Goal: Task Accomplishment & Management: Manage account settings

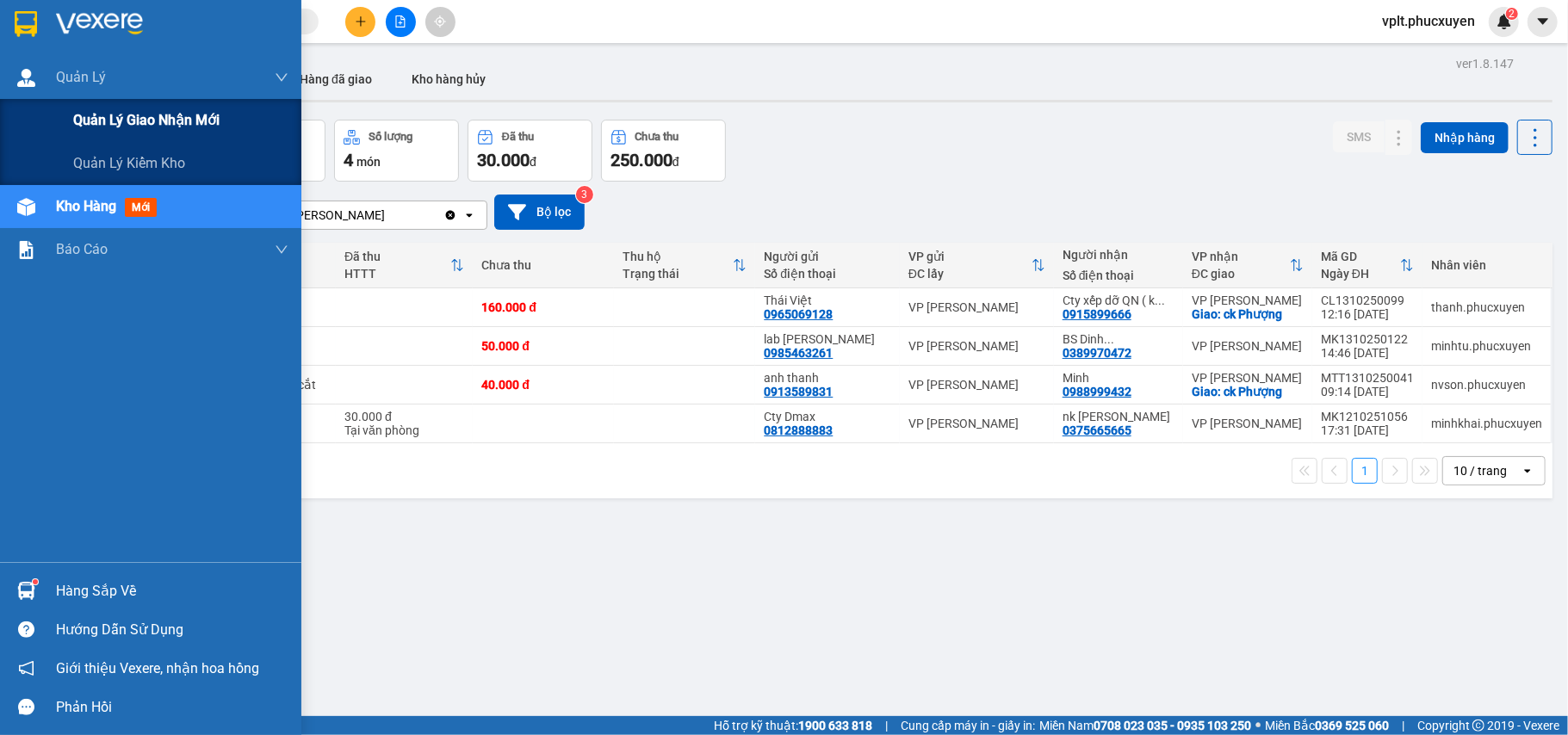
click at [121, 126] on span "Quản lý giao nhận mới" at bounding box center [146, 121] width 146 height 22
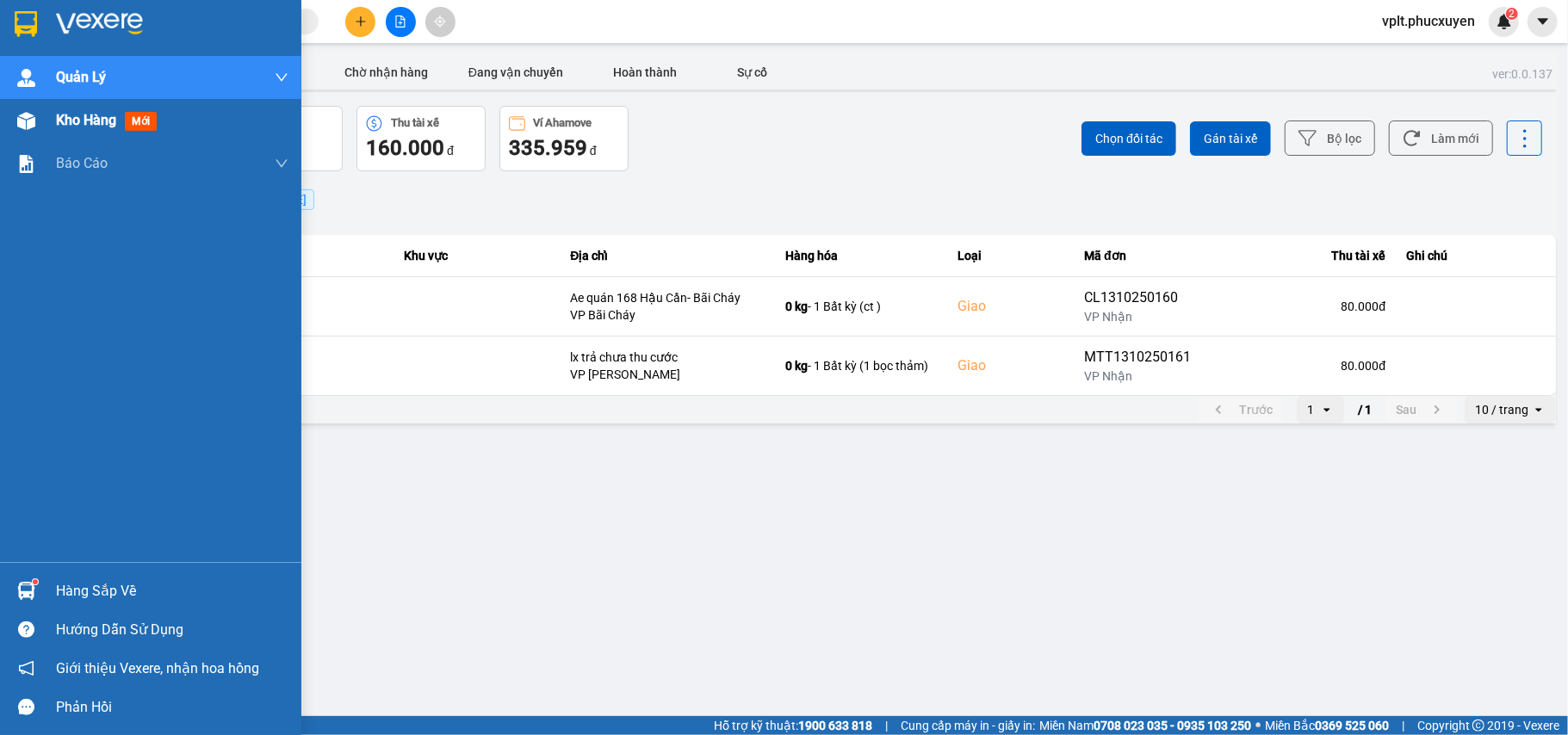
click at [26, 128] on img at bounding box center [26, 121] width 18 height 18
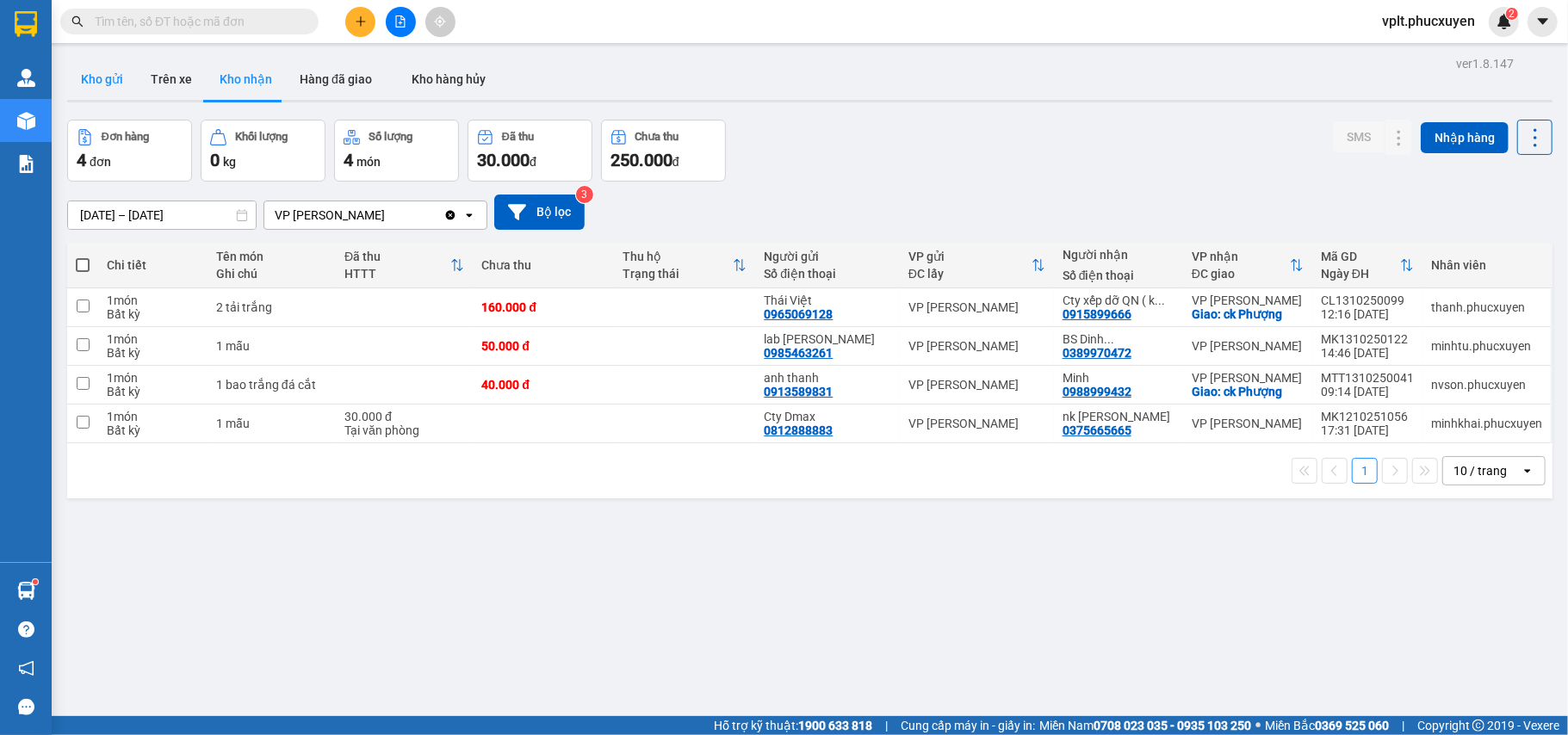
click at [111, 68] on button "Kho gửi" at bounding box center [102, 79] width 69 height 41
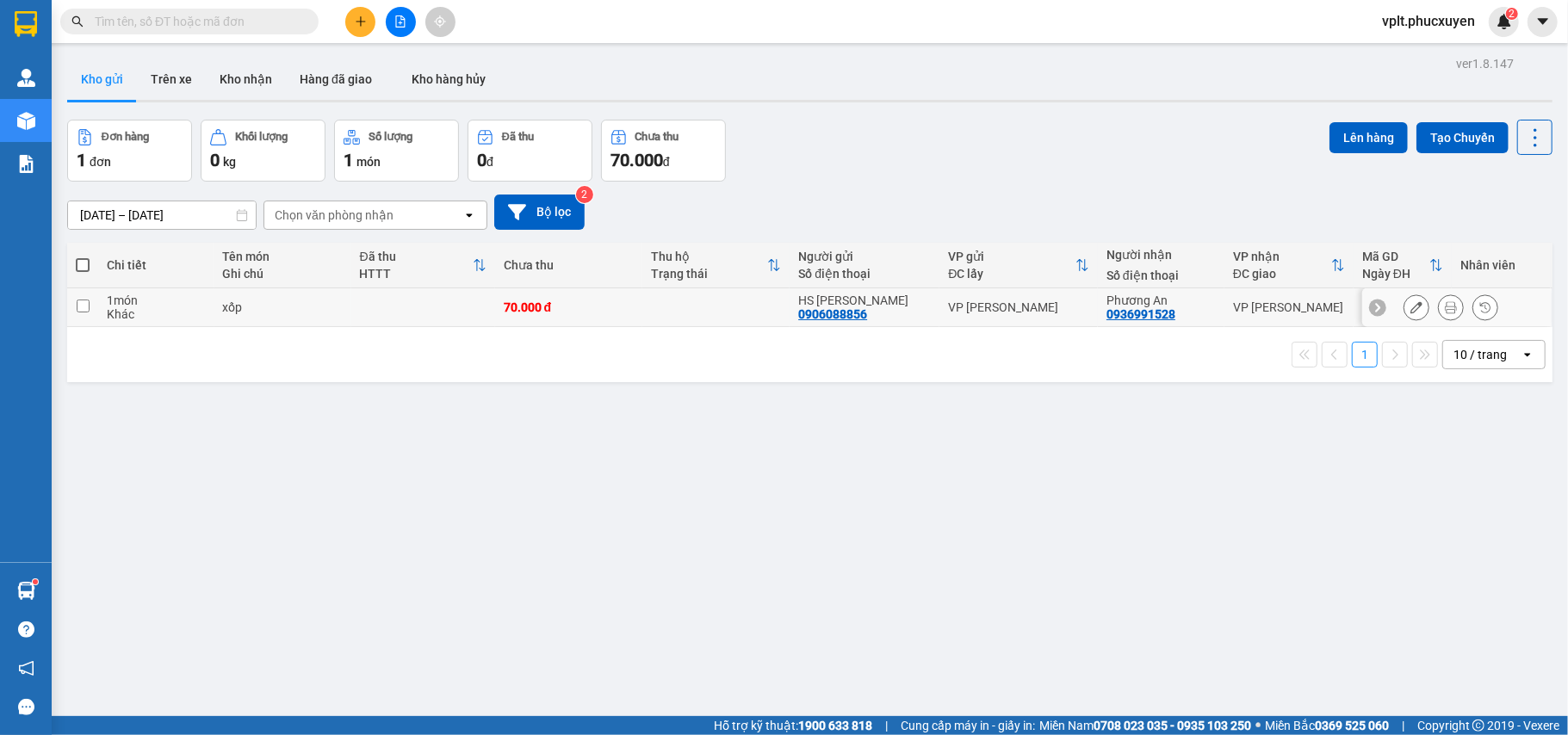
click at [1020, 307] on div "VP [PERSON_NAME]" at bounding box center [1018, 307] width 142 height 14
checkbox input "true"
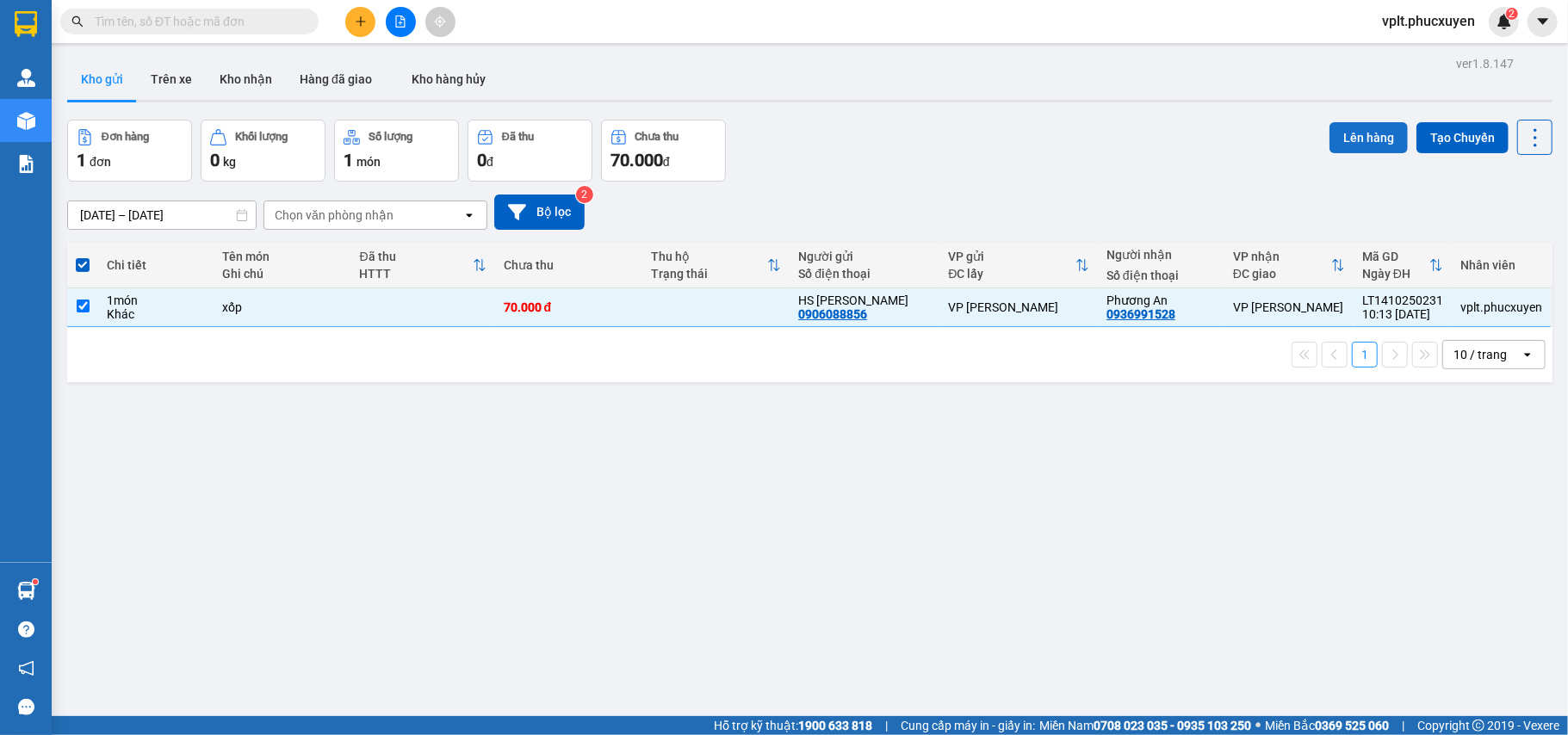
click at [1344, 138] on button "Lên hàng" at bounding box center [1369, 138] width 79 height 31
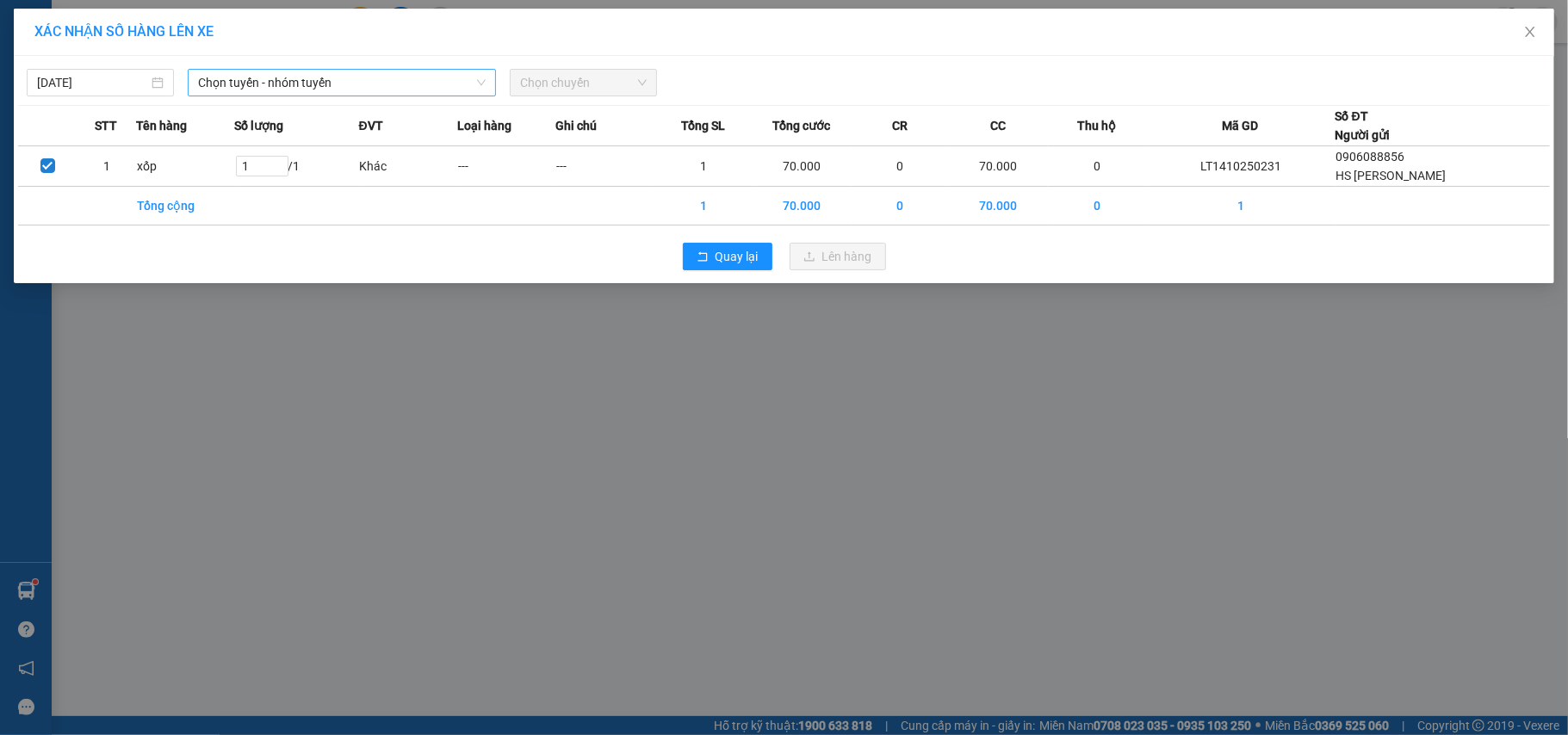
click at [331, 87] on span "Chọn tuyến - nhóm tuyến" at bounding box center [342, 82] width 288 height 26
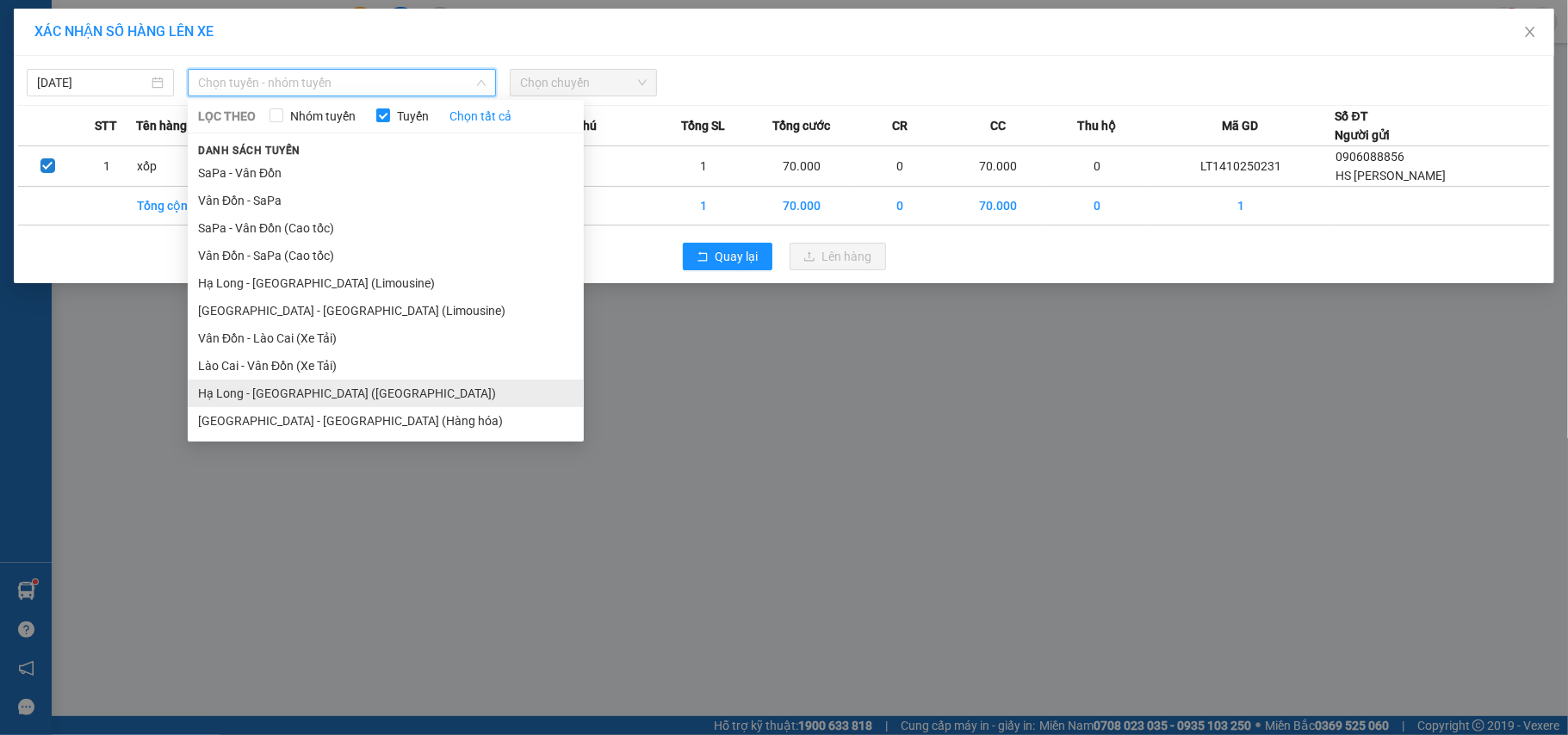
click at [339, 384] on li "Hạ Long - [GEOGRAPHIC_DATA] ([GEOGRAPHIC_DATA])" at bounding box center [386, 394] width 396 height 27
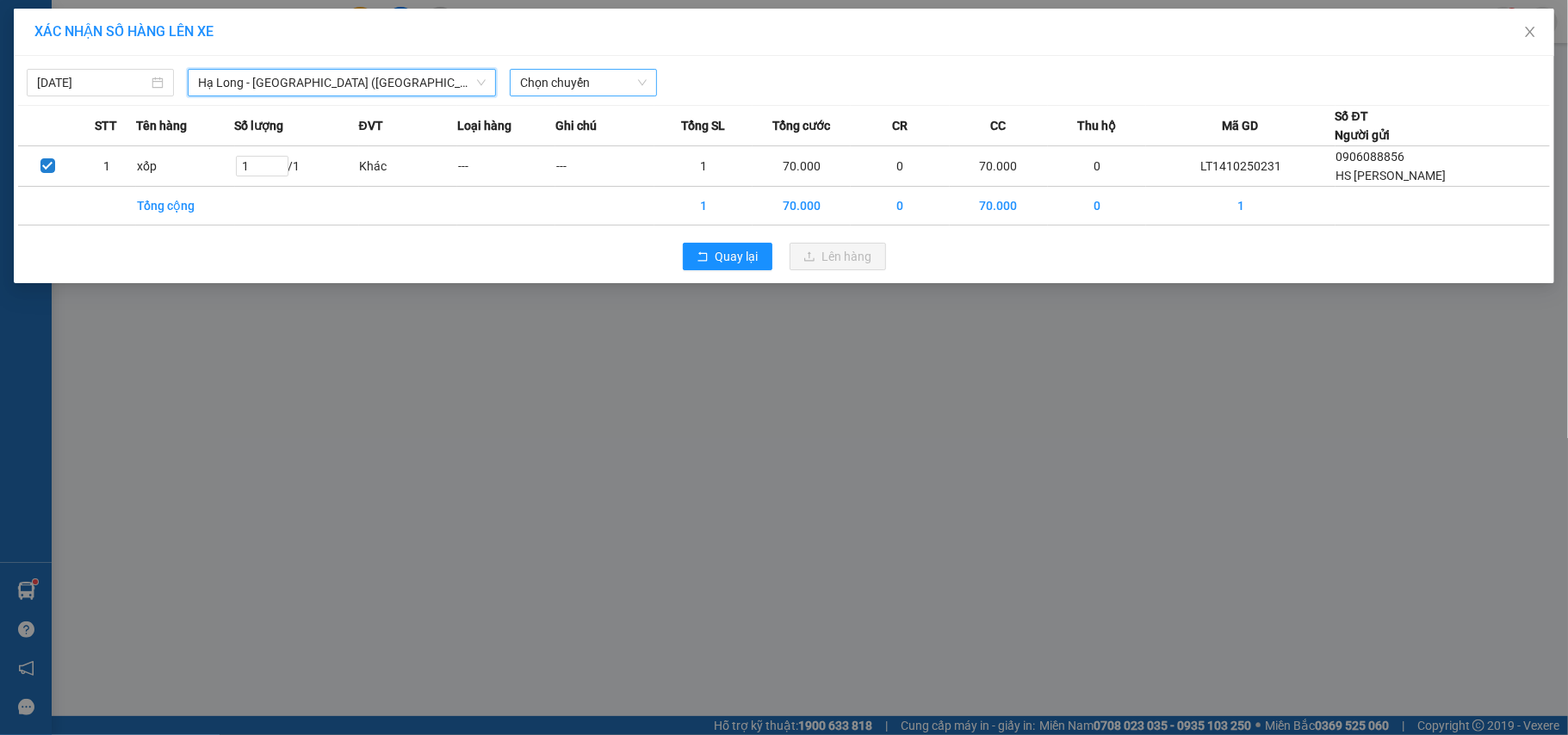
click at [566, 88] on span "Chọn chuyến" at bounding box center [583, 82] width 127 height 26
click at [579, 142] on div "10:00 - 14H-009.60" at bounding box center [586, 144] width 134 height 19
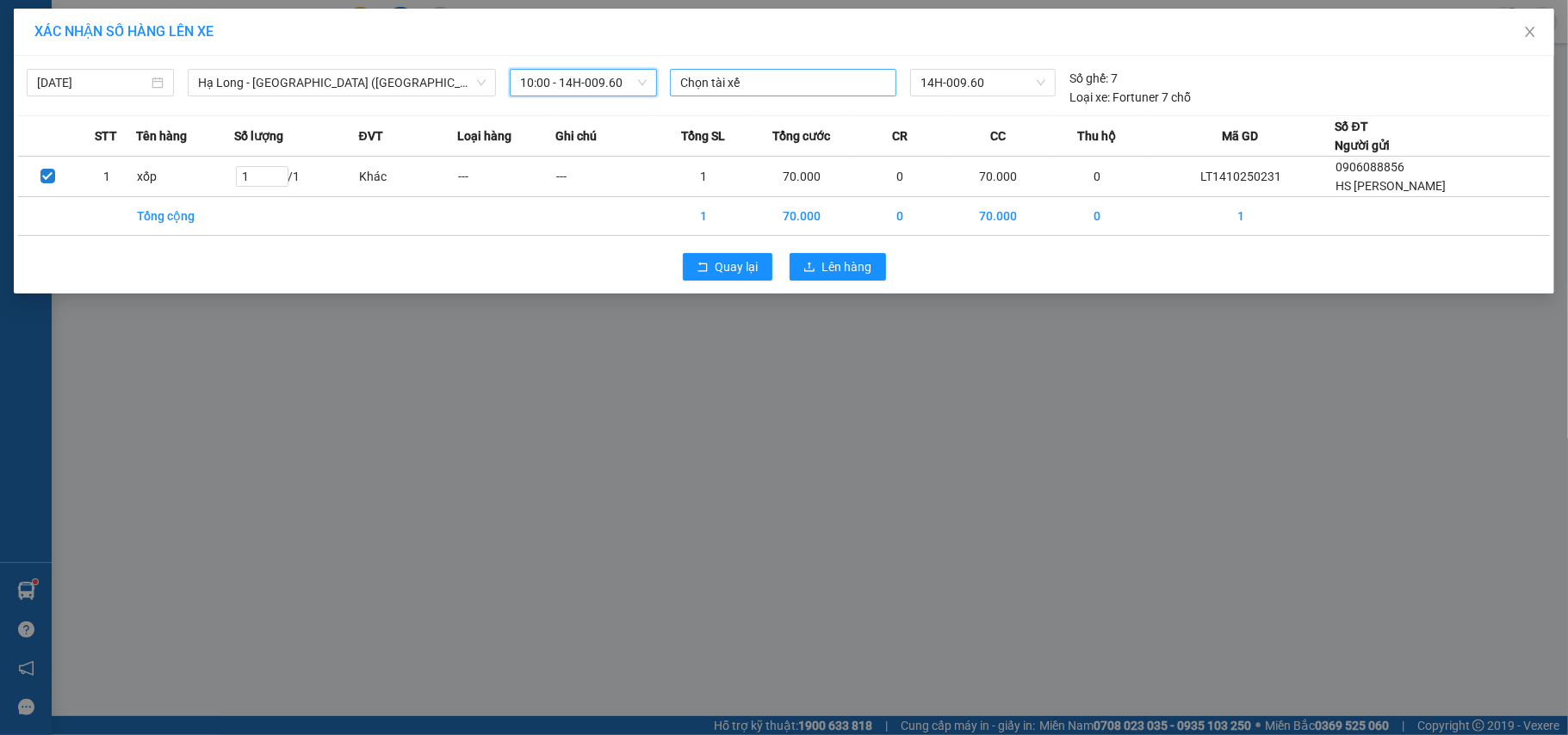
click at [820, 79] on div at bounding box center [783, 82] width 218 height 21
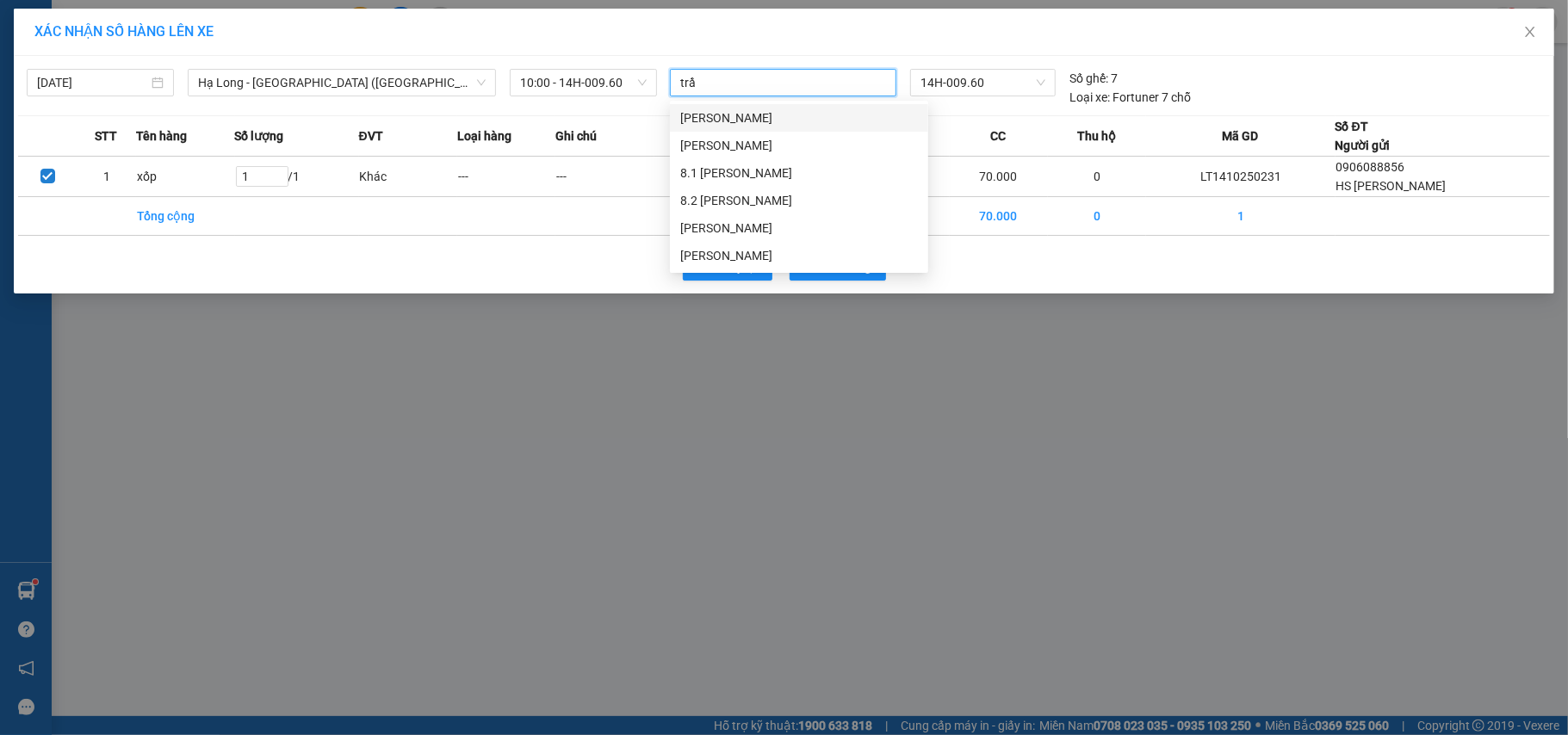
type input "trần"
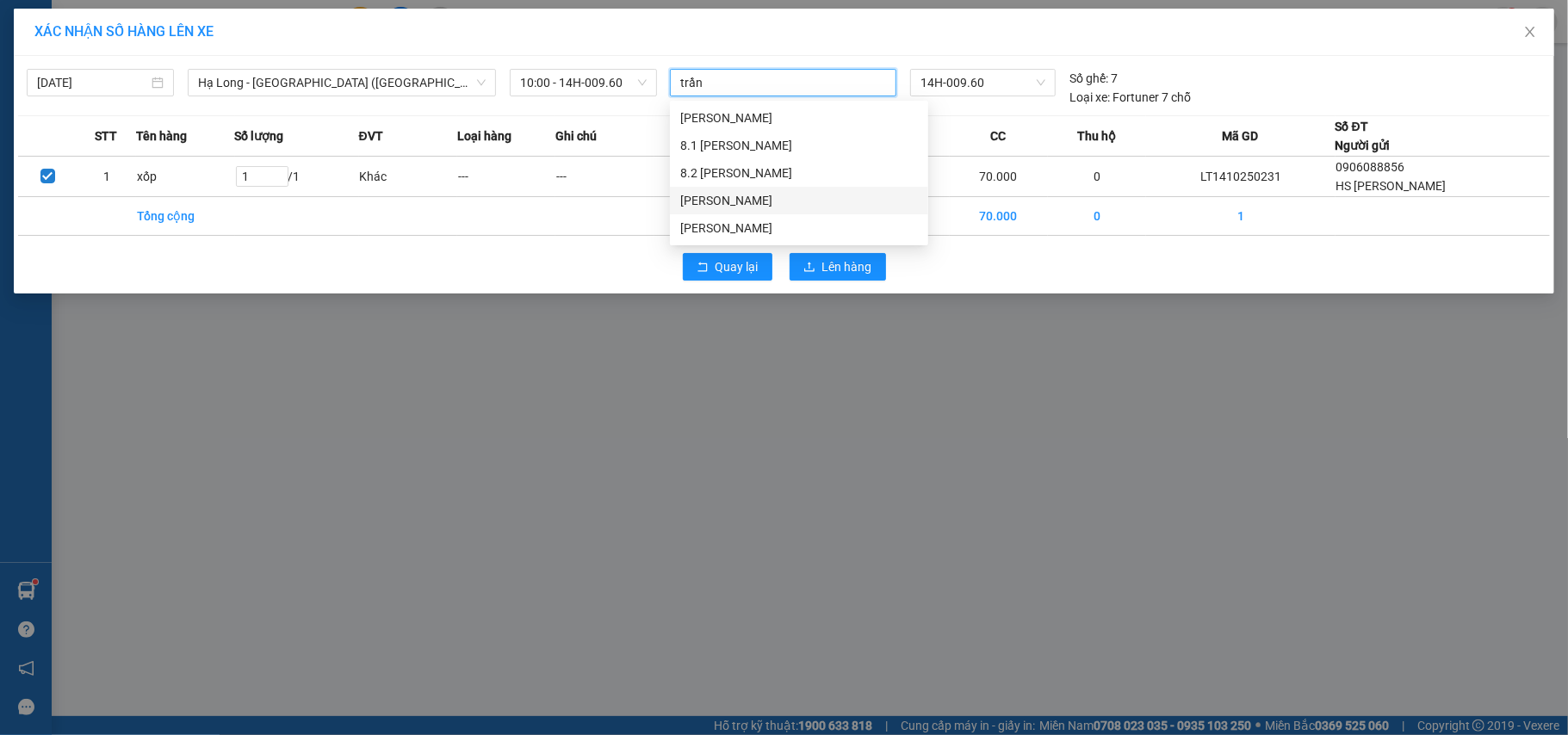
click at [782, 200] on div "[PERSON_NAME]" at bounding box center [799, 200] width 237 height 19
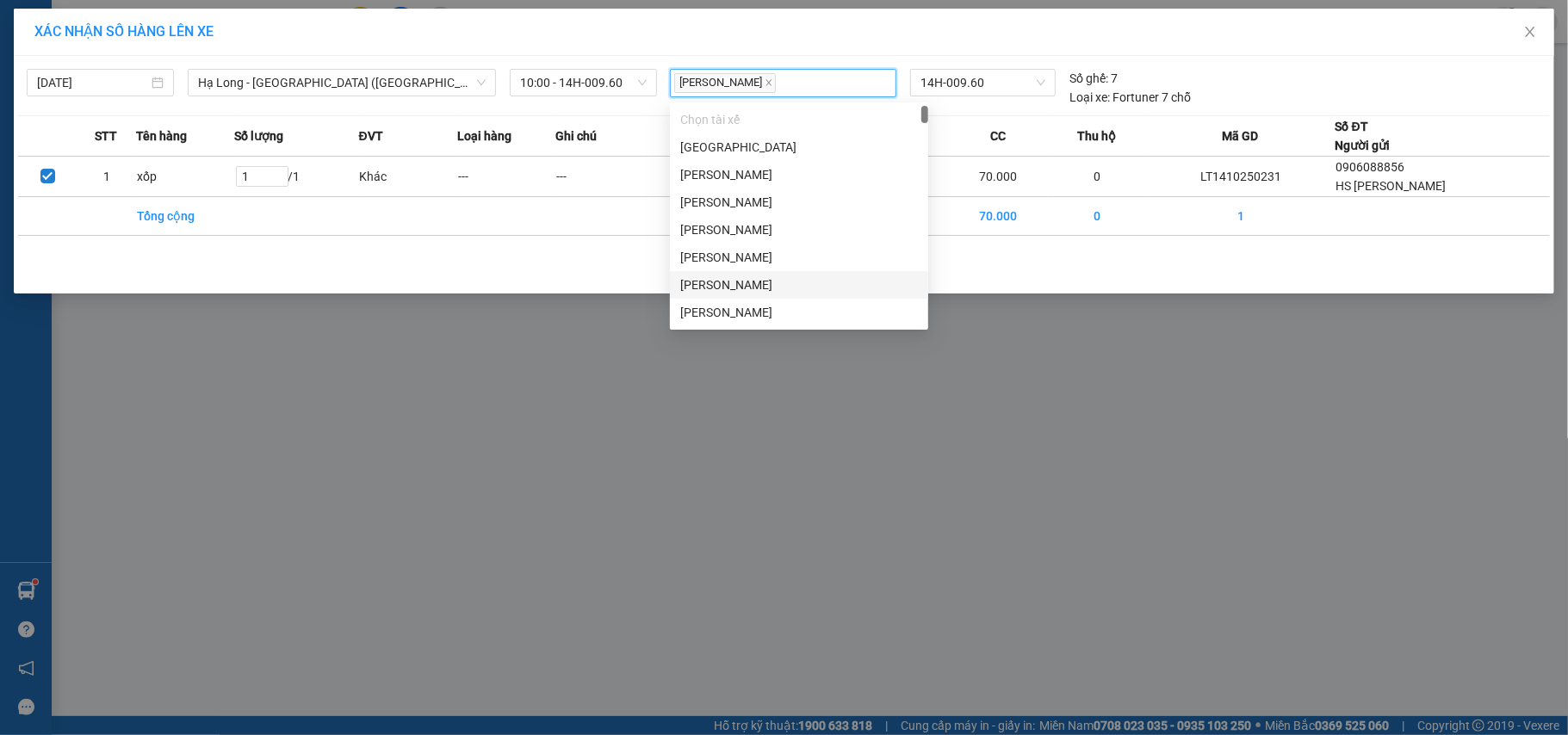
click at [1068, 238] on div "14/10/2025 Hạ Long - Hà Nội (Hàng hóa) LỌC THEO Nhóm tuyến Tuyến Chọn tất cả Da…" at bounding box center [784, 174] width 1541 height 237
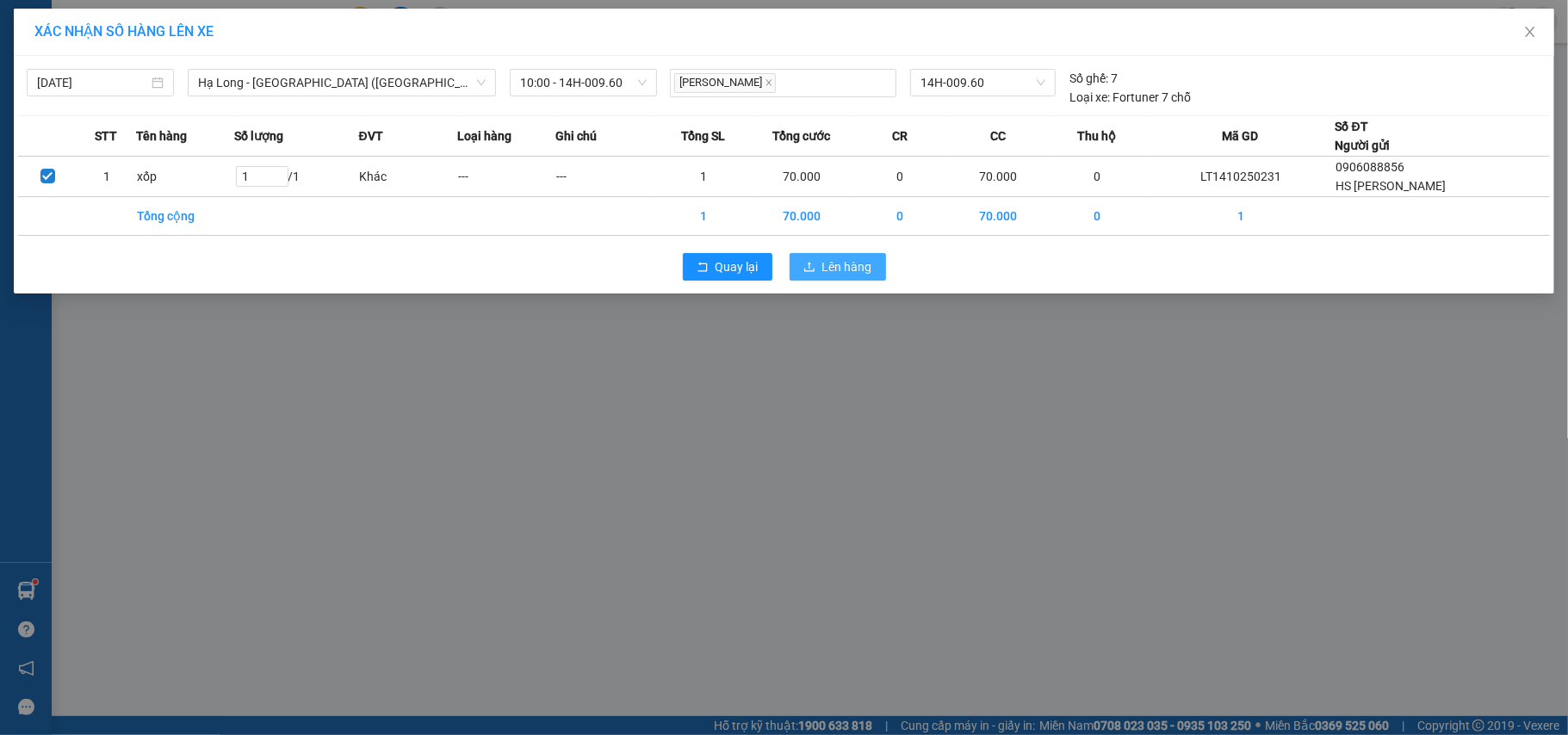
click at [846, 263] on span "Lên hàng" at bounding box center [847, 267] width 50 height 19
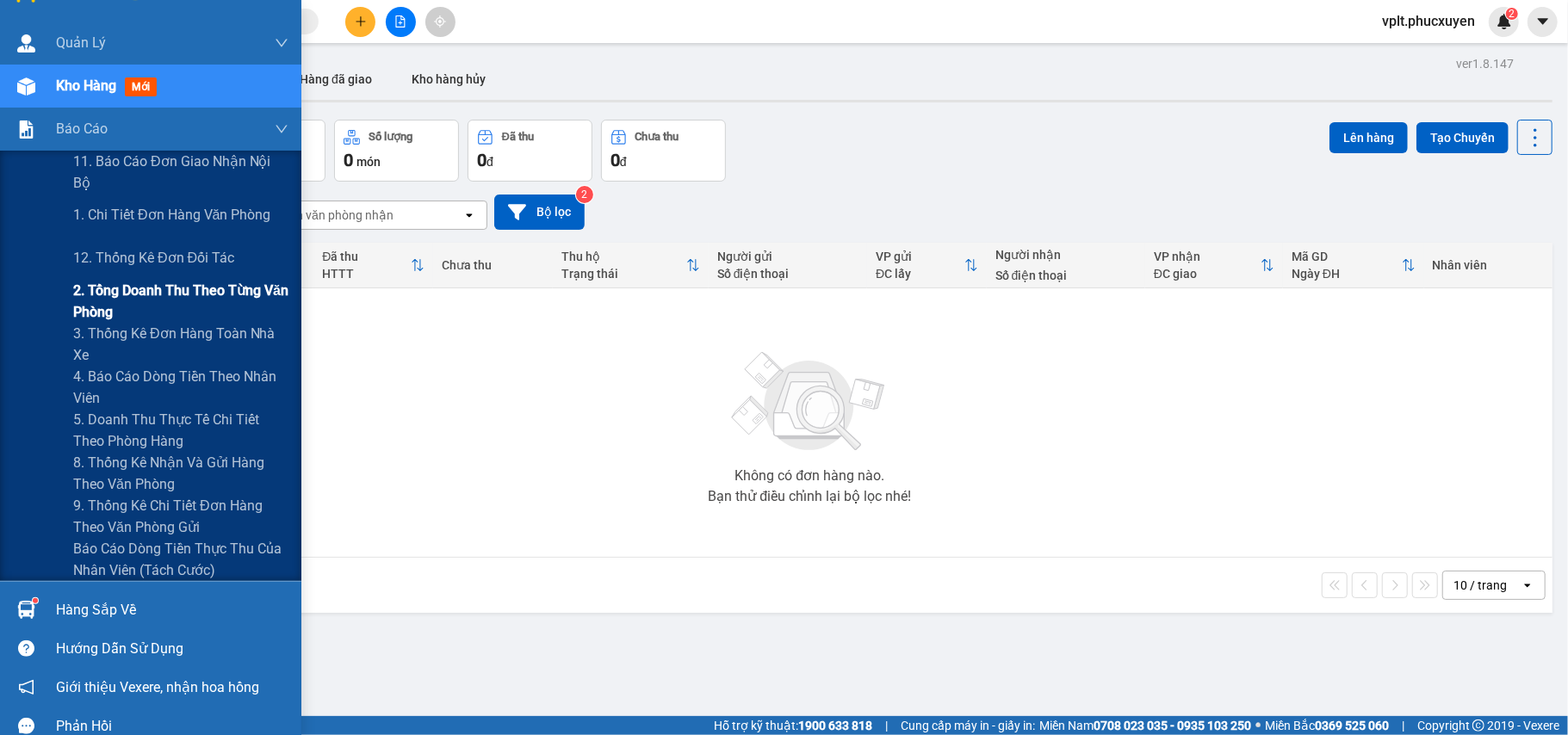
scroll to position [53, 0]
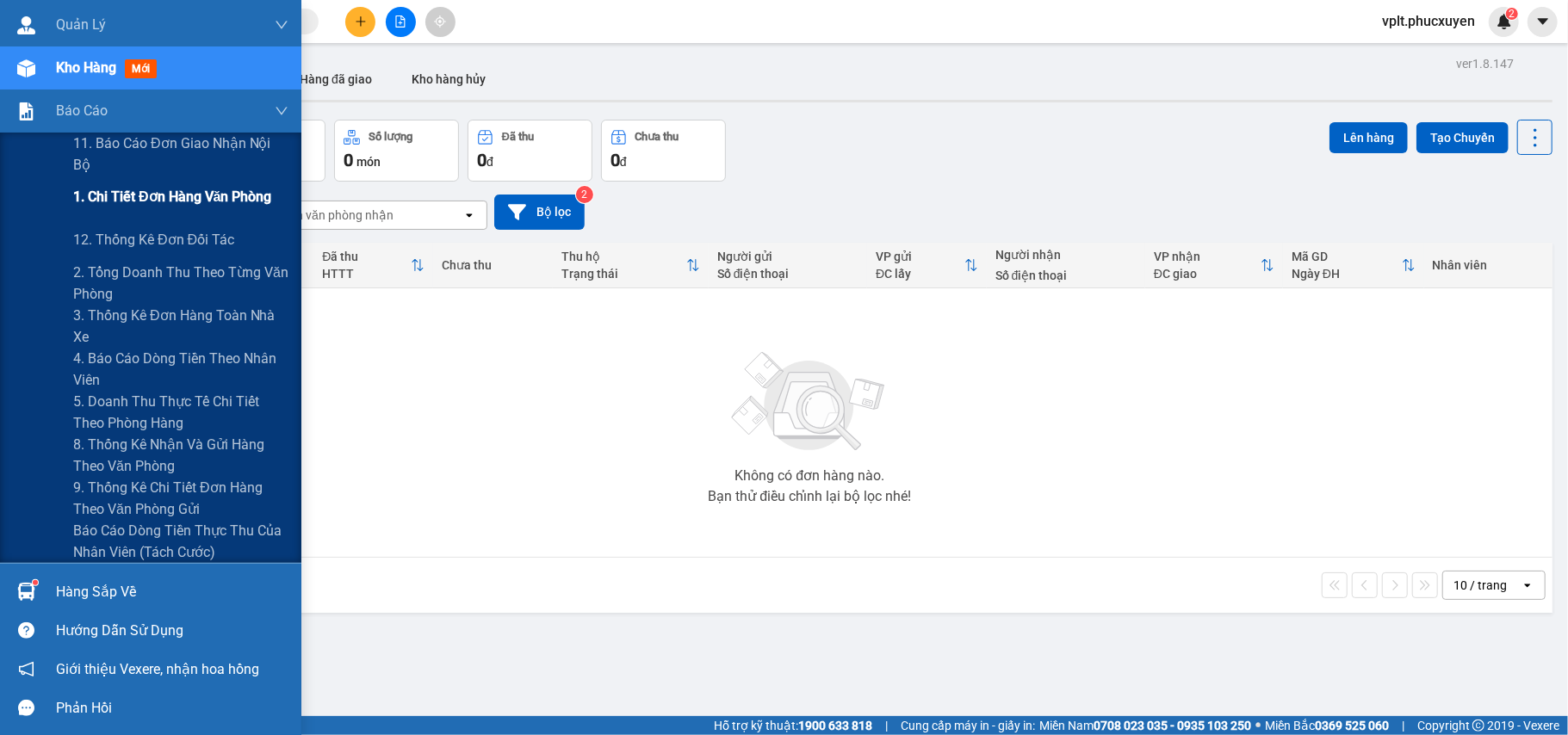
click at [159, 204] on span "1. Chi tiết đơn hàng văn phòng" at bounding box center [172, 197] width 198 height 22
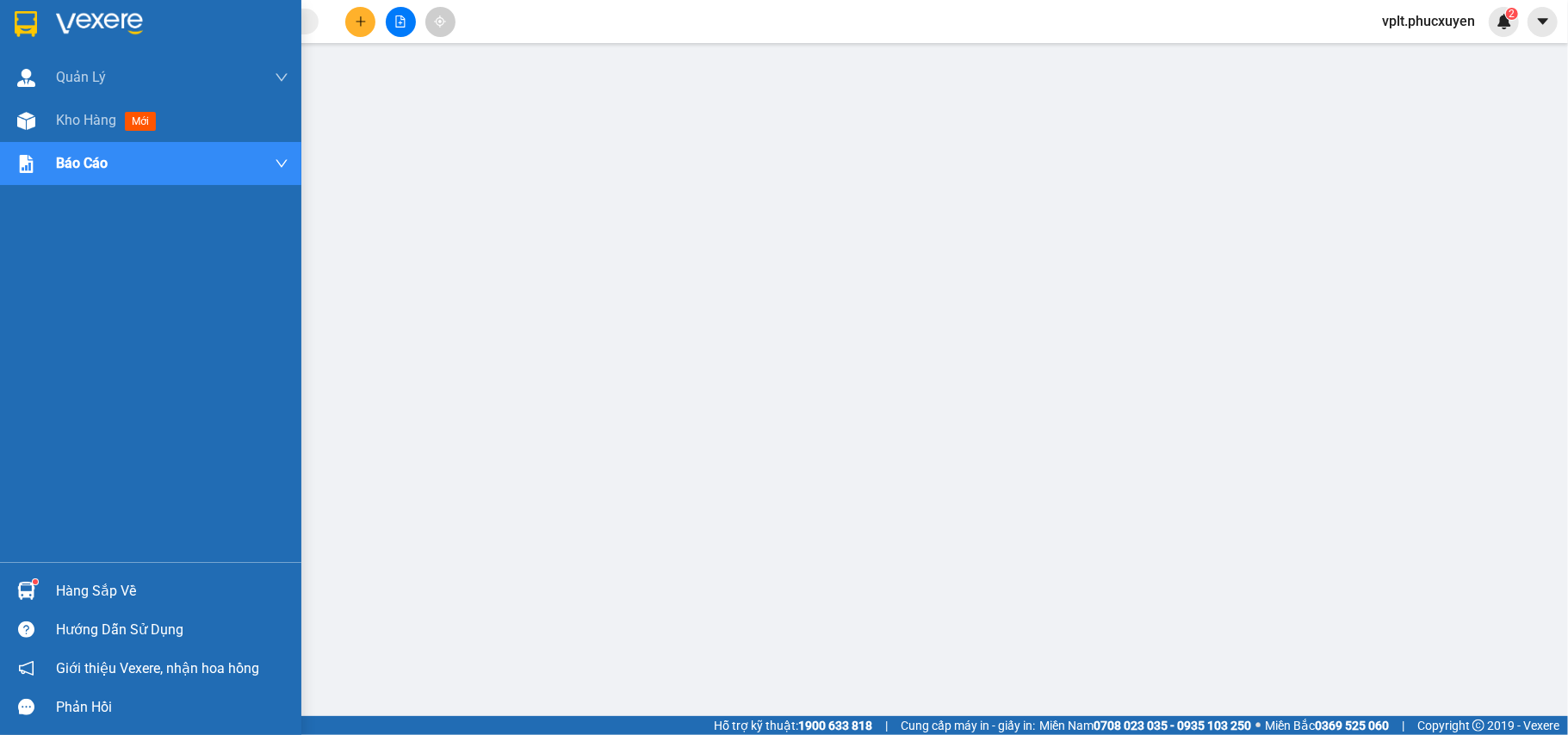
click at [136, 589] on div "Hàng sắp về" at bounding box center [172, 592] width 233 height 26
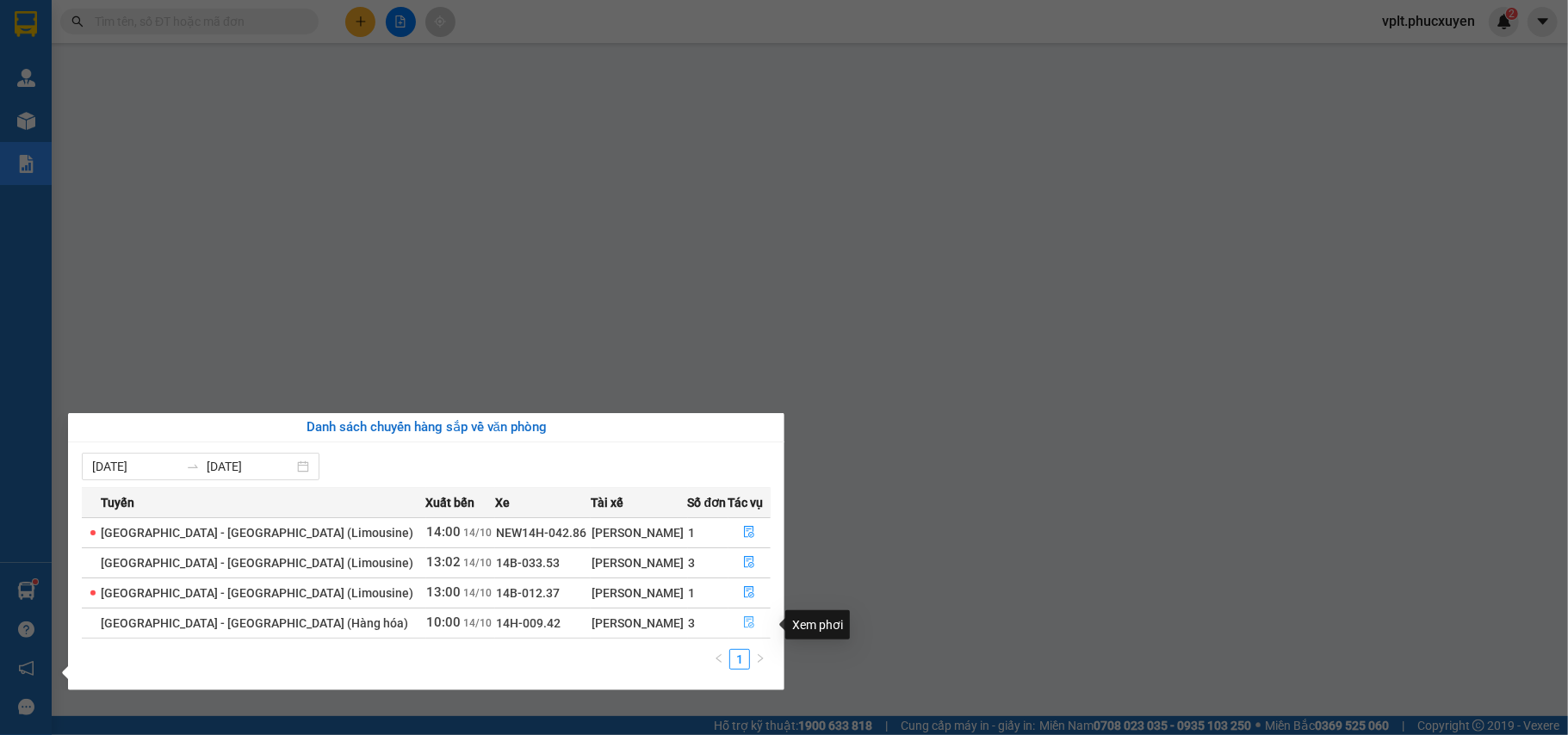
click at [745, 622] on icon "file-done" at bounding box center [750, 623] width 10 height 12
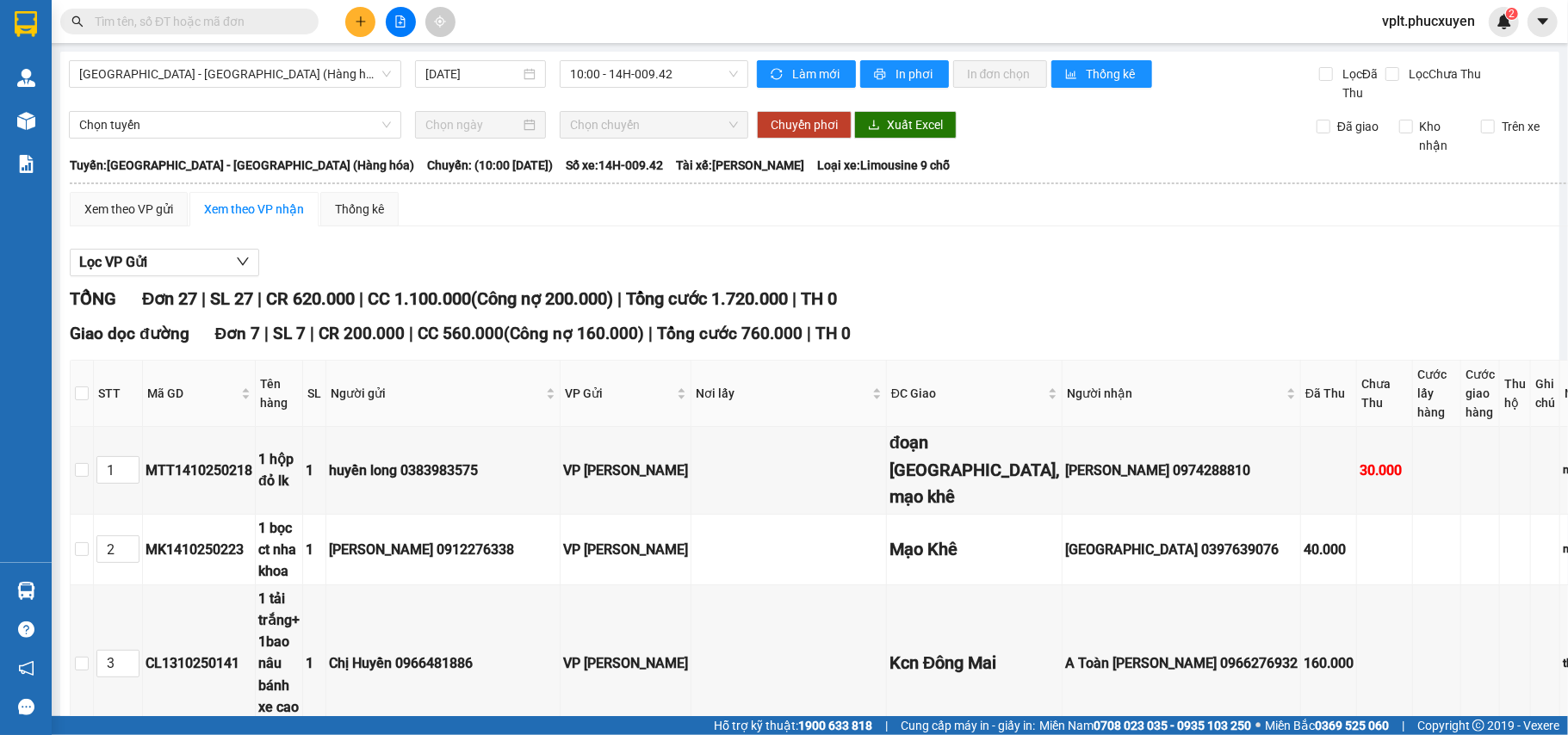
scroll to position [1635, 0]
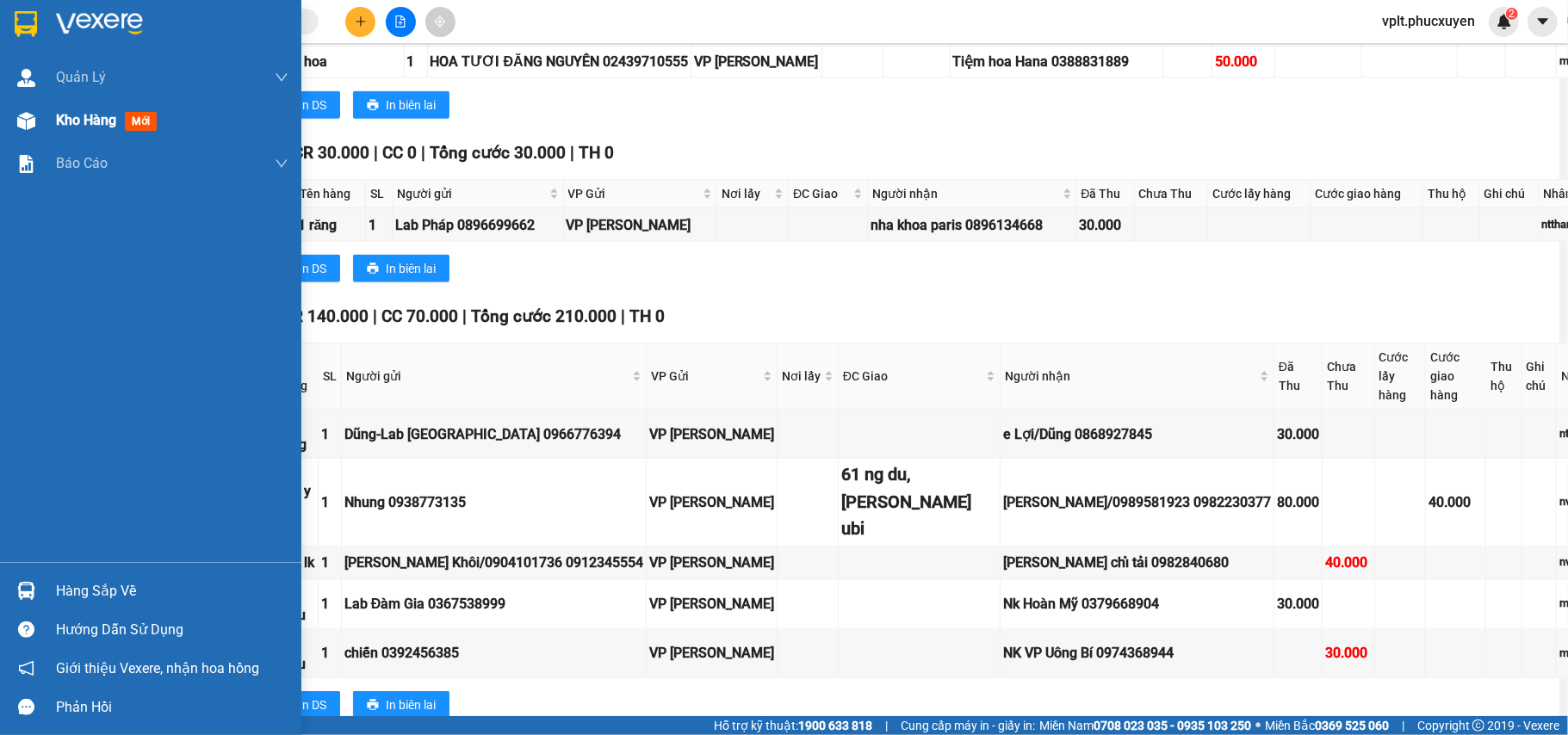
click at [101, 112] on span "Kho hàng" at bounding box center [86, 121] width 60 height 16
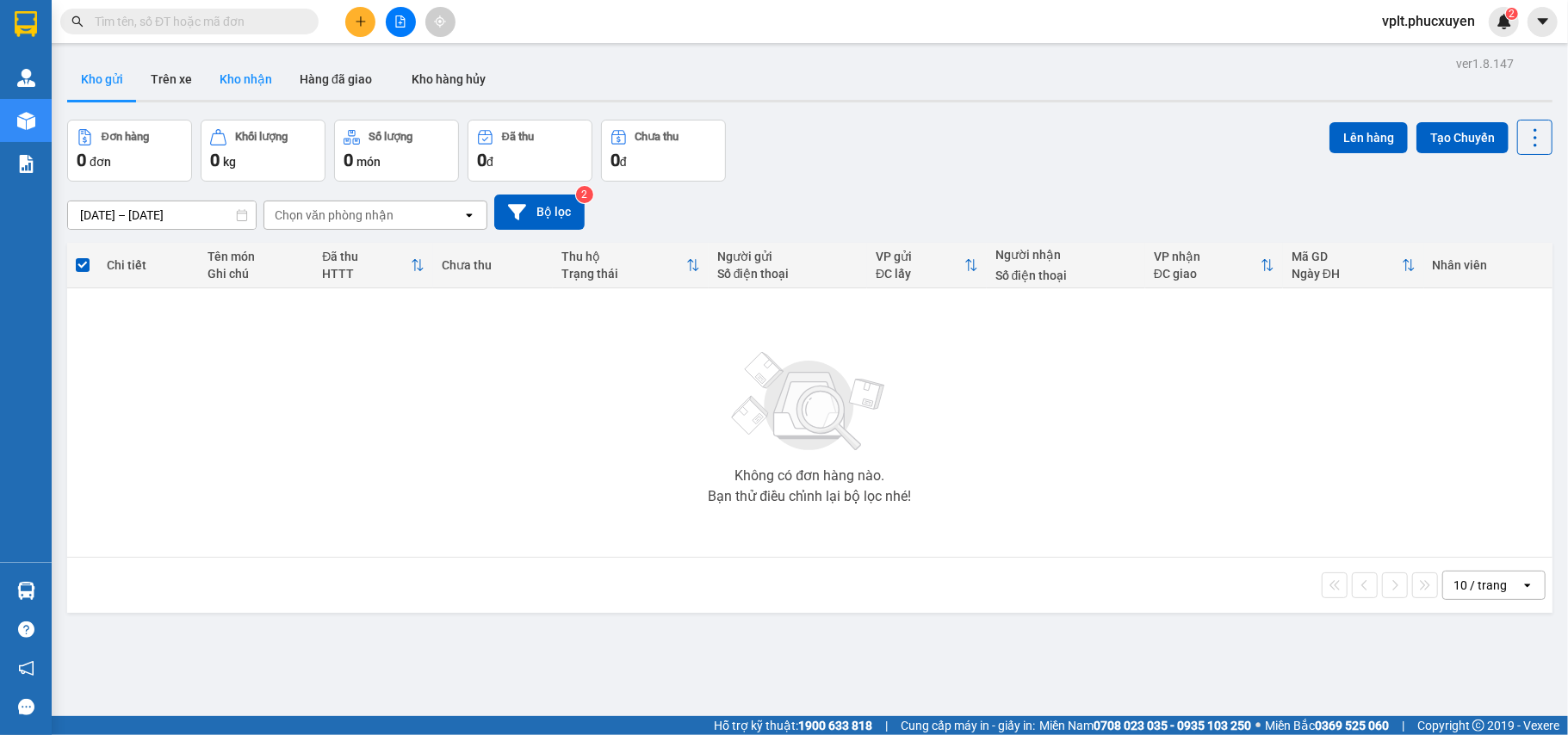
click at [232, 79] on button "Kho nhận" at bounding box center [246, 79] width 80 height 41
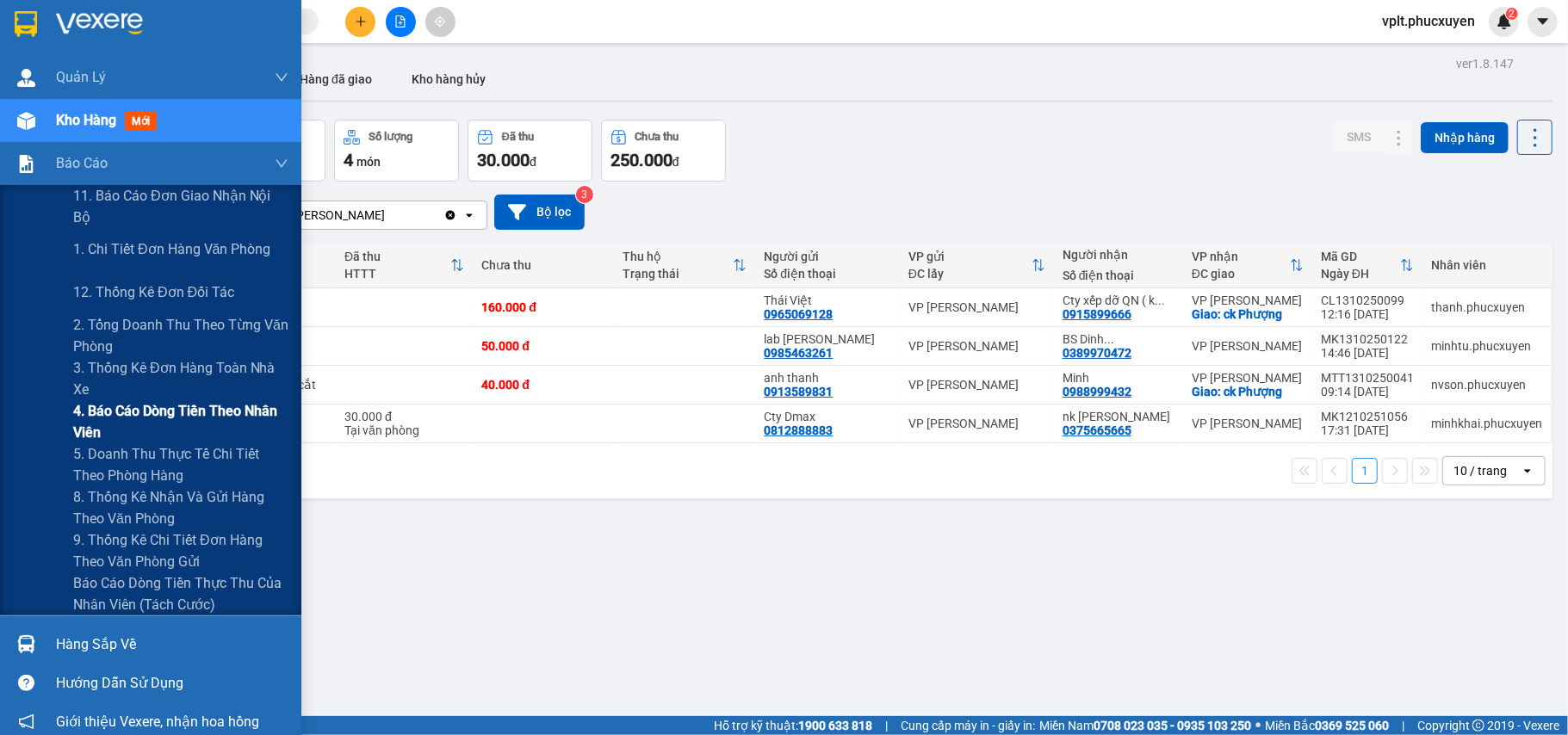
click at [118, 417] on span "4. Báo cáo dòng tiền theo nhân viên" at bounding box center [181, 421] width 216 height 43
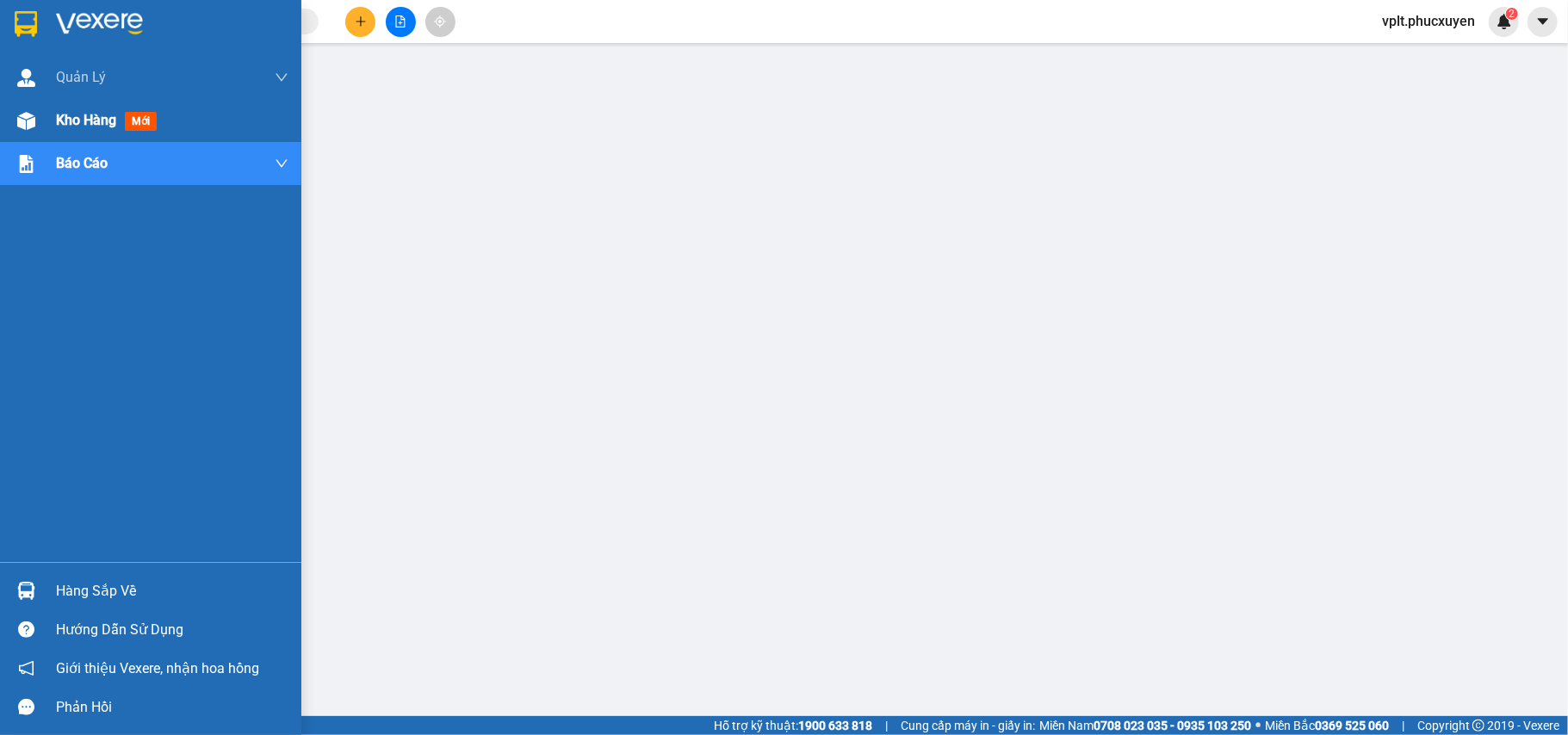
click at [83, 121] on span "Kho hàng" at bounding box center [86, 121] width 60 height 16
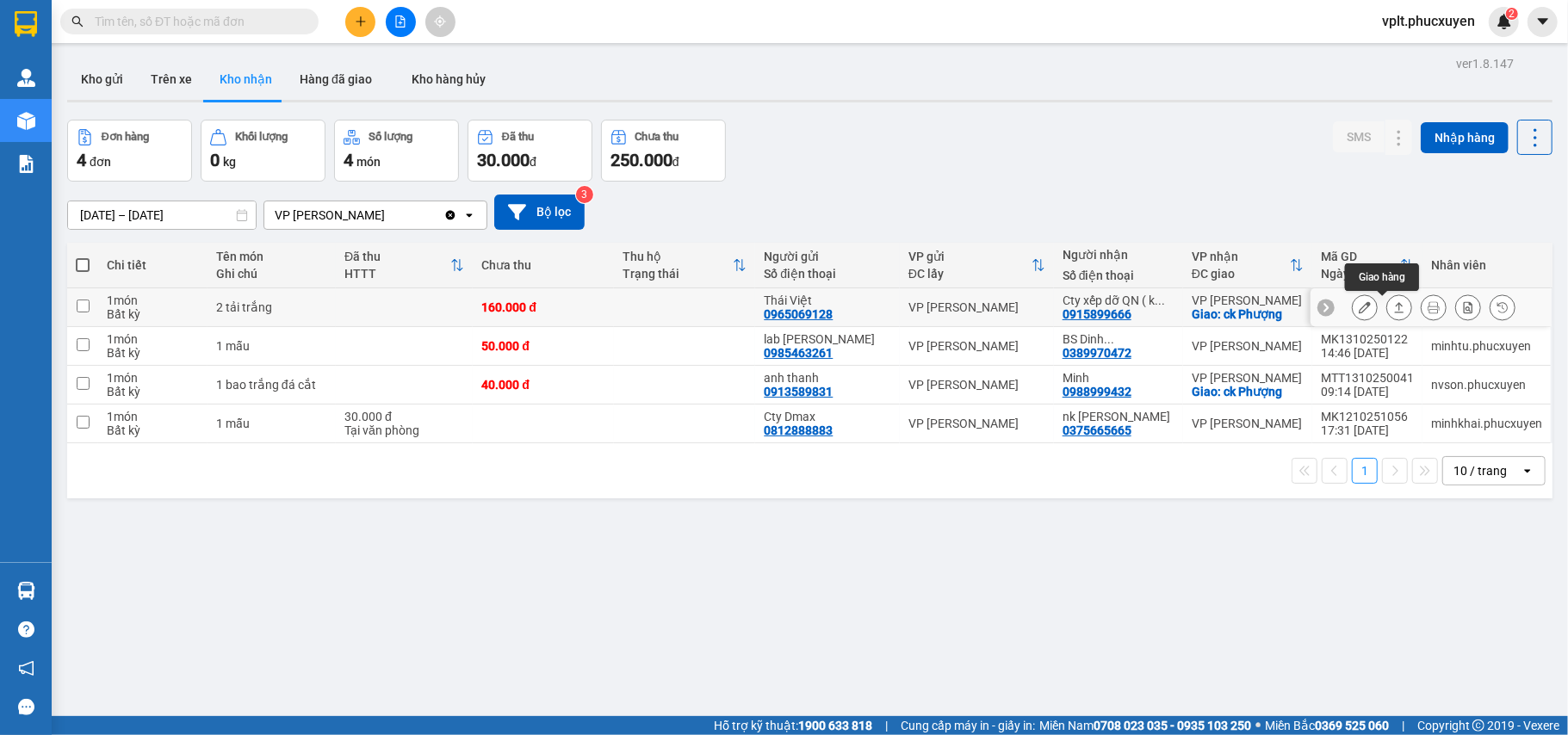
click at [1387, 319] on button at bounding box center [1399, 308] width 24 height 30
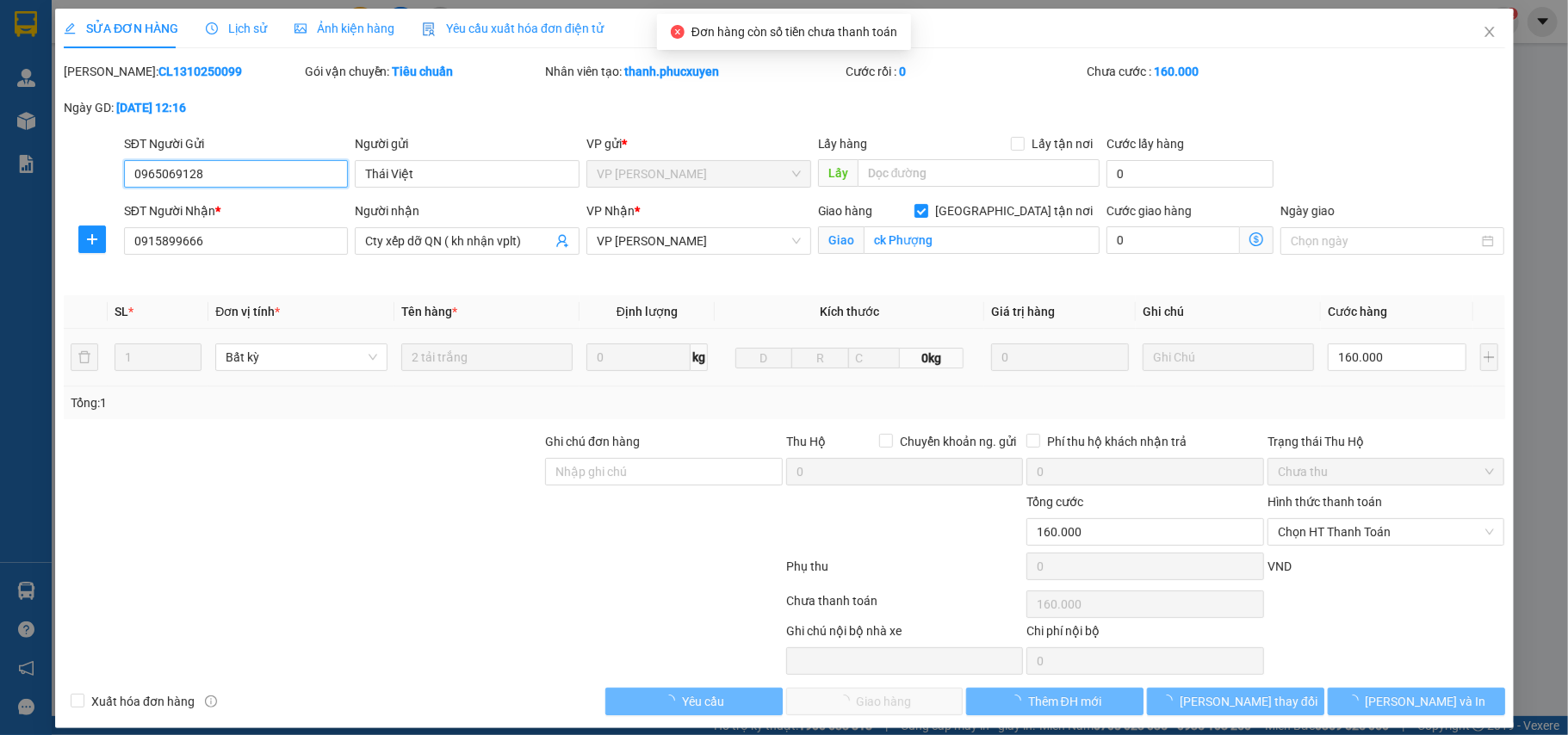
type input "0965069128"
type input "Thái Việt"
type input "0915899666"
type input "Cty xếp dỡ QN ( kh nhận vplt)"
checkbox input "true"
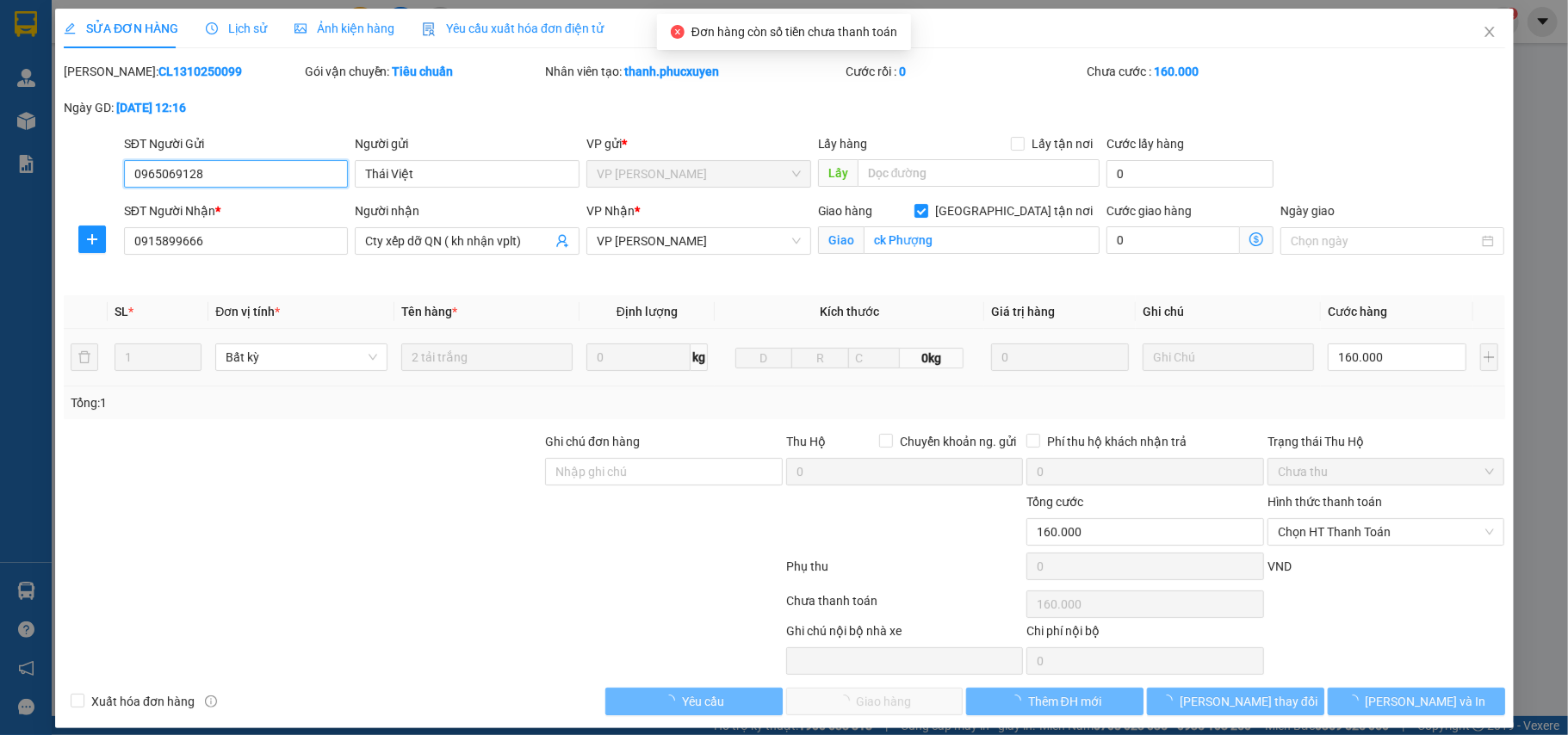
type input "ck Phượng"
type input "0"
type input "160.000"
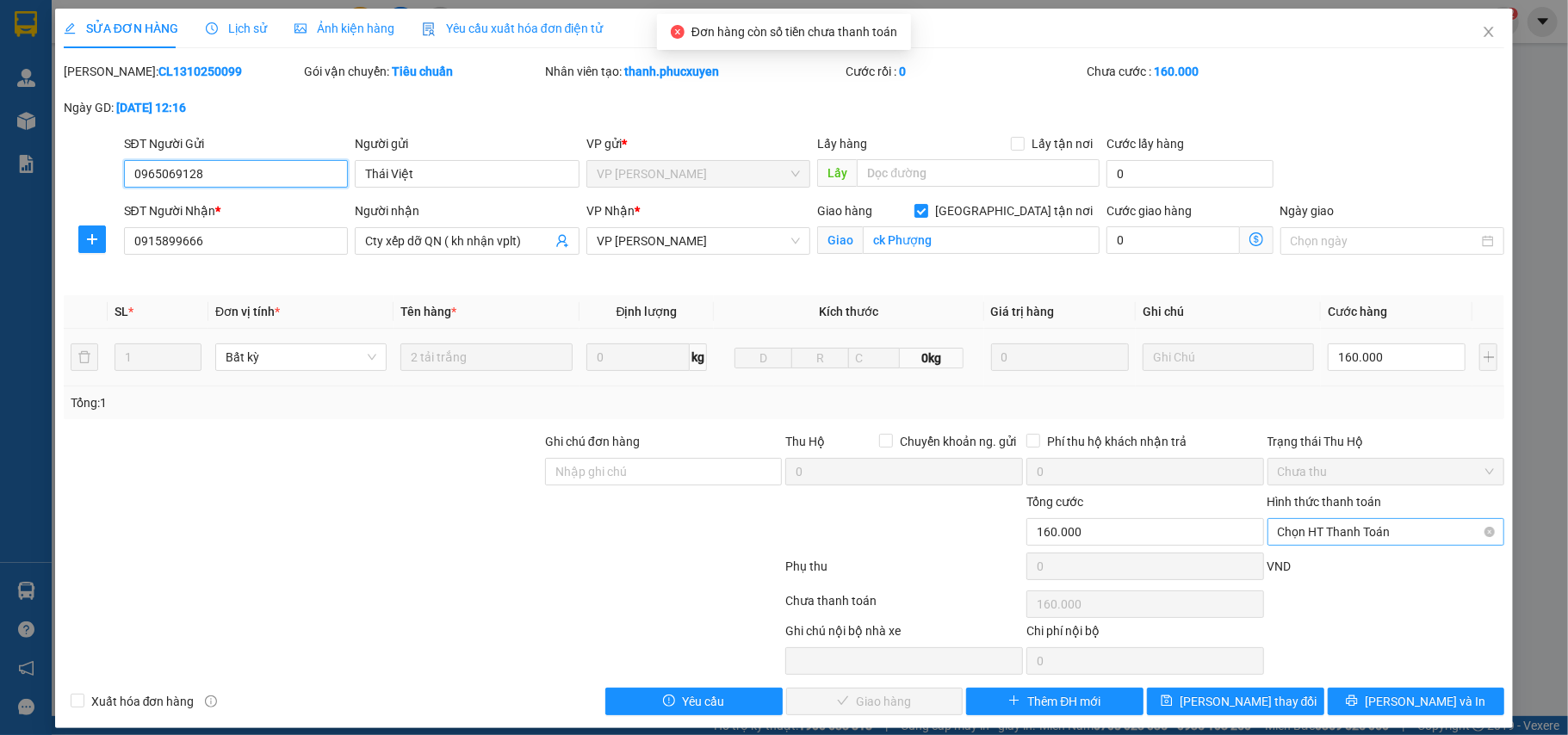
click at [1310, 535] on span "Chọn HT Thanh Toán" at bounding box center [1386, 532] width 217 height 26
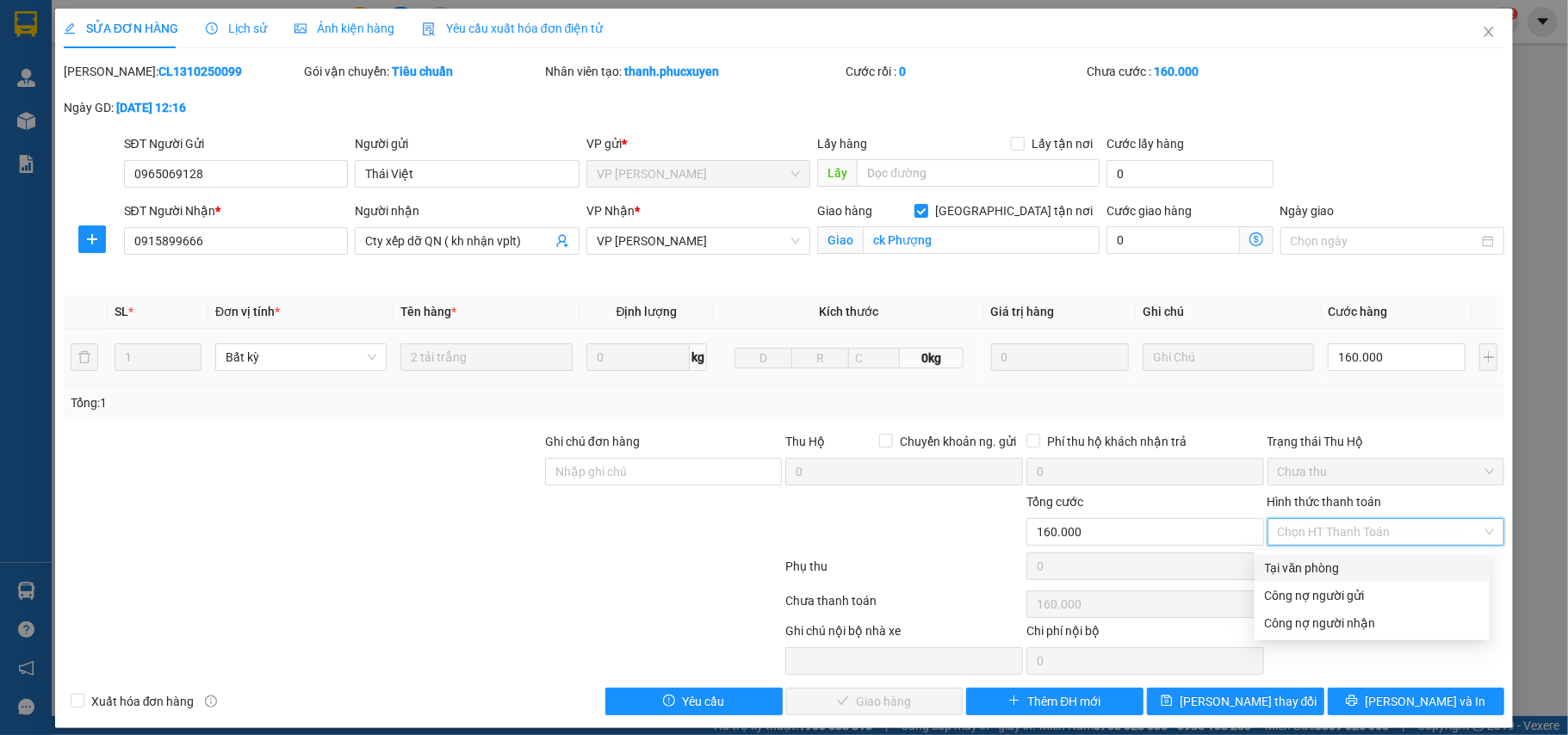
click at [1313, 559] on div "Tại văn phòng" at bounding box center [1372, 568] width 215 height 19
type input "0"
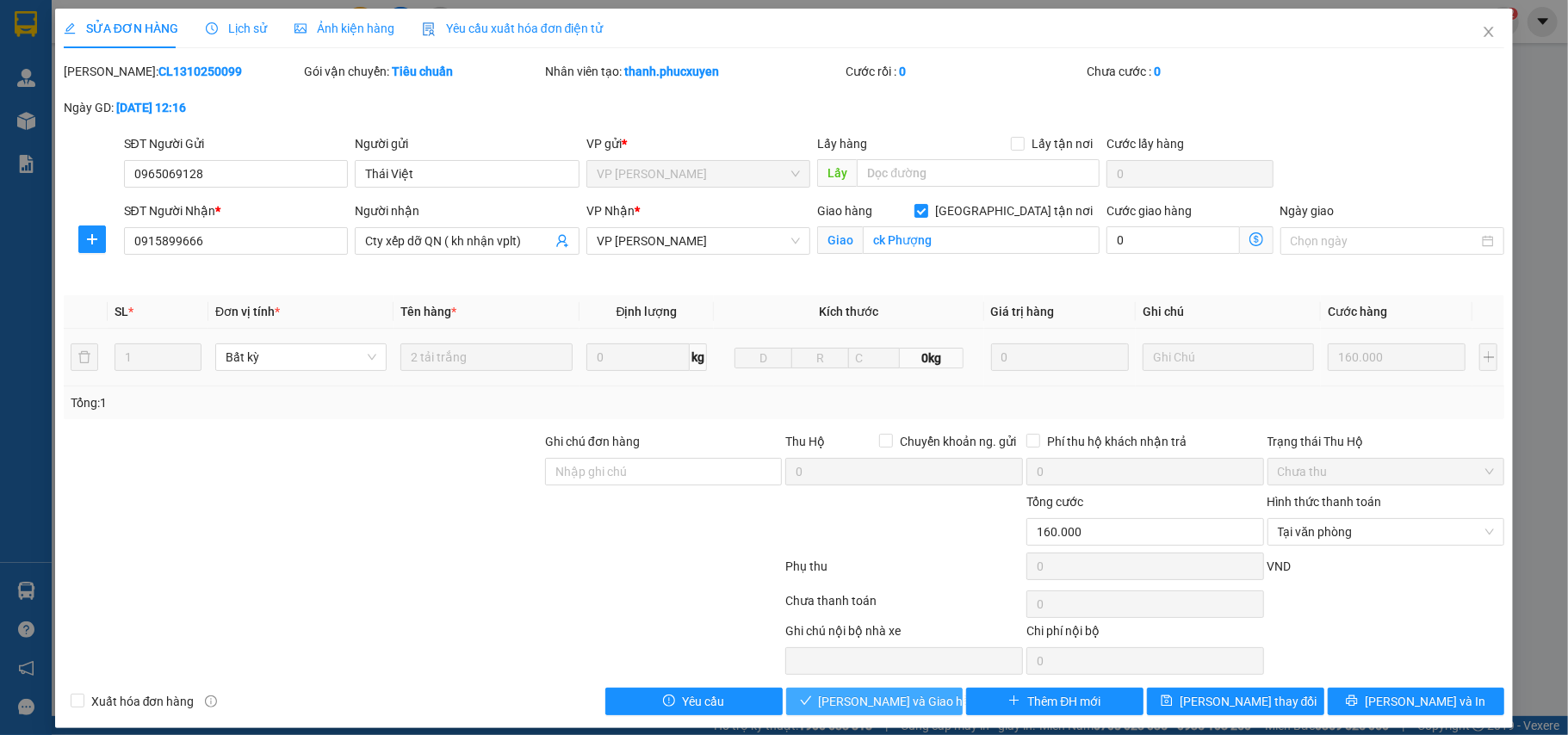
click at [877, 711] on span "Lưu và Giao hàng" at bounding box center [901, 701] width 165 height 19
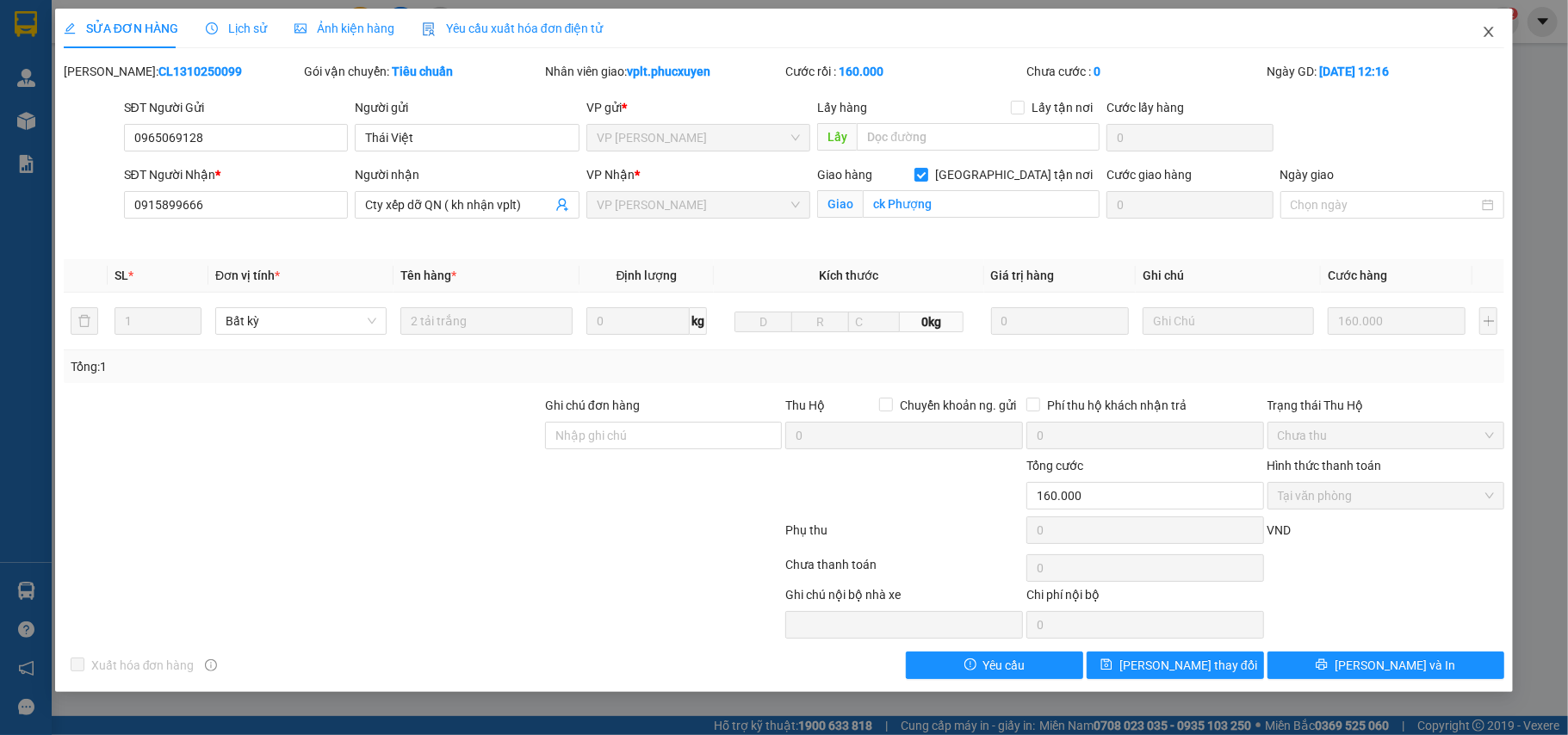
click at [1492, 25] on span "Close" at bounding box center [1489, 32] width 48 height 48
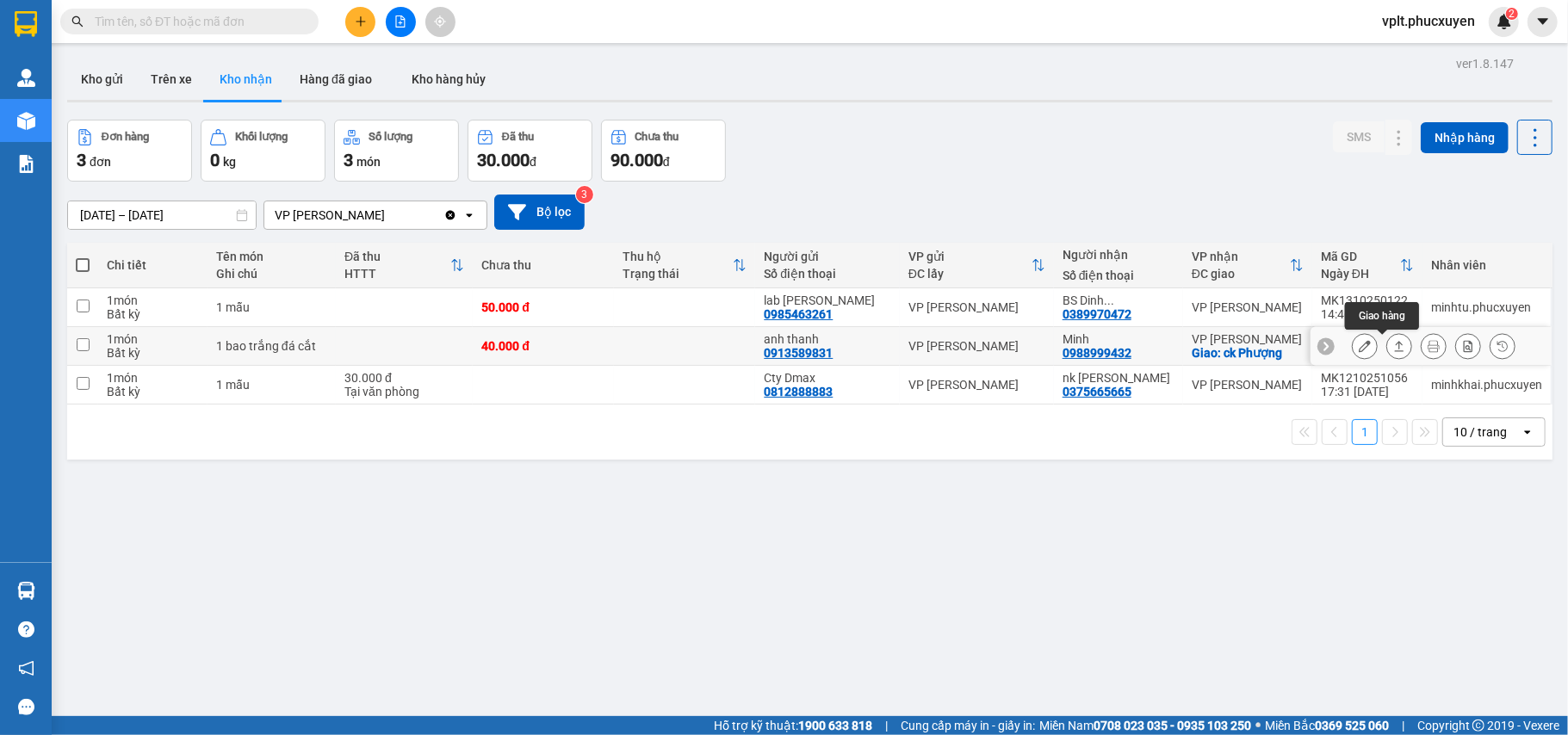
click at [1392, 348] on button at bounding box center [1399, 346] width 24 height 30
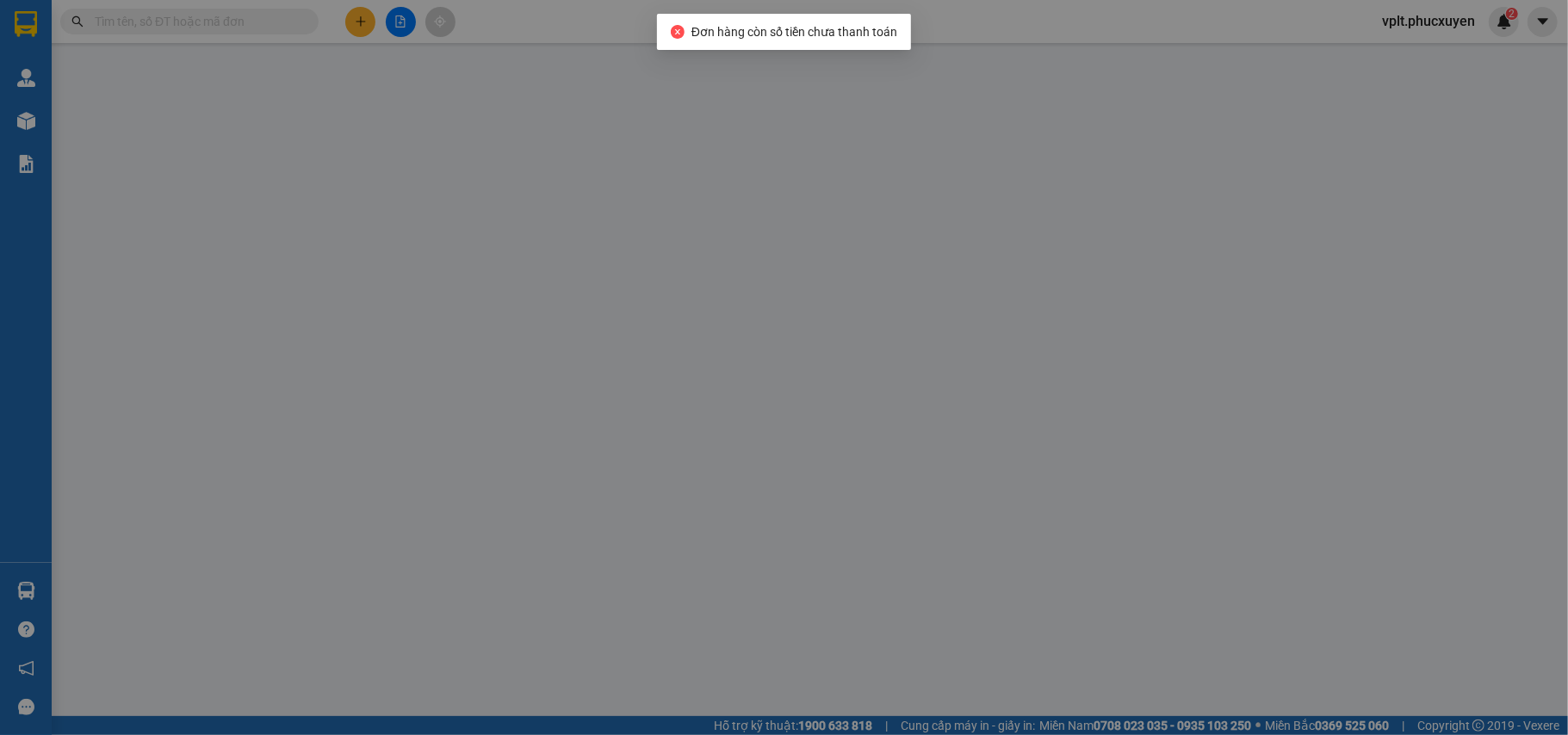
type input "0913589831"
type input "anh thanh"
type input "0988999432"
type input "Minh"
checkbox input "true"
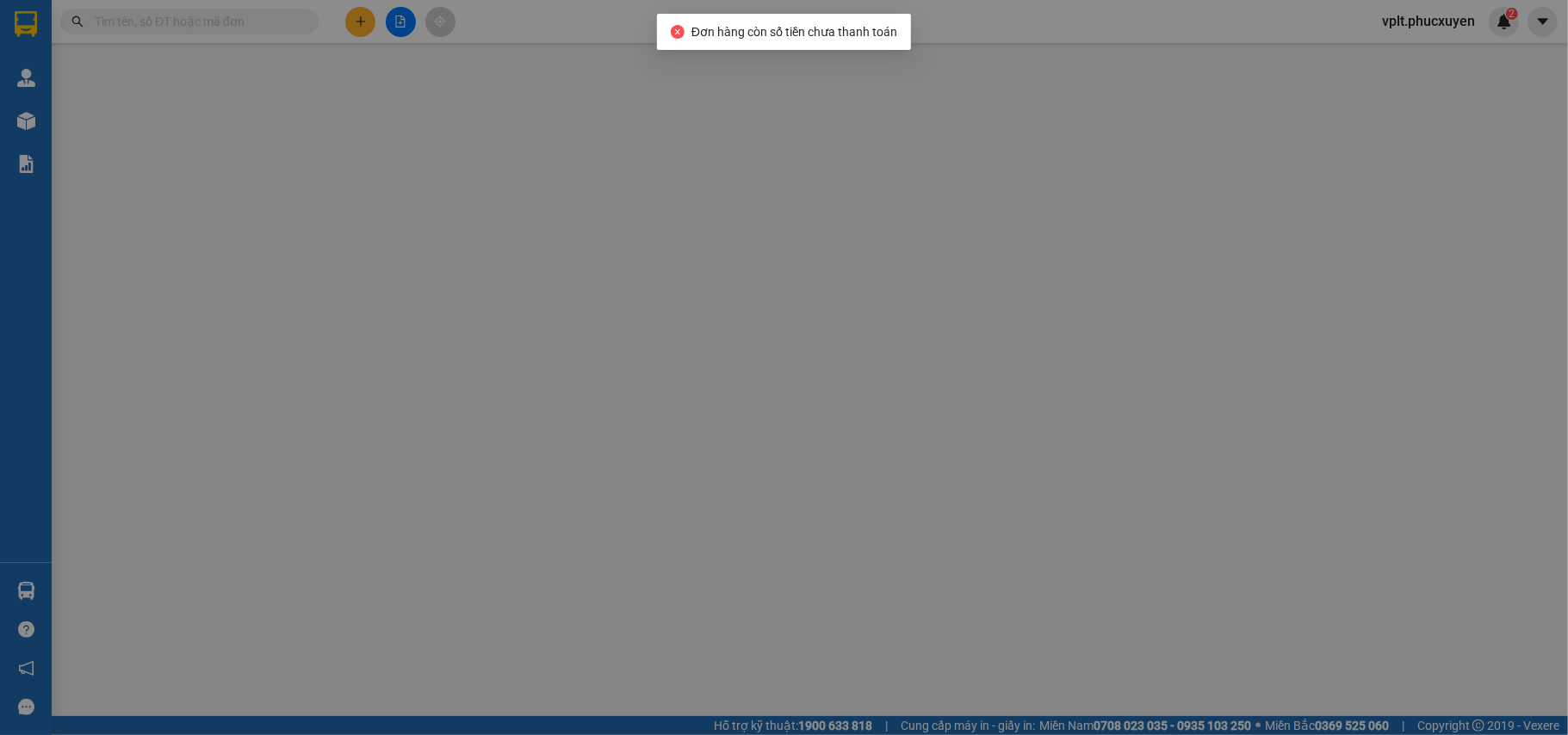
type input "ck Phượng"
type input "0"
type input "40.000"
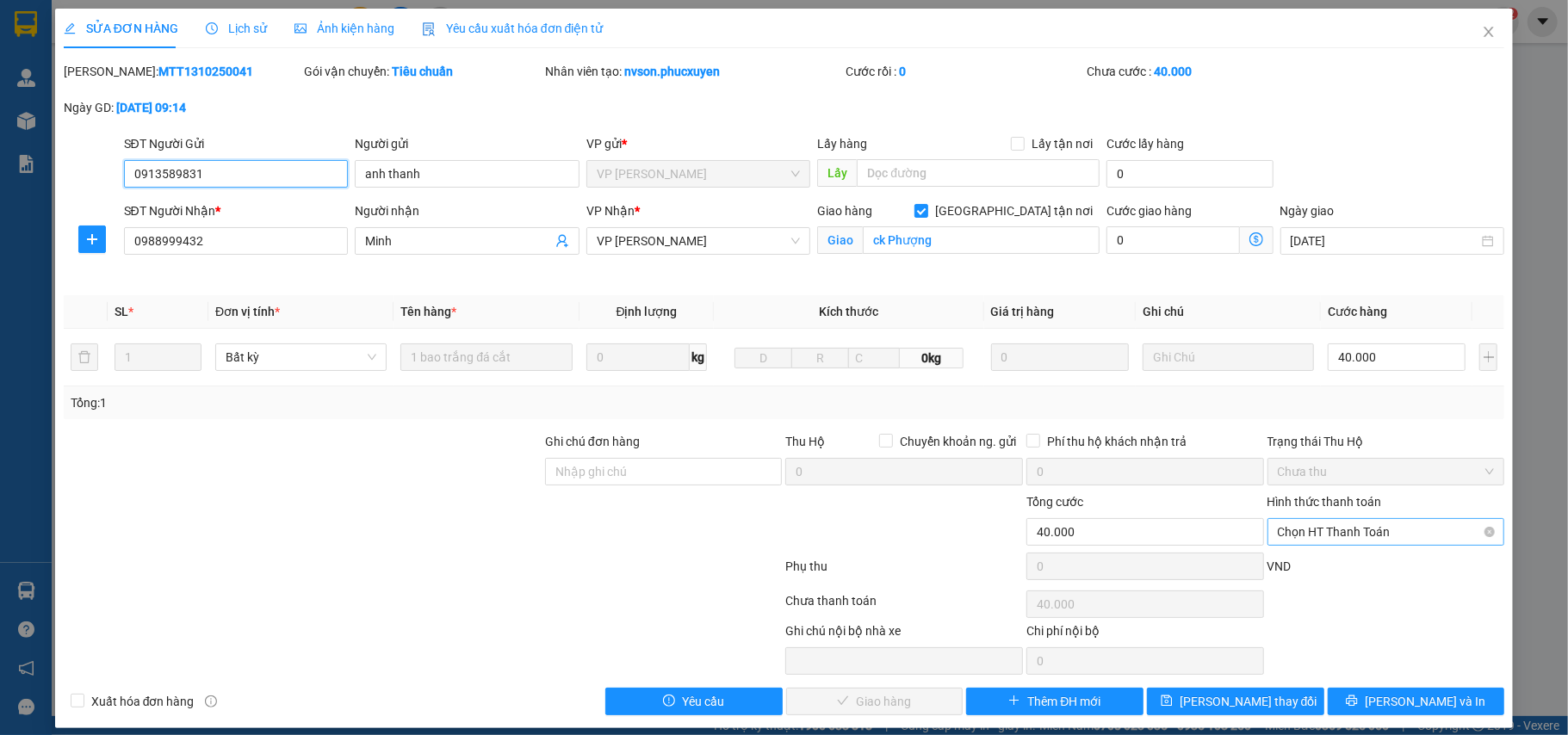
click at [1368, 528] on span "Chọn HT Thanh Toán" at bounding box center [1386, 532] width 217 height 26
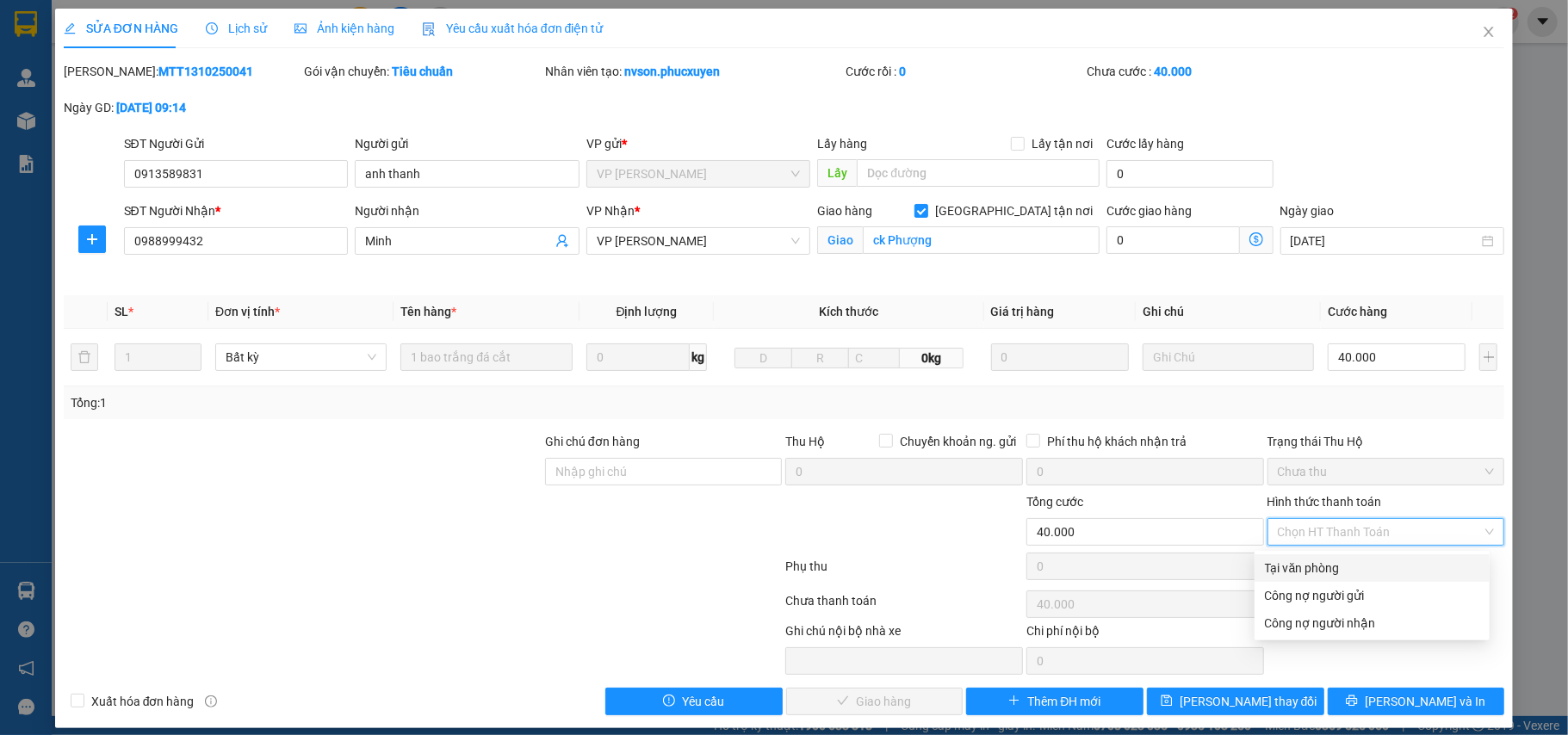
click at [1310, 572] on div "Tại văn phòng" at bounding box center [1372, 568] width 215 height 19
type input "0"
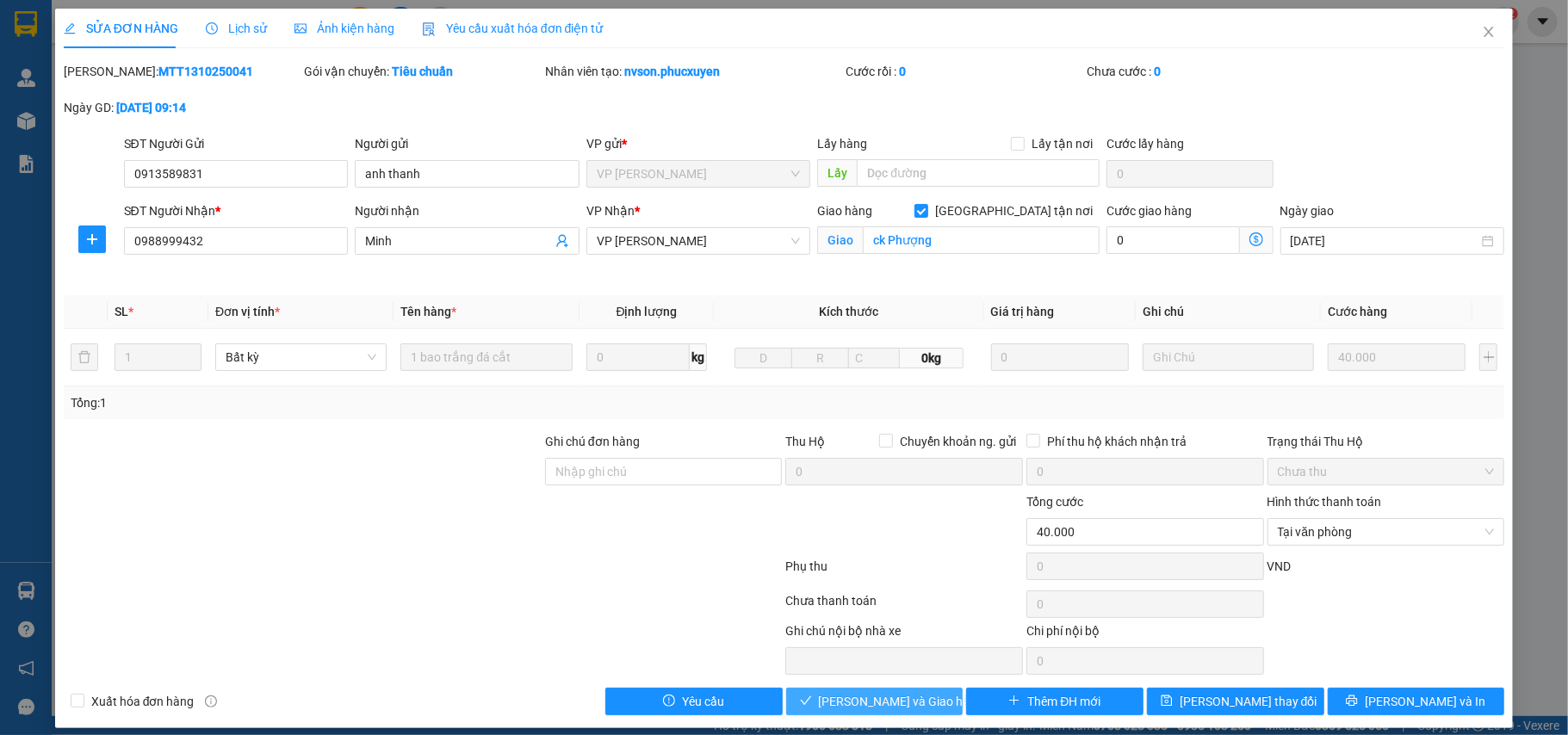
click at [904, 709] on span "Lưu và Giao hàng" at bounding box center [901, 701] width 165 height 19
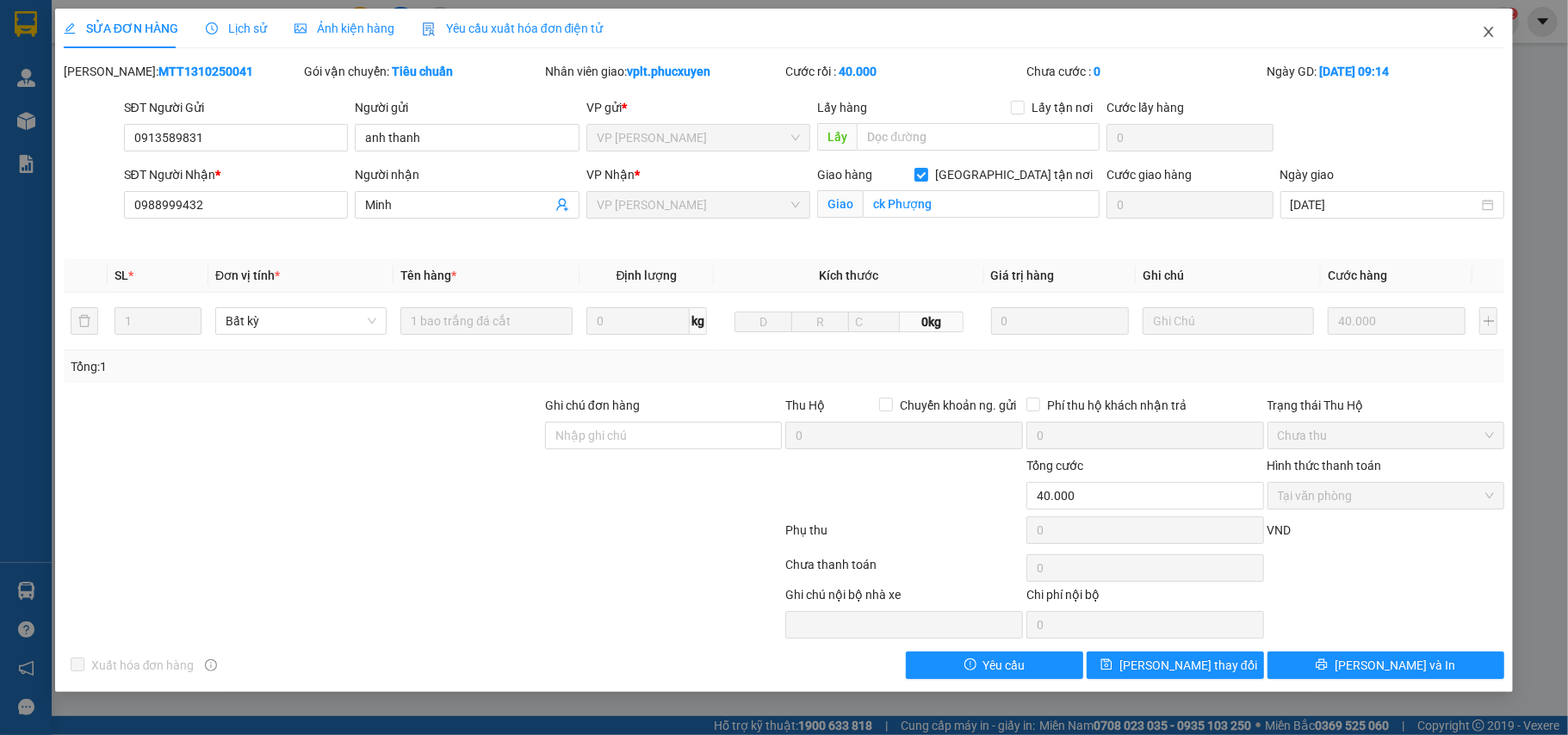
click at [1491, 27] on icon "close" at bounding box center [1489, 31] width 14 height 14
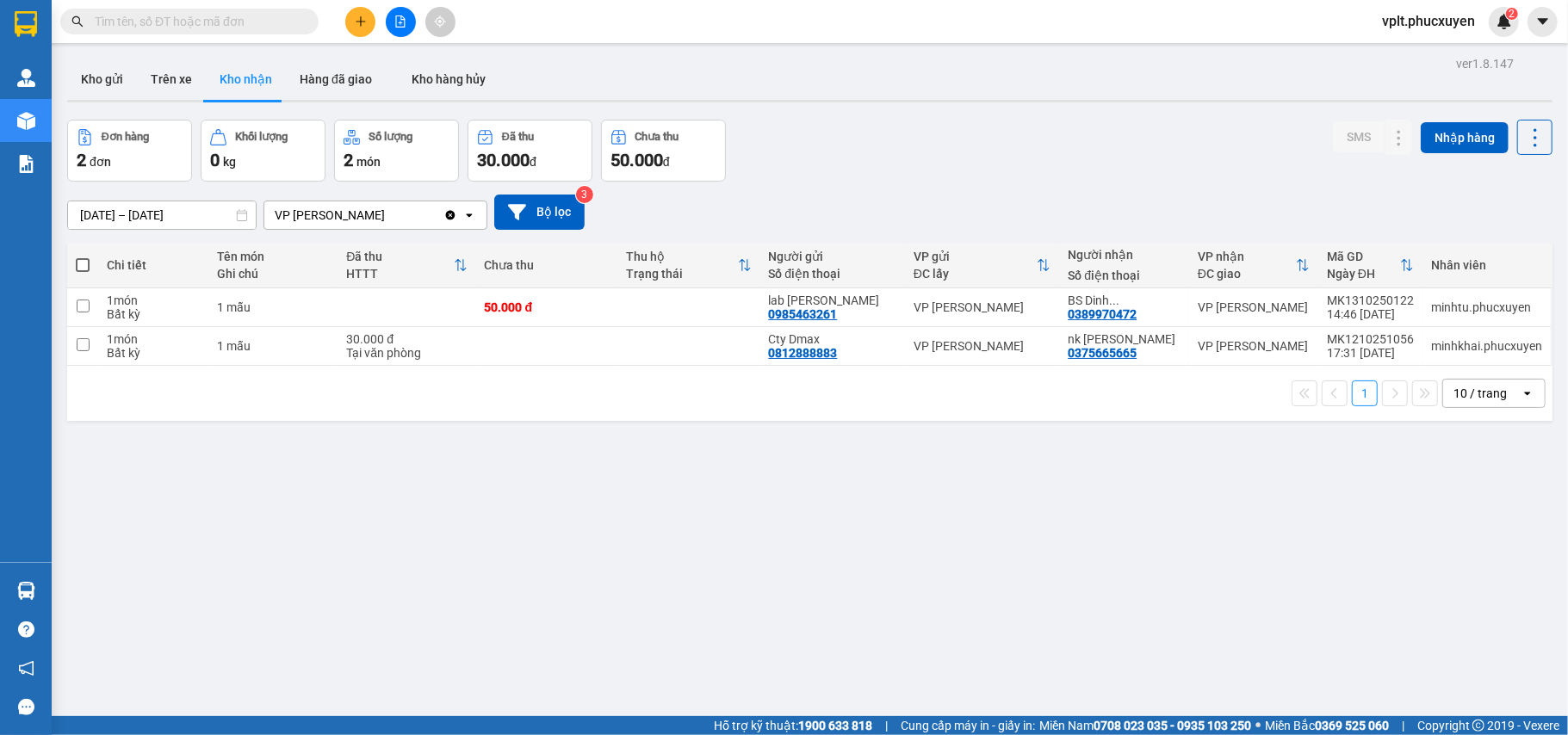
click at [215, 22] on input "text" at bounding box center [196, 21] width 204 height 19
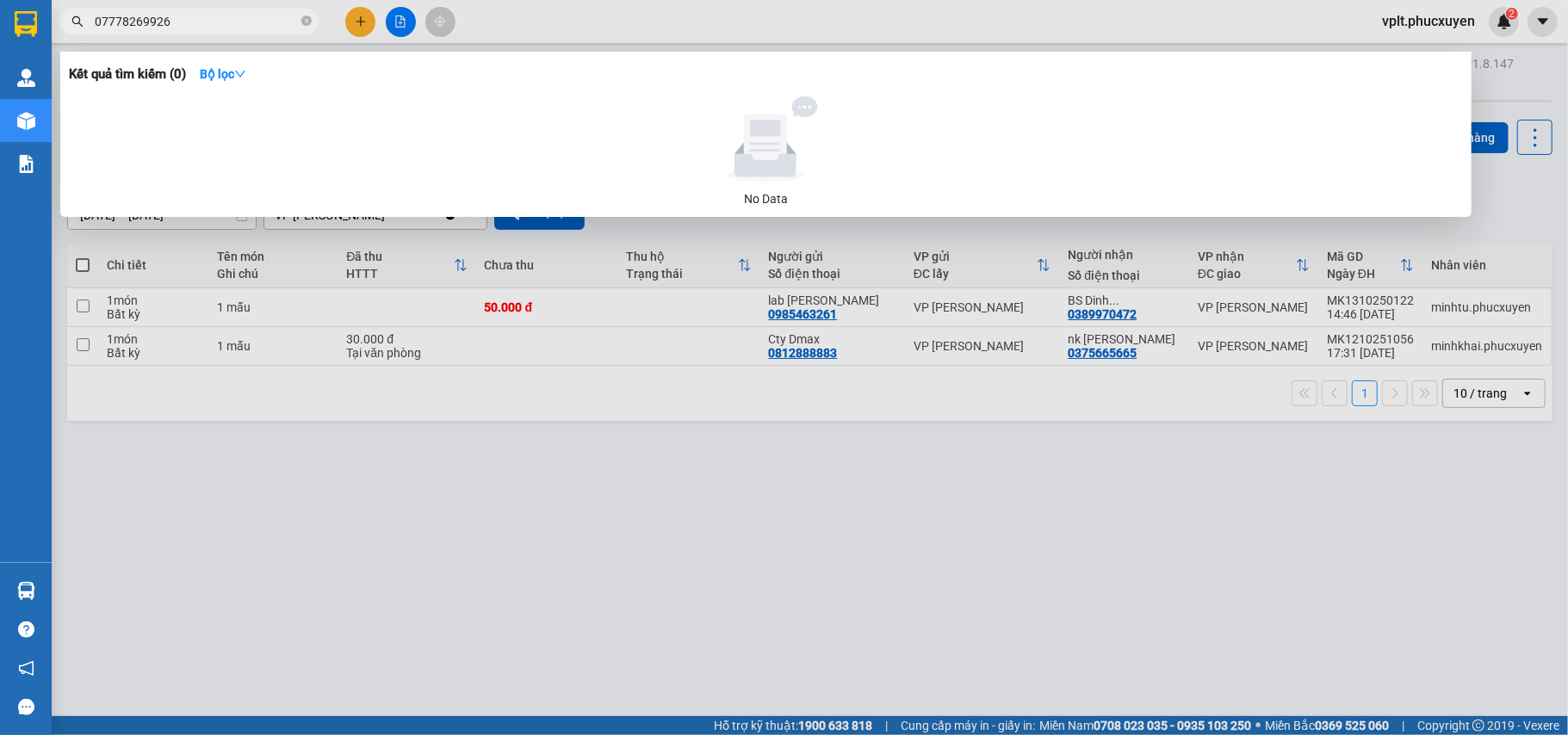
click at [215, 22] on input "07778269926" at bounding box center [196, 21] width 204 height 19
click at [112, 25] on input "07778269926" at bounding box center [196, 21] width 204 height 19
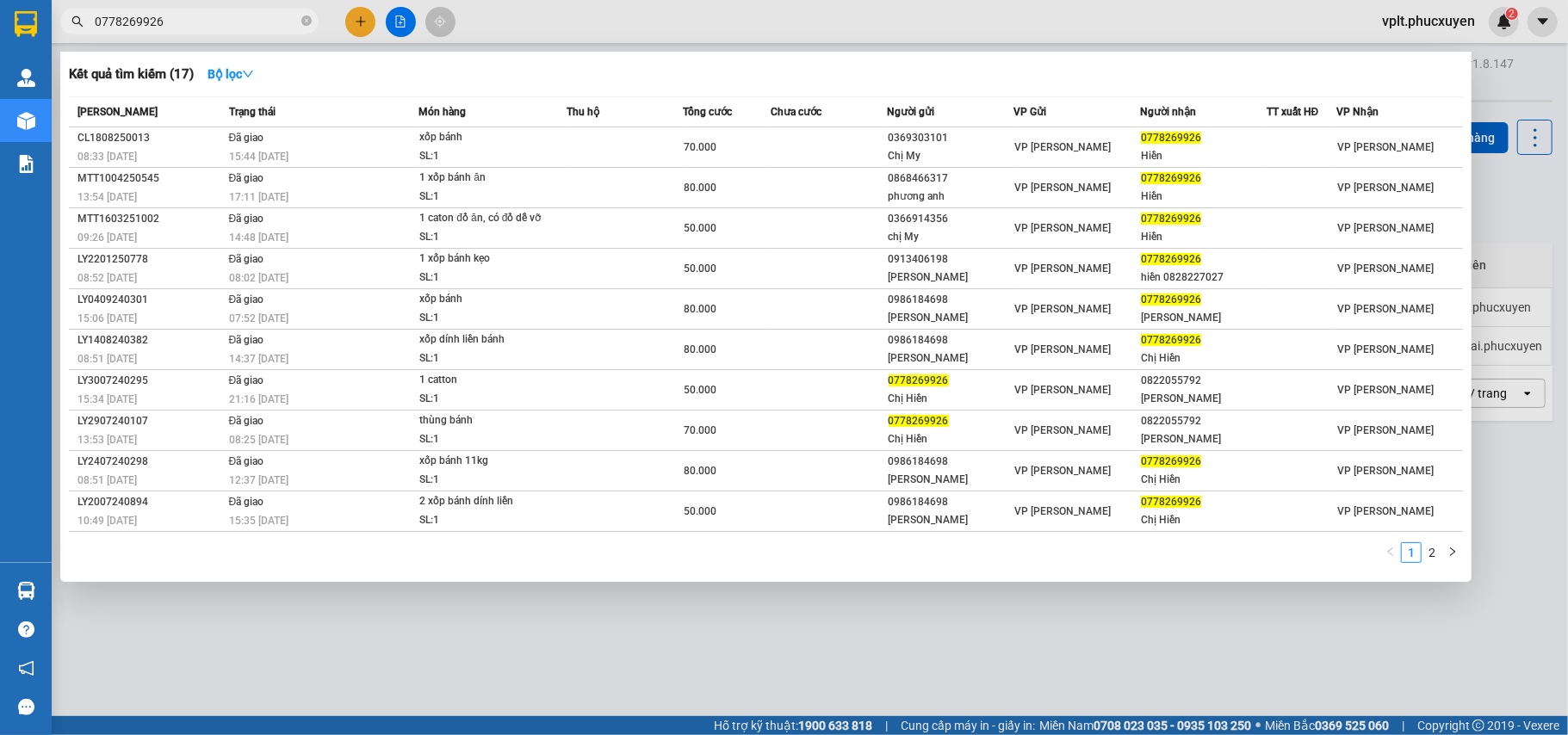
click at [225, 22] on input "0778269926" at bounding box center [196, 21] width 204 height 19
type input "0778269926"
click at [218, 72] on strong "Bộ lọc" at bounding box center [230, 74] width 47 height 14
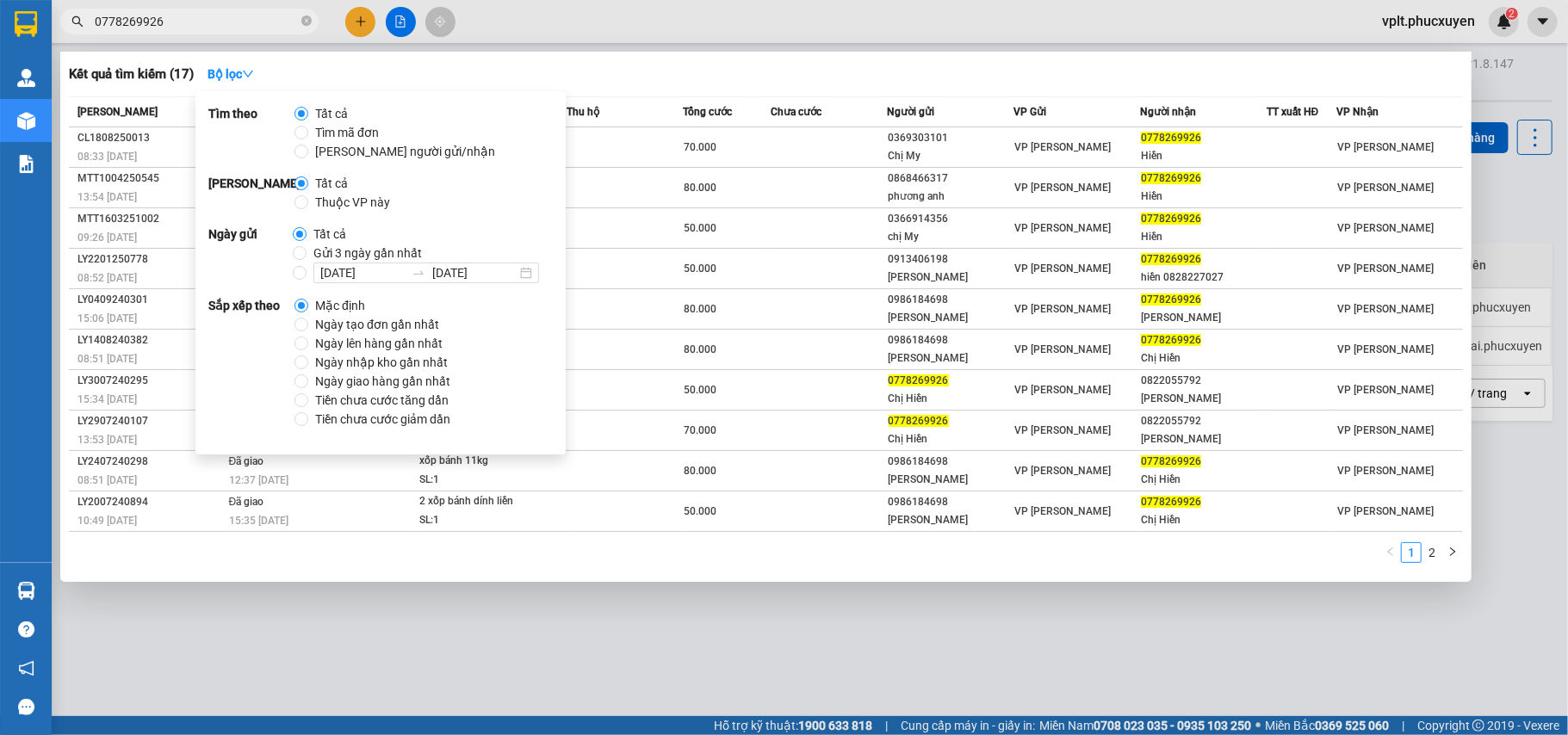
click at [324, 253] on span "Gửi 3 ngày gần nhất" at bounding box center [368, 253] width 122 height 19
click at [307, 253] on input "Gửi 3 ngày gần nhất" at bounding box center [300, 253] width 14 height 14
radio input "true"
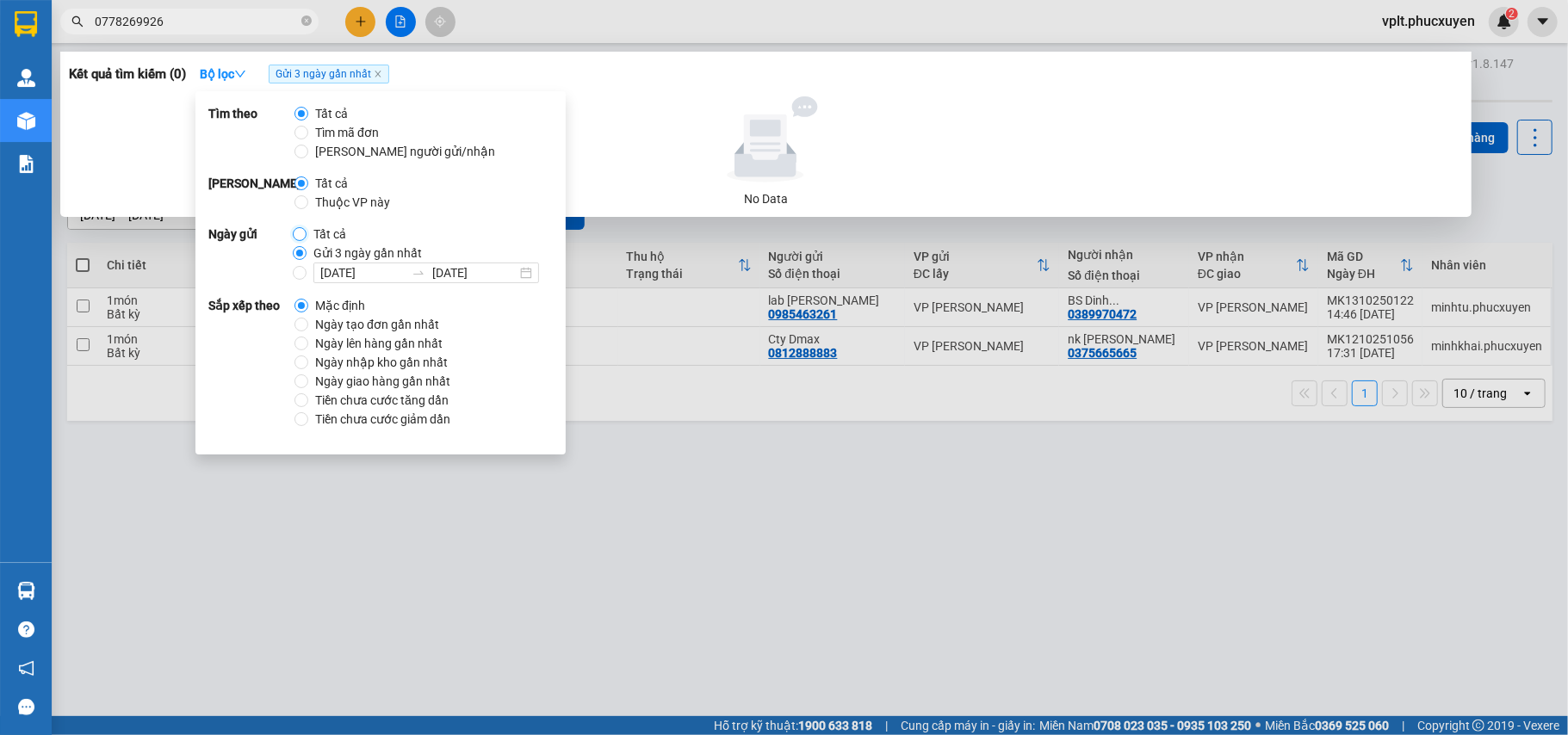
click at [296, 232] on input "Tất cả" at bounding box center [300, 234] width 14 height 14
radio input "true"
radio input "false"
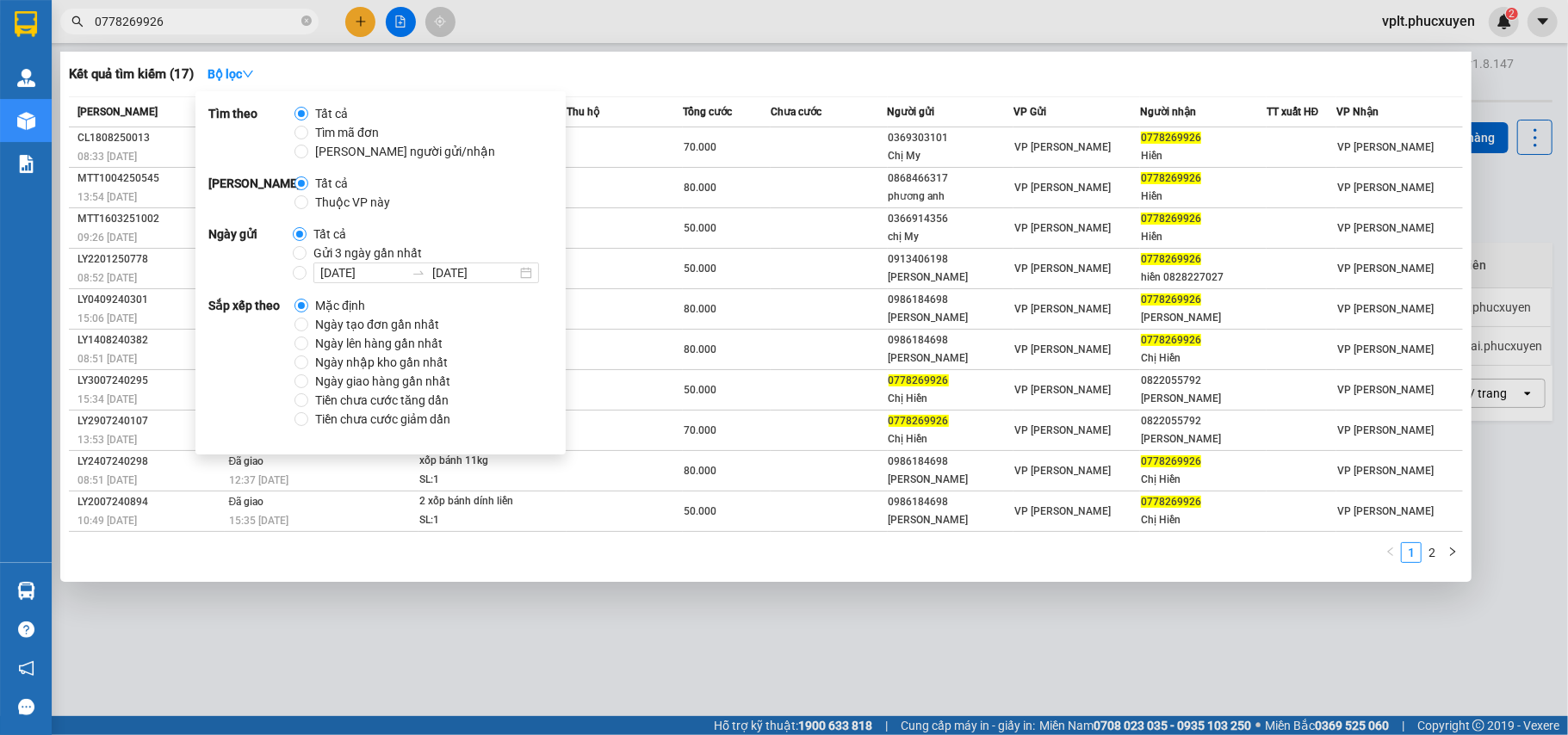
click at [624, 570] on div "Kết quả tìm kiếm ( 17 ) Bộ lọc Mã ĐH Trạng thái Món hàng Thu hộ Tổng cước Chưa …" at bounding box center [765, 317] width 1411 height 530
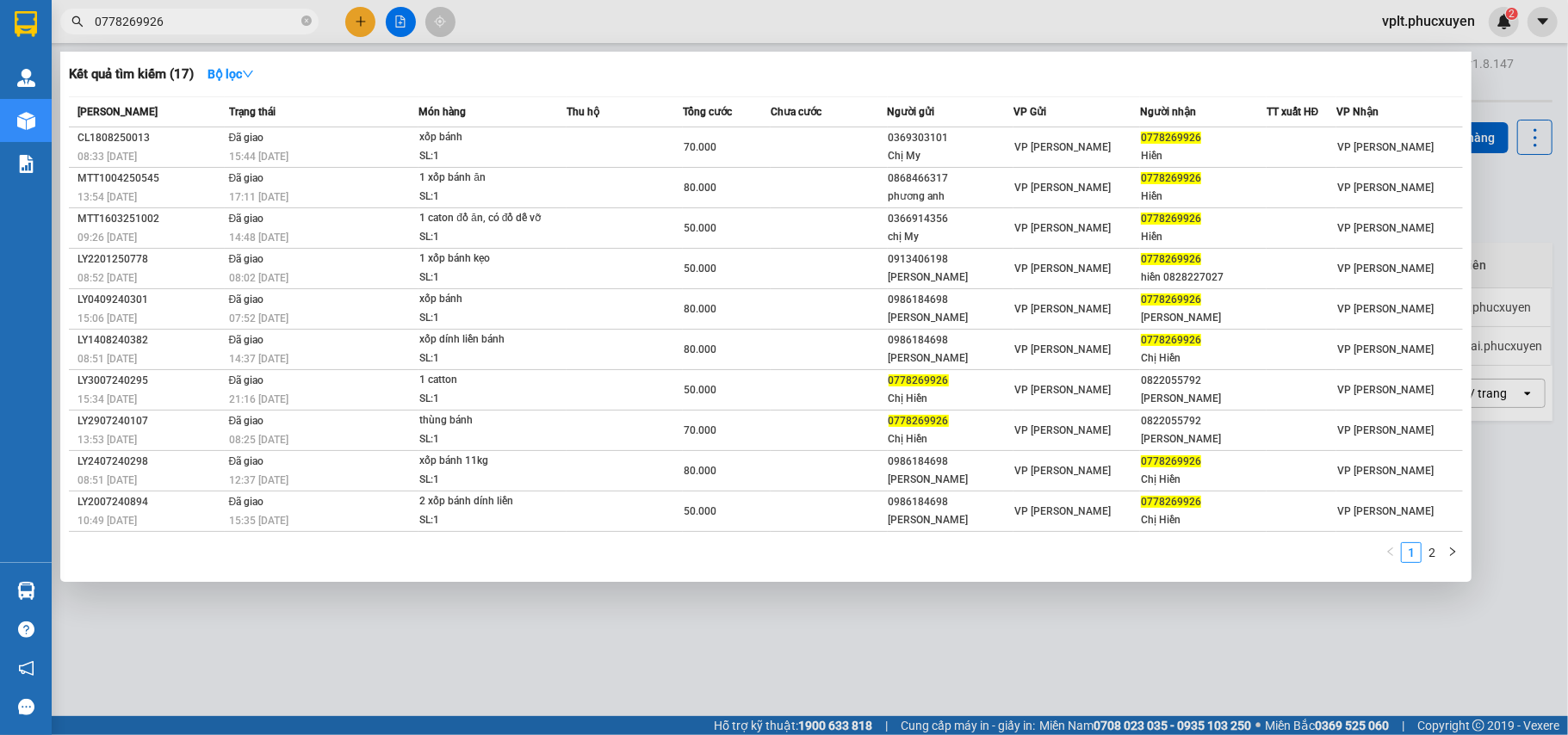
click at [804, 725] on div at bounding box center [784, 367] width 1568 height 735
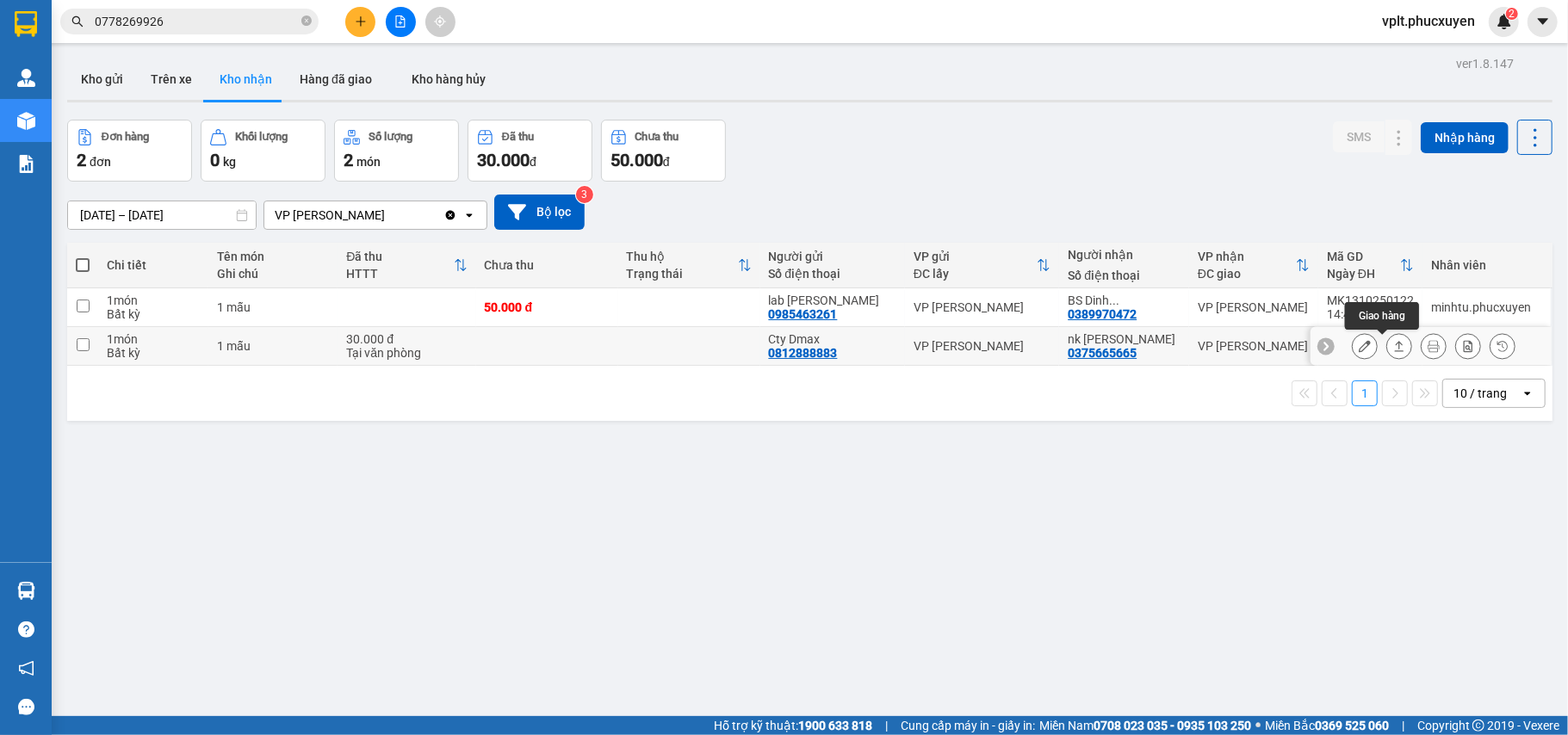
click at [1394, 348] on icon at bounding box center [1399, 345] width 12 height 12
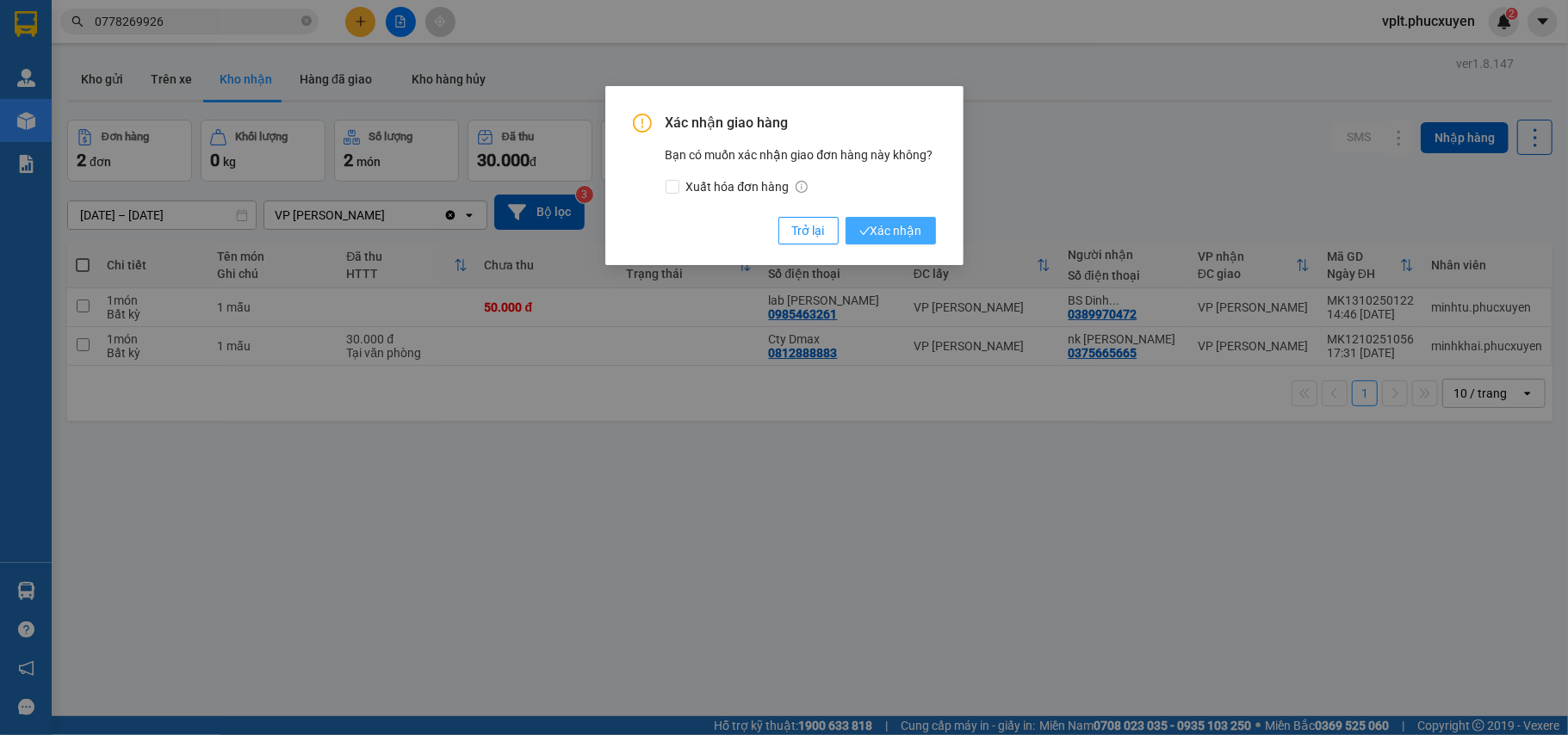
click at [889, 228] on span "Xác nhận" at bounding box center [890, 230] width 63 height 19
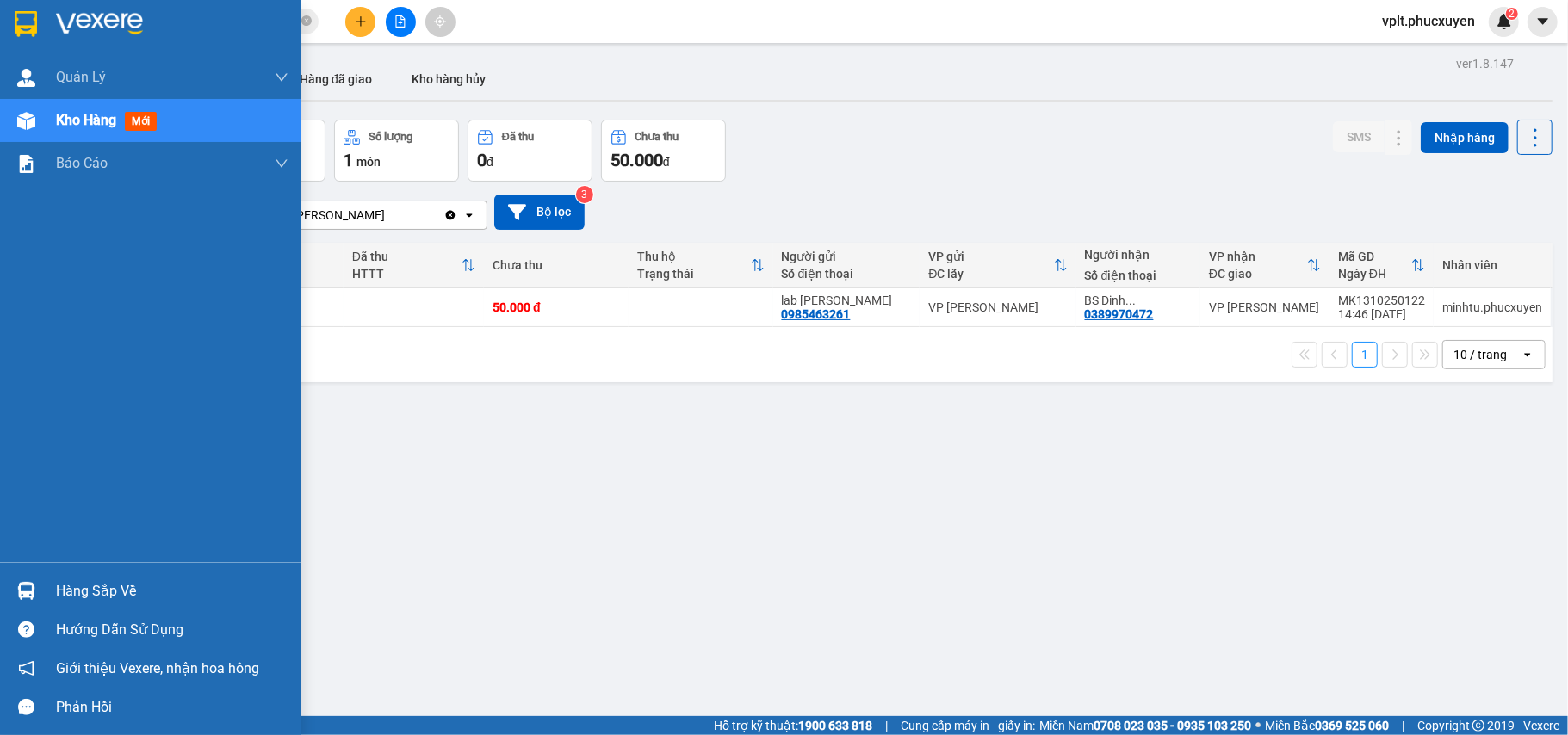
click at [119, 591] on div "Hàng sắp về" at bounding box center [172, 592] width 233 height 26
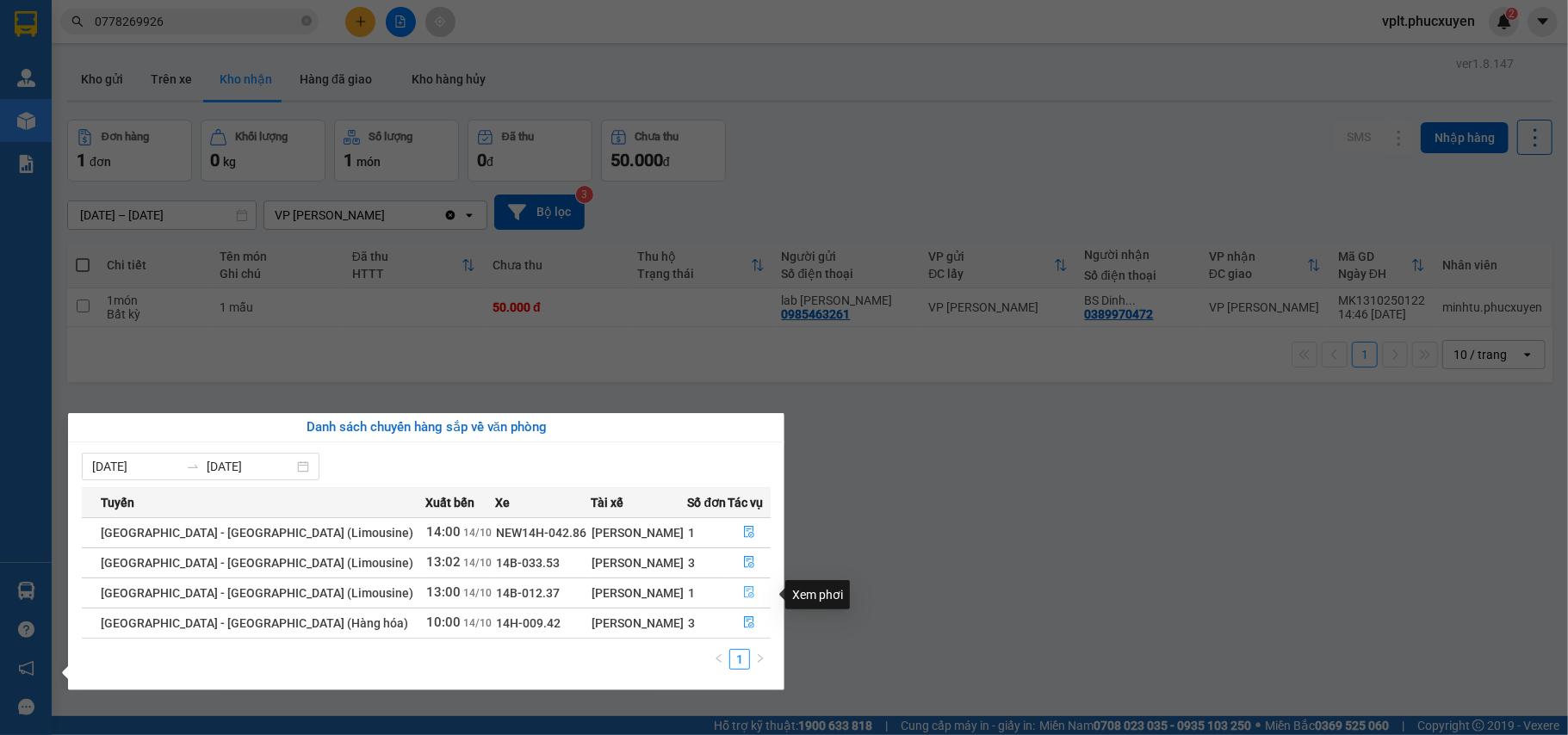
click at [745, 593] on icon "file-done" at bounding box center [749, 592] width 12 height 12
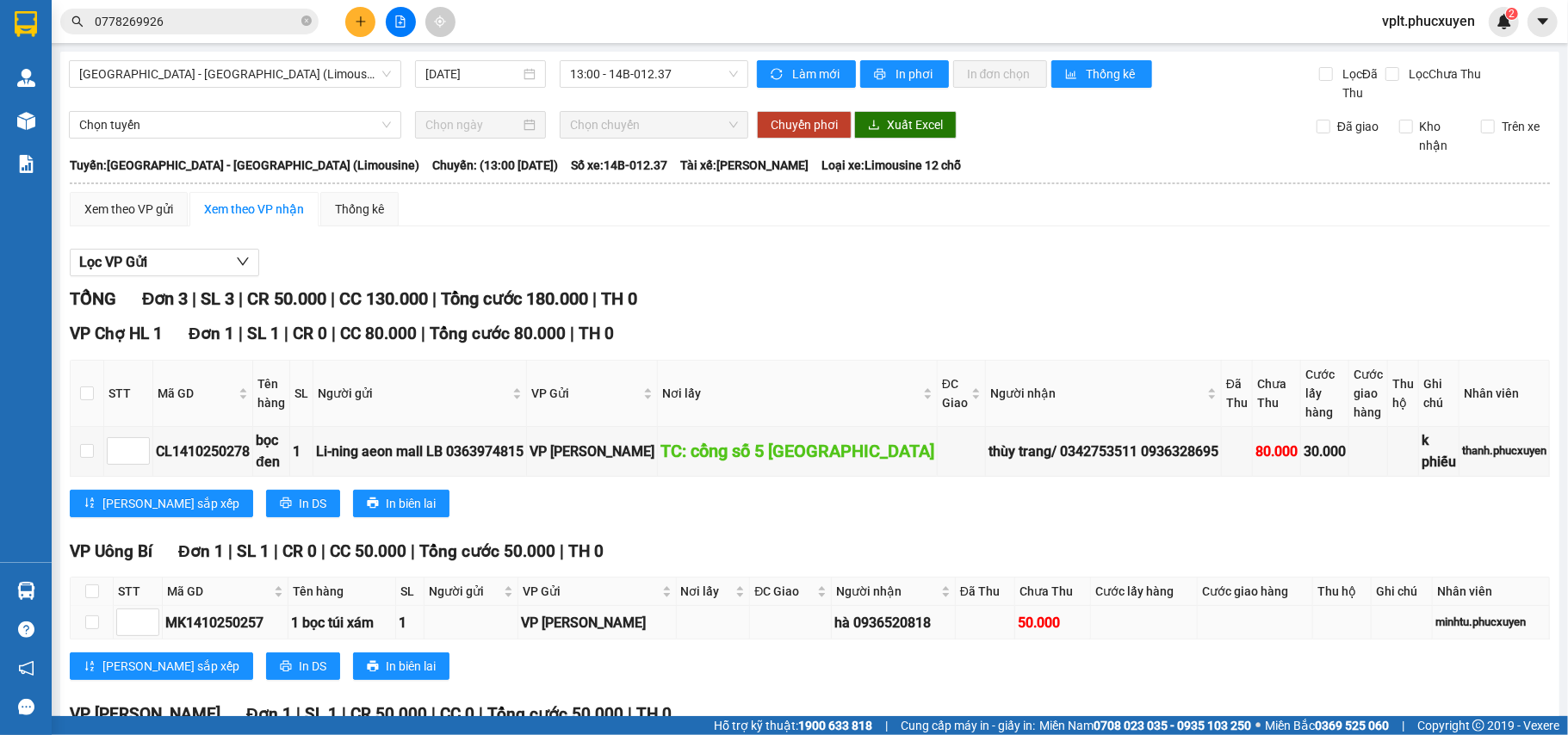
scroll to position [180, 0]
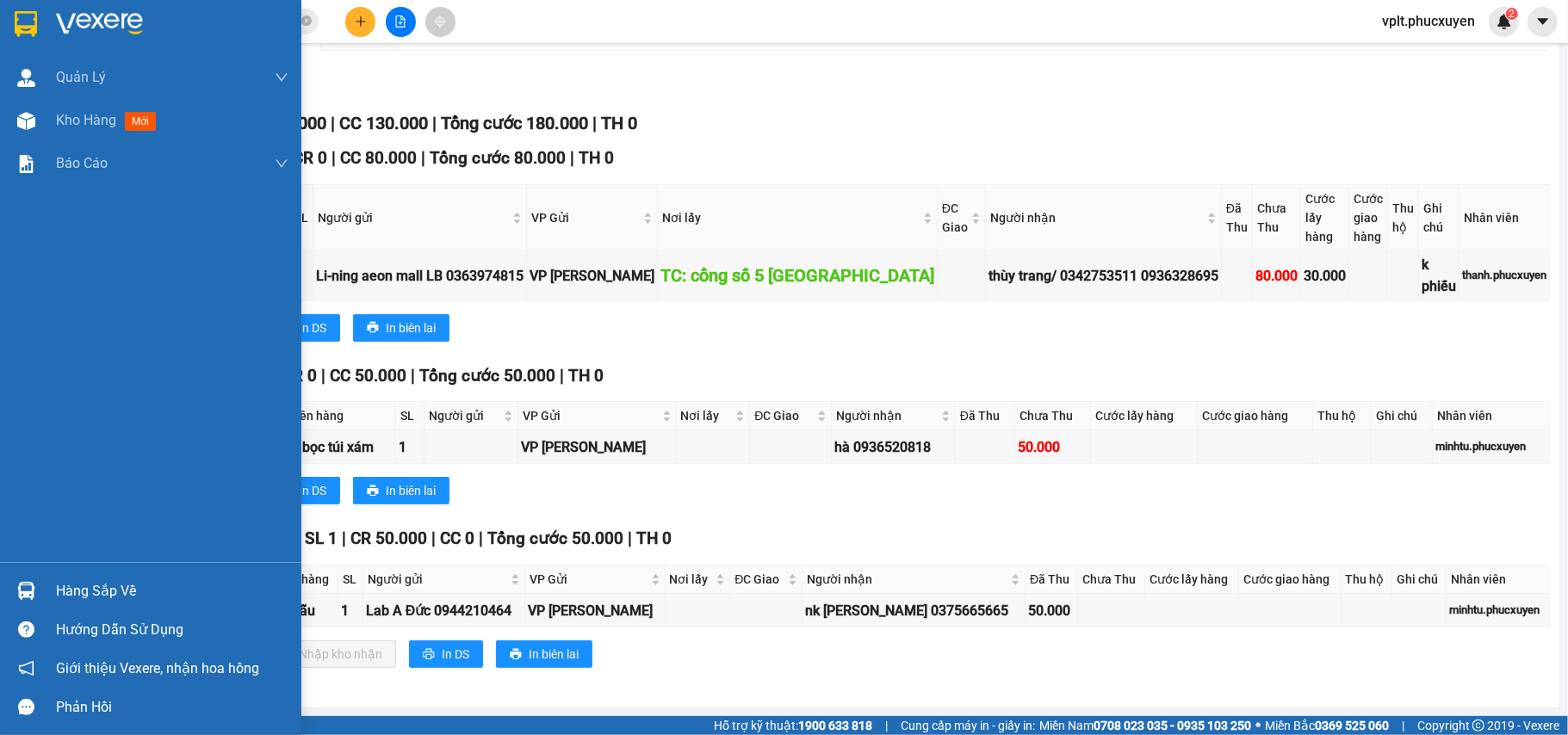
click at [132, 583] on div "Hàng sắp về" at bounding box center [172, 592] width 233 height 26
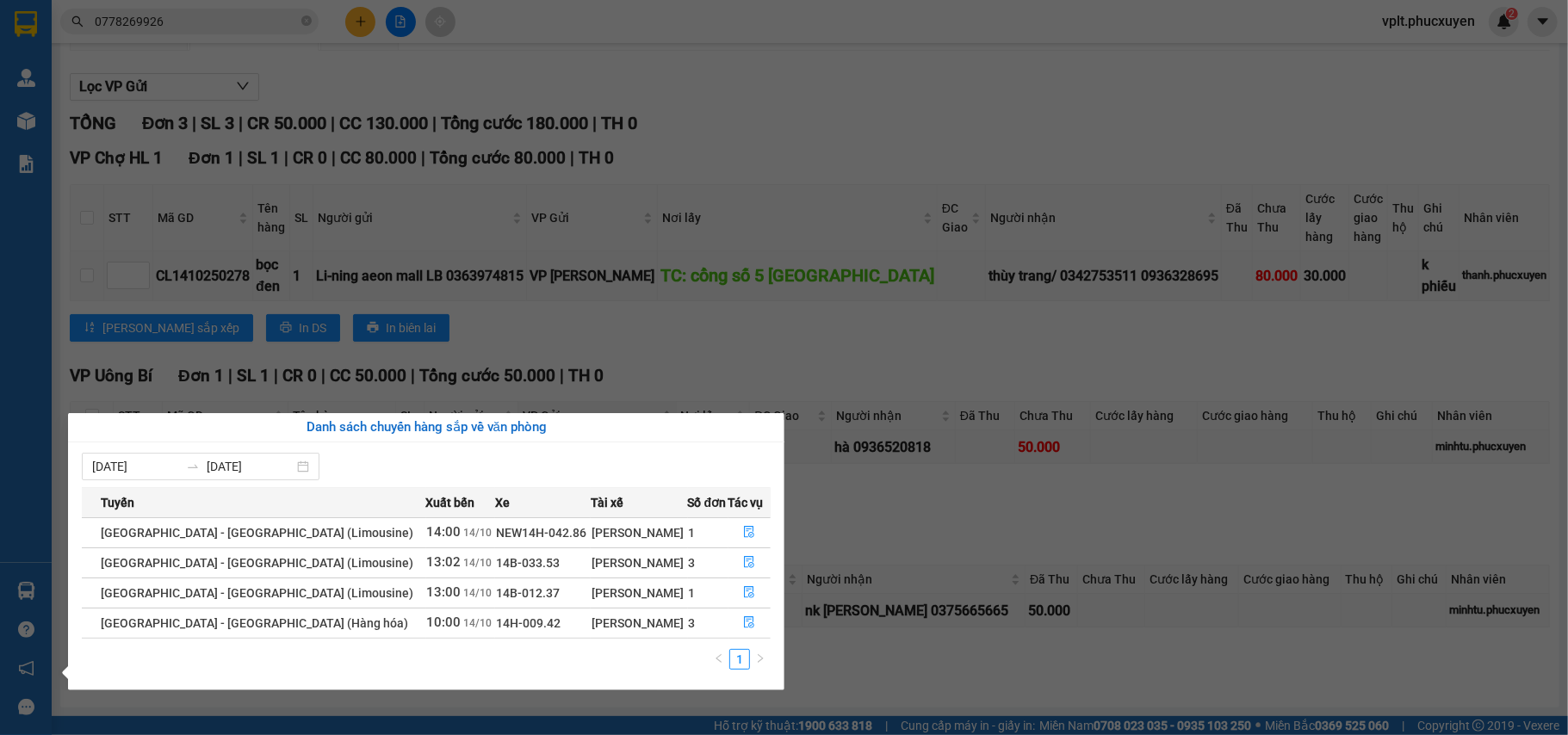
drag, startPoint x: 836, startPoint y: 677, endPoint x: 622, endPoint y: 404, distance: 346.9
click at [836, 671] on section "Kết quả tìm kiếm ( 17 ) Bộ lọc Mã ĐH Trạng thái Món hàng Thu hộ Tổng cước Chưa …" at bounding box center [784, 367] width 1568 height 735
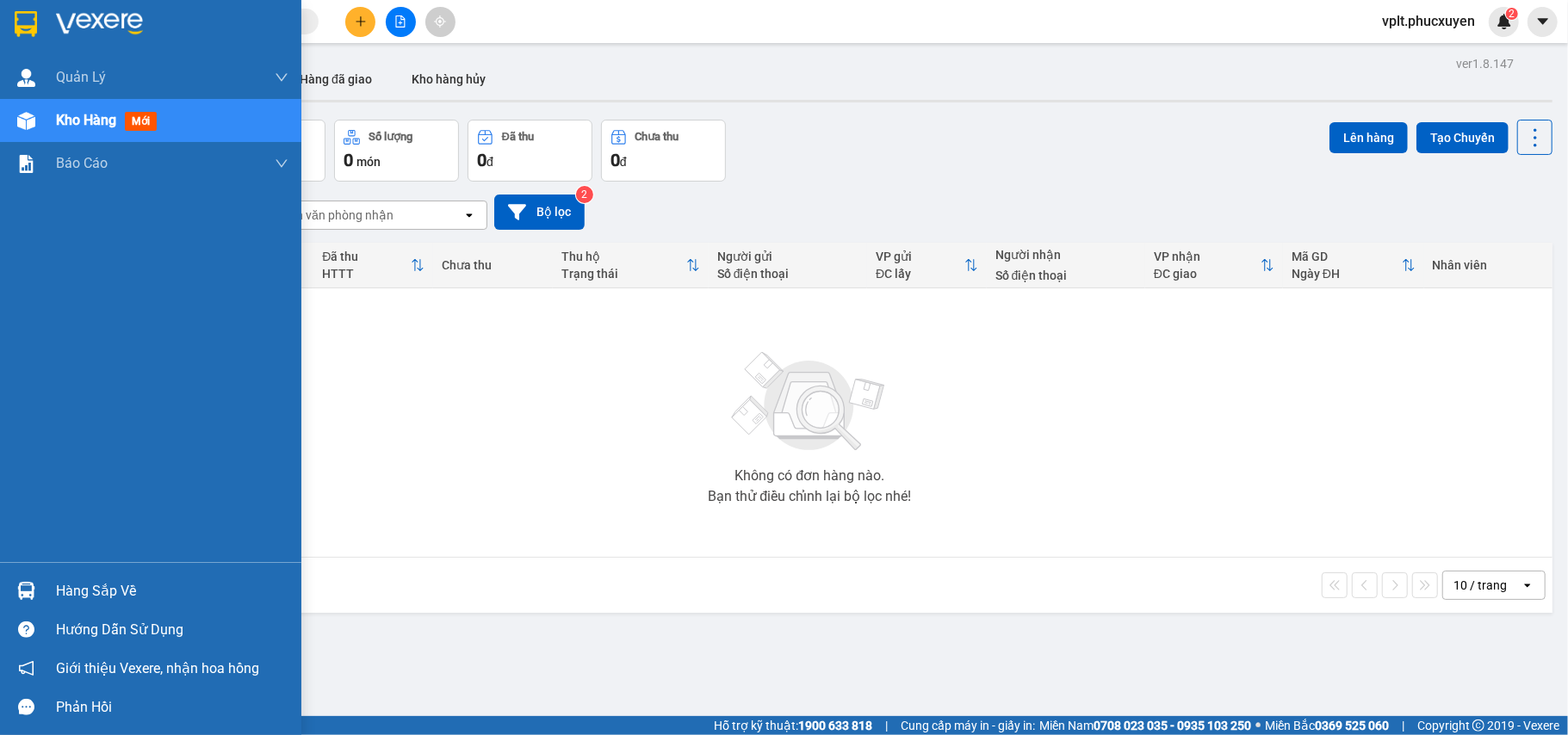
click at [101, 579] on div "Hàng sắp về" at bounding box center [172, 592] width 233 height 26
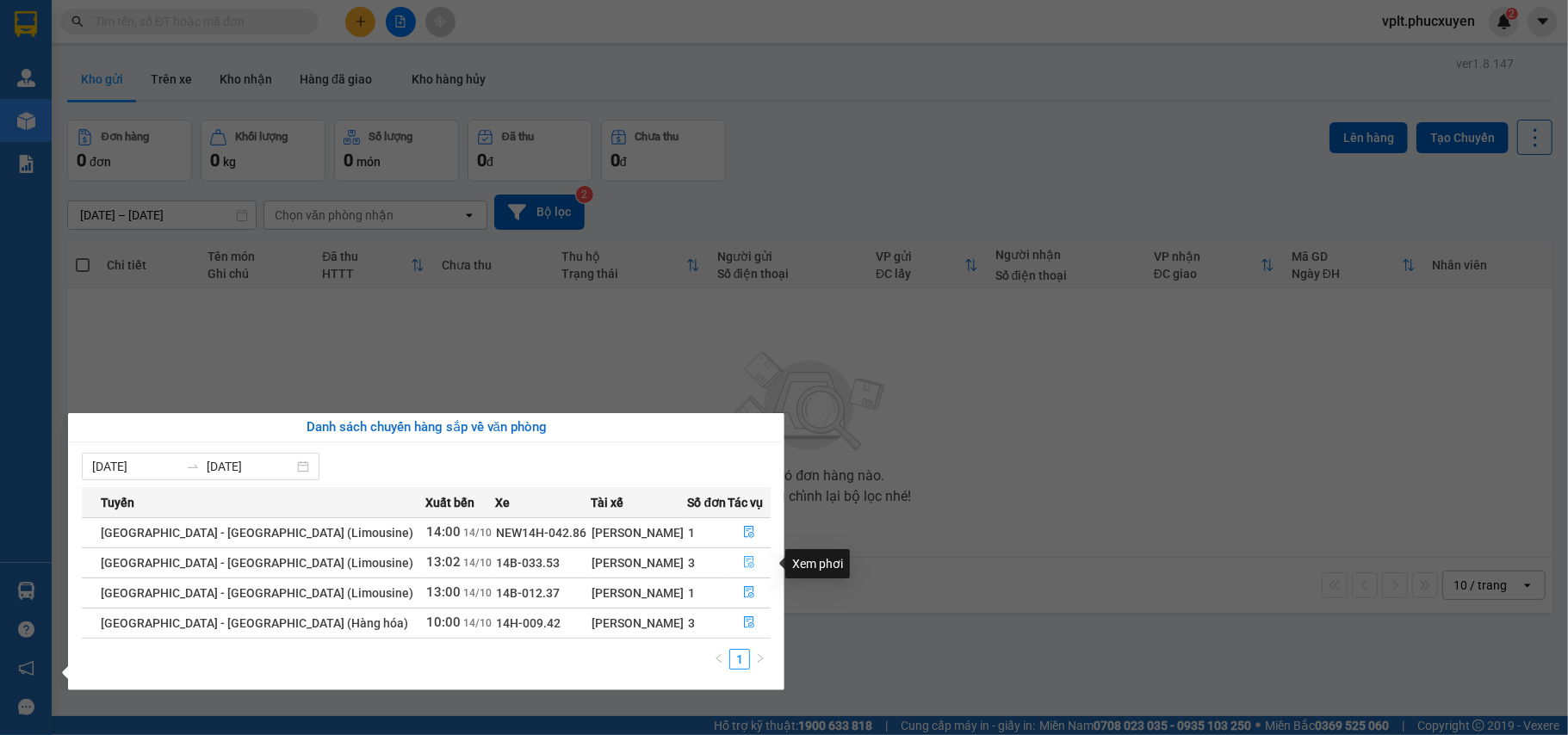
click at [745, 560] on icon "file-done" at bounding box center [749, 562] width 12 height 12
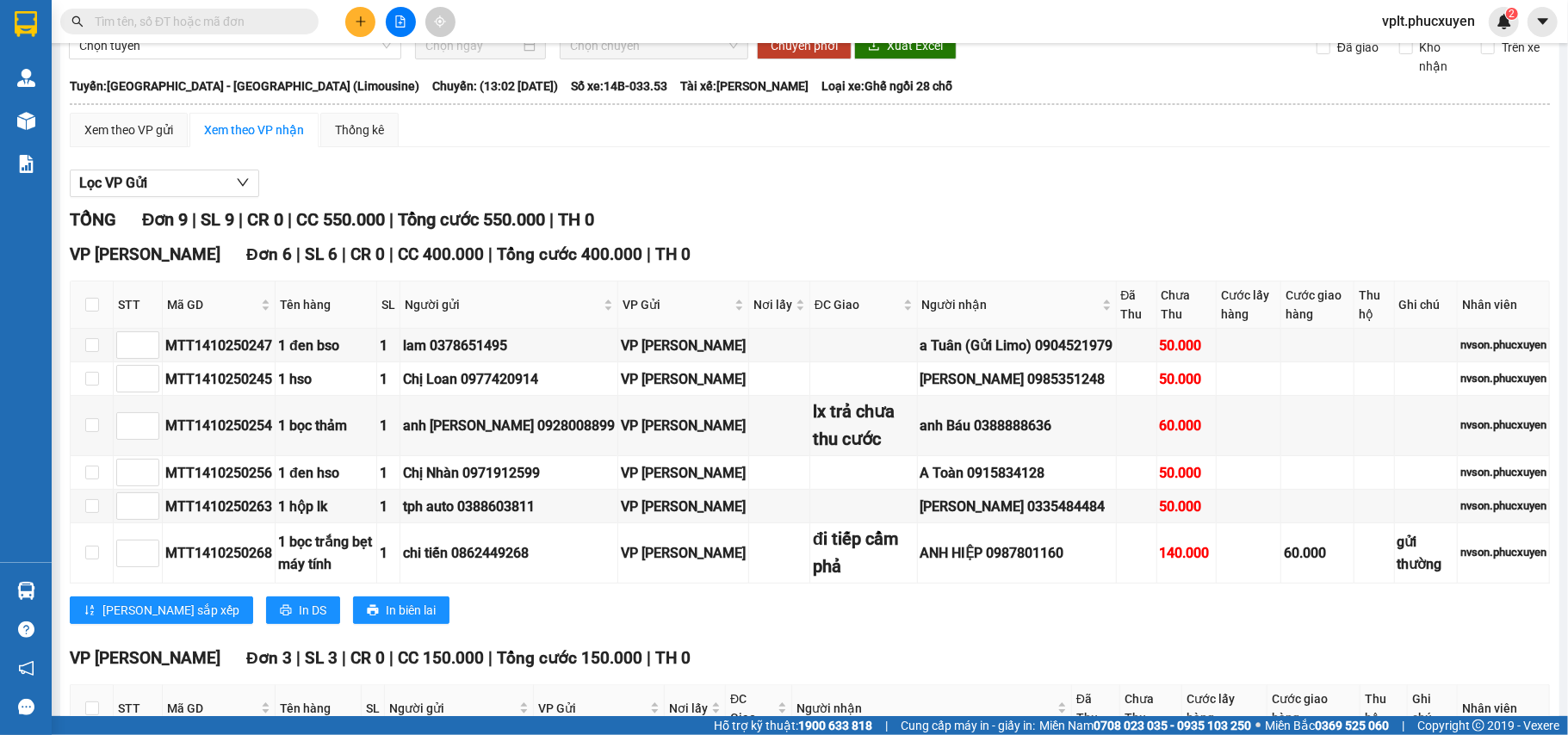
scroll to position [309, 0]
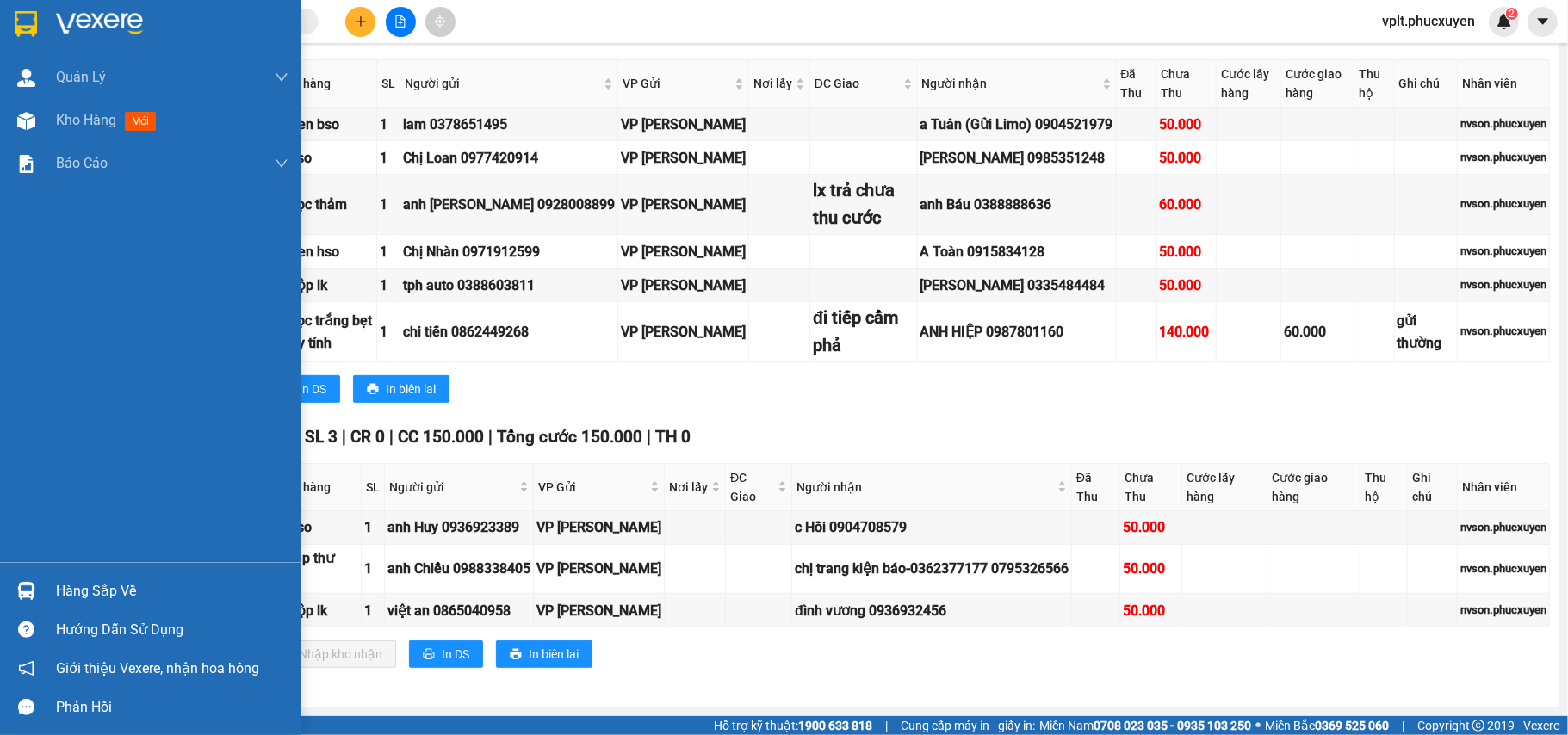
drag, startPoint x: 142, startPoint y: 582, endPoint x: 217, endPoint y: 580, distance: 75.0
click at [207, 580] on div "Hàng sắp về" at bounding box center [172, 592] width 233 height 26
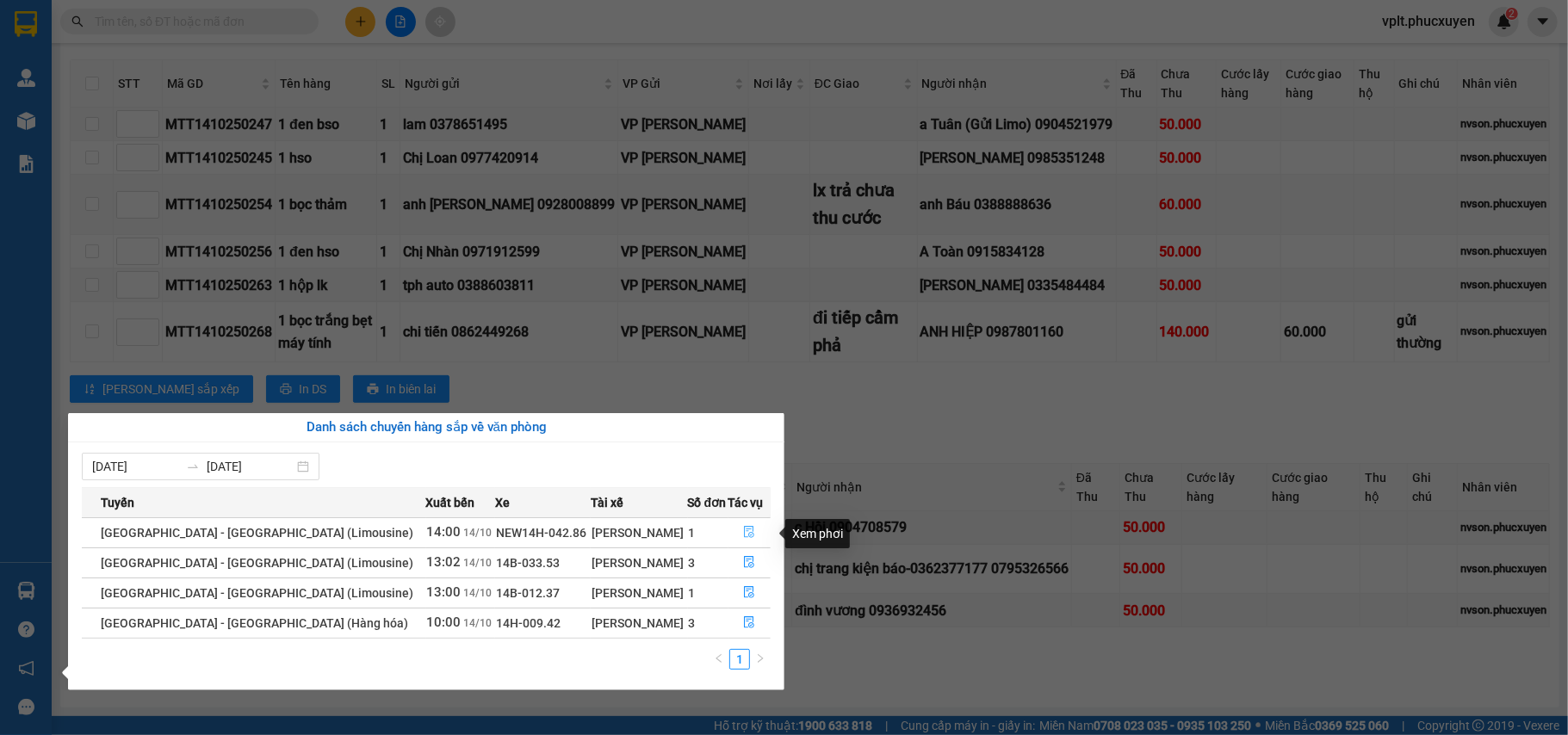
click at [743, 535] on icon "file-done" at bounding box center [749, 531] width 12 height 12
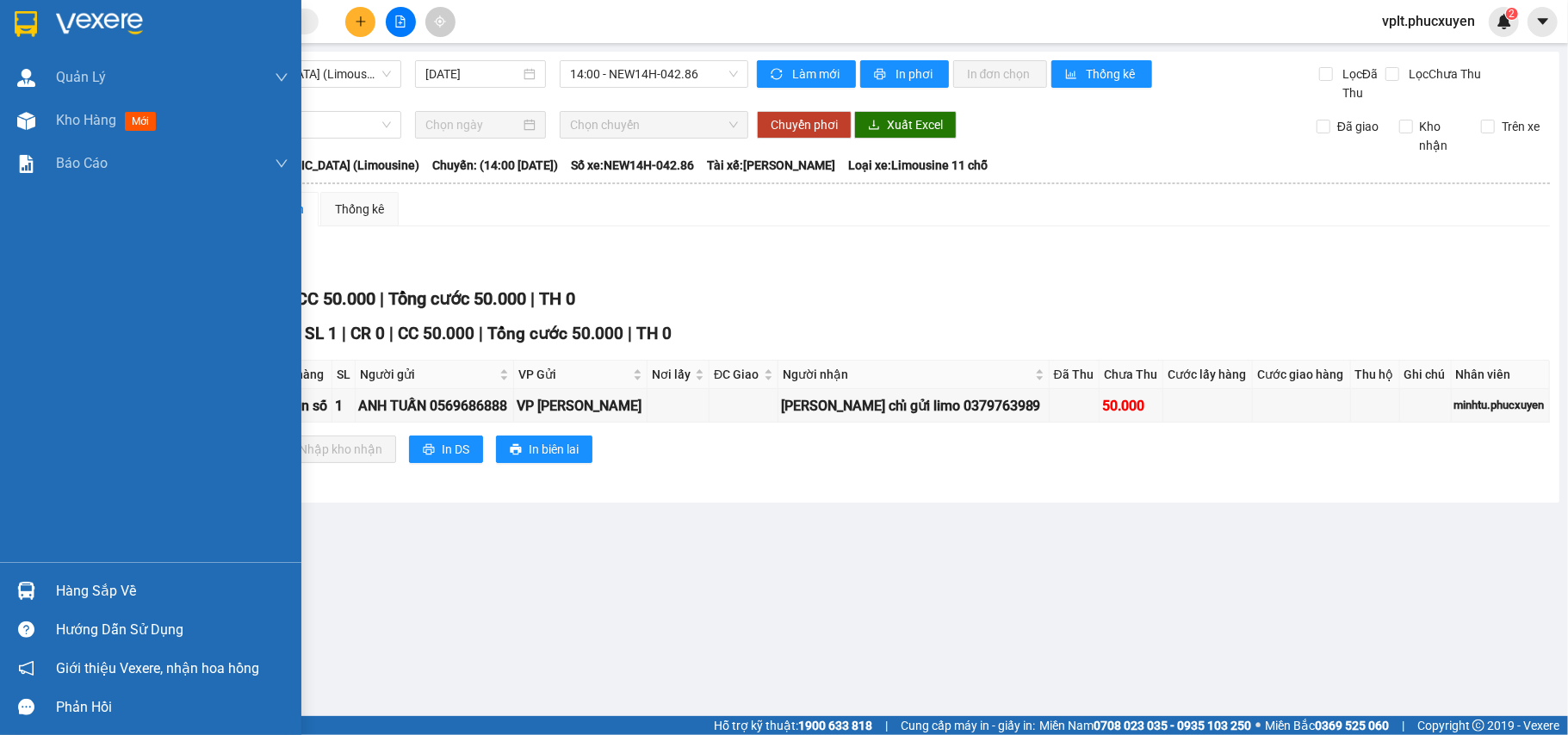
click at [204, 576] on div "Hàng sắp về" at bounding box center [151, 591] width 301 height 38
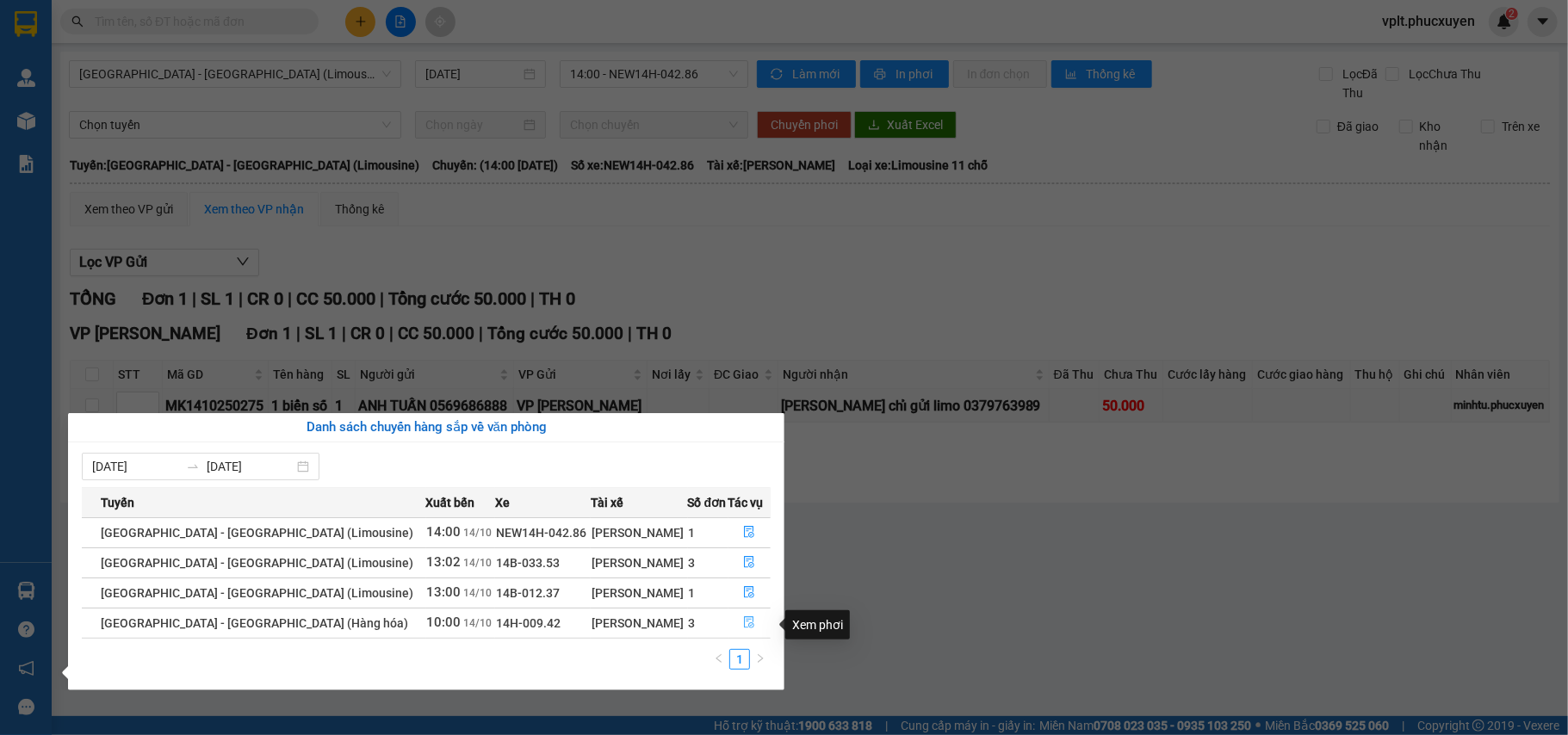
click at [743, 628] on icon "file-done" at bounding box center [749, 622] width 12 height 12
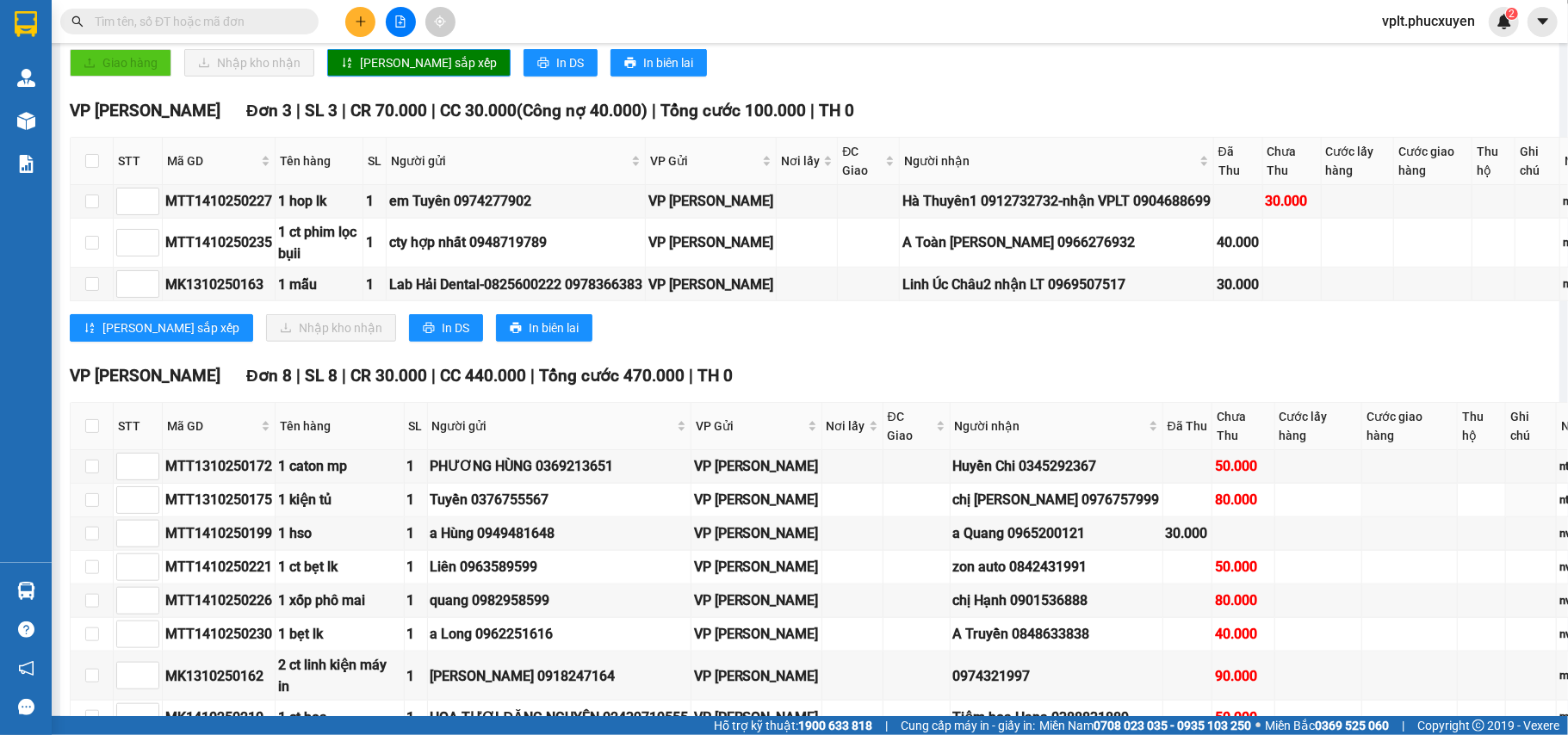
scroll to position [952, 0]
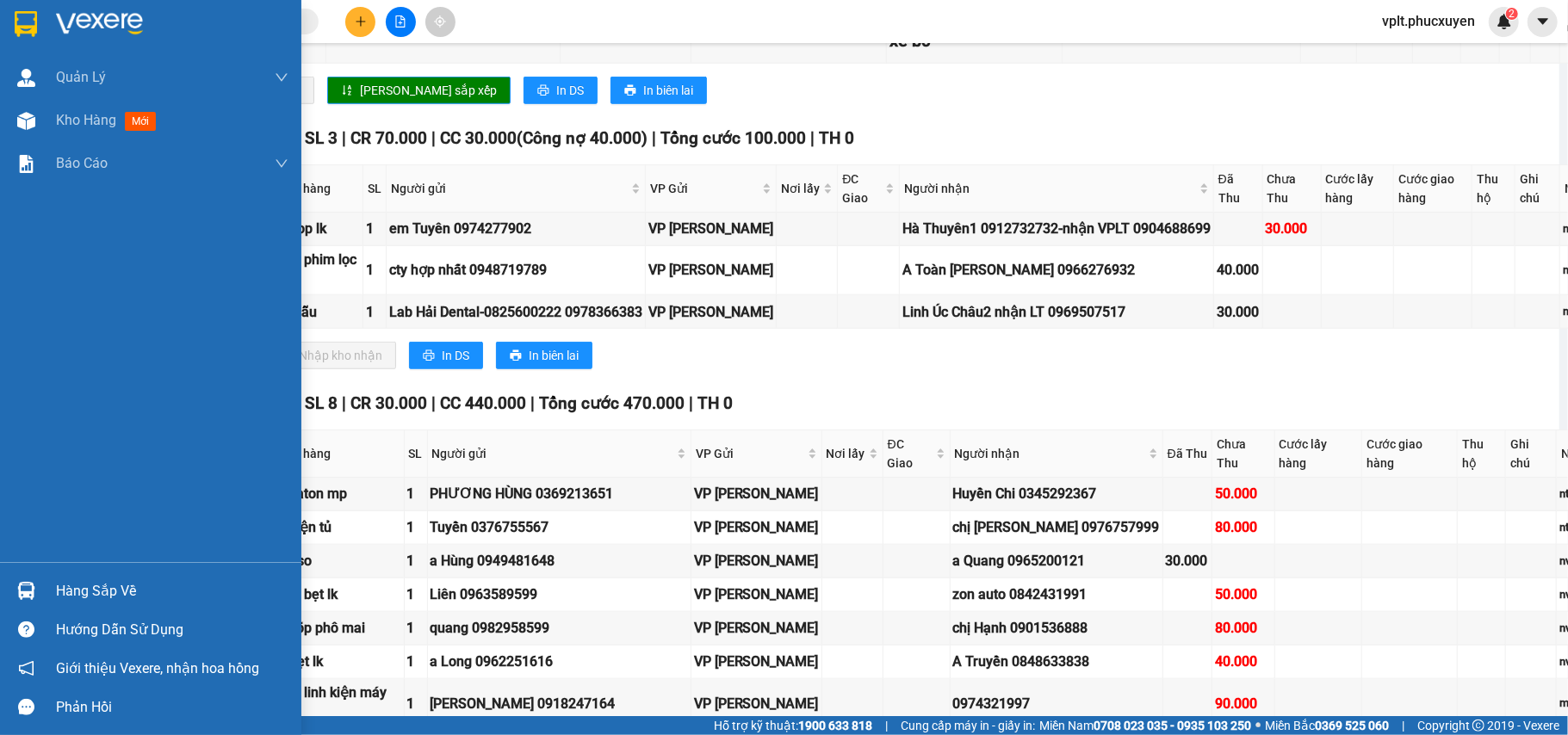
click at [115, 583] on div "Hàng sắp về" at bounding box center [172, 592] width 233 height 26
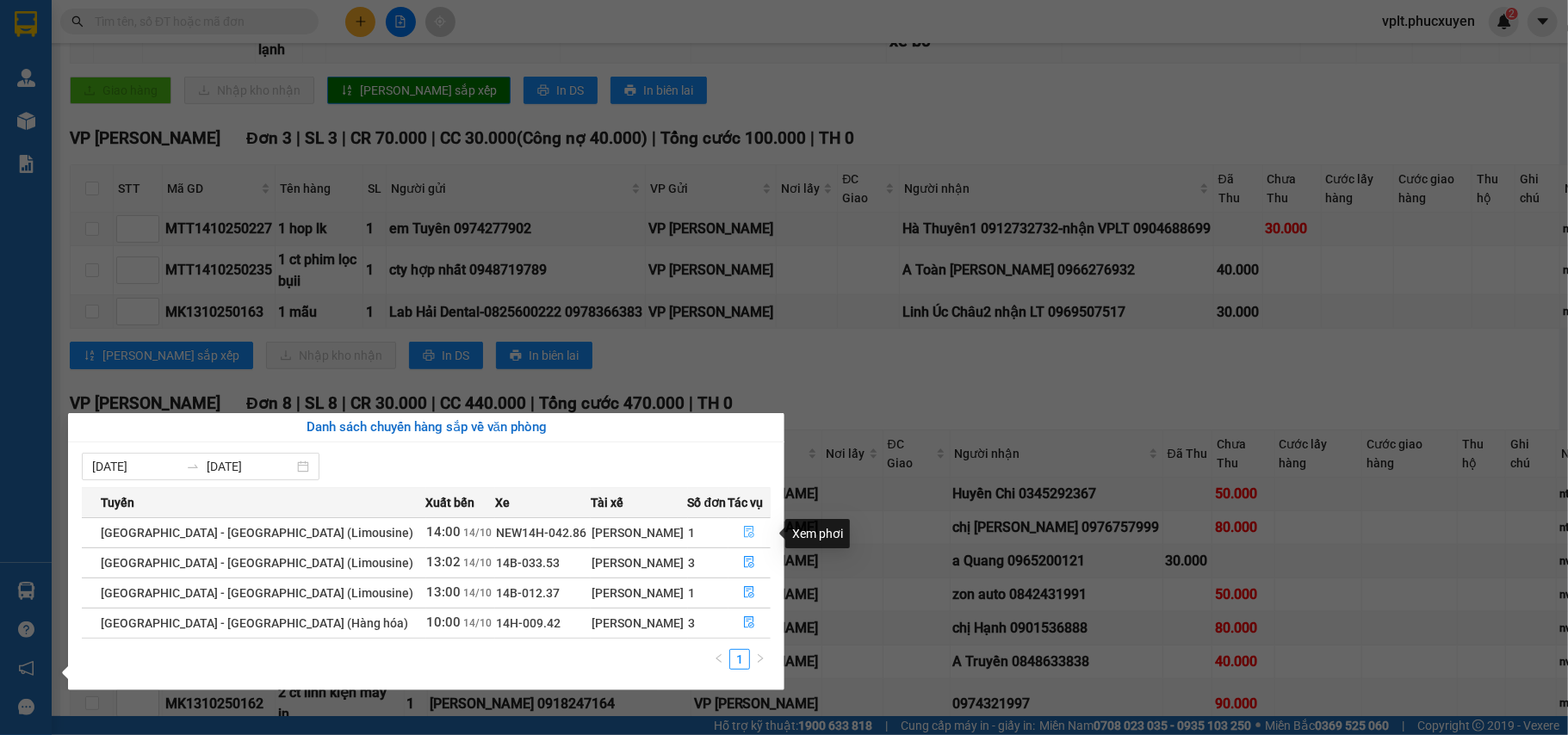
click at [745, 532] on icon "file-done" at bounding box center [750, 532] width 10 height 12
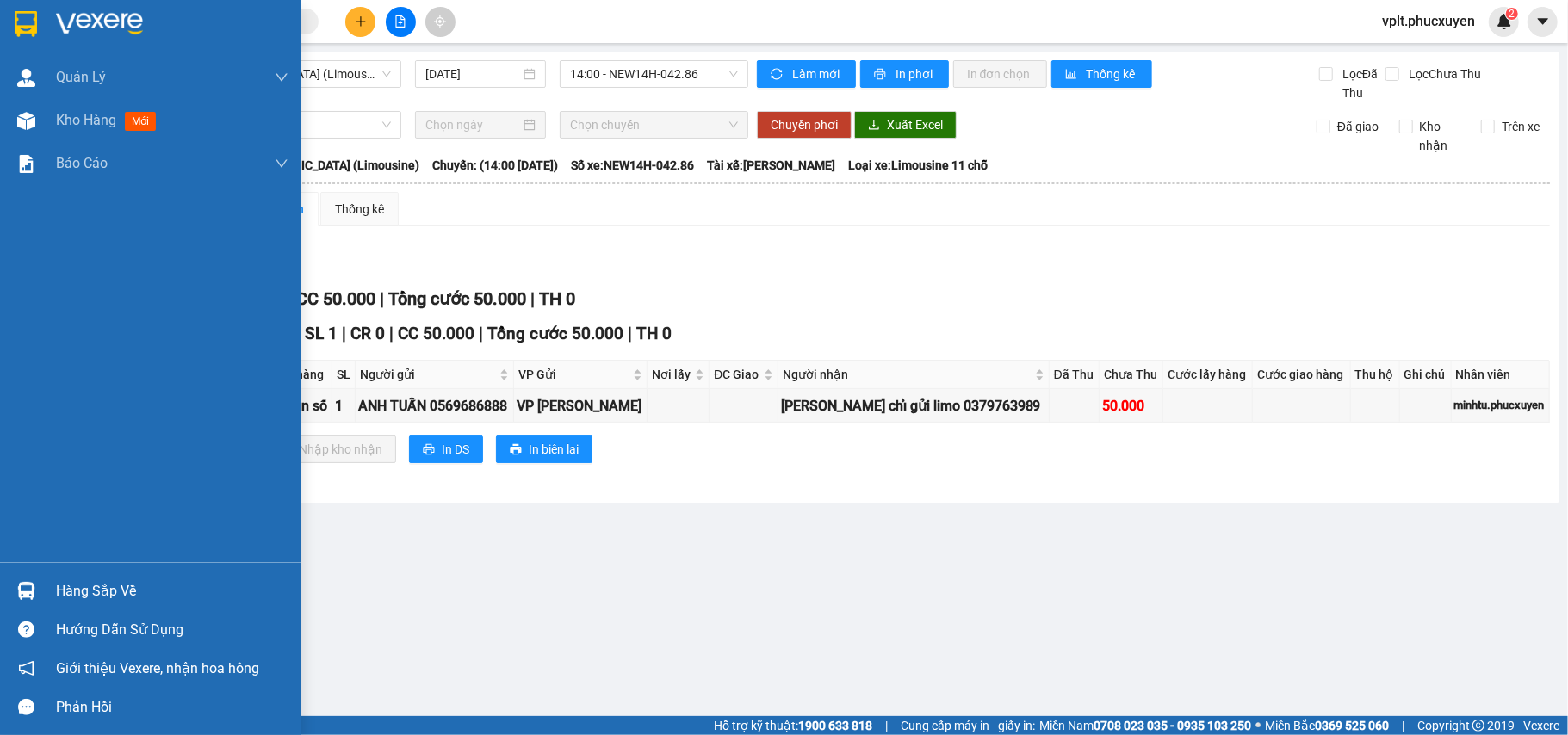
click at [83, 573] on div "Hàng sắp về" at bounding box center [151, 591] width 301 height 38
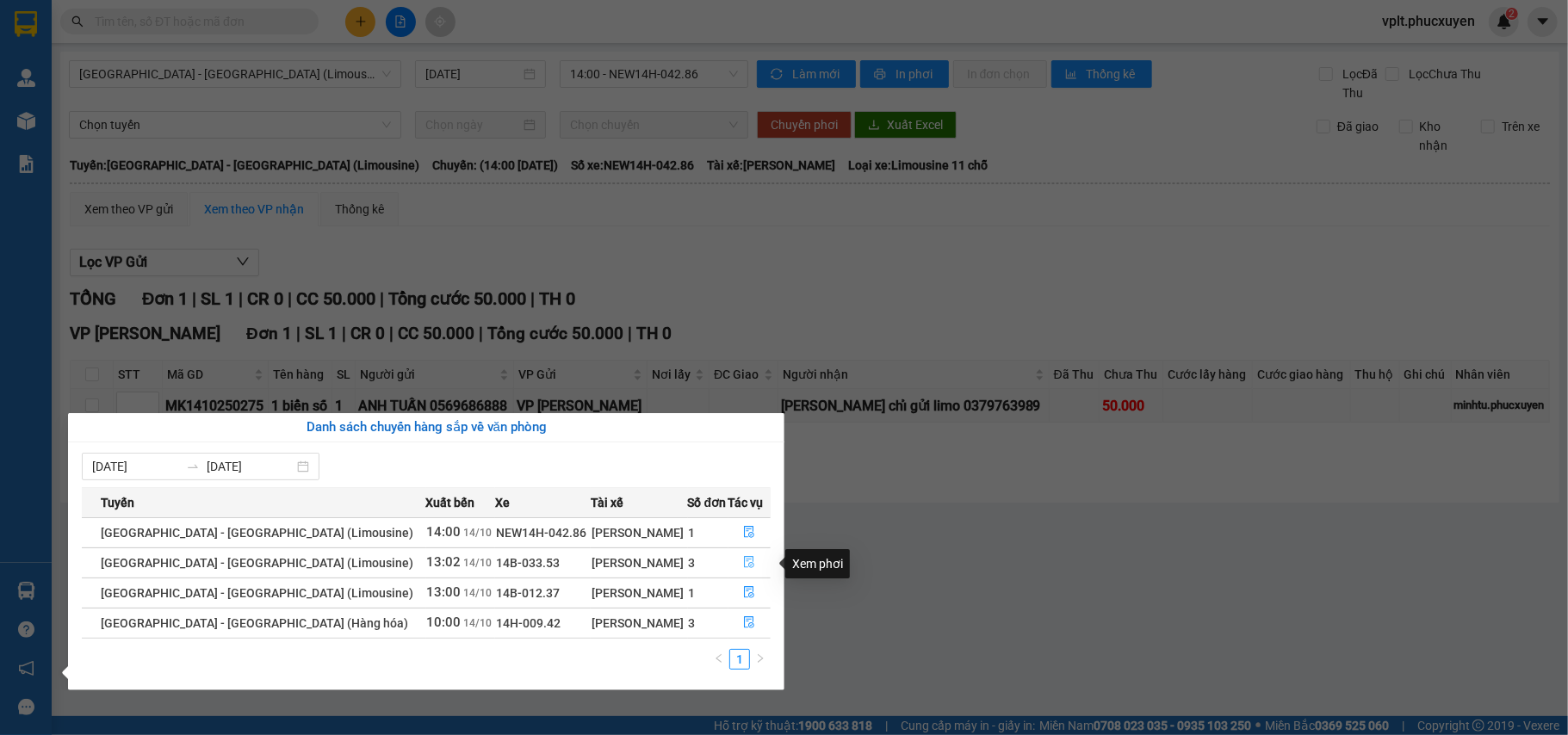
click at [744, 556] on button "button" at bounding box center [750, 563] width 41 height 27
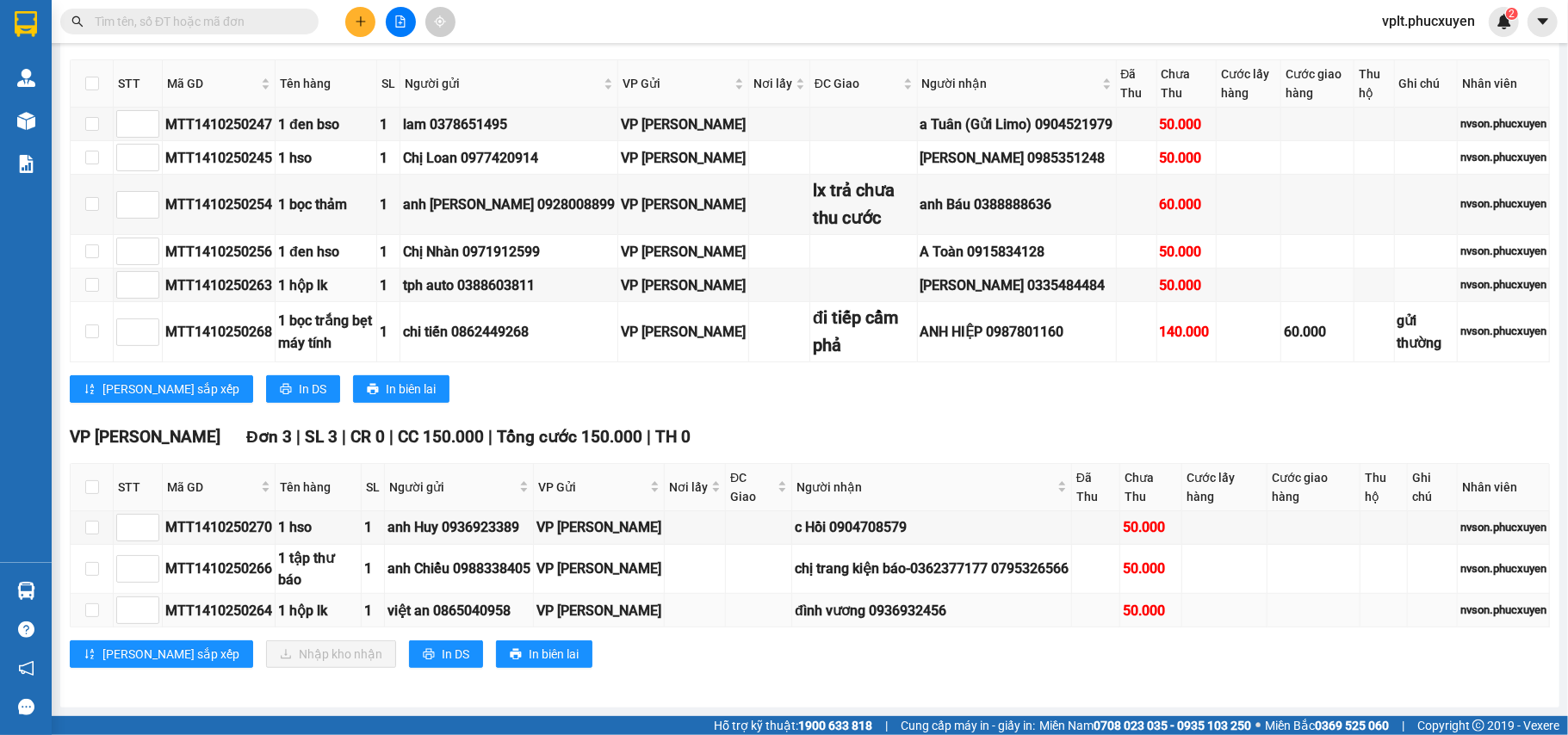
scroll to position [309, 0]
click at [100, 484] on th at bounding box center [91, 488] width 43 height 47
click at [93, 484] on input "checkbox" at bounding box center [91, 487] width 14 height 14
checkbox input "true"
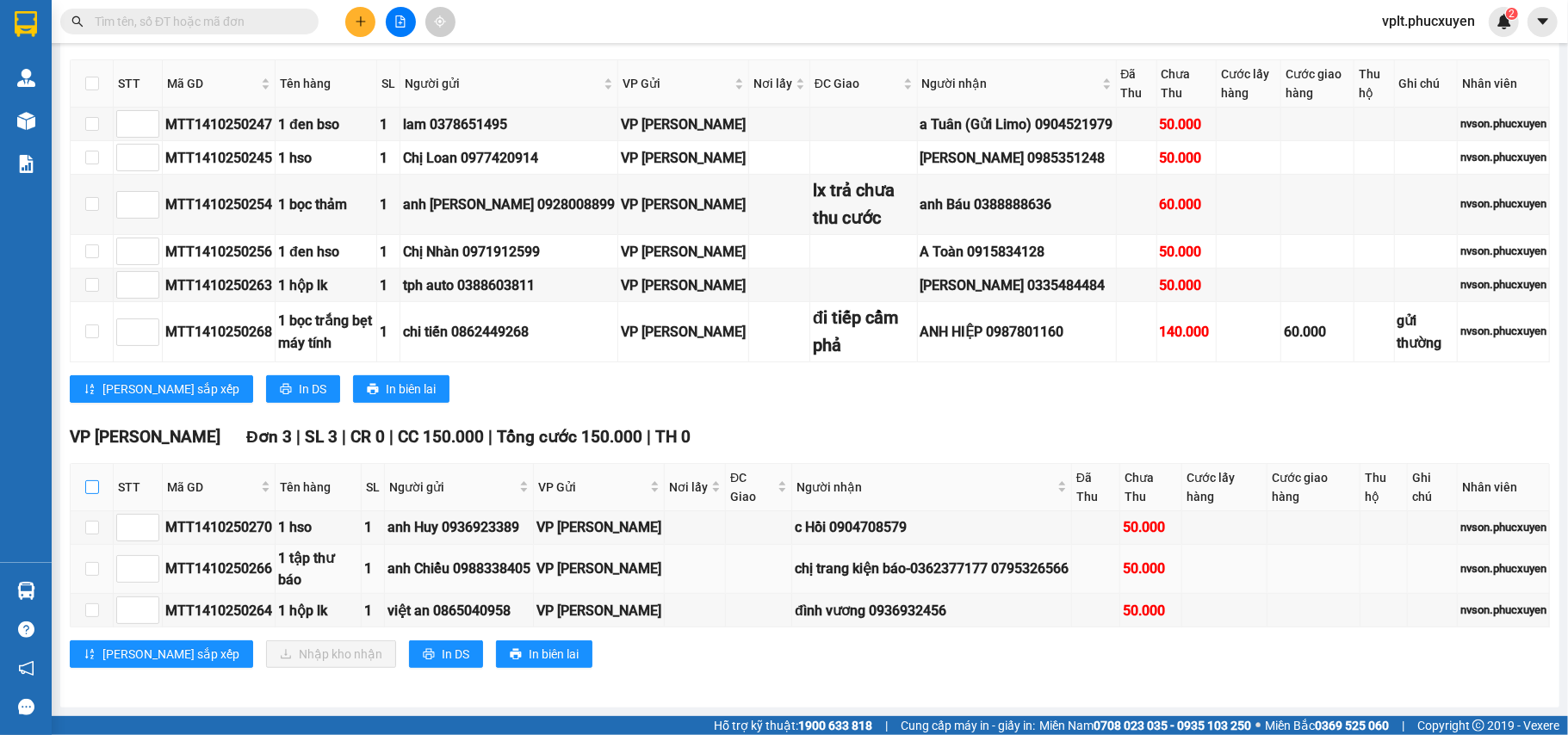
checkbox input "true"
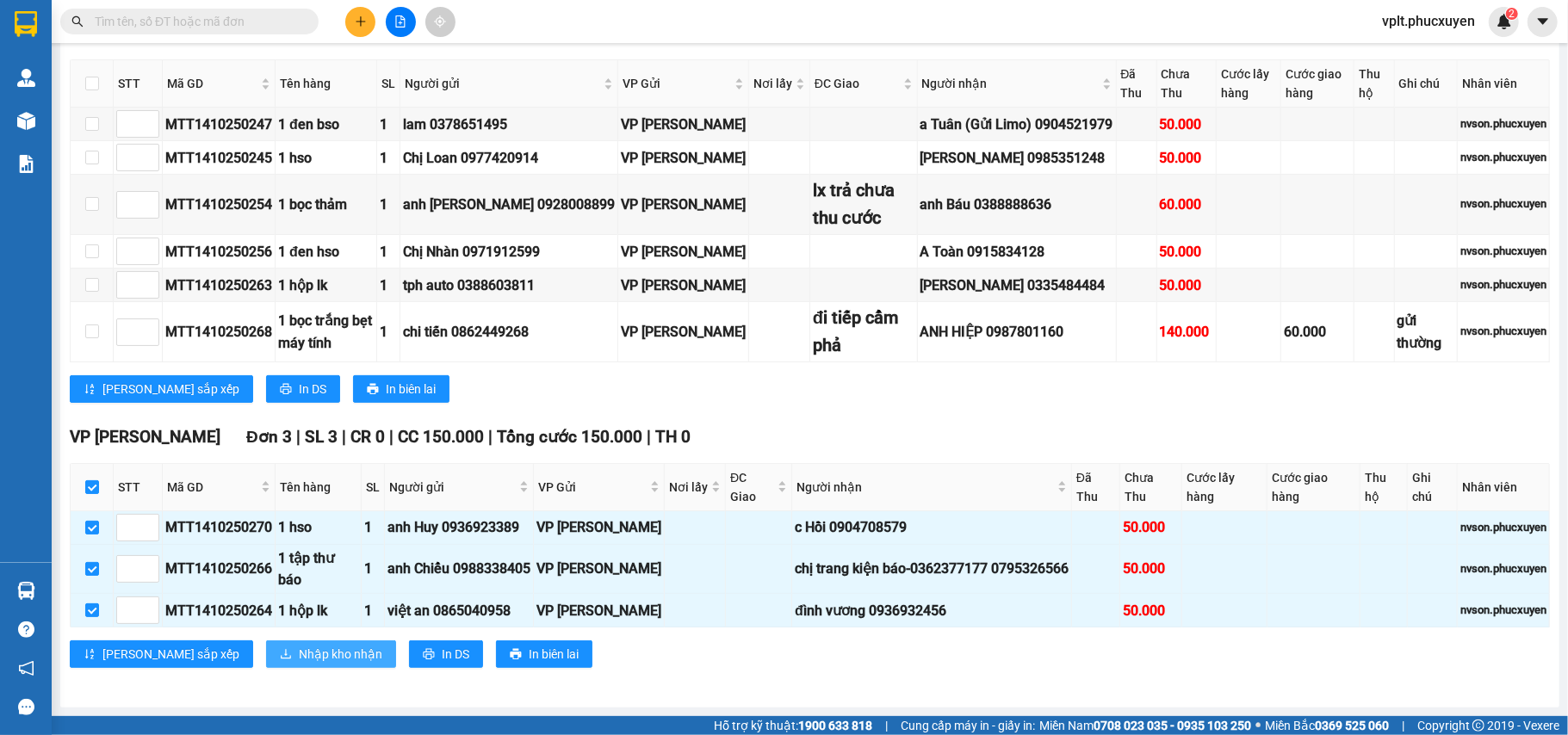
click at [299, 658] on span "Nhập kho nhận" at bounding box center [340, 654] width 83 height 19
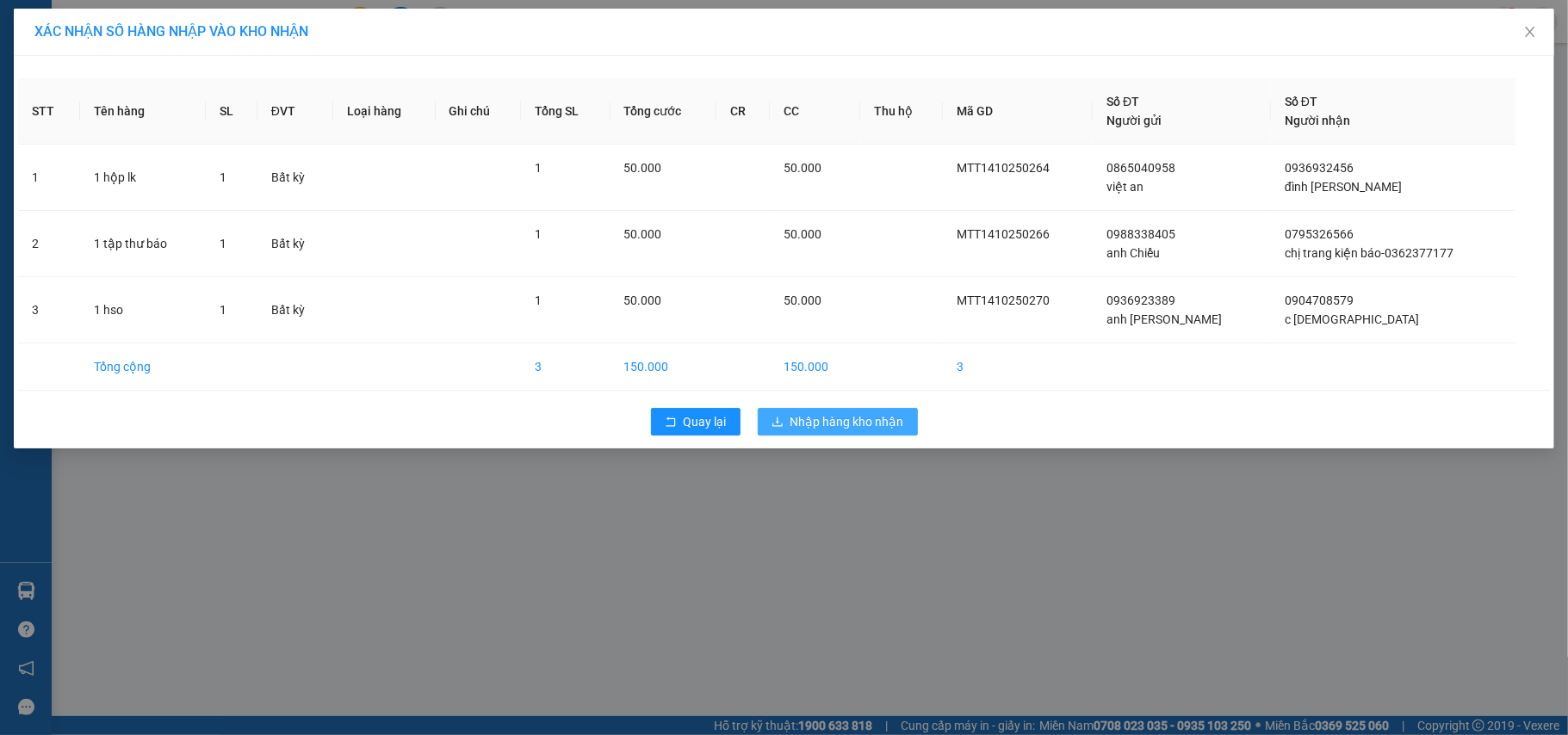
click at [810, 429] on span "Nhập hàng kho nhận" at bounding box center [847, 422] width 113 height 19
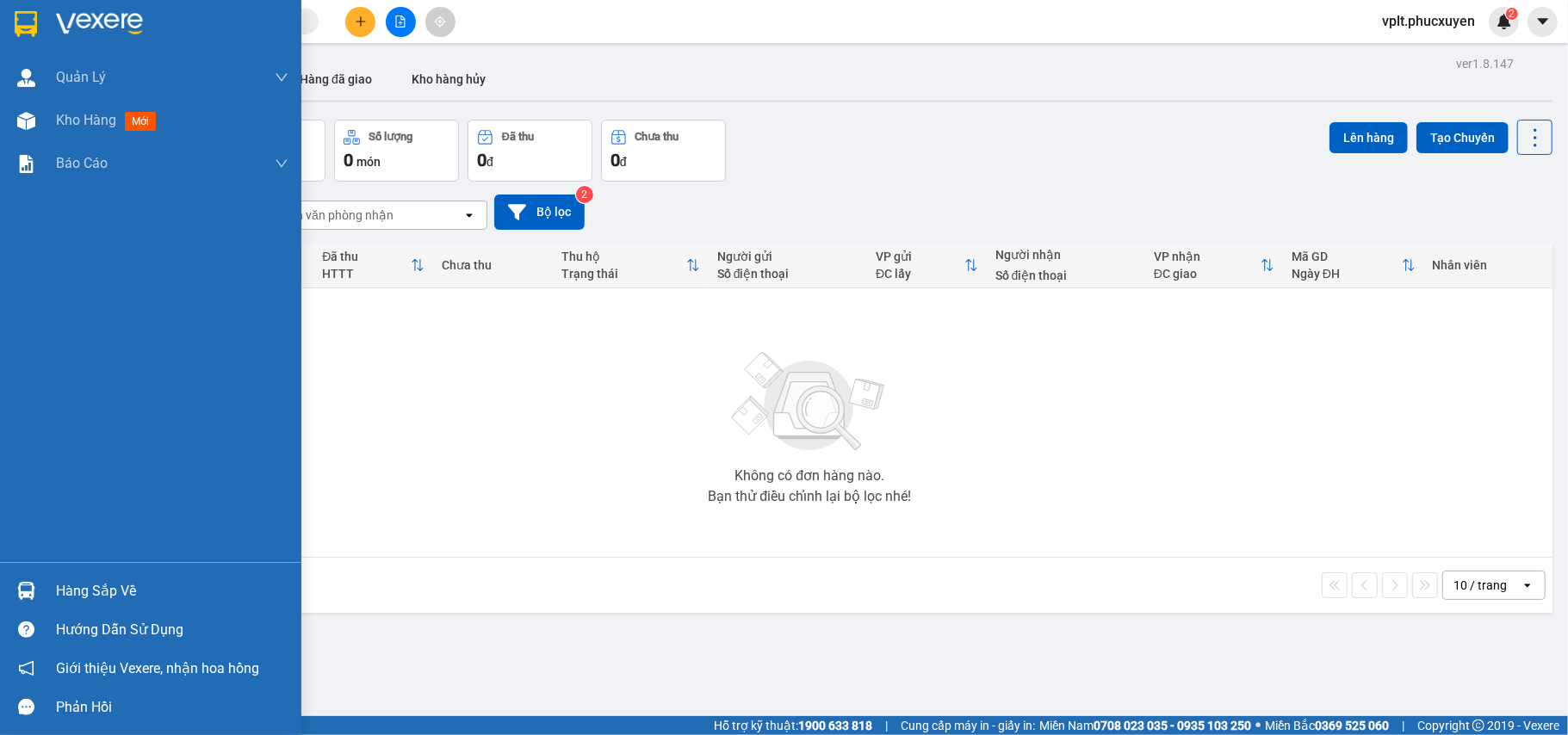
click at [121, 580] on div "Hàng sắp về" at bounding box center [172, 592] width 233 height 26
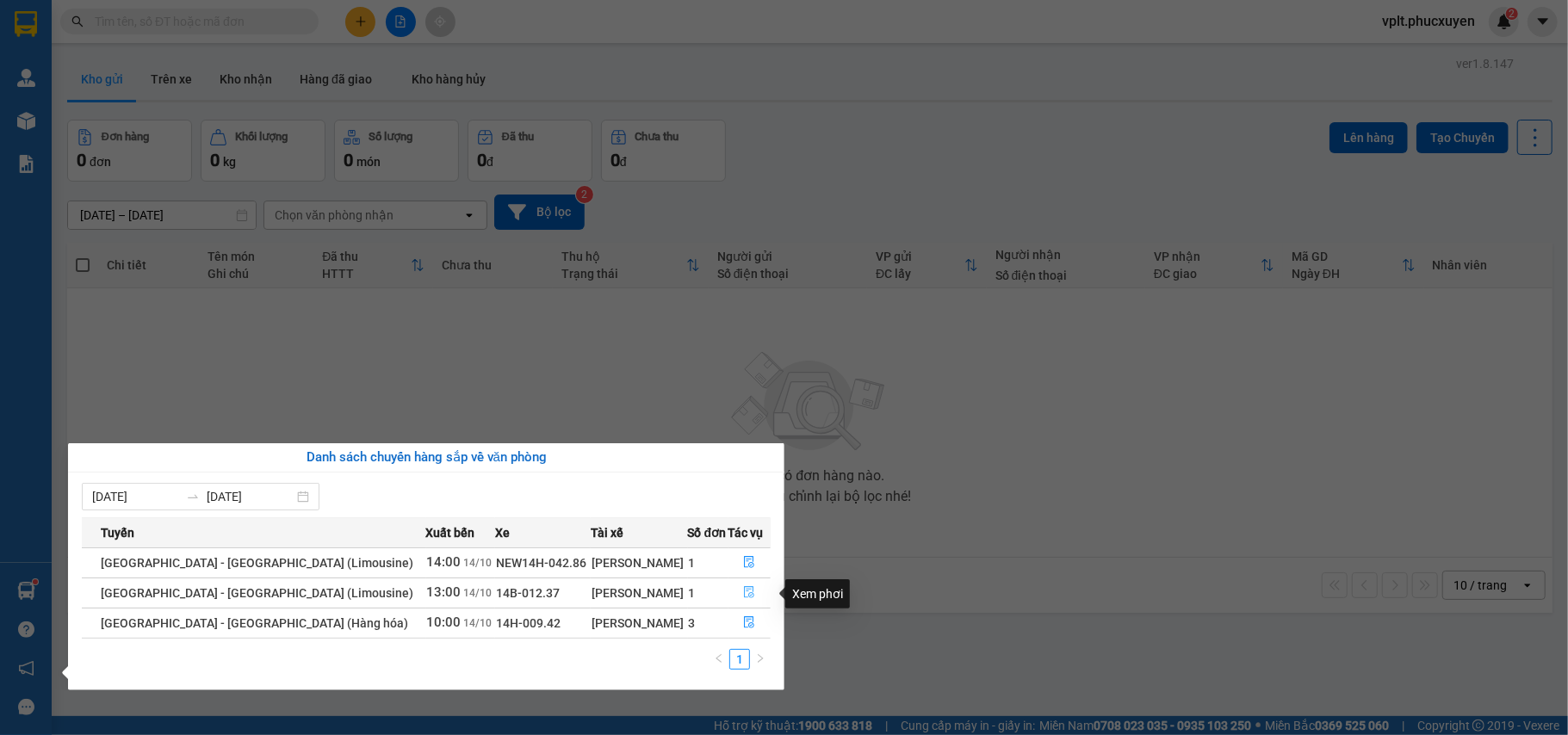
click at [743, 590] on icon "file-done" at bounding box center [749, 592] width 12 height 12
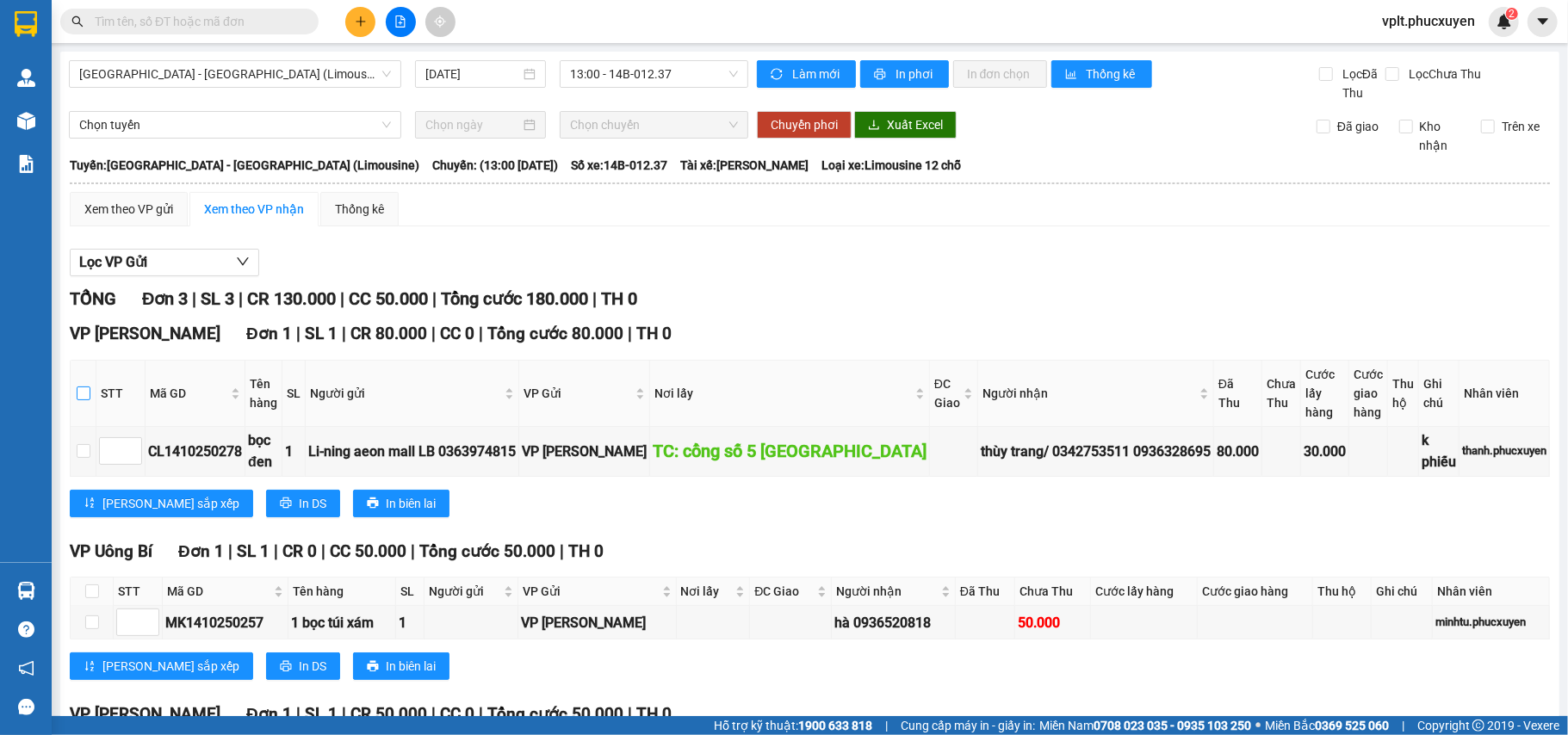
click at [90, 386] on label at bounding box center [83, 394] width 14 height 19
click at [90, 386] on input "checkbox" at bounding box center [83, 393] width 14 height 14
checkbox input "true"
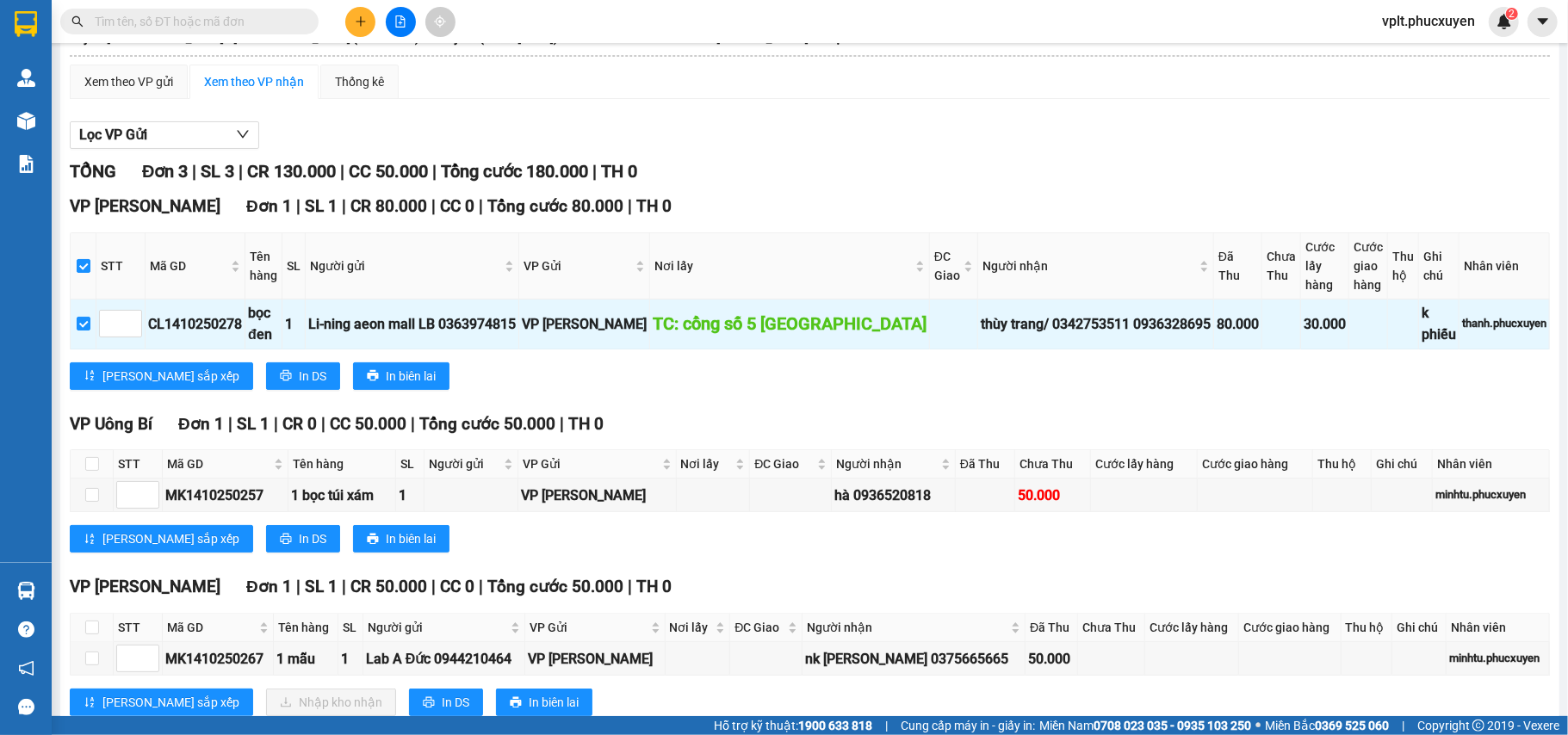
scroll to position [180, 0]
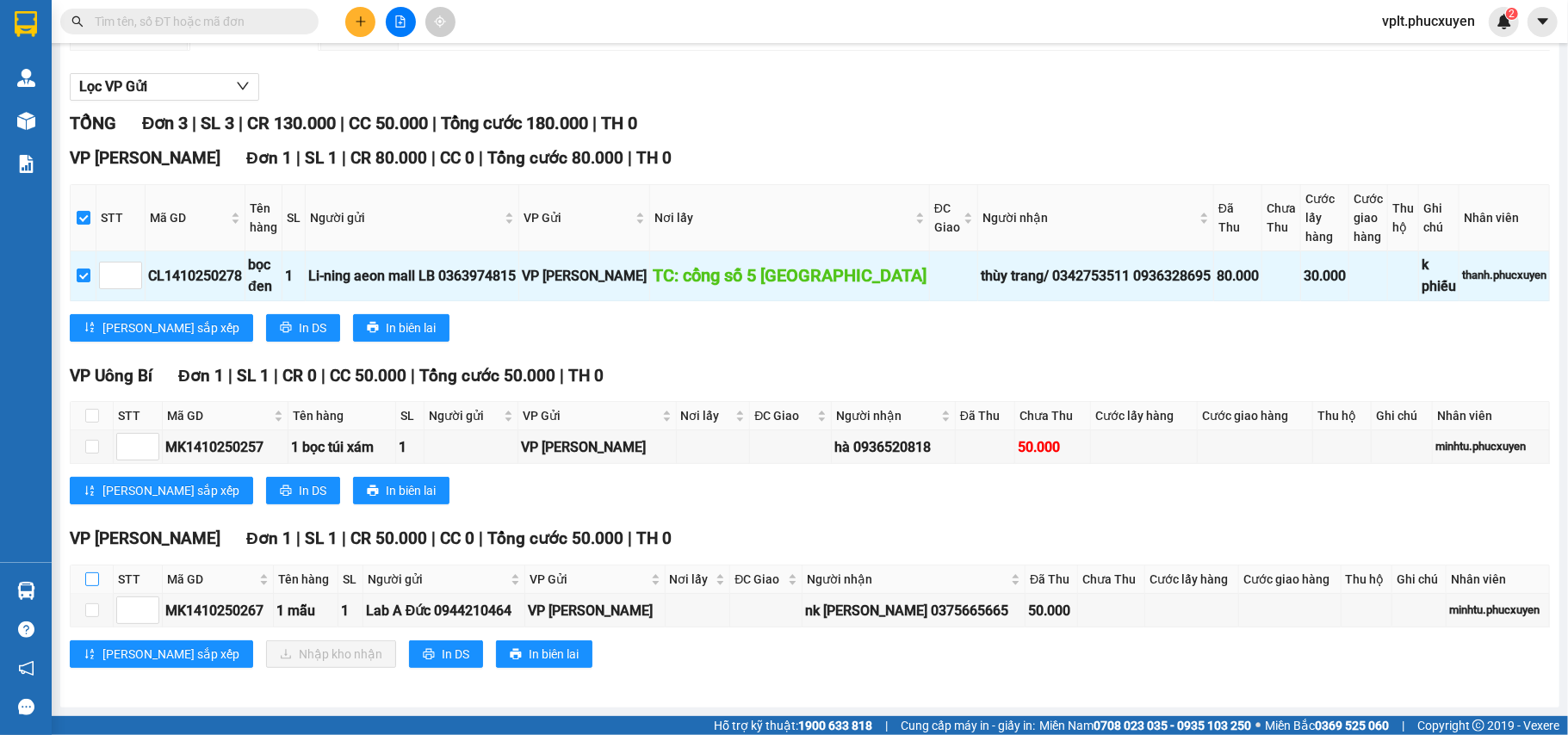
click at [98, 575] on input "checkbox" at bounding box center [91, 579] width 14 height 14
checkbox input "true"
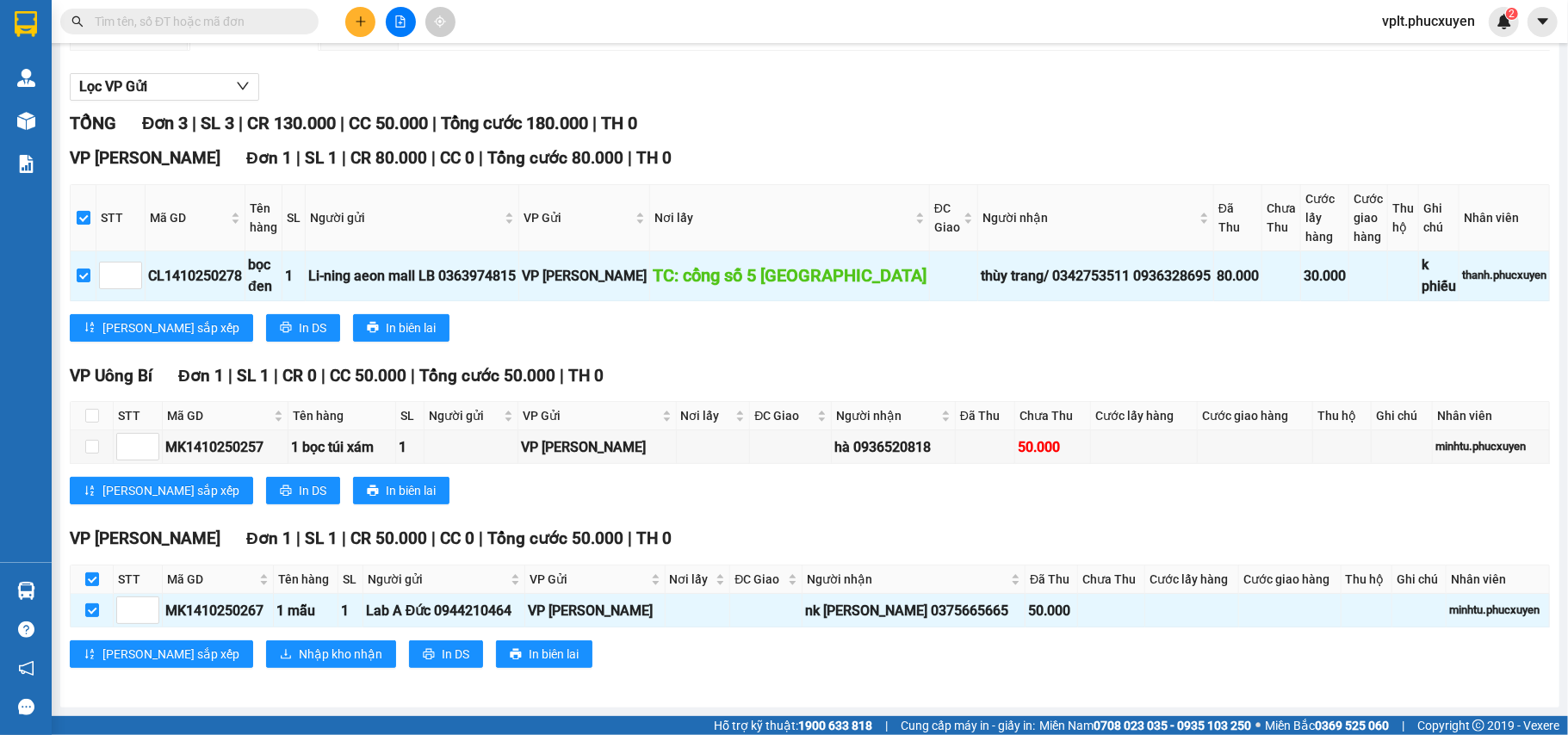
click at [90, 215] on input "checkbox" at bounding box center [83, 217] width 14 height 14
checkbox input "false"
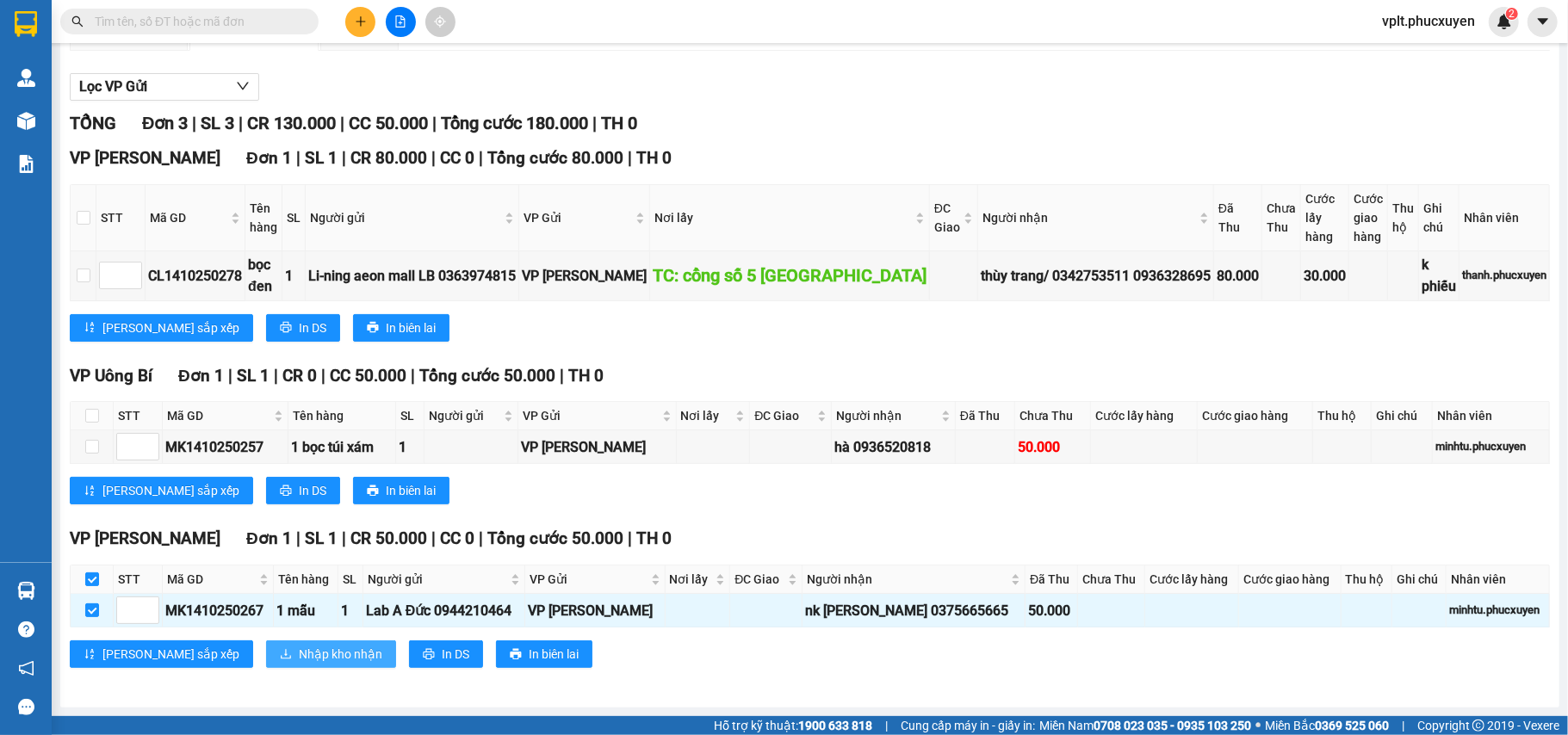
click at [266, 641] on button "Nhập kho nhận" at bounding box center [331, 654] width 130 height 27
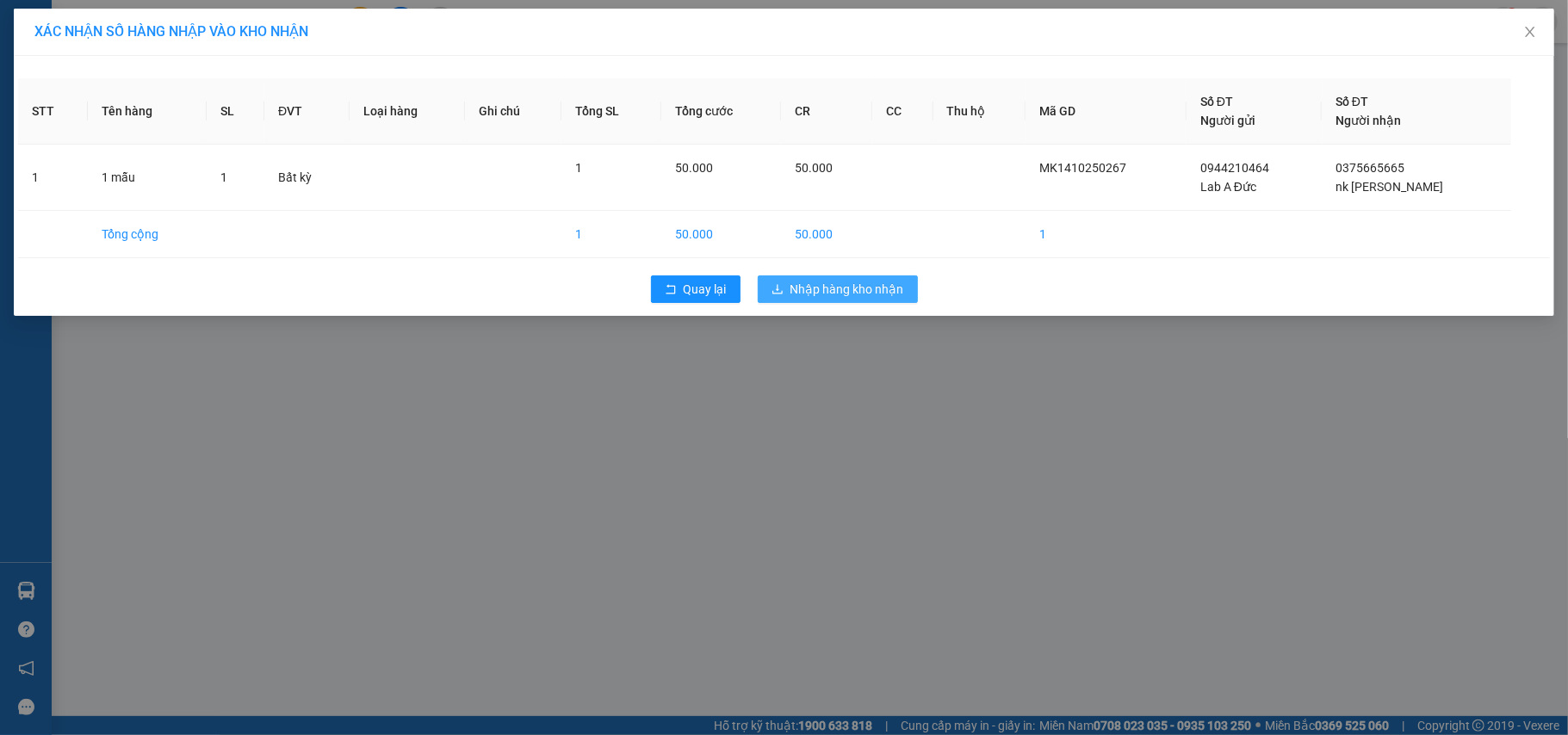
click at [821, 284] on span "Nhập hàng kho nhận" at bounding box center [847, 289] width 113 height 19
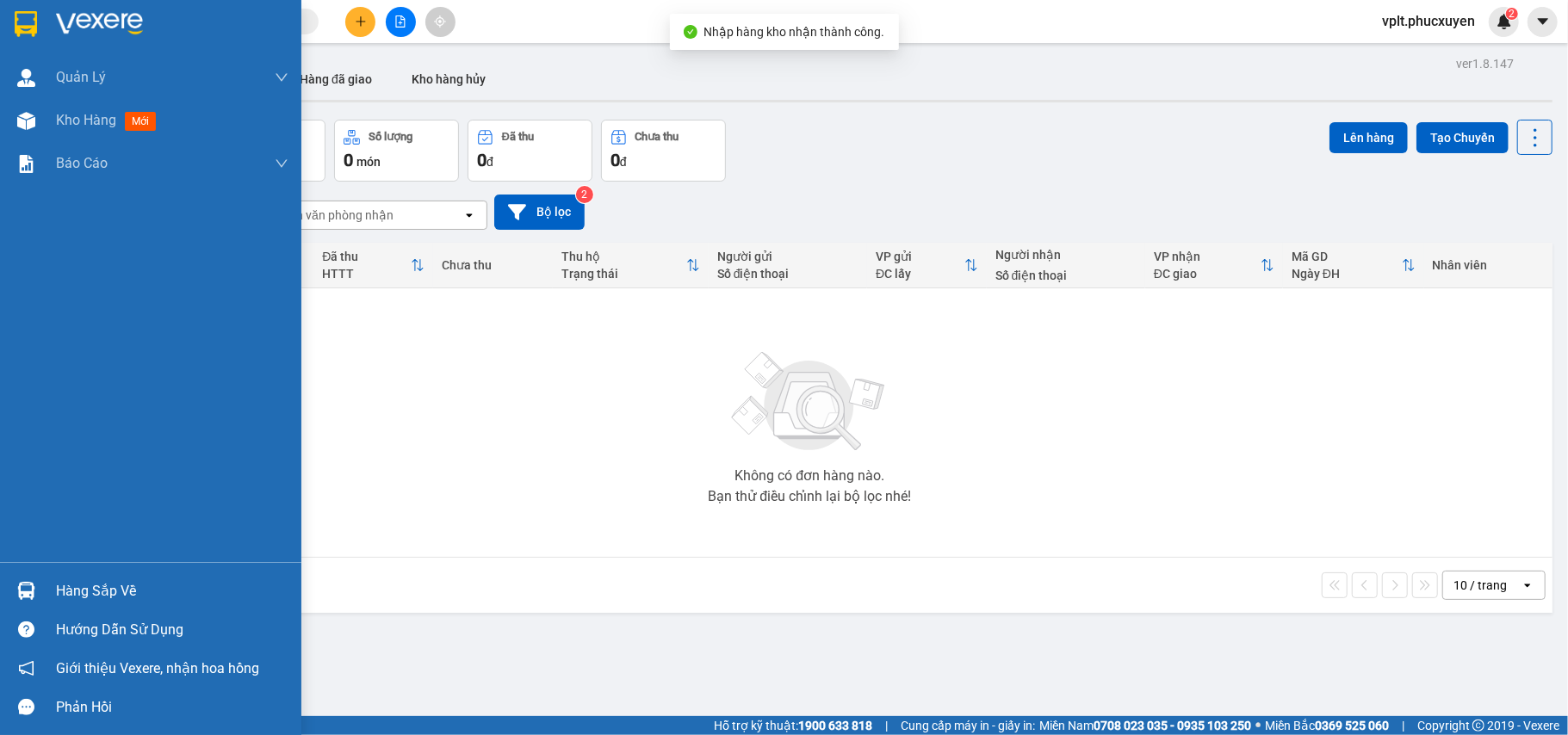
click at [98, 597] on div "Hàng sắp về" at bounding box center [172, 592] width 233 height 26
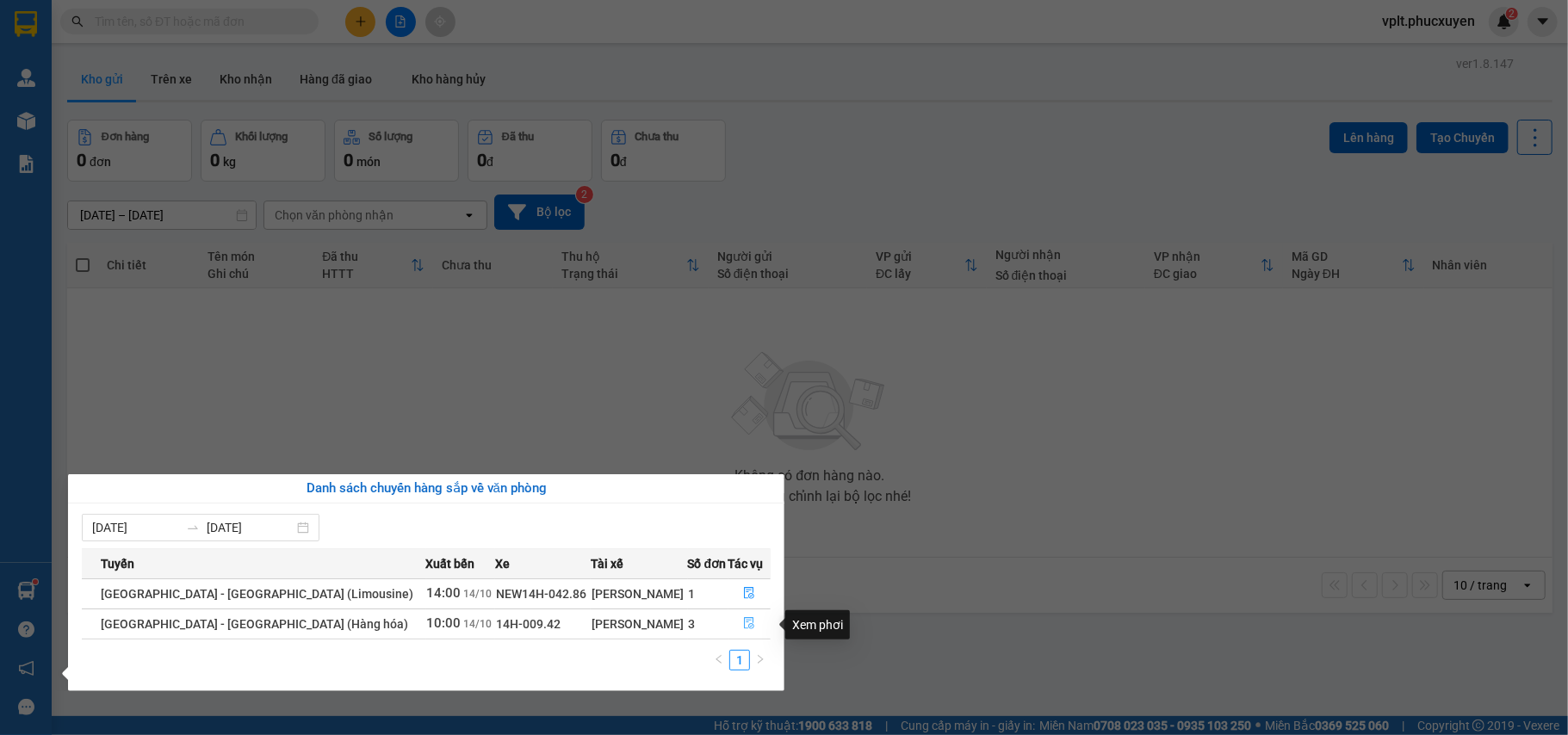
click at [742, 617] on button "button" at bounding box center [750, 624] width 41 height 27
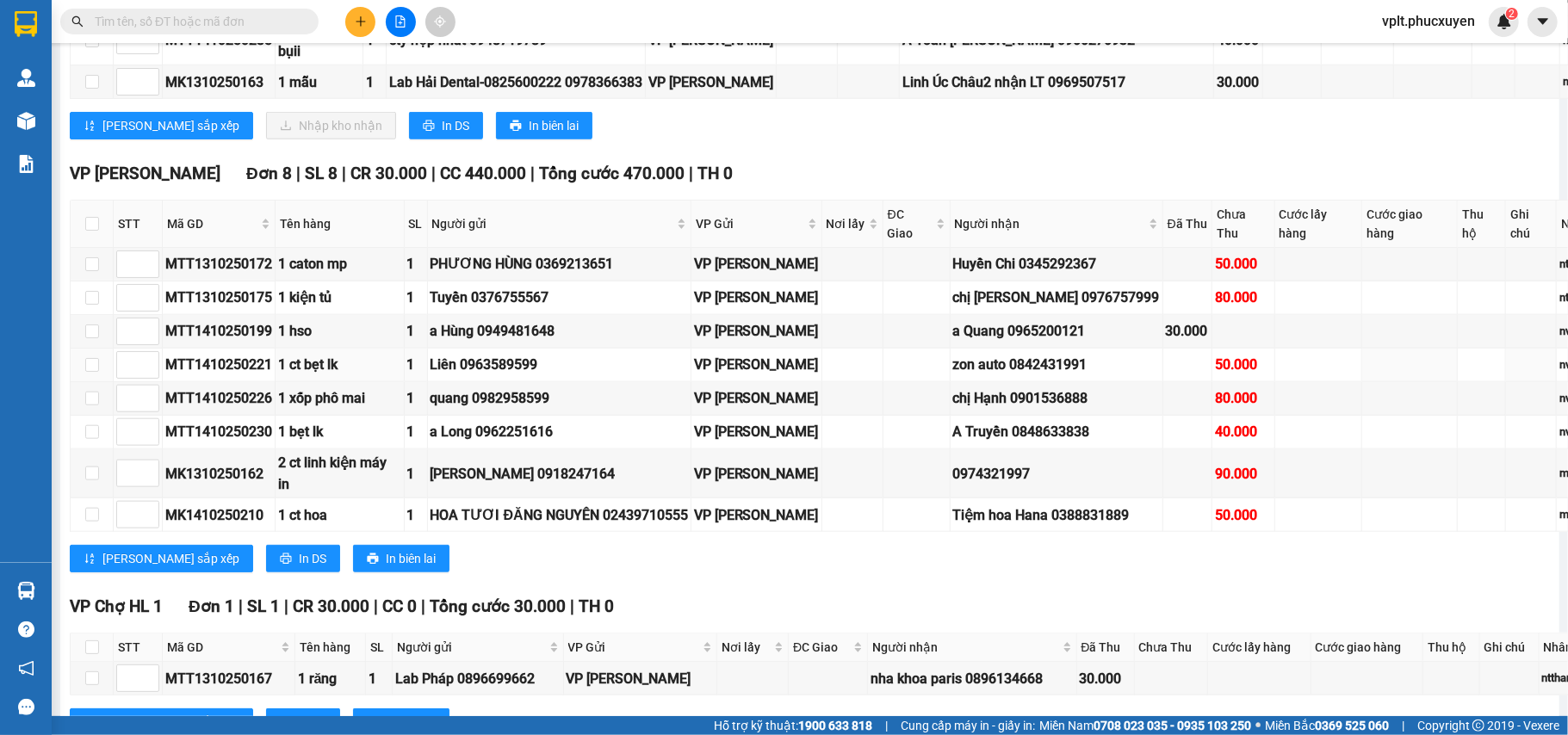
scroll to position [952, 0]
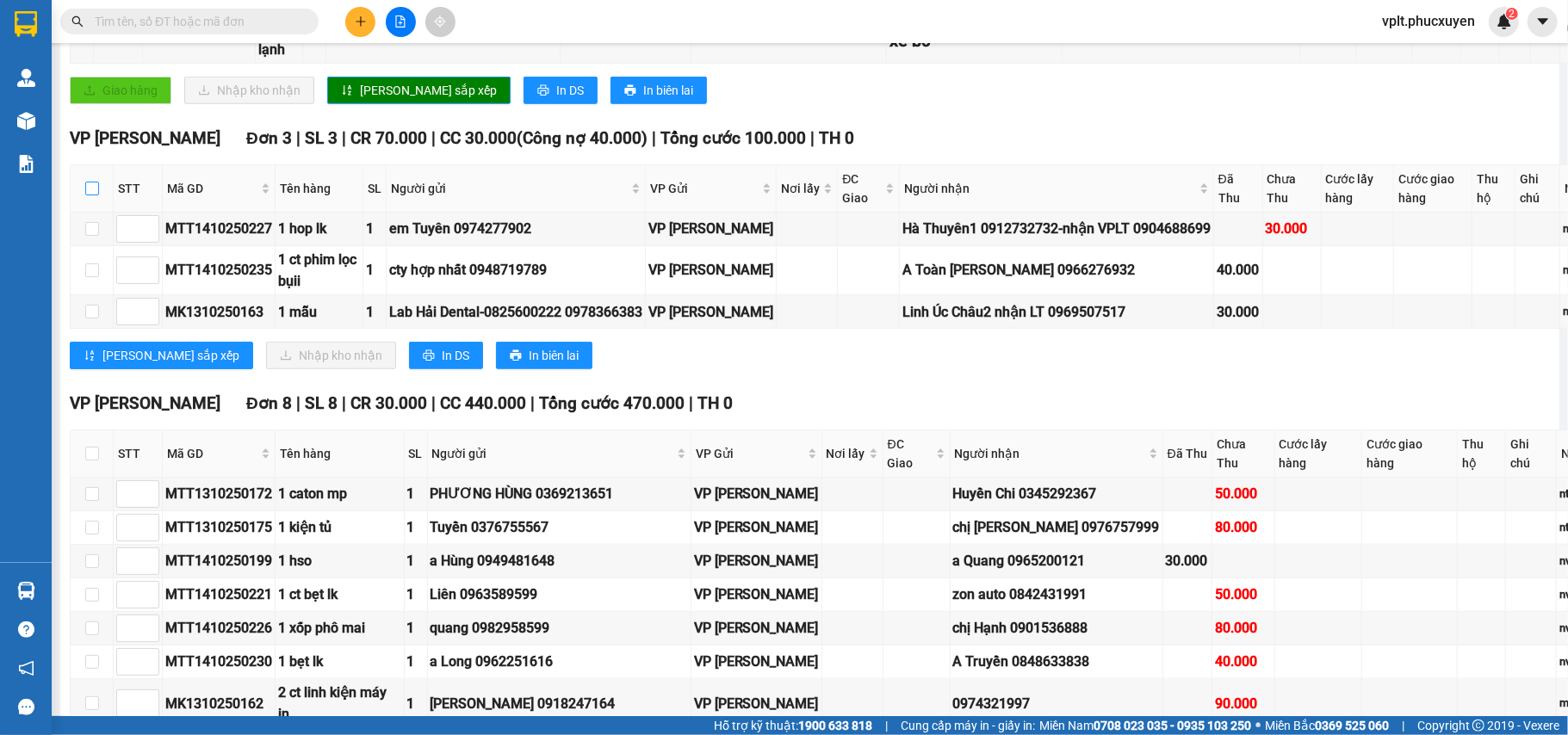
click at [93, 195] on input "checkbox" at bounding box center [91, 188] width 14 height 14
checkbox input "true"
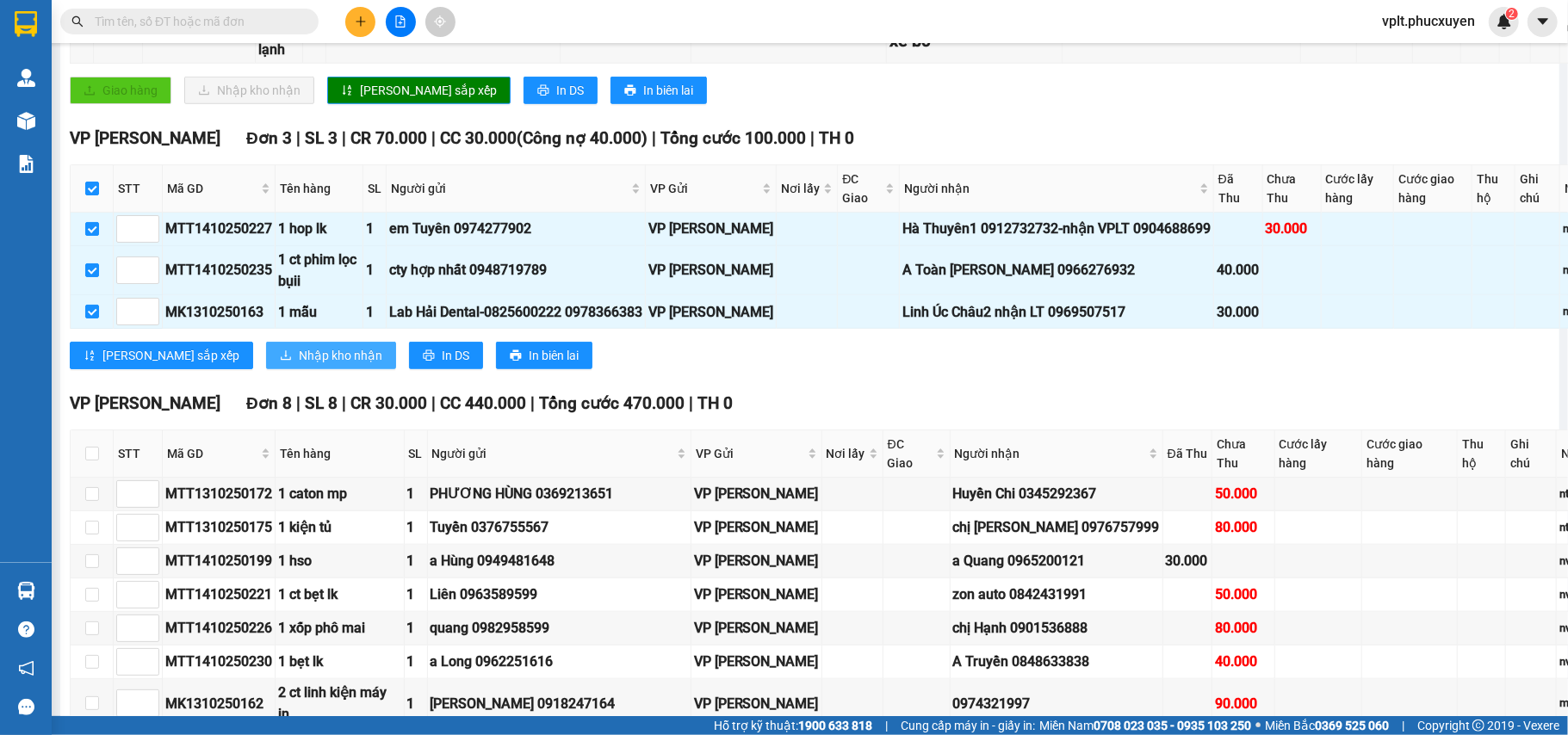
click at [299, 365] on span "Nhập kho nhận" at bounding box center [340, 355] width 83 height 19
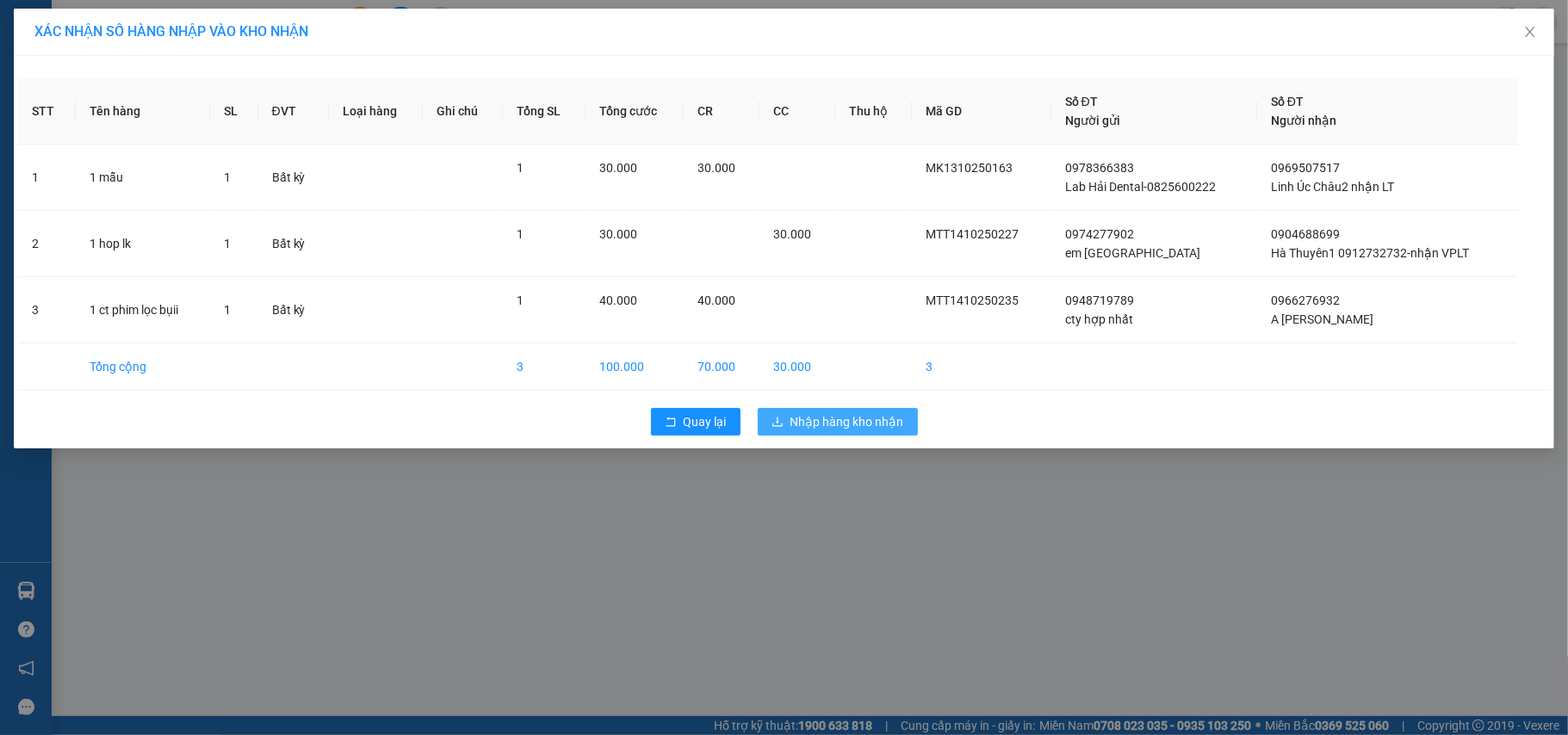
click at [803, 372] on td "30.000" at bounding box center [797, 367] width 76 height 47
click at [801, 410] on button "Nhập hàng kho nhận" at bounding box center [837, 422] width 160 height 27
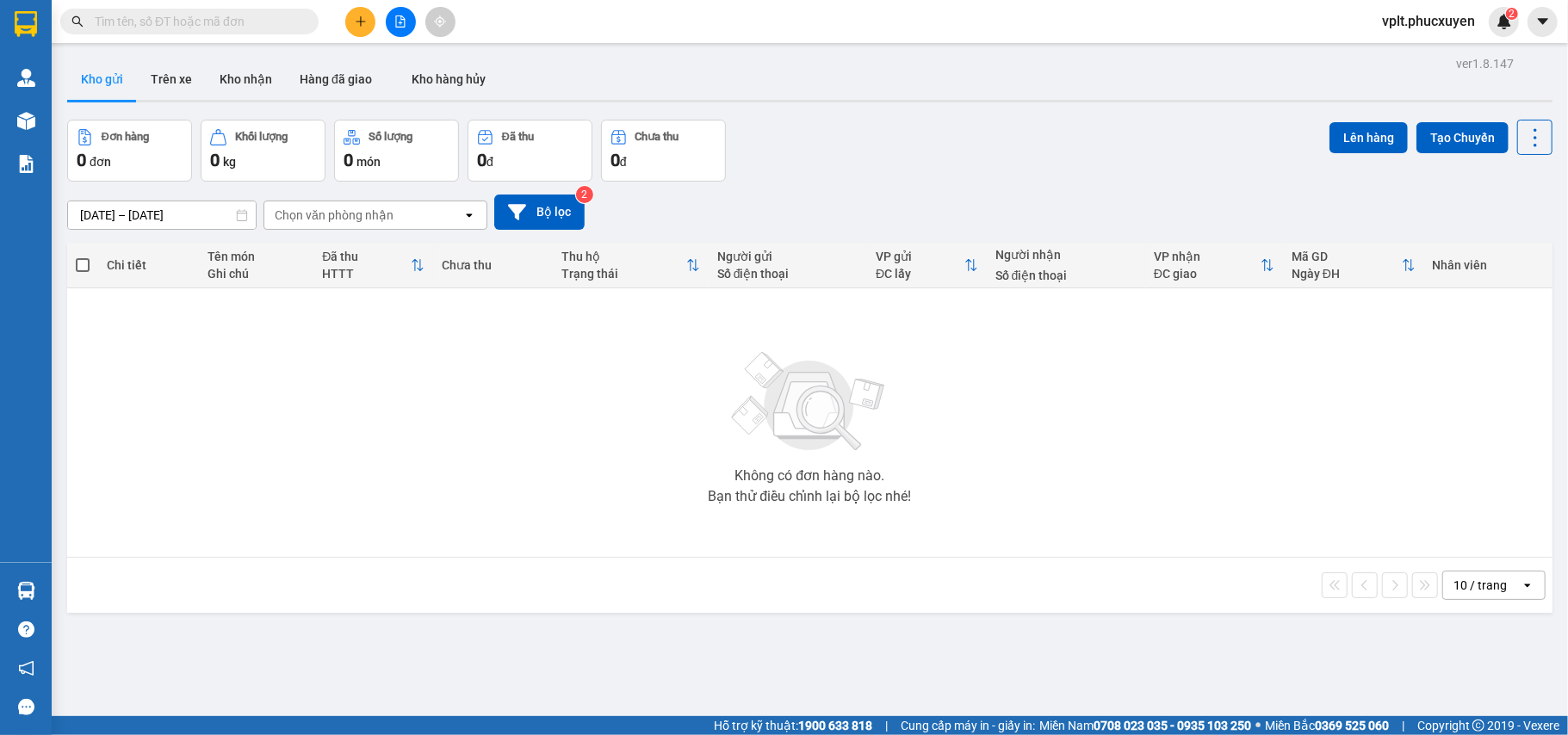
click at [354, 24] on icon "plus" at bounding box center [360, 21] width 12 height 12
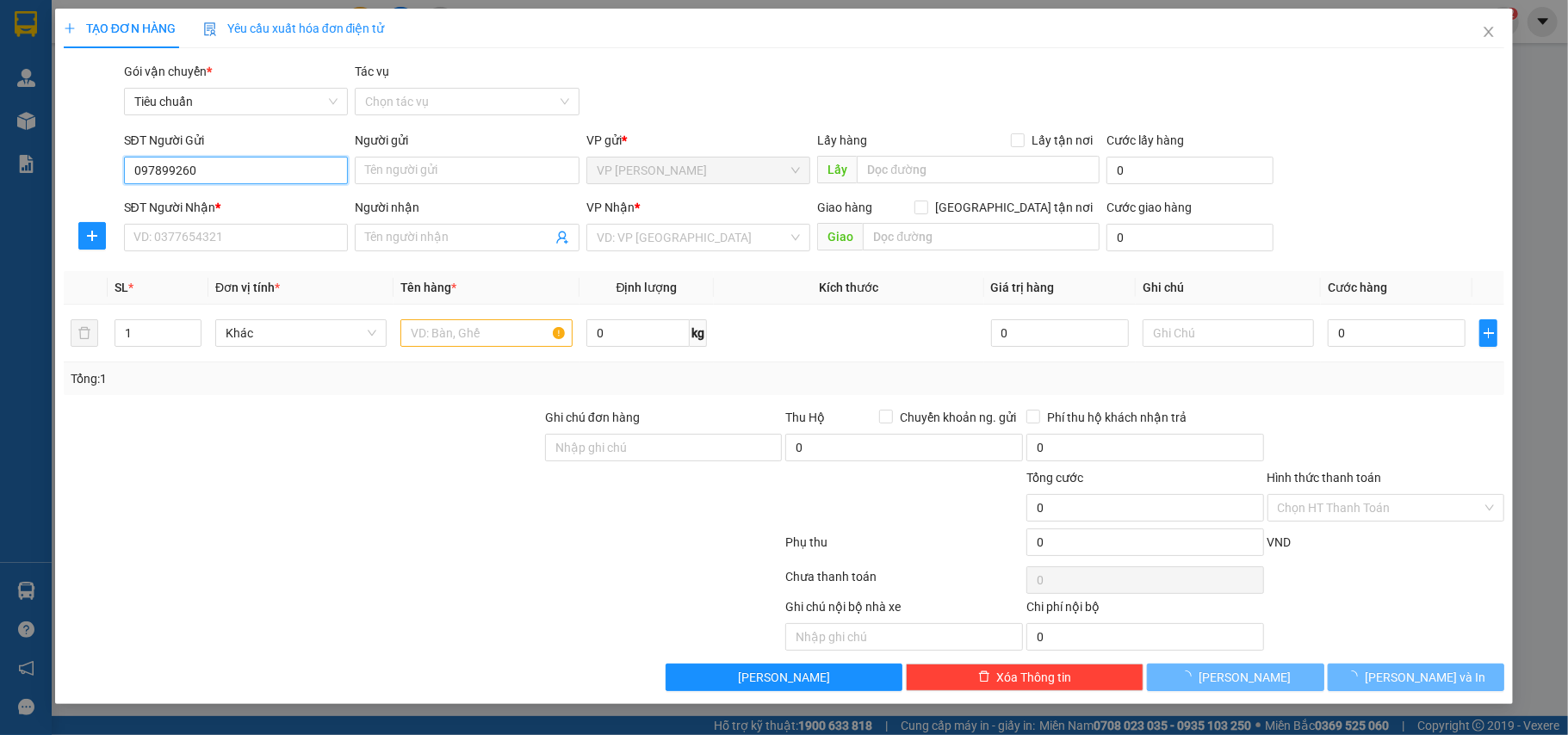
type input "0978992601"
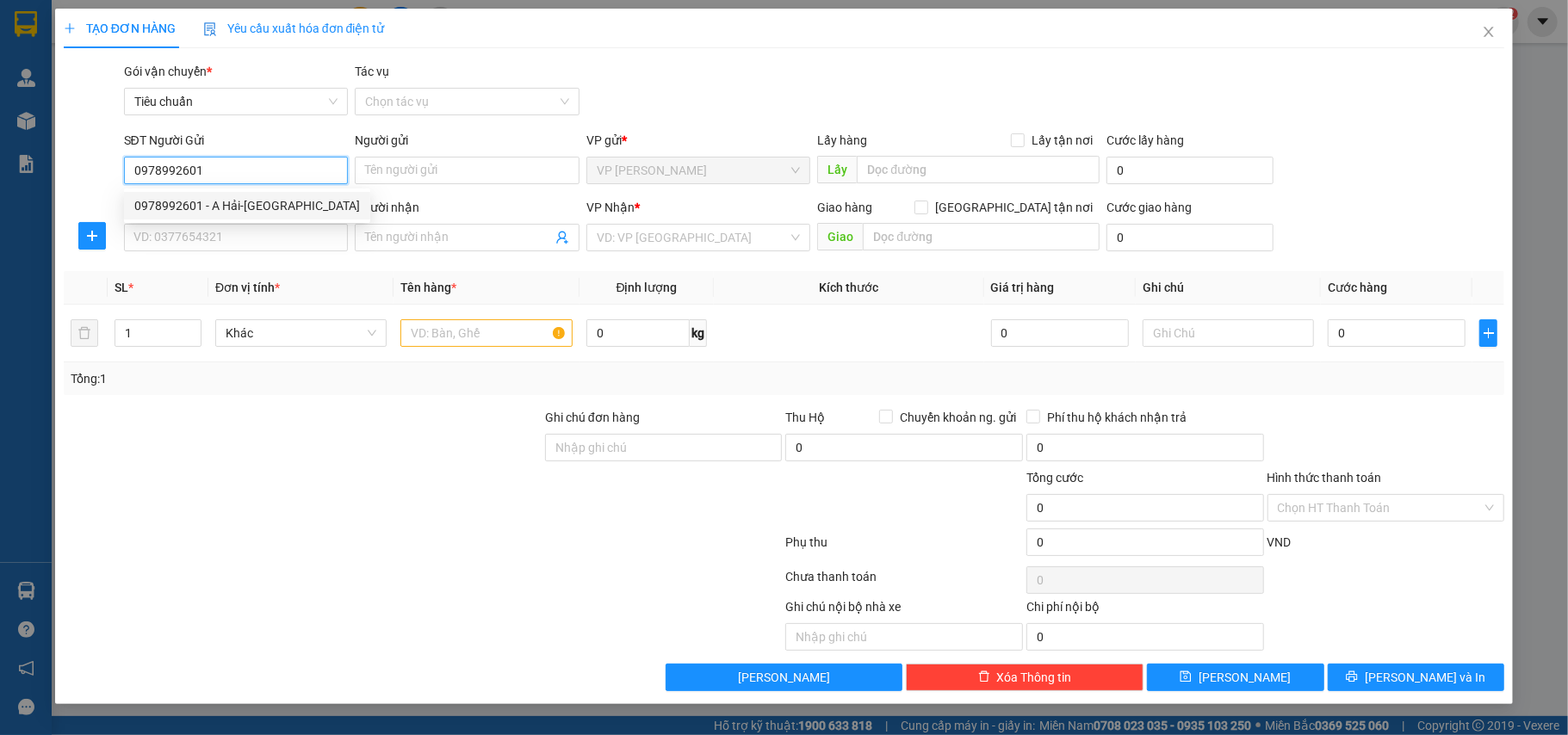
click at [243, 204] on div "0978992601 - A Hải-Makano" at bounding box center [247, 205] width 226 height 19
type input "A Hải-Makano"
type input "0978992601"
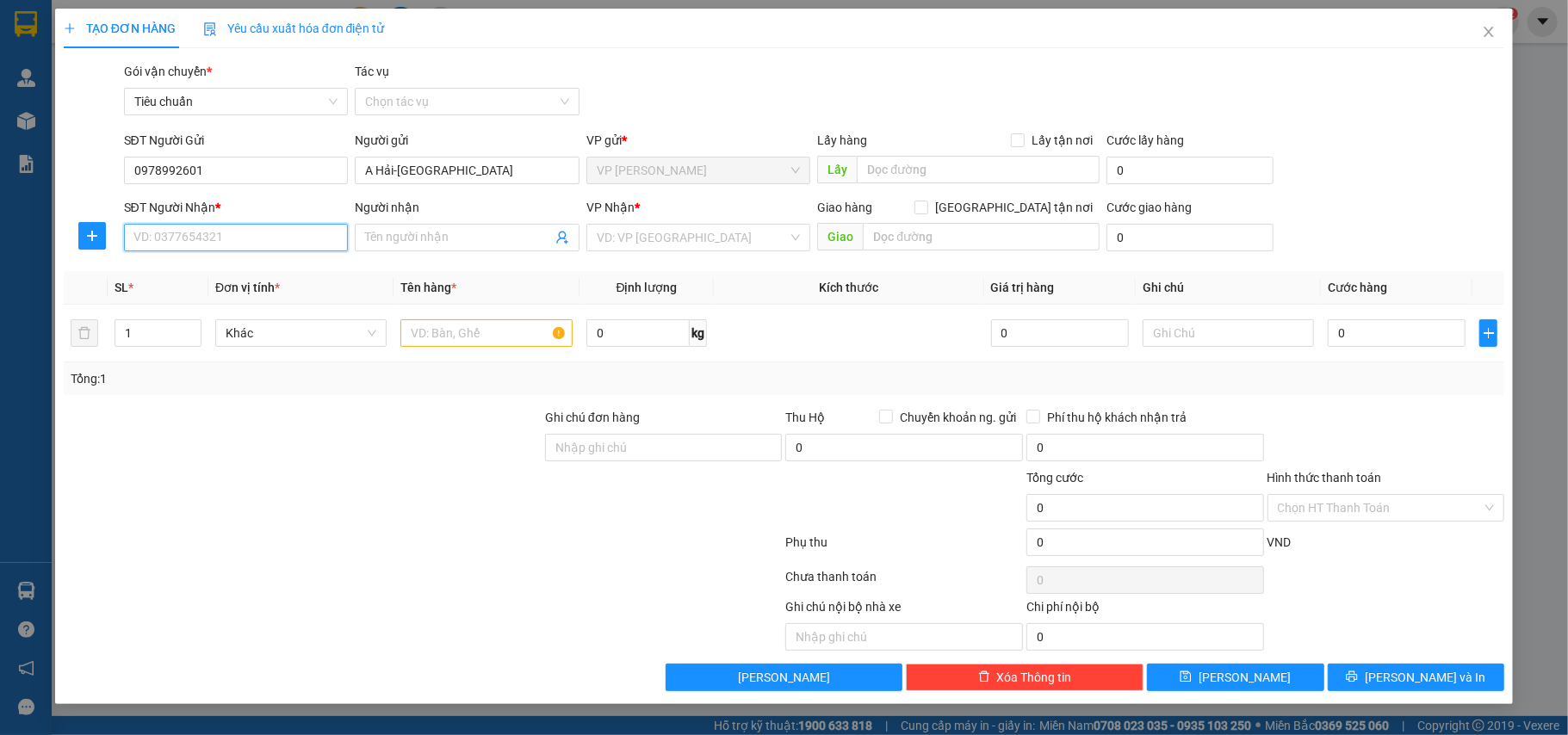
click at [245, 245] on input "SĐT Người Nhận *" at bounding box center [237, 237] width 225 height 27
click at [245, 245] on input "0343281486" at bounding box center [237, 237] width 225 height 27
type input "0343281486"
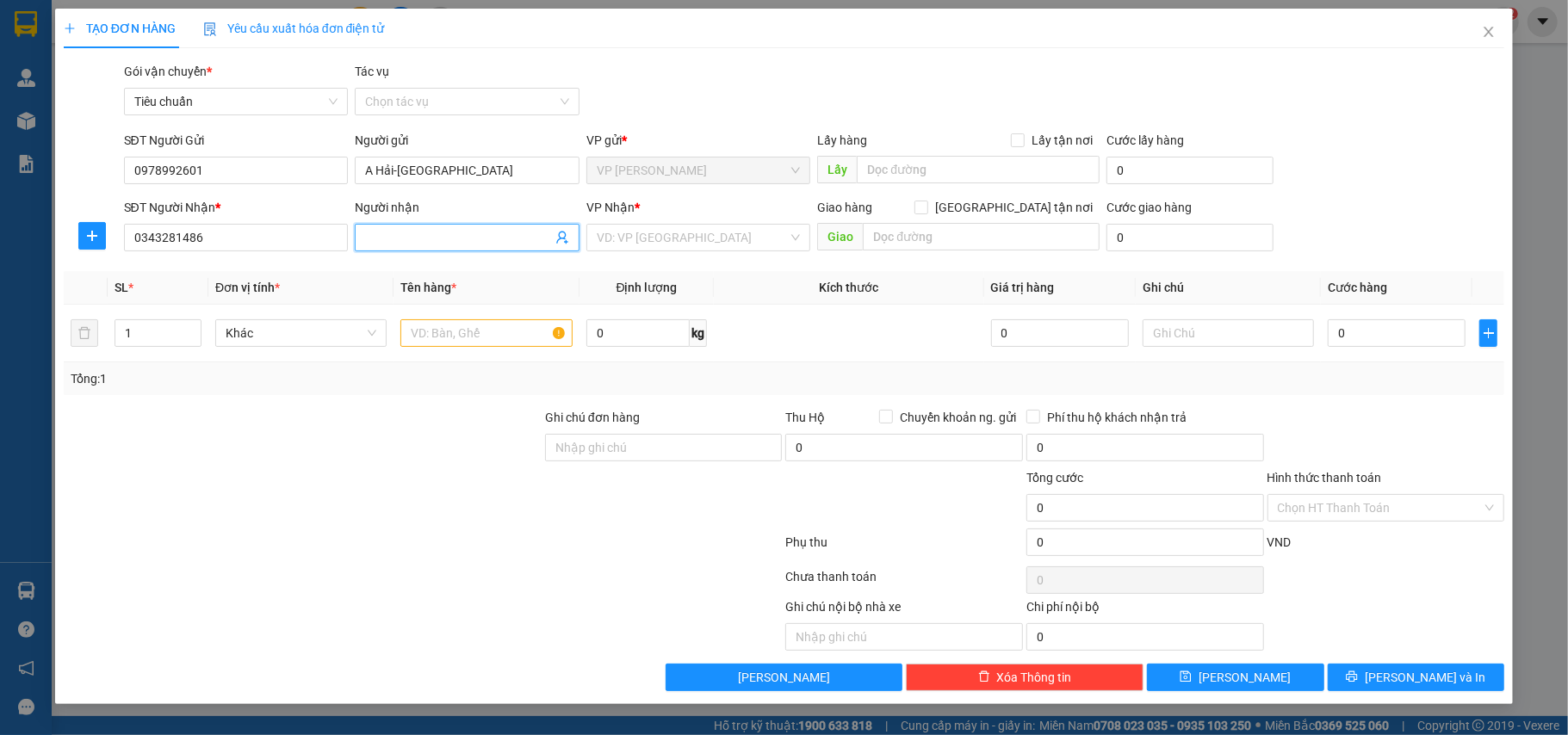
click at [420, 237] on input "Người nhận" at bounding box center [458, 237] width 187 height 19
type input "Sông"
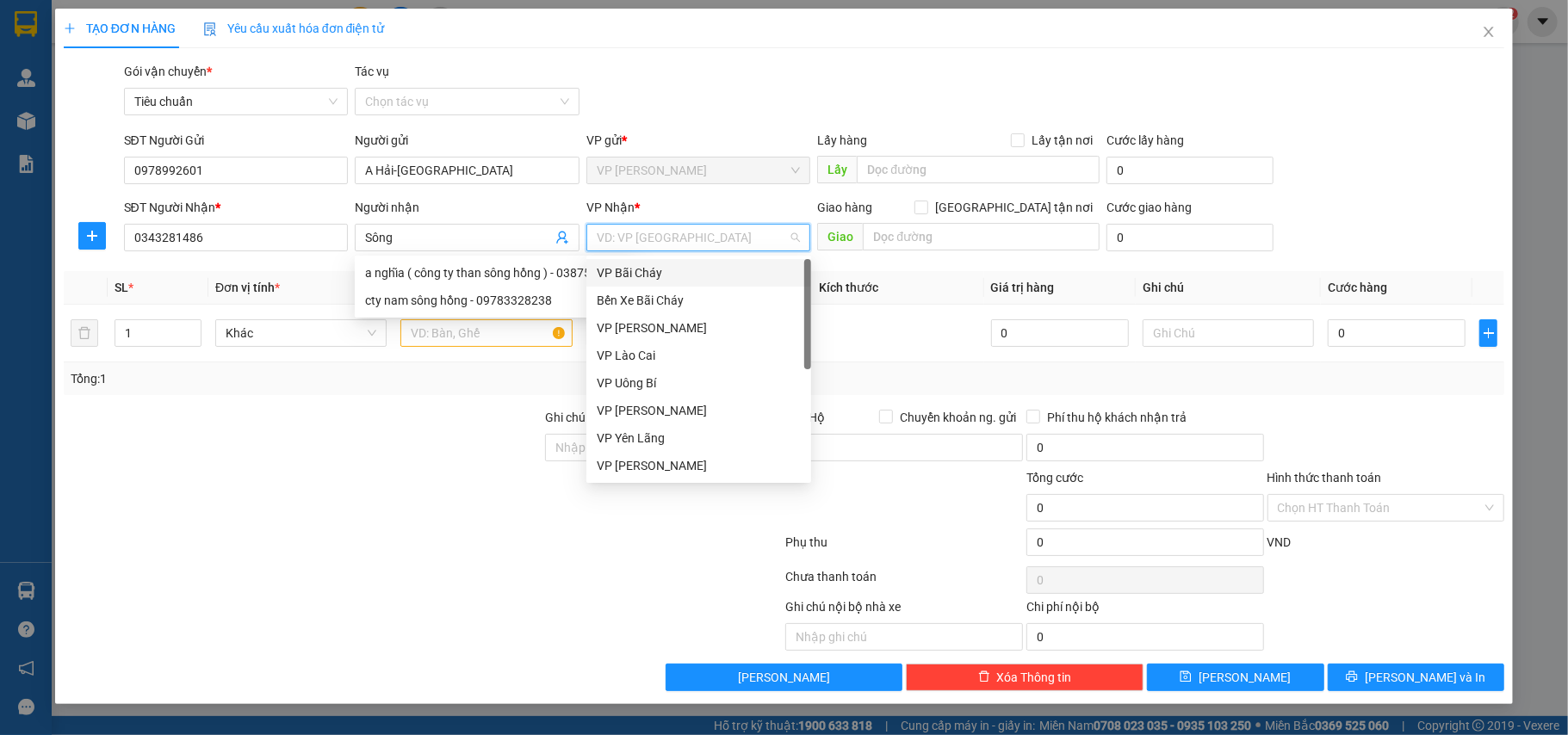
click at [611, 241] on input "search" at bounding box center [692, 237] width 192 height 26
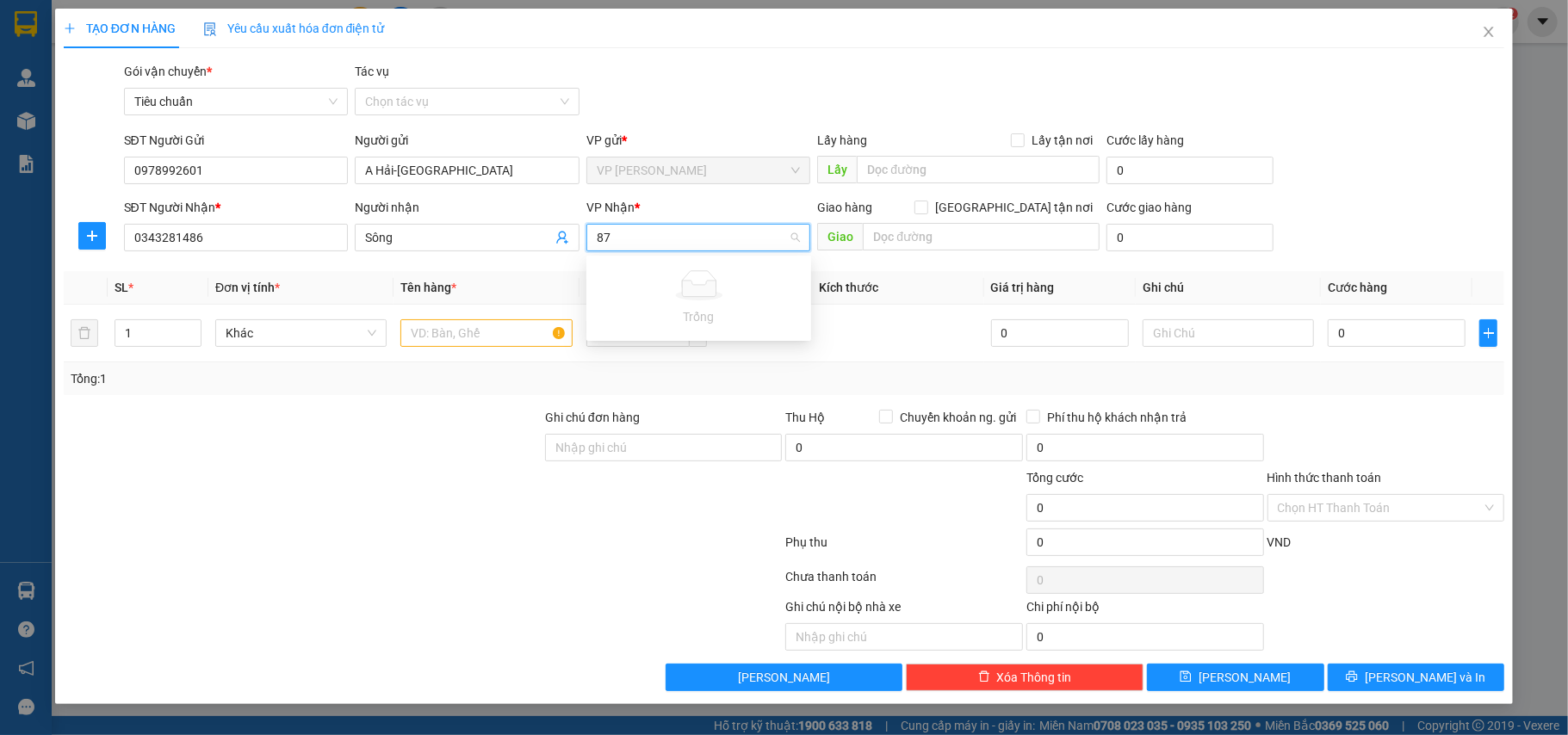
type input "8"
type input "cô"
click at [690, 298] on div "VP [PERSON_NAME]" at bounding box center [698, 300] width 204 height 19
click at [504, 338] on input "text" at bounding box center [486, 333] width 172 height 27
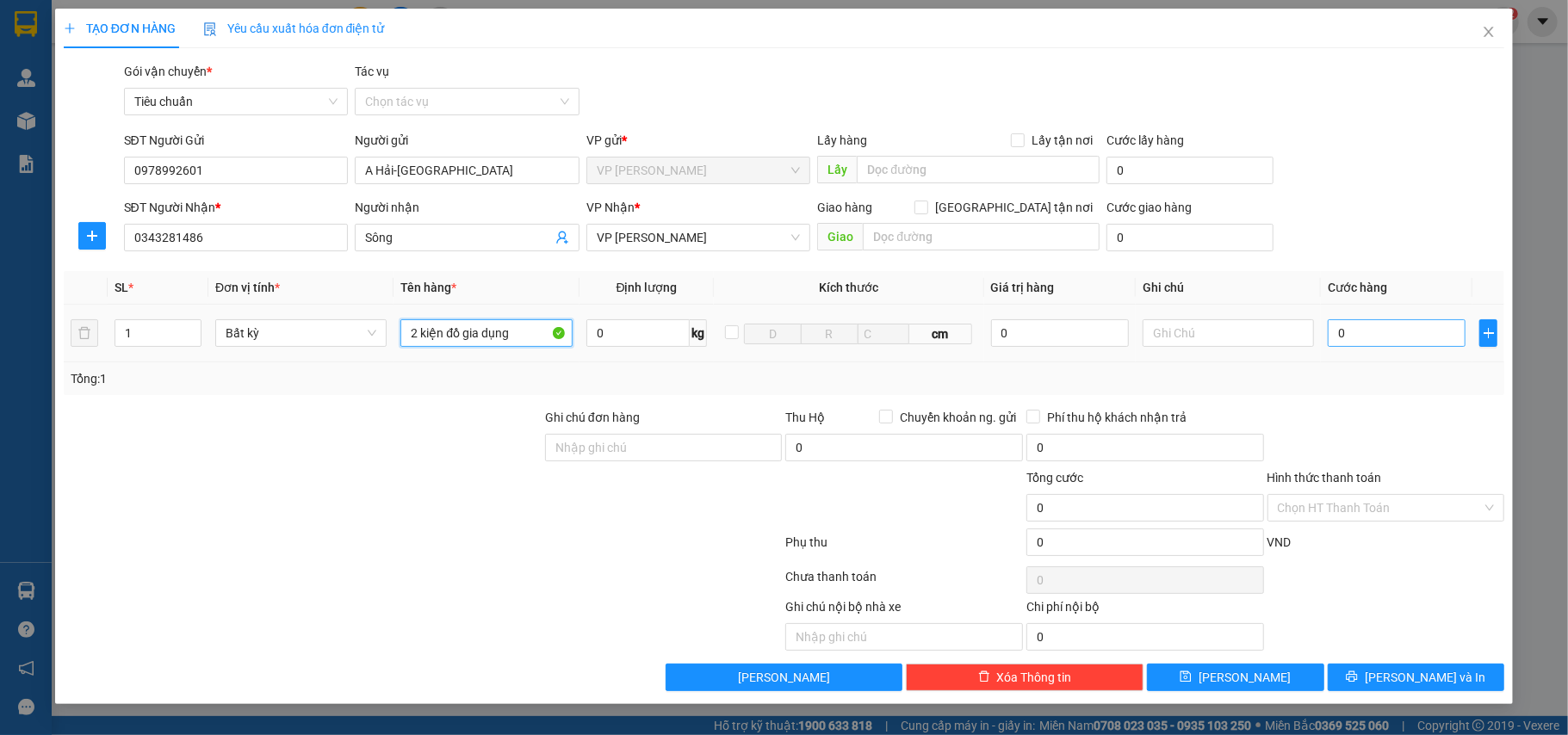
type input "2 kiện đồ gia dụng"
click at [1384, 341] on input "0" at bounding box center [1396, 333] width 138 height 27
type input "1"
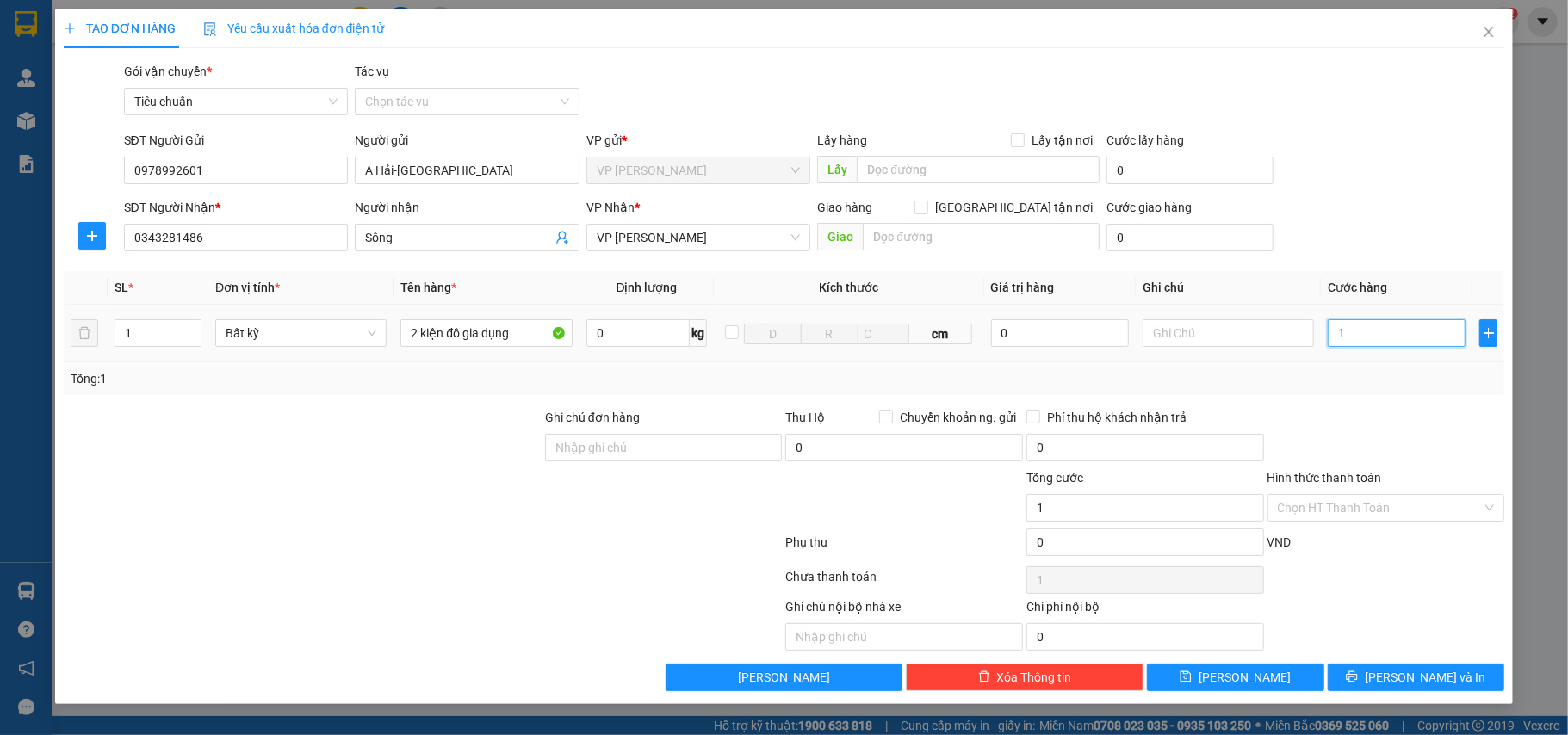
type input "12"
type input "120"
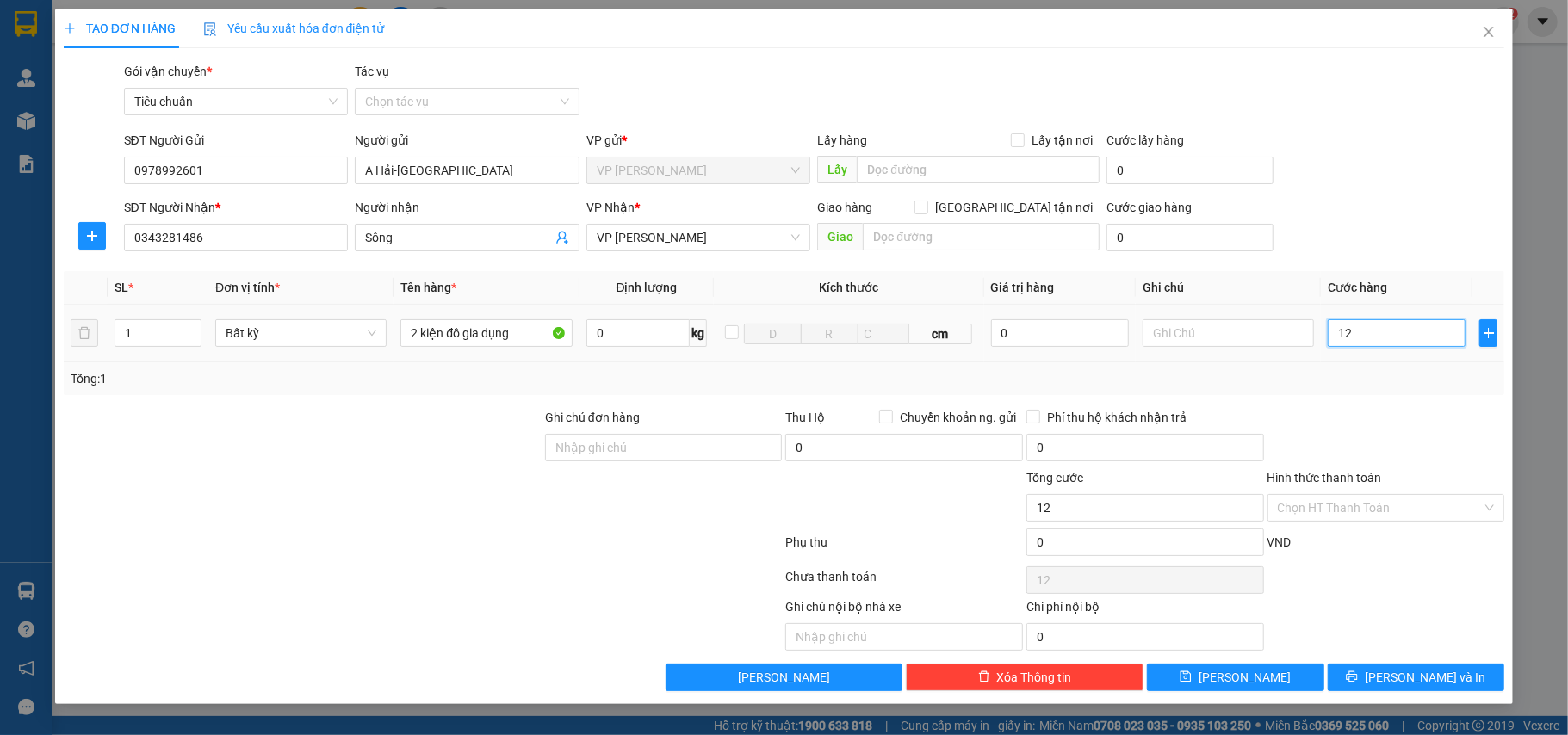
type input "120"
type input "120.000"
click at [1367, 424] on div at bounding box center [1386, 438] width 241 height 60
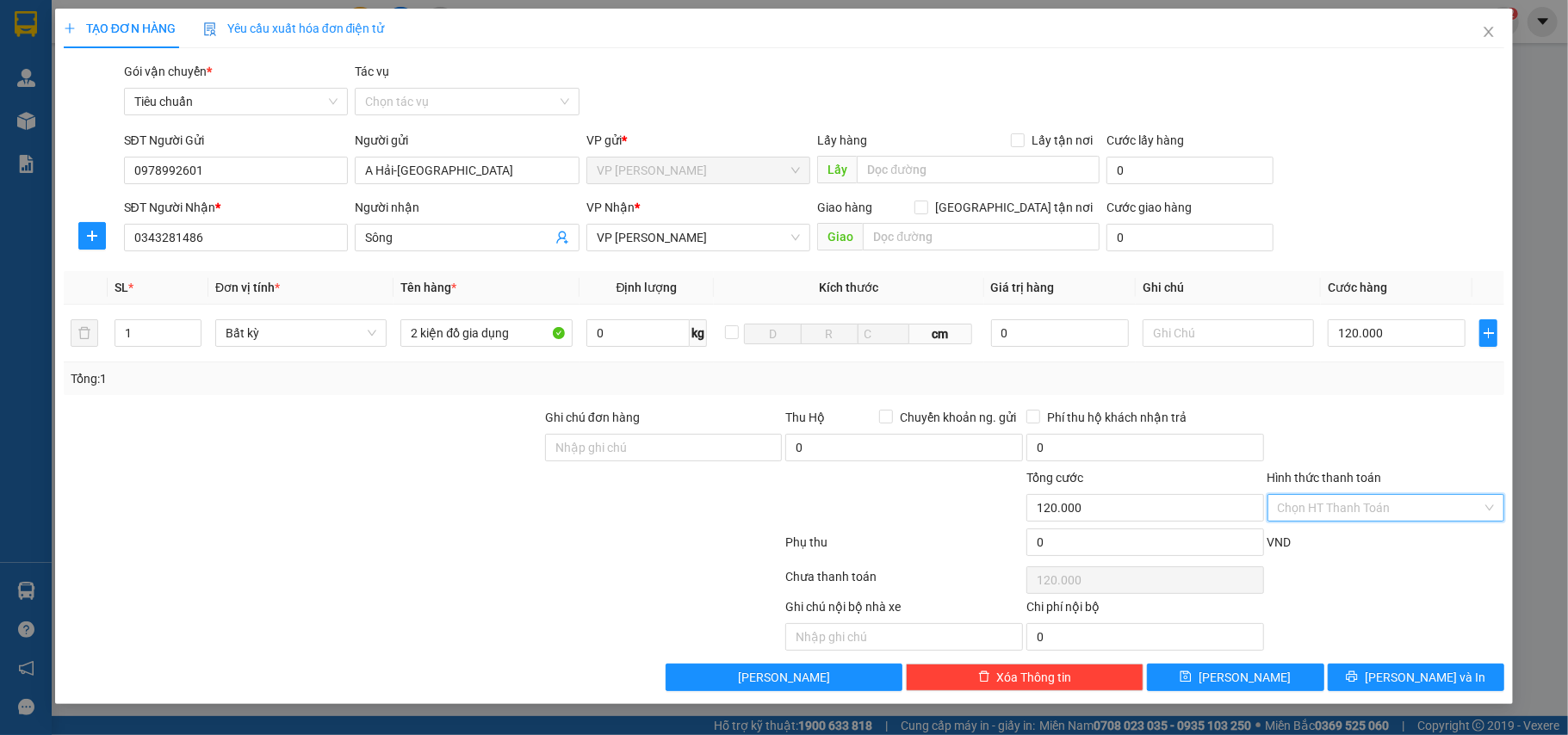
click at [1364, 511] on input "Hình thức thanh toán" at bounding box center [1380, 508] width 205 height 26
click at [1352, 432] on div at bounding box center [1386, 438] width 241 height 60
click at [1371, 682] on button "[PERSON_NAME] và In" at bounding box center [1416, 677] width 177 height 27
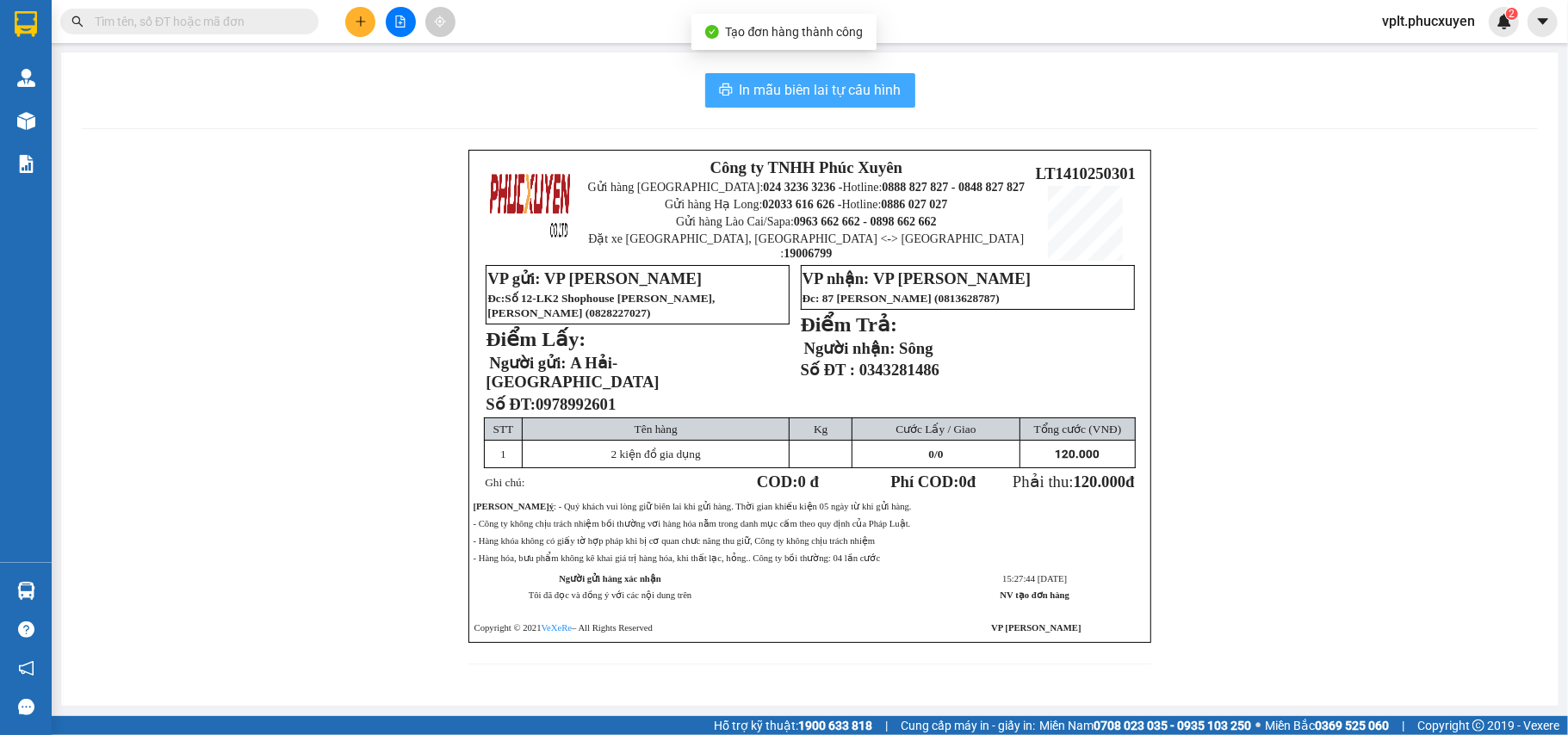
click at [815, 88] on span "In mẫu biên lai tự cấu hình" at bounding box center [820, 90] width 162 height 22
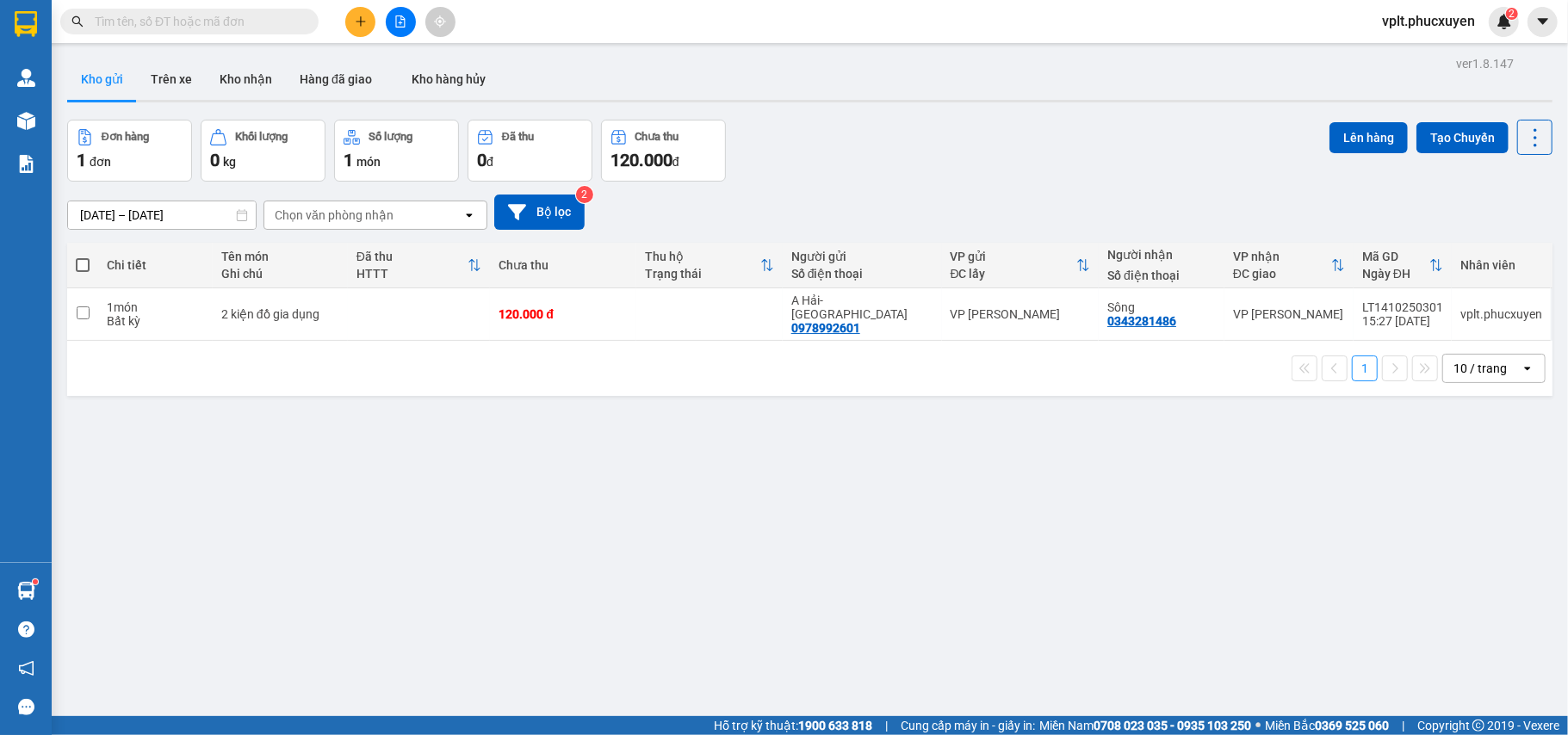
click at [355, 23] on icon "plus" at bounding box center [360, 21] width 12 height 12
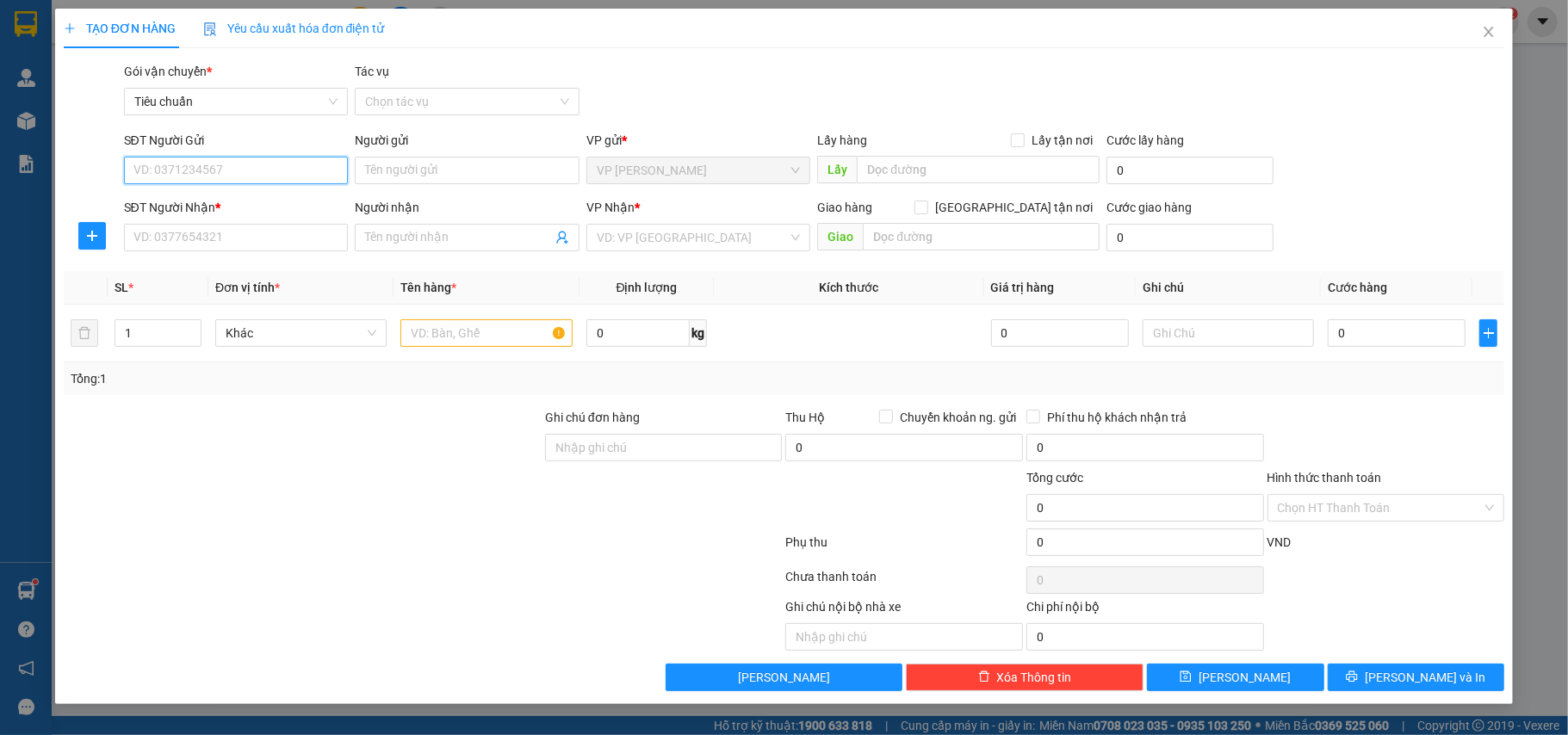
click at [238, 177] on input "SĐT Người Gửi" at bounding box center [237, 171] width 225 height 27
click at [204, 190] on div "0349392772 0349392772 - HS Cảng HL" at bounding box center [237, 205] width 225 height 35
click at [205, 200] on div "SĐT Người Nhận *" at bounding box center [237, 207] width 225 height 19
click at [205, 224] on input "SĐT Người Nhận *" at bounding box center [237, 237] width 225 height 27
click at [207, 163] on input "034939" at bounding box center [237, 171] width 225 height 27
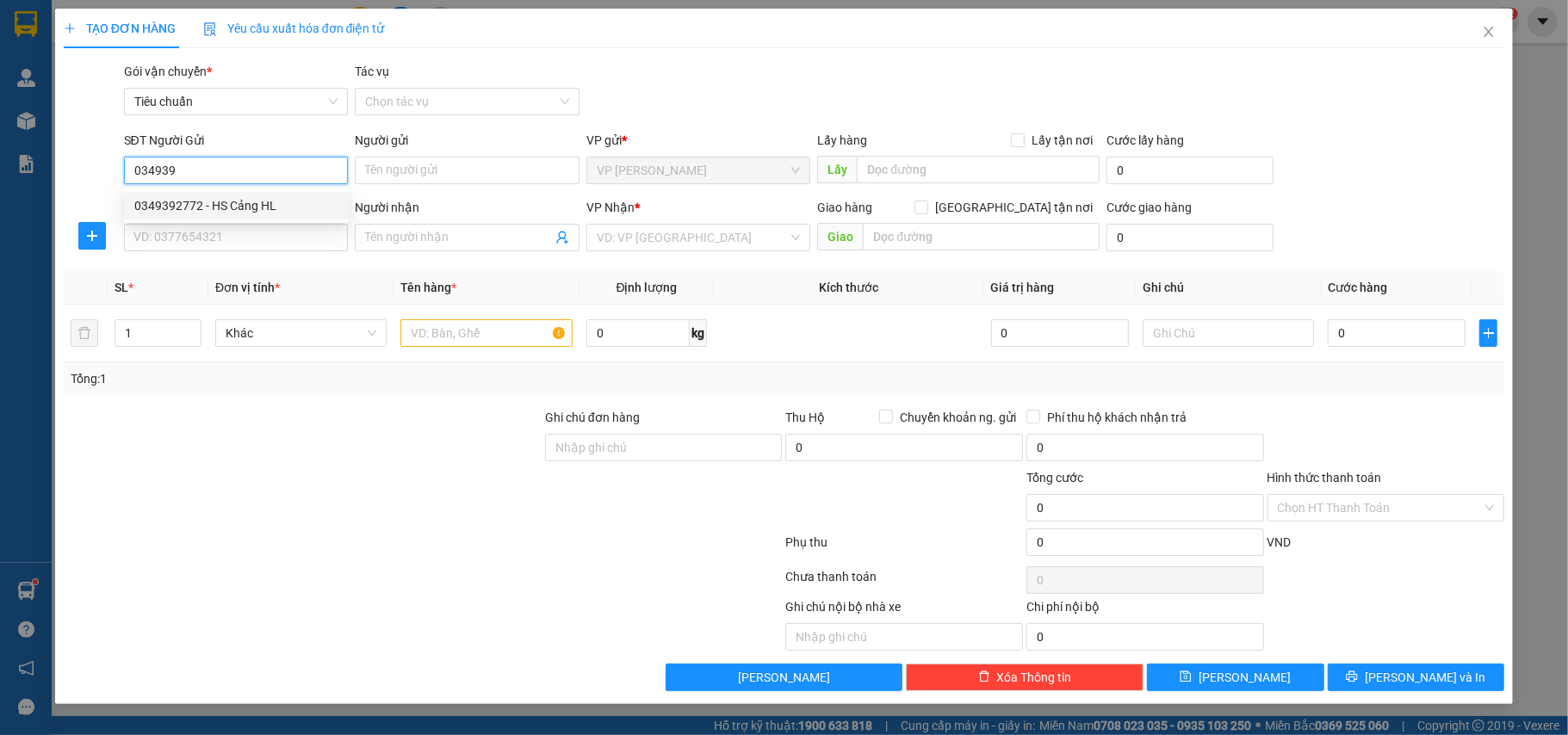
click at [218, 204] on div "0349392772 - HS Cảng HL" at bounding box center [236, 205] width 204 height 19
type input "0349392772"
type input "HS Cảng HL"
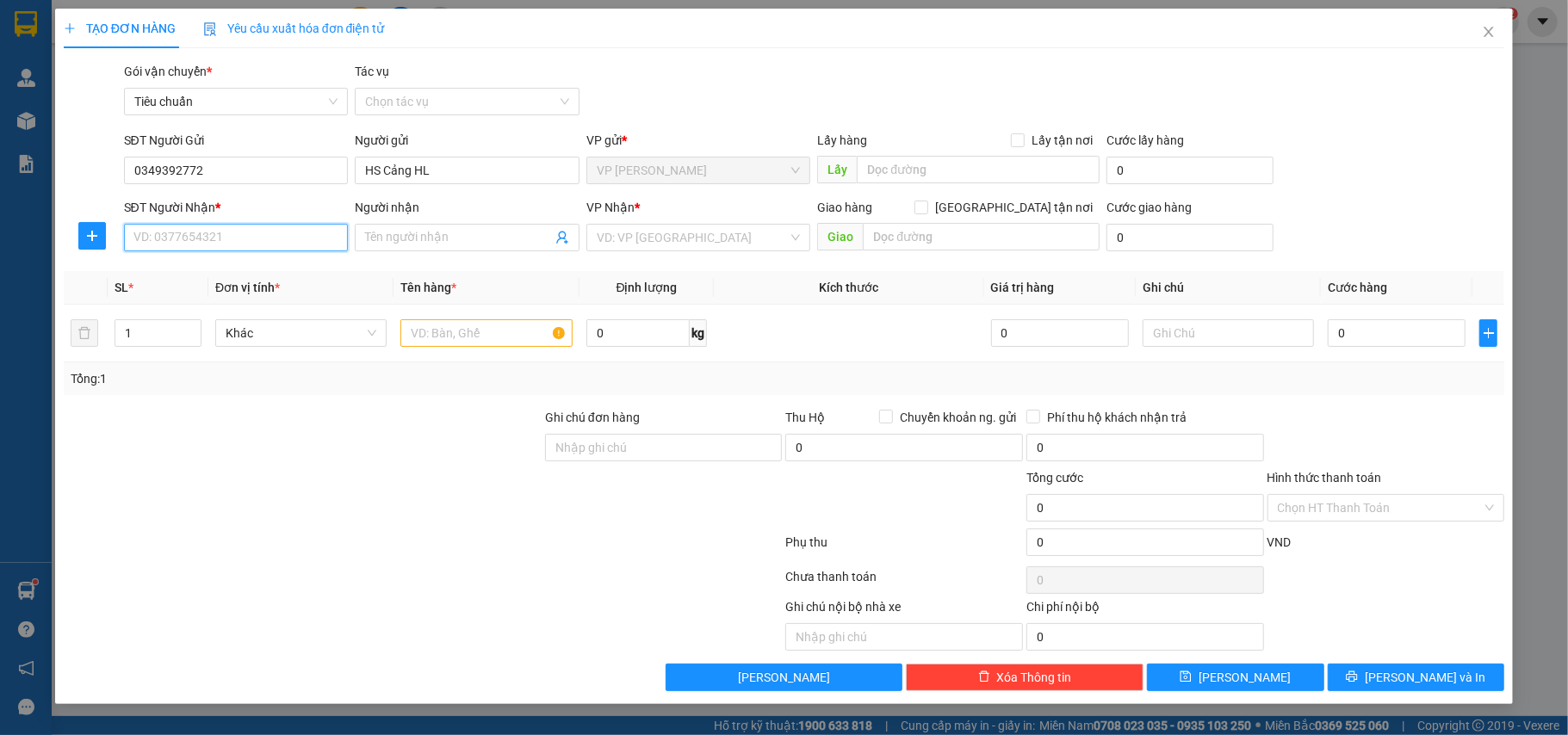
click at [222, 231] on input "SĐT Người Nhận *" at bounding box center [237, 237] width 225 height 27
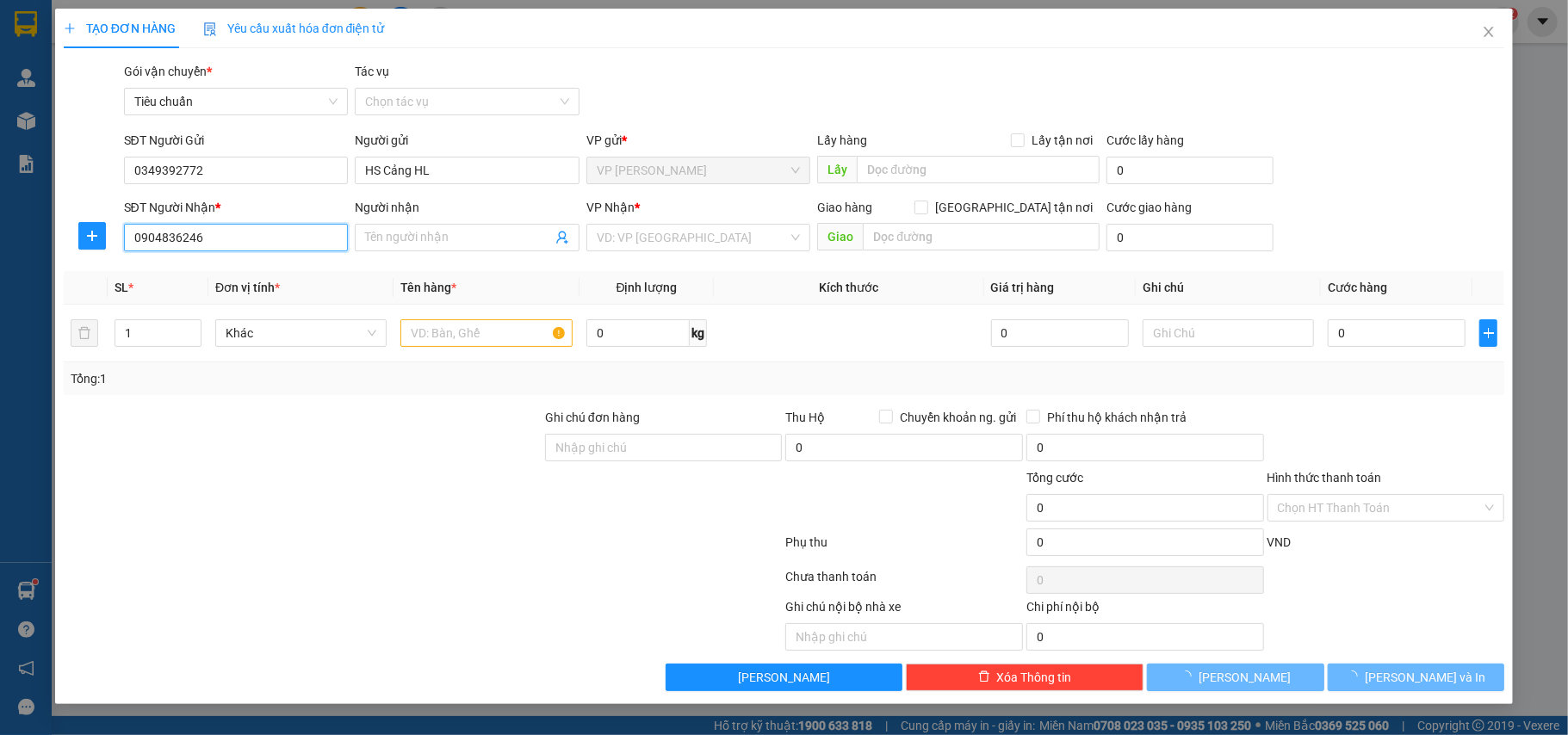
click at [222, 231] on input "0904836246" at bounding box center [237, 237] width 225 height 27
type input "0904836246"
click at [445, 229] on input "Người nhận" at bounding box center [458, 237] width 187 height 19
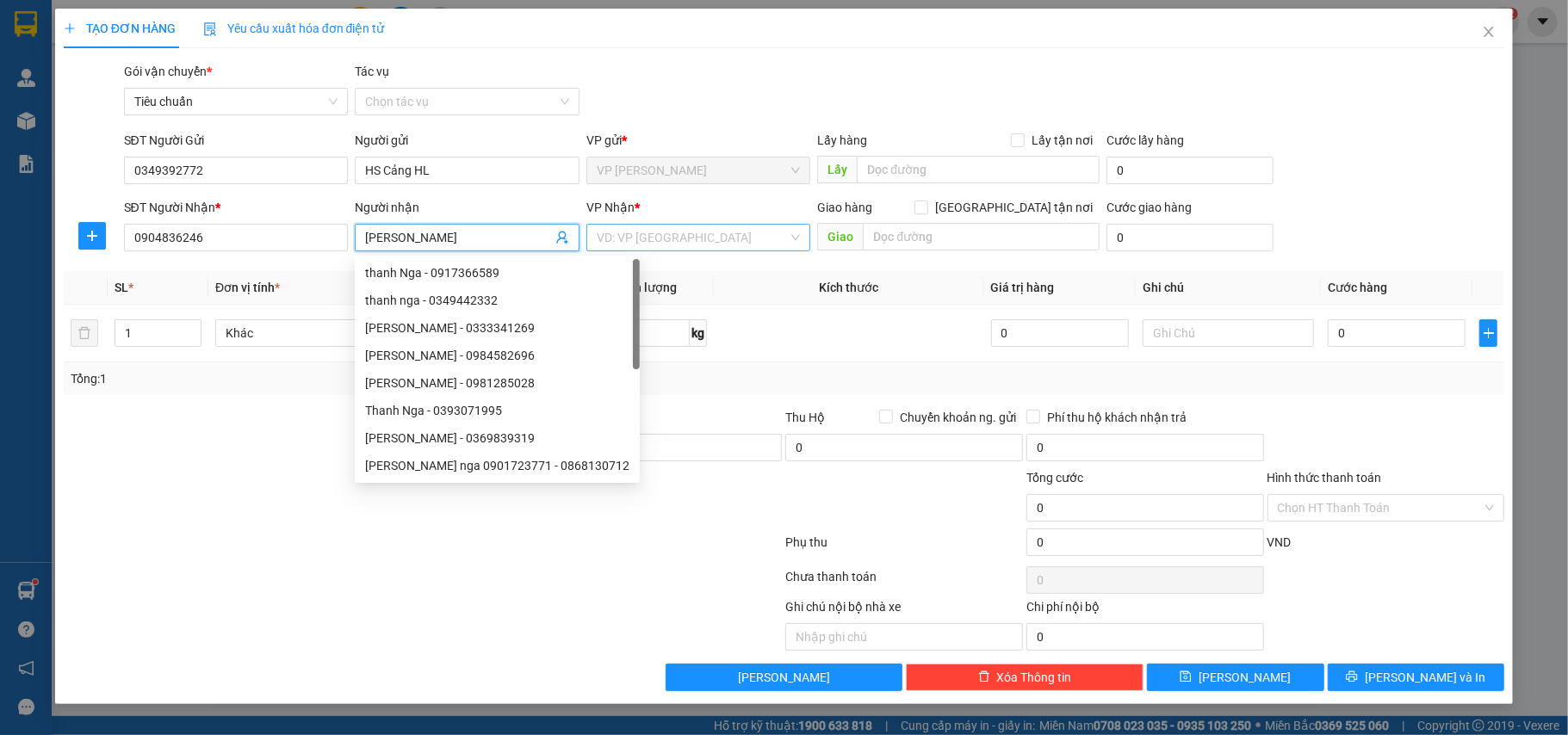
type input "[PERSON_NAME]"
click at [605, 241] on input "search" at bounding box center [692, 237] width 192 height 26
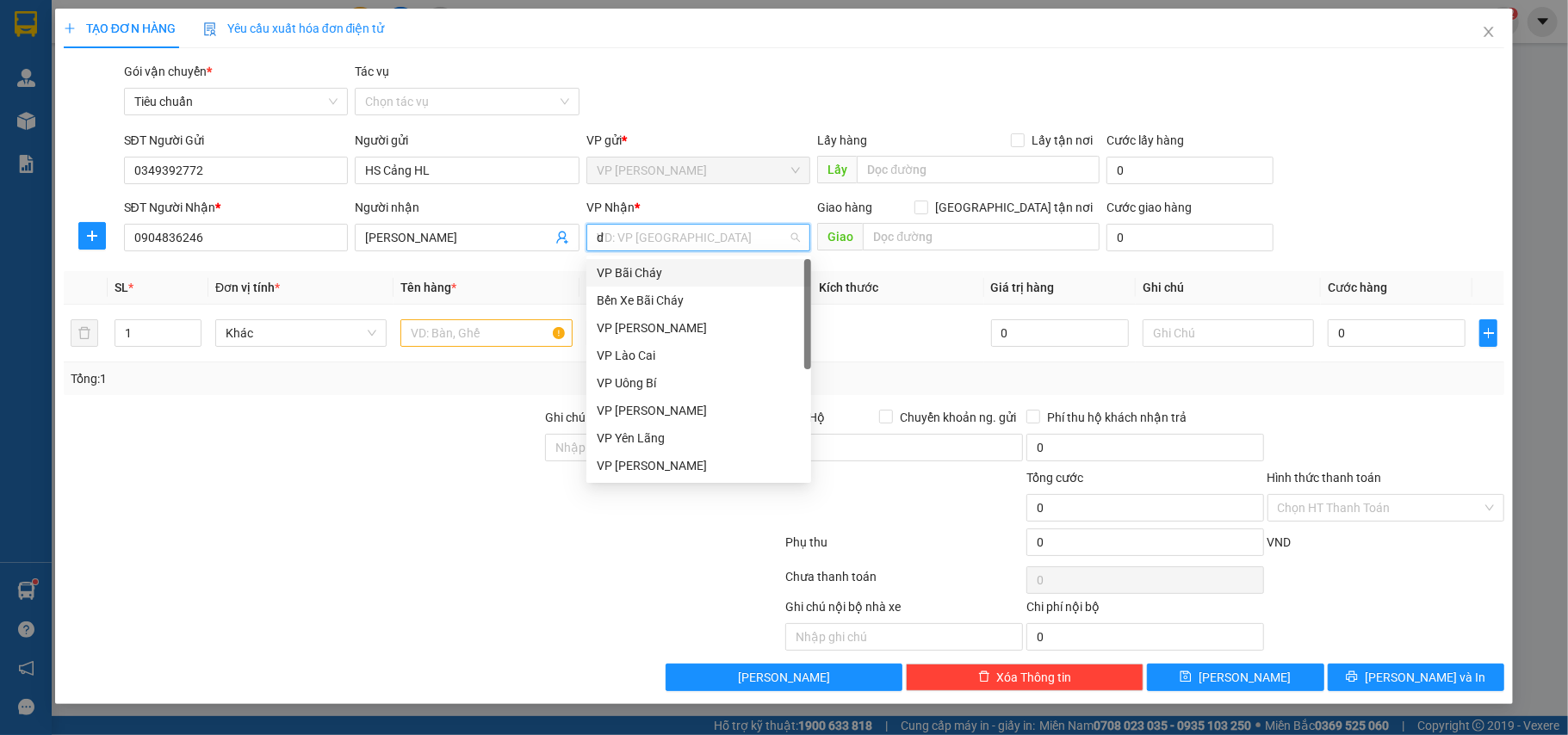
type input "du"
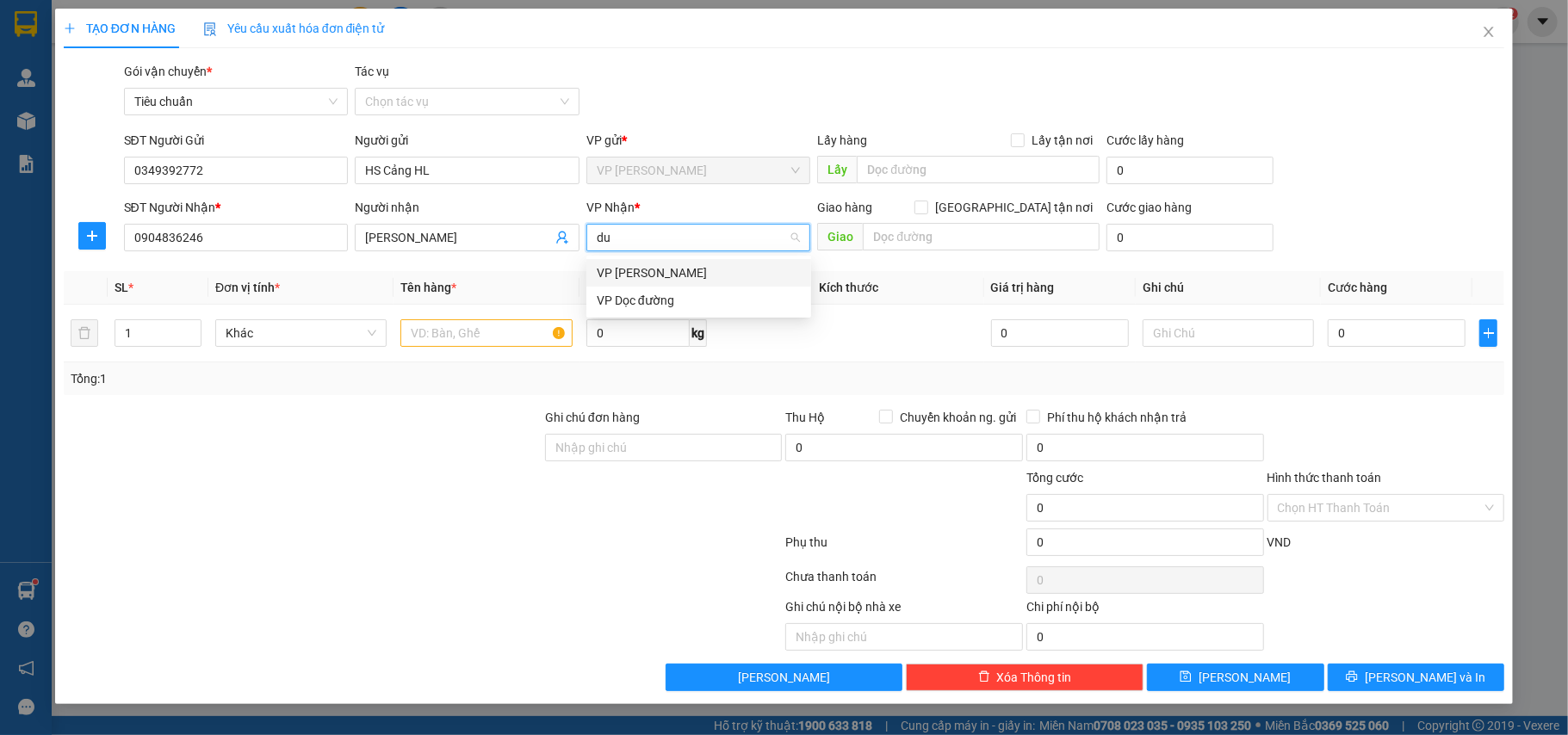
click at [661, 280] on div "VP [PERSON_NAME]" at bounding box center [698, 273] width 204 height 19
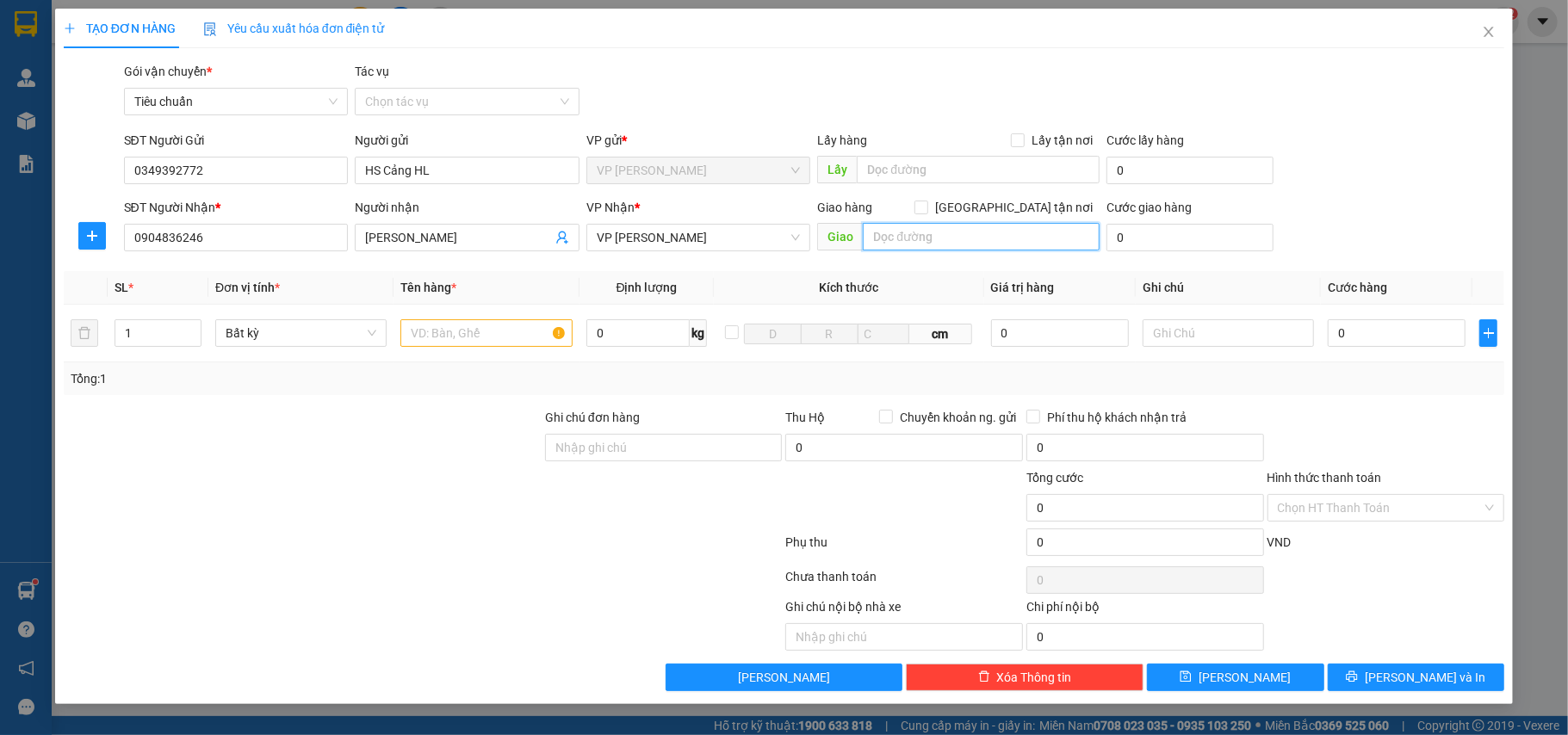
click at [931, 234] on input "text" at bounding box center [981, 236] width 237 height 27
type input "v1 The Tera An Hưng. Hà Đông"
click at [926, 207] on input "[GEOGRAPHIC_DATA] tận nơi" at bounding box center [920, 206] width 12 height 12
checkbox input "true"
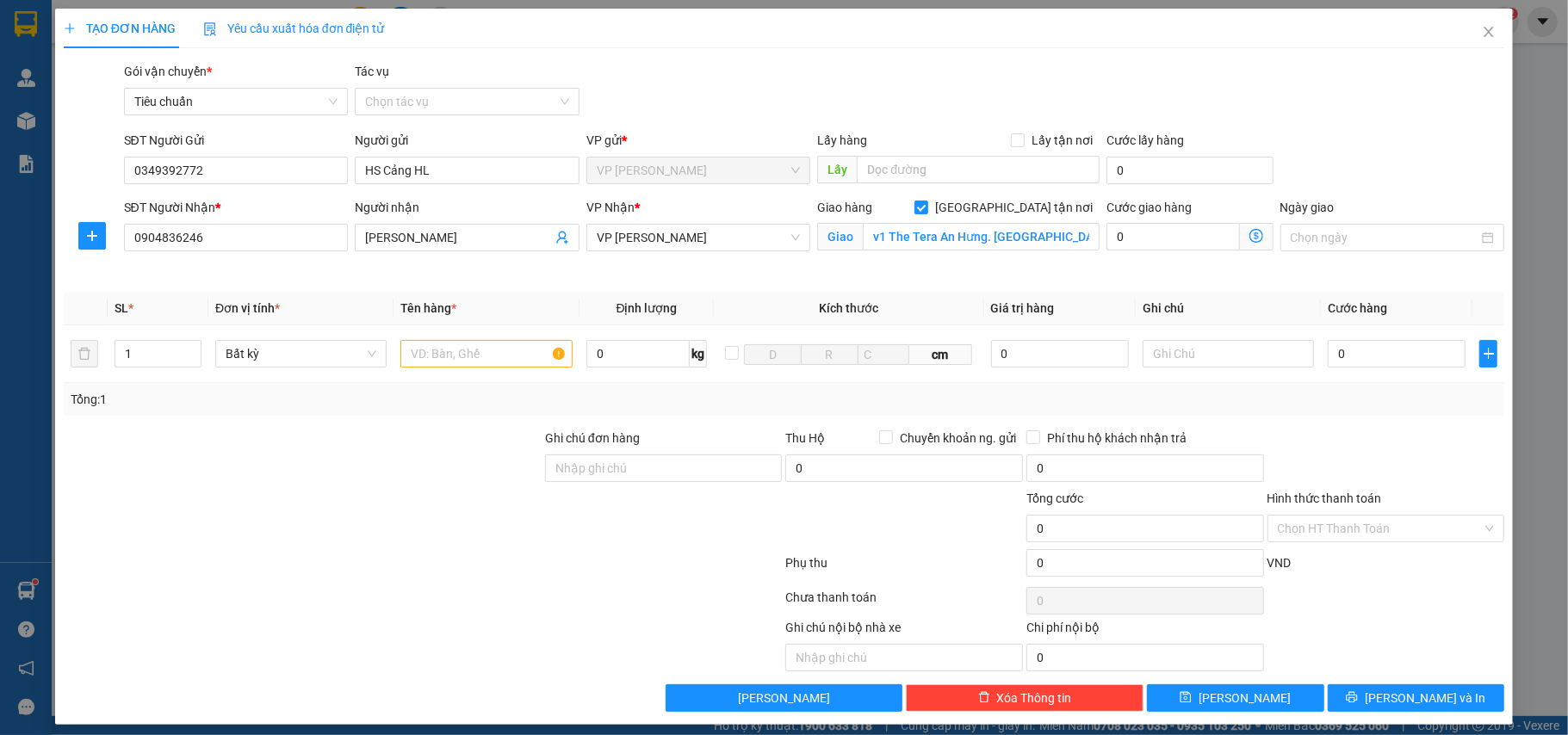
click at [1249, 231] on icon "dollar-circle" at bounding box center [1256, 236] width 14 height 14
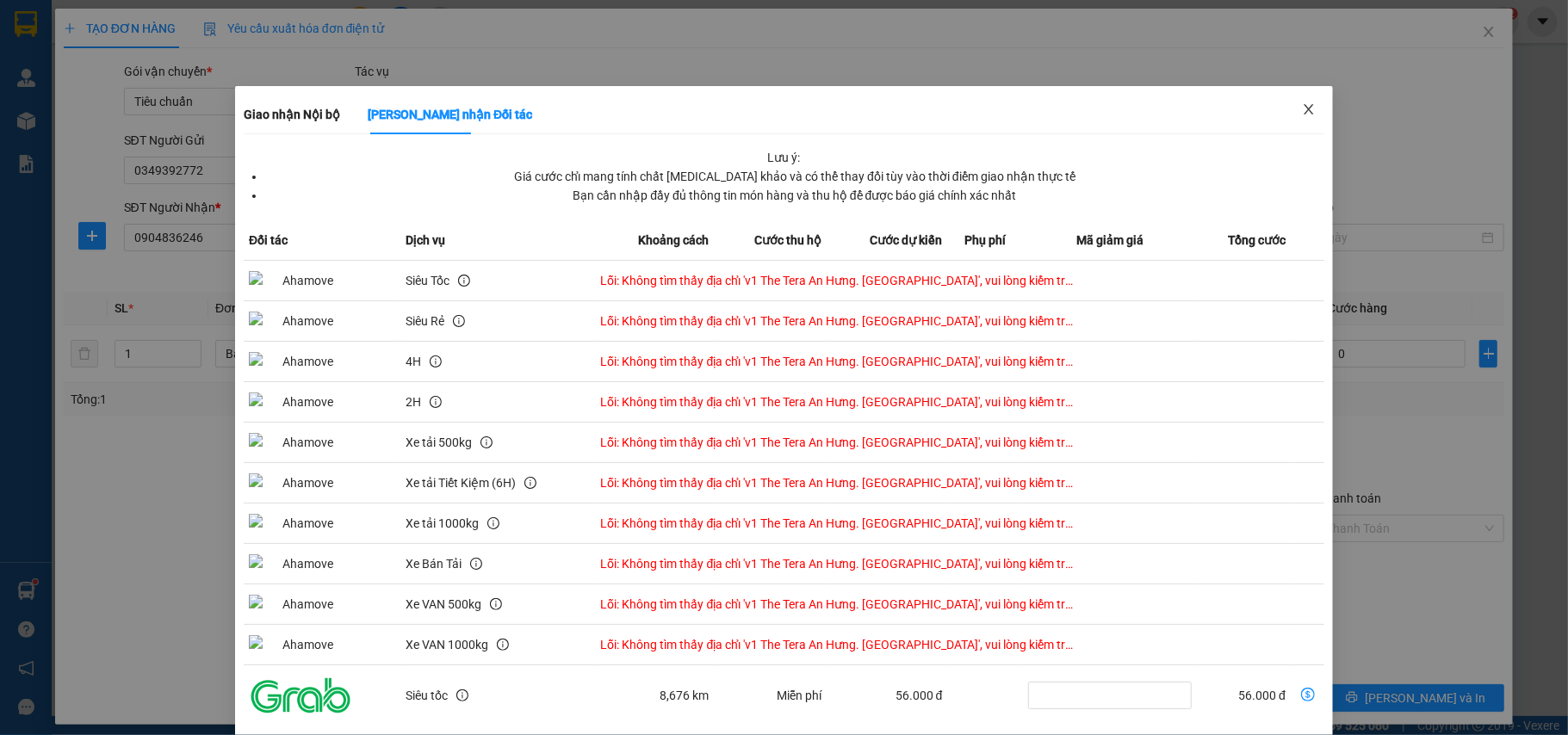
click at [1296, 118] on span "Close" at bounding box center [1309, 110] width 48 height 48
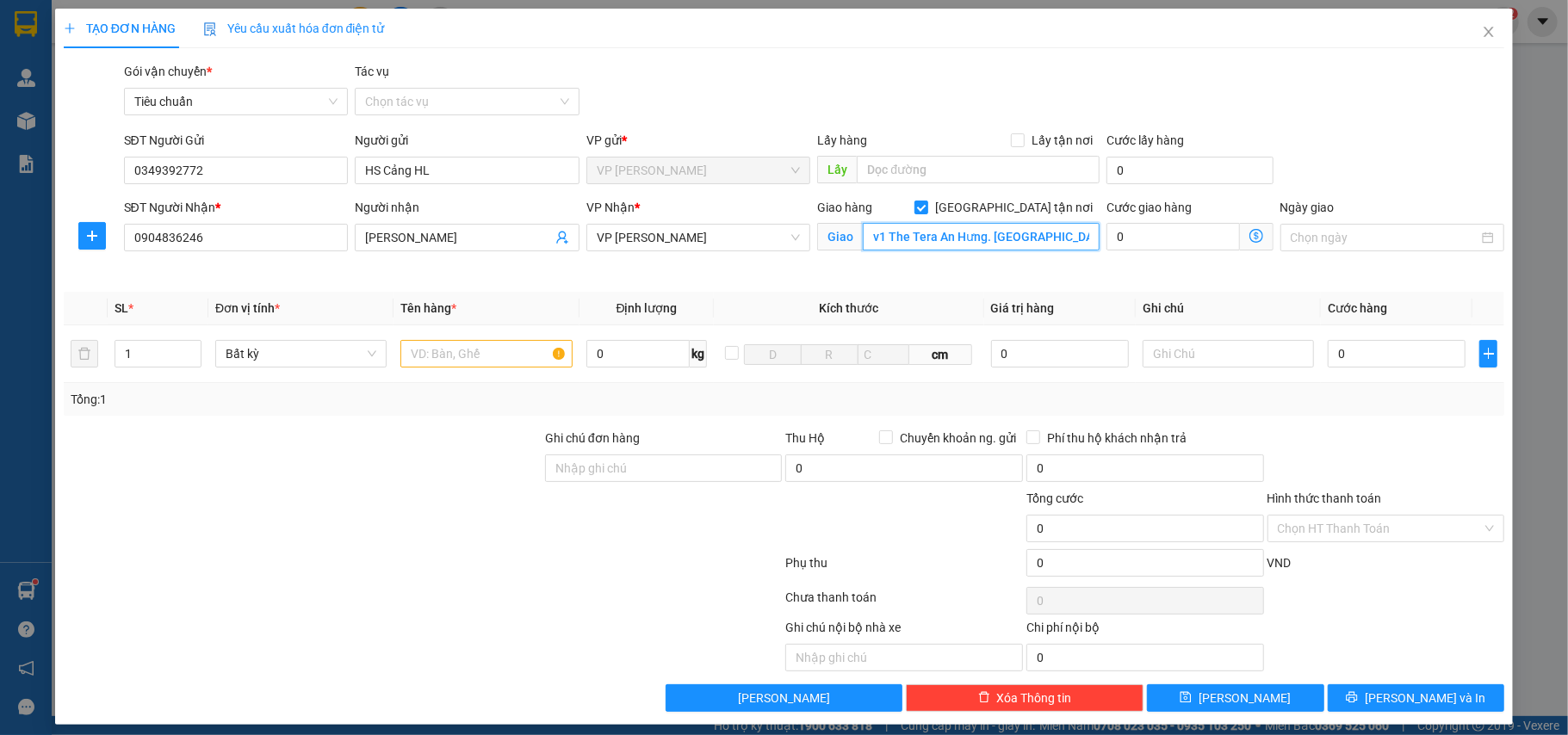
click at [985, 241] on input "v1 The Tera An Hưng. Hà Đông" at bounding box center [981, 236] width 237 height 27
click at [984, 241] on input "v1 The Tera An Hưng. Hà Đông" at bounding box center [981, 236] width 237 height 27
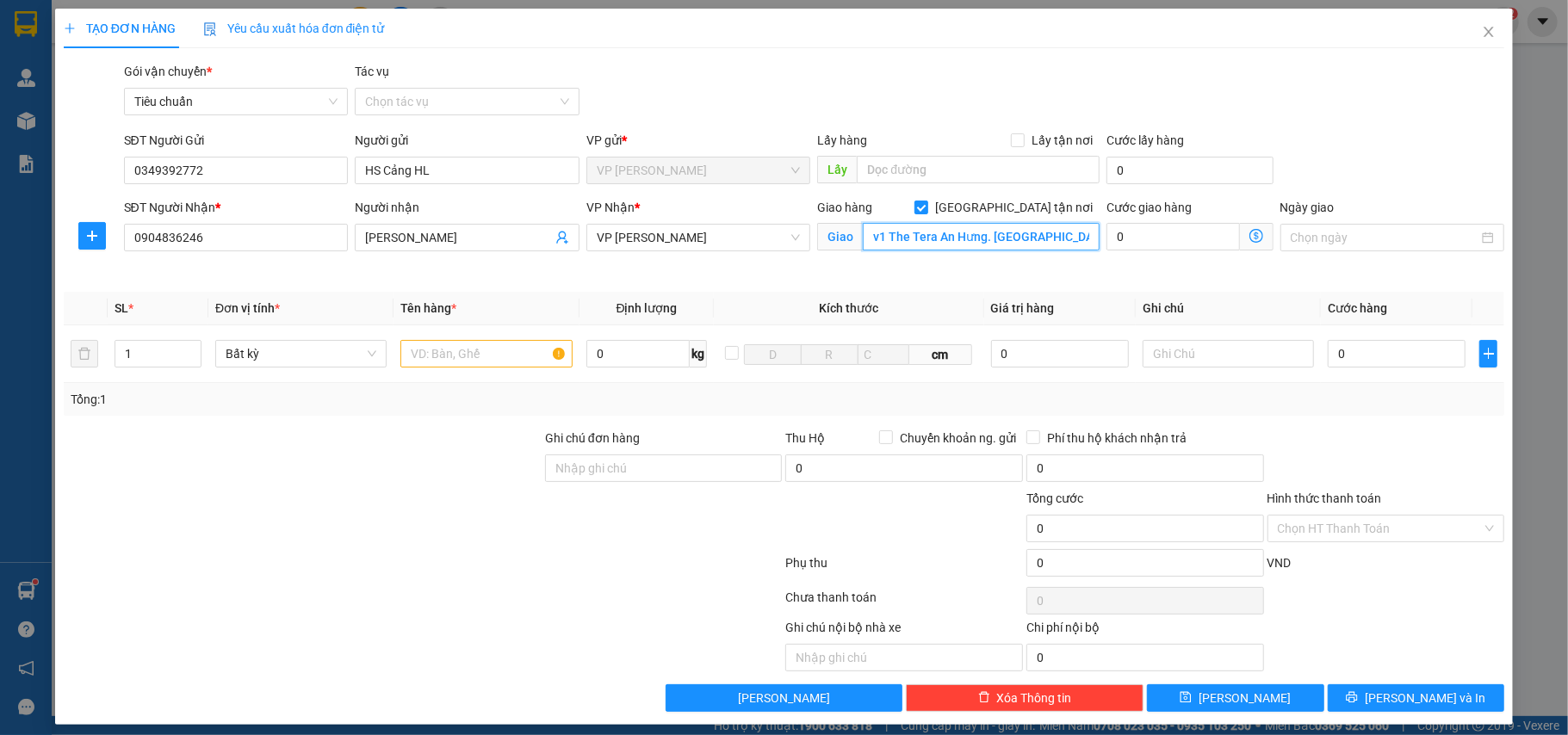
click at [983, 239] on input "v1 The Tera An Hưng. Hà Đông" at bounding box center [981, 236] width 237 height 27
click at [975, 236] on input "v1 The Tera An Hưng. Hà Đông" at bounding box center [981, 236] width 237 height 27
click at [986, 236] on input "v1 The Tera An Hưng. Hà Đông" at bounding box center [981, 236] width 237 height 27
type input "v1 The Tera An Hưng. Tố Hữu, Hà Đông"
click at [1249, 234] on icon "dollar-circle" at bounding box center [1256, 236] width 14 height 14
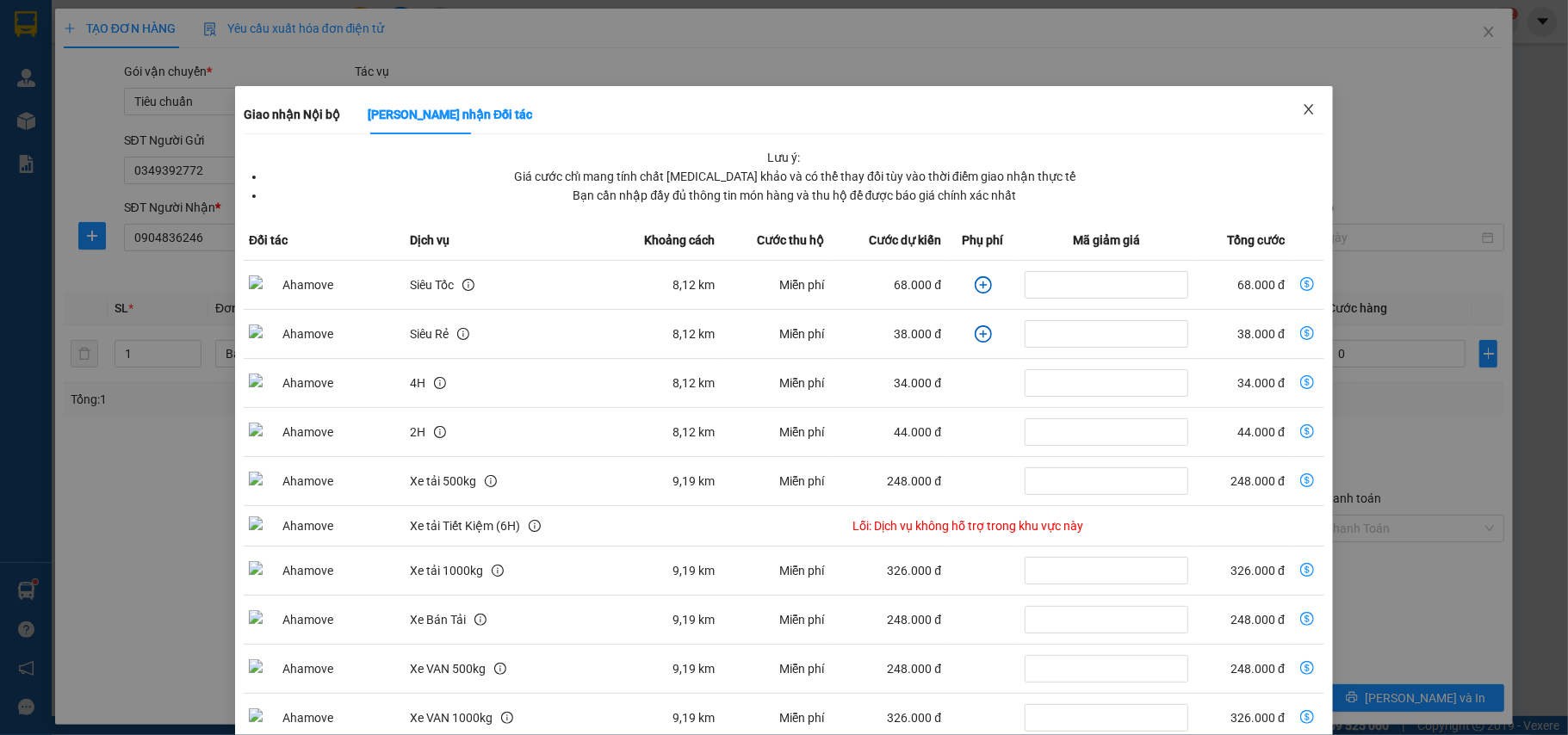
click at [1302, 114] on icon "close" at bounding box center [1309, 109] width 14 height 14
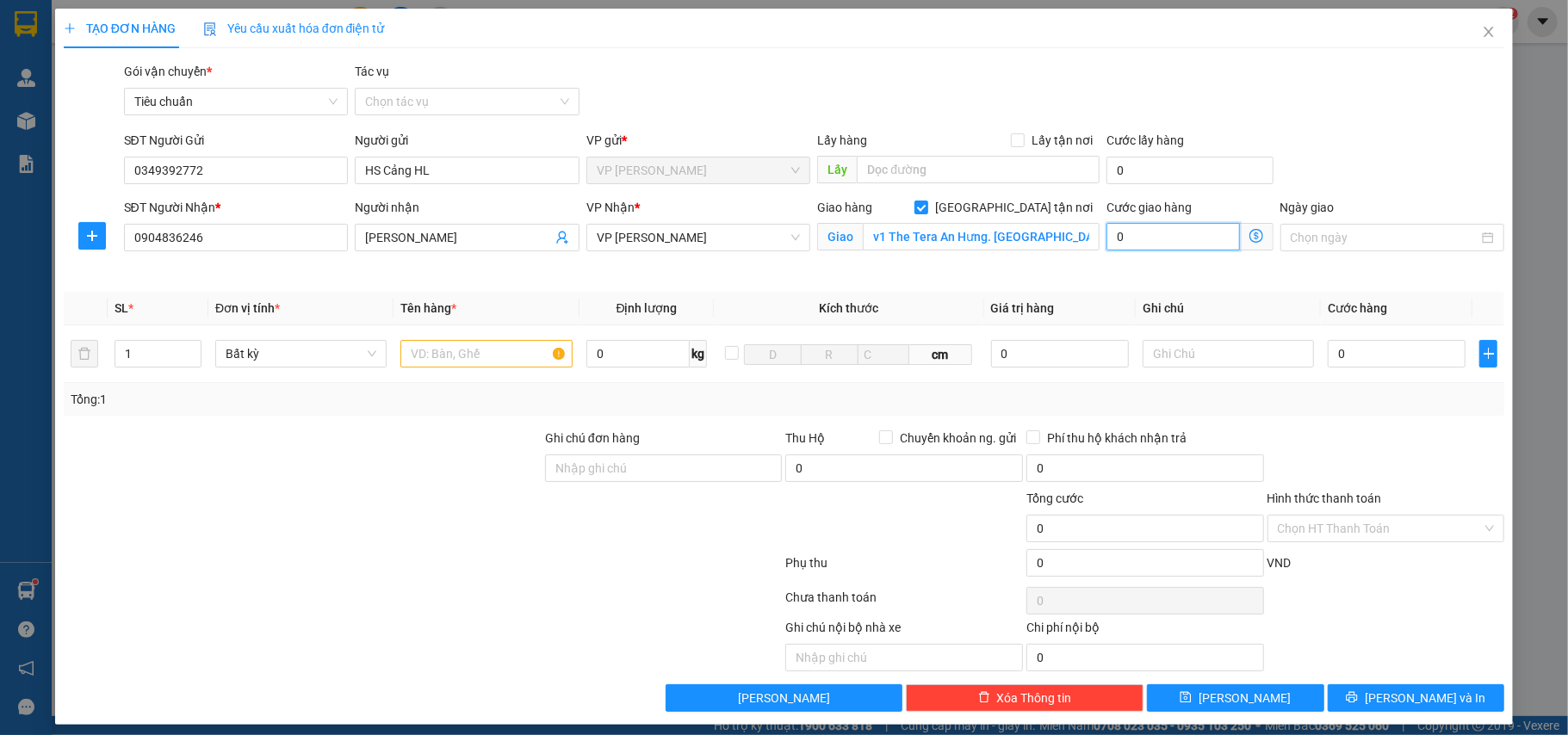
click at [1174, 232] on input "0" at bounding box center [1173, 236] width 132 height 27
type input "8"
type input "80"
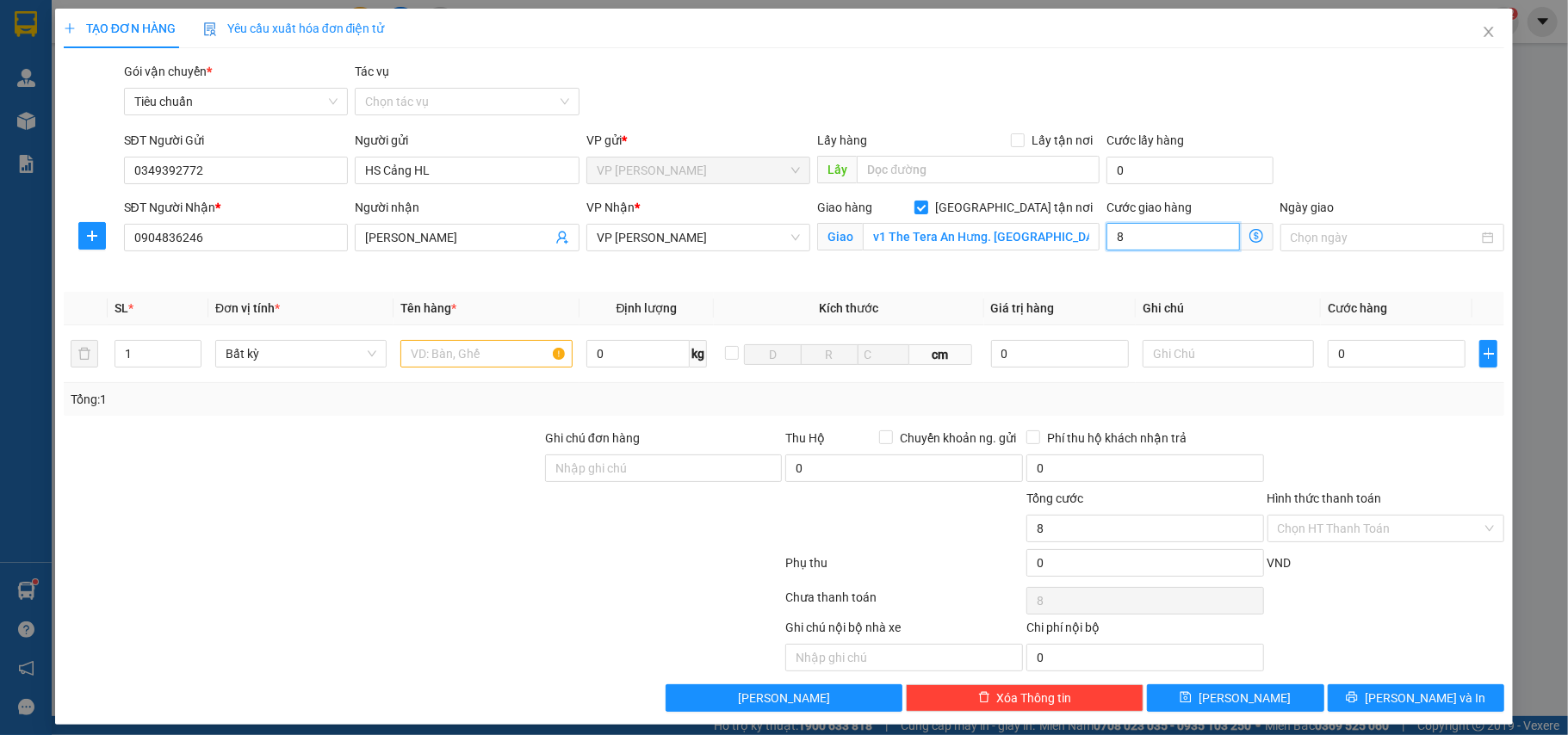
type input "80"
type input "80.000"
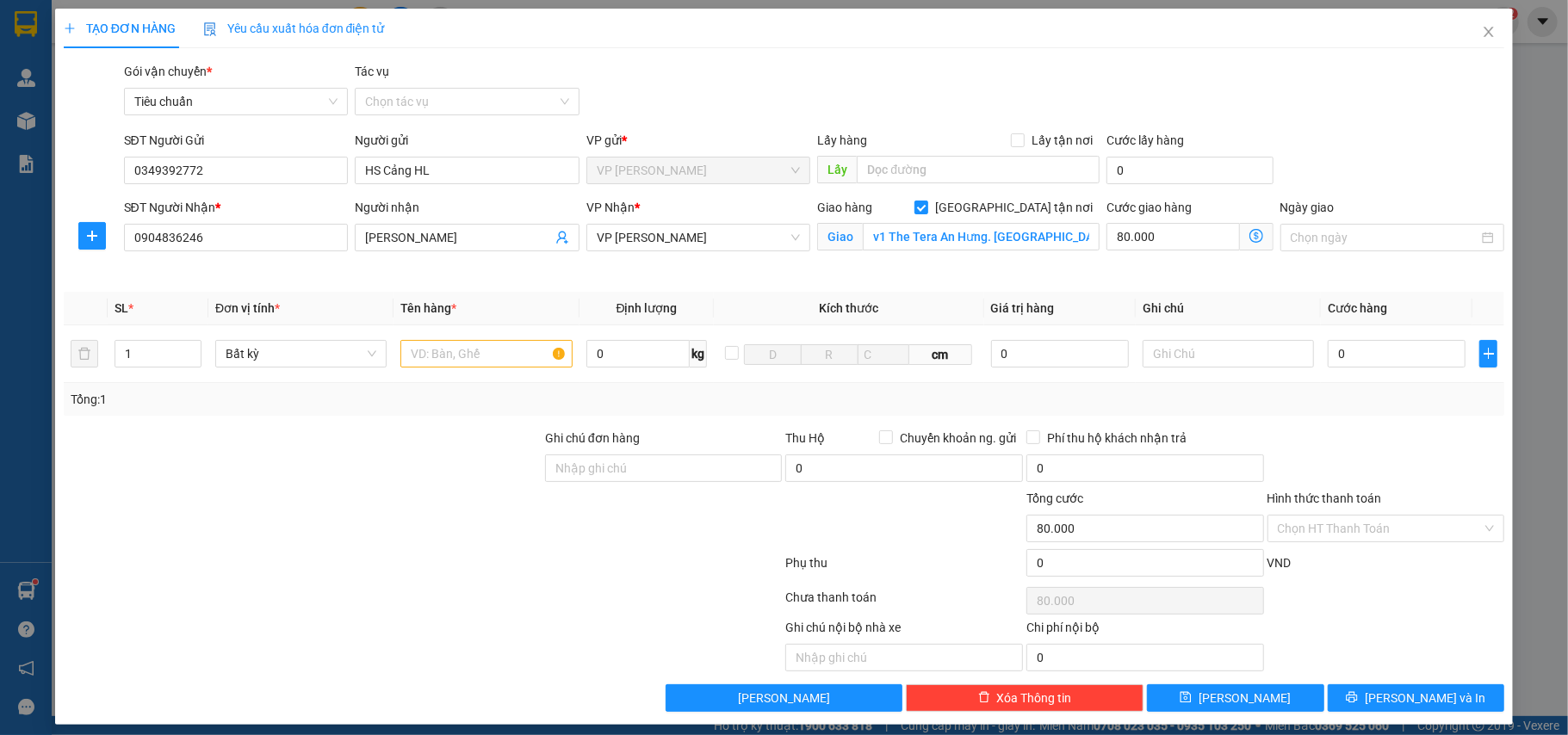
click at [1186, 257] on div "Cước giao hàng 80.000 Giao nhận Nội bộ Giao nhận Đối tác Lưu ý: Giá cước chỉ ma…" at bounding box center [1190, 228] width 166 height 60
click at [1381, 370] on div "0" at bounding box center [1396, 354] width 138 height 35
click at [1376, 352] on input "0" at bounding box center [1396, 353] width 138 height 27
type input "7"
type input "80.007"
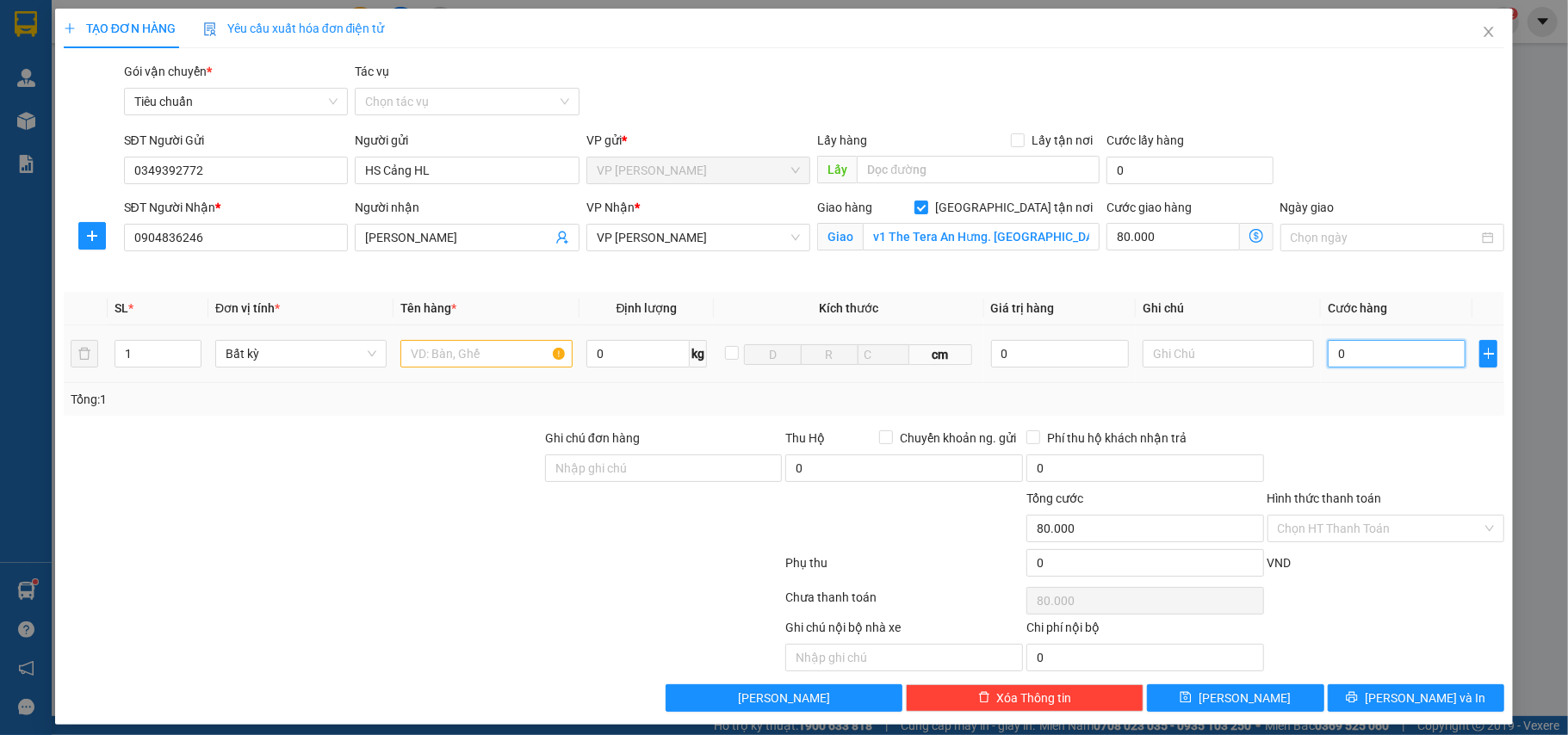
type input "80.007"
type input "70"
type input "80.070"
type input "70.000"
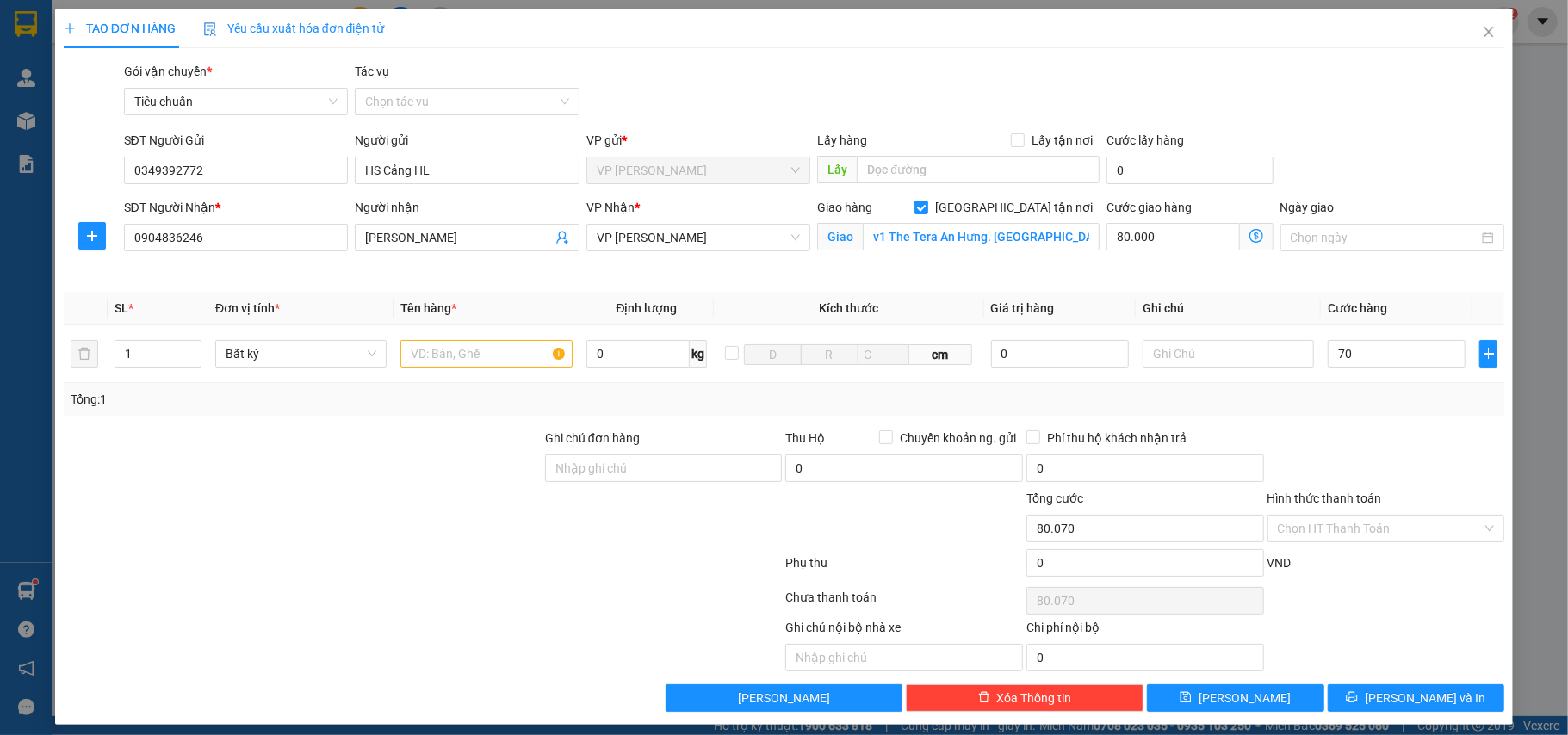
type input "150.000"
click at [1345, 446] on div at bounding box center [1386, 459] width 241 height 60
click at [1249, 235] on icon "dollar-circle" at bounding box center [1256, 236] width 14 height 14
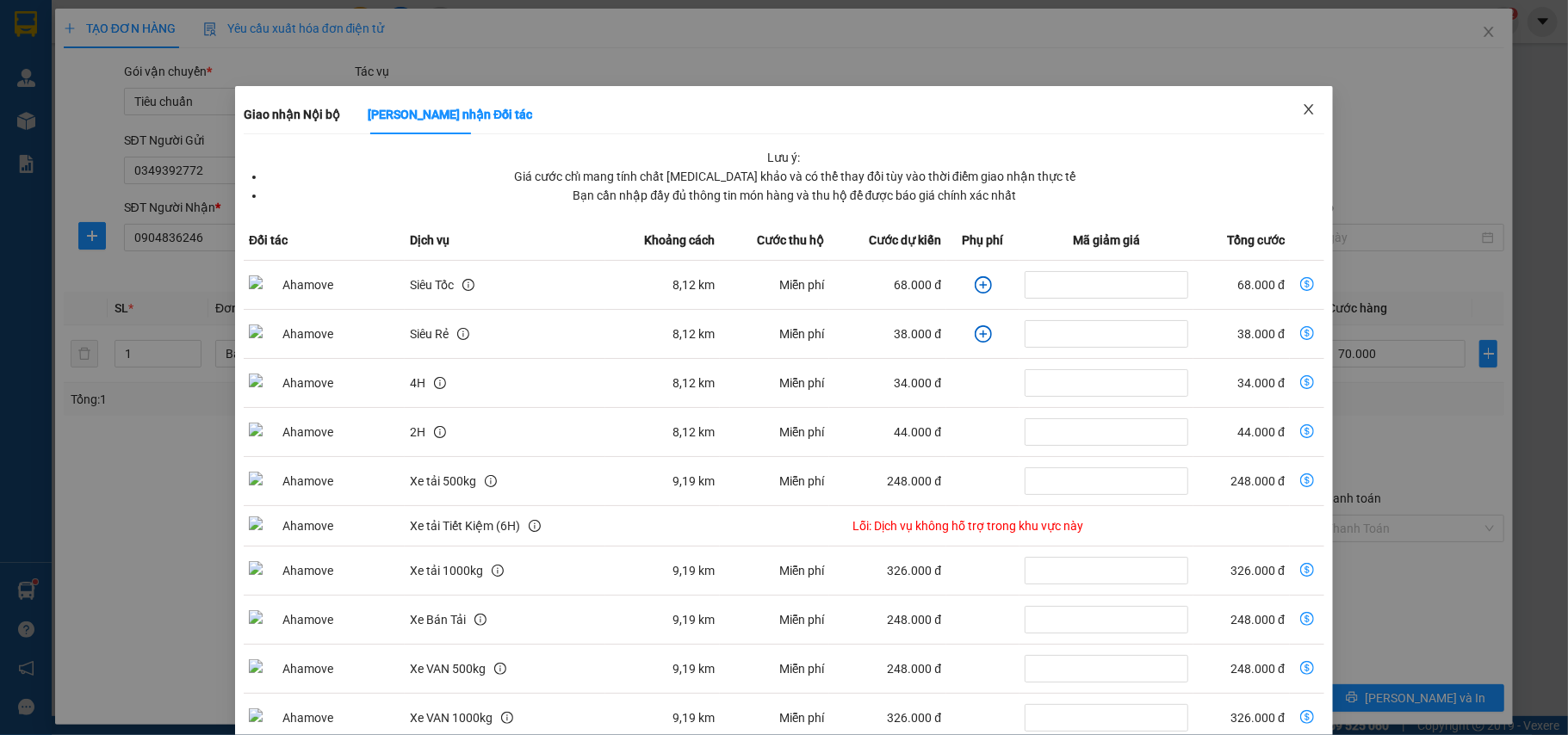
click at [1305, 108] on span "Close" at bounding box center [1309, 110] width 48 height 48
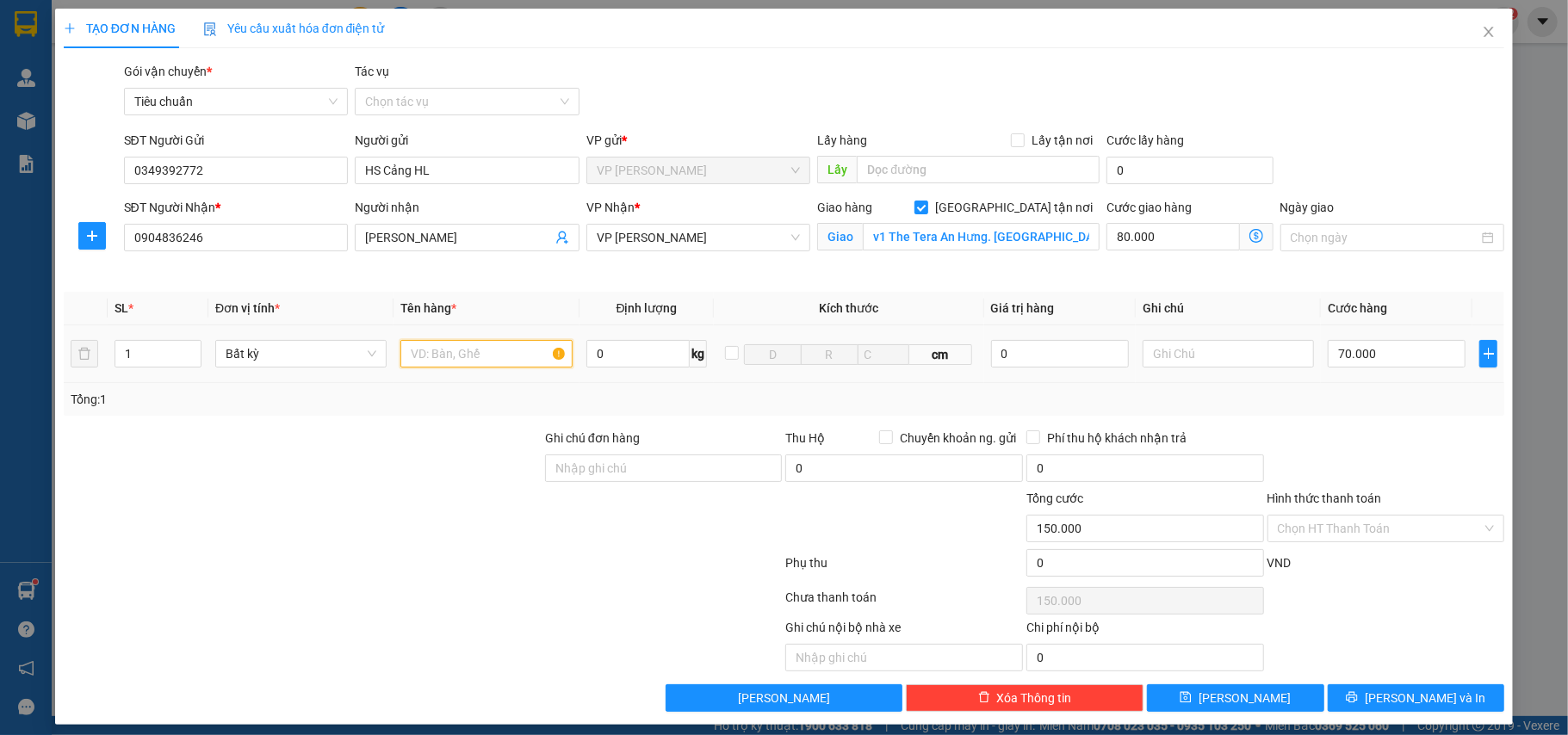
click at [523, 359] on input "text" at bounding box center [486, 353] width 172 height 27
type input "xốp"
click at [1379, 693] on button "[PERSON_NAME] và In" at bounding box center [1416, 698] width 177 height 27
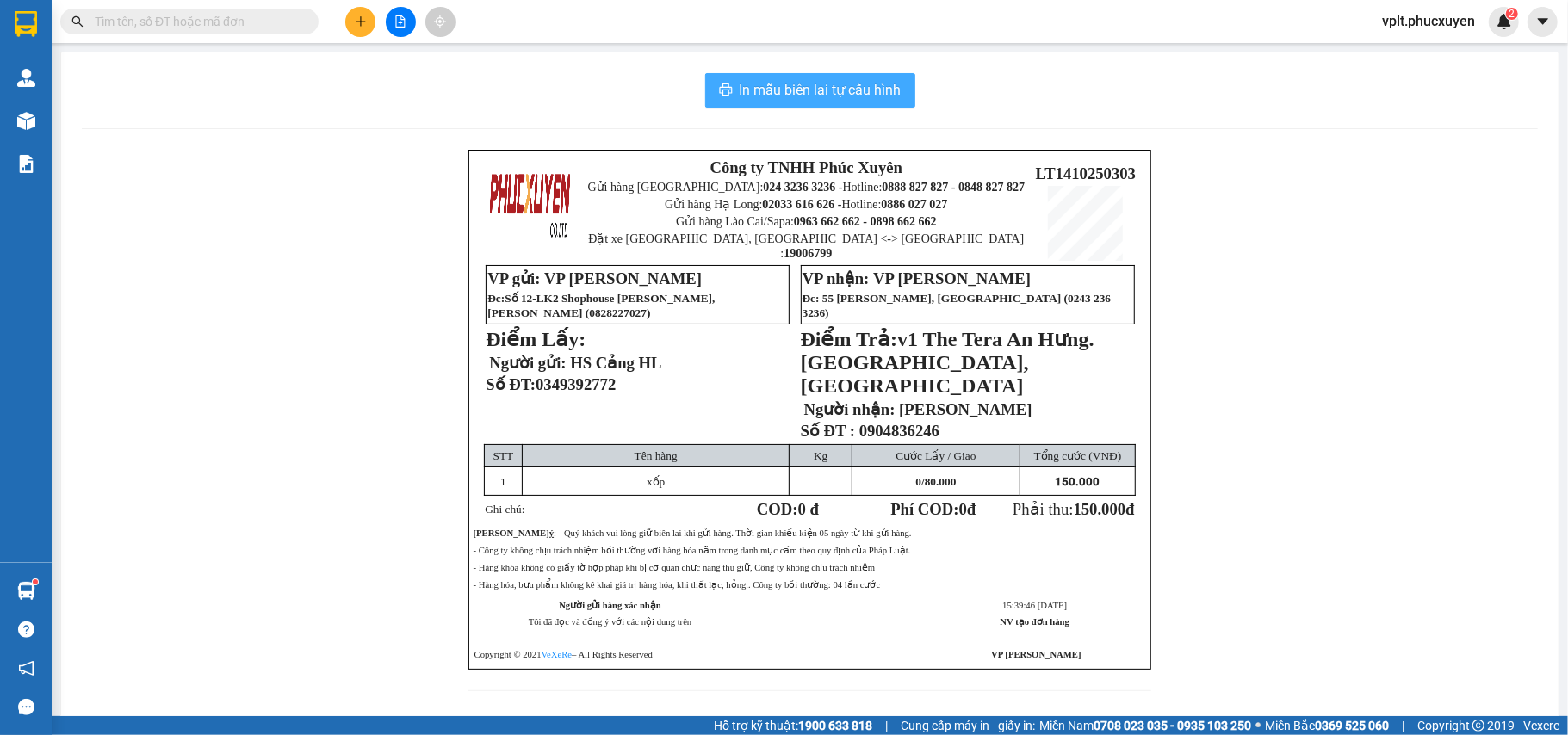
click at [762, 86] on span "In mẫu biên lai tự cấu hình" at bounding box center [820, 90] width 162 height 22
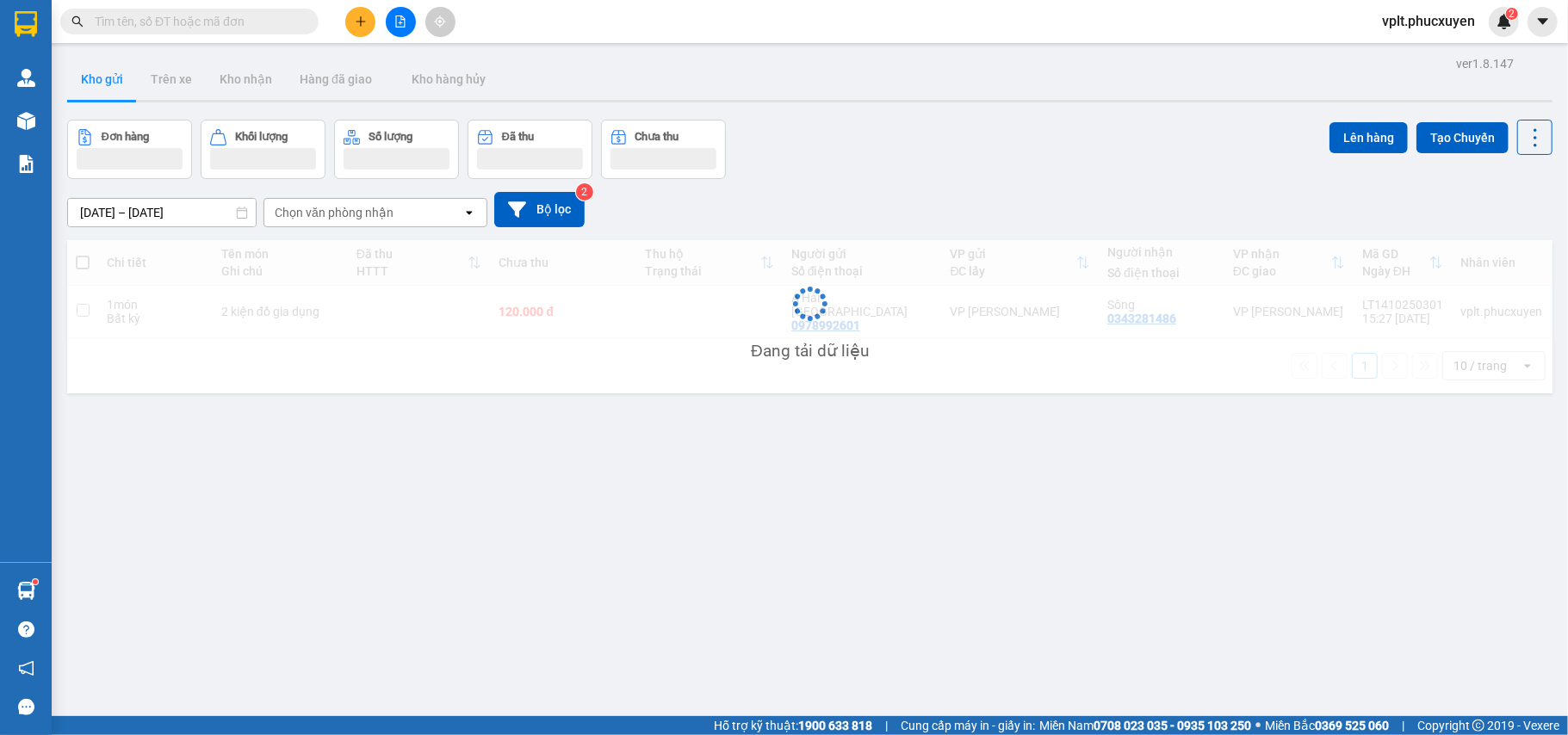
type input "3"
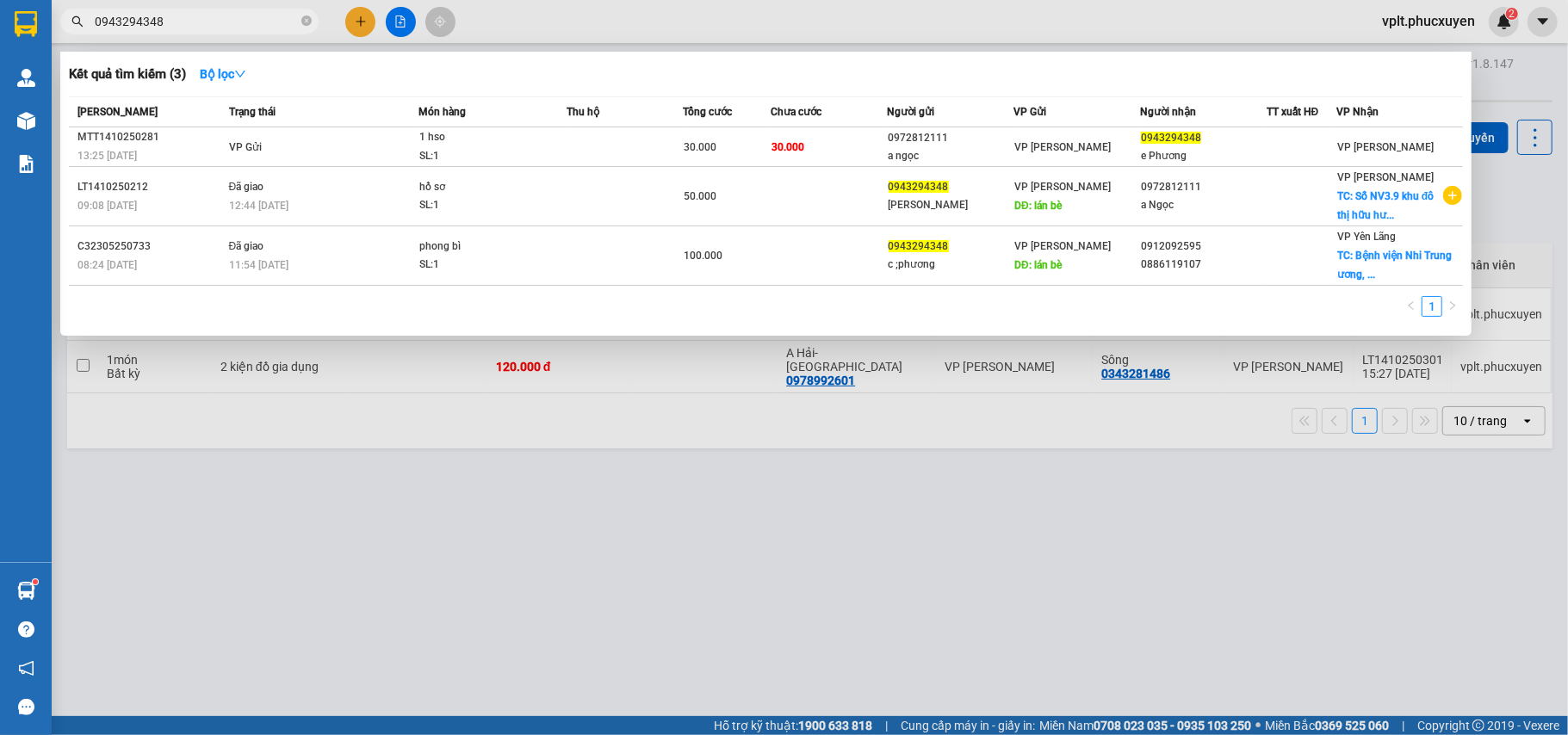
type input "0943294348"
click at [467, 520] on div at bounding box center [784, 367] width 1568 height 735
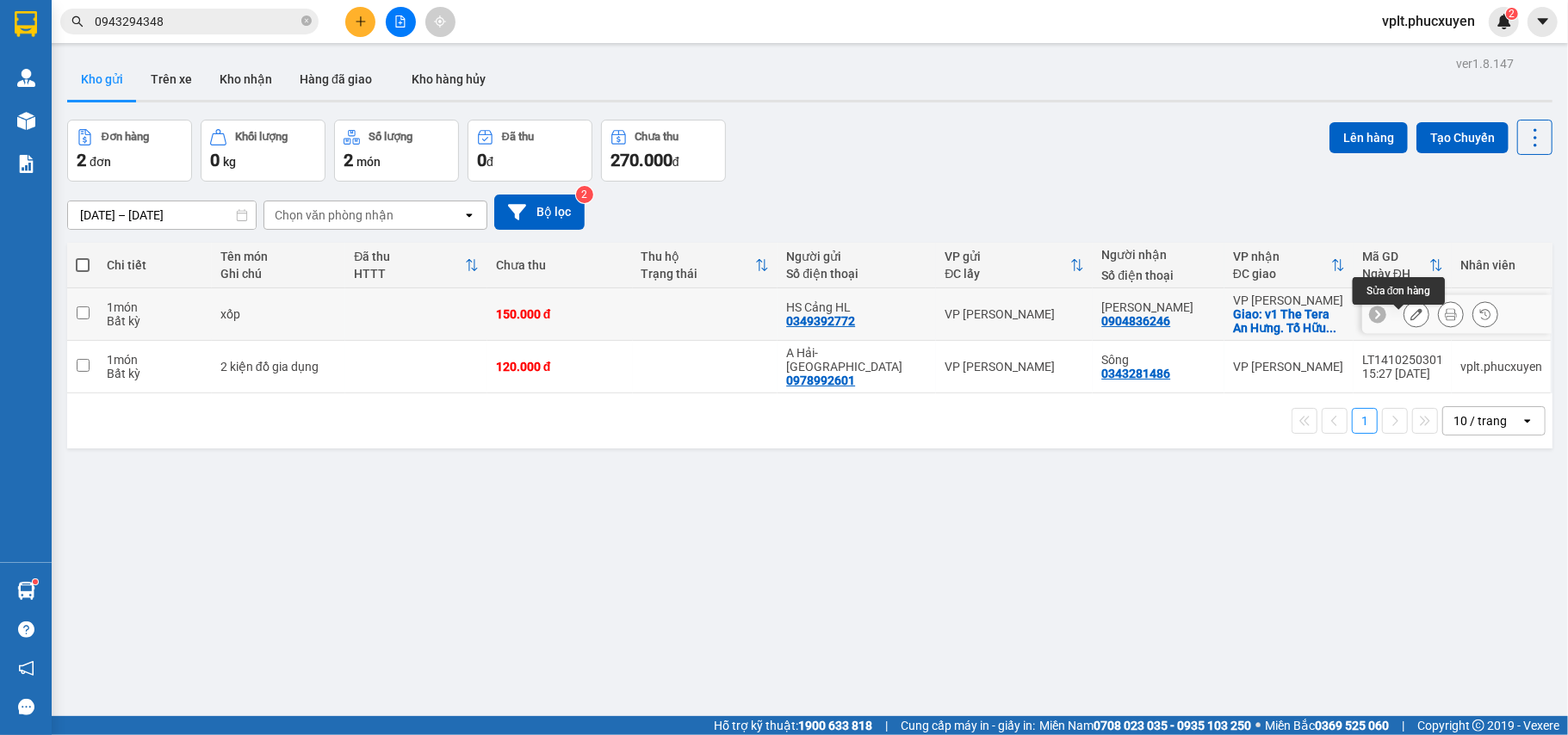
click at [1410, 320] on icon at bounding box center [1415, 314] width 12 height 12
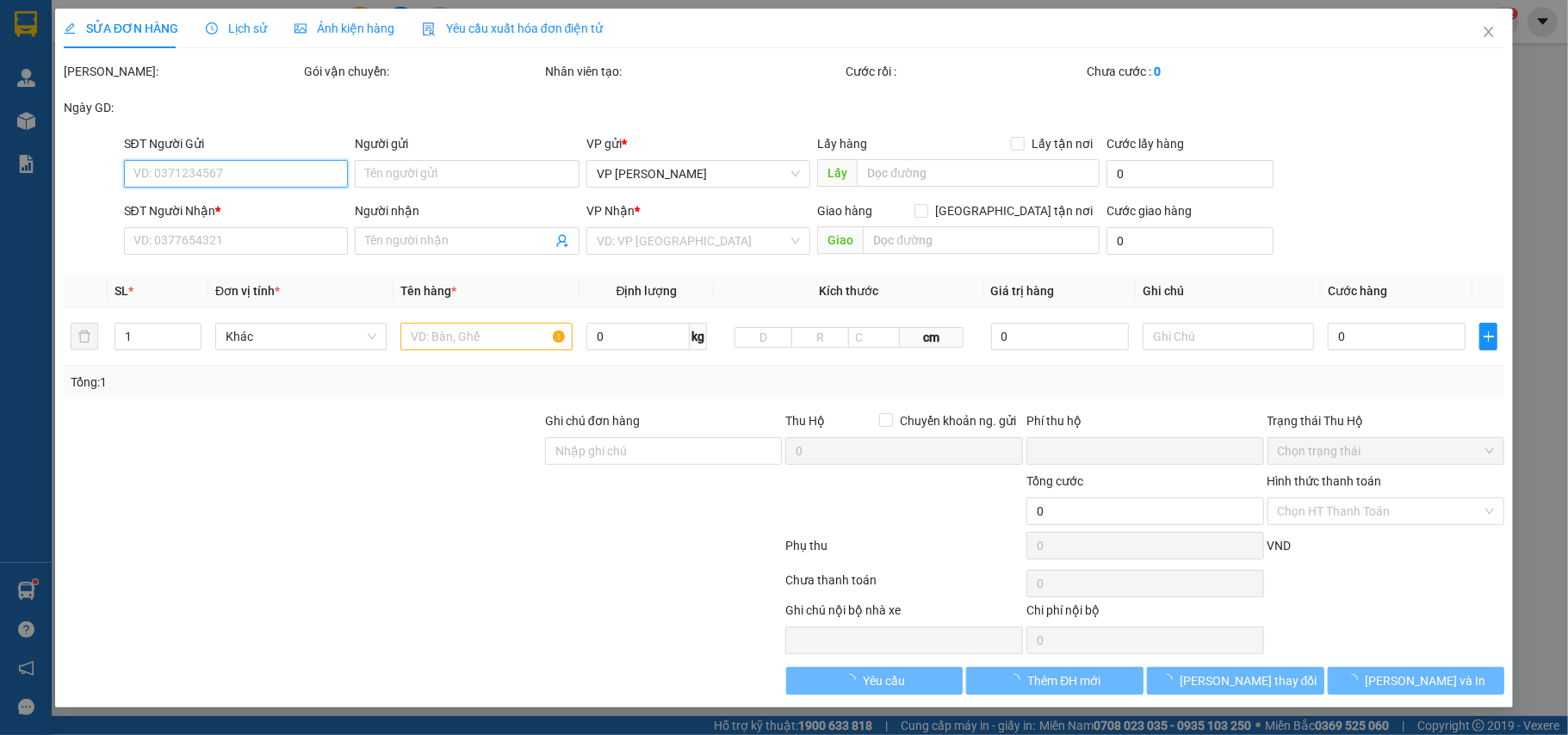
type input "0349392772"
type input "HS Cảng HL"
type input "0904836246"
type input "[PERSON_NAME]"
checkbox input "true"
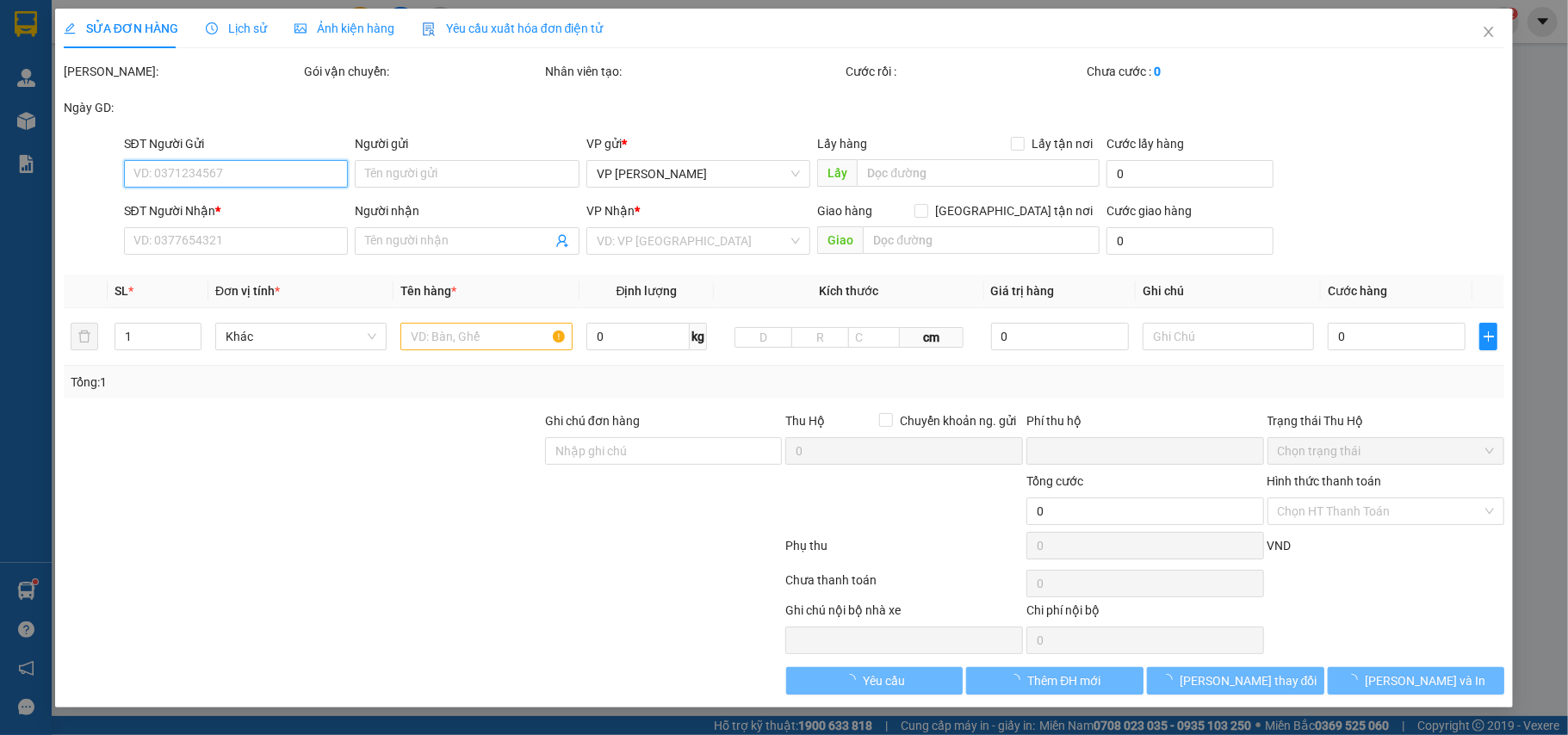
type input "v1 The Tera An Hưng. Tố Hữu, Hà Đông"
type input "0"
type input "150.000"
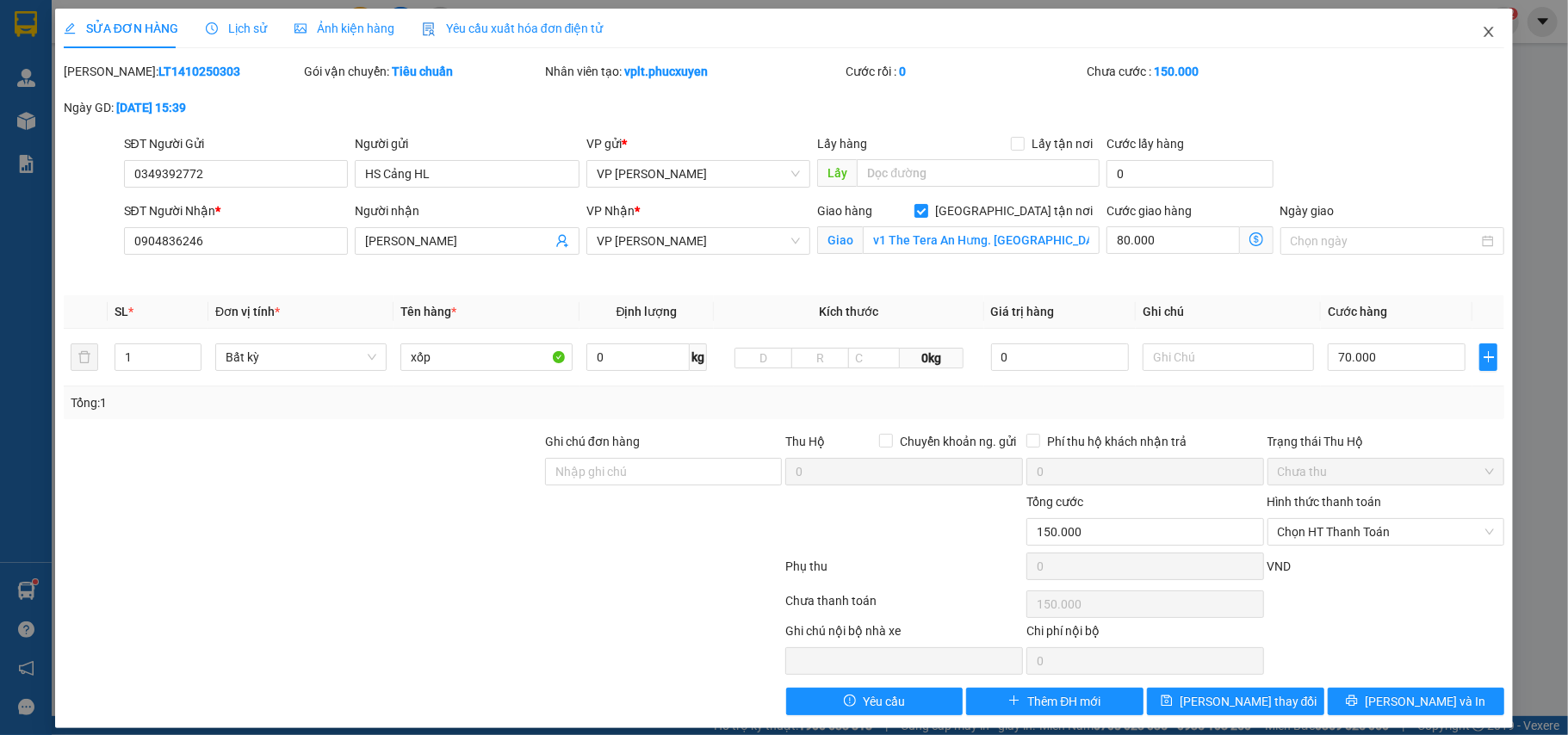
click at [1484, 32] on icon "close" at bounding box center [1489, 31] width 9 height 10
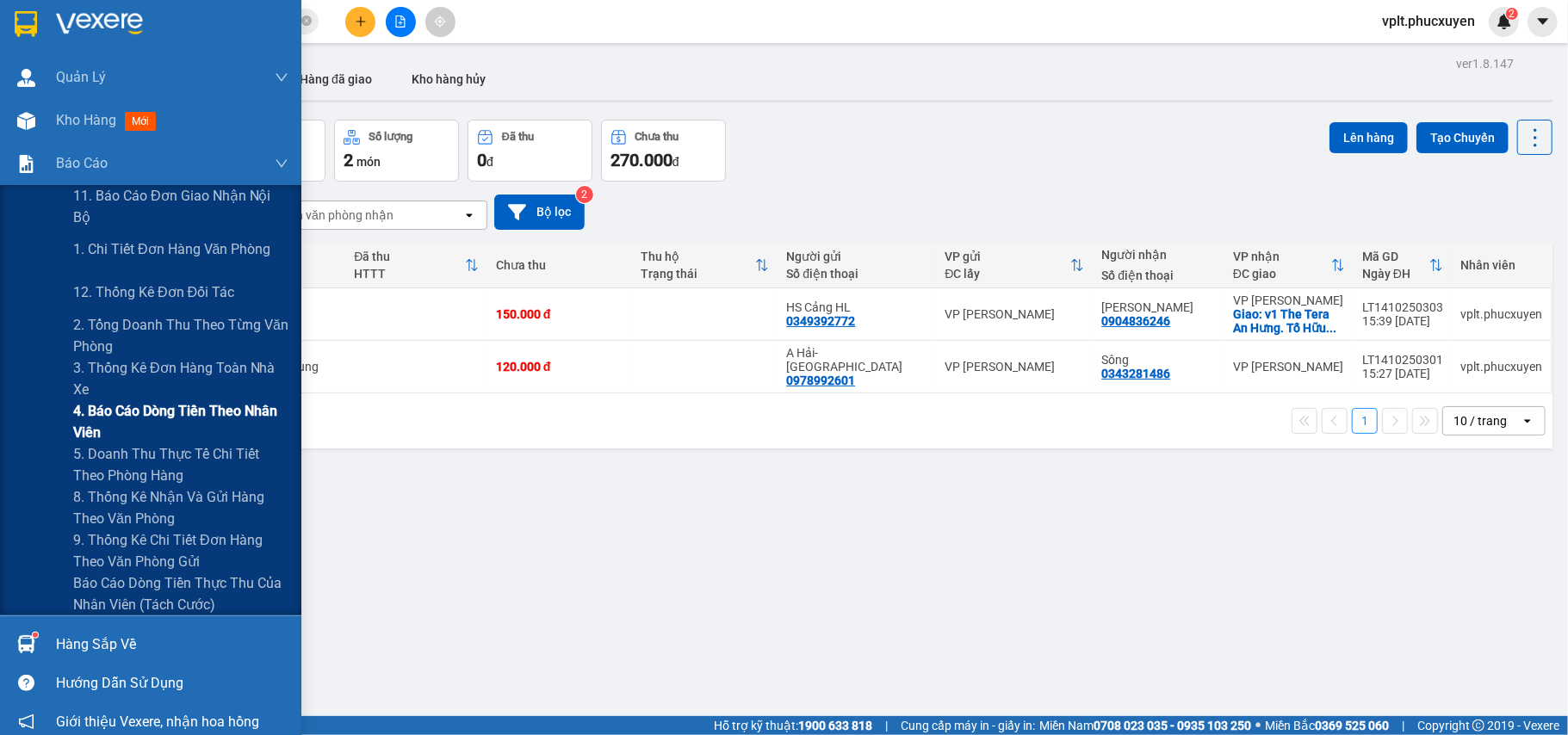
click at [162, 417] on span "4. Báo cáo dòng tiền theo nhân viên" at bounding box center [181, 421] width 216 height 43
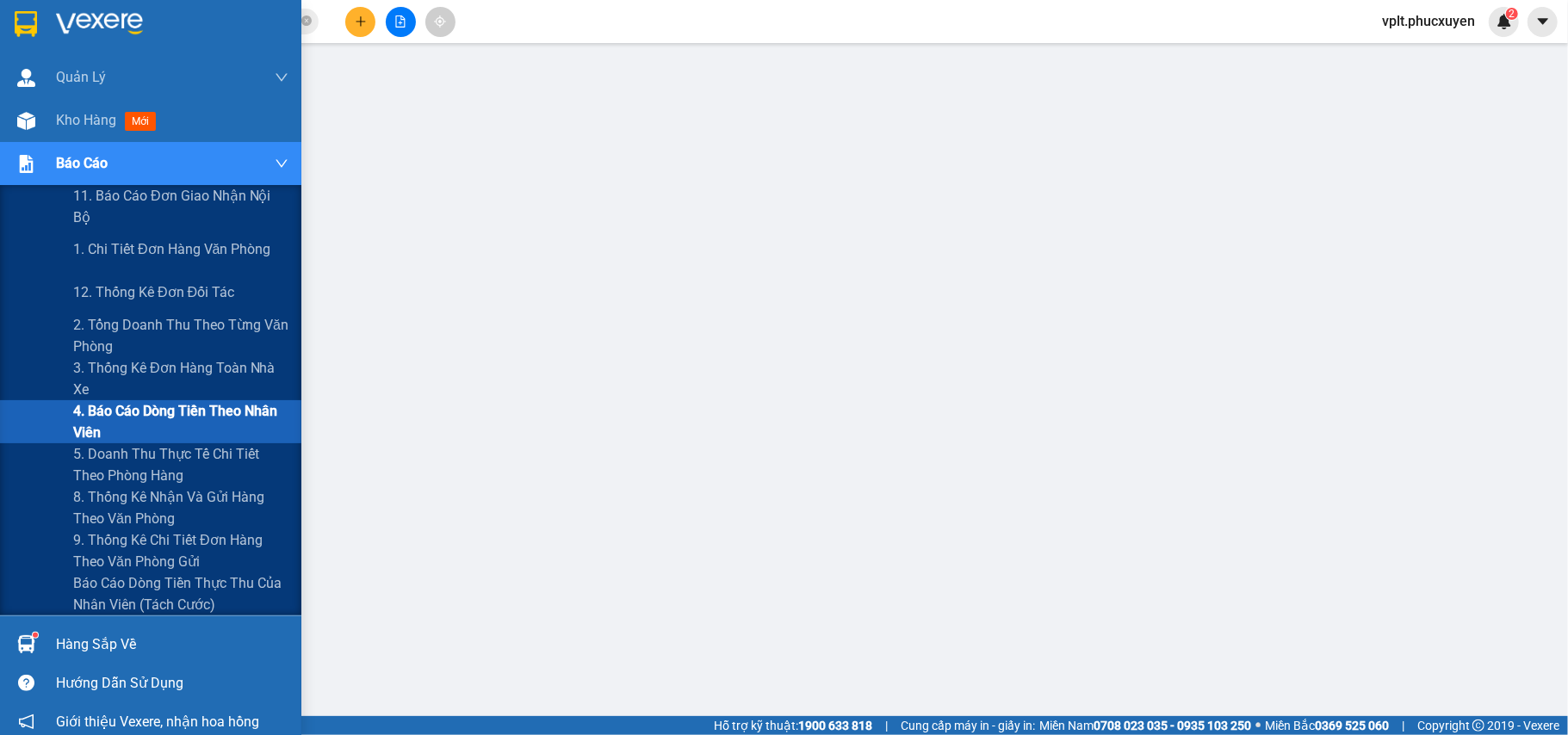
click at [69, 167] on span "Báo cáo" at bounding box center [81, 163] width 52 height 22
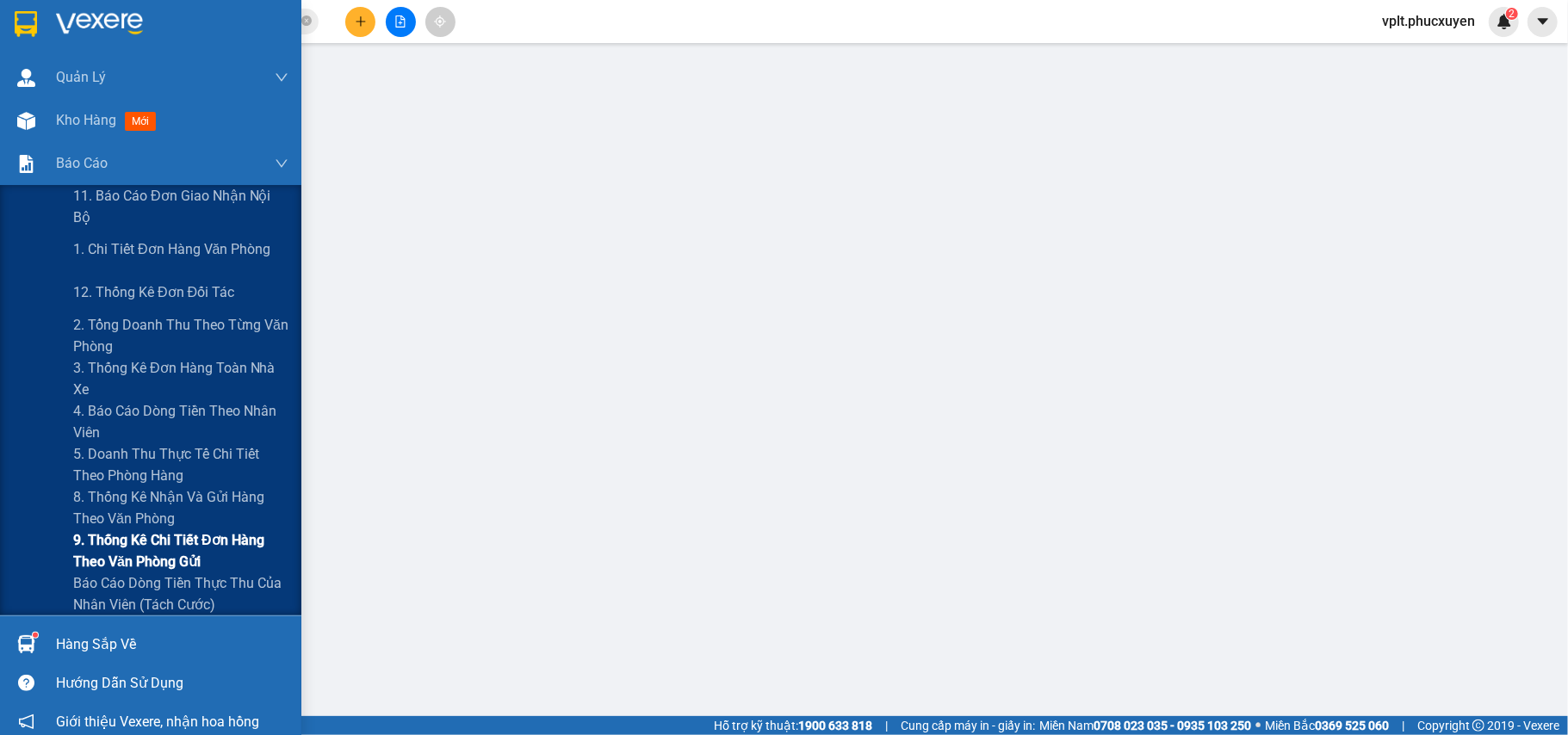
click at [214, 559] on span "9. Thống kê chi tiết đơn hàng theo văn phòng gửi" at bounding box center [181, 551] width 216 height 43
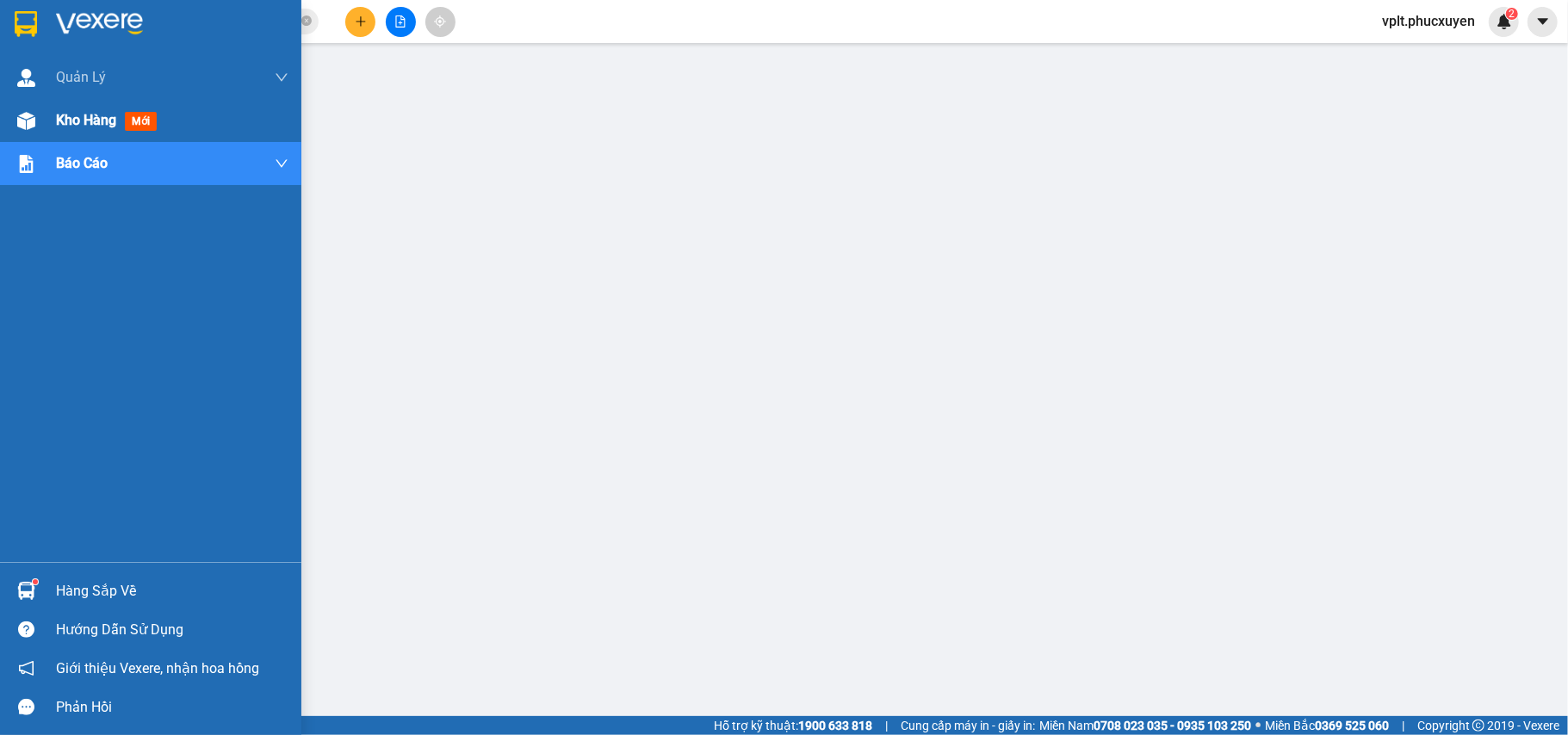
click at [110, 119] on span "Kho hàng" at bounding box center [86, 121] width 60 height 16
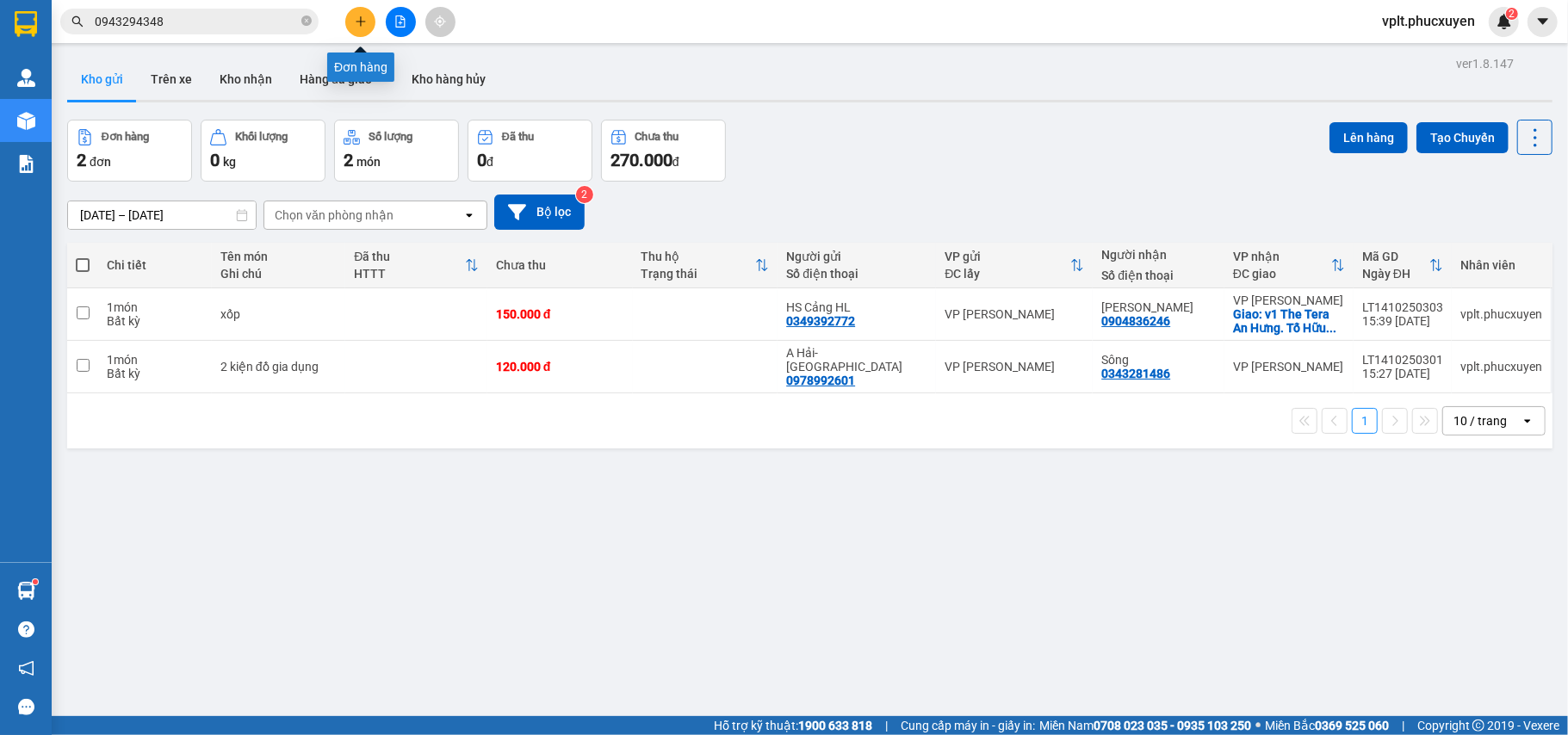
click at [353, 24] on button at bounding box center [360, 22] width 30 height 30
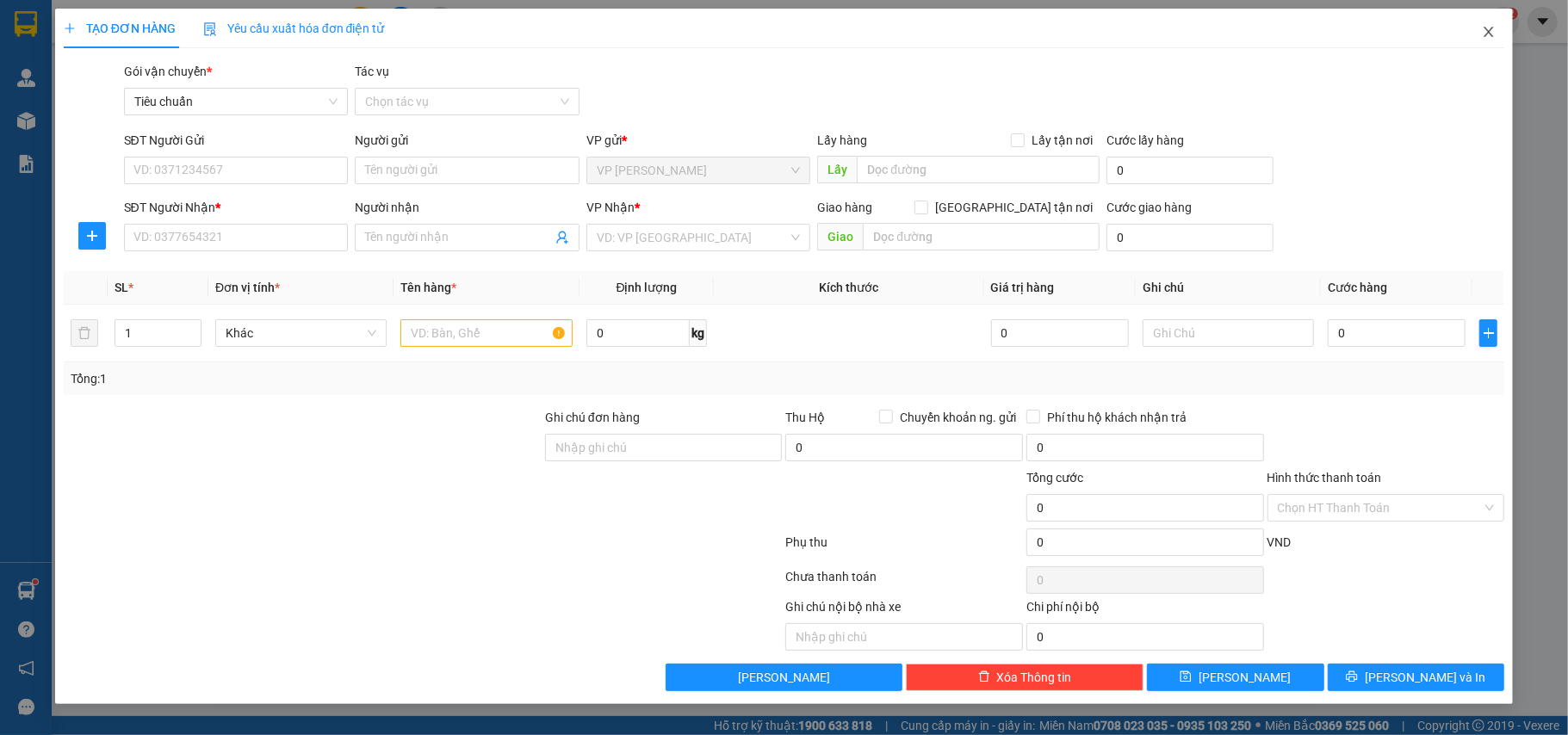
click at [1491, 33] on icon "close" at bounding box center [1489, 31] width 14 height 14
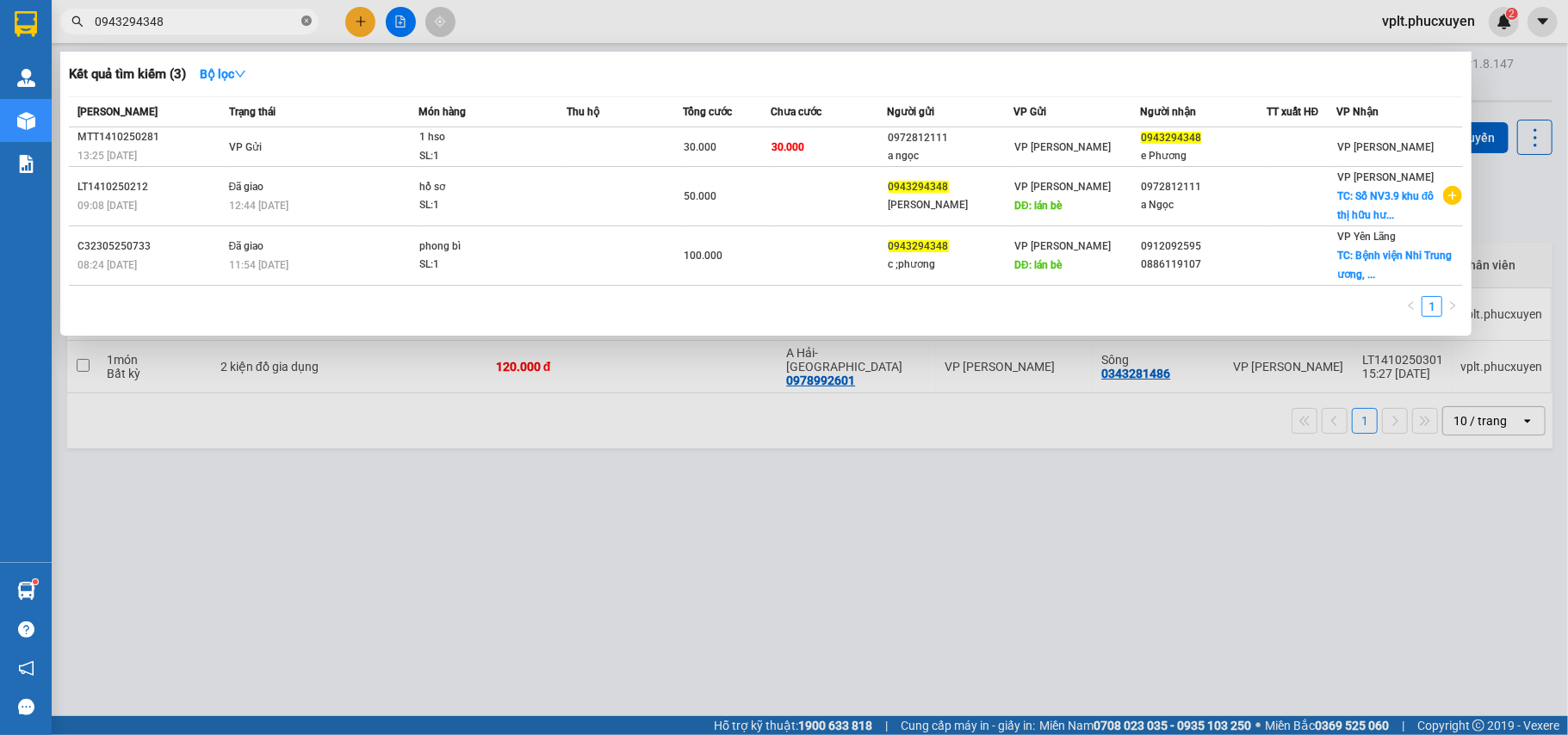
click at [301, 21] on icon "close-circle" at bounding box center [306, 20] width 10 height 10
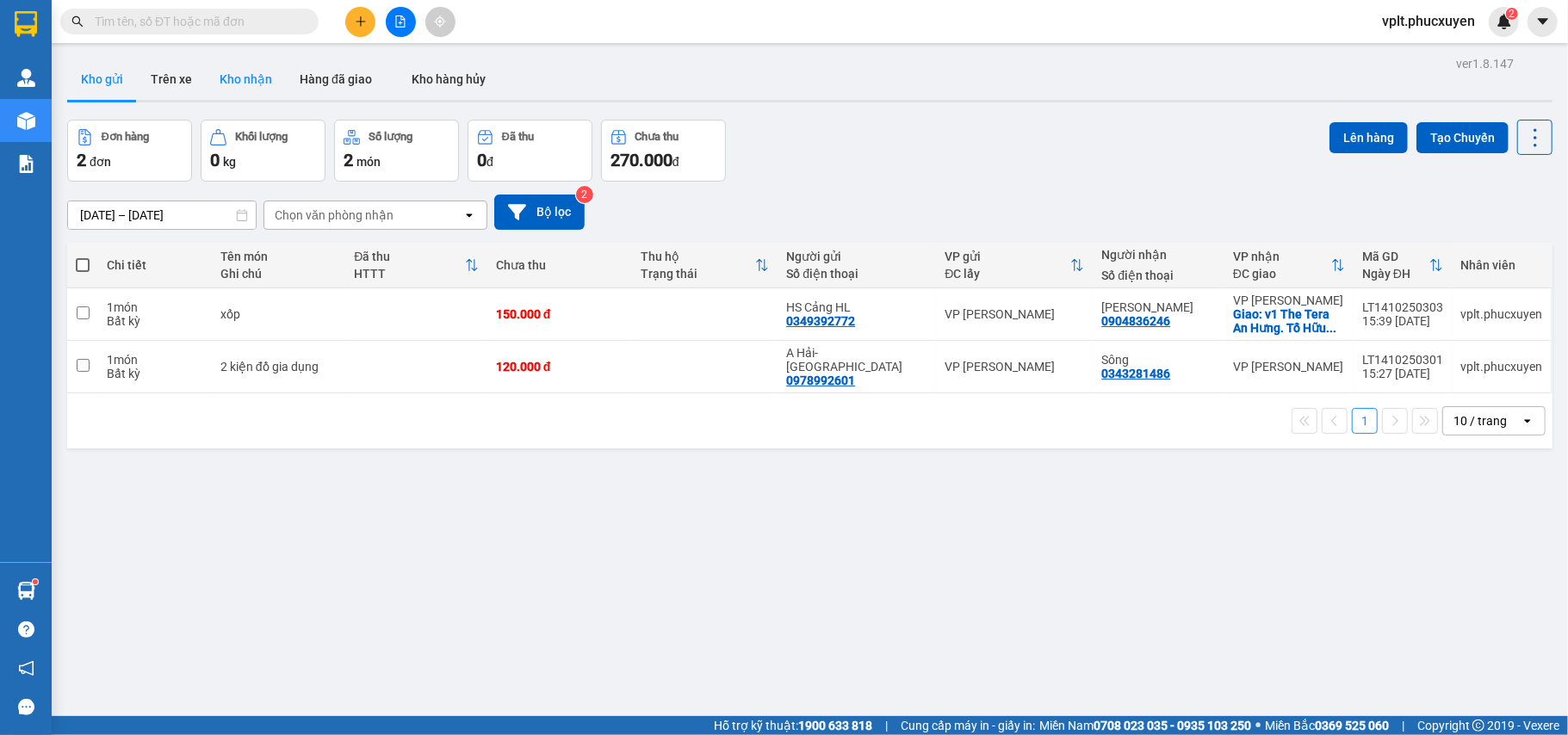
click at [243, 69] on button "Kho nhận" at bounding box center [246, 79] width 80 height 41
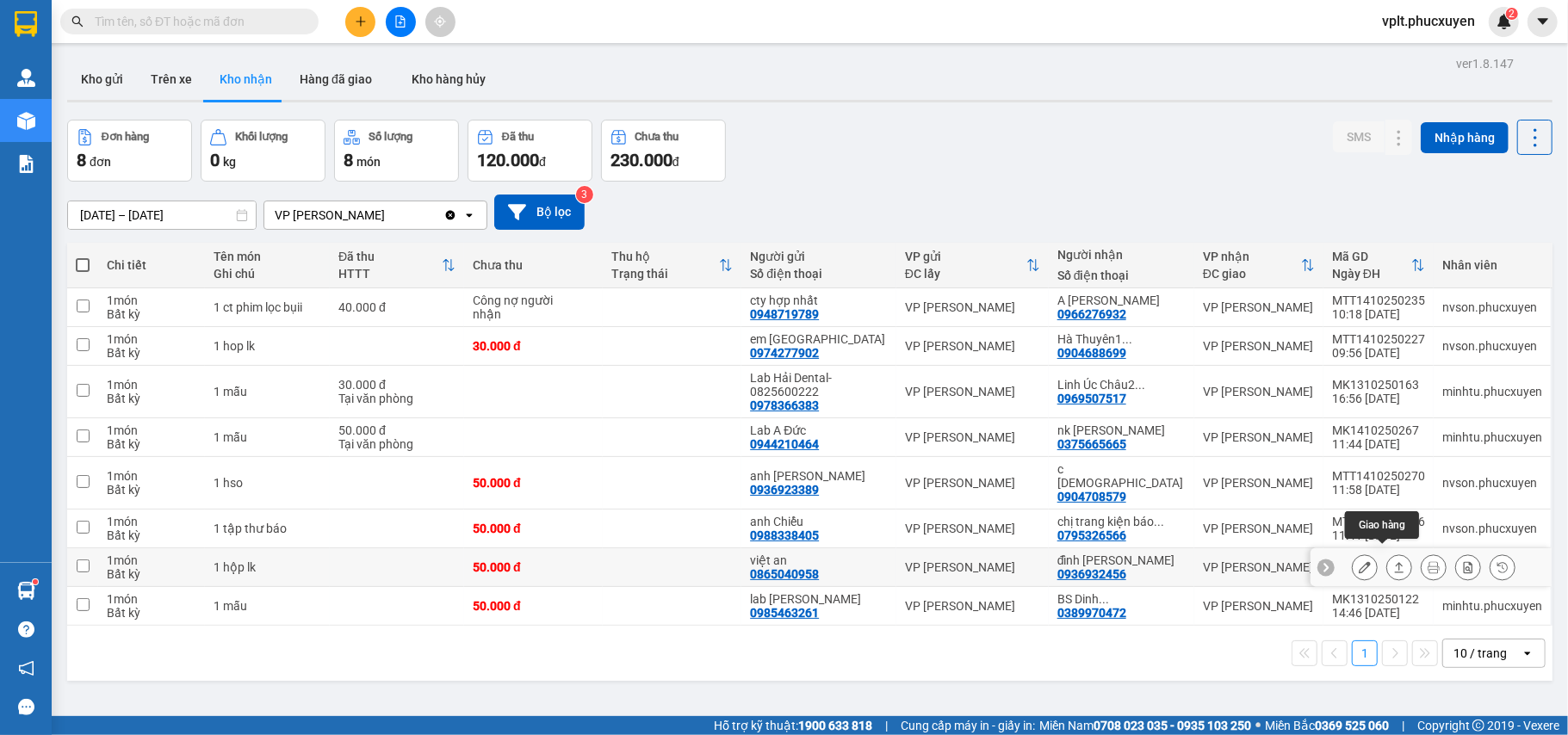
click at [1394, 562] on icon at bounding box center [1399, 567] width 12 height 12
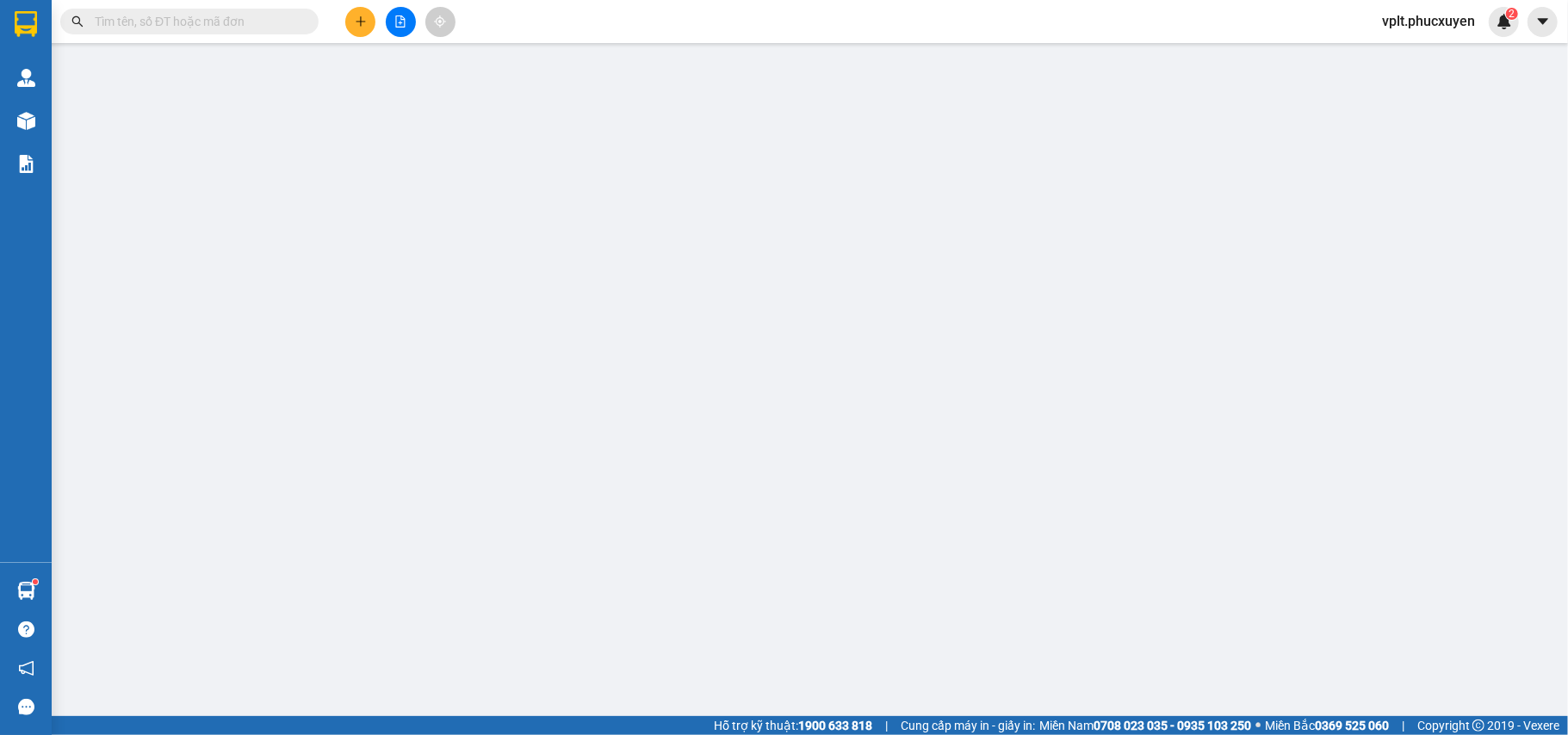
type input "0865040958"
type input "việt an"
type input "0936932456"
type input "đình [PERSON_NAME]"
type input "0"
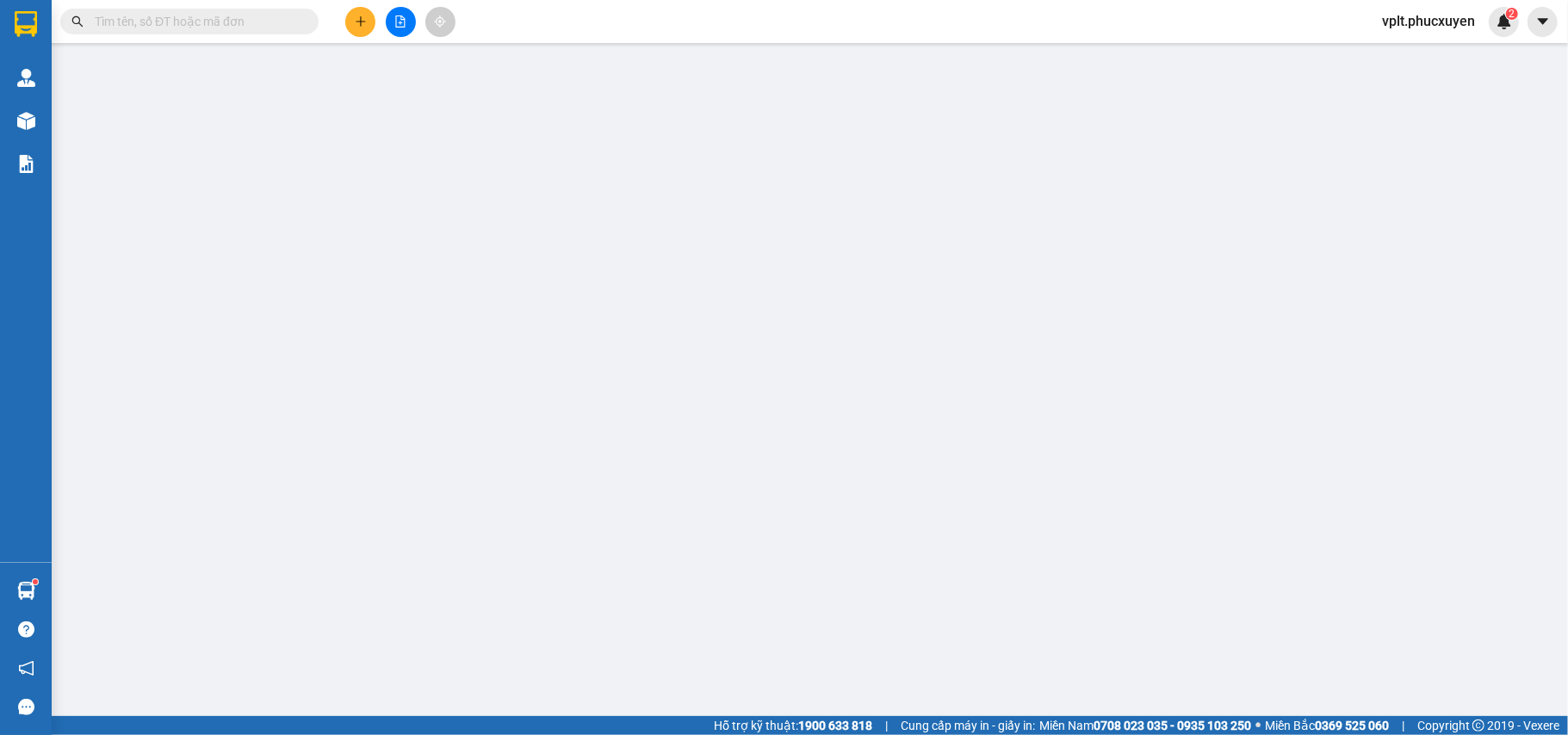
type input "50.000"
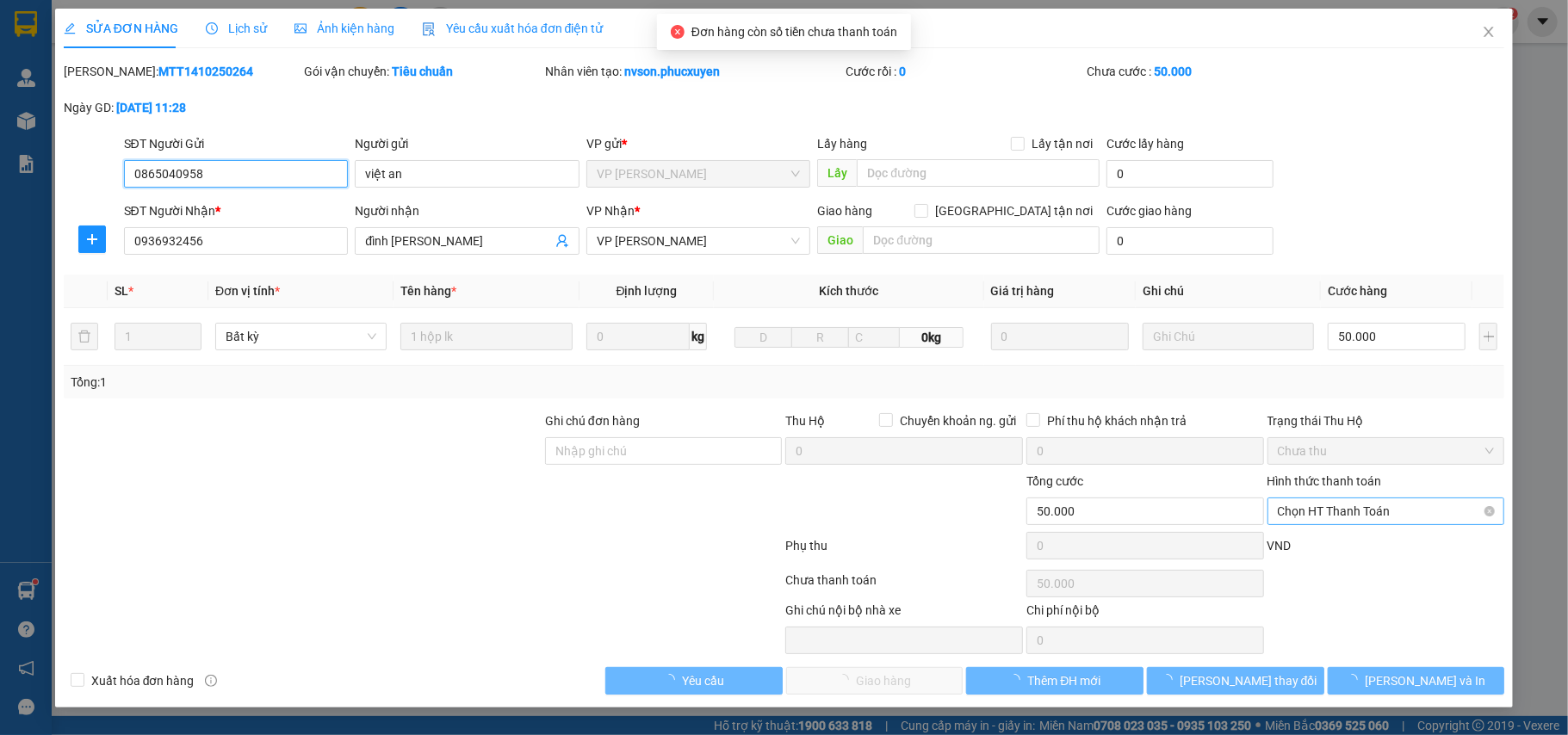
click at [1406, 520] on span "Chọn HT Thanh Toán" at bounding box center [1386, 511] width 217 height 26
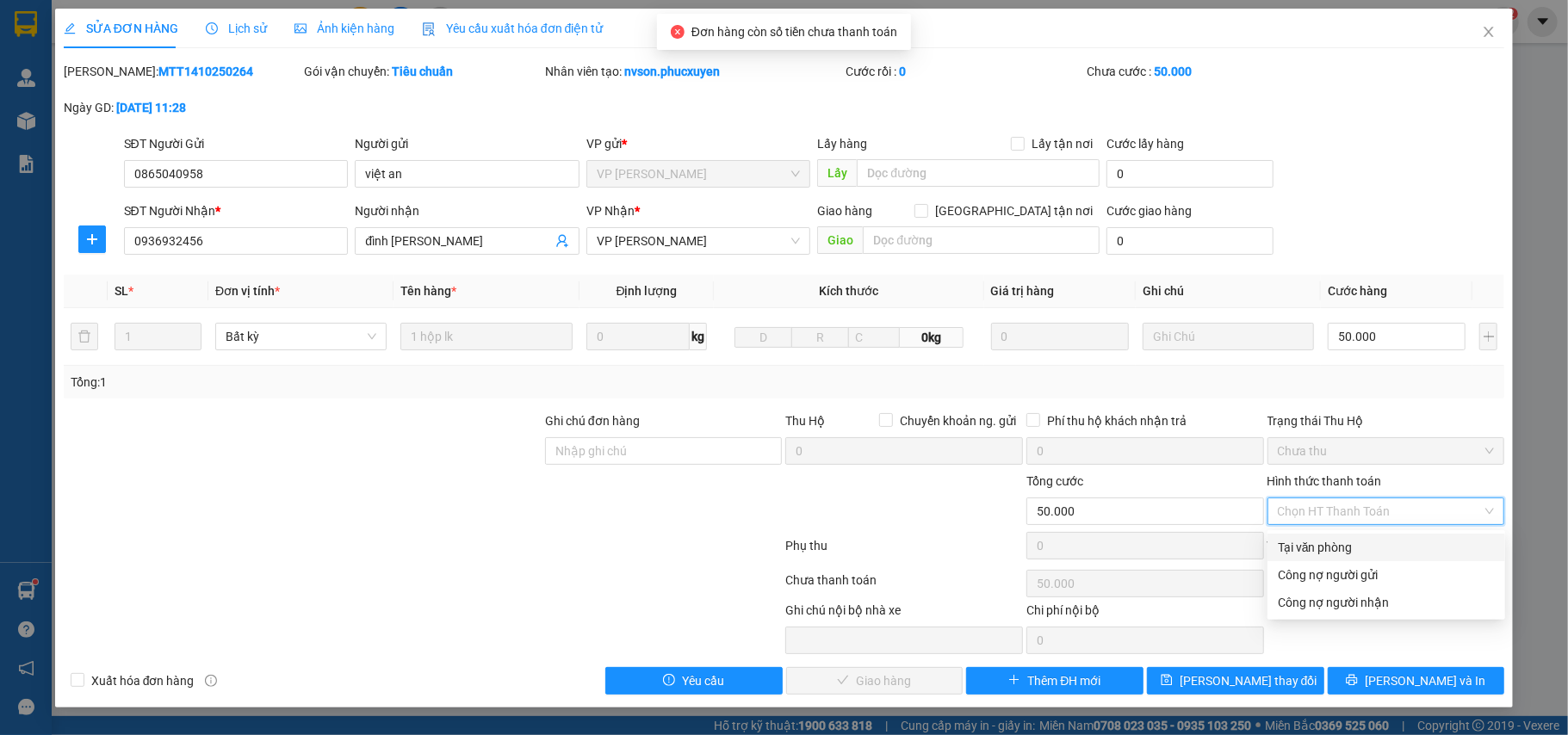
click at [1375, 549] on div "Tại văn phòng" at bounding box center [1386, 547] width 217 height 19
type input "0"
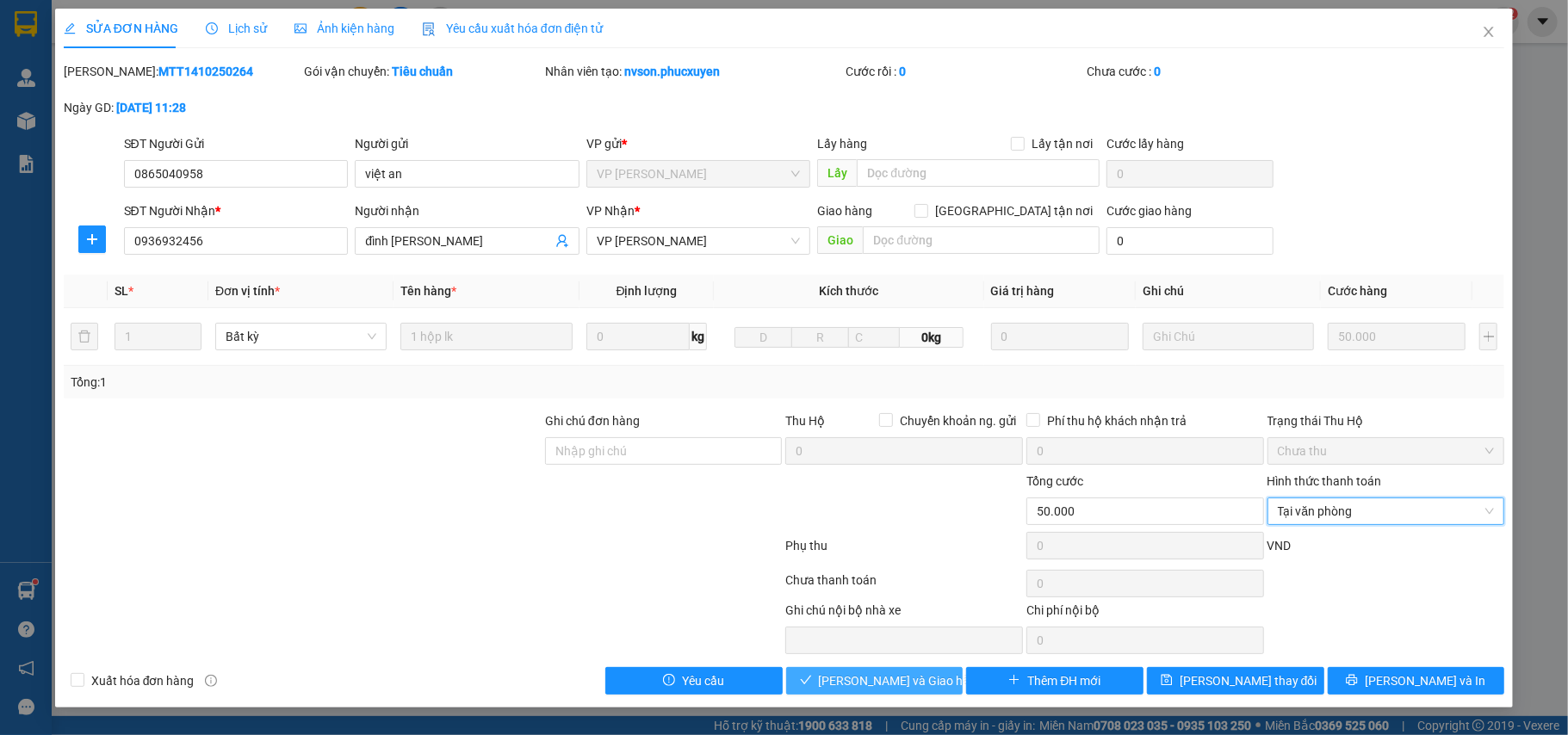
click at [887, 678] on span "Lưu và Giao hàng" at bounding box center [901, 680] width 165 height 19
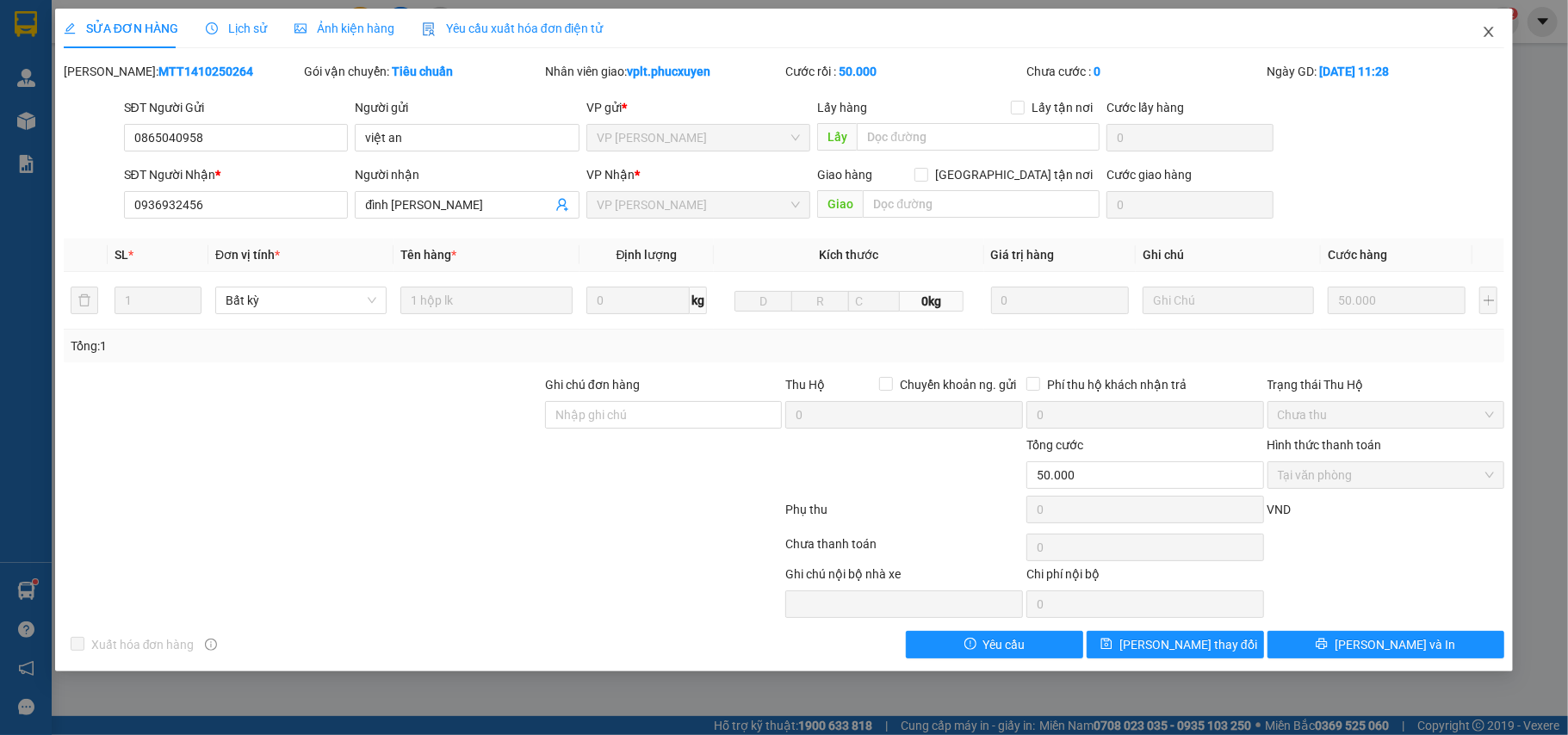
click at [1489, 31] on icon "close" at bounding box center [1489, 31] width 14 height 14
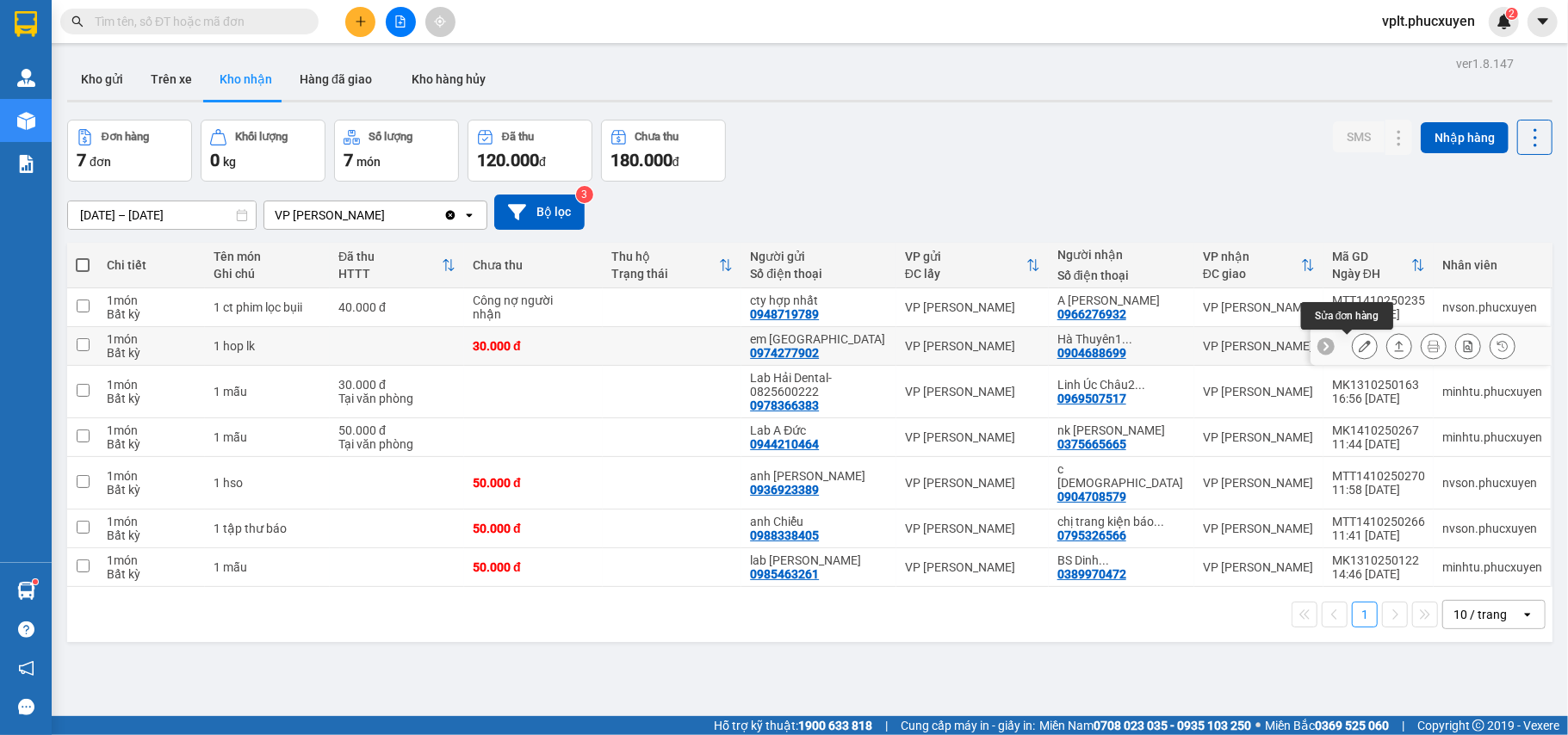
click at [1359, 344] on icon at bounding box center [1364, 345] width 12 height 12
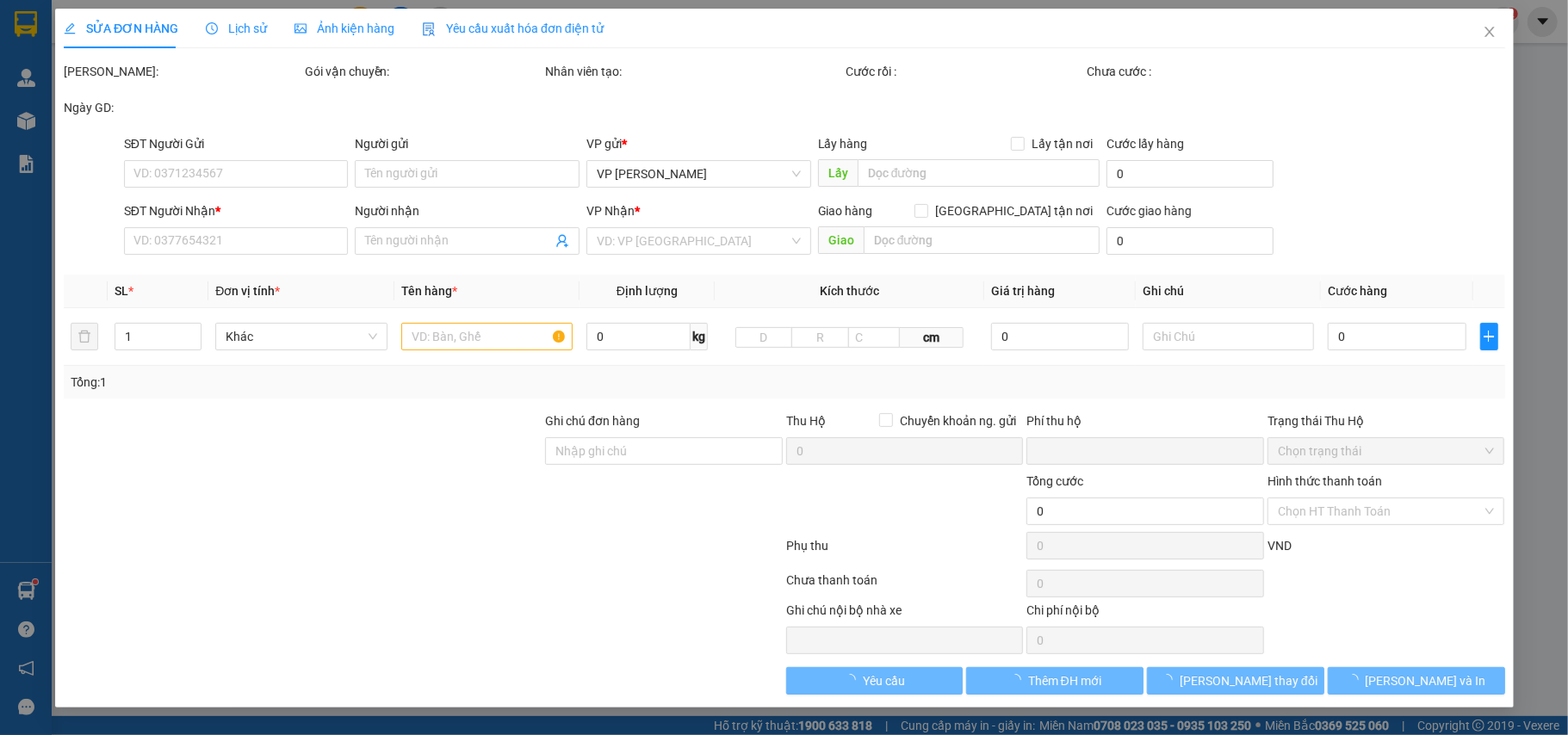
type input "0974277902"
type input "em [GEOGRAPHIC_DATA]"
type input "0904688699"
type input "Hà Thuyên1 0912732732-nhận VPLT"
type input "0"
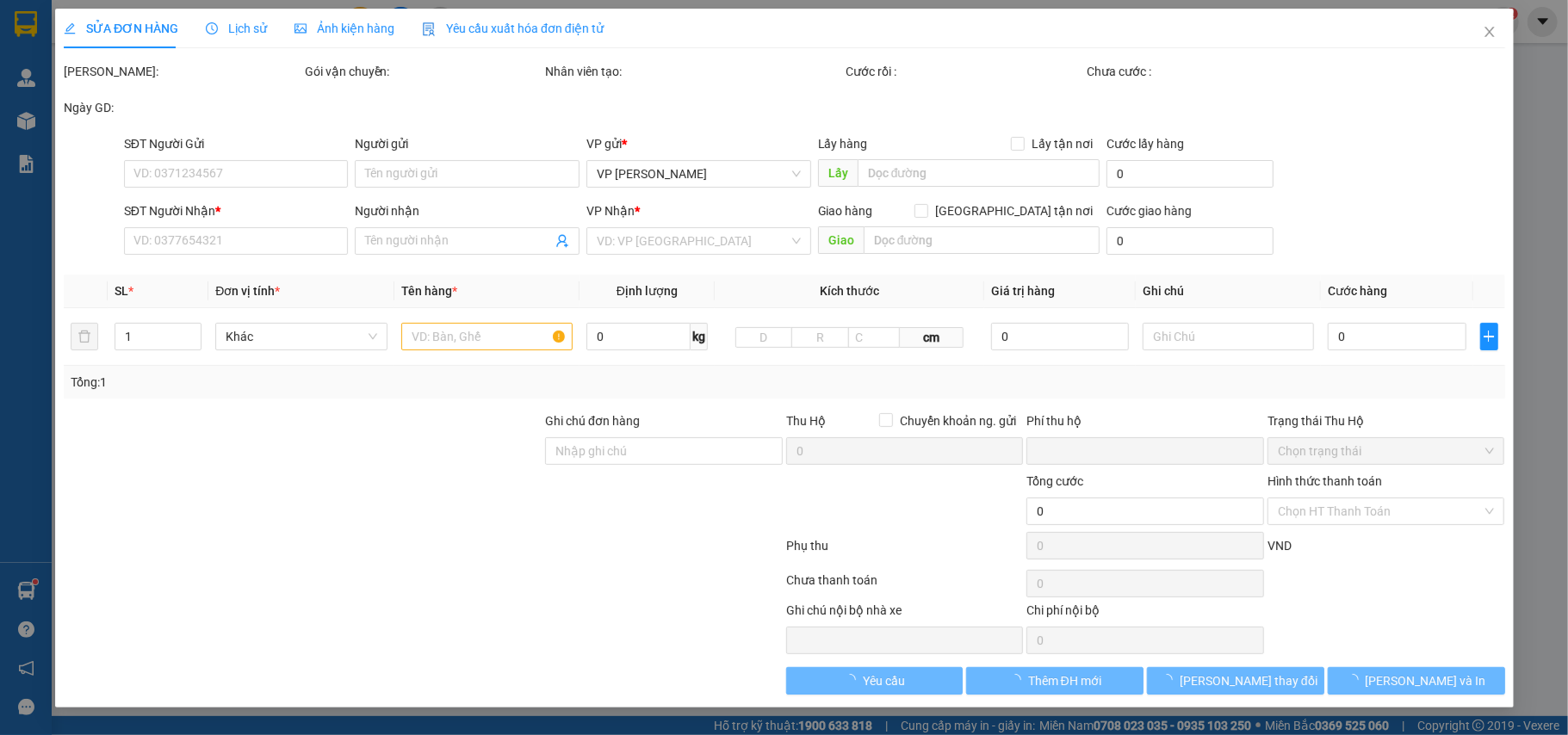
type input "30.000"
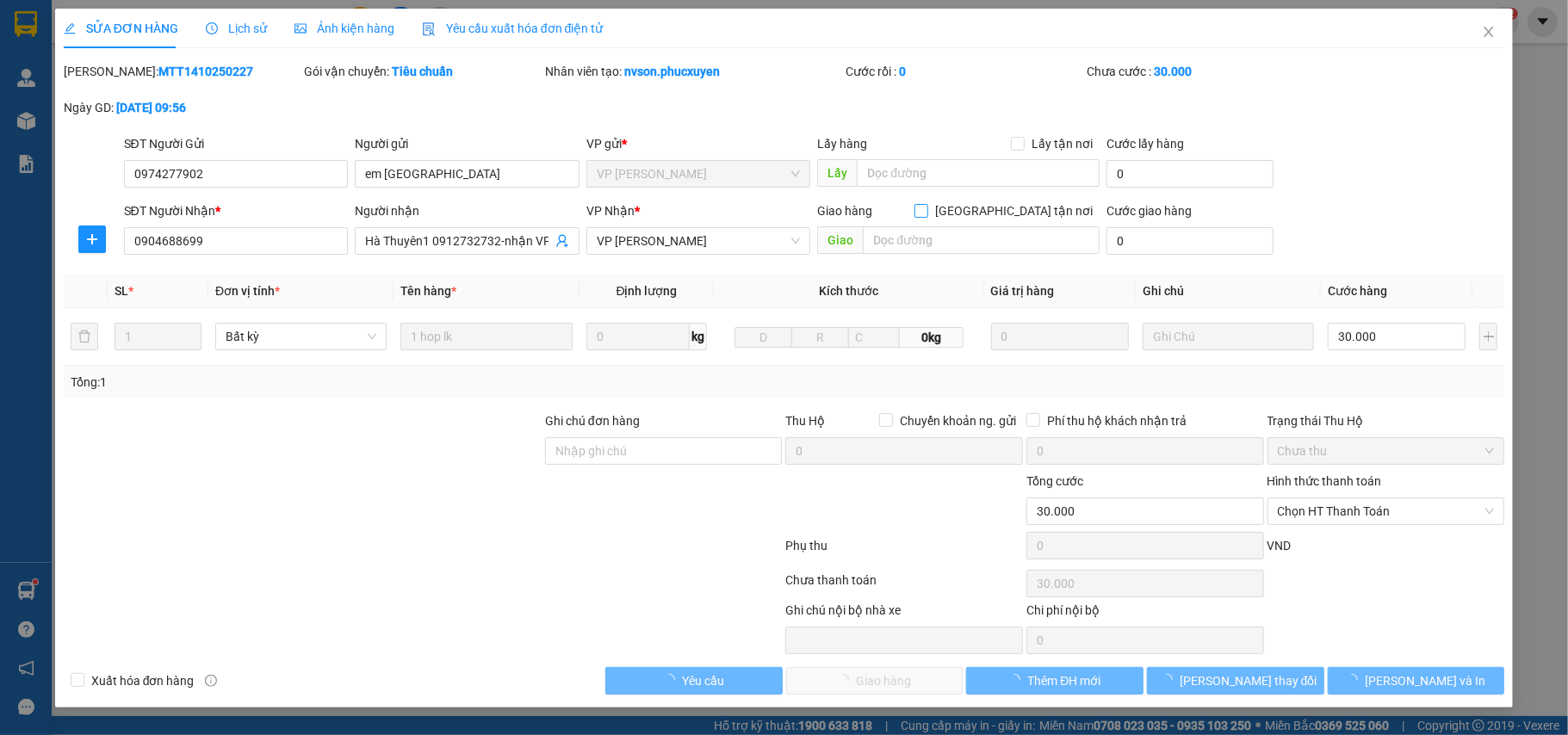
click at [926, 204] on input "[GEOGRAPHIC_DATA] tận nơi" at bounding box center [920, 209] width 12 height 12
checkbox input "true"
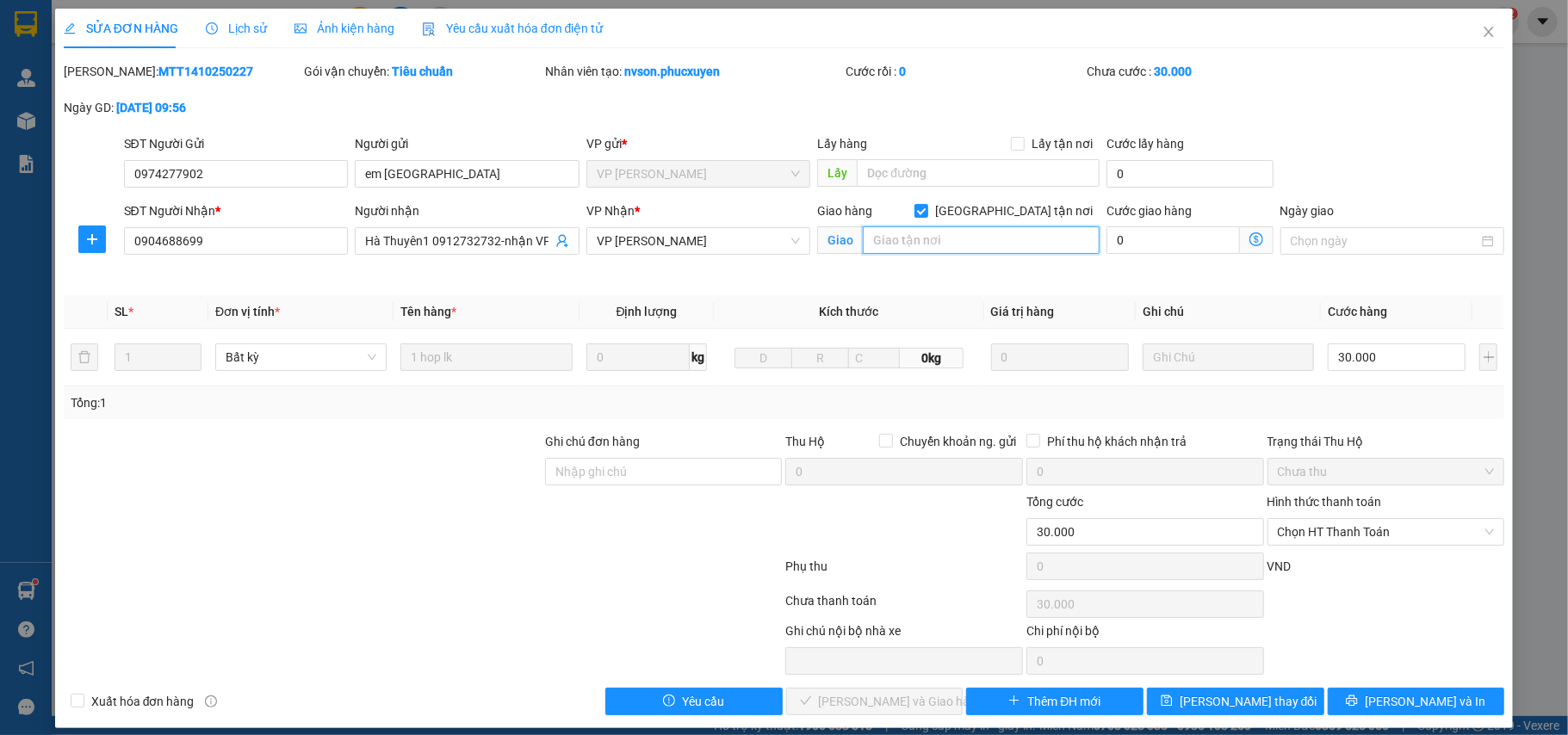
click at [954, 236] on input "text" at bounding box center [981, 240] width 237 height 27
type input "chưa tt"
click at [1198, 703] on span "[PERSON_NAME] thay đổi" at bounding box center [1248, 701] width 138 height 19
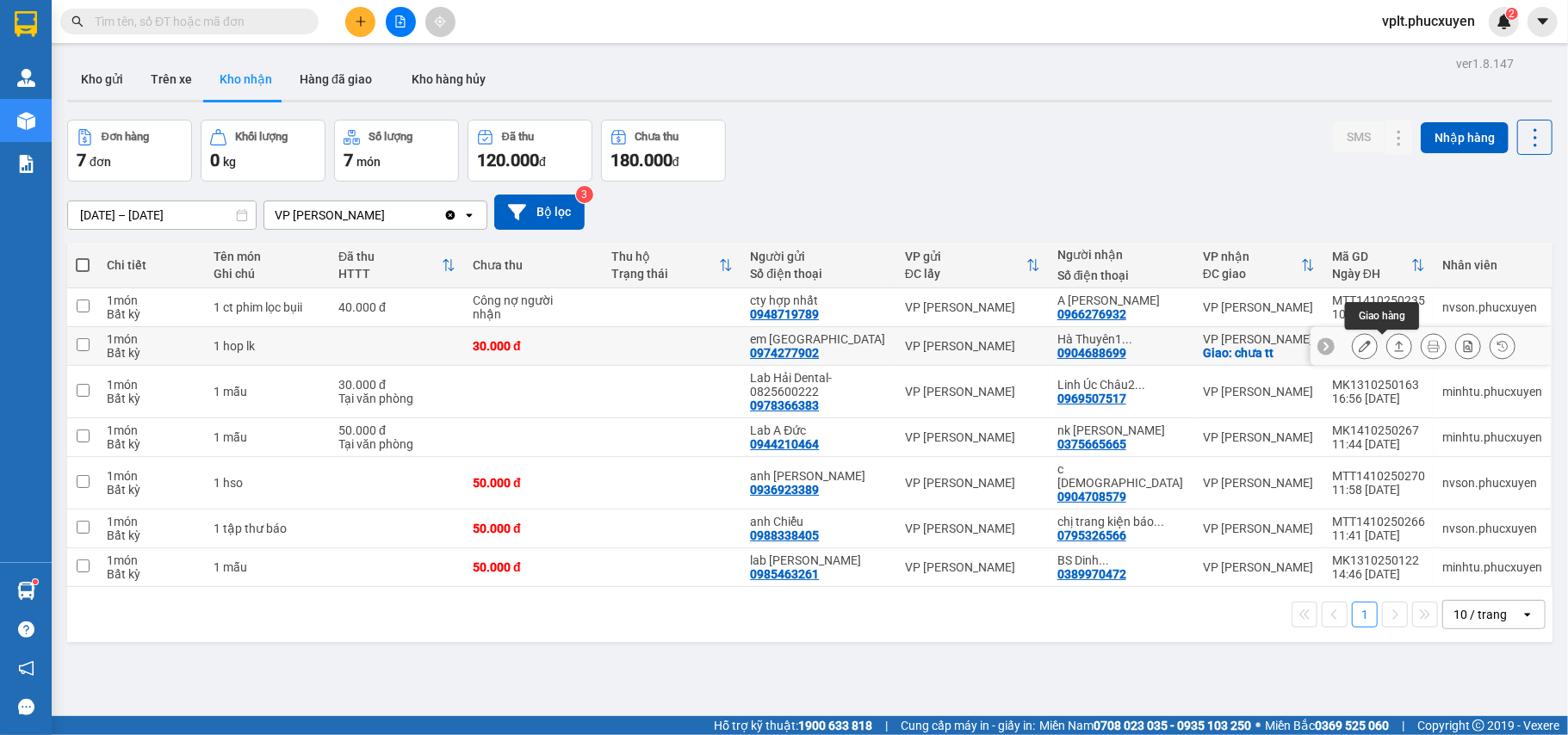
click at [1394, 350] on icon at bounding box center [1399, 345] width 12 height 12
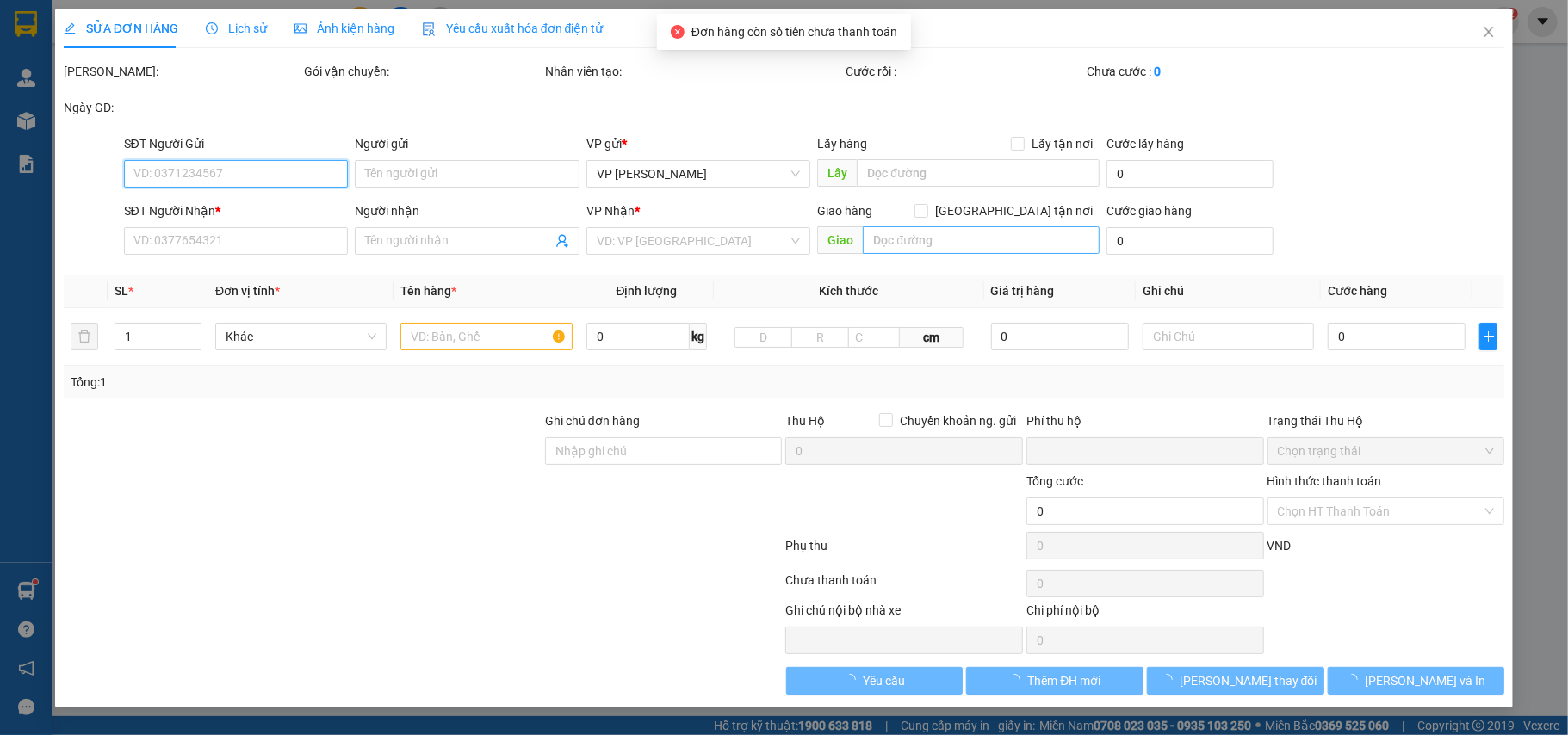
type input "0974277902"
type input "em [GEOGRAPHIC_DATA]"
type input "0904688699"
type input "Hà Thuyên1 0912732732-nhận VPLT"
checkbox input "true"
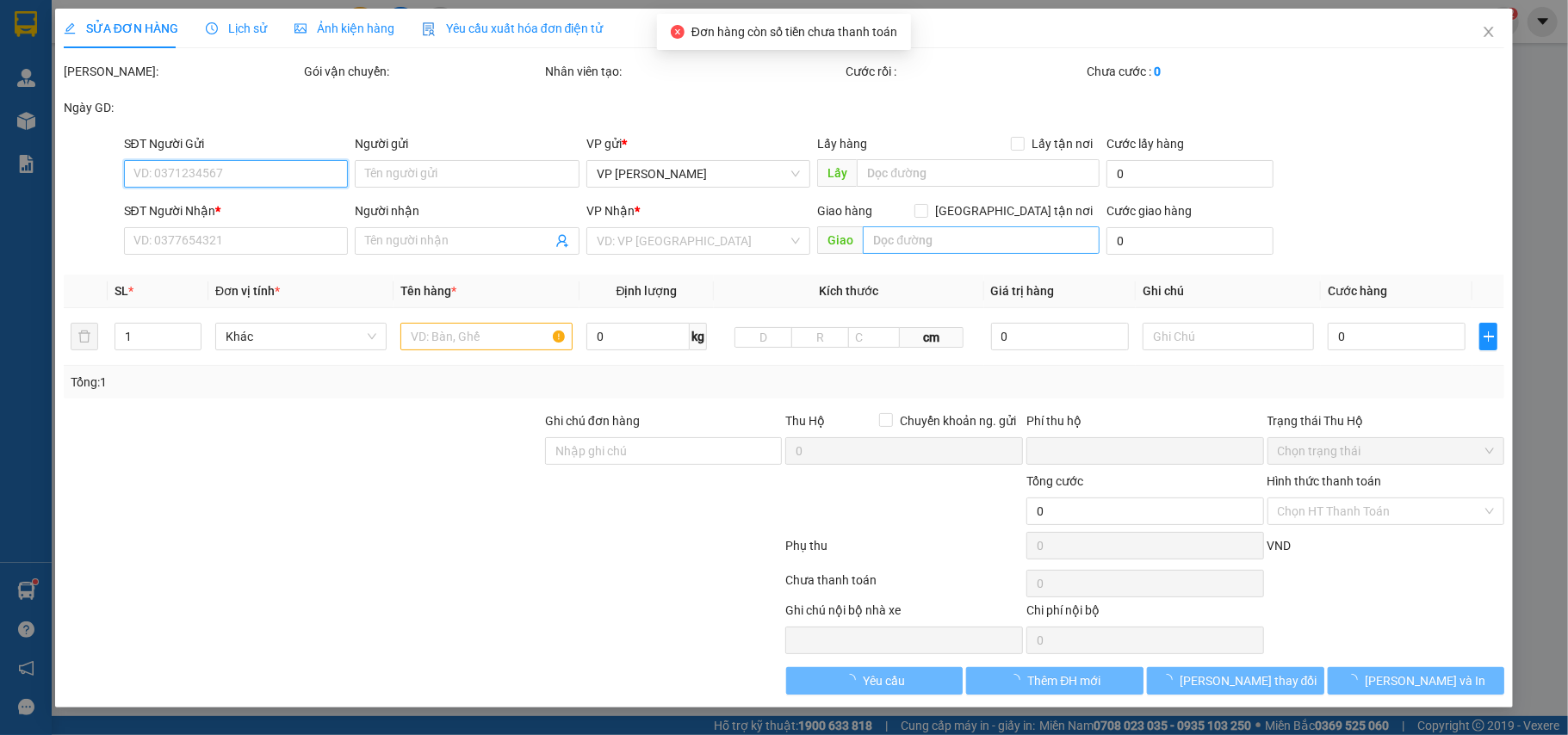
type input "chưa tt"
type input "0"
type input "30.000"
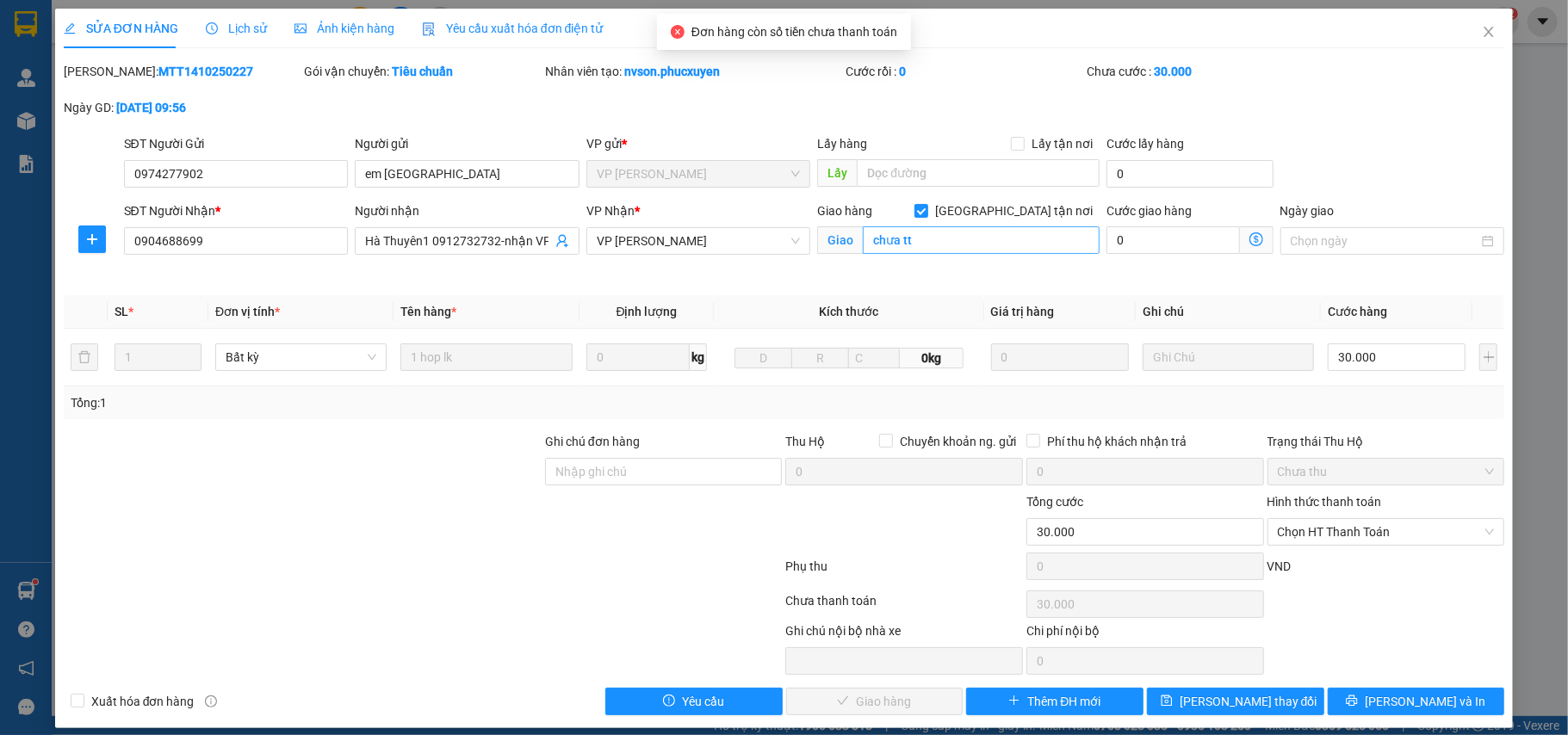
drag, startPoint x: 1000, startPoint y: 204, endPoint x: 899, endPoint y: 246, distance: 109.4
click at [992, 206] on div "Giao hàng Giao tận nơi" at bounding box center [958, 211] width 282 height 19
click at [899, 246] on input "chưa tt" at bounding box center [981, 240] width 237 height 27
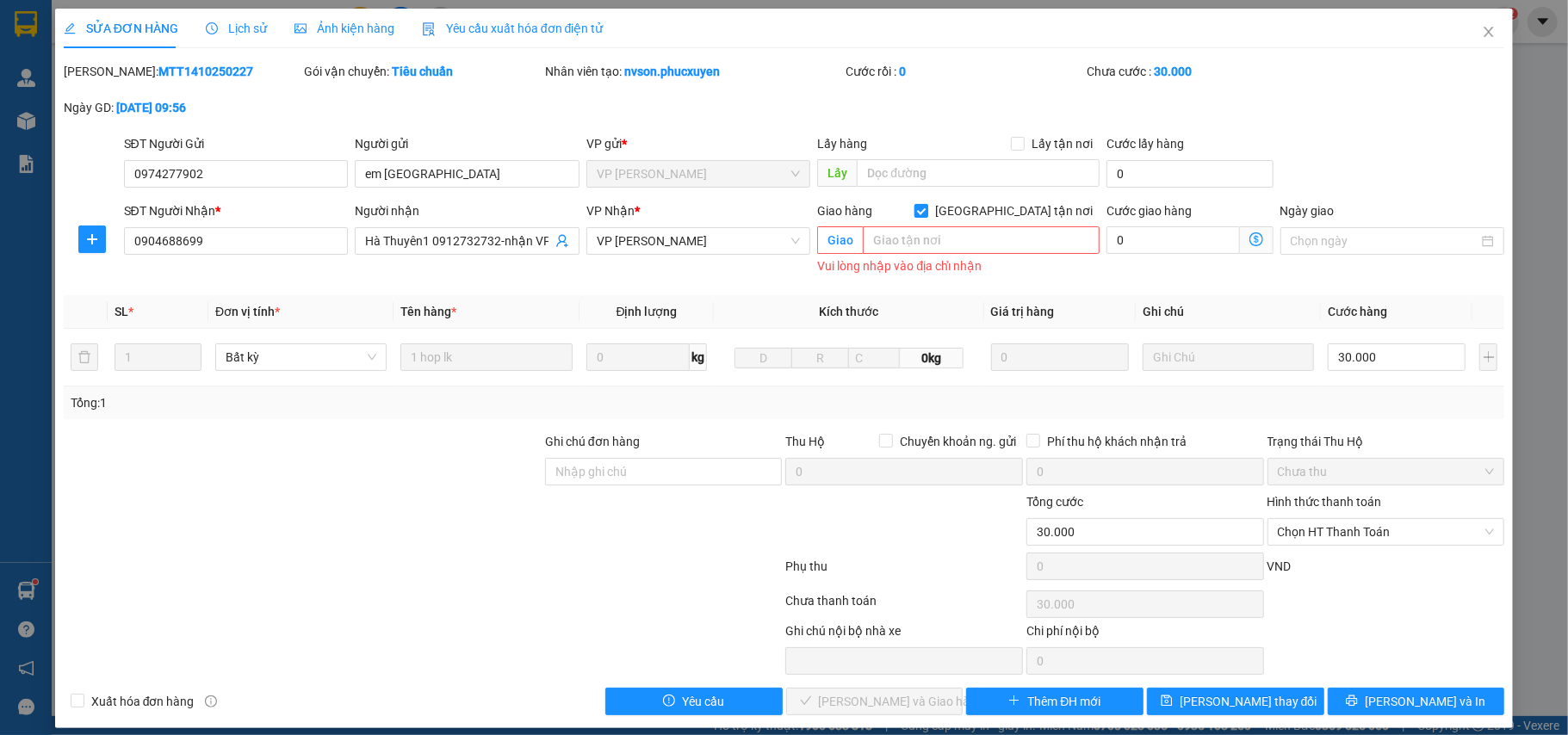
click at [926, 206] on input "[GEOGRAPHIC_DATA] tận nơi" at bounding box center [920, 209] width 12 height 12
checkbox input "false"
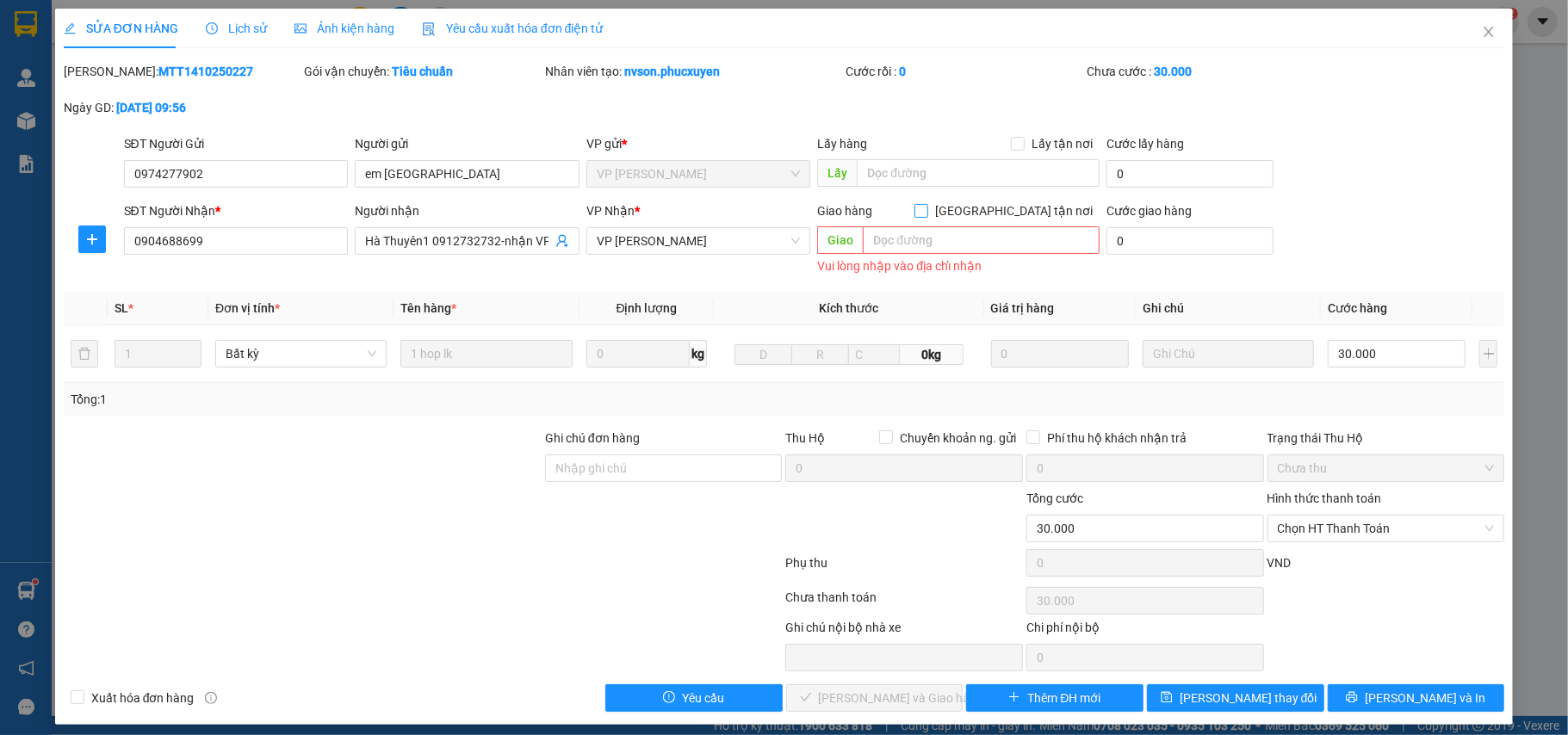
drag, startPoint x: 1373, startPoint y: 529, endPoint x: 1363, endPoint y: 546, distance: 19.7
click at [1371, 530] on span "Chọn HT Thanh Toán" at bounding box center [1386, 529] width 217 height 26
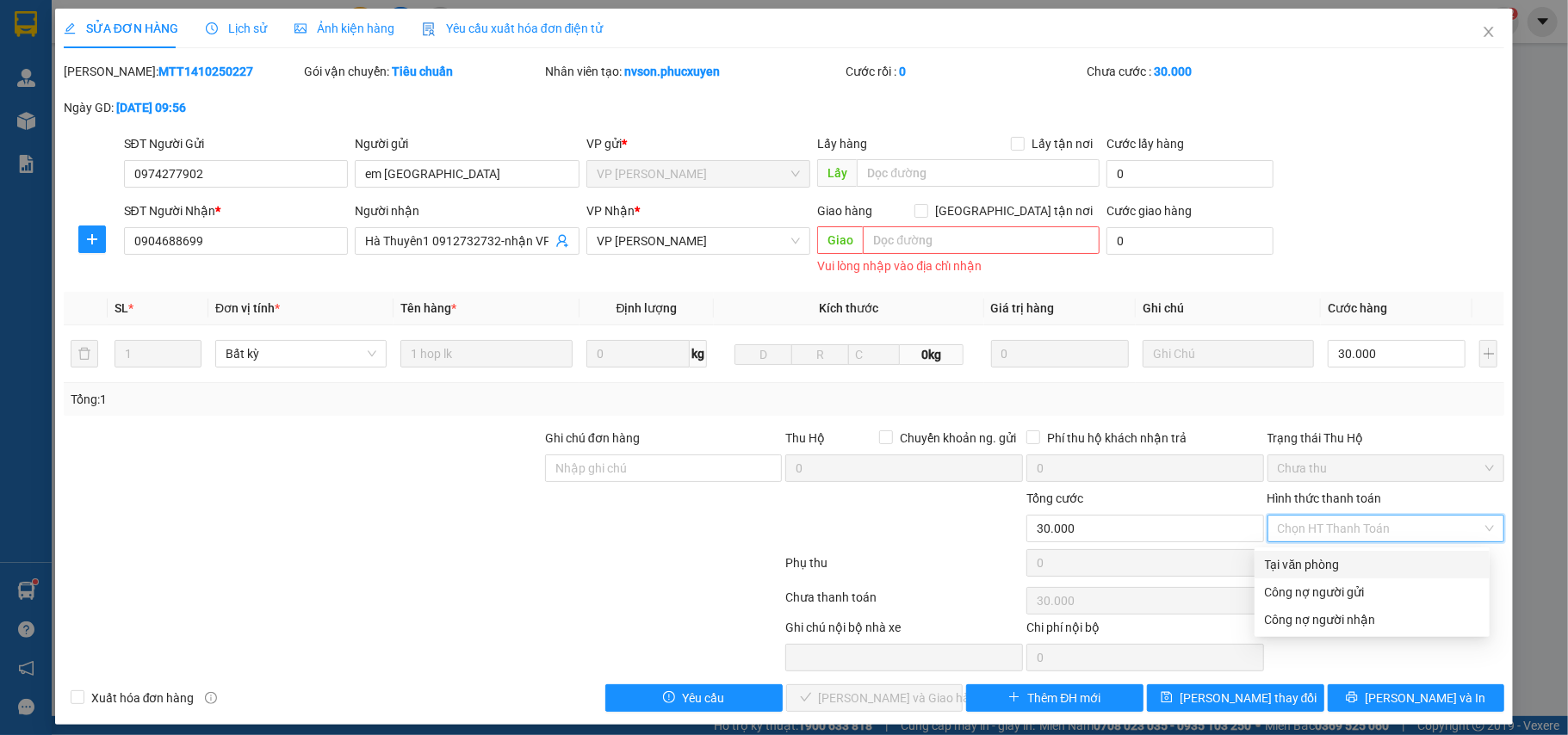
drag, startPoint x: 1358, startPoint y: 560, endPoint x: 1252, endPoint y: 586, distance: 109.1
click at [1357, 560] on div "Tại văn phòng" at bounding box center [1372, 564] width 215 height 19
type input "0"
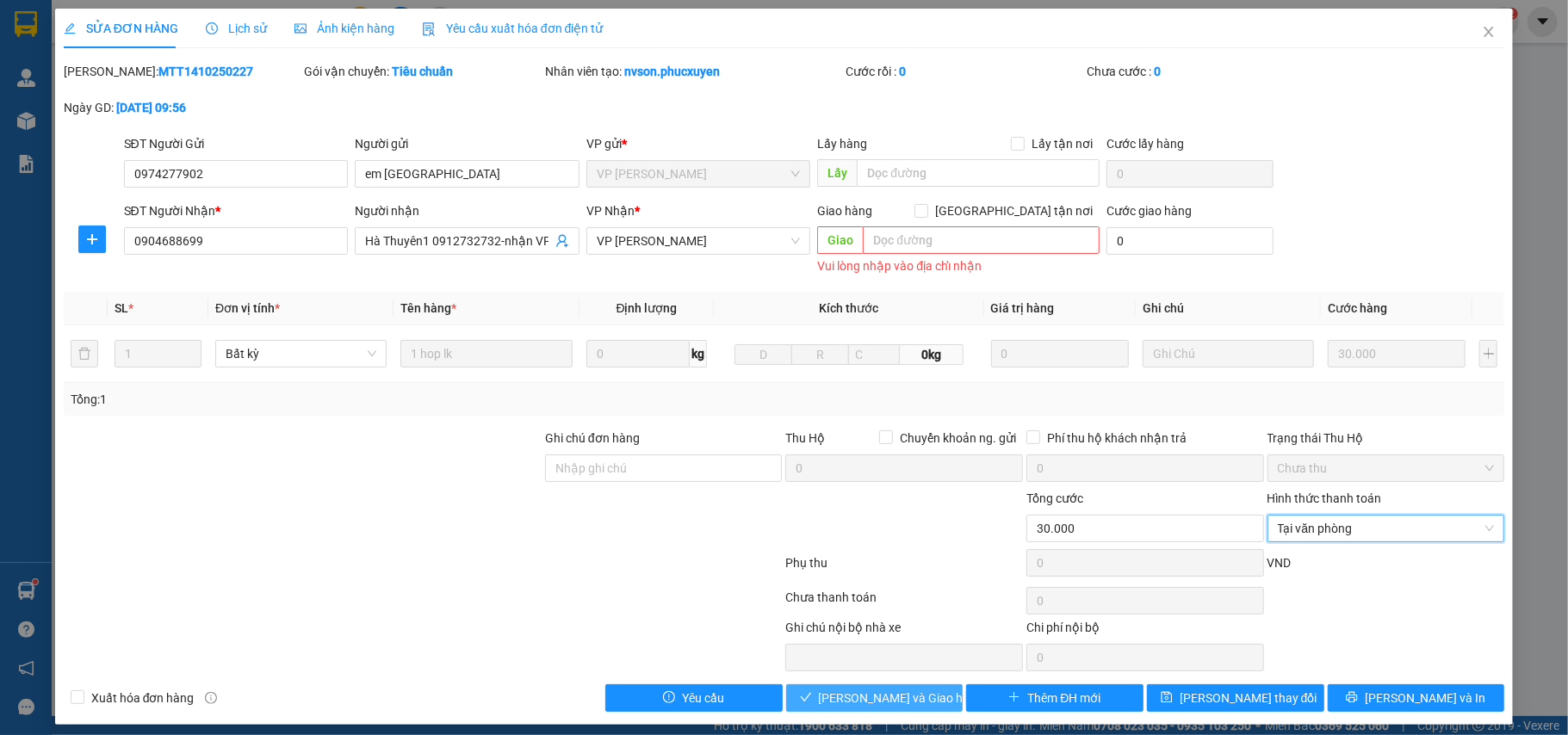
click at [879, 707] on span "Lưu và Giao hàng" at bounding box center [901, 698] width 165 height 19
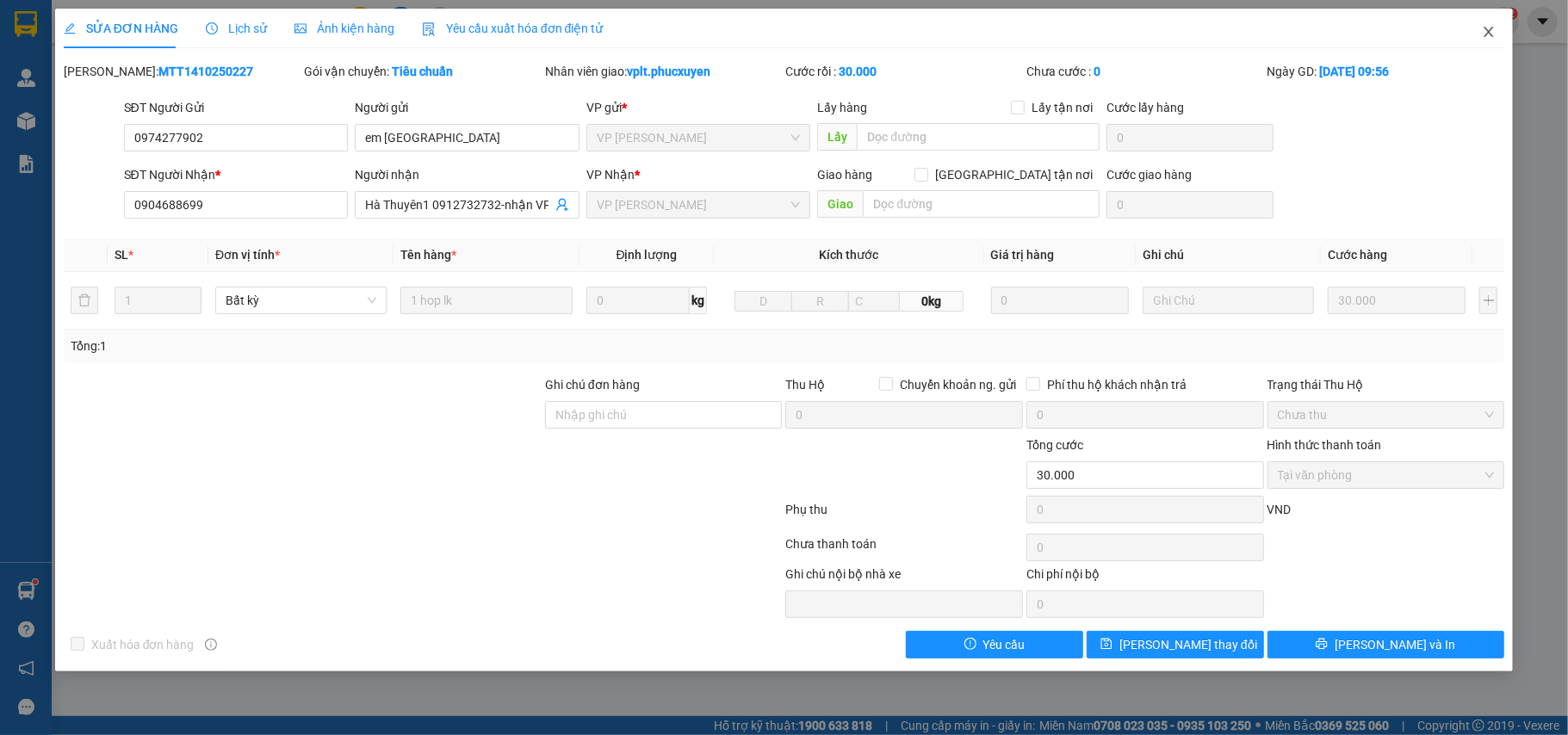
click at [1488, 41] on span "Close" at bounding box center [1489, 32] width 48 height 48
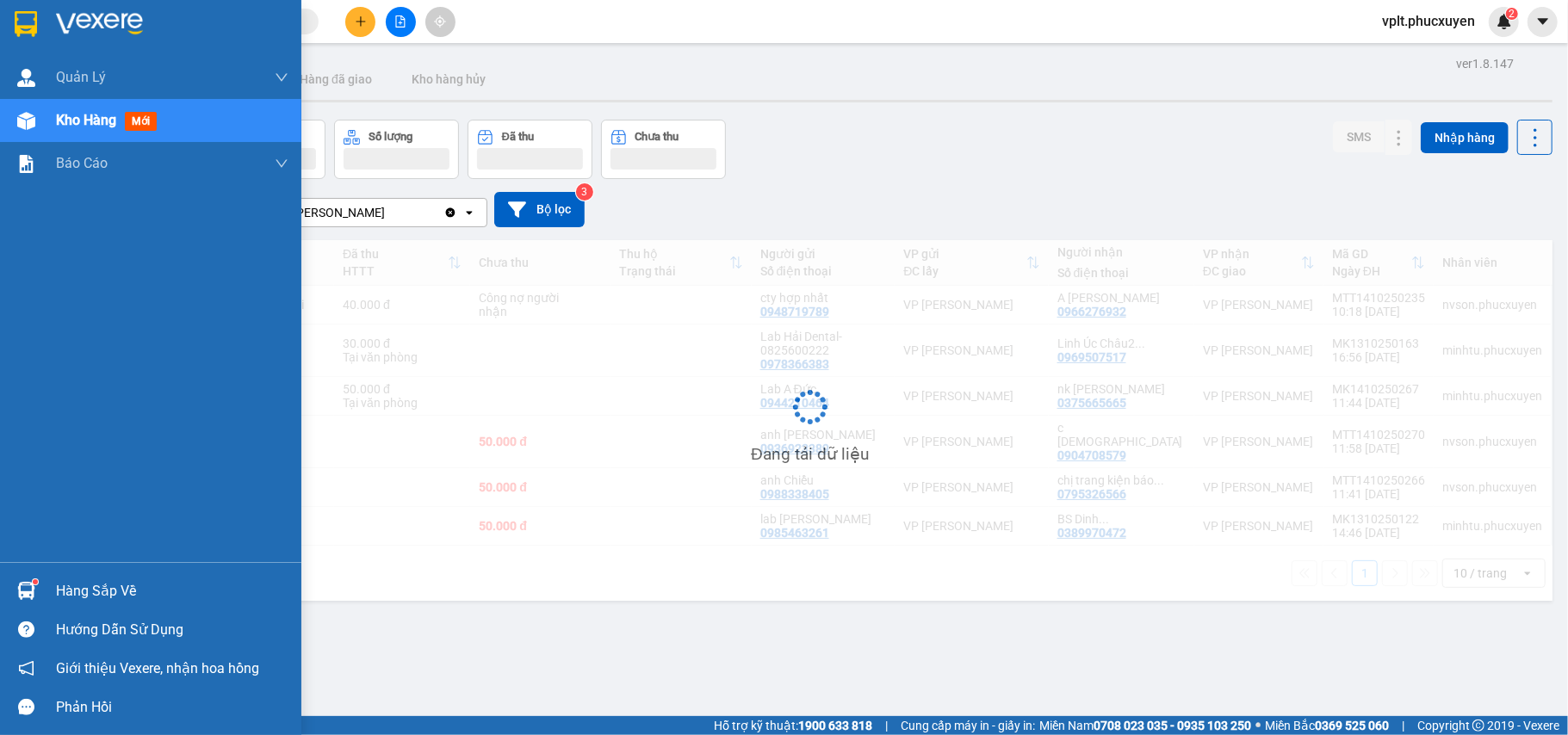
click at [167, 583] on div "Hàng sắp về" at bounding box center [172, 592] width 233 height 26
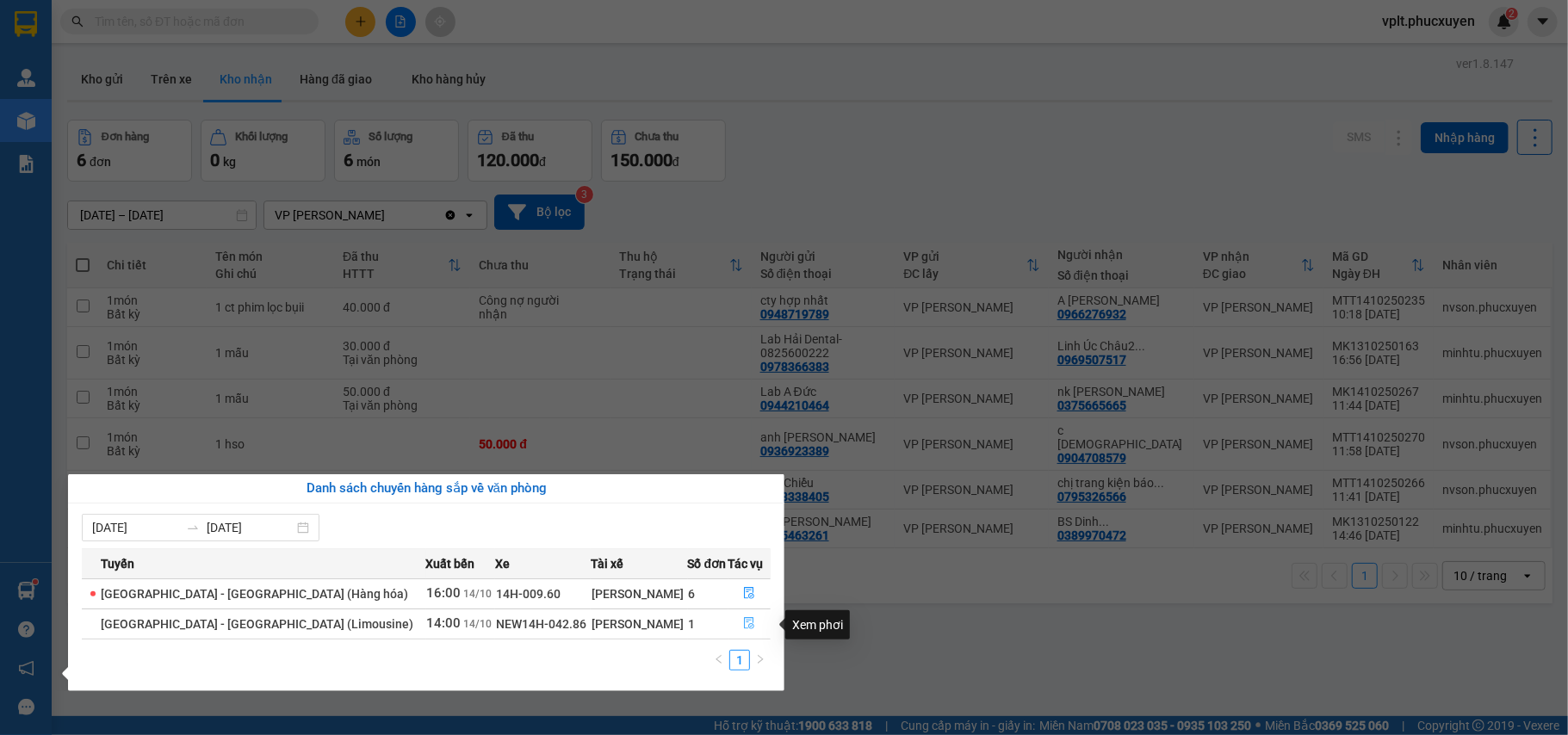
click at [743, 624] on icon "file-done" at bounding box center [749, 623] width 12 height 12
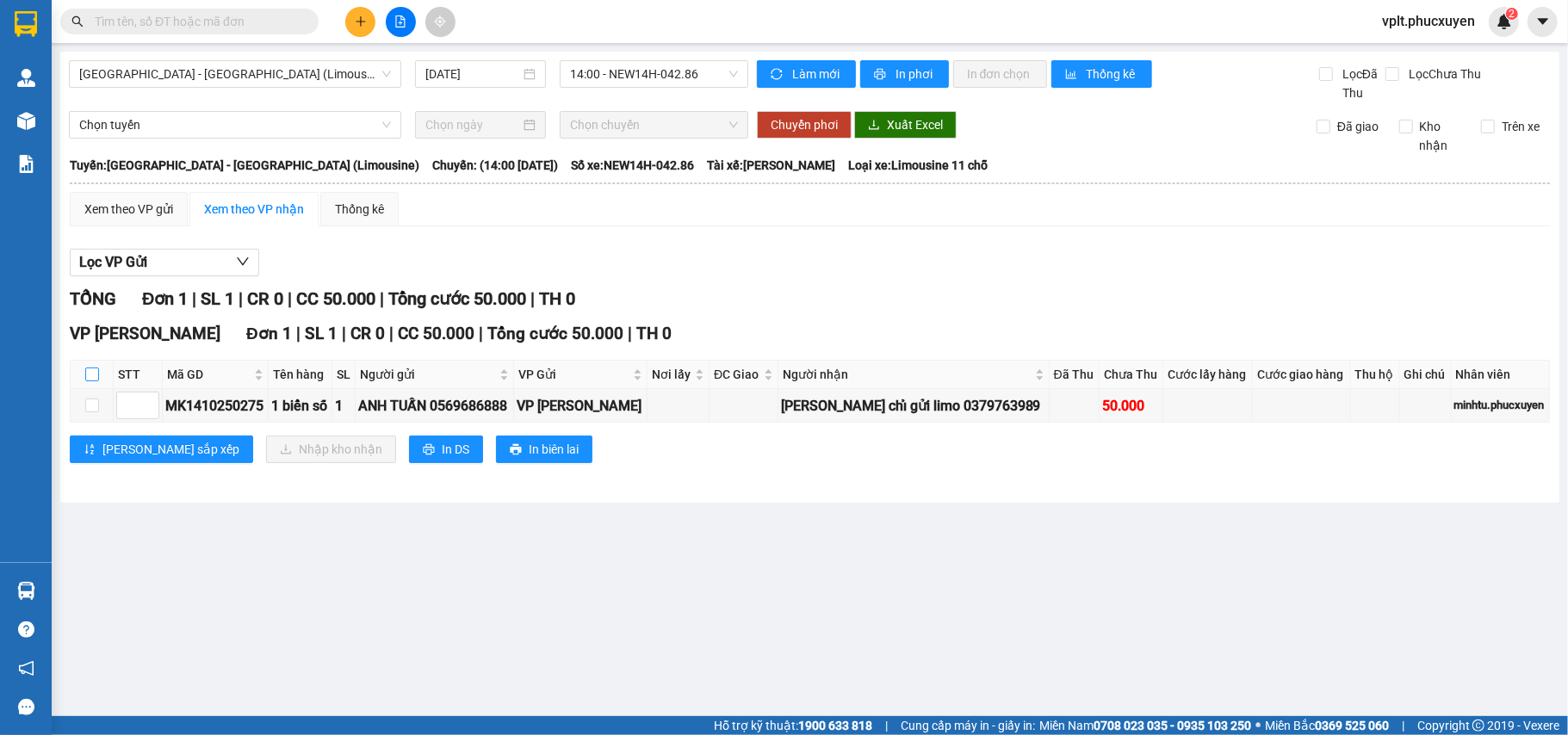
click at [93, 373] on input "checkbox" at bounding box center [91, 374] width 14 height 14
checkbox input "true"
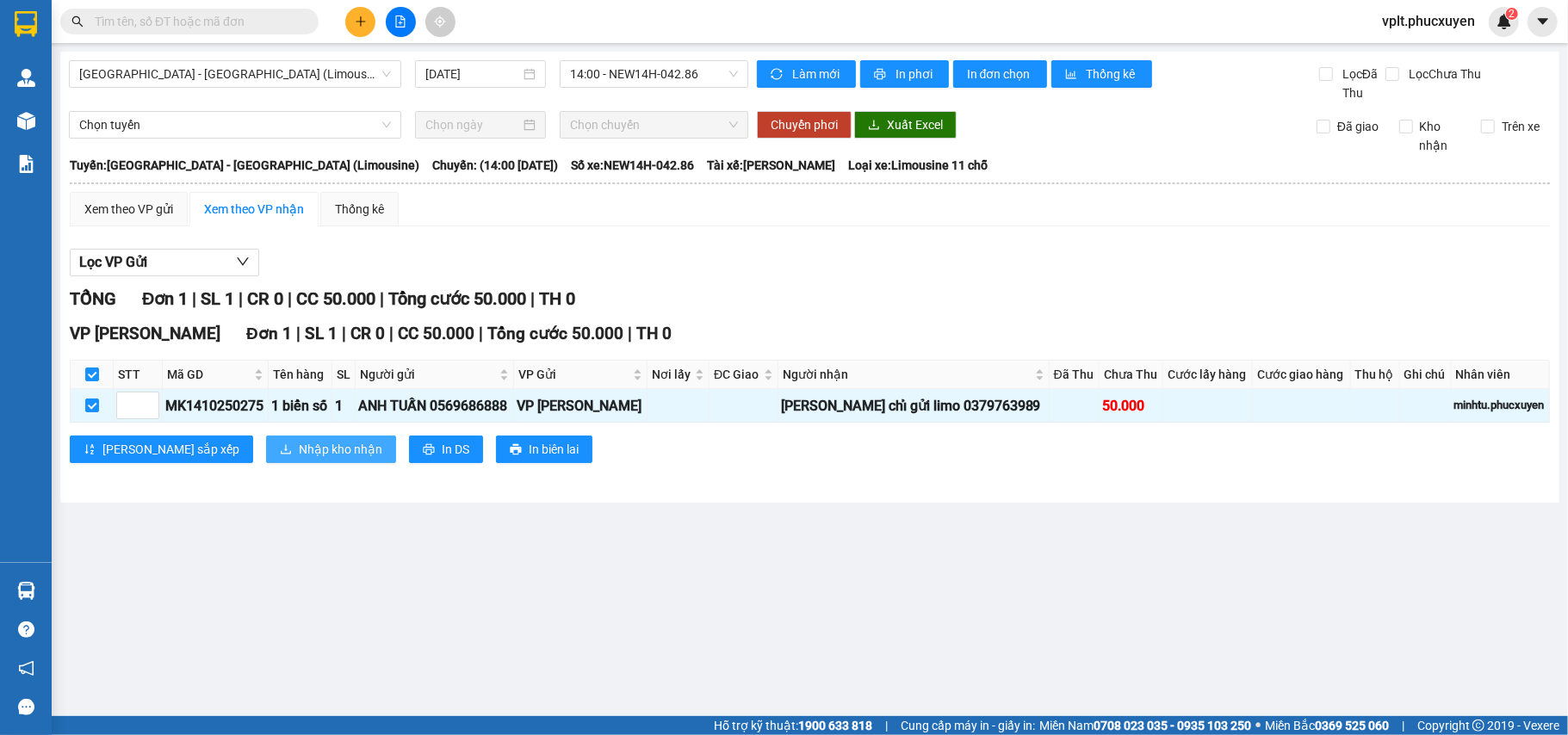
click at [299, 449] on span "Nhập kho nhận" at bounding box center [340, 449] width 83 height 19
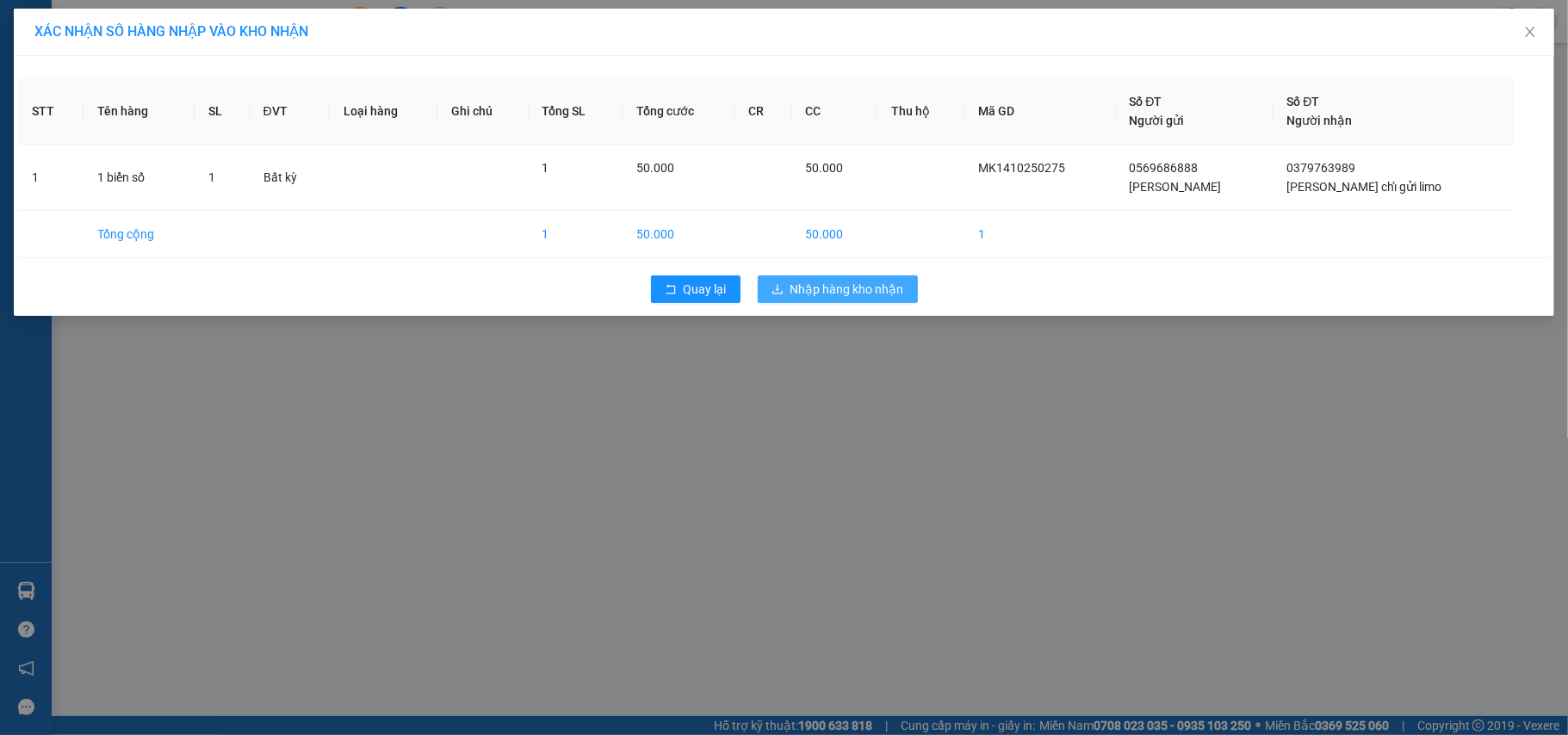
click at [851, 291] on span "Nhập hàng kho nhận" at bounding box center [847, 289] width 113 height 19
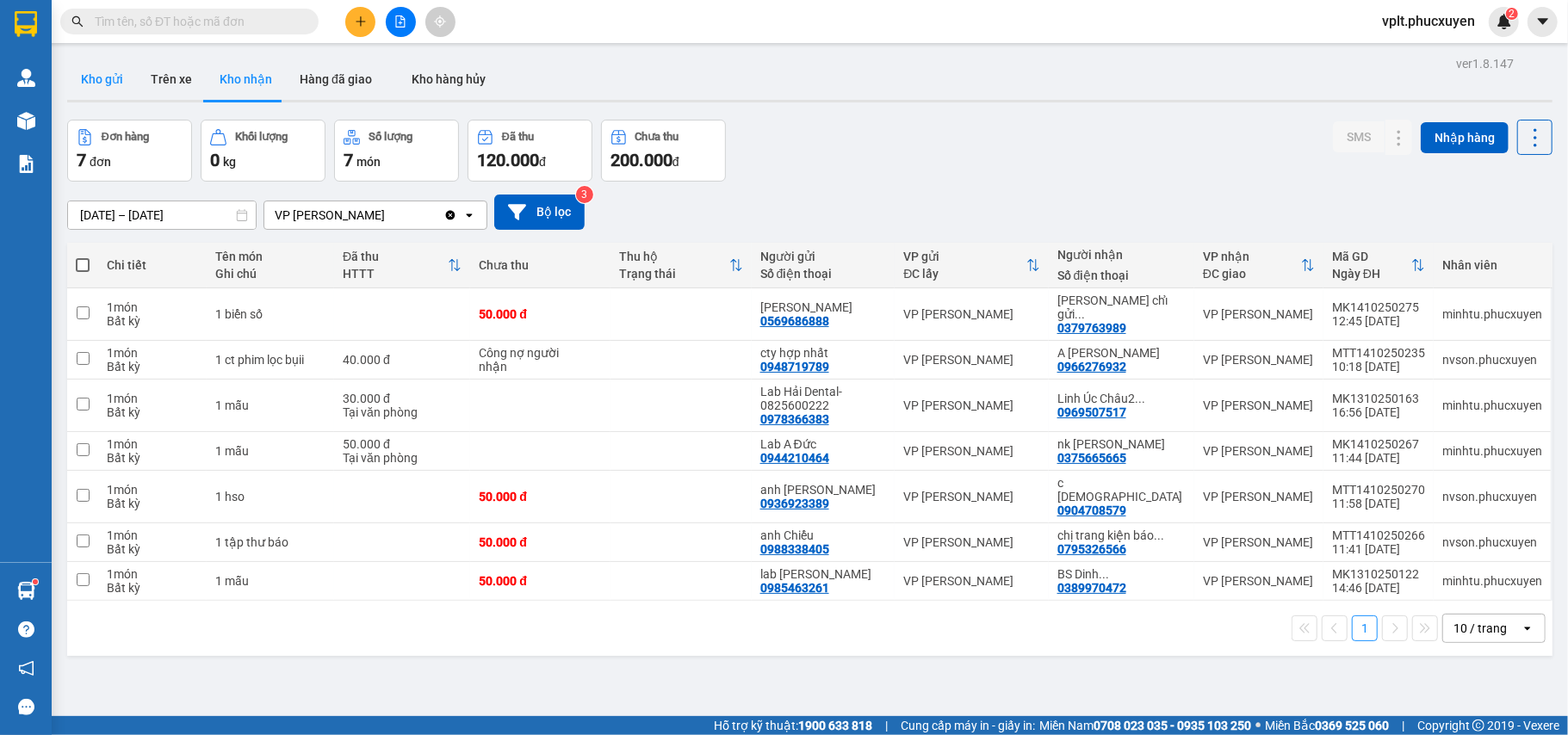
click at [108, 80] on button "Kho gửi" at bounding box center [102, 79] width 69 height 41
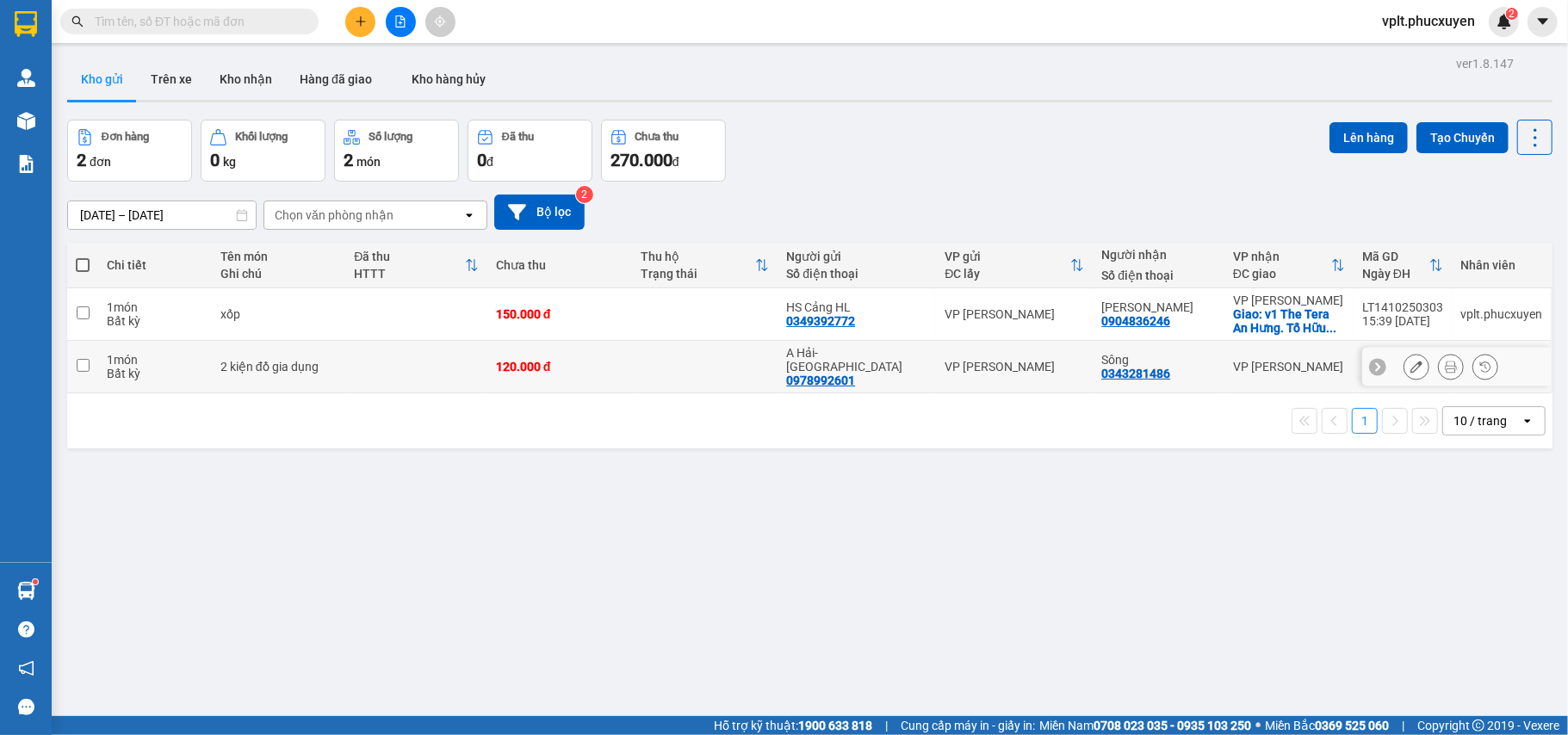
click at [284, 372] on div "2 kiện đồ gia dụng" at bounding box center [279, 366] width 117 height 14
checkbox input "true"
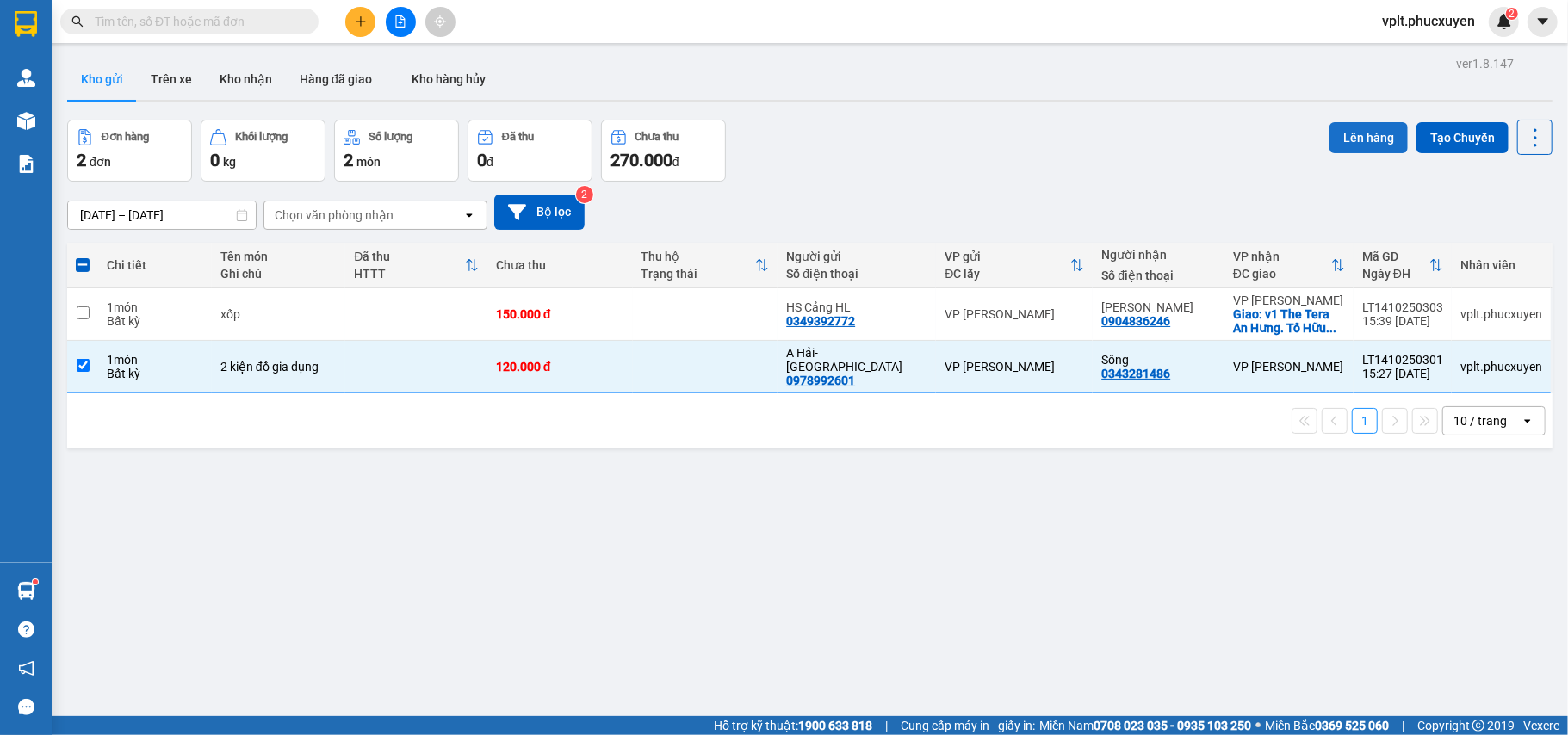
click at [1333, 138] on button "Lên hàng" at bounding box center [1369, 138] width 79 height 31
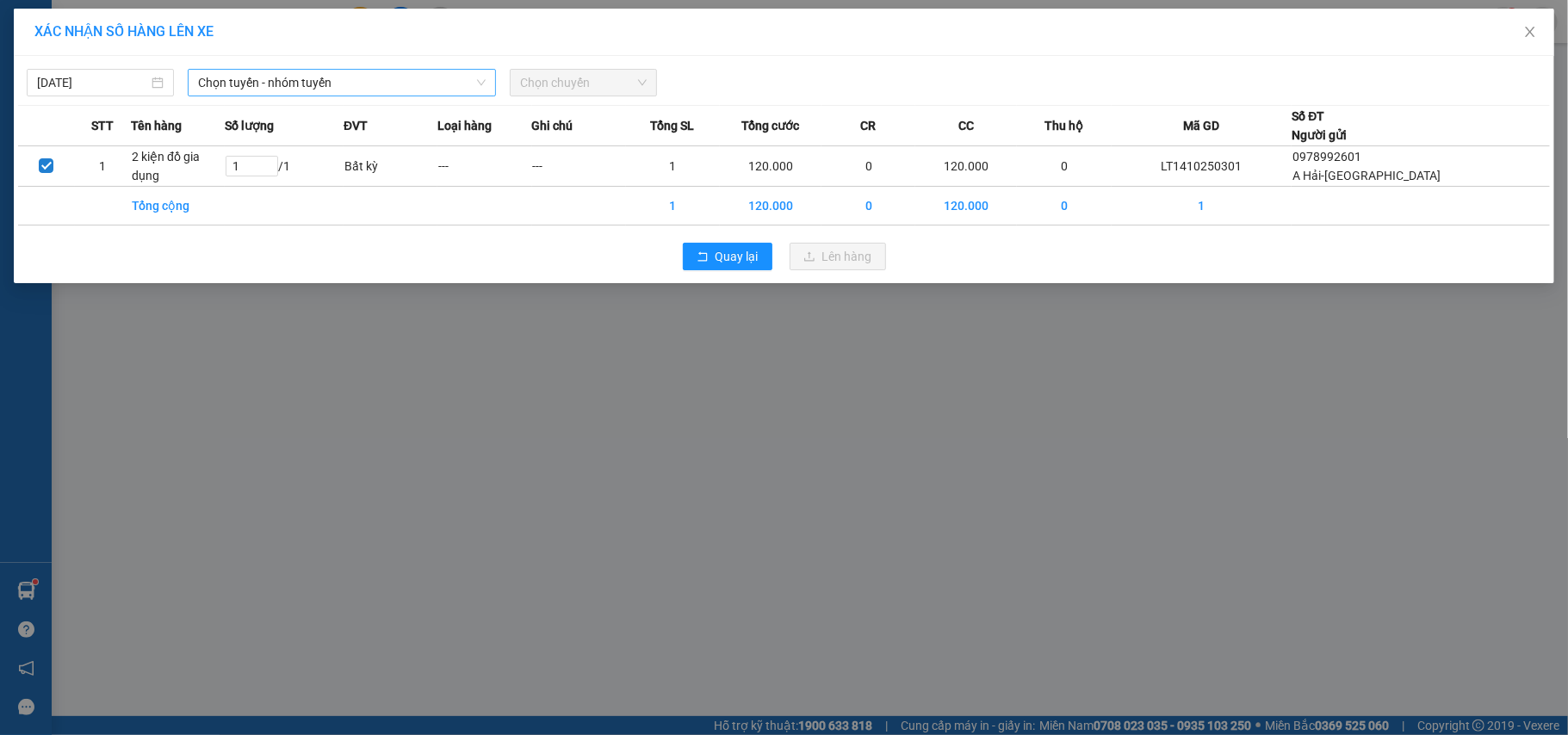
click at [256, 78] on span "Chọn tuyến - nhóm tuyến" at bounding box center [342, 82] width 288 height 26
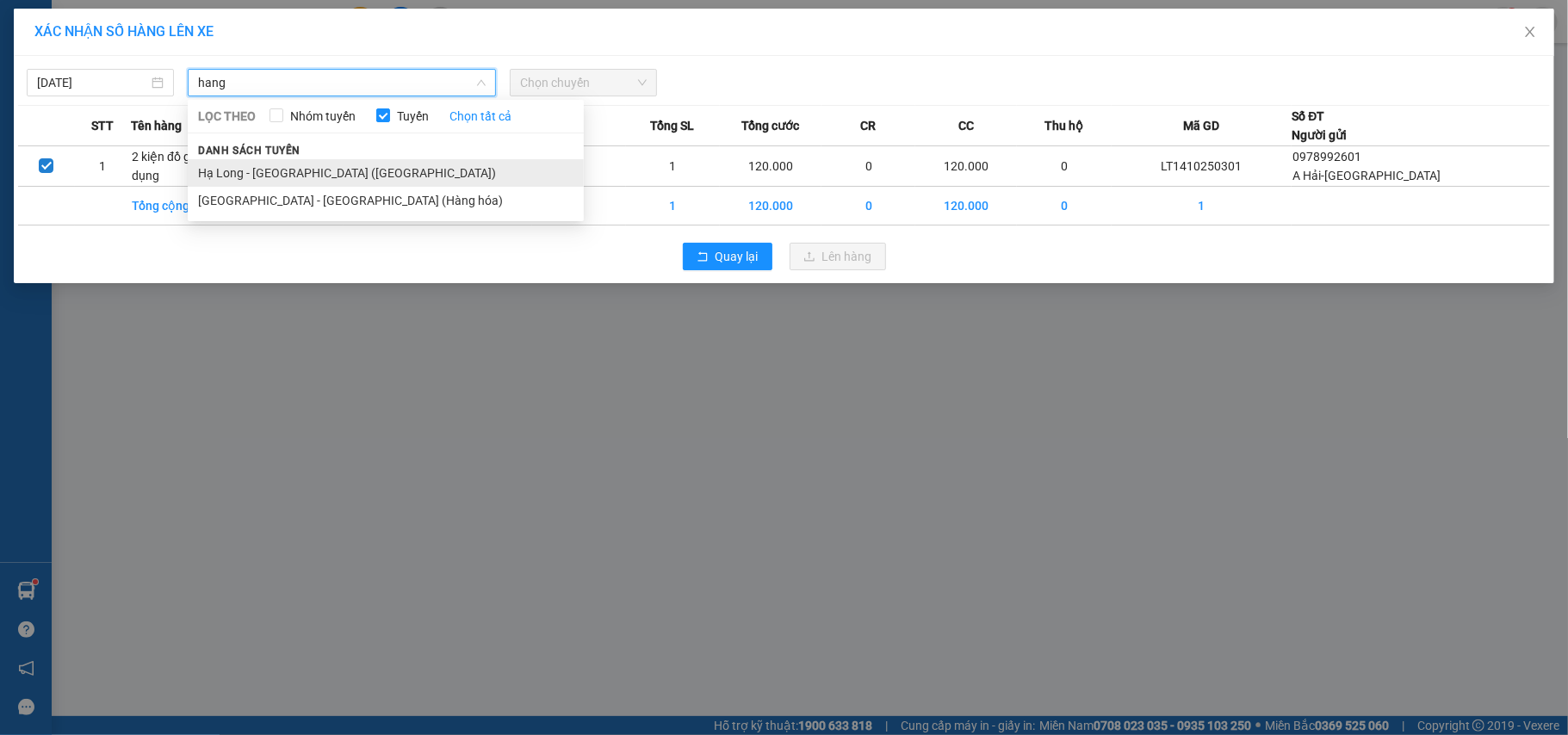
type input "hang"
click at [289, 173] on li "Hạ Long - [GEOGRAPHIC_DATA] ([GEOGRAPHIC_DATA])" at bounding box center [386, 173] width 396 height 27
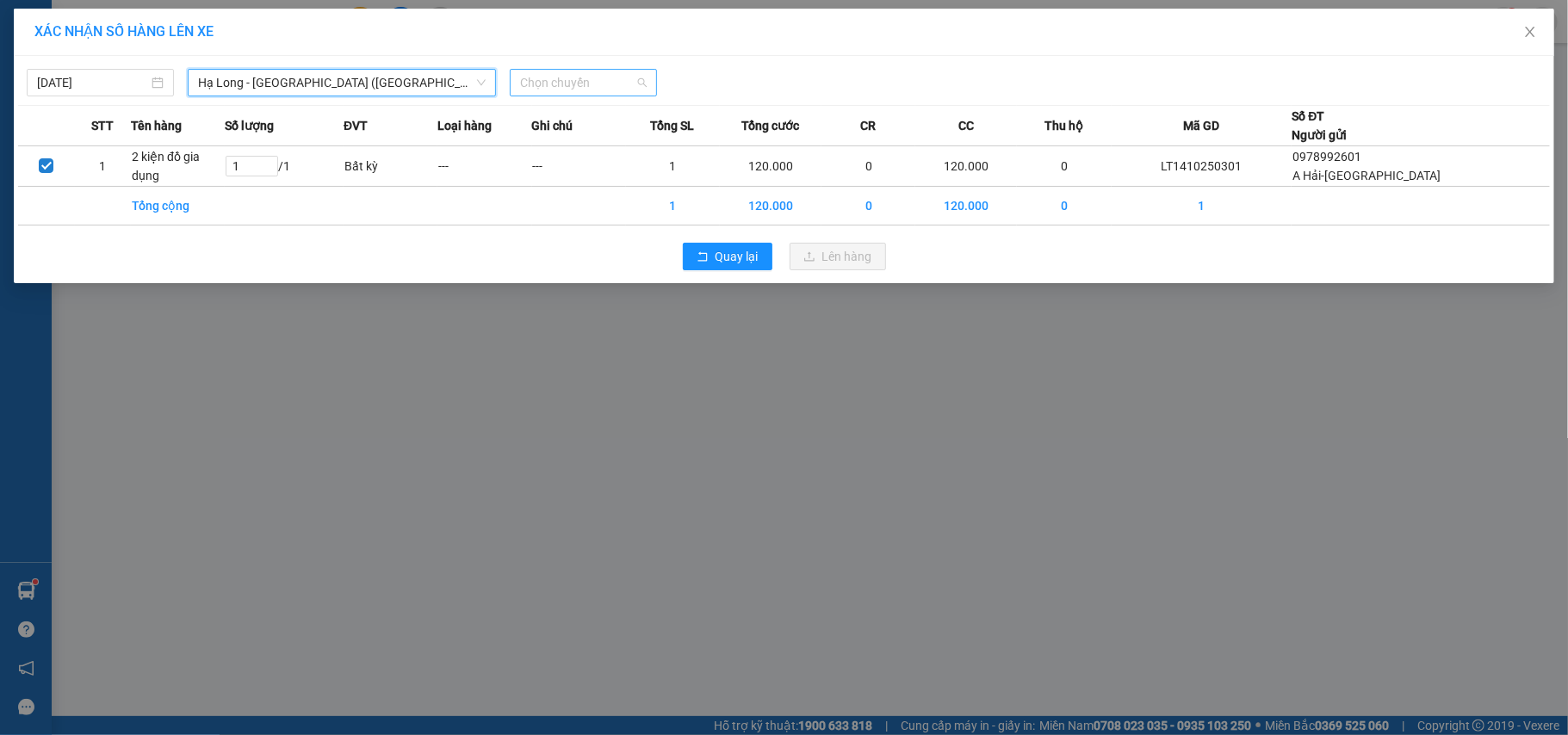
click at [558, 89] on span "Chọn chuyến" at bounding box center [583, 82] width 127 height 26
click at [591, 163] on div "16:00 - 14H-009.42" at bounding box center [586, 172] width 134 height 19
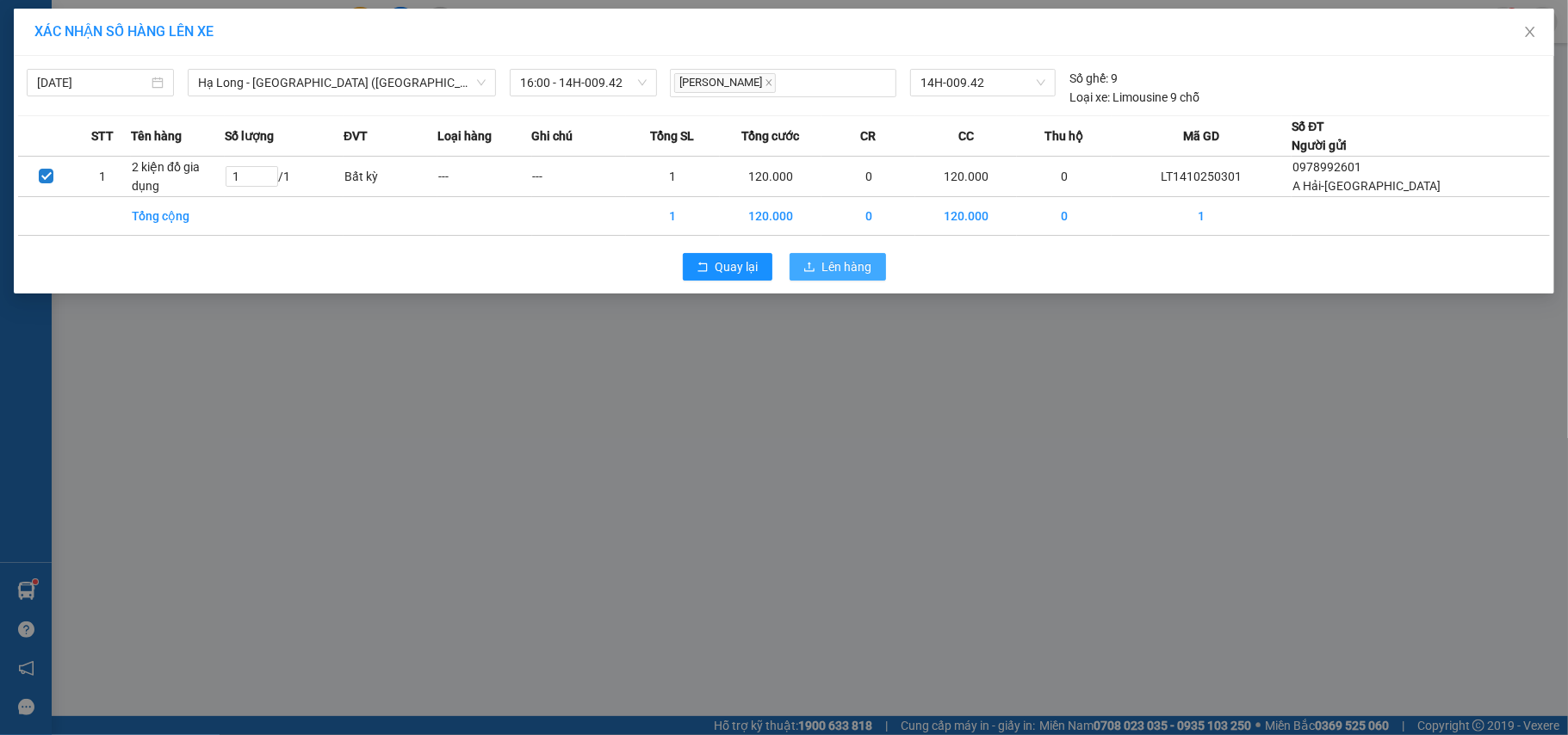
click at [830, 259] on span "Lên hàng" at bounding box center [847, 267] width 50 height 19
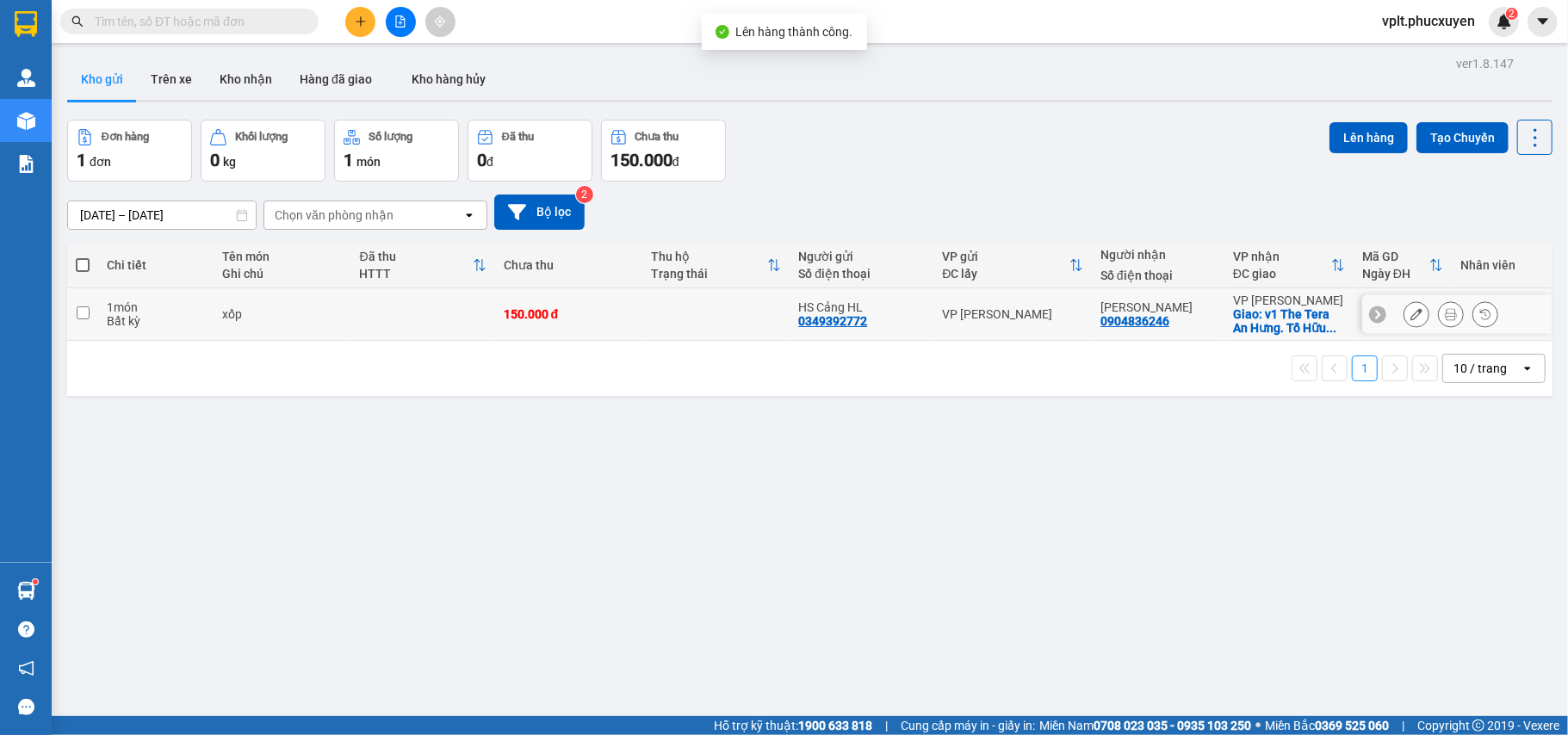
click at [207, 329] on td "1 món Bất kỳ" at bounding box center [155, 315] width 116 height 53
checkbox input "true"
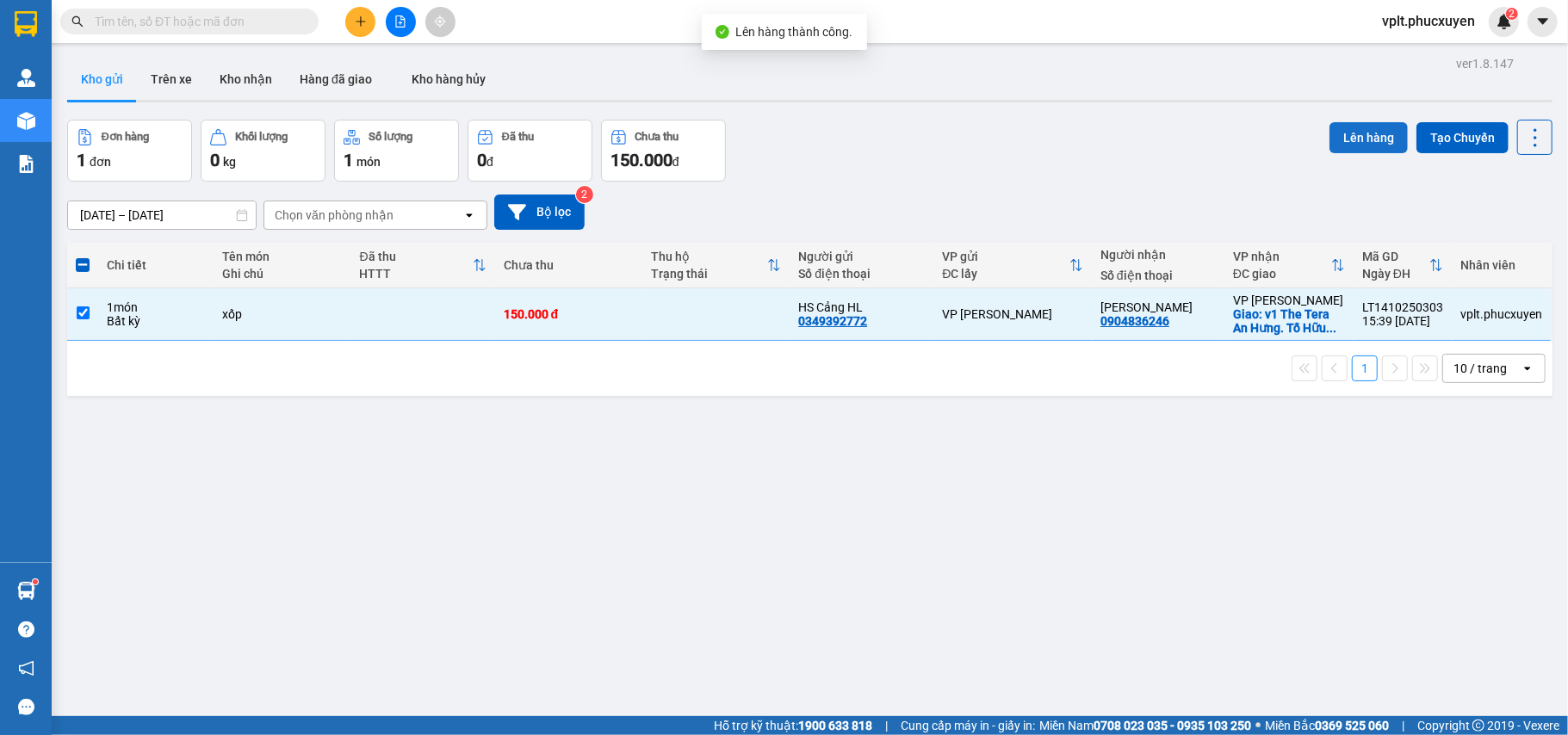
click at [1337, 132] on button "Lên hàng" at bounding box center [1369, 138] width 79 height 31
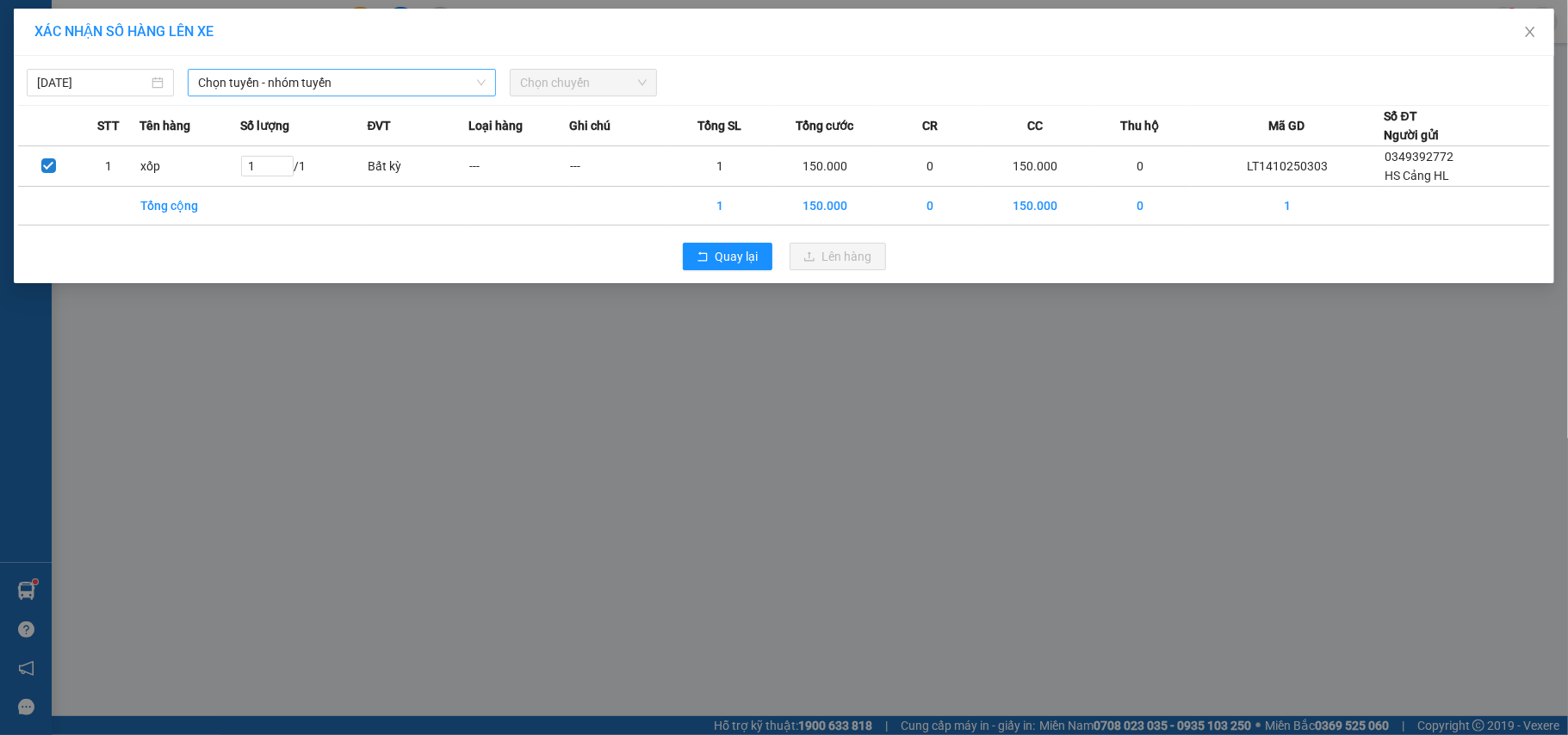
click at [282, 83] on span "Chọn tuyến - nhóm tuyến" at bounding box center [342, 82] width 288 height 26
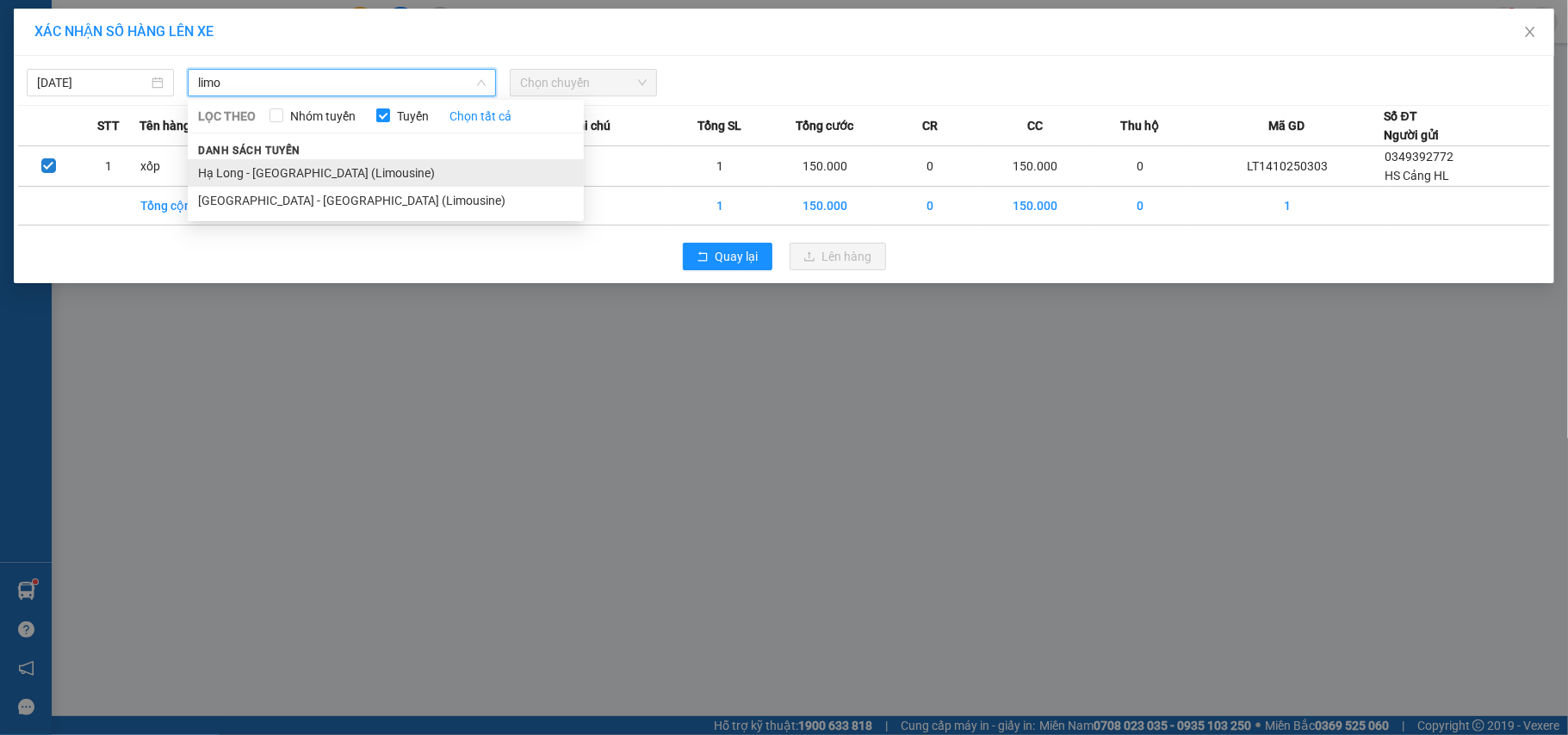
type input "limo"
click at [313, 170] on li "Hạ Long - [GEOGRAPHIC_DATA] (Limousine)" at bounding box center [386, 173] width 396 height 27
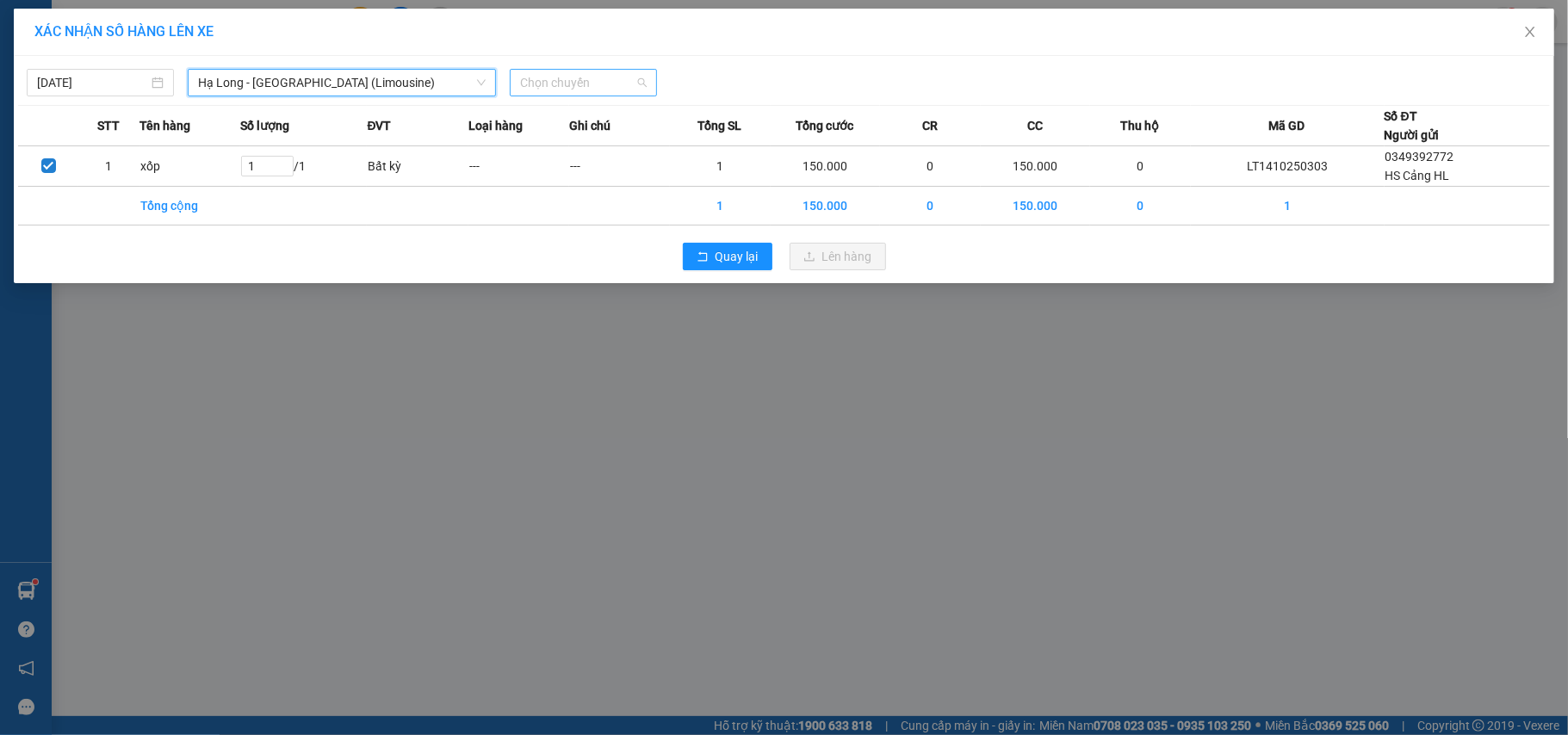
click at [544, 90] on span "Chọn chuyến" at bounding box center [583, 82] width 127 height 26
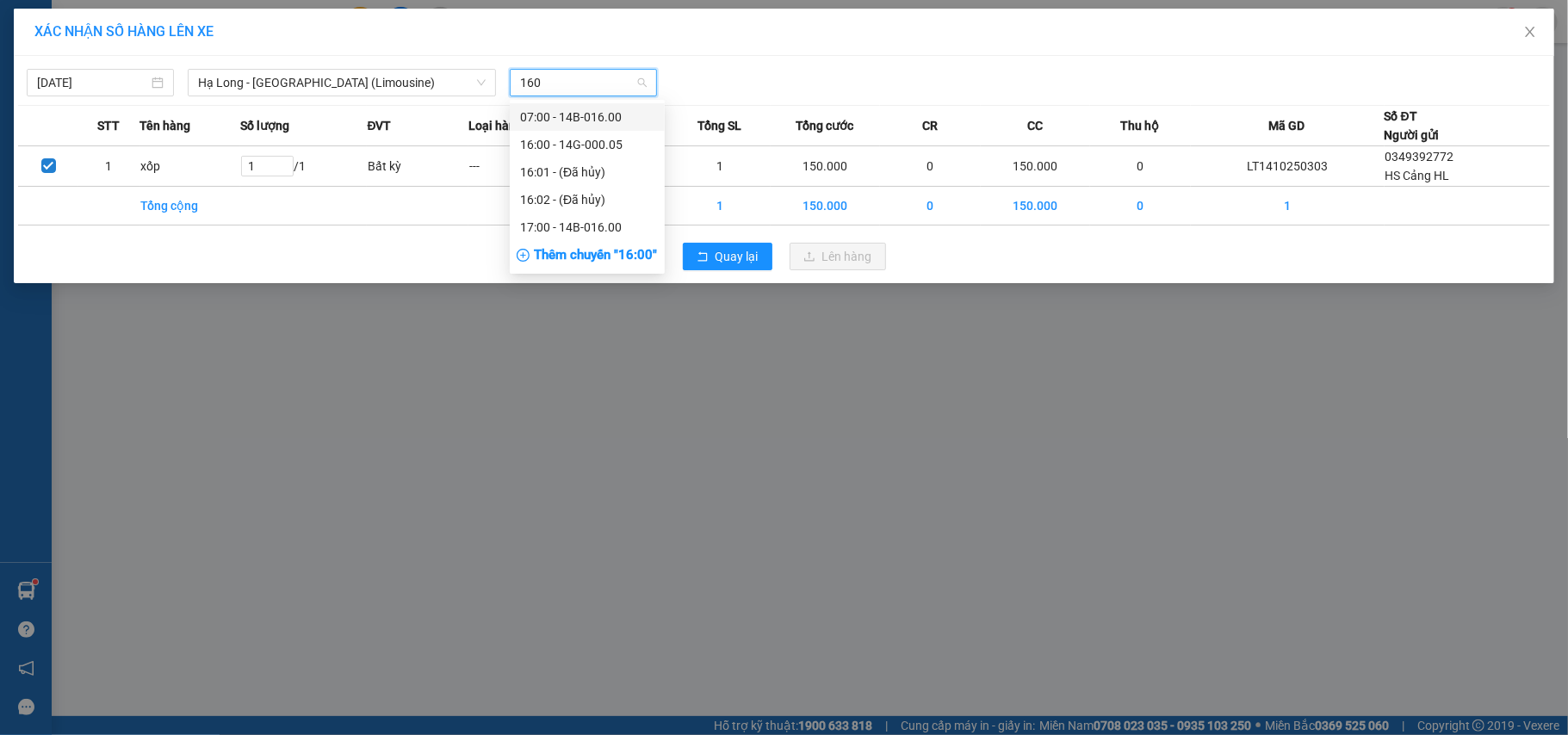
type input "1600"
click at [565, 163] on div "17:00 - 14B-016.00" at bounding box center [586, 172] width 134 height 19
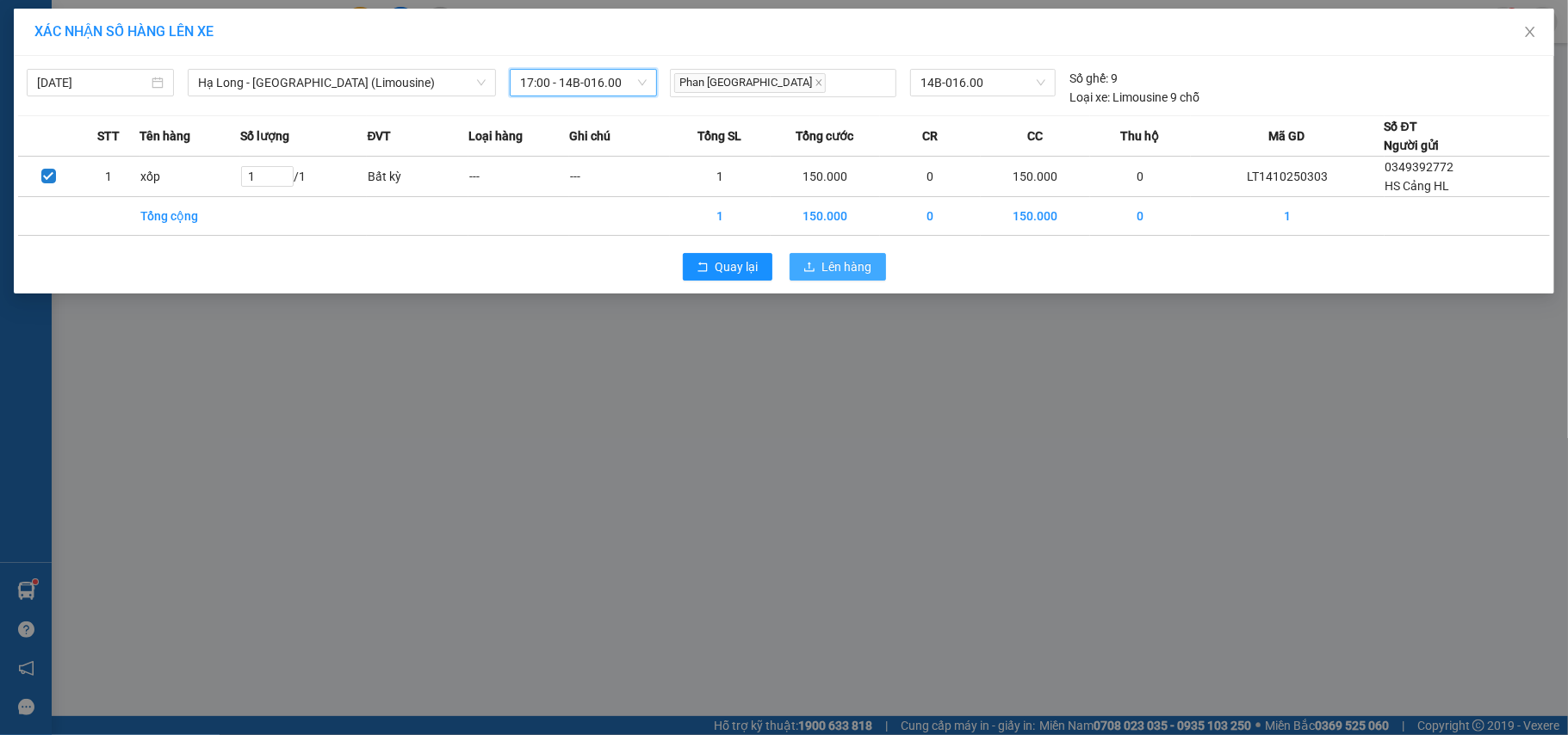
click at [842, 278] on button "Lên hàng" at bounding box center [838, 267] width 97 height 27
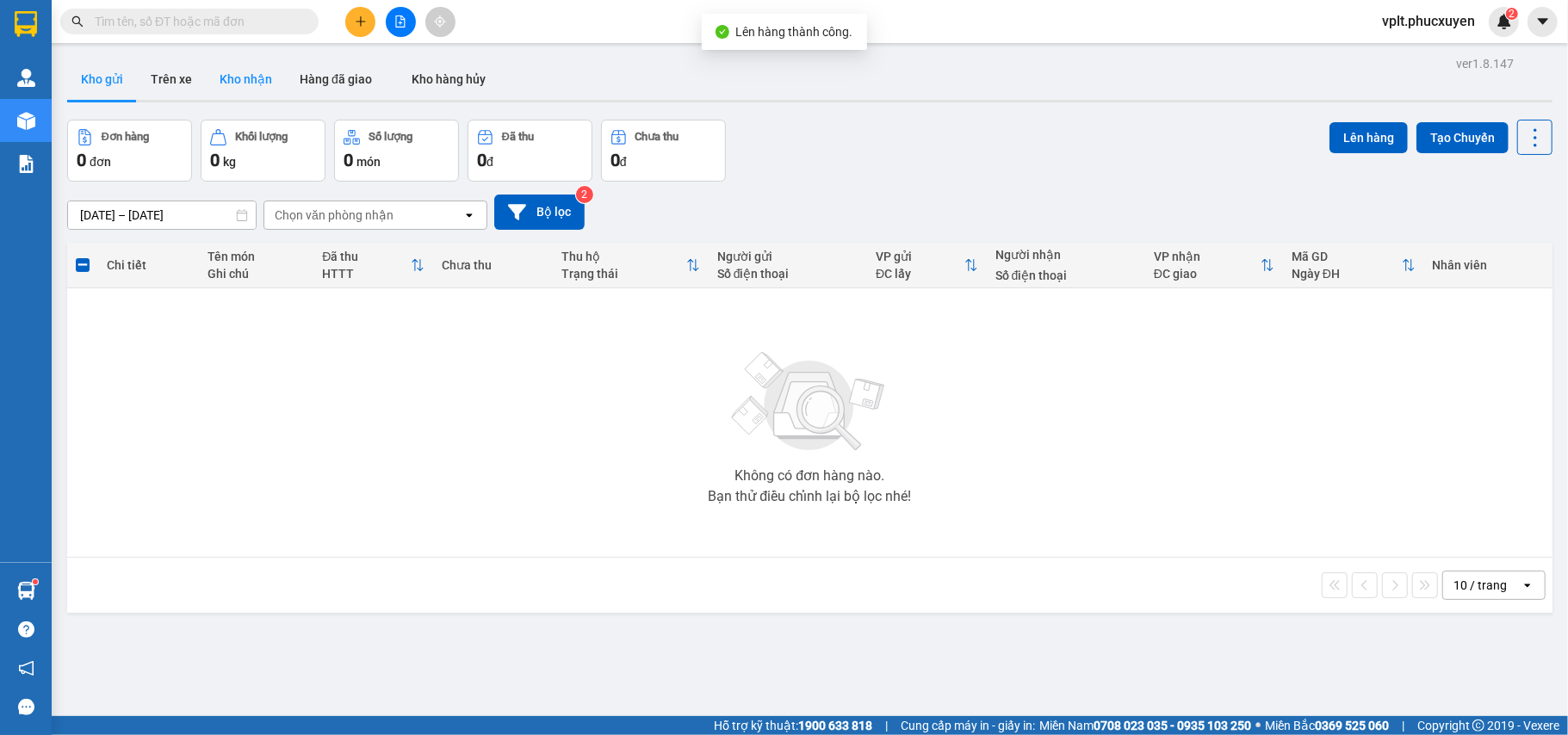
click at [236, 80] on button "Kho nhận" at bounding box center [246, 79] width 80 height 41
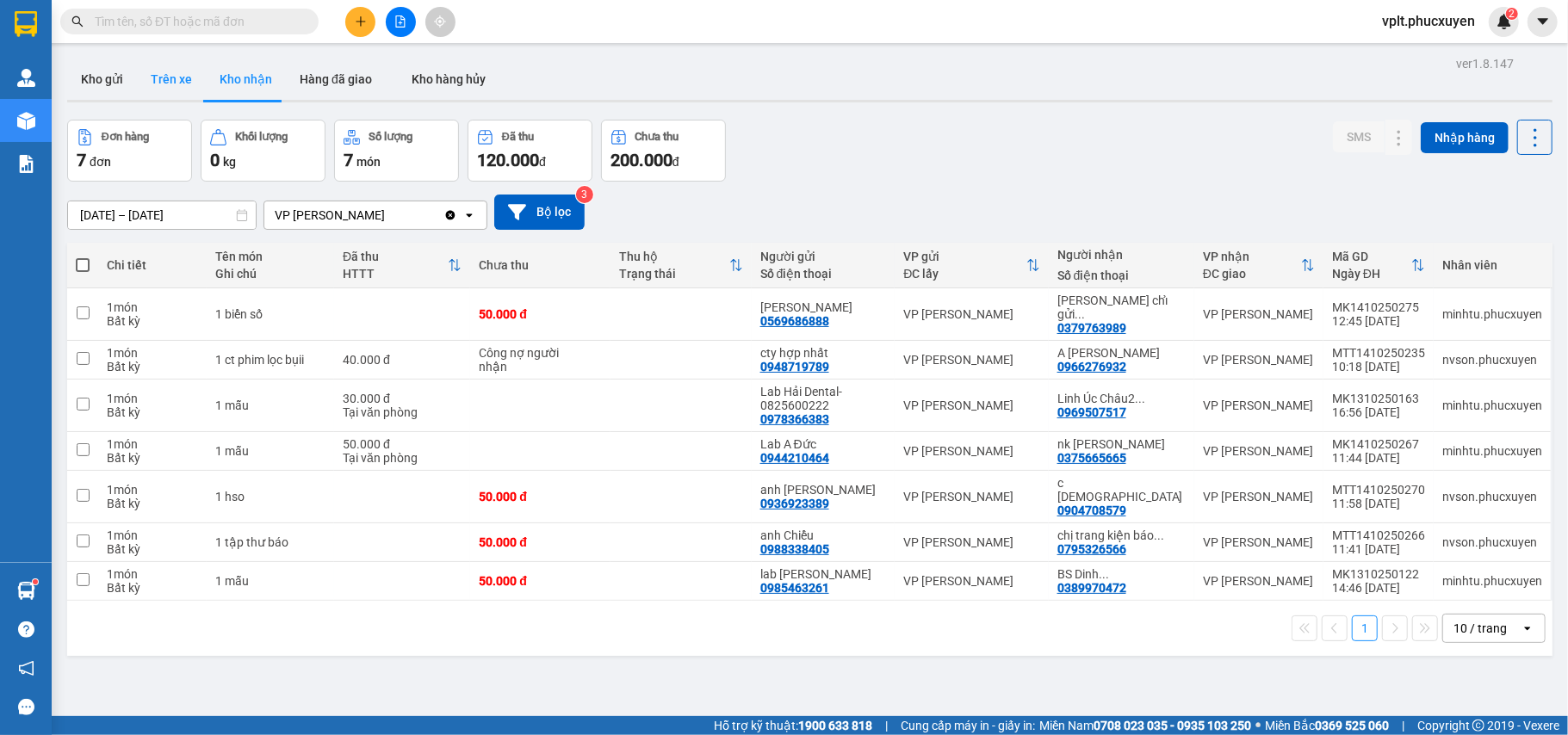
click at [176, 87] on button "Trên xe" at bounding box center [171, 79] width 68 height 41
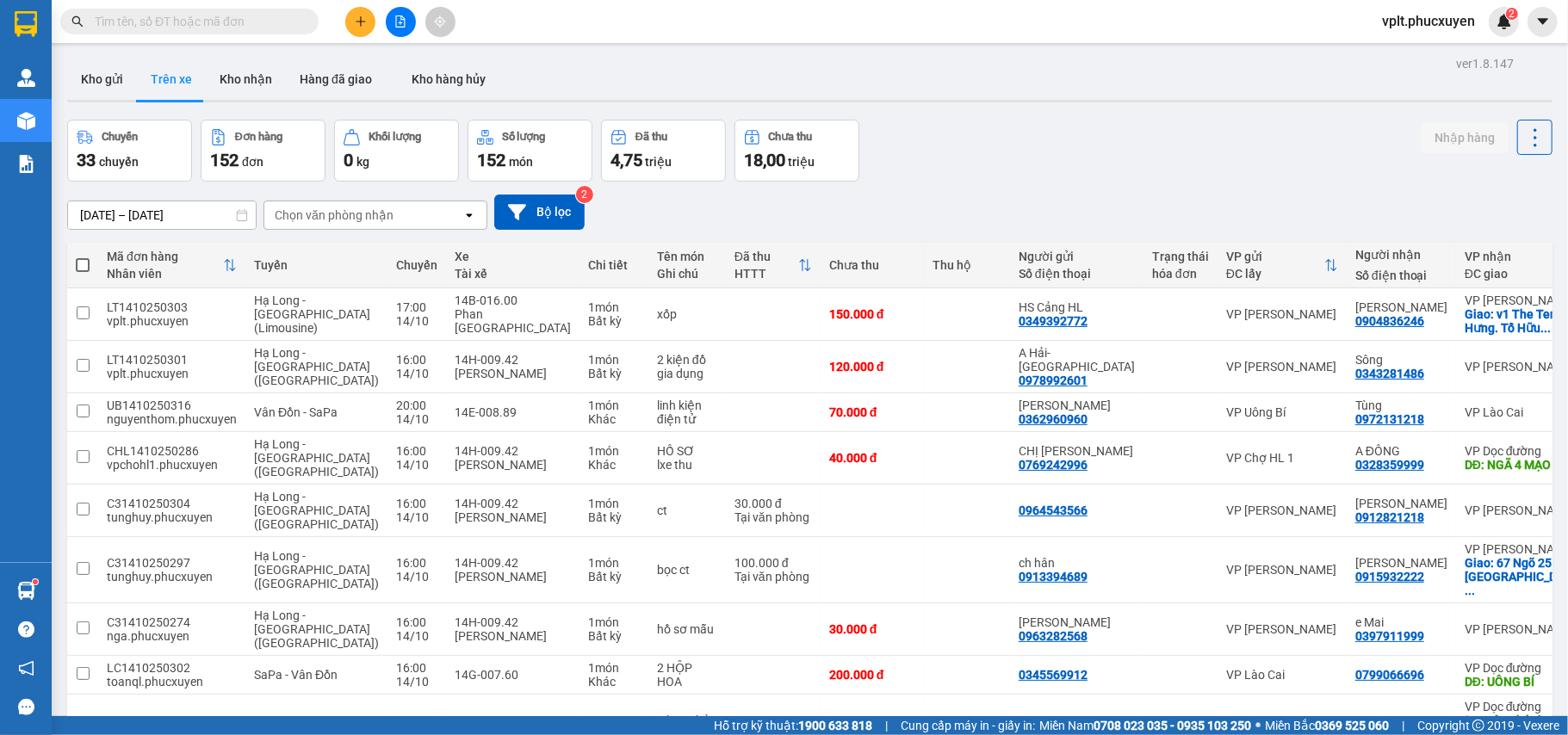
click at [369, 33] on button at bounding box center [360, 22] width 30 height 30
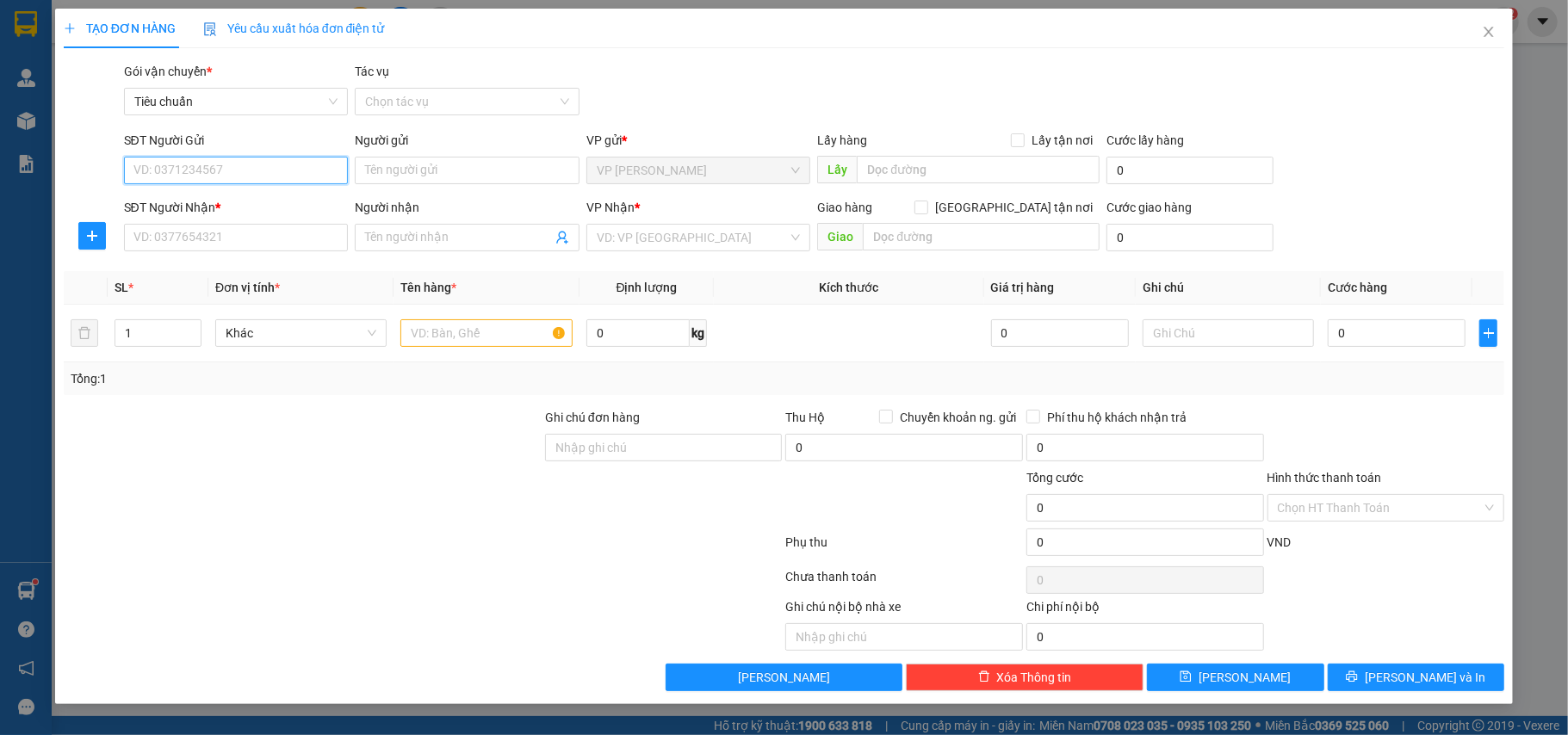
click at [204, 173] on input "SĐT Người Gửi" at bounding box center [237, 171] width 225 height 27
click at [288, 163] on input "0979125094" at bounding box center [237, 171] width 225 height 27
type input "0979125094"
click at [439, 166] on input "Người gửi" at bounding box center [467, 171] width 225 height 27
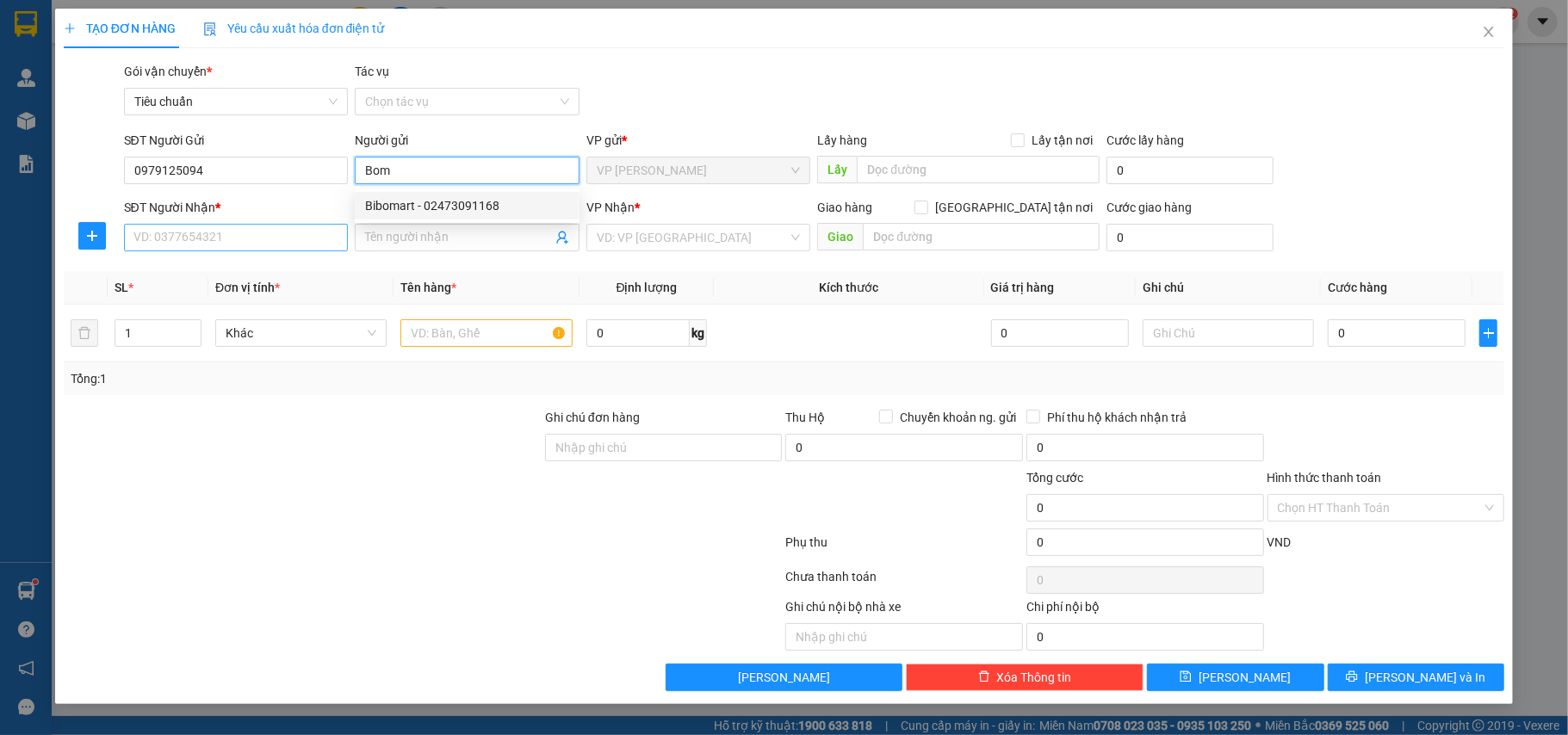
type input "Bom"
click at [198, 239] on input "SĐT Người Nhận *" at bounding box center [237, 237] width 225 height 27
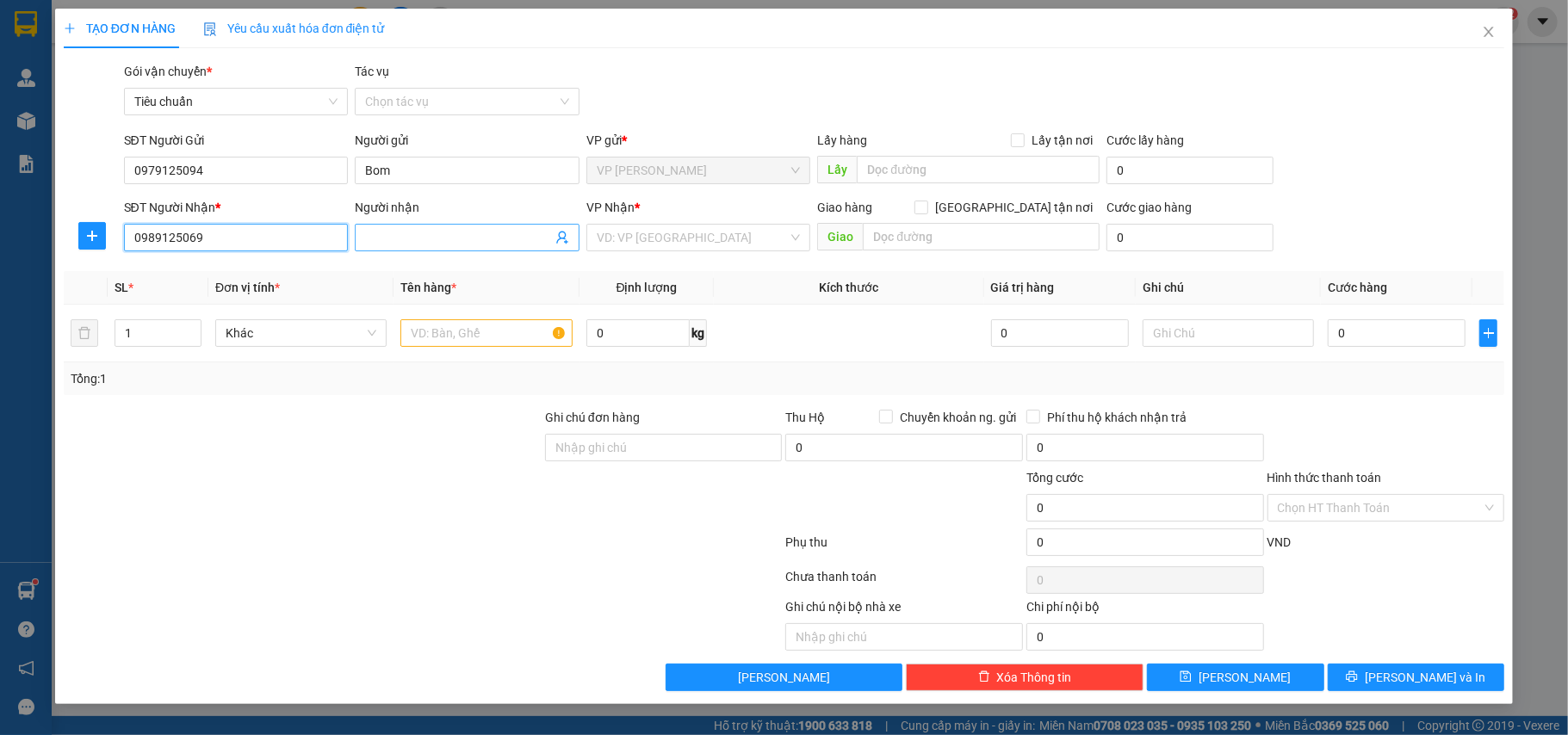
type input "0989125069"
click at [443, 235] on input "Người nhận" at bounding box center [458, 237] width 187 height 19
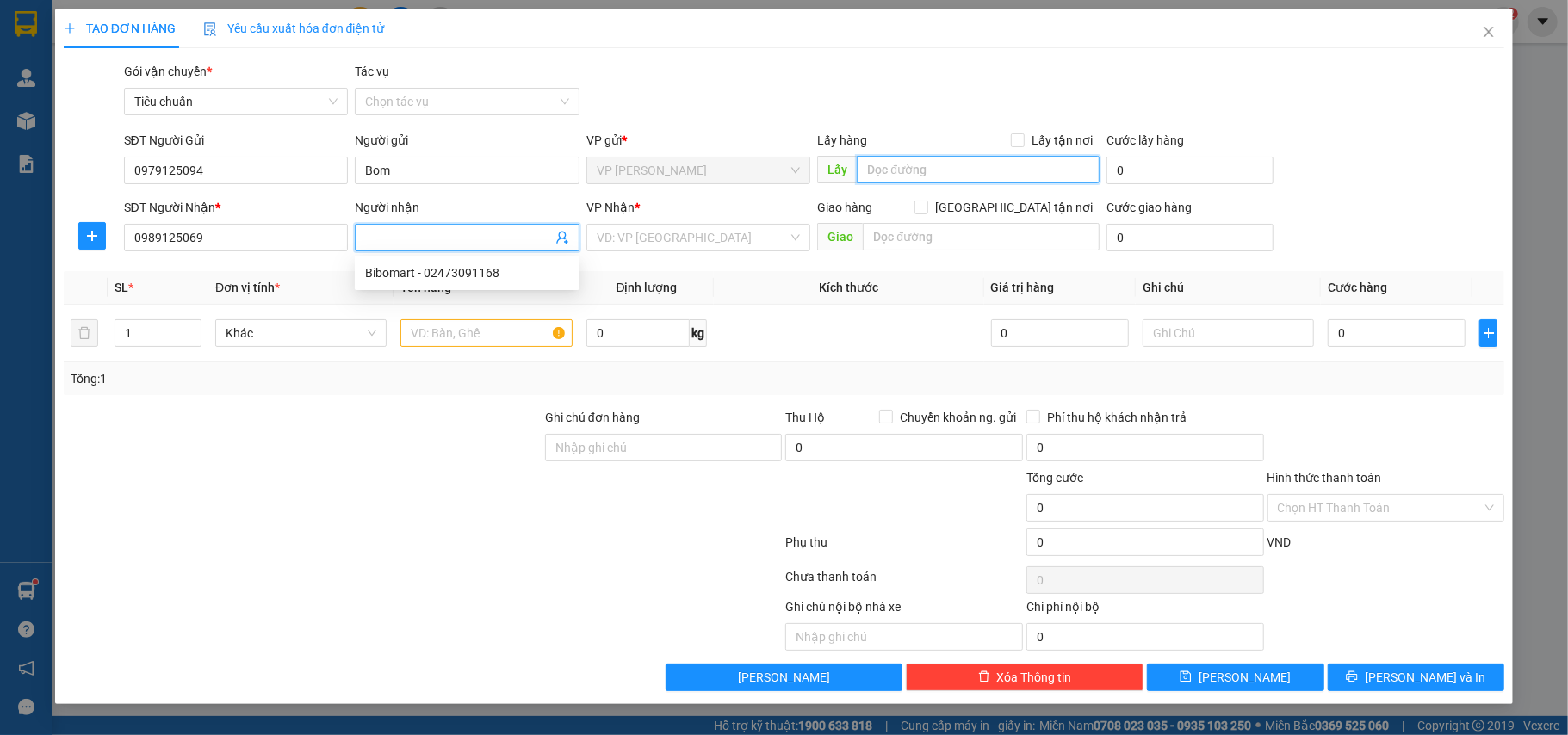
click at [933, 162] on input "text" at bounding box center [978, 170] width 243 height 27
type input "[PERSON_NAME]"
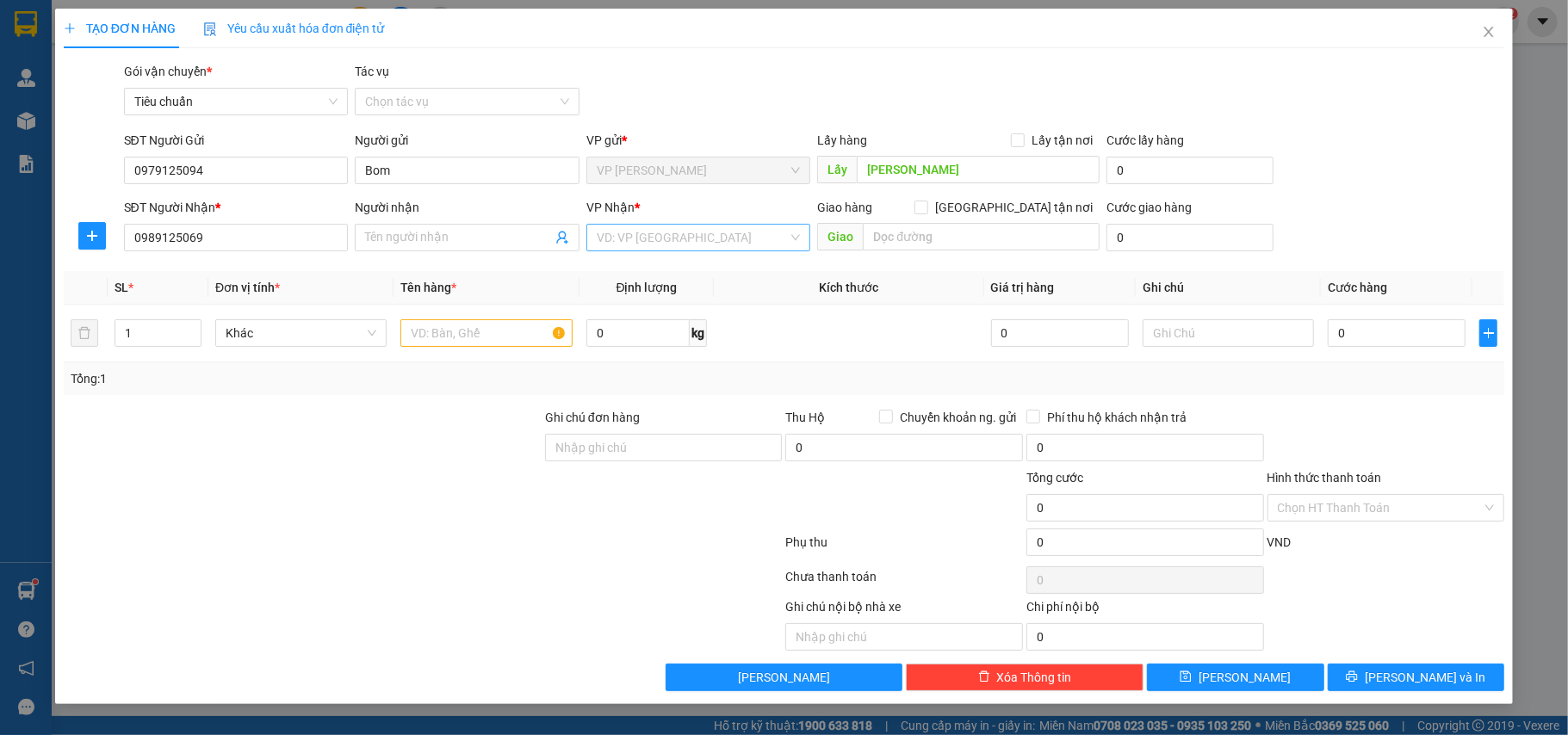
click at [724, 238] on input "search" at bounding box center [692, 237] width 192 height 26
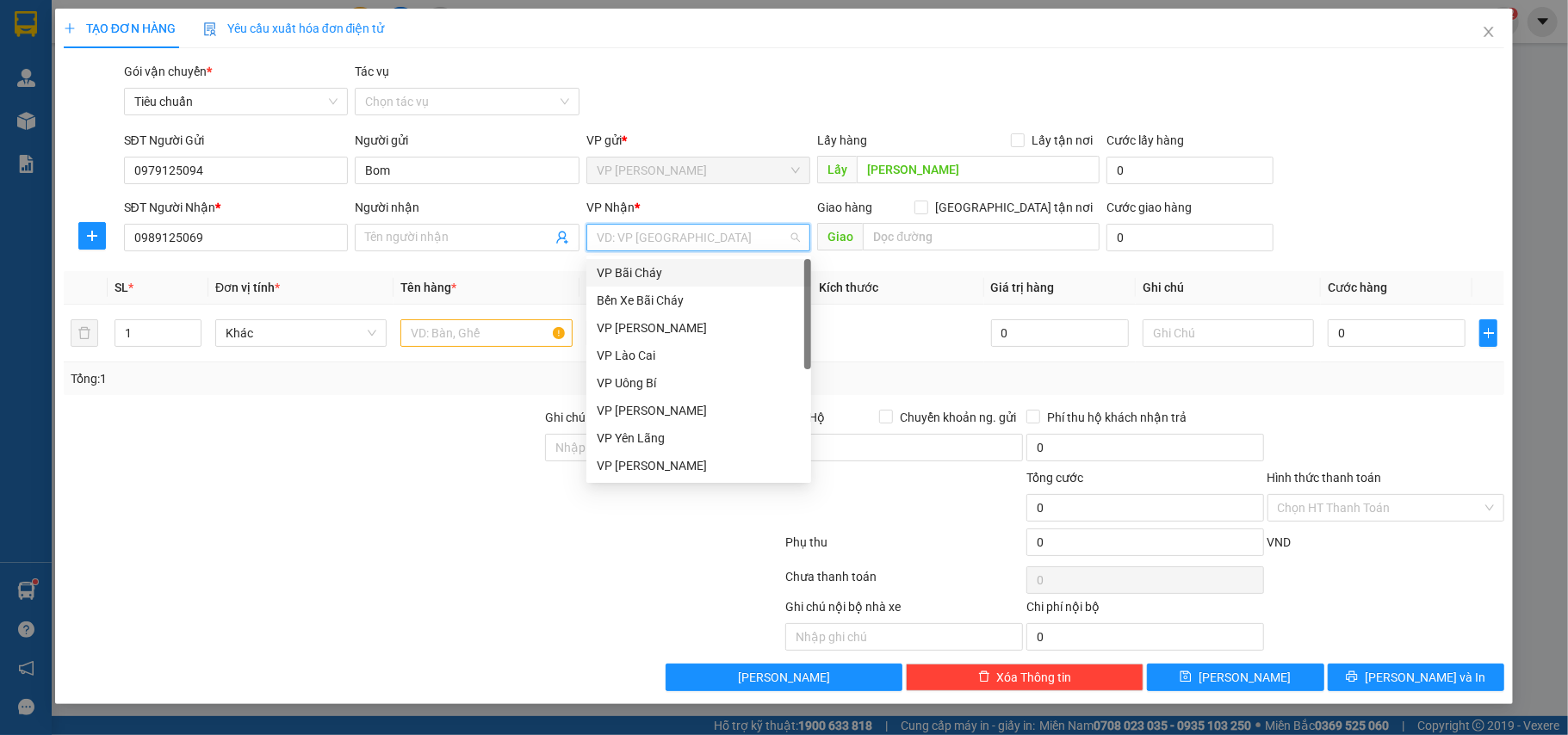
type input "d"
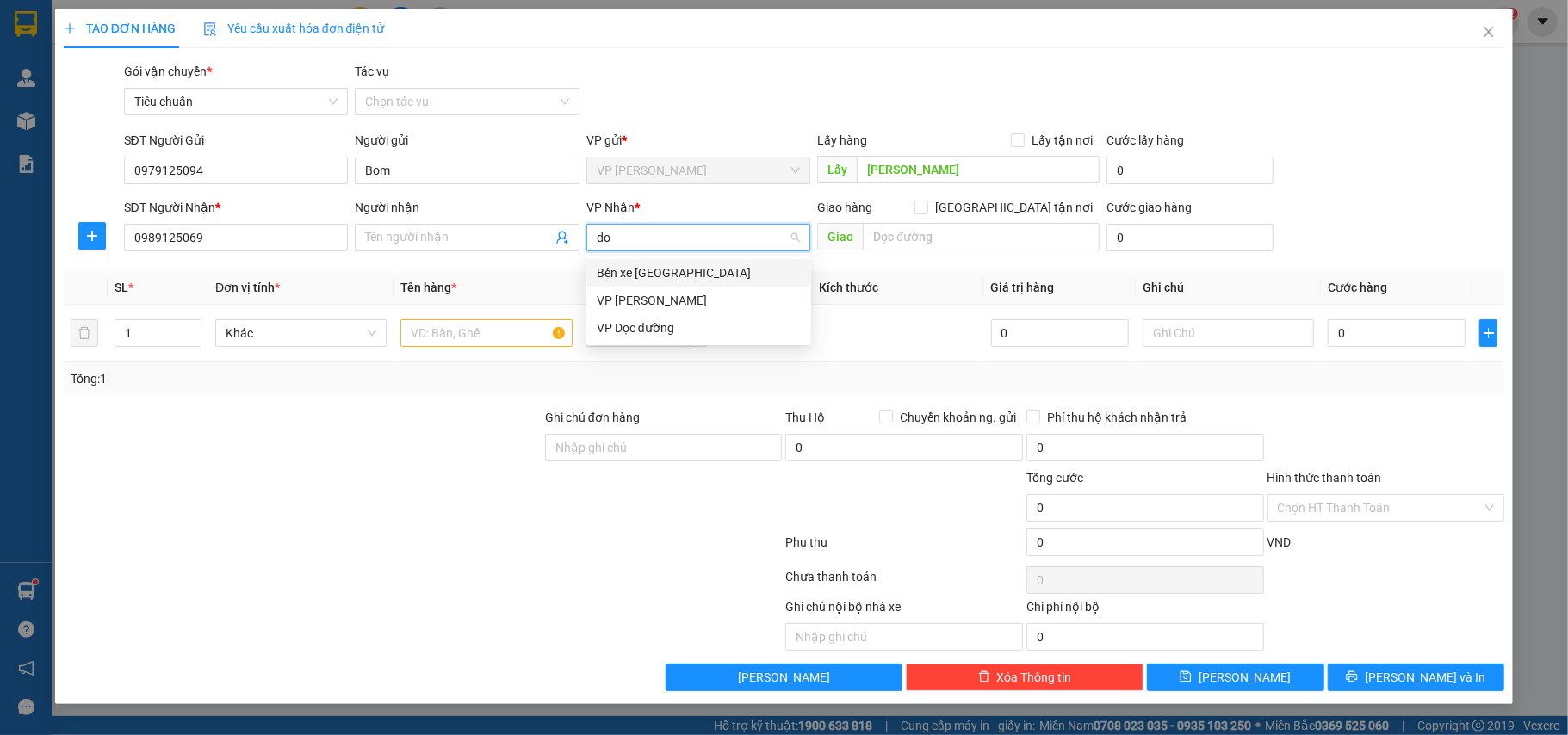
type input "doc"
click at [737, 280] on div "VP Dọc đường" at bounding box center [698, 273] width 204 height 19
type input "a"
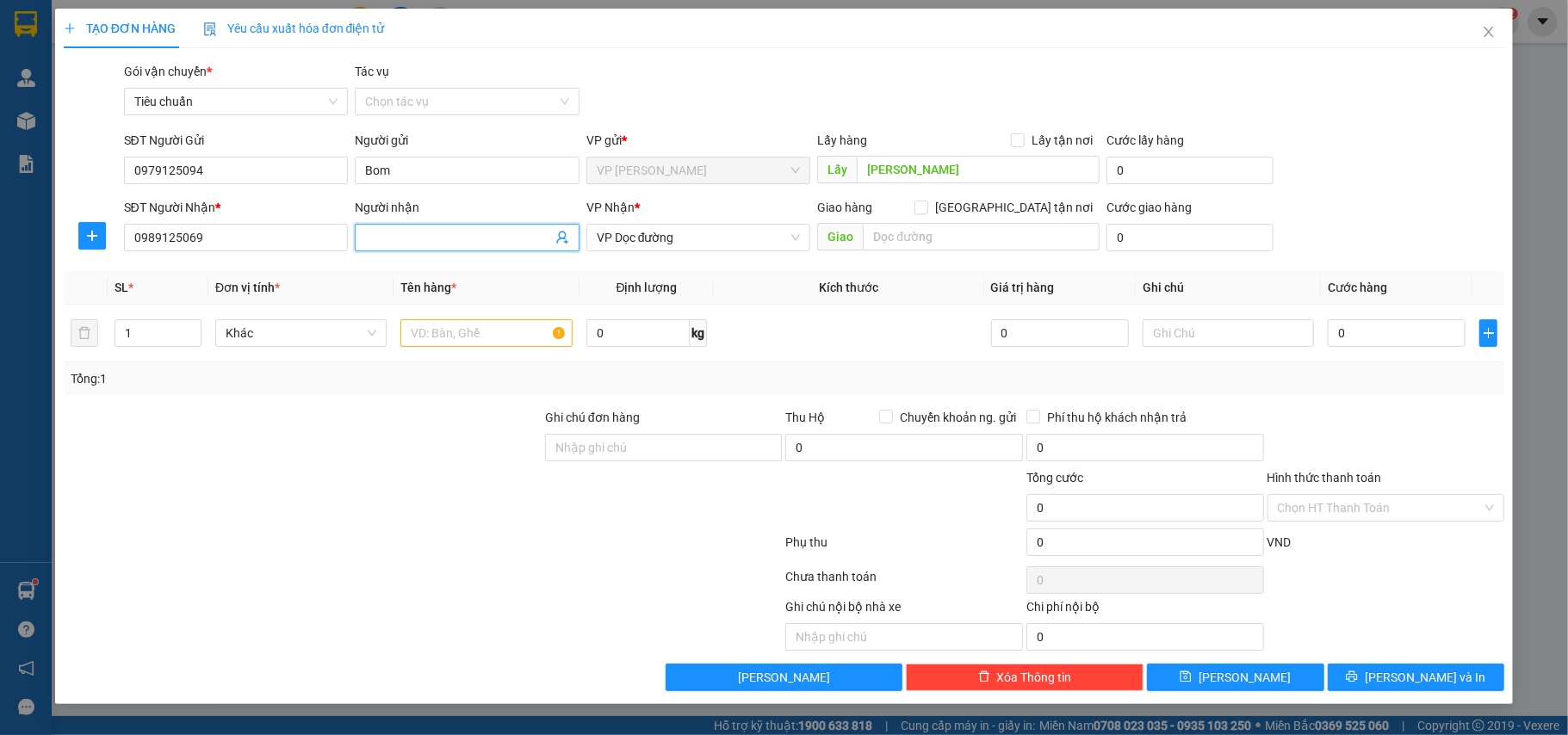
click at [469, 237] on input "Người nhận" at bounding box center [458, 237] width 187 height 19
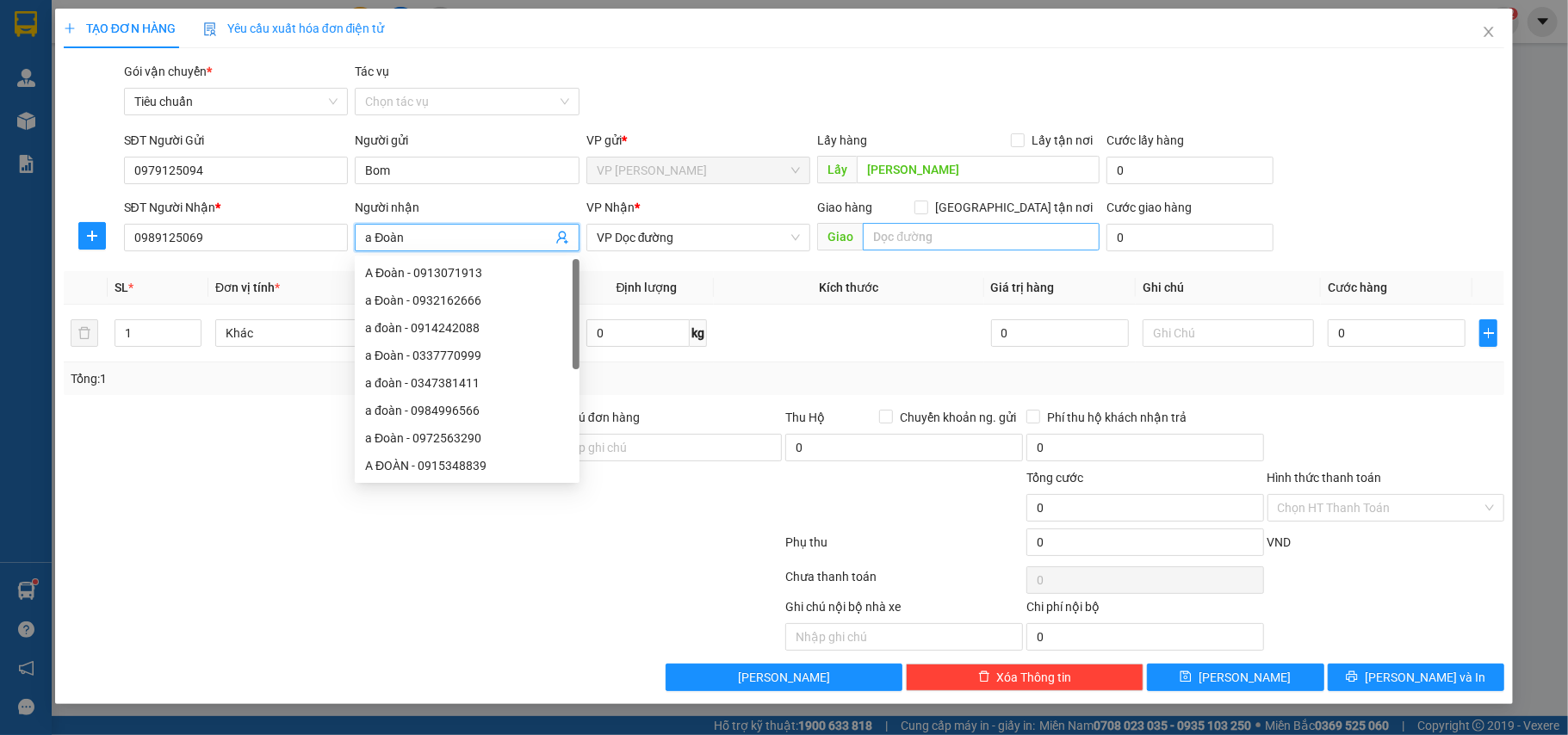
type input "a Đoàn"
click at [913, 237] on input "text" at bounding box center [981, 236] width 237 height 27
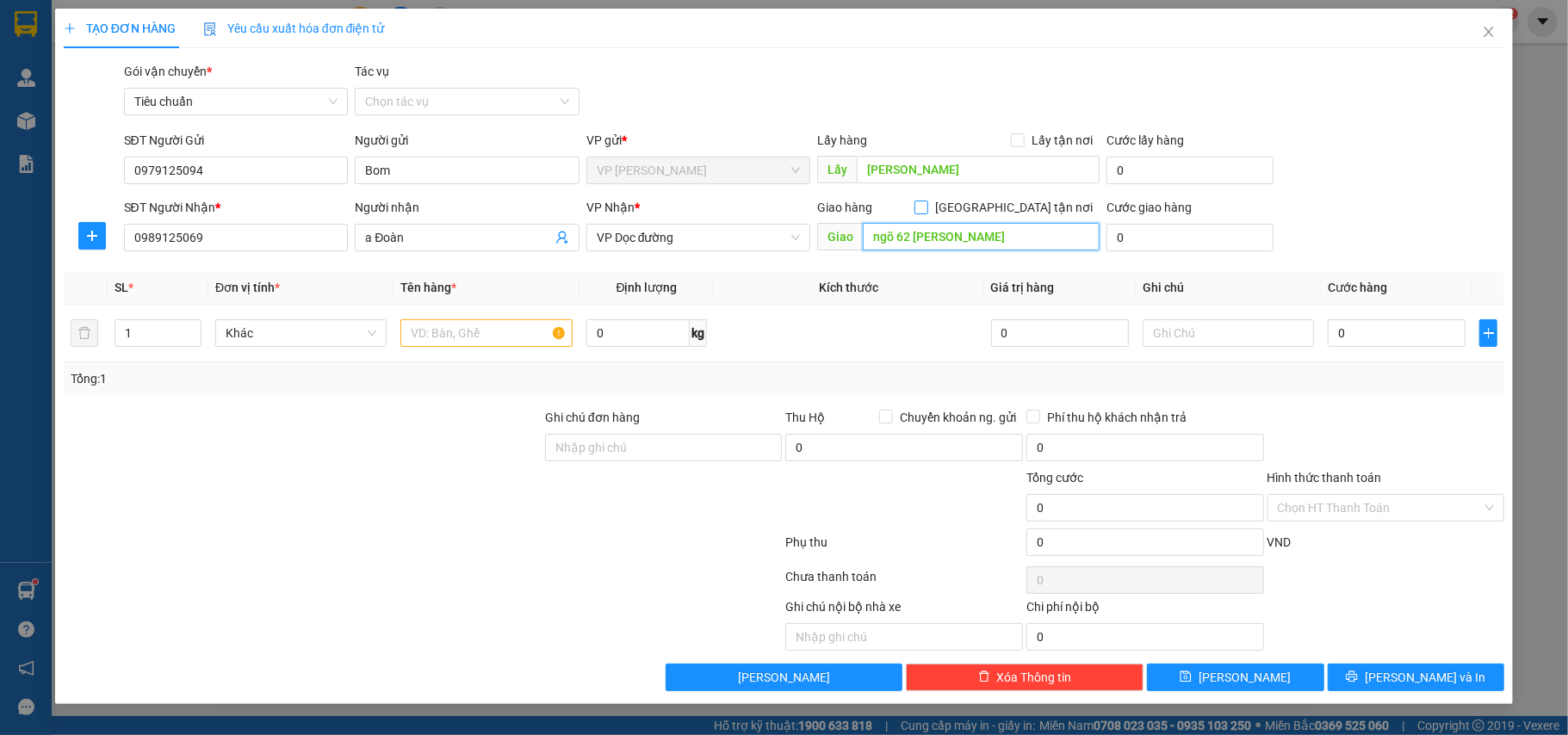
type input "ngõ 62 [PERSON_NAME]"
click at [926, 204] on input "[GEOGRAPHIC_DATA] tận nơi" at bounding box center [920, 206] width 12 height 12
checkbox input "true"
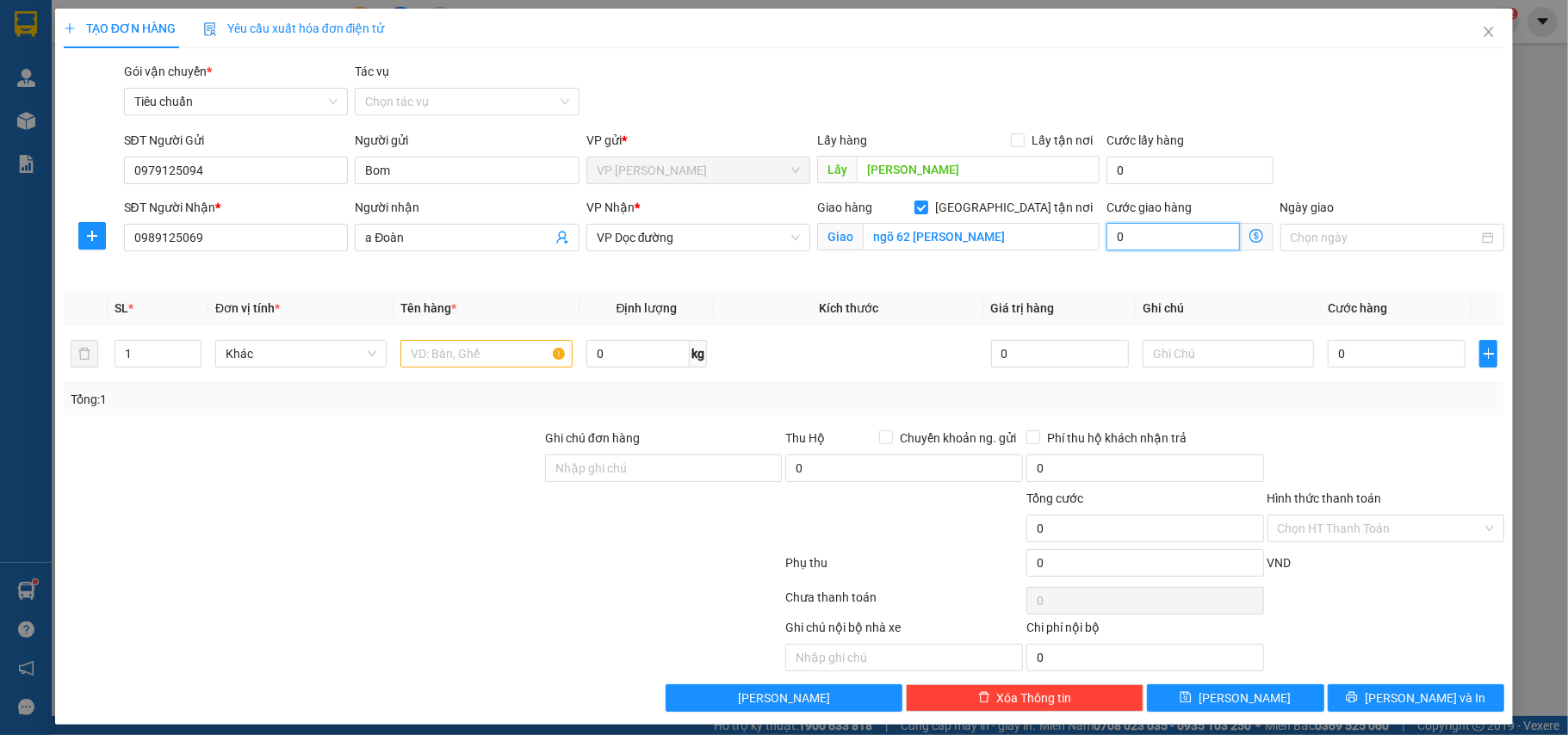
click at [1138, 243] on input "0" at bounding box center [1173, 236] width 132 height 27
type input "5"
type input "50"
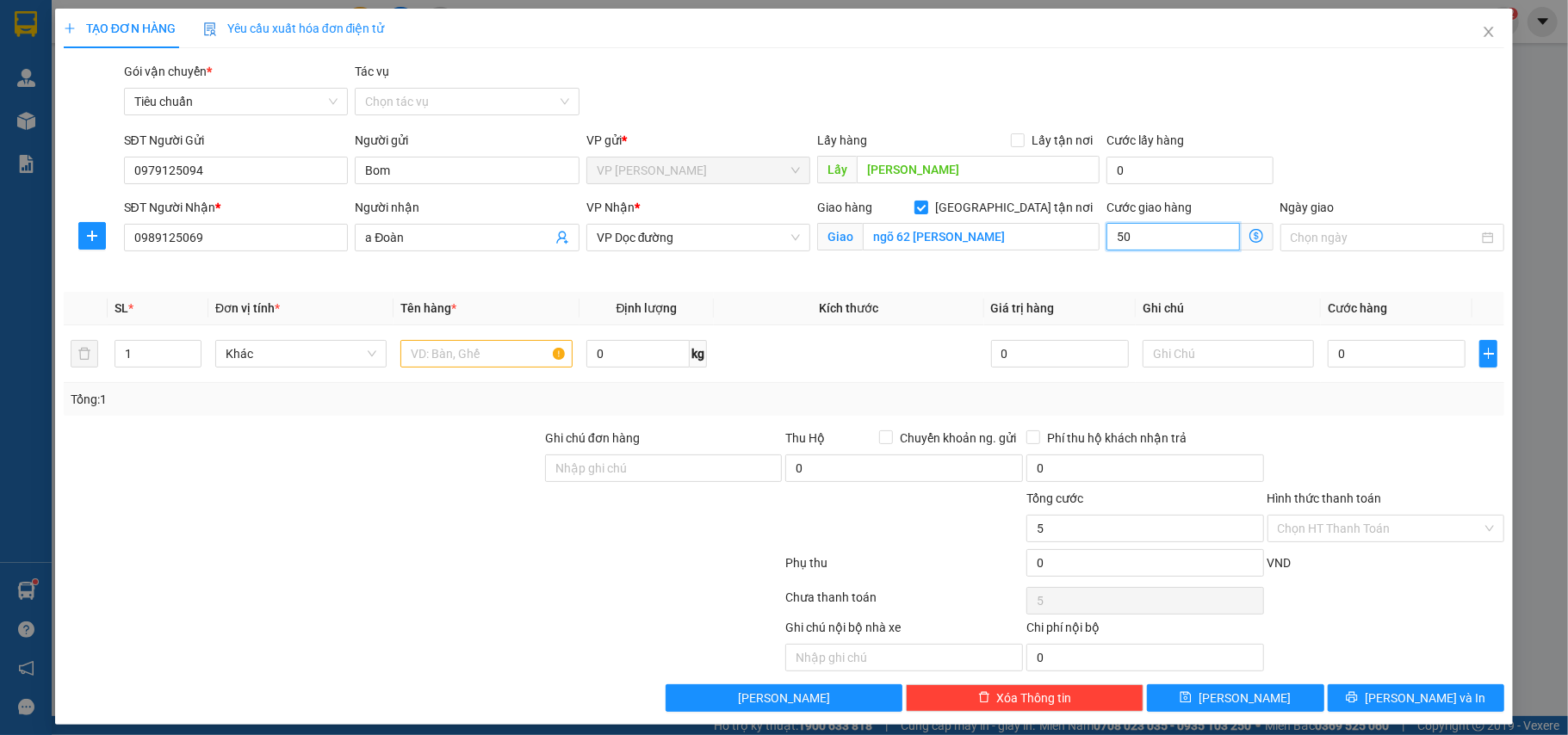
type input "50"
type input "50.000"
click at [513, 350] on input "text" at bounding box center [486, 353] width 172 height 27
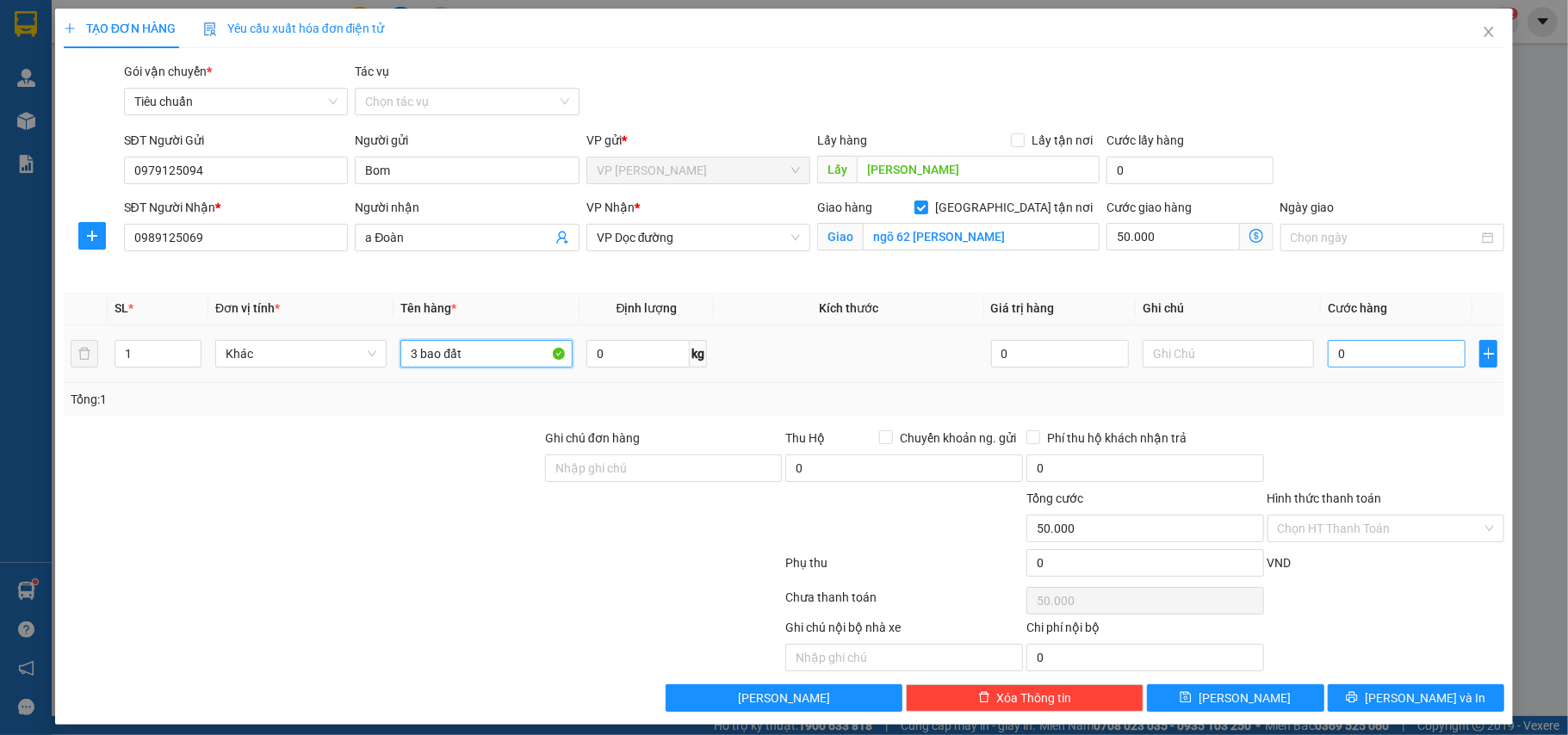
type input "3 bao đất"
click at [1405, 362] on input "0" at bounding box center [1396, 353] width 138 height 27
type input "2"
type input "50.002"
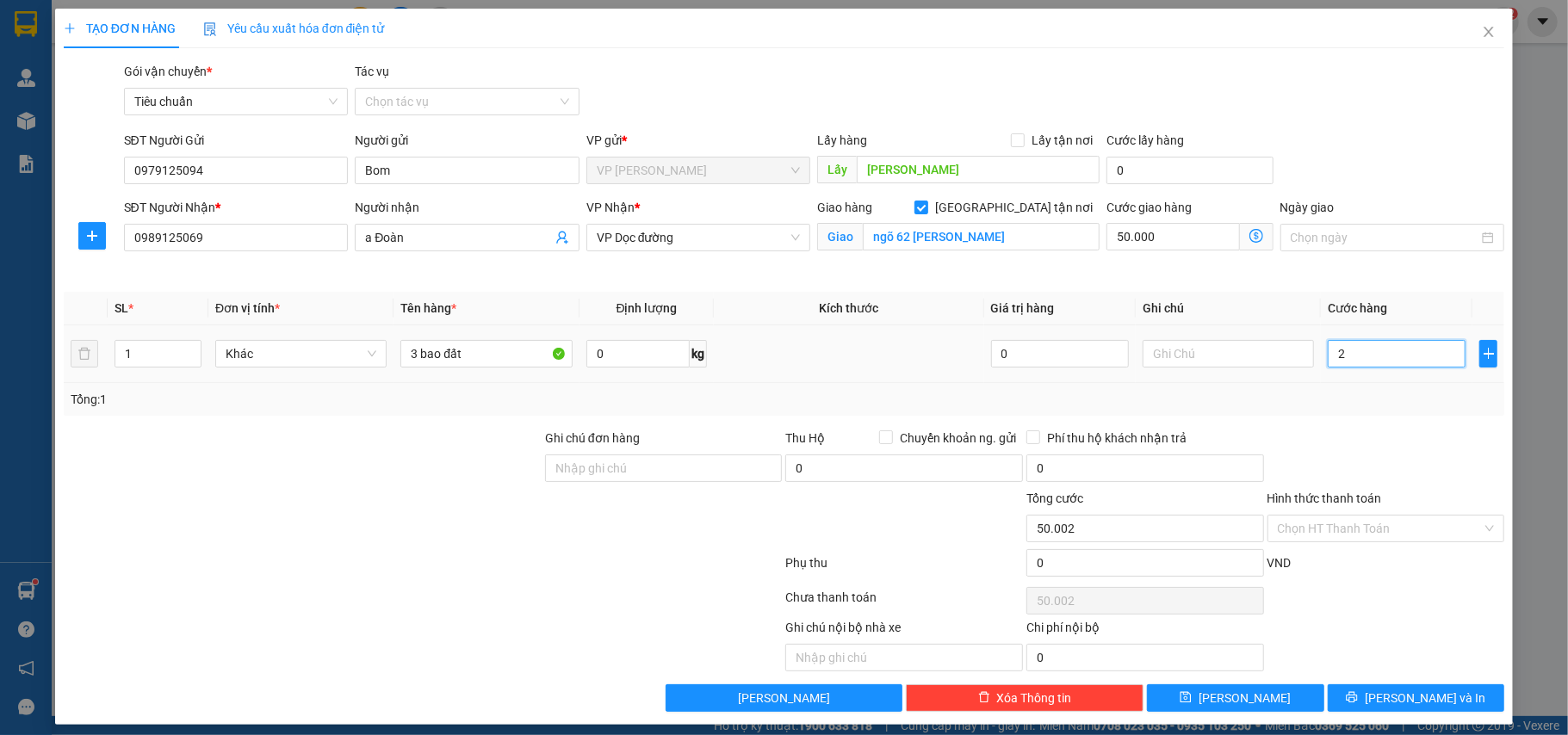
type input "25"
type input "50.025"
type input "250"
type input "50.250"
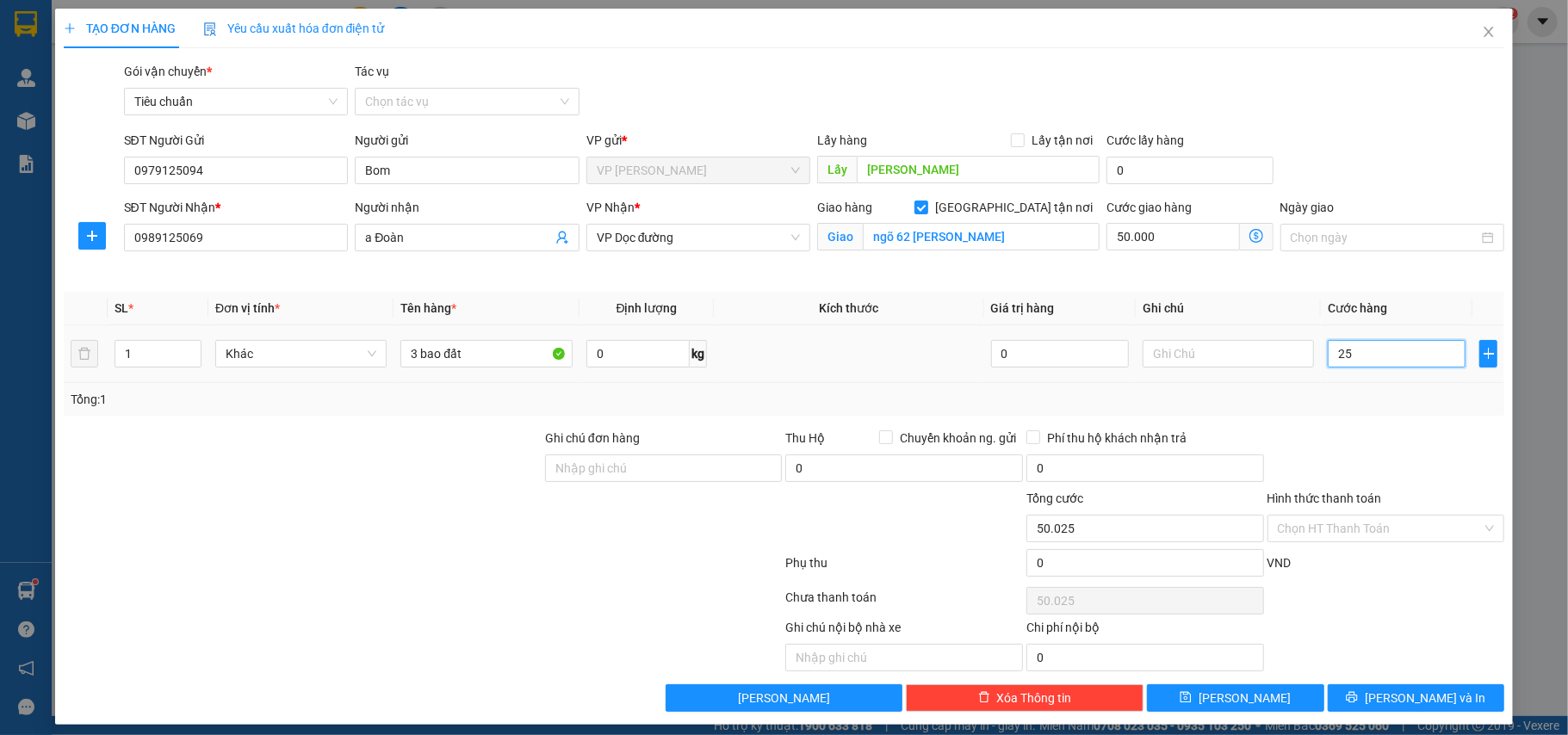
type input "50.250"
type input "250.000"
type input "300.000"
click at [1215, 693] on button "[PERSON_NAME]" at bounding box center [1236, 698] width 177 height 27
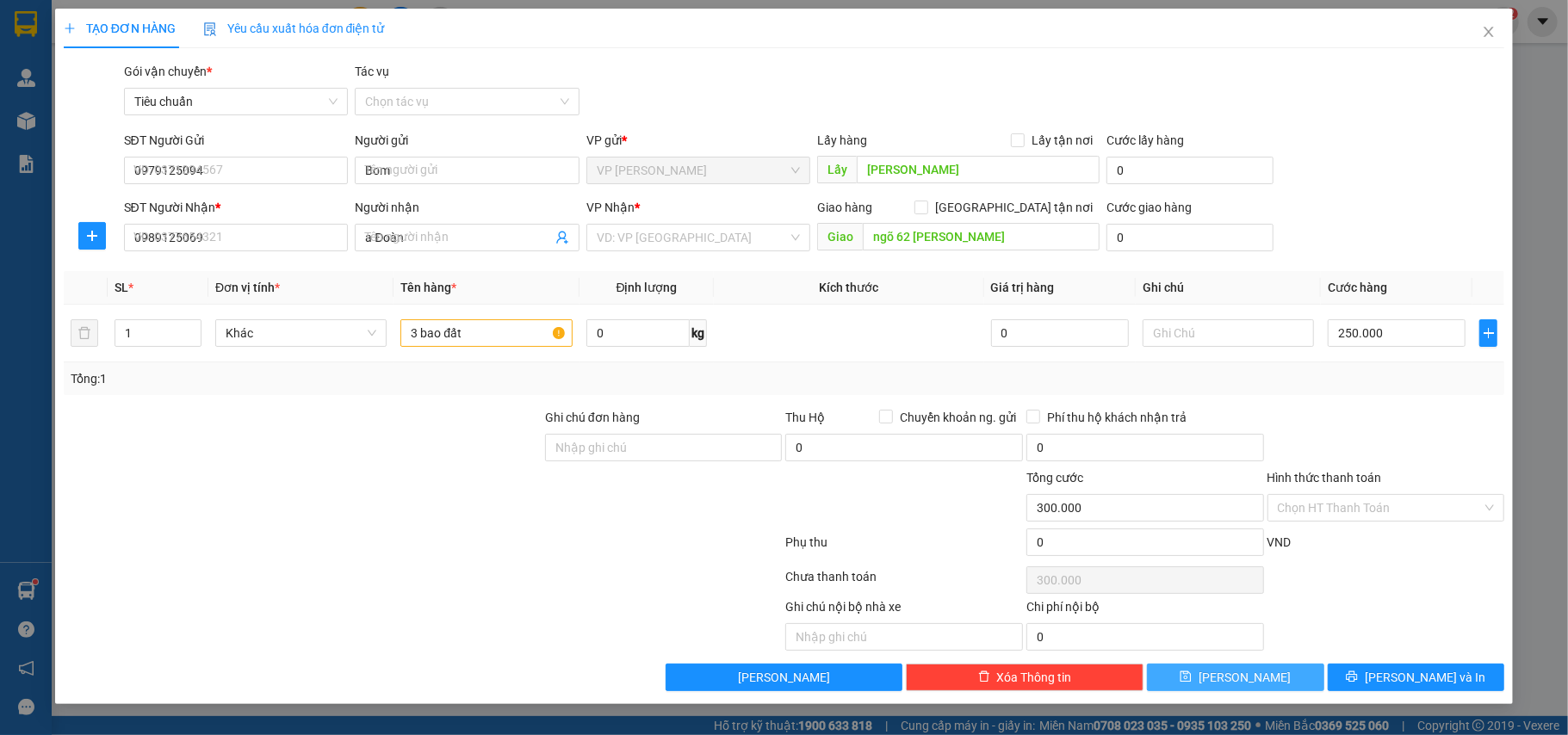
checkbox input "false"
type input "0"
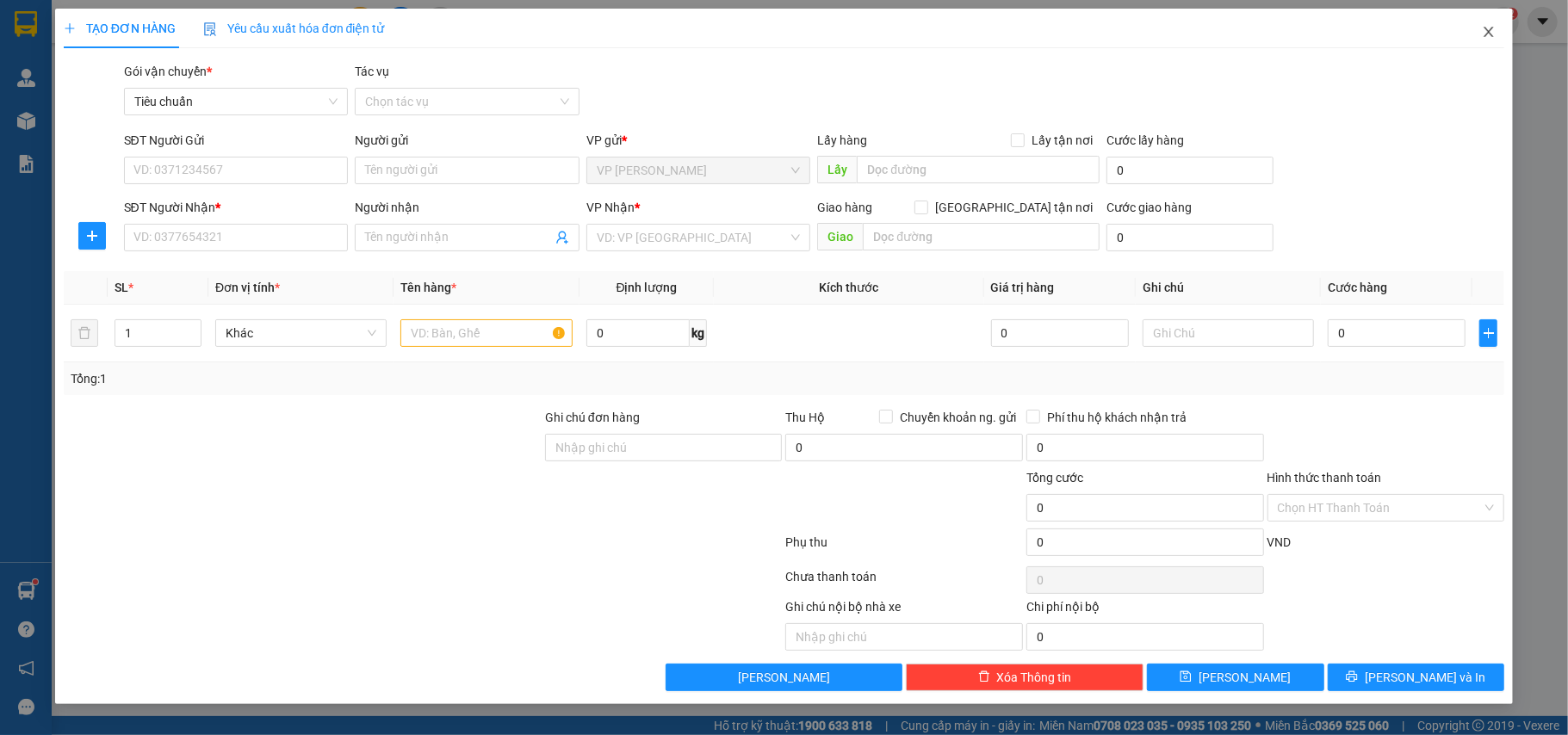
click at [1489, 32] on icon "close" at bounding box center [1489, 31] width 9 height 10
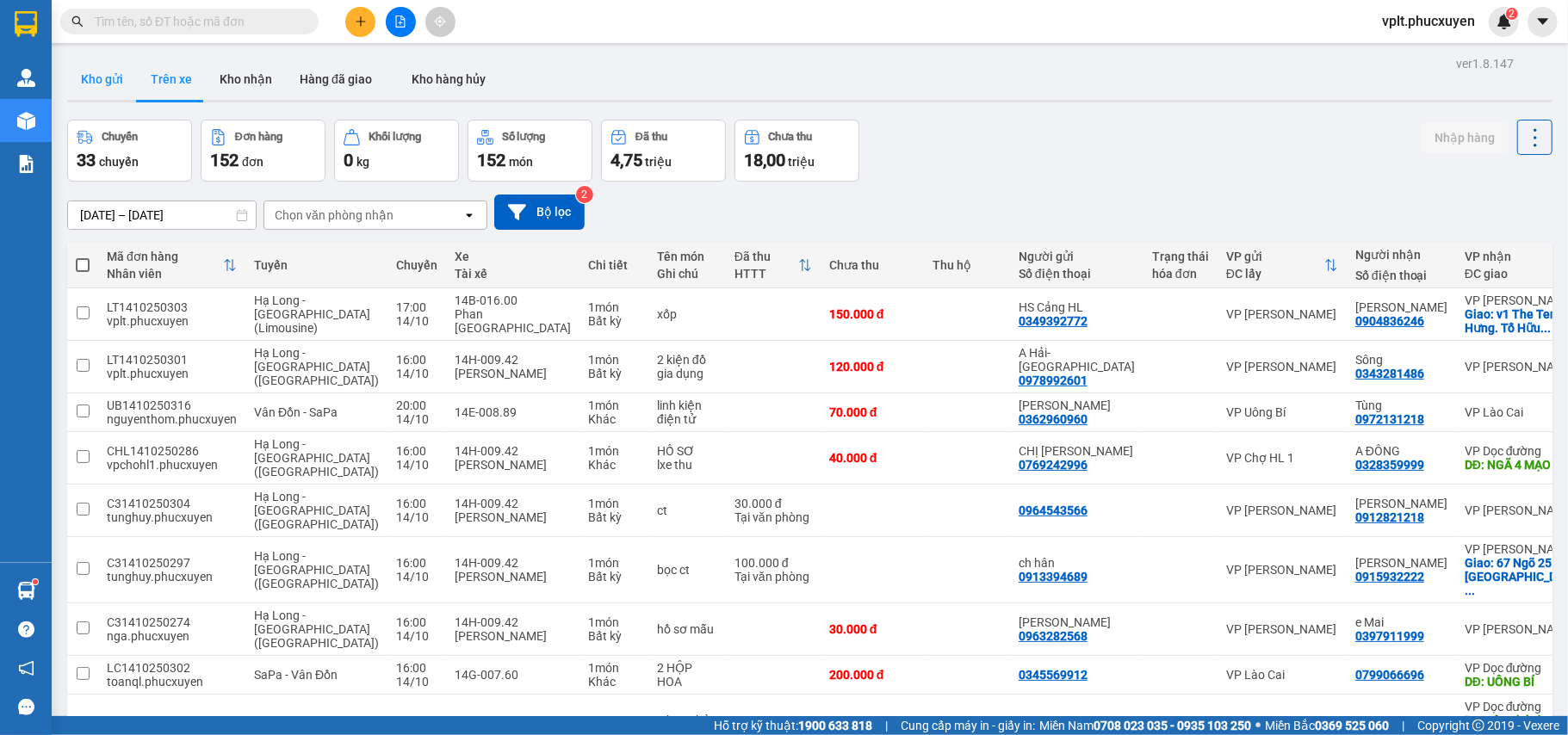
click at [95, 67] on button "Kho gửi" at bounding box center [102, 79] width 69 height 41
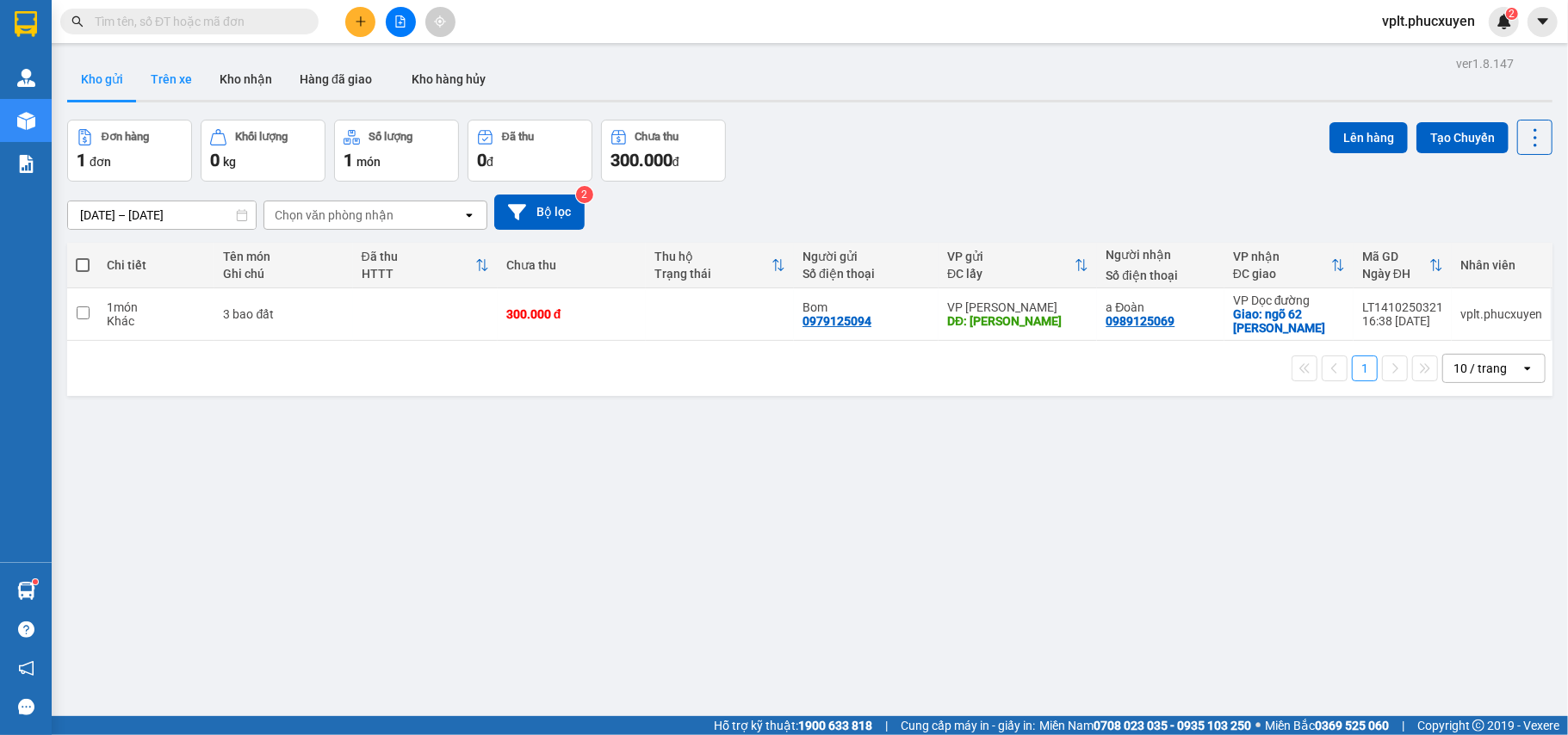
click at [186, 80] on button "Trên xe" at bounding box center [171, 79] width 68 height 41
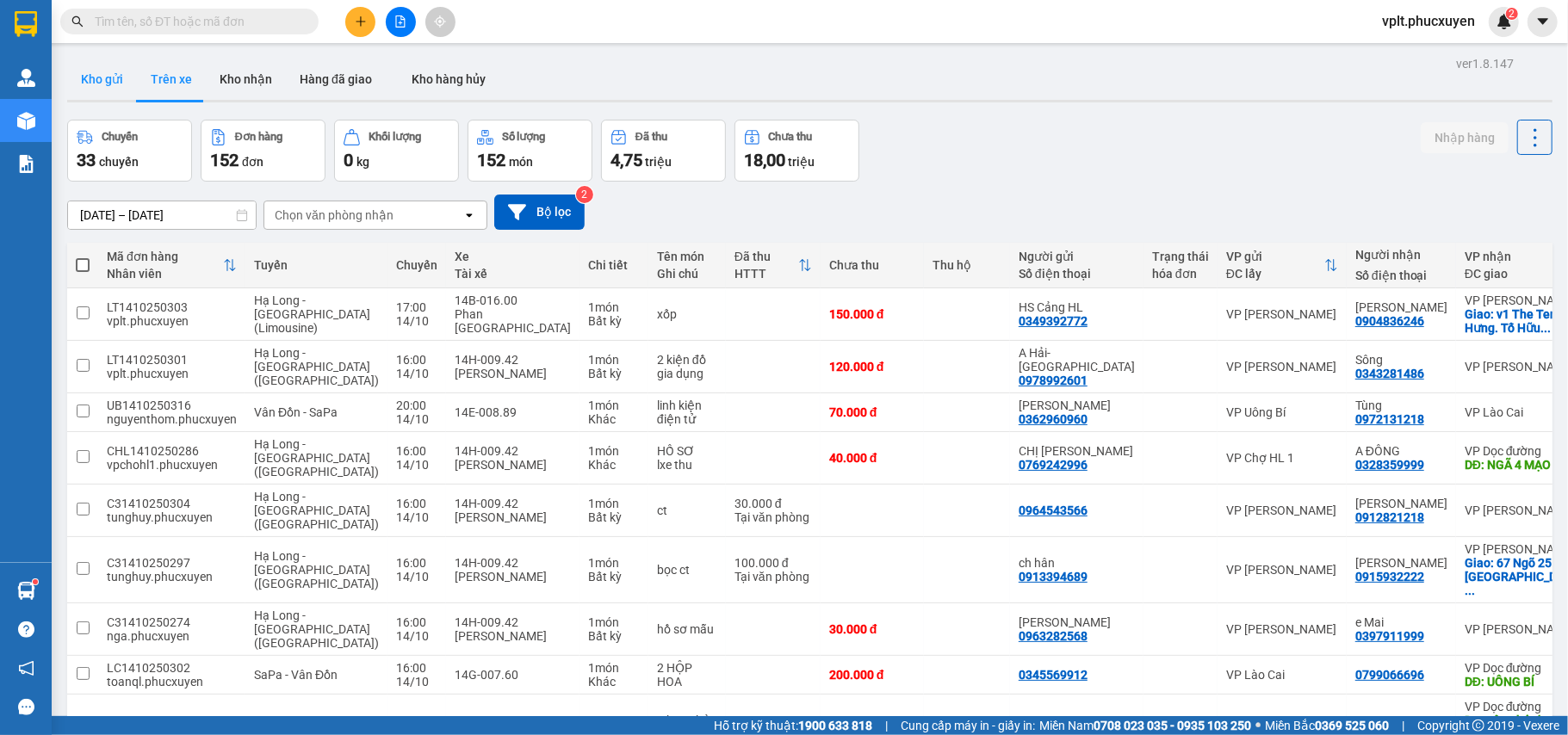
click at [98, 81] on button "Kho gửi" at bounding box center [102, 79] width 69 height 41
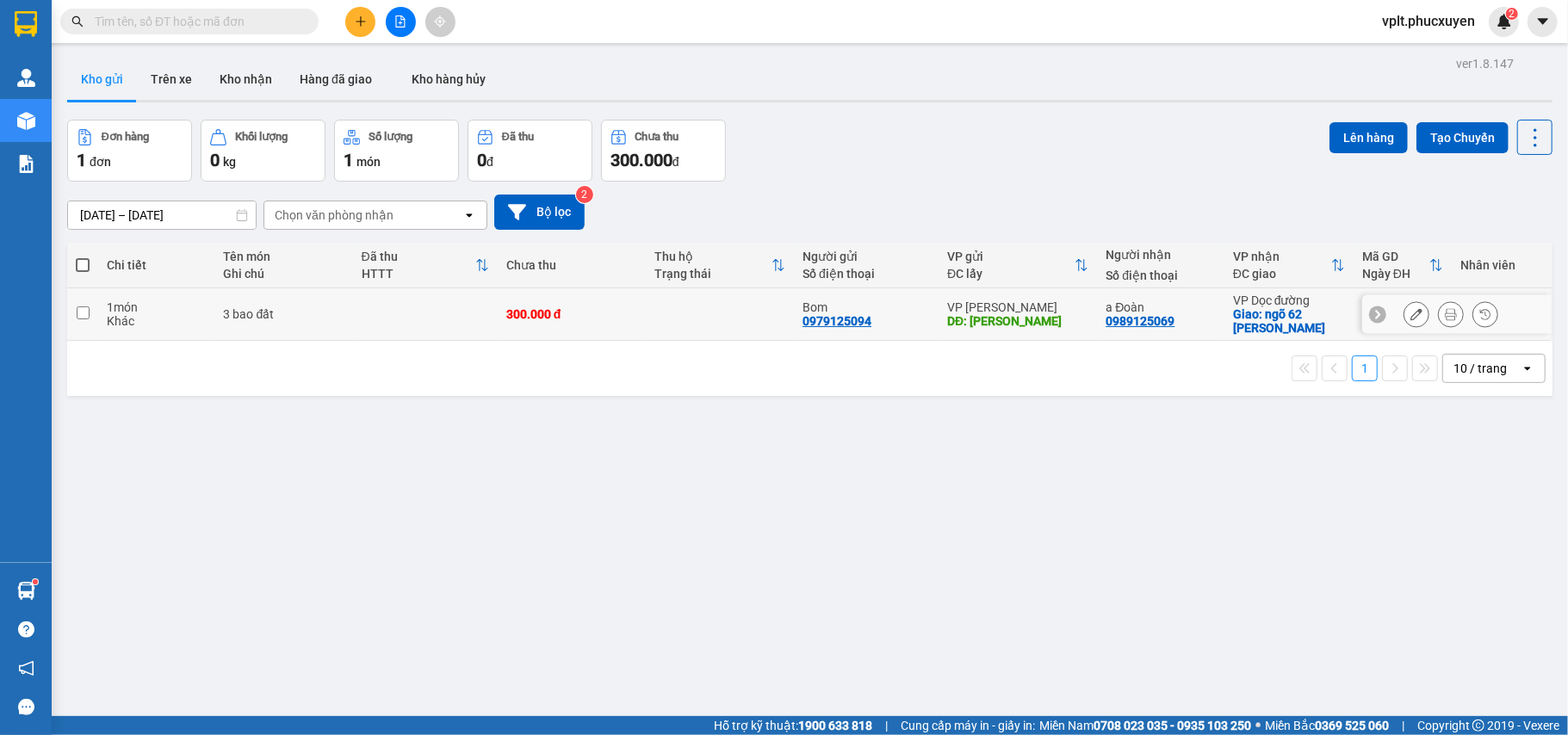
click at [156, 317] on div "Khác" at bounding box center [156, 320] width 99 height 14
checkbox input "true"
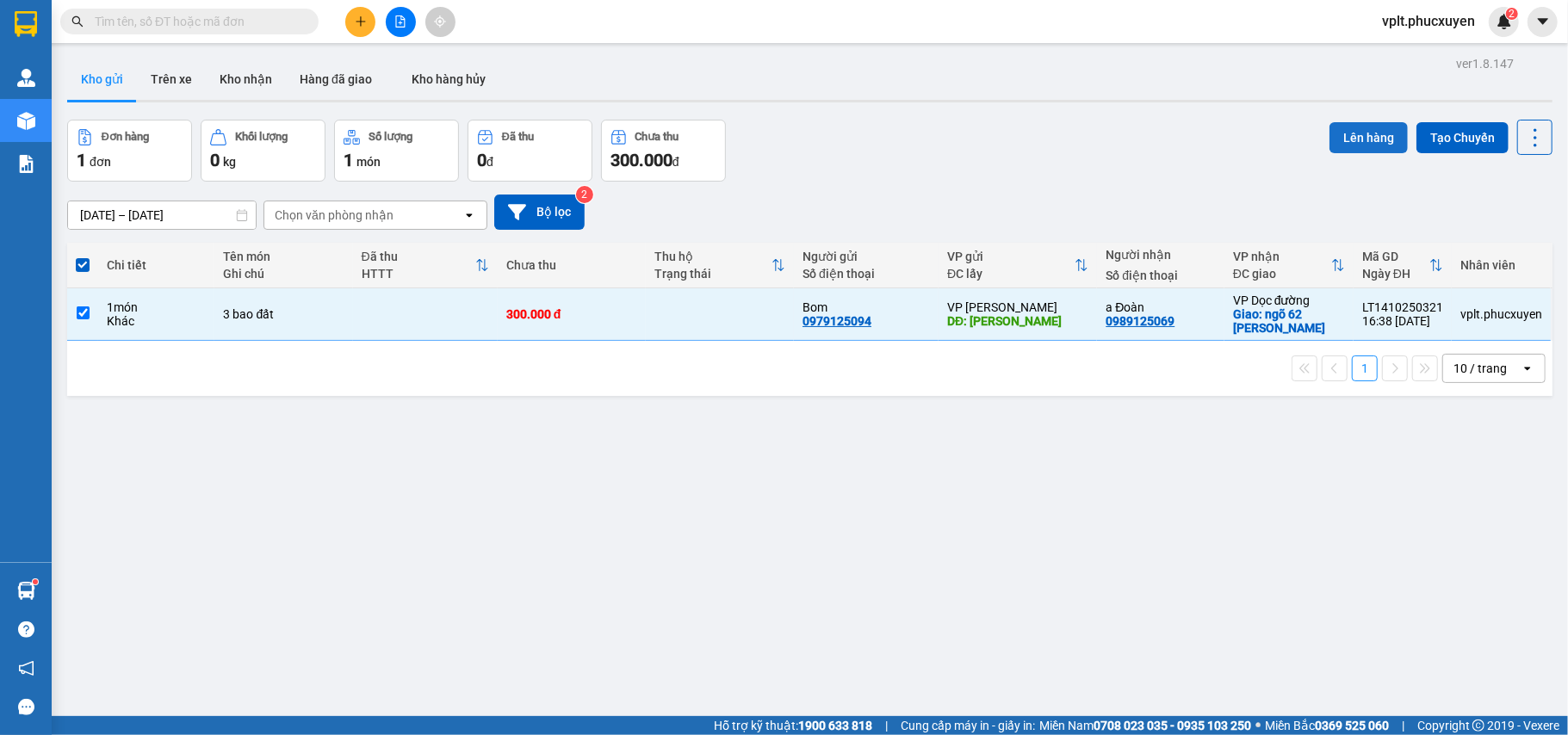
click at [1331, 135] on button "Lên hàng" at bounding box center [1369, 138] width 79 height 31
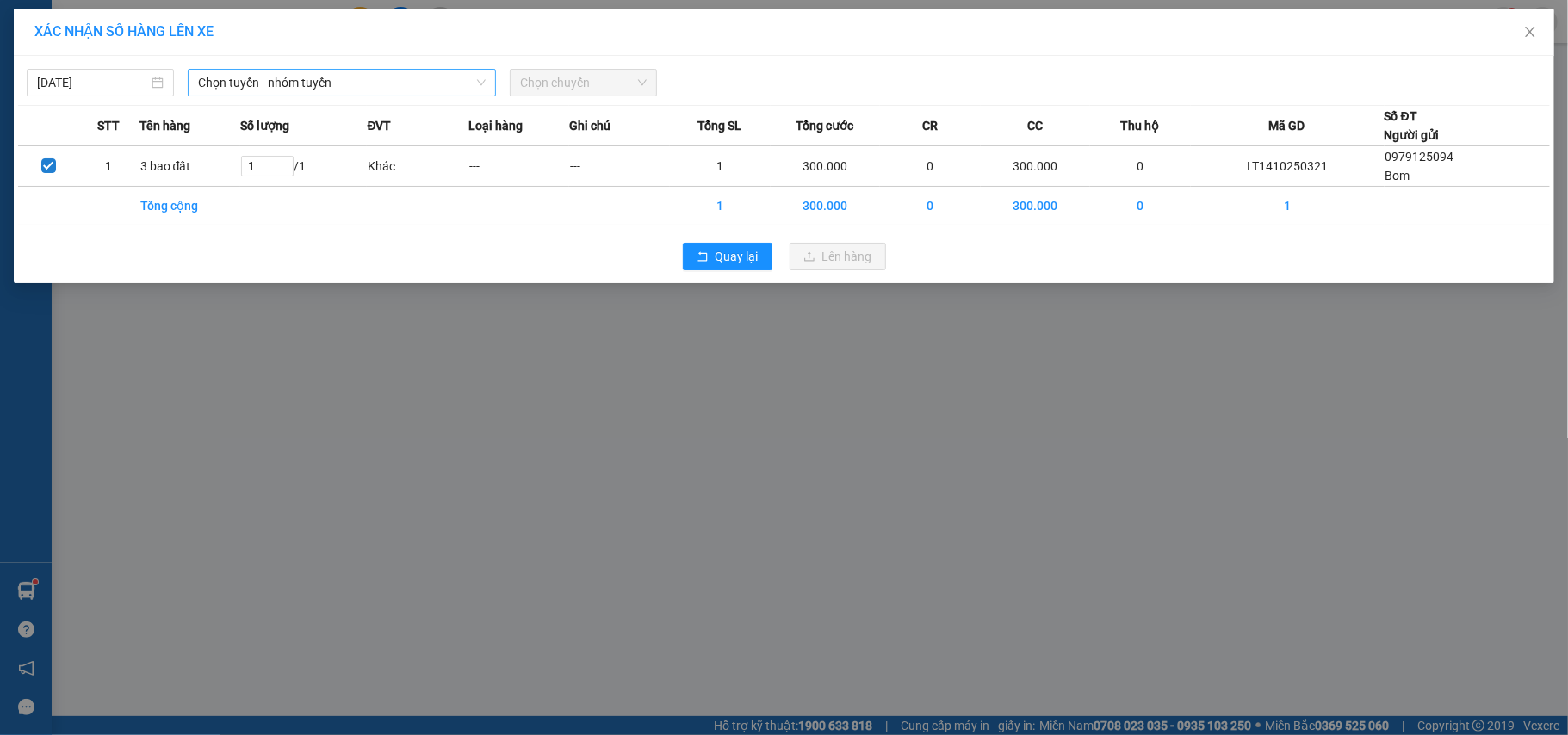
click at [344, 69] on span "Chọn tuyến - nhóm tuyến" at bounding box center [342, 82] width 288 height 26
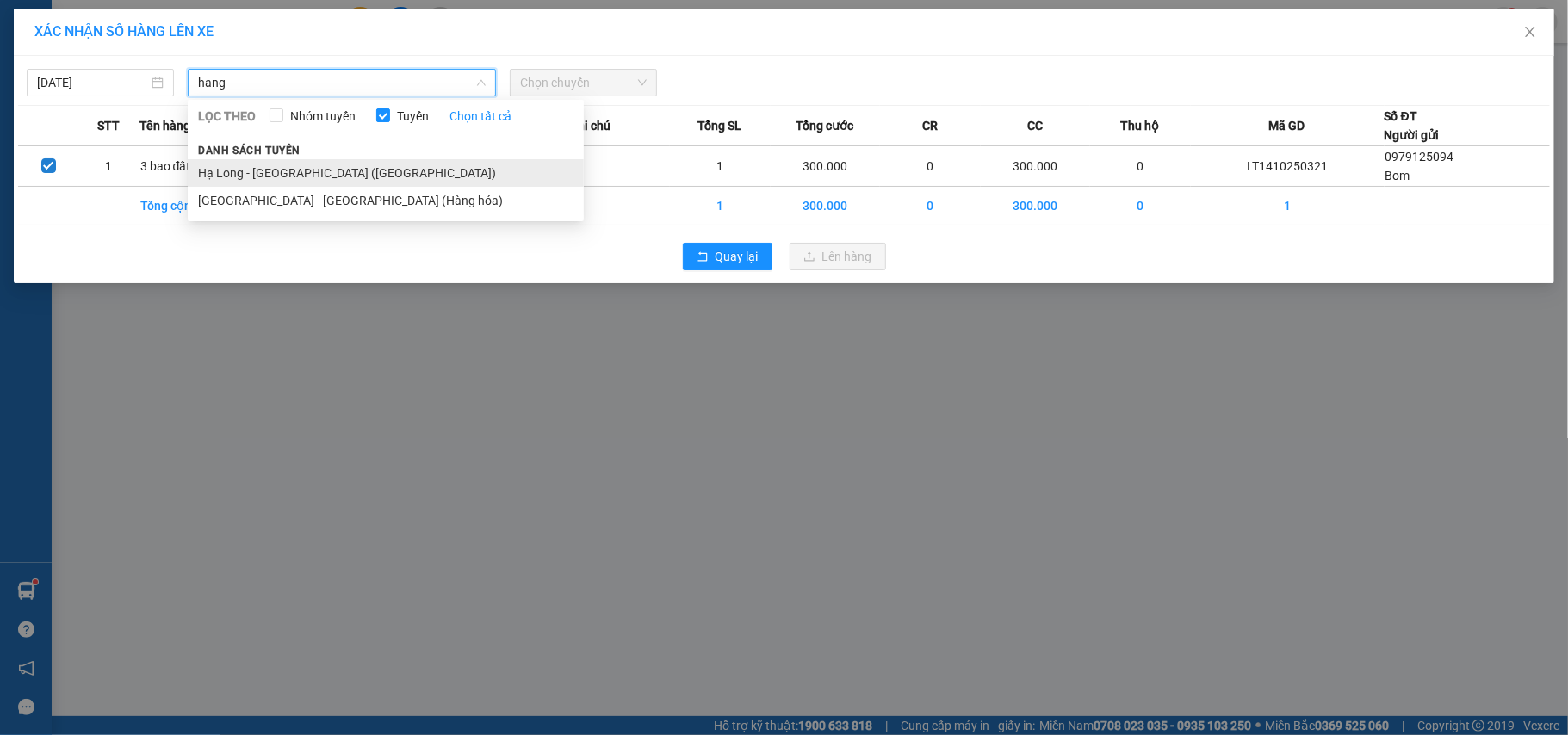
type input "hang"
click at [360, 165] on li "Hạ Long - [GEOGRAPHIC_DATA] ([GEOGRAPHIC_DATA])" at bounding box center [386, 173] width 396 height 27
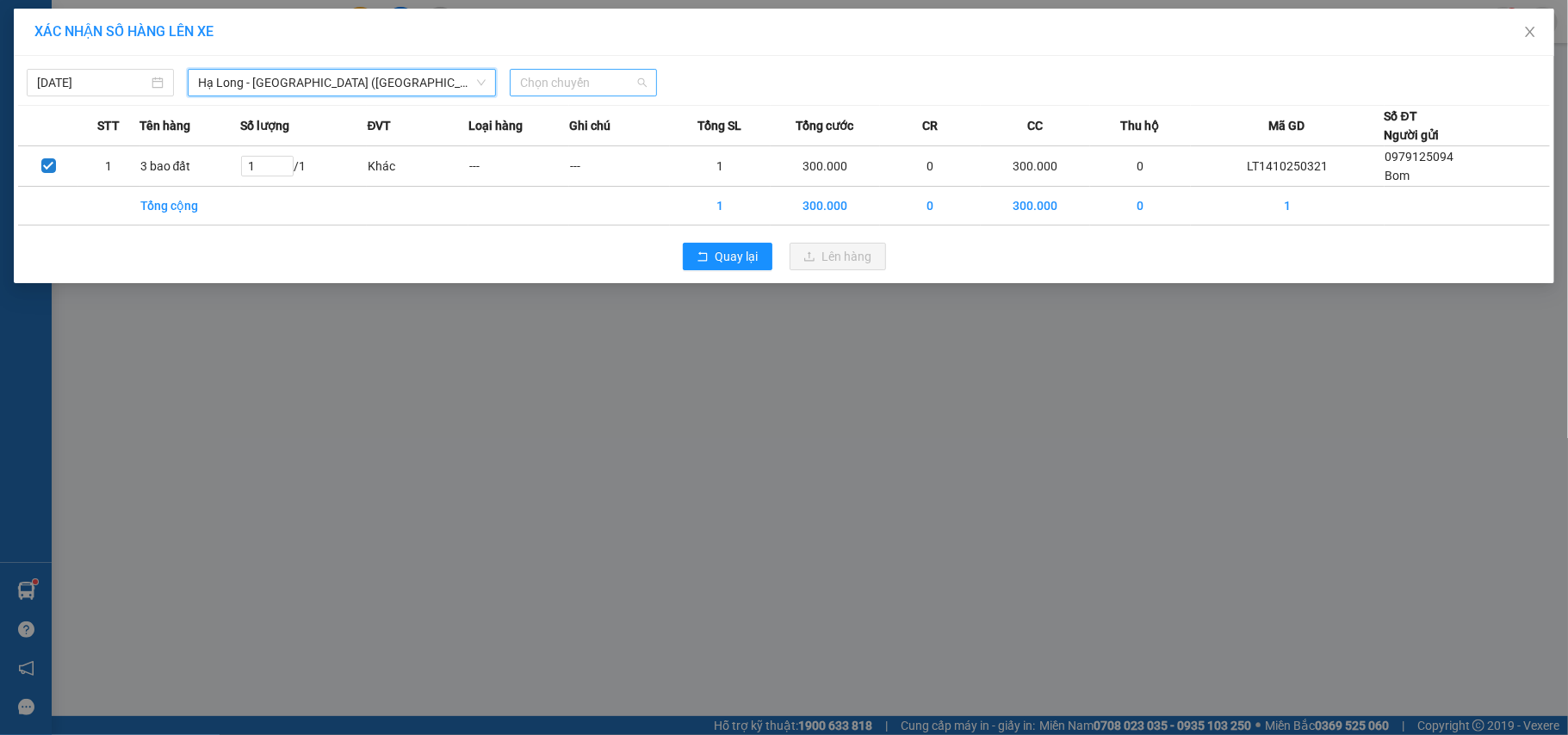
click at [604, 81] on span "Chọn chuyến" at bounding box center [583, 82] width 127 height 26
click at [605, 167] on div "16:00 - 14H-009.42" at bounding box center [586, 172] width 134 height 19
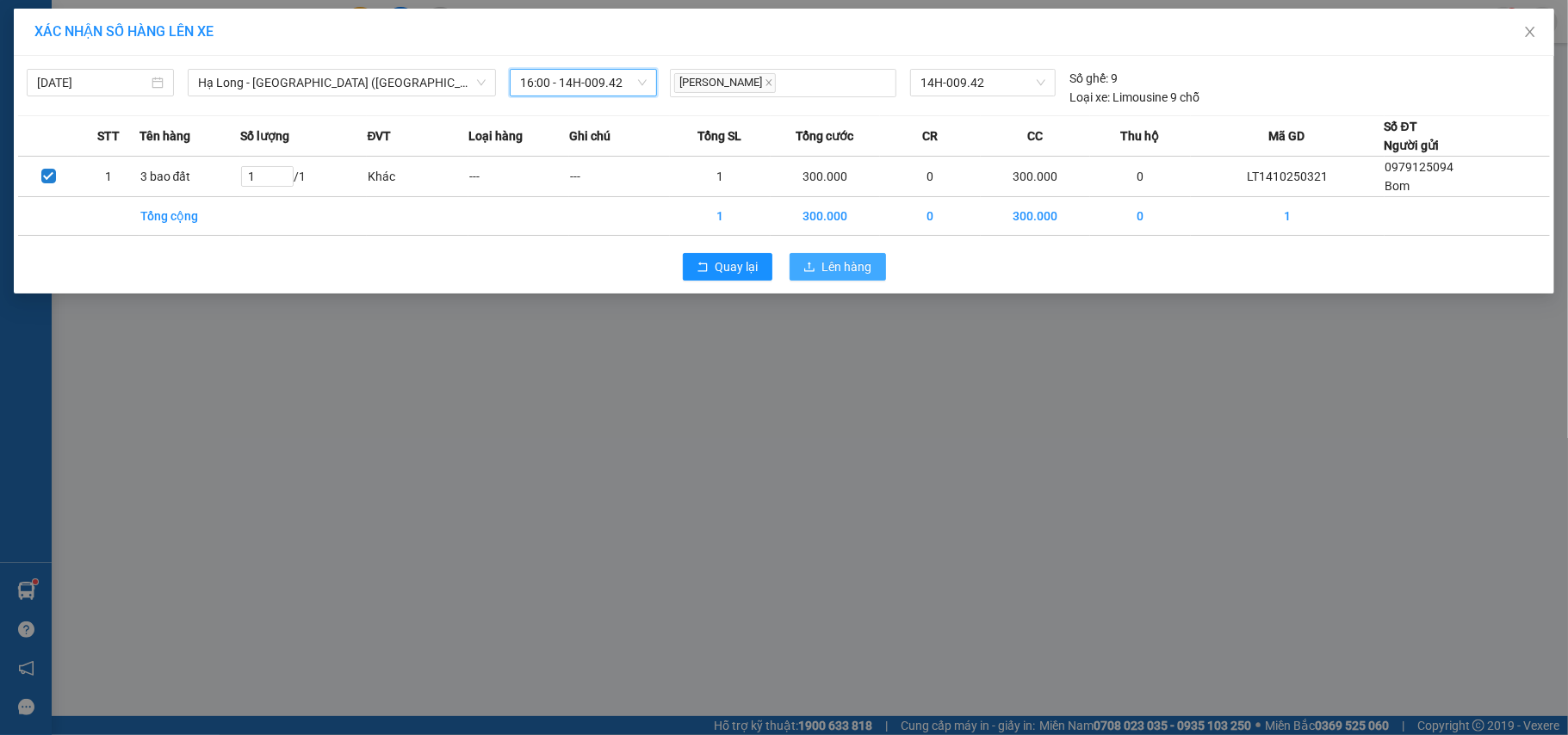
click at [830, 257] on button "Lên hàng" at bounding box center [838, 267] width 97 height 27
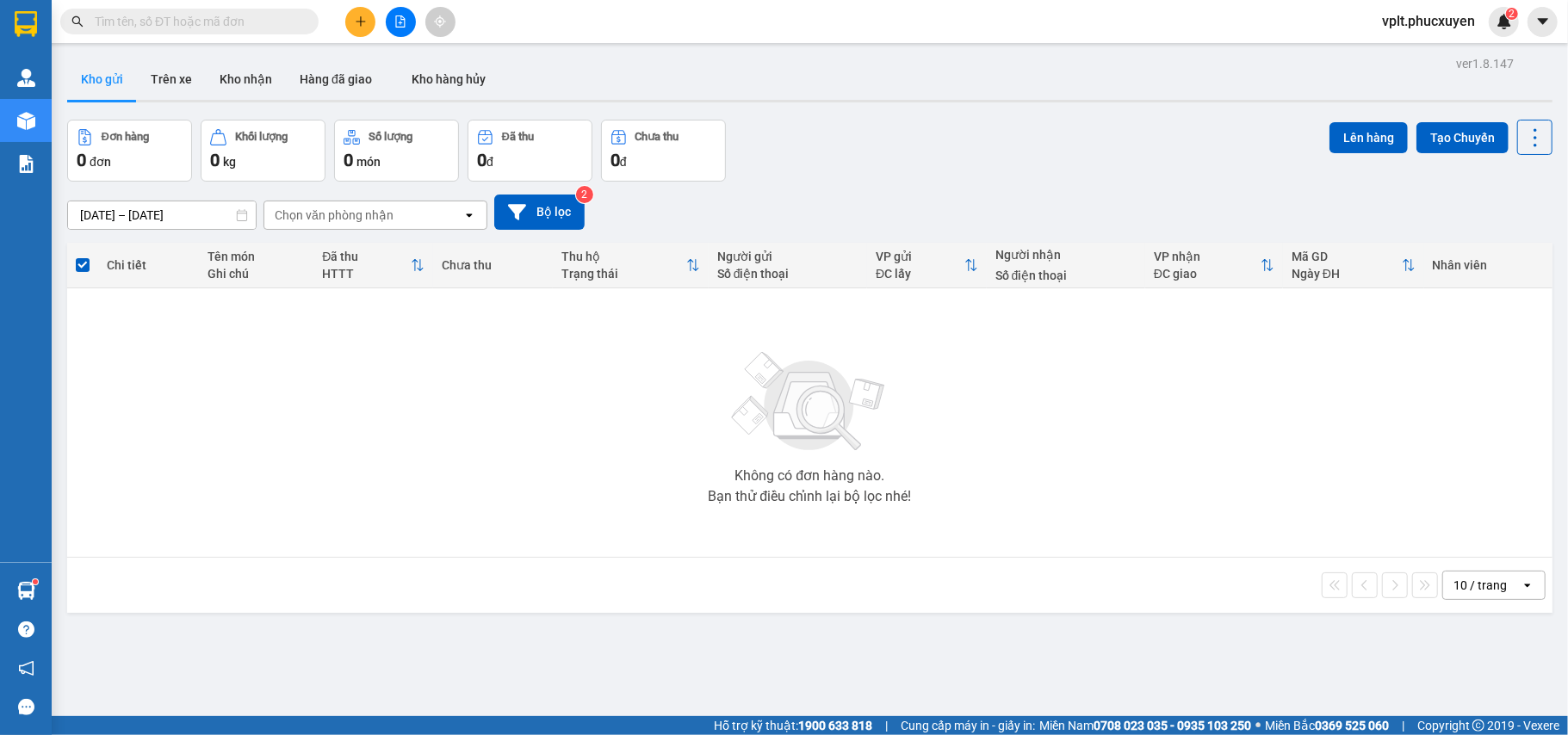
click at [191, 23] on input "text" at bounding box center [196, 21] width 204 height 19
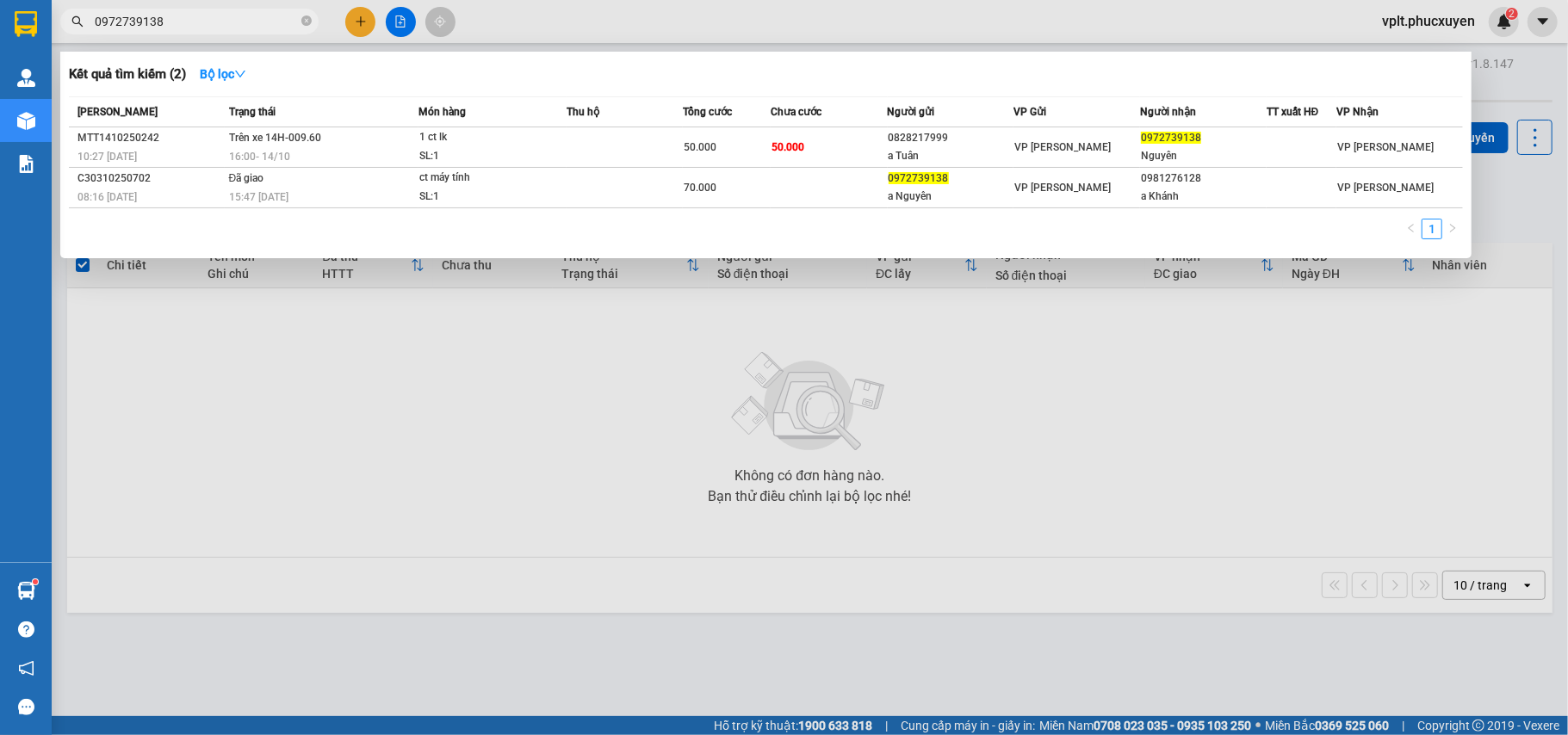
type input "0972739138"
click at [329, 476] on div at bounding box center [784, 367] width 1568 height 735
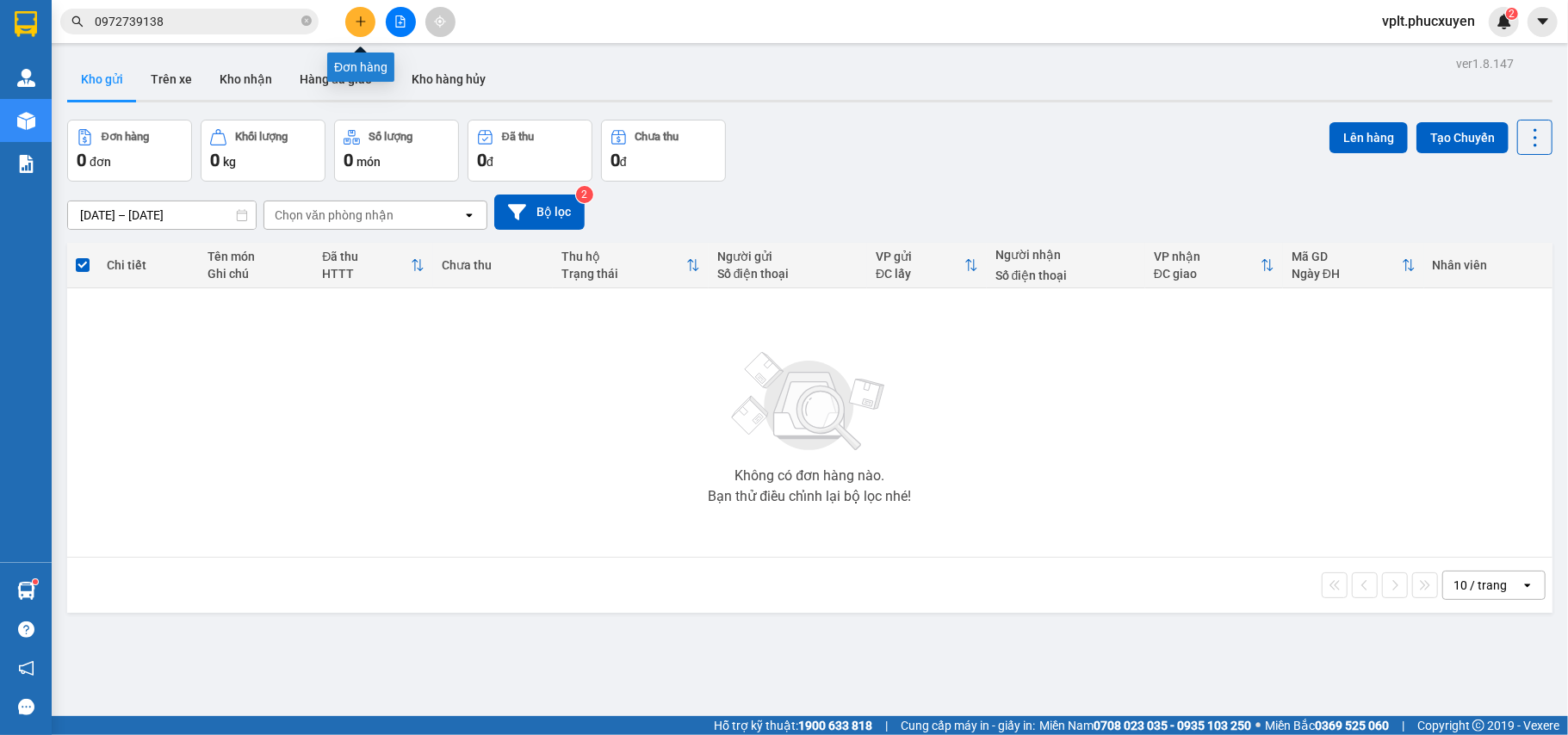
click at [358, 17] on icon "plus" at bounding box center [360, 21] width 12 height 12
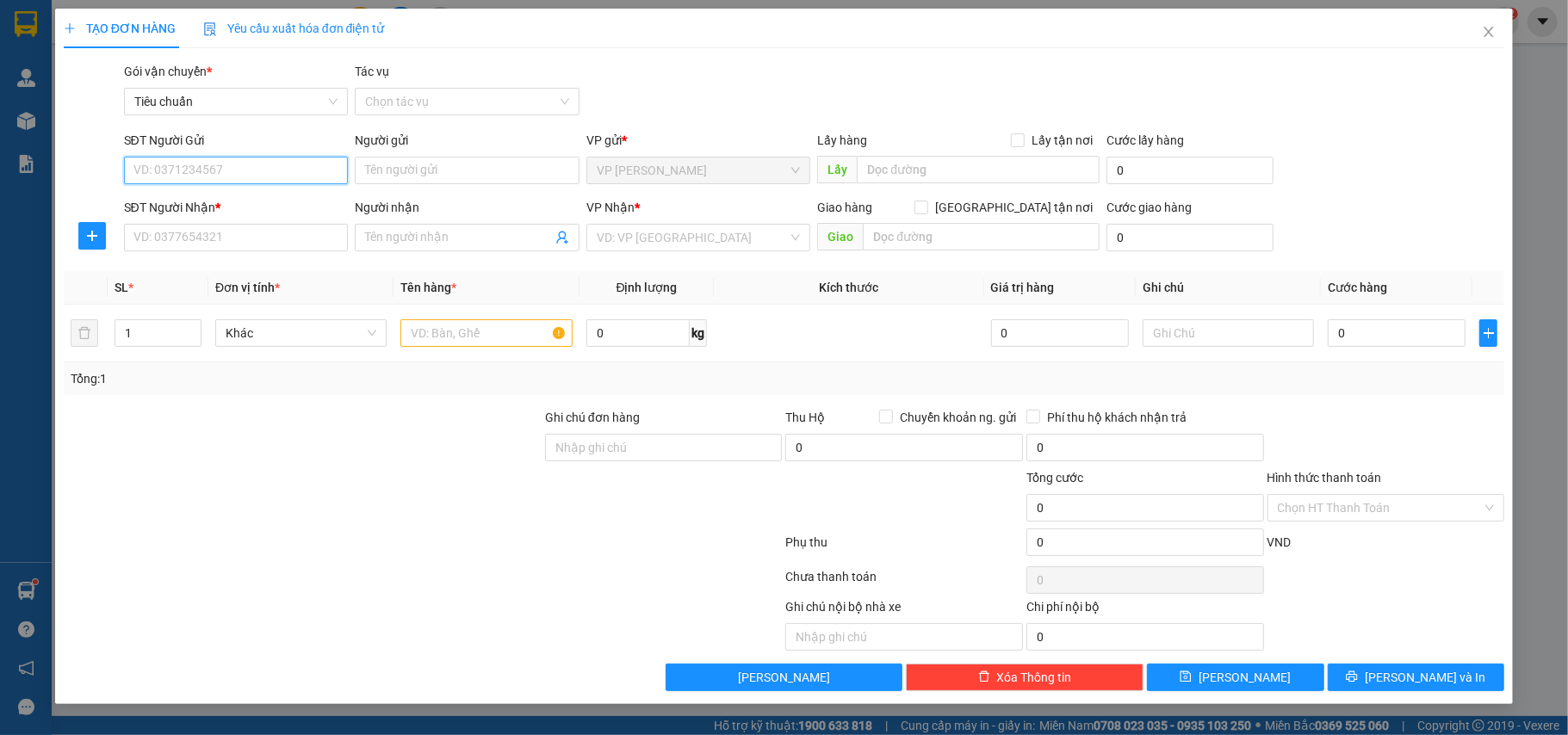
click at [189, 167] on input "SĐT Người Gửi" at bounding box center [237, 171] width 225 height 27
click at [391, 157] on input "Người gửi" at bounding box center [467, 171] width 225 height 27
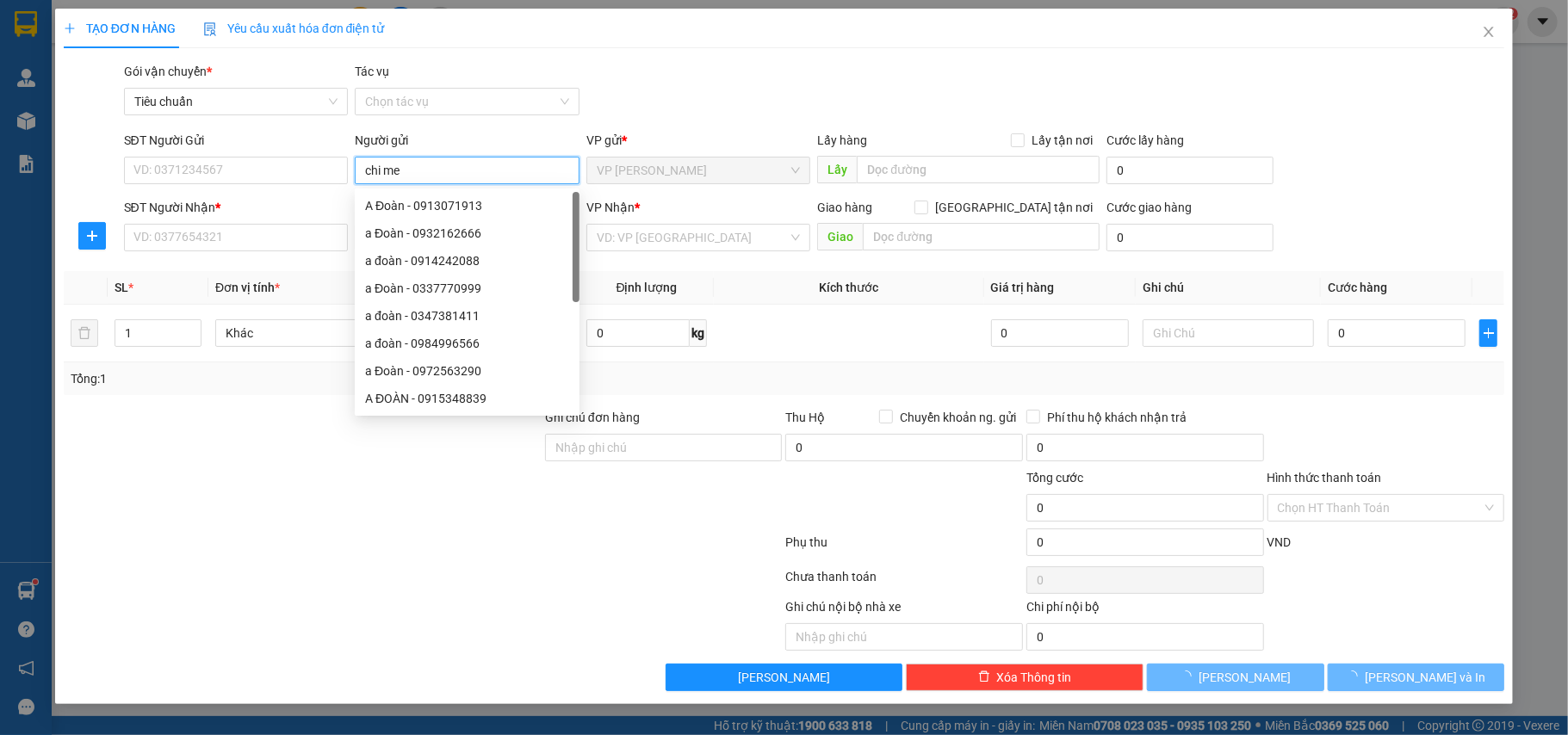
type input "chi med"
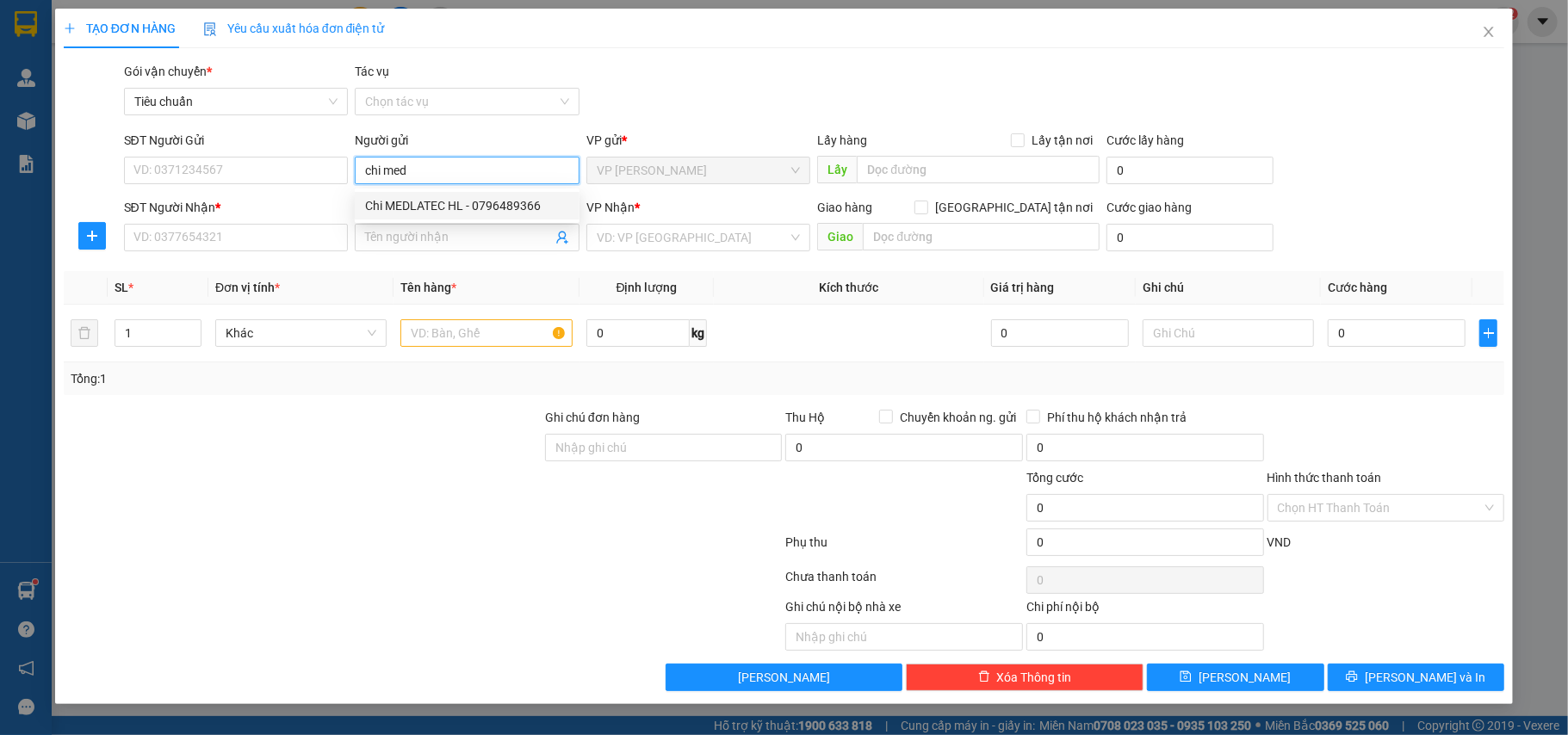
click at [436, 200] on div "Chi MEDLATEC HL - 0796489366" at bounding box center [467, 205] width 204 height 19
type input "0796489366"
type input "Chi MEDLATEC HL"
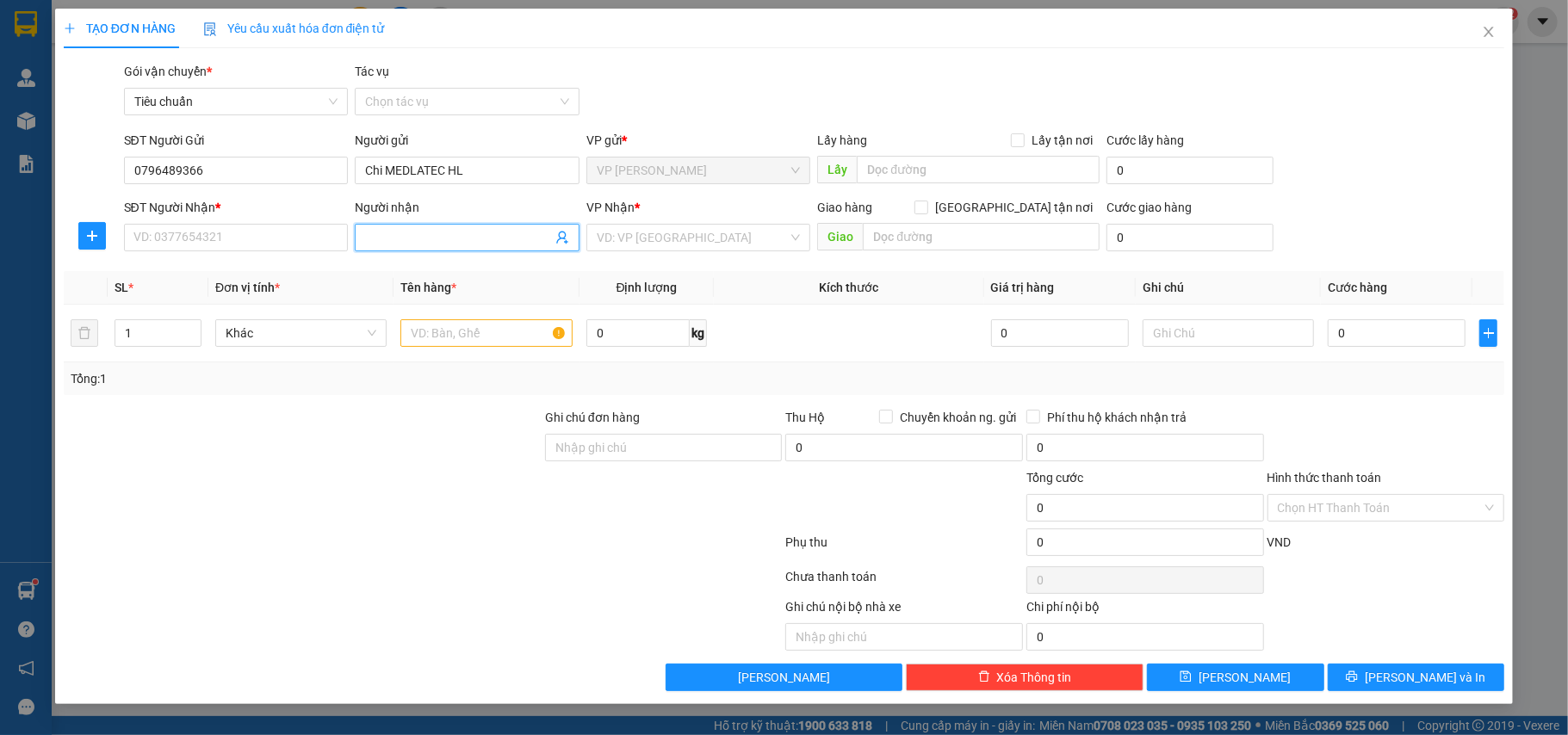
click at [563, 239] on icon "user-add" at bounding box center [562, 237] width 14 height 14
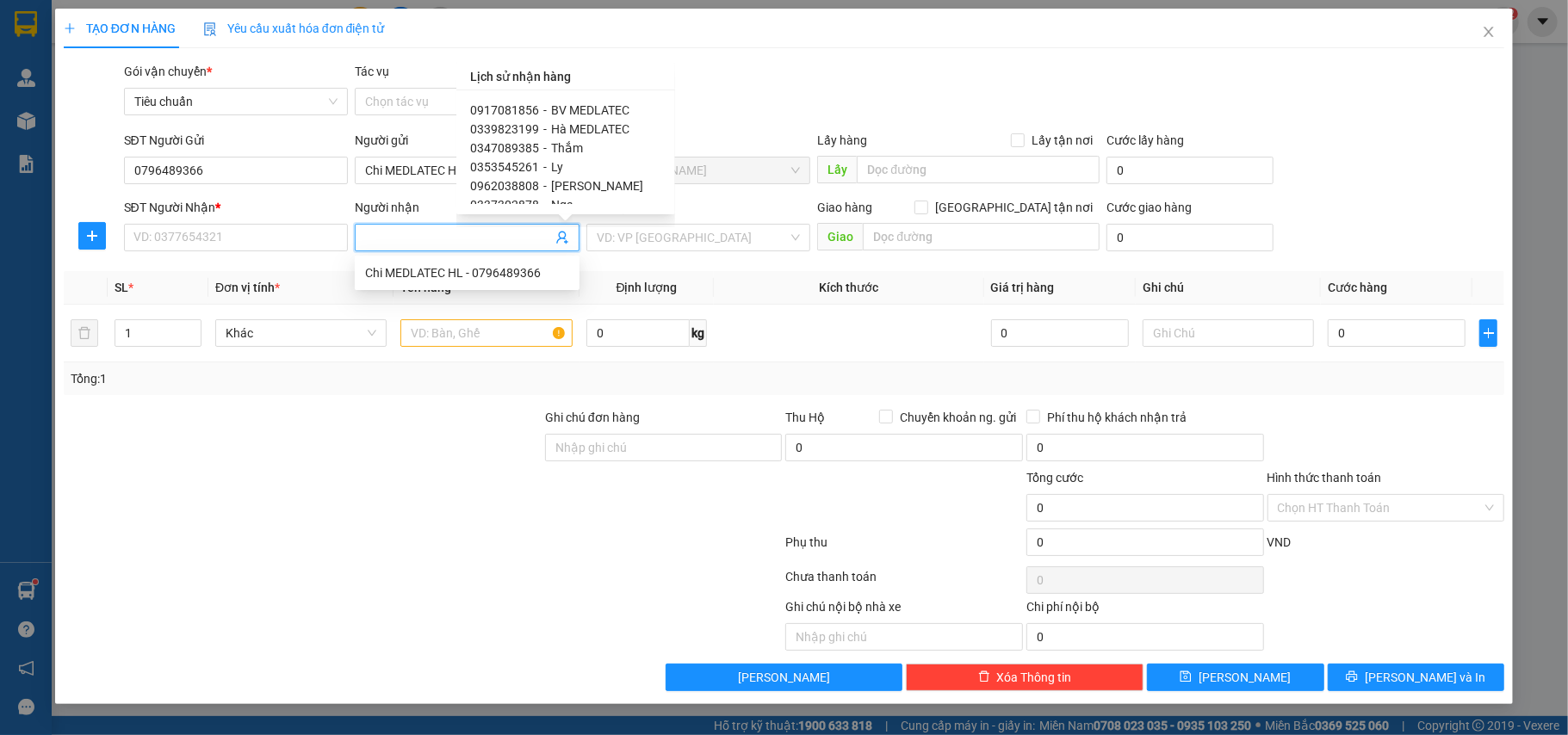
click at [586, 113] on span "BV MEDLATEC" at bounding box center [590, 110] width 79 height 14
type input "0917081856"
type input "BV MEDLATEC"
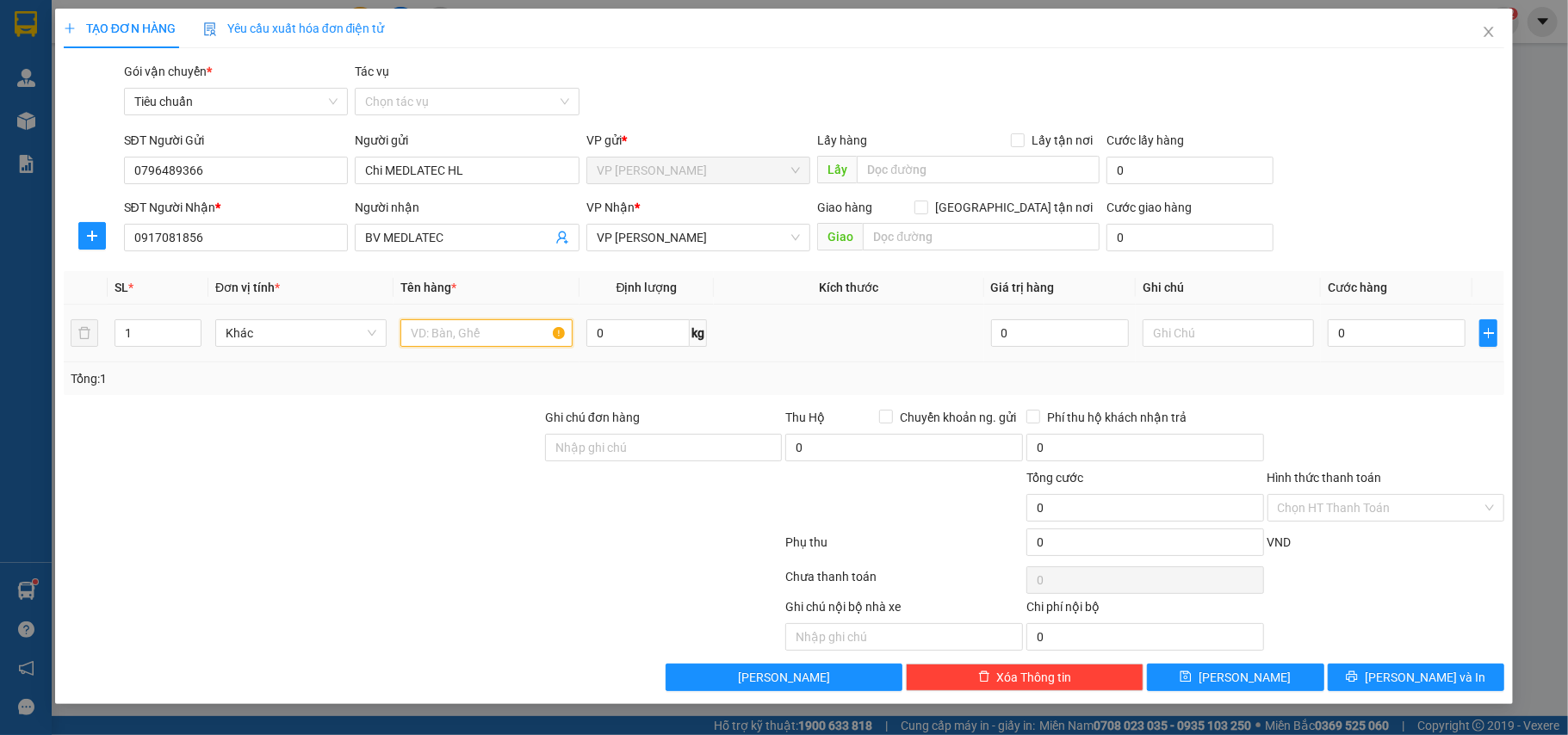
click at [474, 331] on input "text" at bounding box center [486, 333] width 172 height 27
drag, startPoint x: 497, startPoint y: 319, endPoint x: 442, endPoint y: 331, distance: 56.3
click at [425, 320] on div "xốp nmaaux" at bounding box center [486, 333] width 172 height 35
click at [484, 341] on input "xốp nmaaux" at bounding box center [486, 333] width 172 height 27
type input "xốp mẫu"
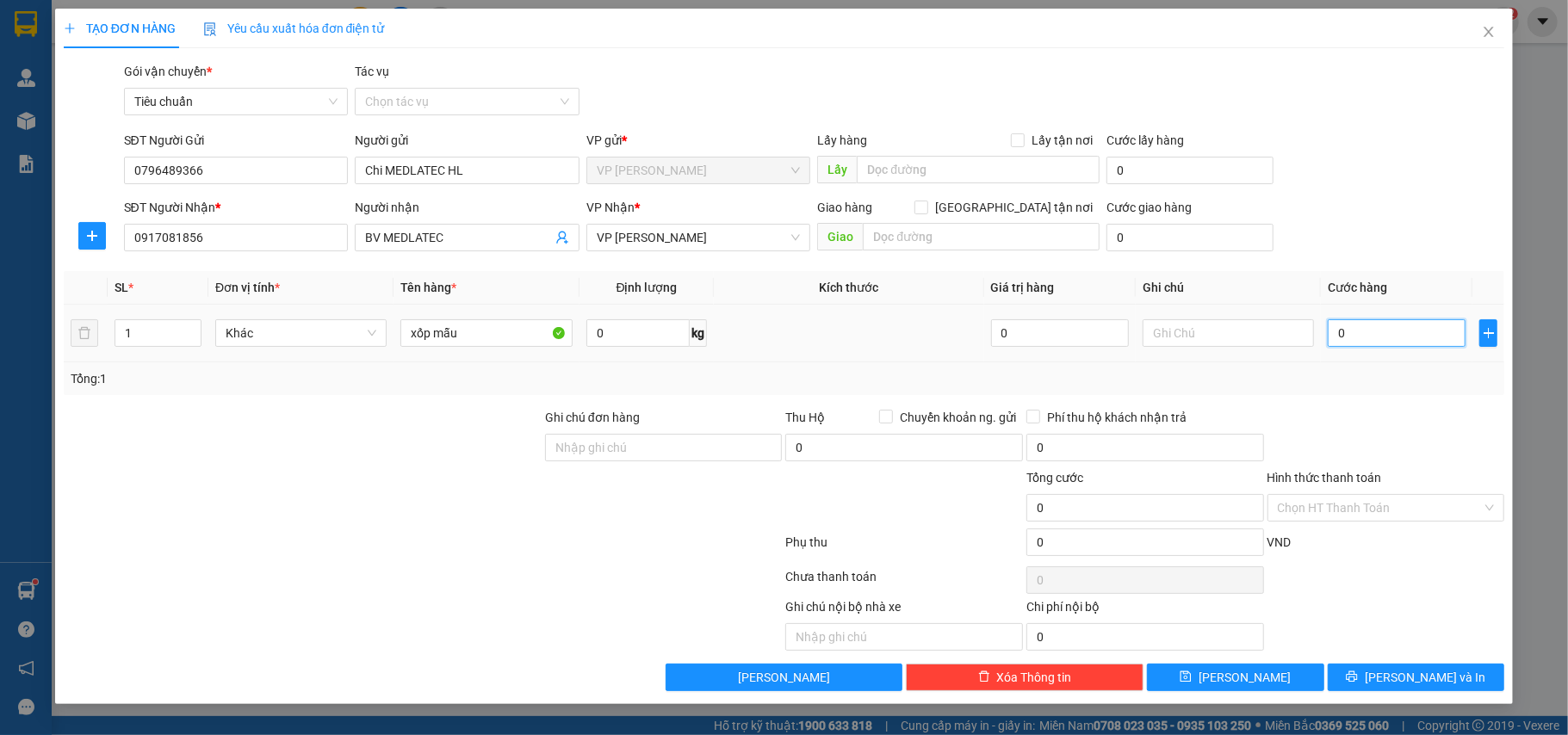
click at [1378, 345] on input "0" at bounding box center [1396, 333] width 138 height 27
type input "5"
type input "50"
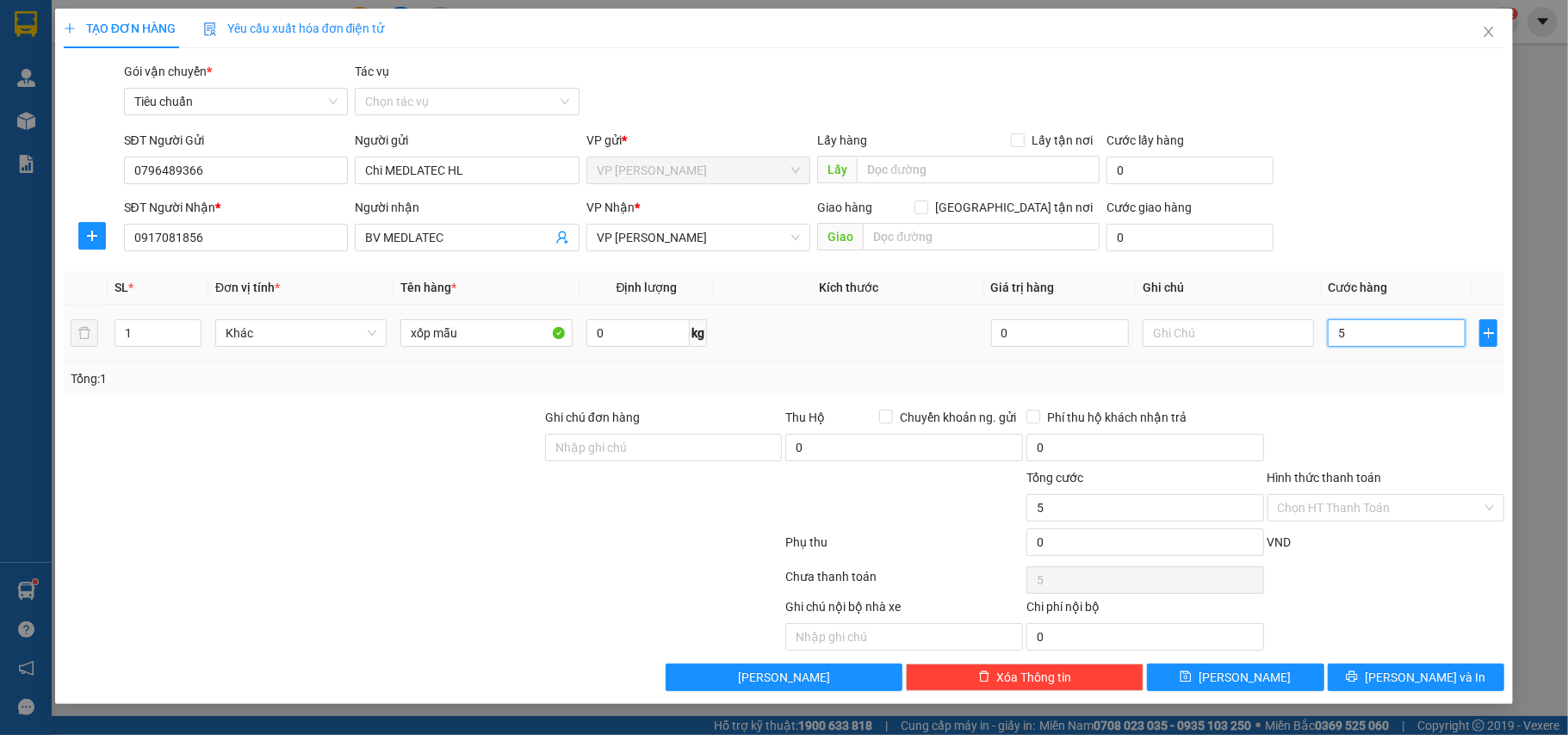
type input "50"
type input "50.000"
click at [1342, 513] on input "Hình thức thanh toán" at bounding box center [1380, 508] width 205 height 26
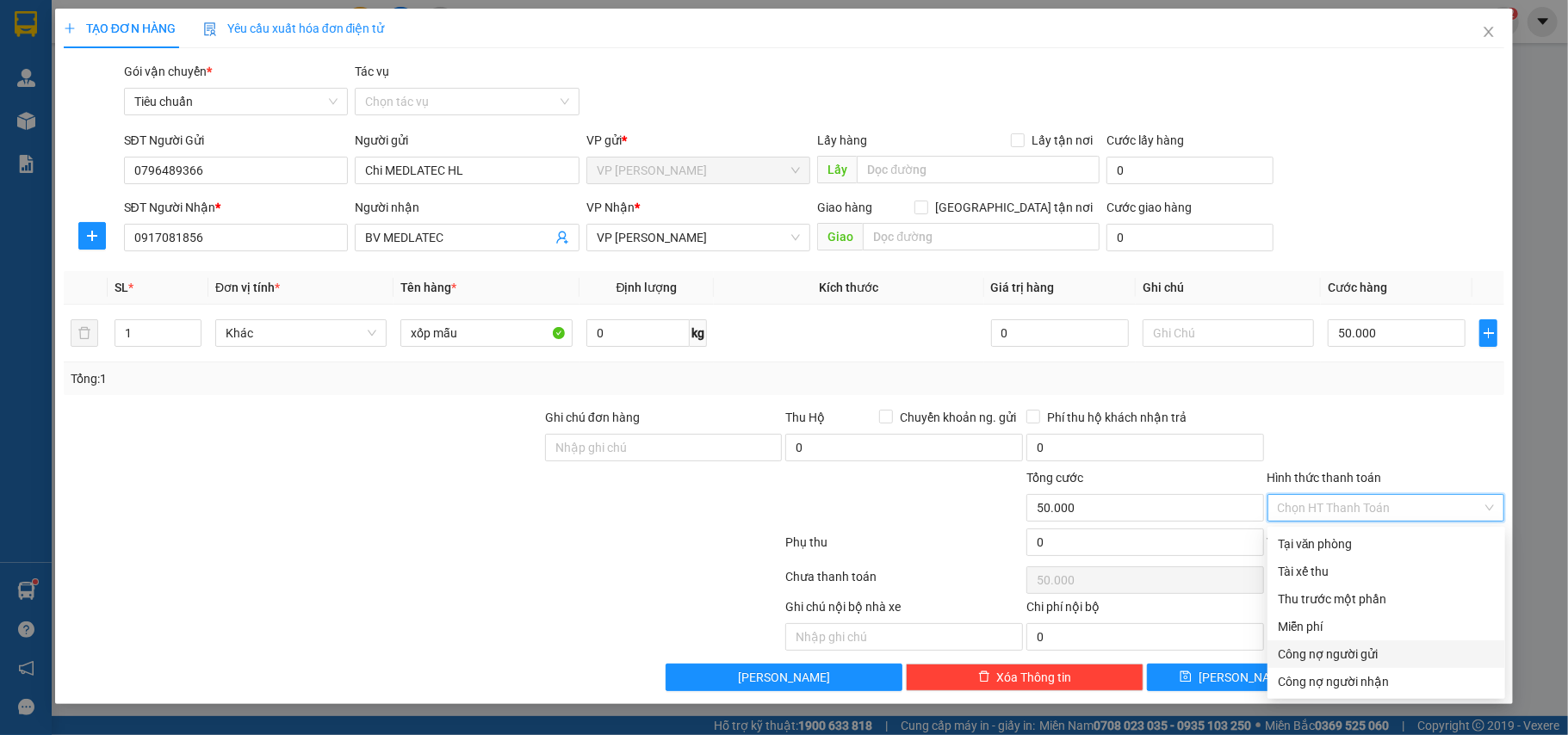
click at [1327, 652] on div "Công nợ người gửi" at bounding box center [1386, 654] width 217 height 19
type input "0"
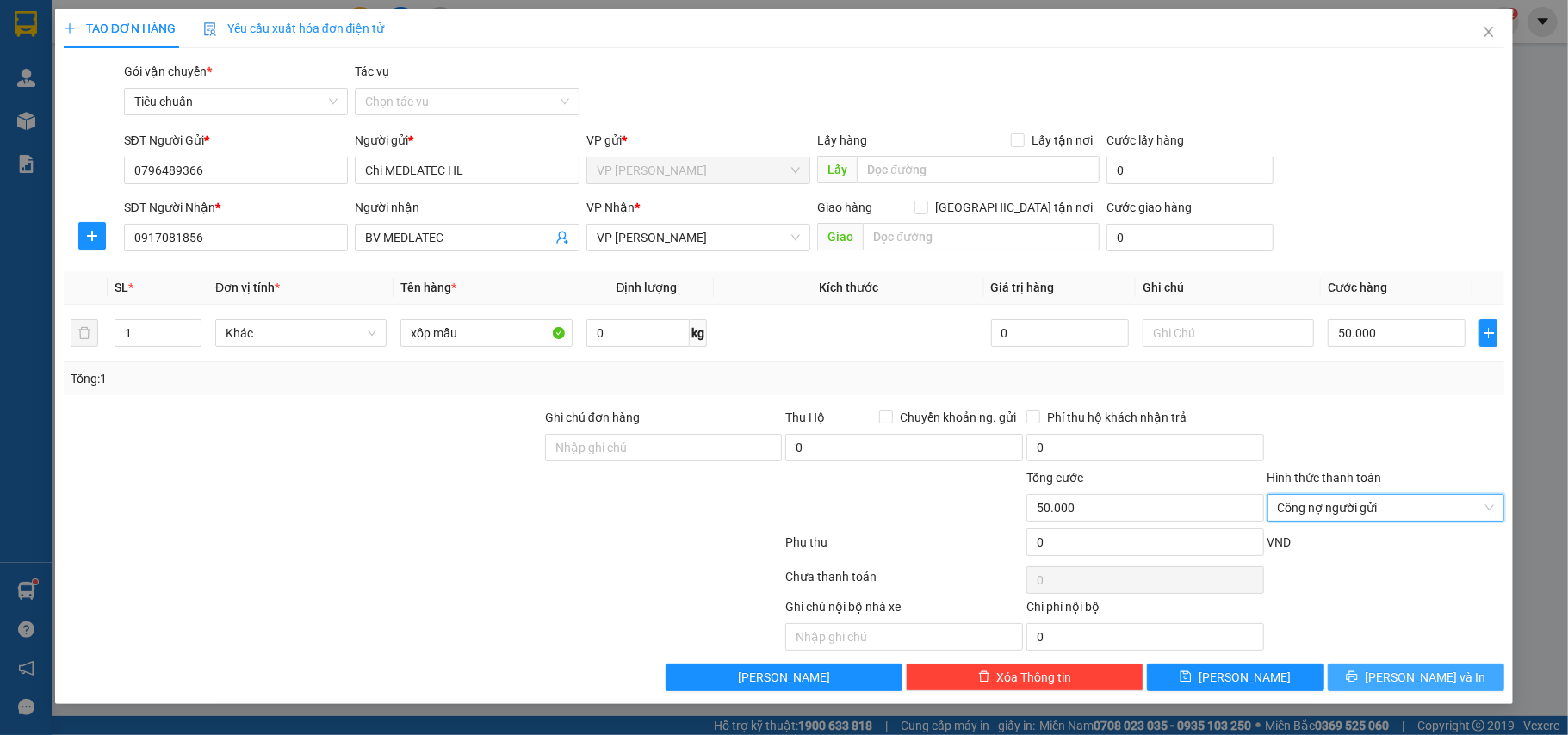
drag, startPoint x: 1381, startPoint y: 680, endPoint x: 1234, endPoint y: 593, distance: 170.8
click at [1381, 679] on button "[PERSON_NAME] và In" at bounding box center [1416, 677] width 177 height 27
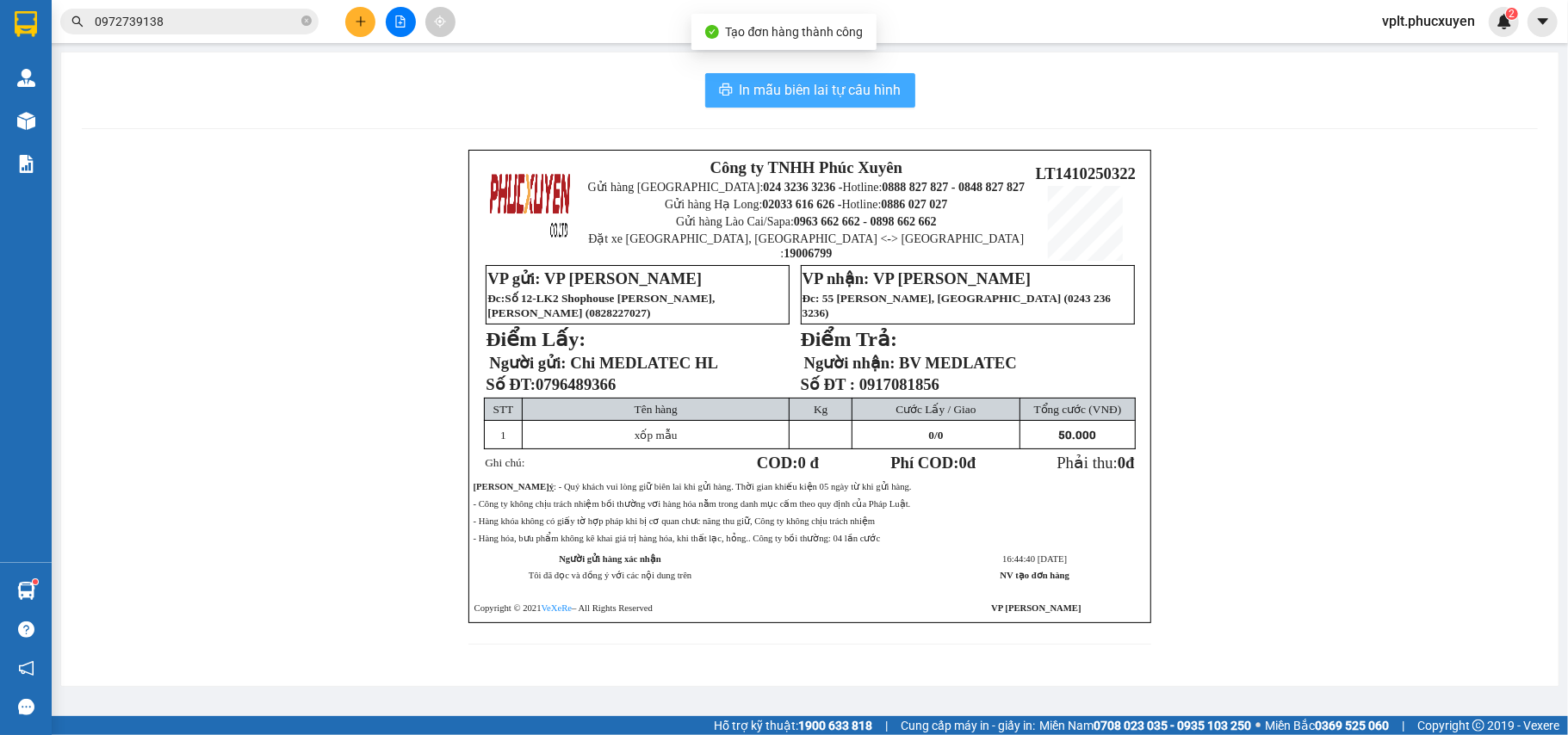
click at [789, 101] on button "In mẫu biên lai tự cấu hình" at bounding box center [810, 90] width 210 height 35
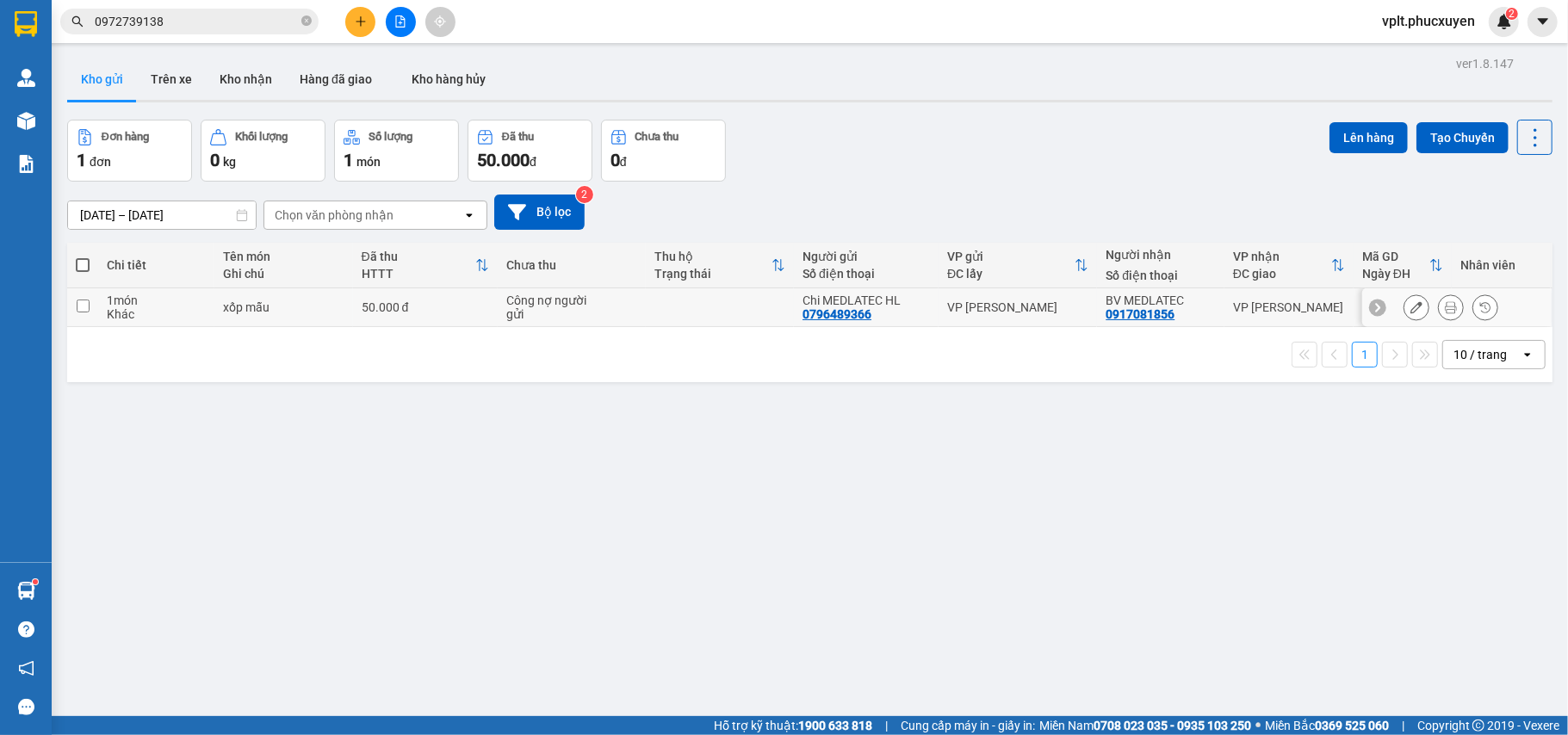
click at [447, 298] on td "50.000 đ" at bounding box center [426, 308] width 144 height 38
checkbox input "true"
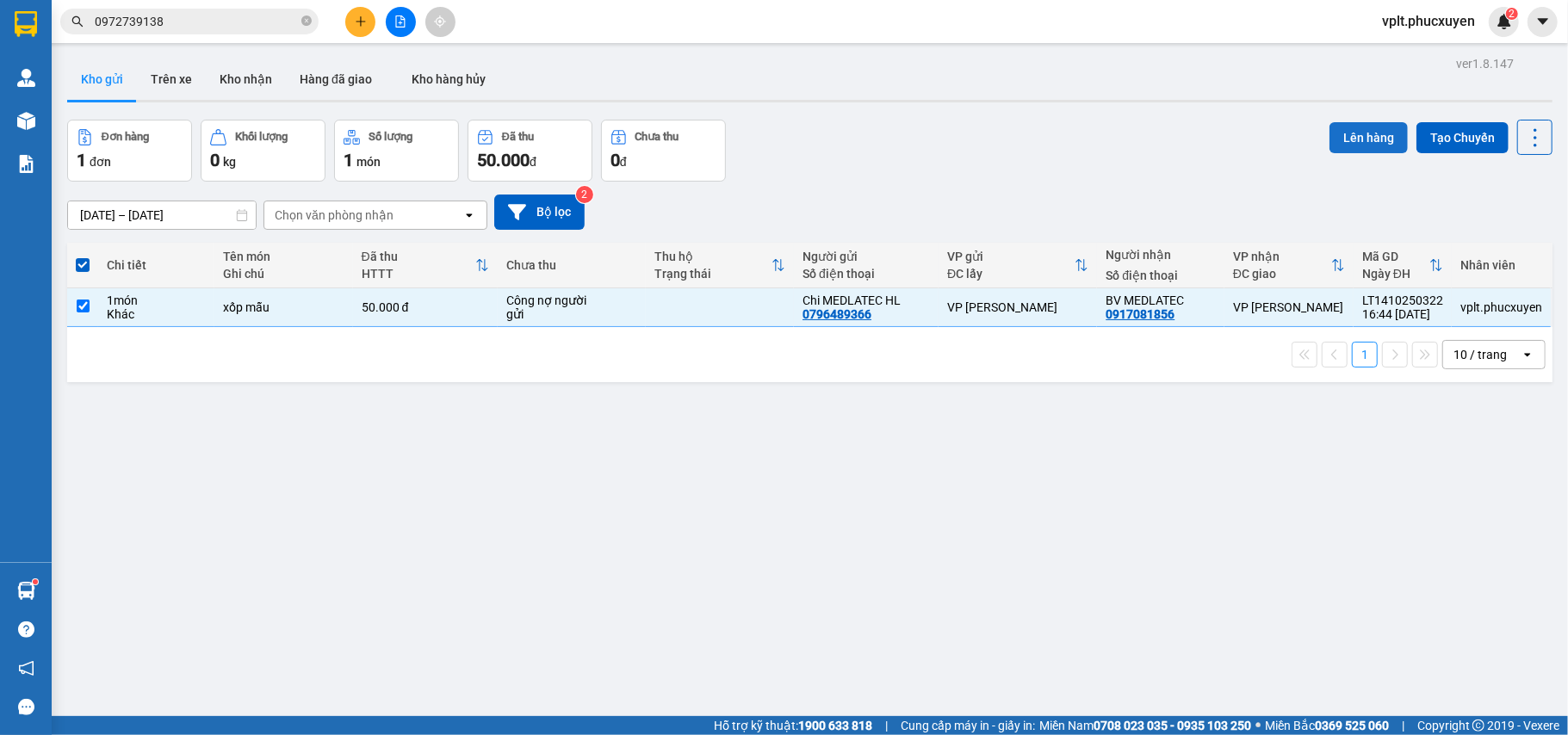
click at [1359, 136] on button "Lên hàng" at bounding box center [1369, 138] width 79 height 31
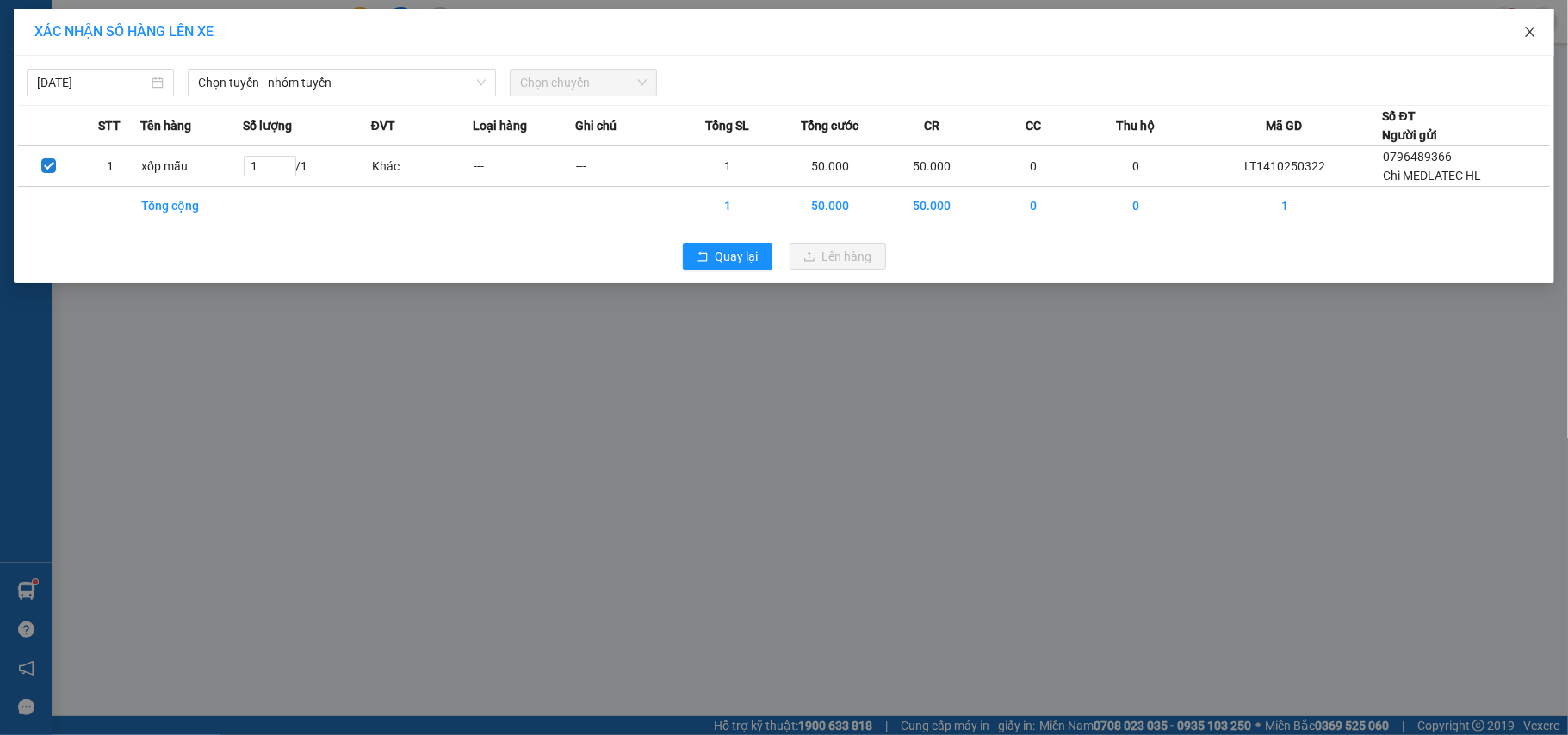
click at [1532, 33] on icon "close" at bounding box center [1530, 31] width 14 height 14
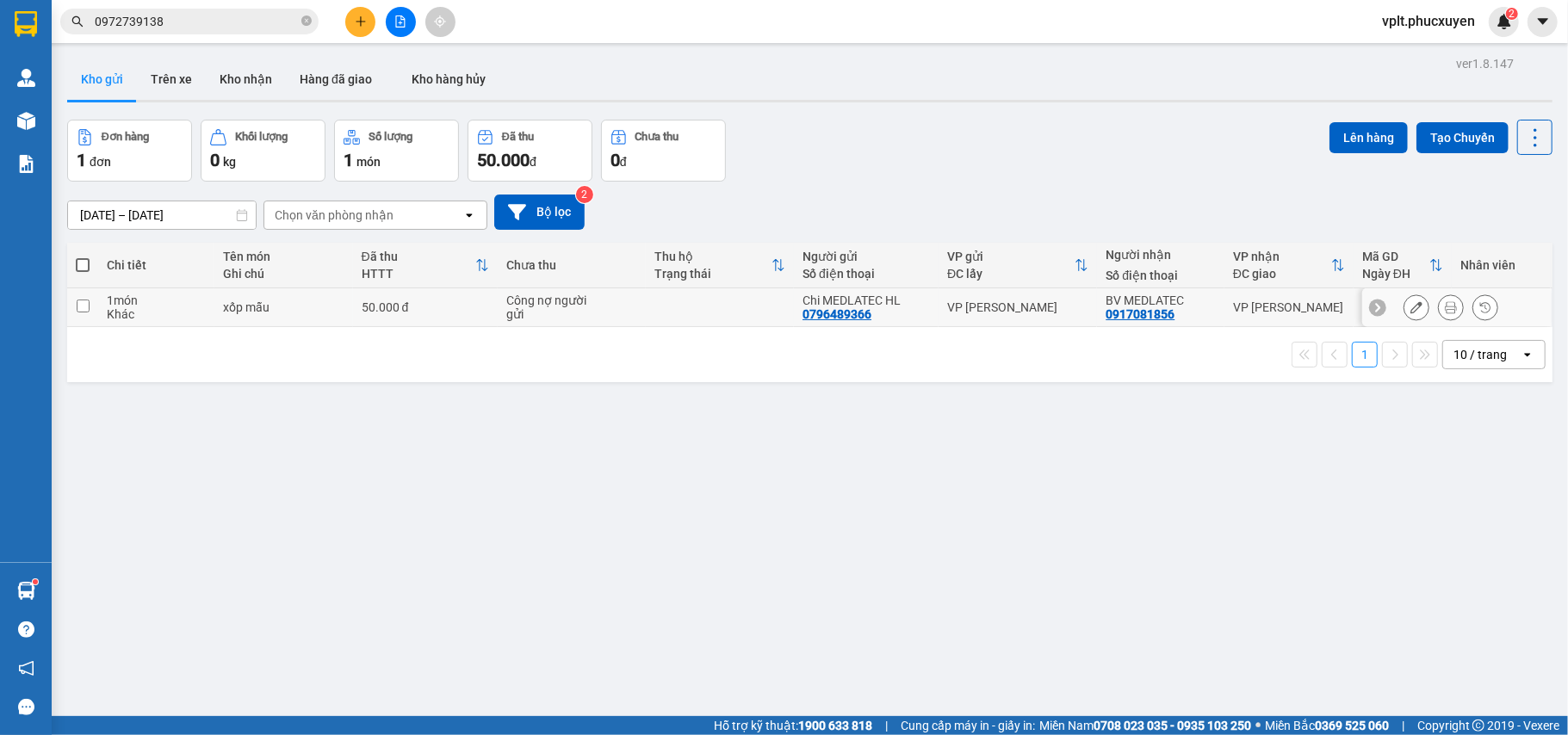
click at [718, 303] on td at bounding box center [720, 308] width 148 height 38
checkbox input "true"
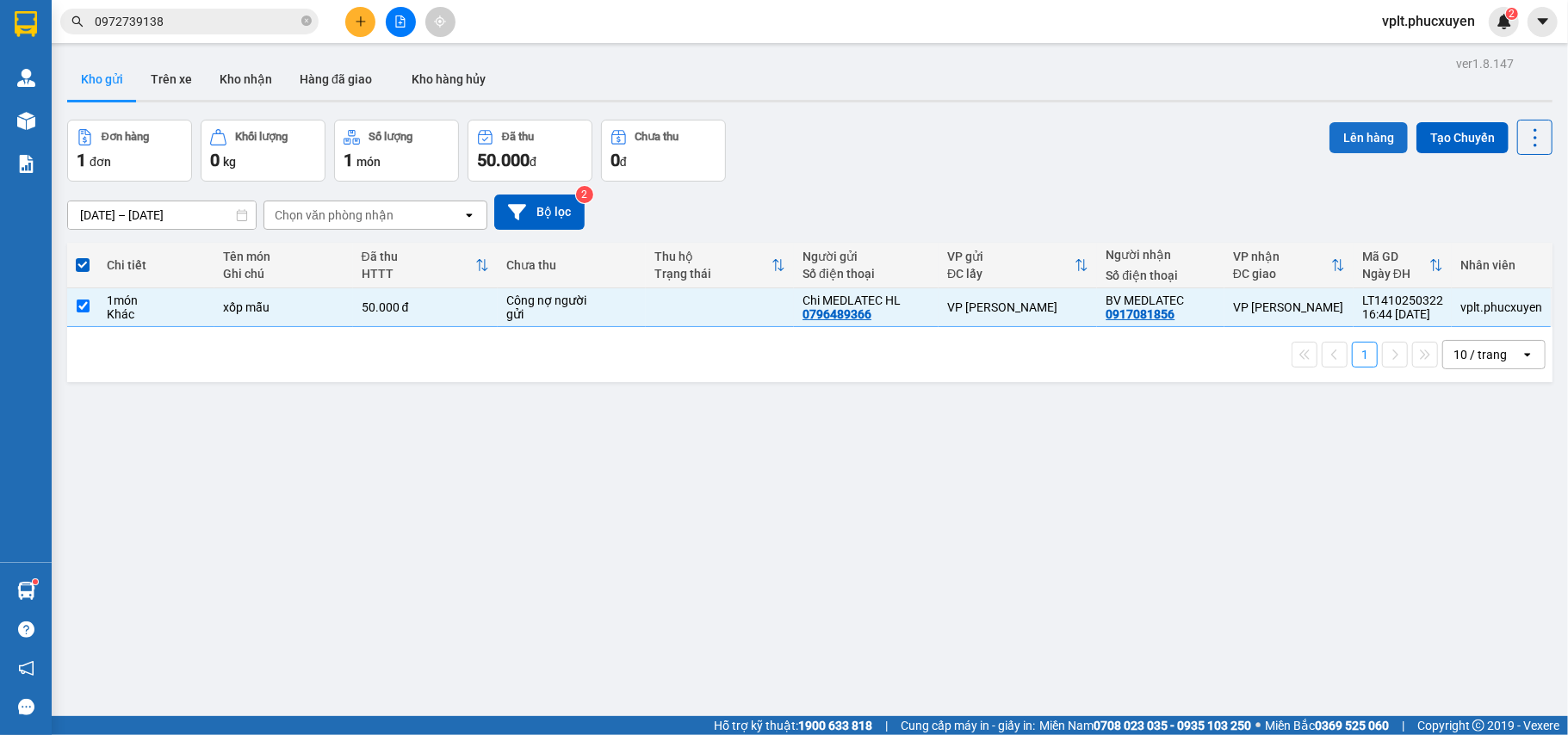
click at [1372, 126] on button "Lên hàng" at bounding box center [1369, 138] width 79 height 31
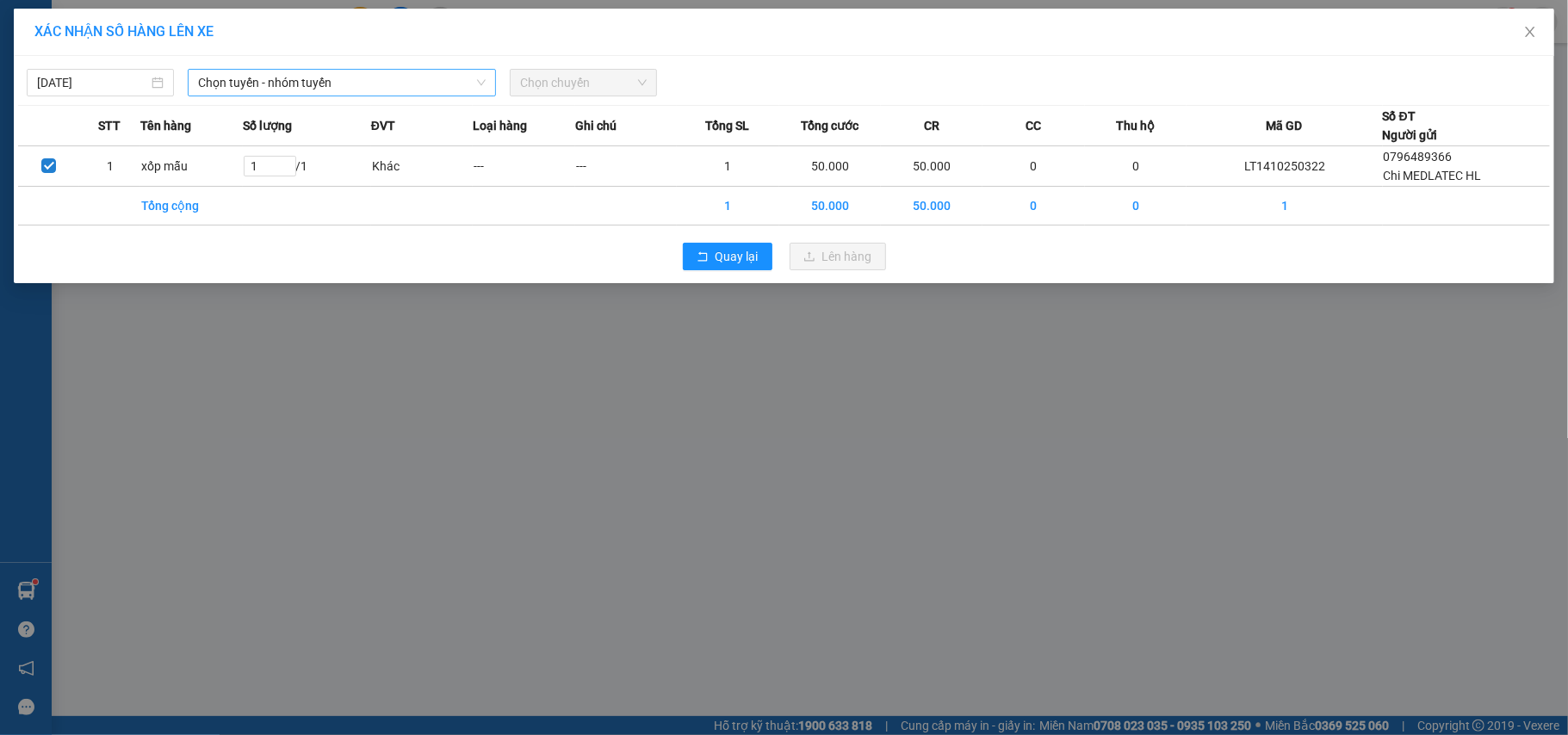
click at [321, 86] on span "Chọn tuyến - nhóm tuyến" at bounding box center [342, 82] width 288 height 26
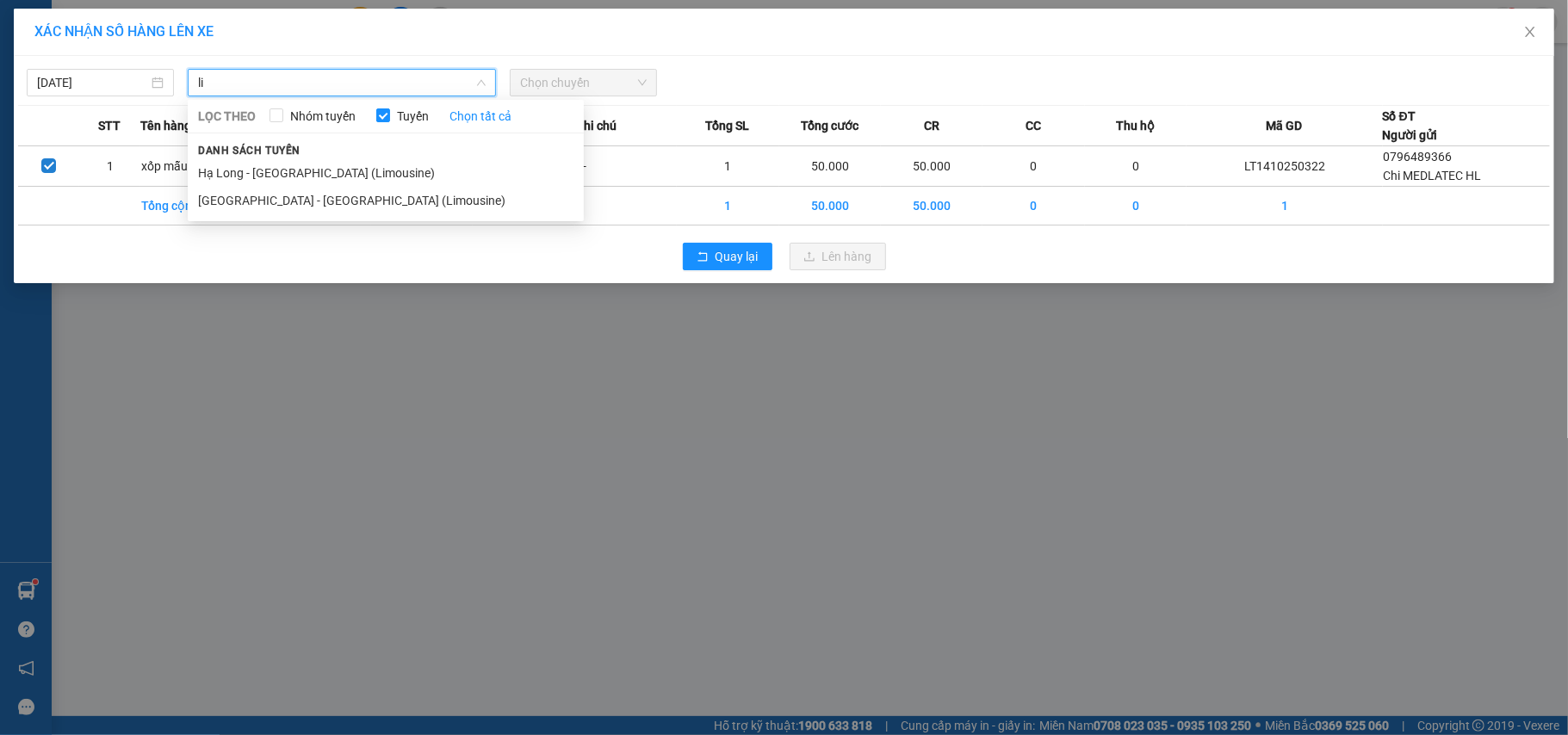
type input "l"
type input "hang"
click at [355, 167] on li "Hạ Long - [GEOGRAPHIC_DATA] ([GEOGRAPHIC_DATA])" at bounding box center [386, 173] width 396 height 27
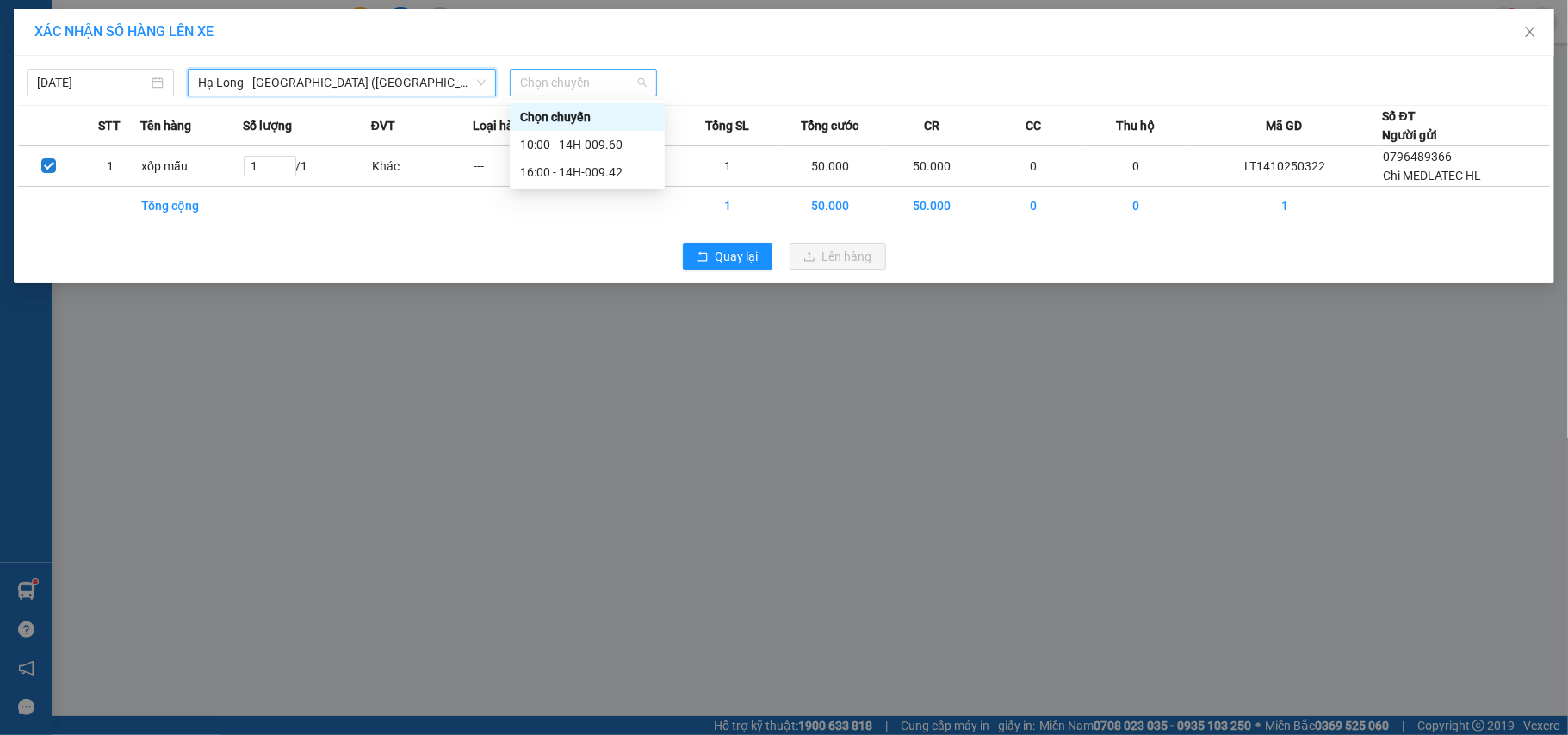
click at [573, 93] on span "Chọn chuyến" at bounding box center [583, 82] width 127 height 26
click at [574, 171] on div "16:00 - 14H-009.42" at bounding box center [586, 172] width 134 height 19
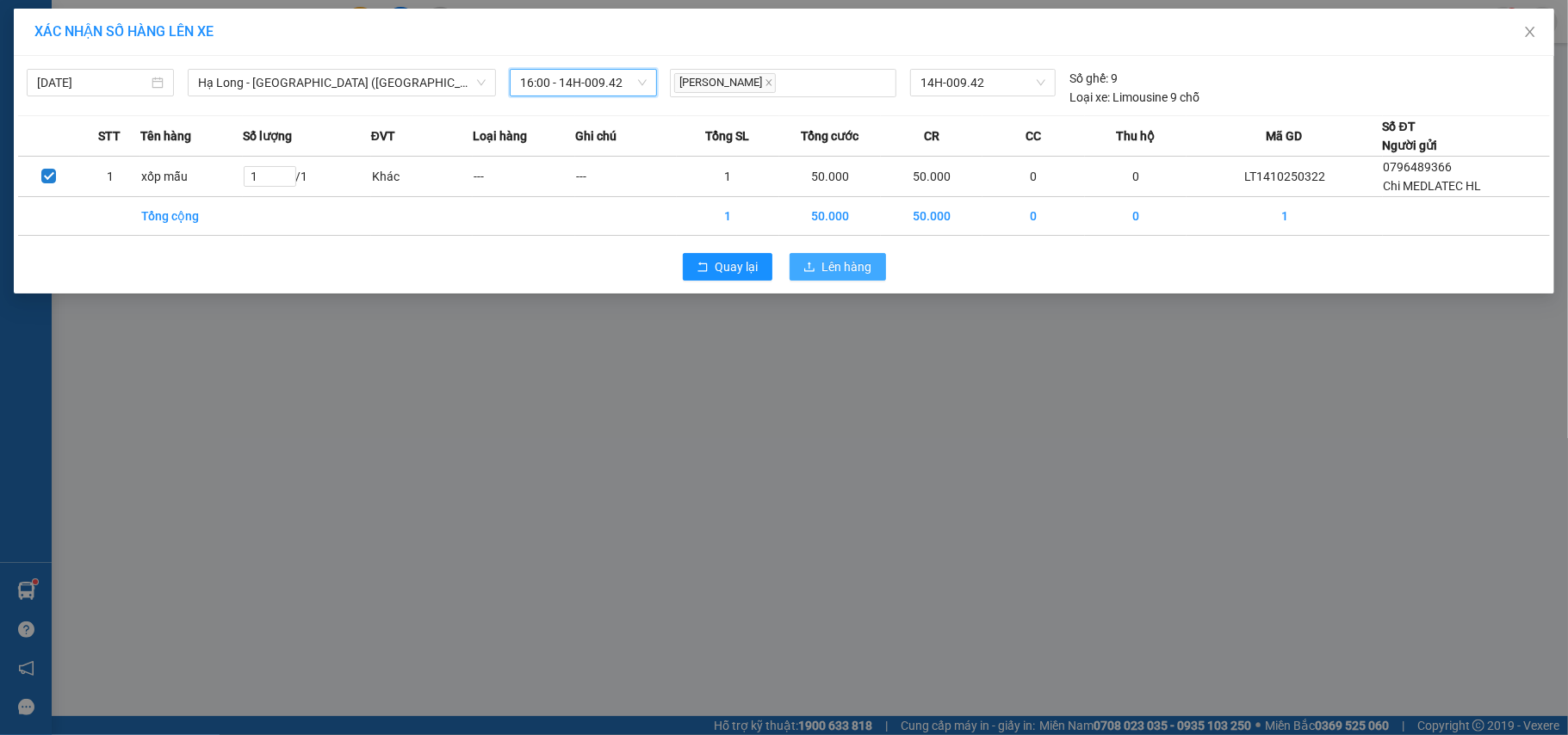
click at [836, 260] on span "Lên hàng" at bounding box center [847, 267] width 50 height 19
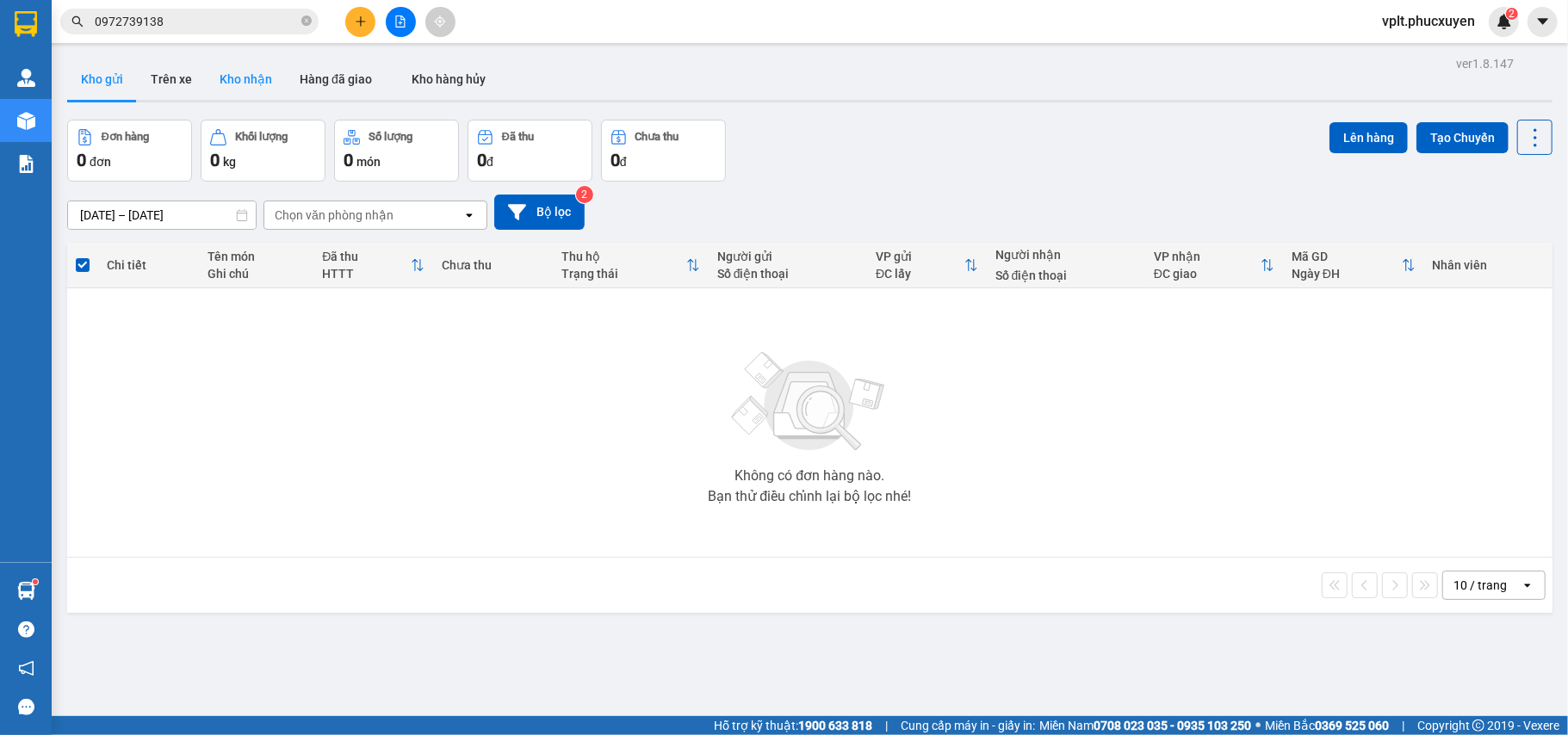
click at [253, 81] on button "Kho nhận" at bounding box center [246, 79] width 80 height 41
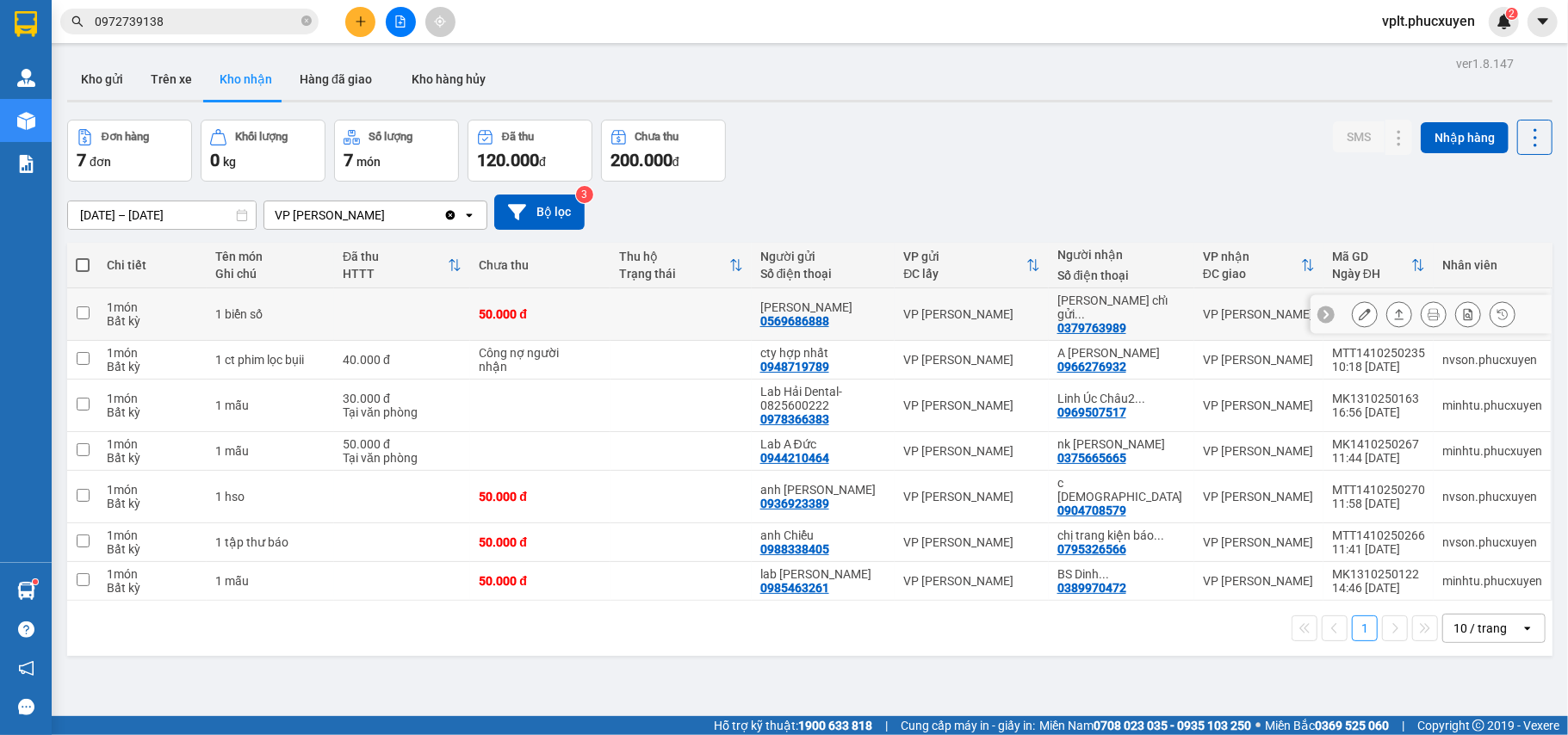
click at [1394, 309] on icon at bounding box center [1399, 314] width 12 height 12
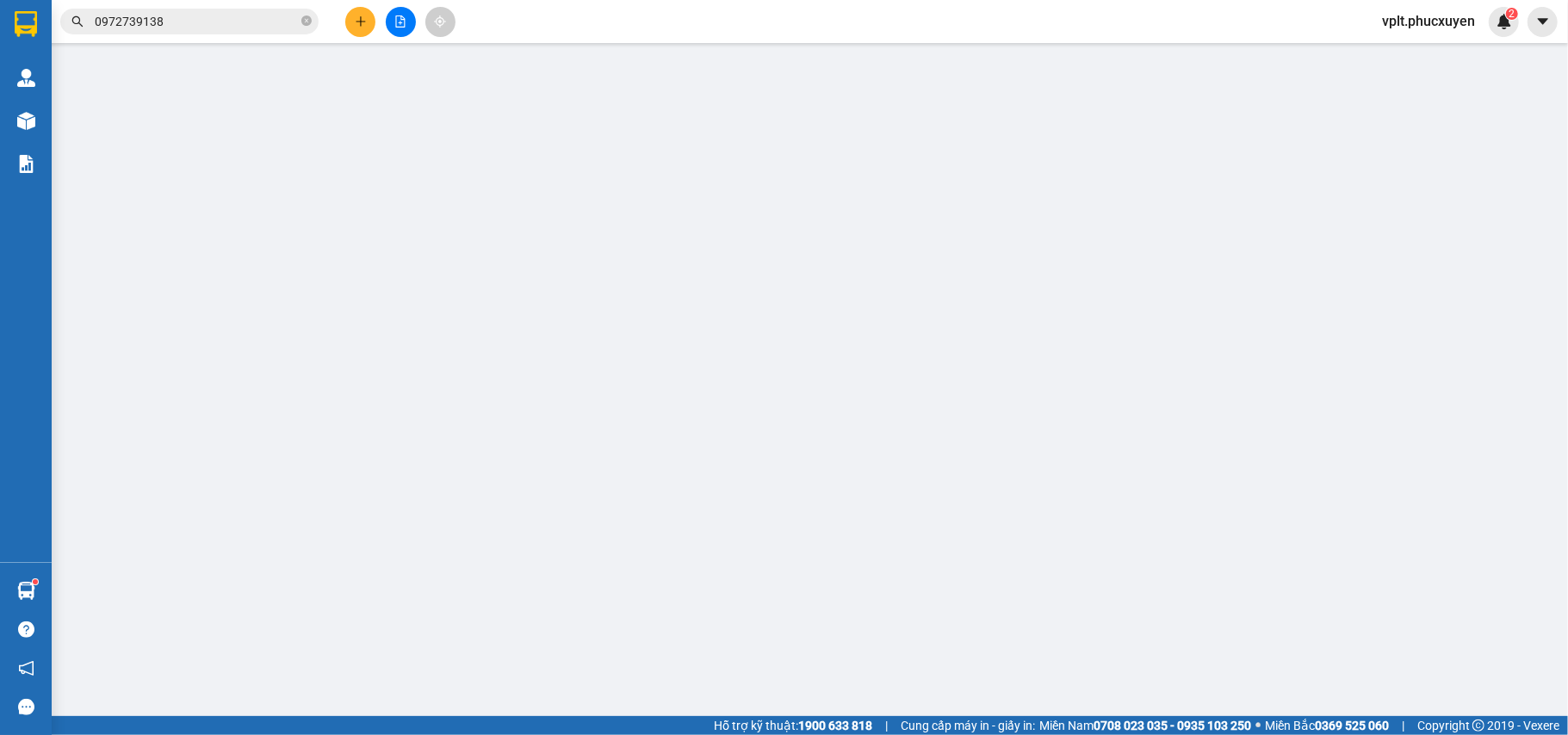
type input "0569686888"
type input "[PERSON_NAME]"
type input "0379763989"
type input "Anh Nam chỉ gửi limo"
type input "0"
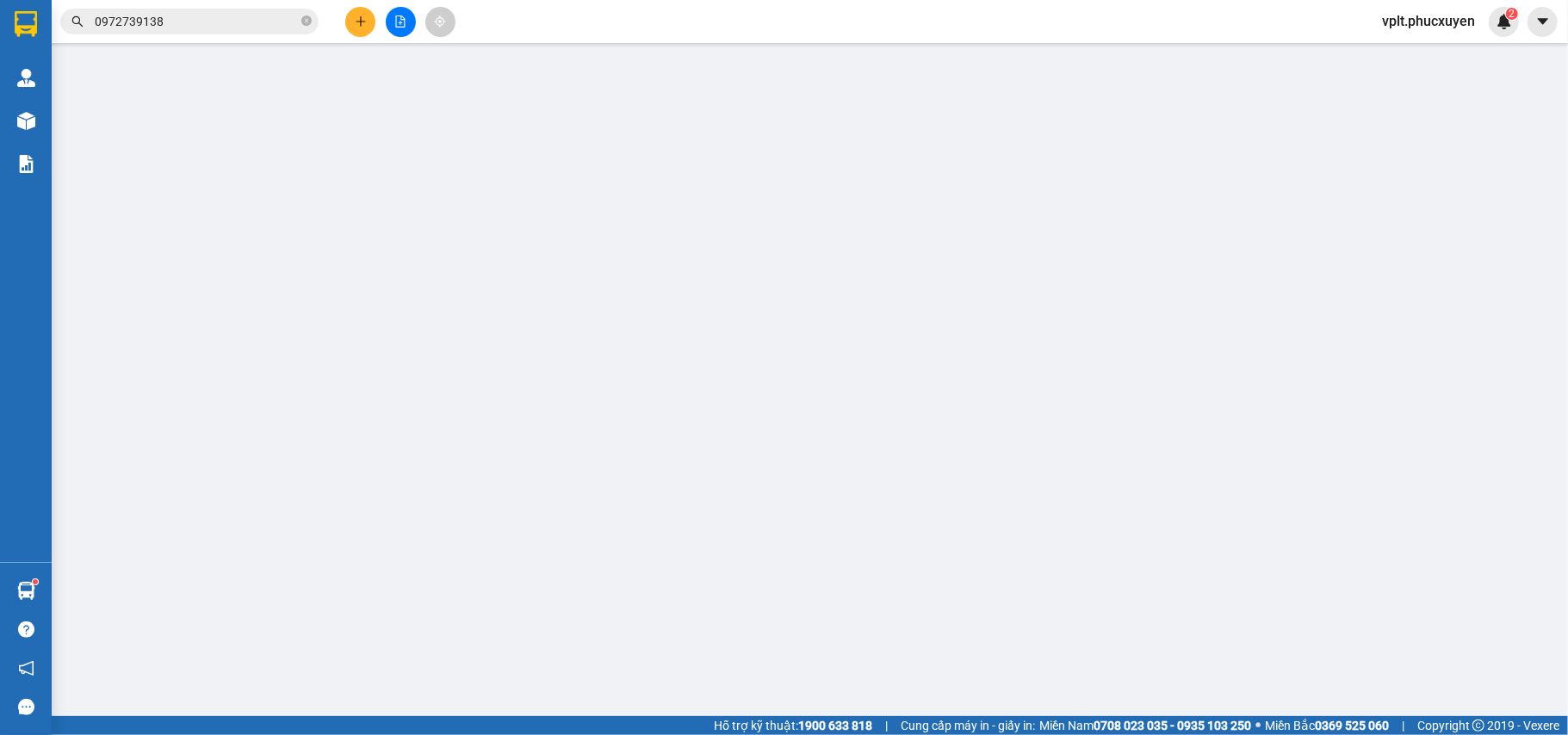
type input "50.000"
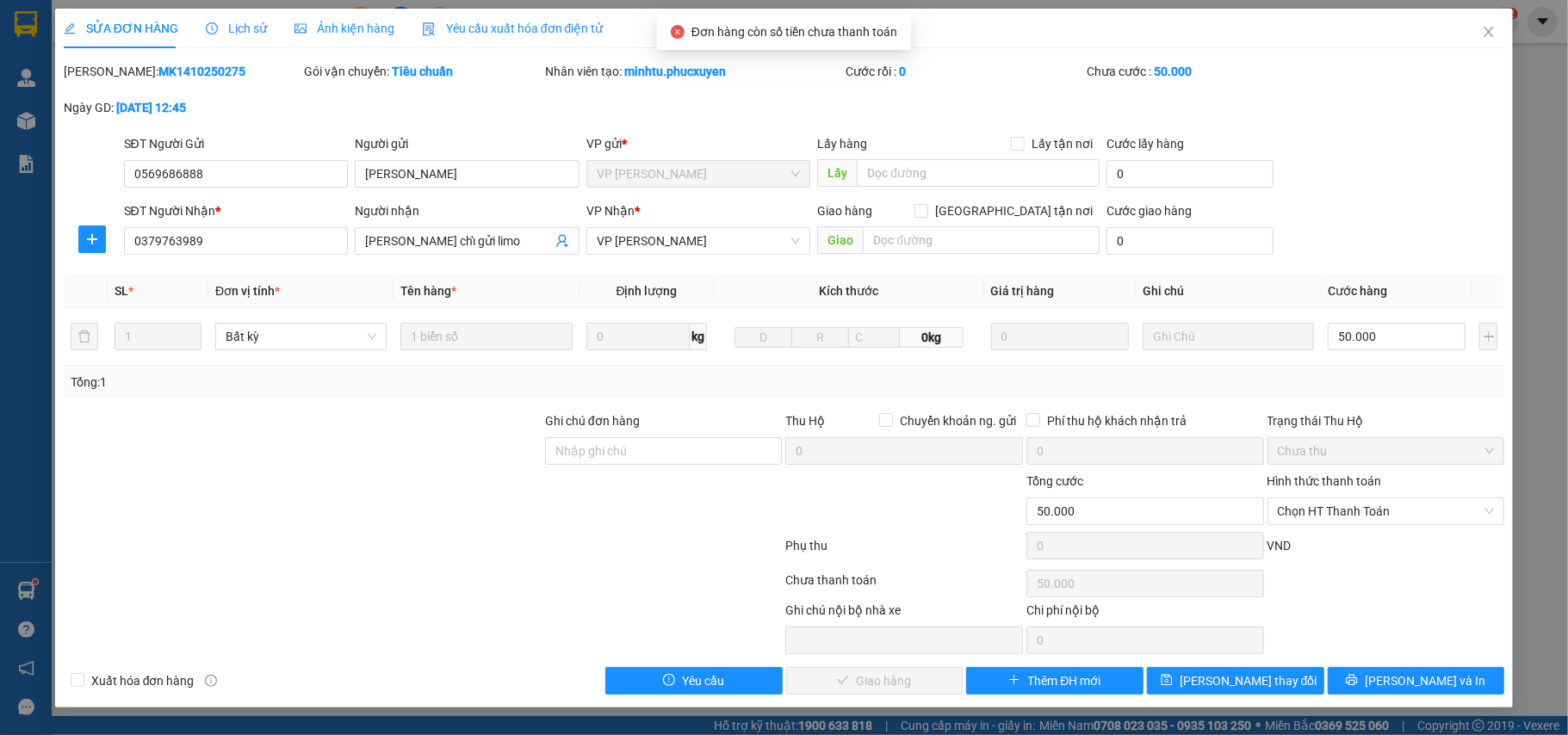
click at [1361, 529] on div "Hình thức thanh toán Chọn HT Thanh Toán" at bounding box center [1386, 502] width 237 height 60
click at [1369, 520] on span "Chọn HT Thanh Toán" at bounding box center [1386, 511] width 217 height 26
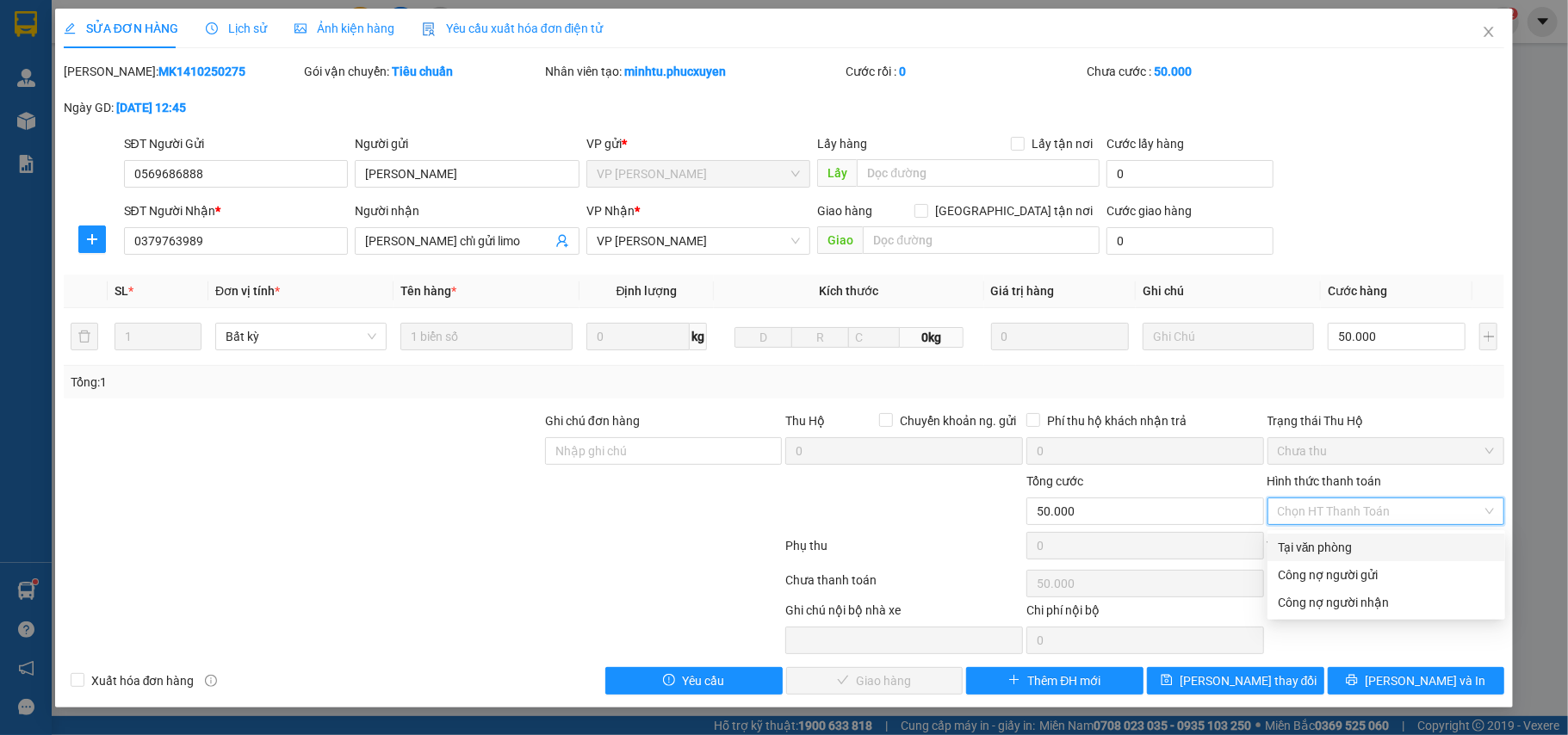
click at [1367, 544] on div "Tại văn phòng" at bounding box center [1386, 547] width 217 height 19
type input "0"
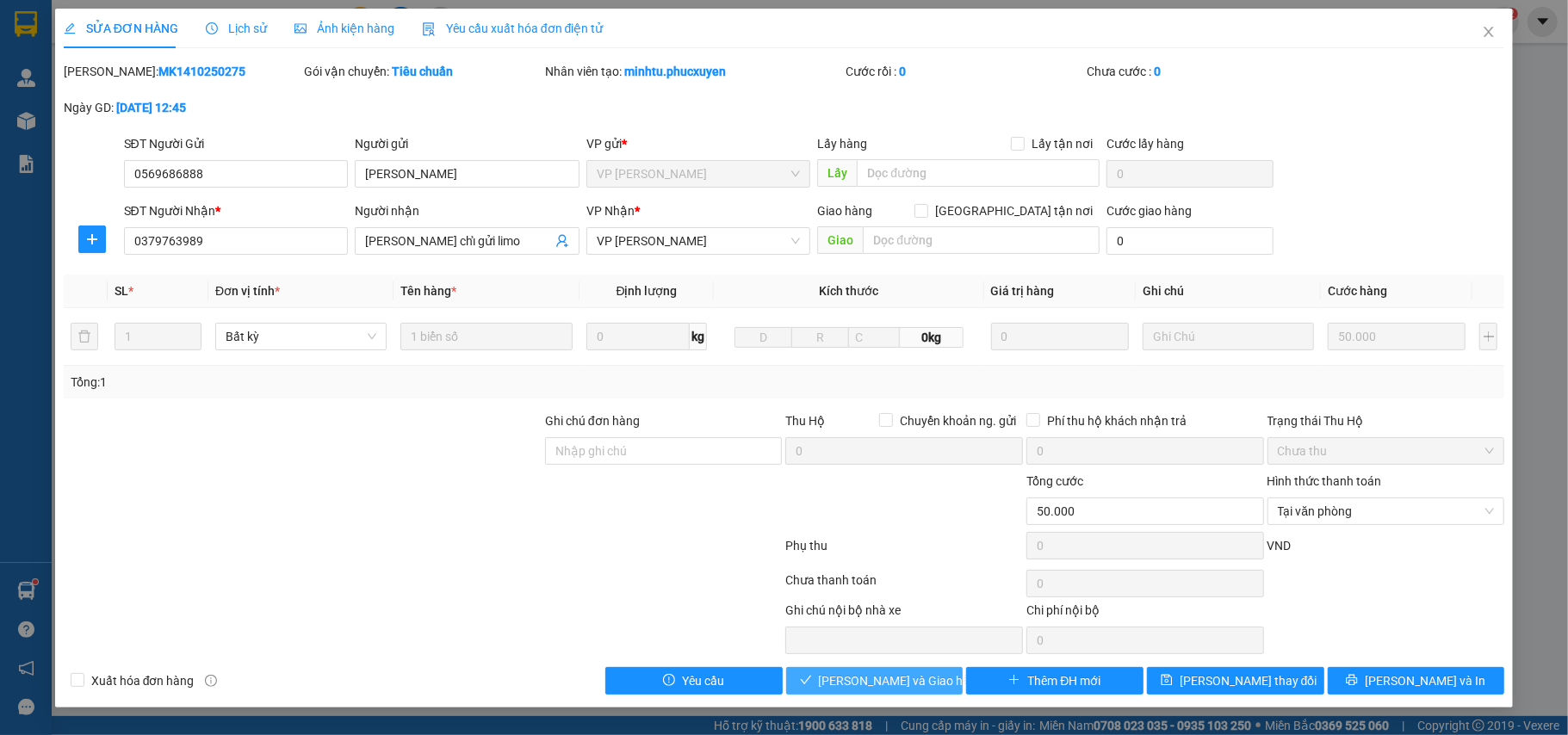
click at [923, 684] on span "Lưu và Giao hàng" at bounding box center [901, 680] width 165 height 19
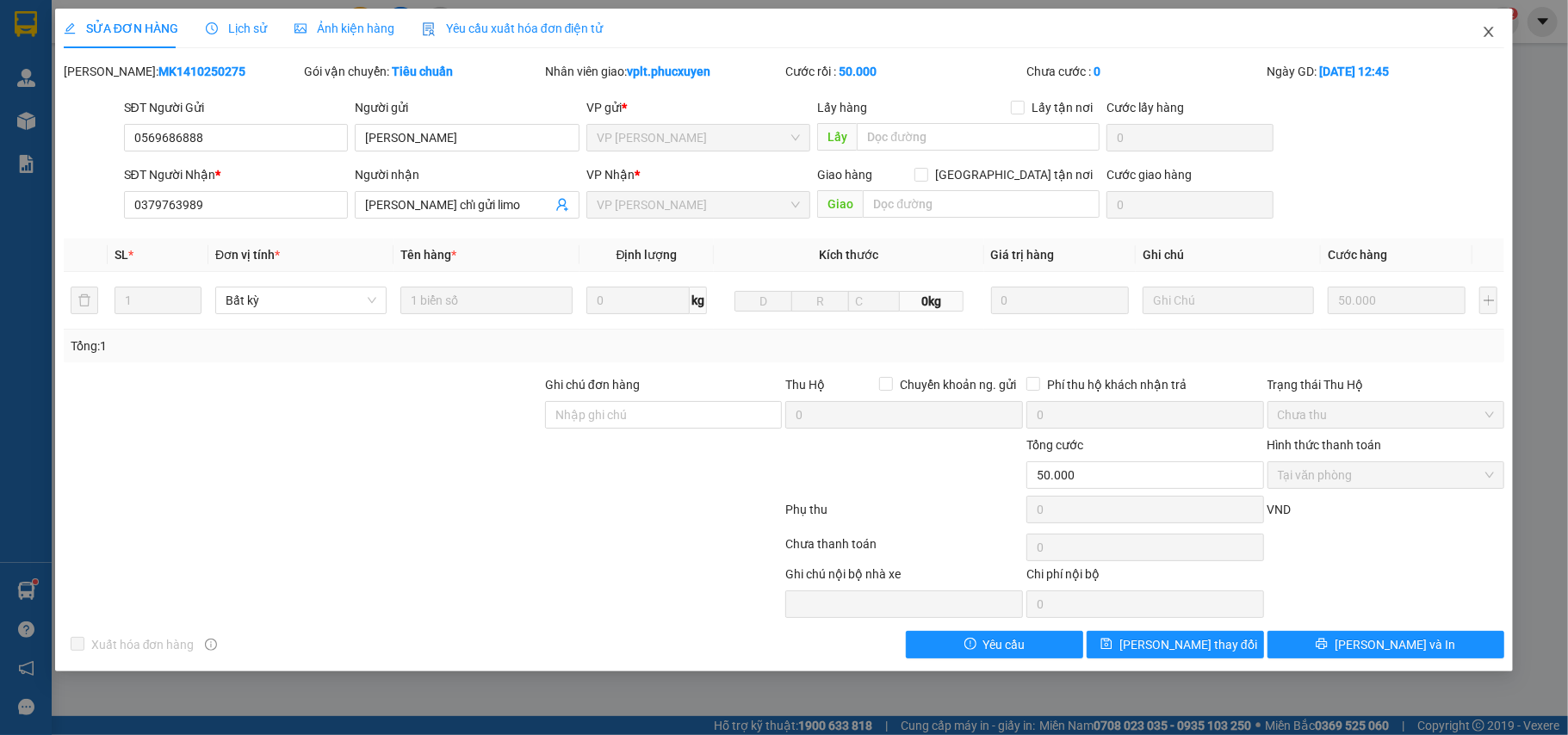
click at [1491, 27] on icon "close" at bounding box center [1489, 31] width 14 height 14
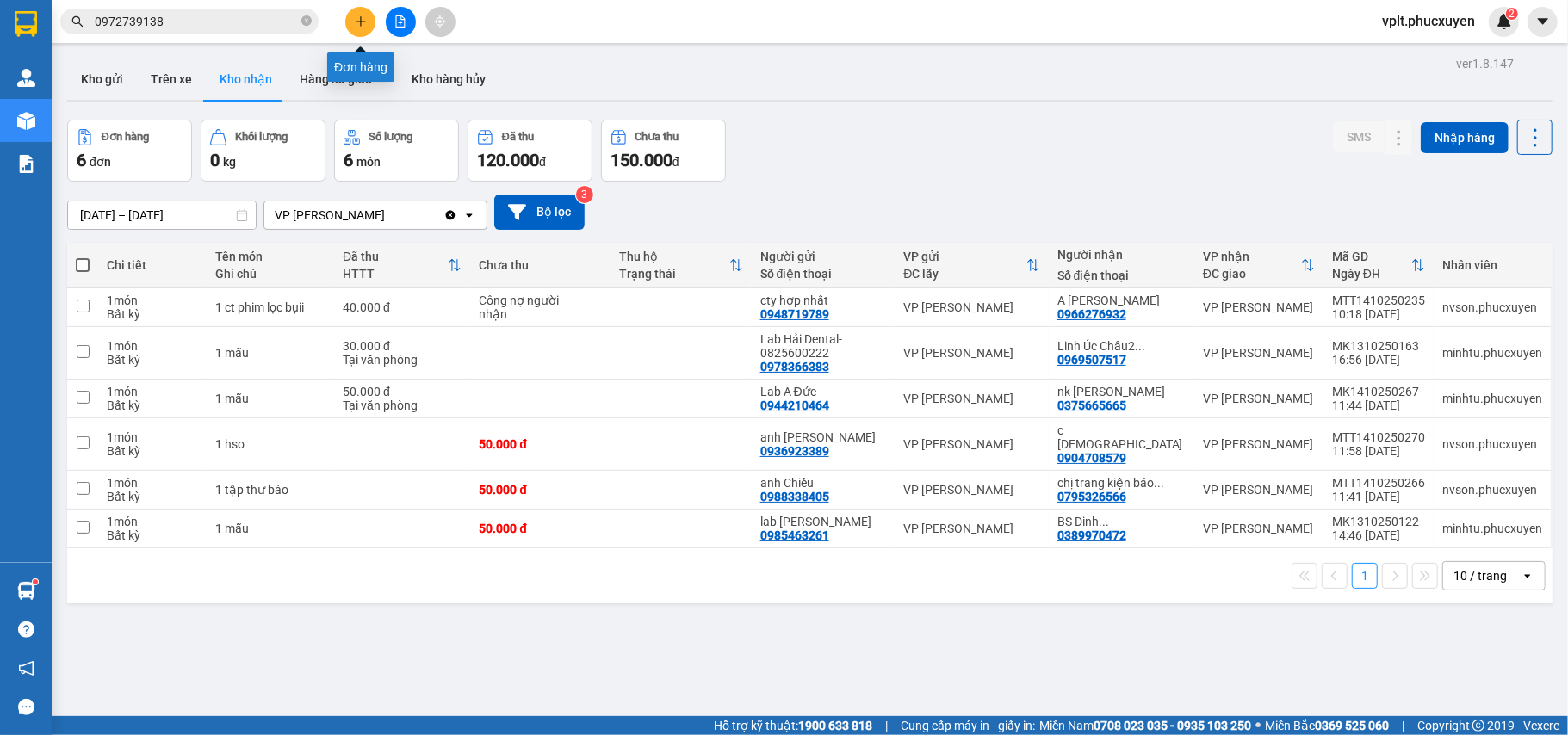
click at [360, 24] on icon "plus" at bounding box center [360, 21] width 1 height 9
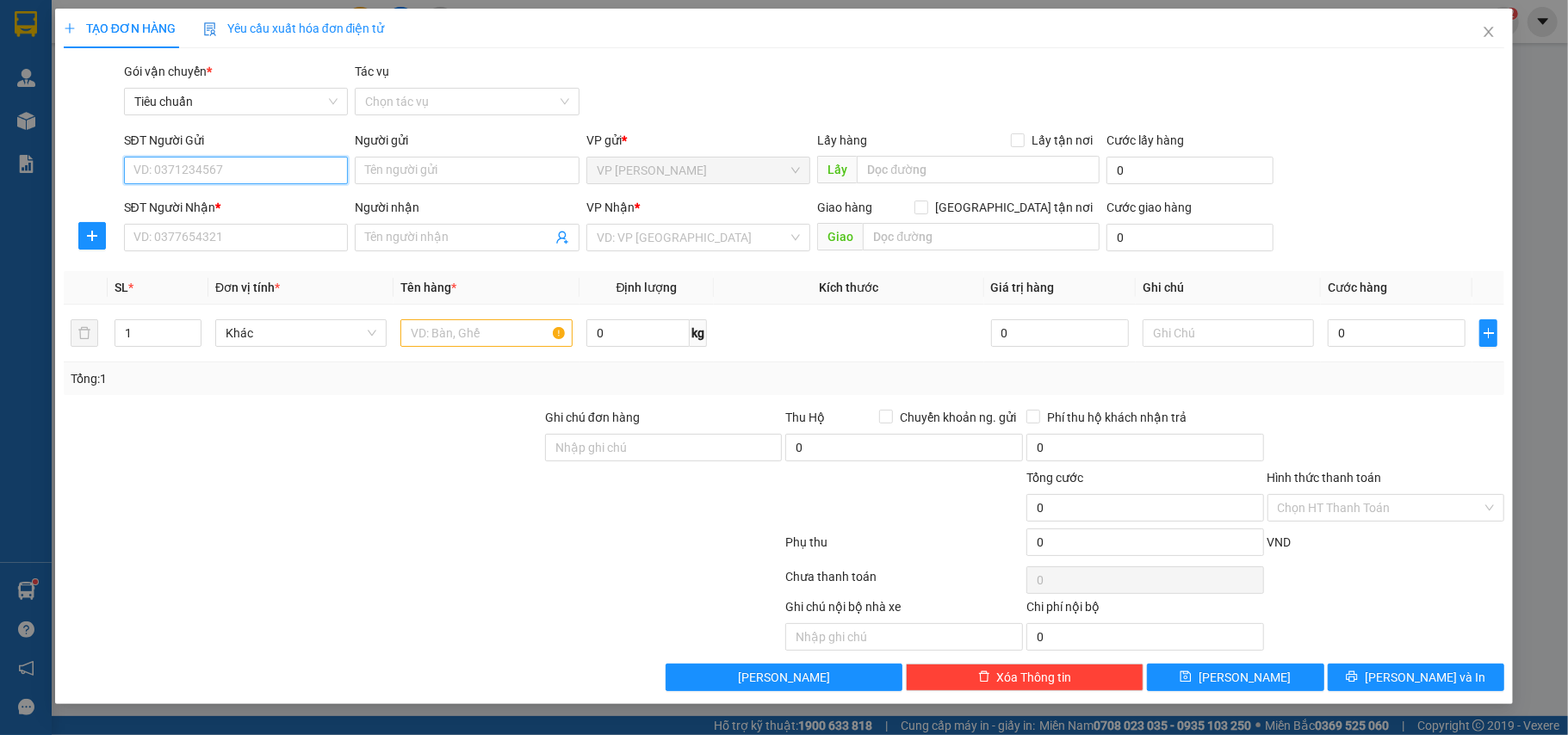
click at [235, 173] on input "SĐT Người Gửi" at bounding box center [237, 171] width 225 height 27
click at [238, 173] on input "SĐT Người Gửi" at bounding box center [237, 171] width 225 height 27
click at [243, 175] on input "SĐT Người Gửi" at bounding box center [237, 171] width 225 height 27
click at [249, 170] on input "0983046699" at bounding box center [237, 171] width 225 height 27
type input "0983046699"
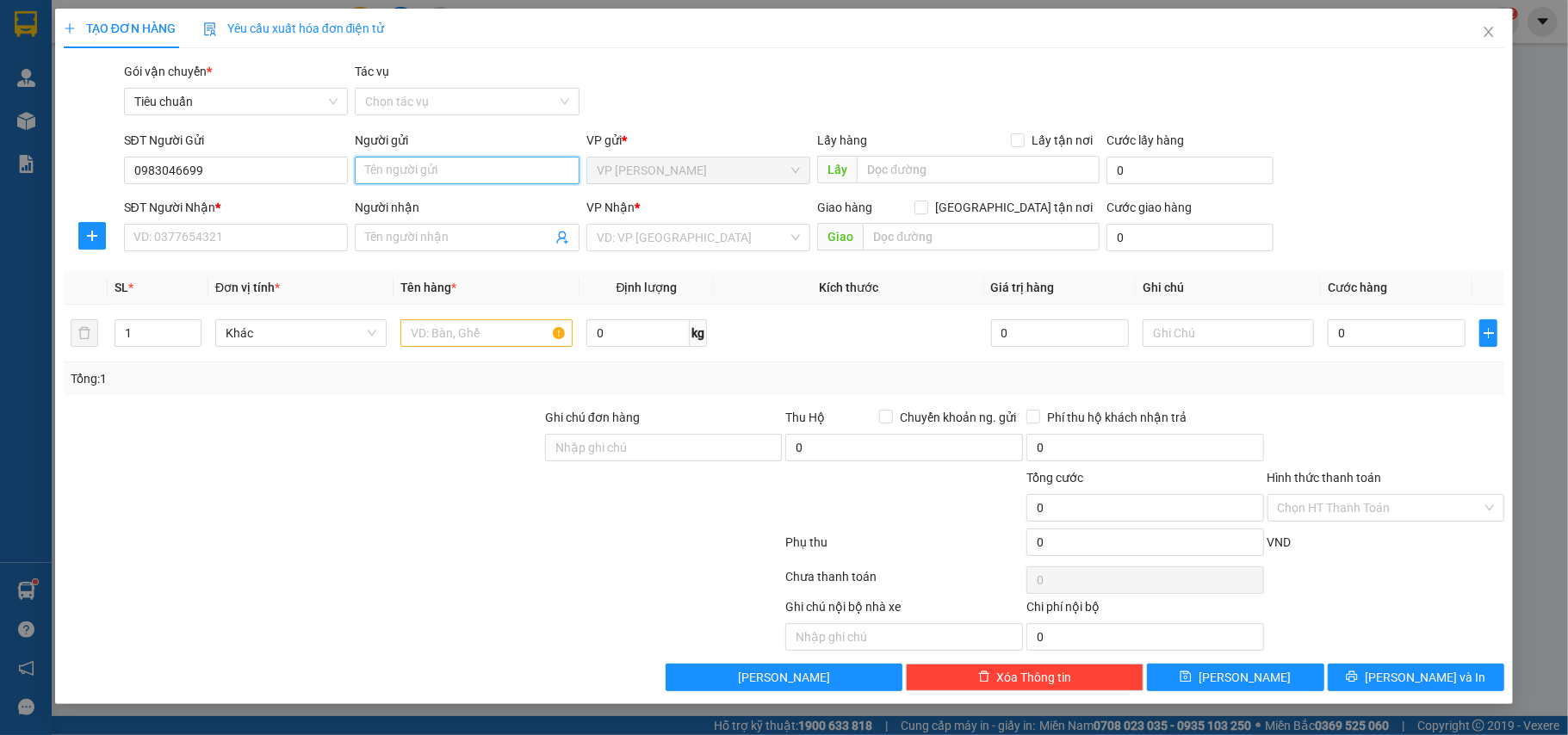
click at [427, 173] on input "Người gửi" at bounding box center [467, 171] width 225 height 27
type input "s"
type input "a"
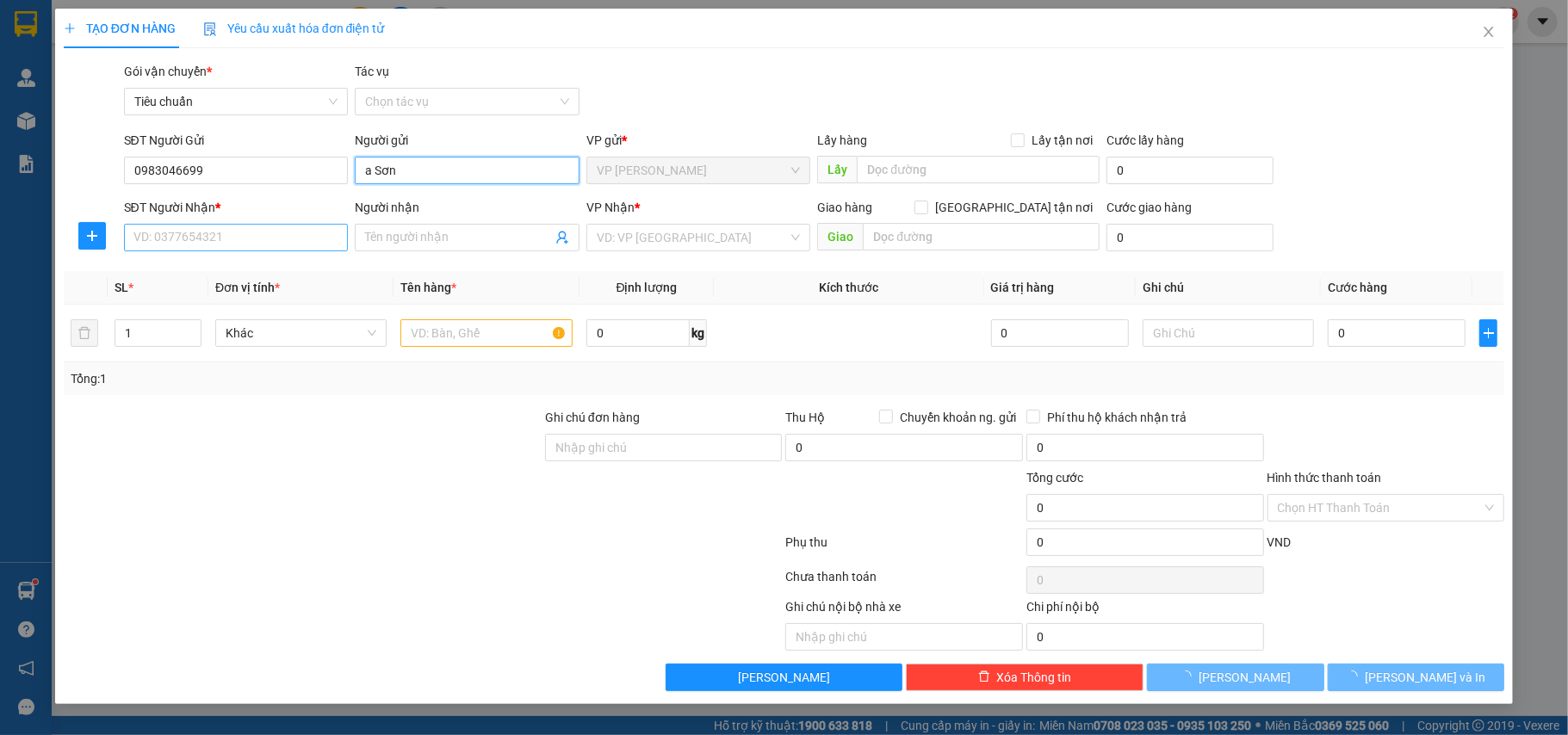
type input "a Sơn"
click at [290, 229] on input "SĐT Người Nhận *" at bounding box center [237, 237] width 225 height 27
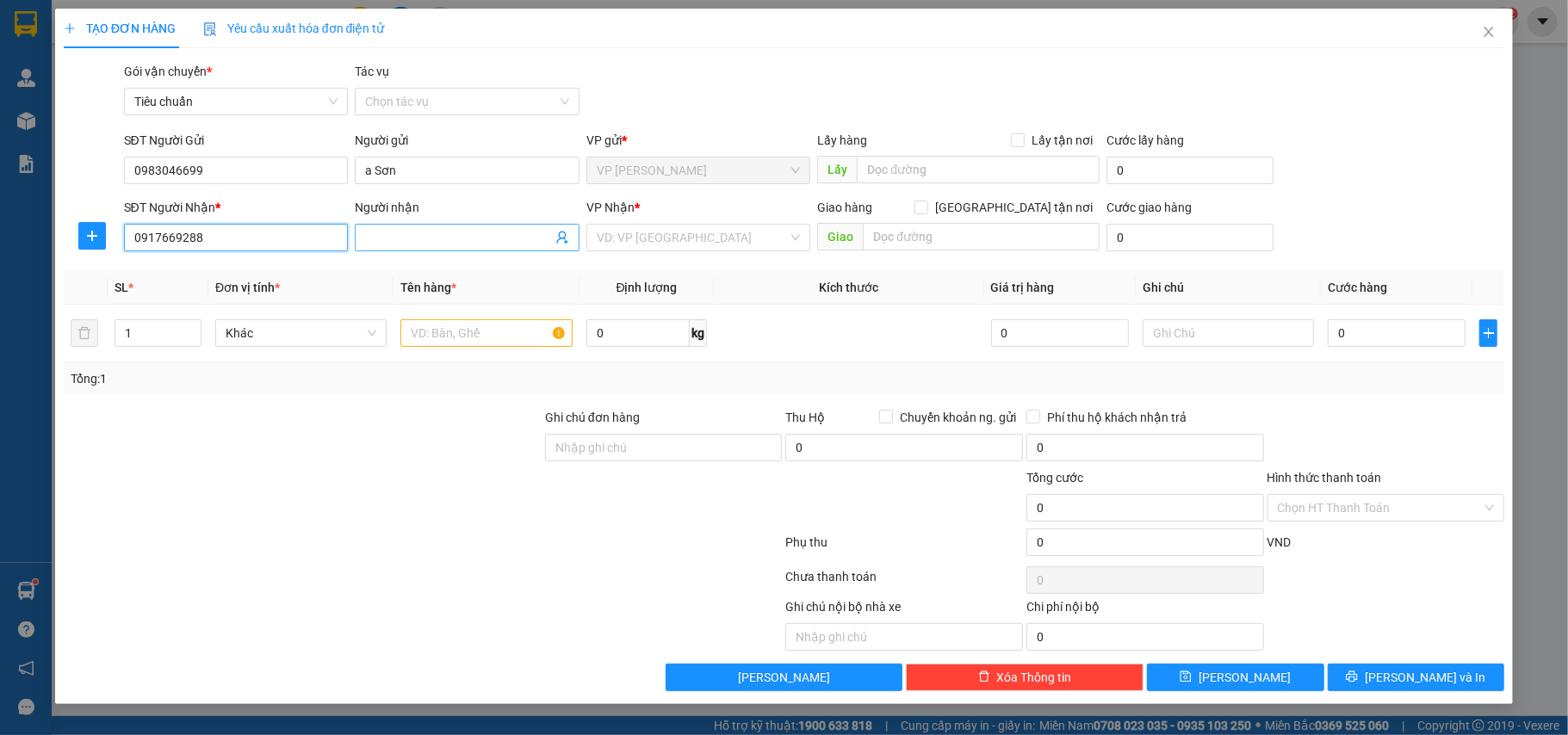
type input "0917669288"
click at [379, 236] on input "Người nhận" at bounding box center [458, 237] width 187 height 19
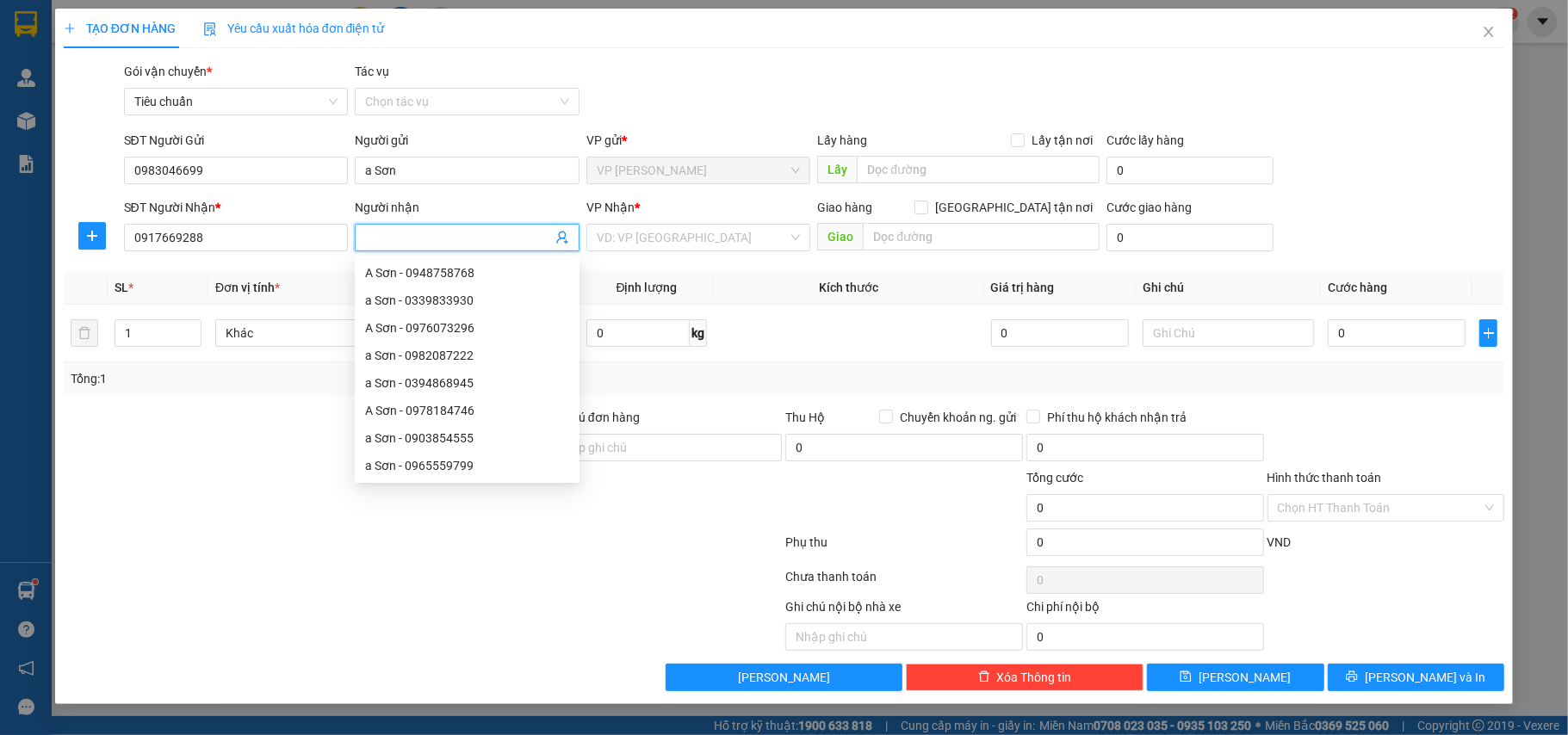
click at [459, 237] on input "Người nhận" at bounding box center [458, 237] width 187 height 19
click at [628, 224] on div "VD: VP [GEOGRAPHIC_DATA]" at bounding box center [699, 237] width 225 height 27
type input "a Sắc"
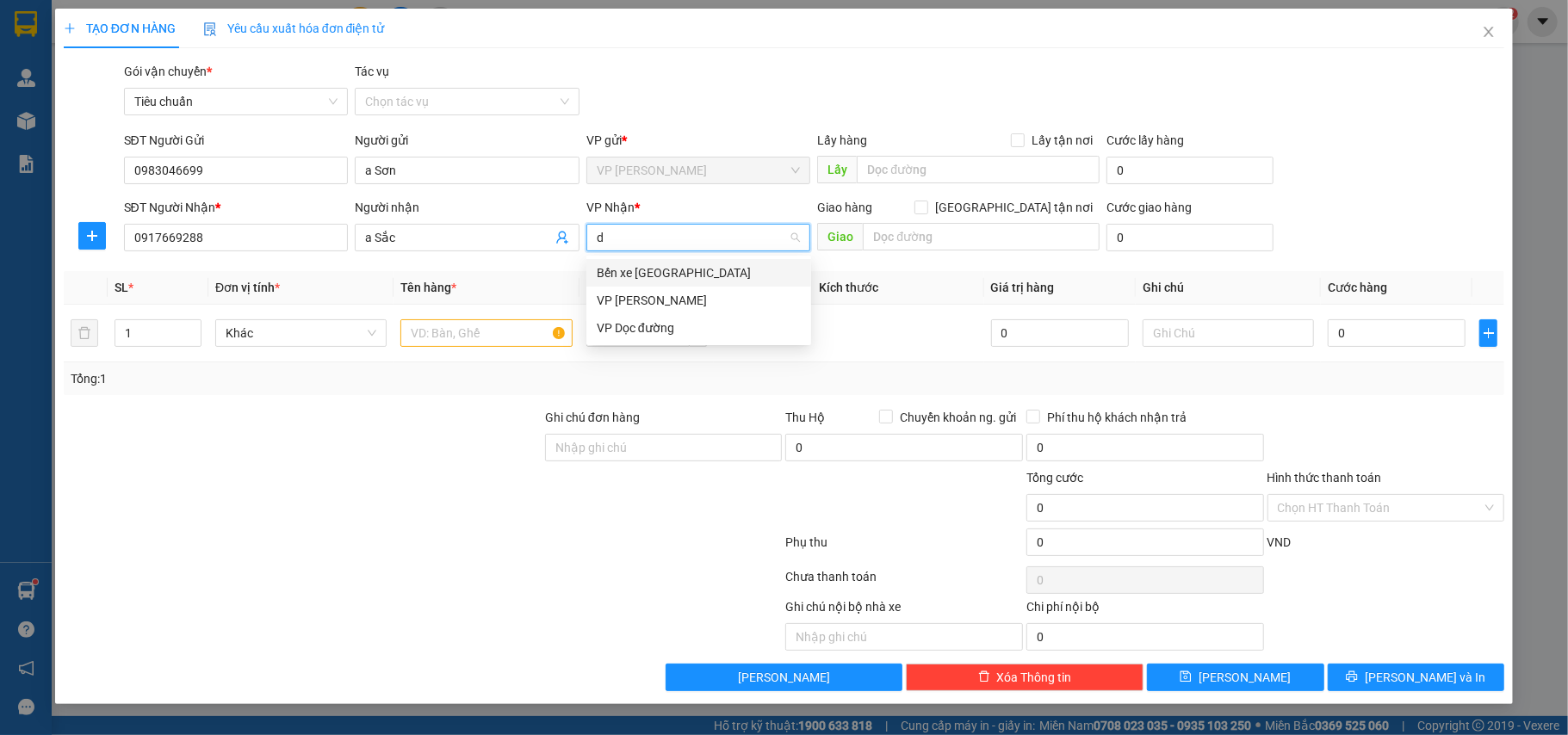
type input "du"
drag, startPoint x: 655, startPoint y: 266, endPoint x: 1024, endPoint y: 202, distance: 374.5
click at [658, 267] on div "VP [PERSON_NAME]" at bounding box center [698, 273] width 204 height 19
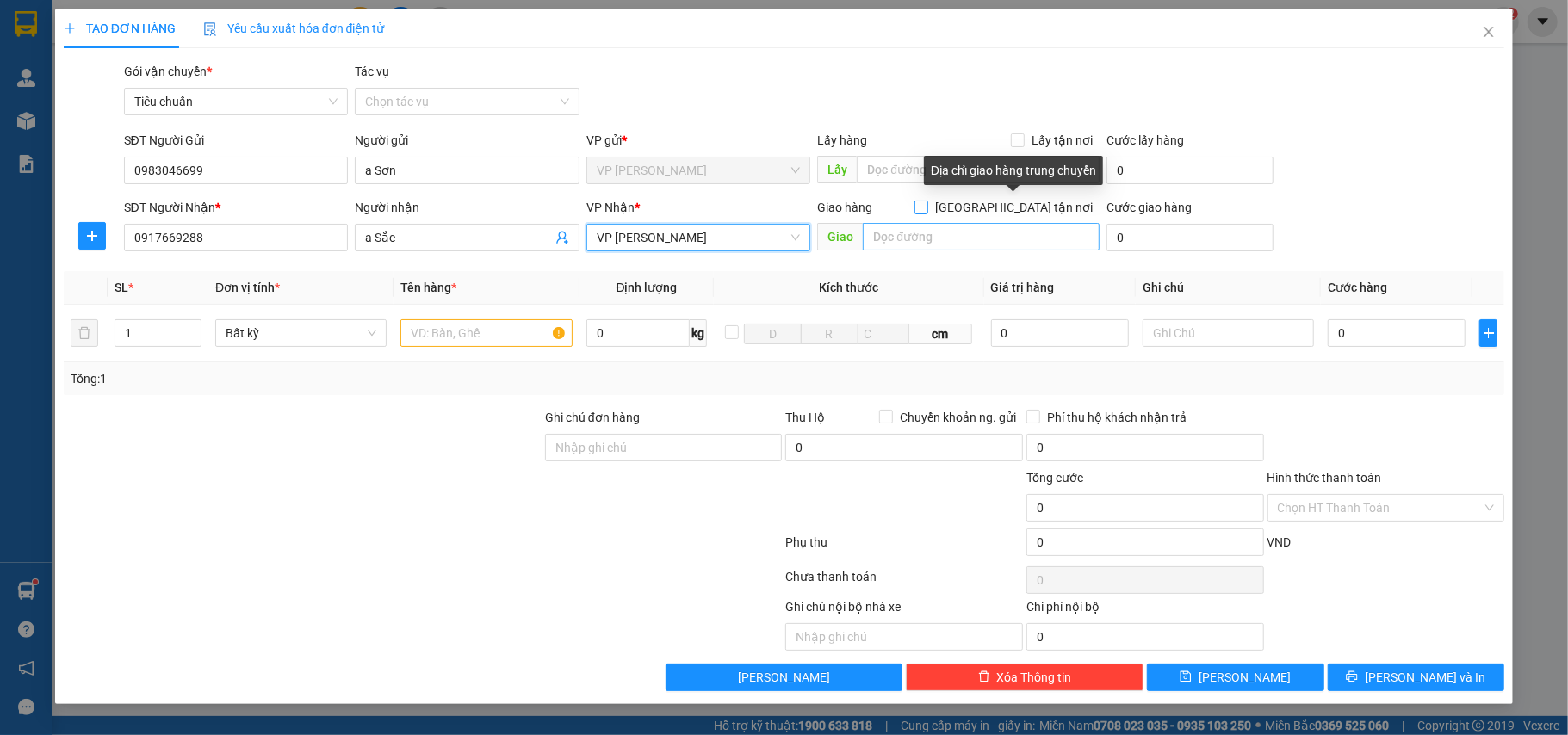
click at [926, 201] on input "[GEOGRAPHIC_DATA] tận nơi" at bounding box center [920, 206] width 12 height 12
checkbox input "true"
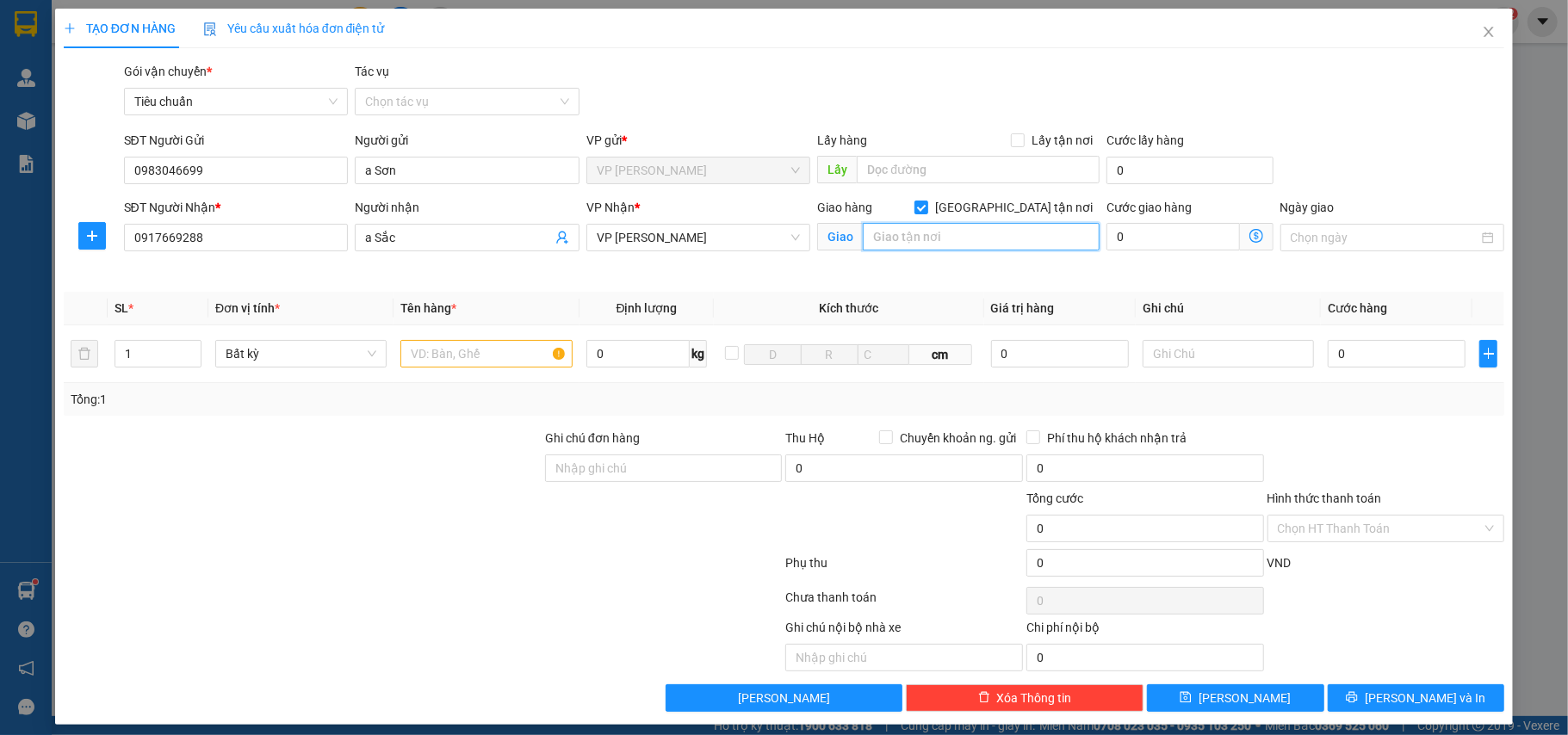
click at [964, 237] on input "text" at bounding box center [981, 236] width 237 height 27
click at [1249, 236] on icon "dollar-circle" at bounding box center [1256, 236] width 14 height 14
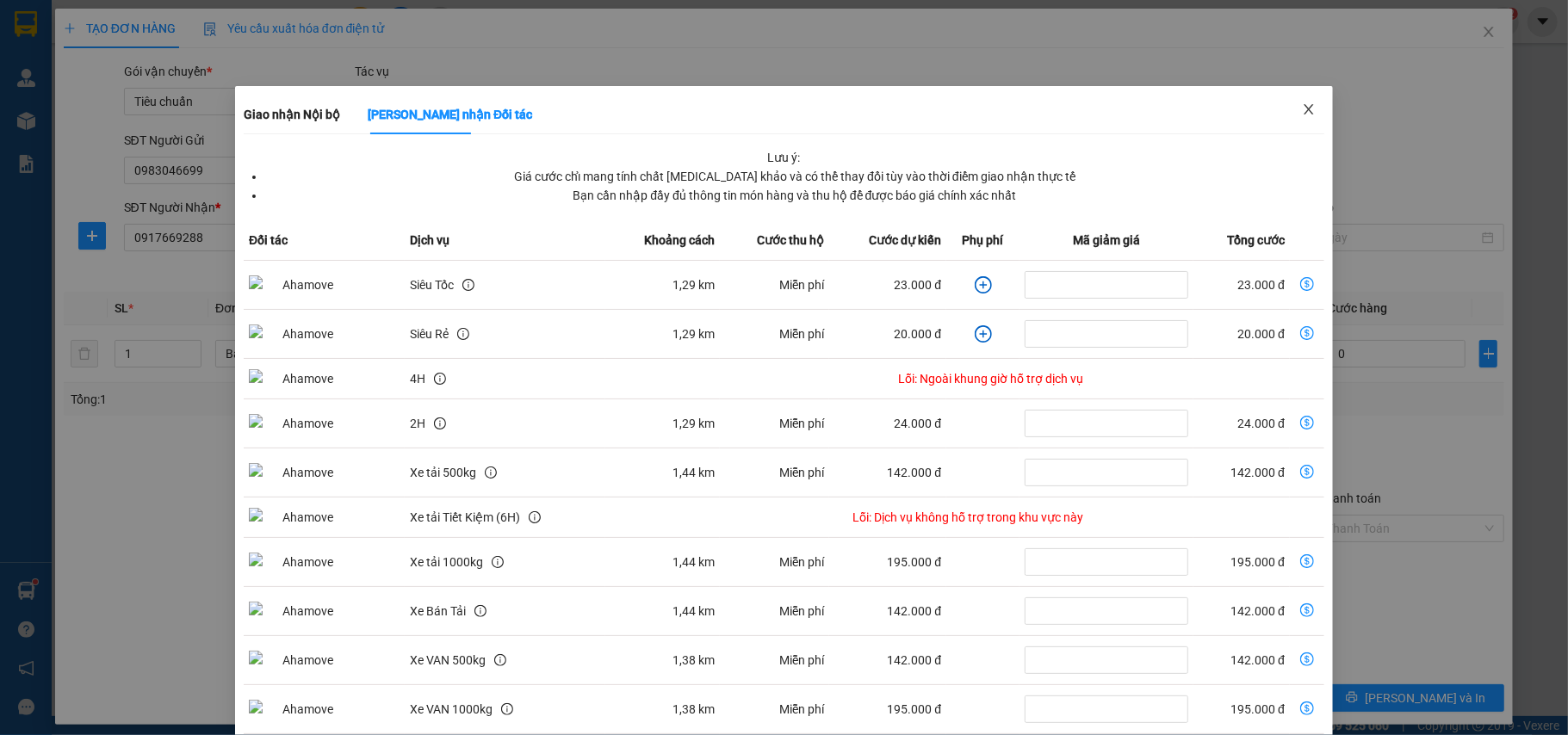
click at [1291, 101] on span "Close" at bounding box center [1309, 110] width 48 height 48
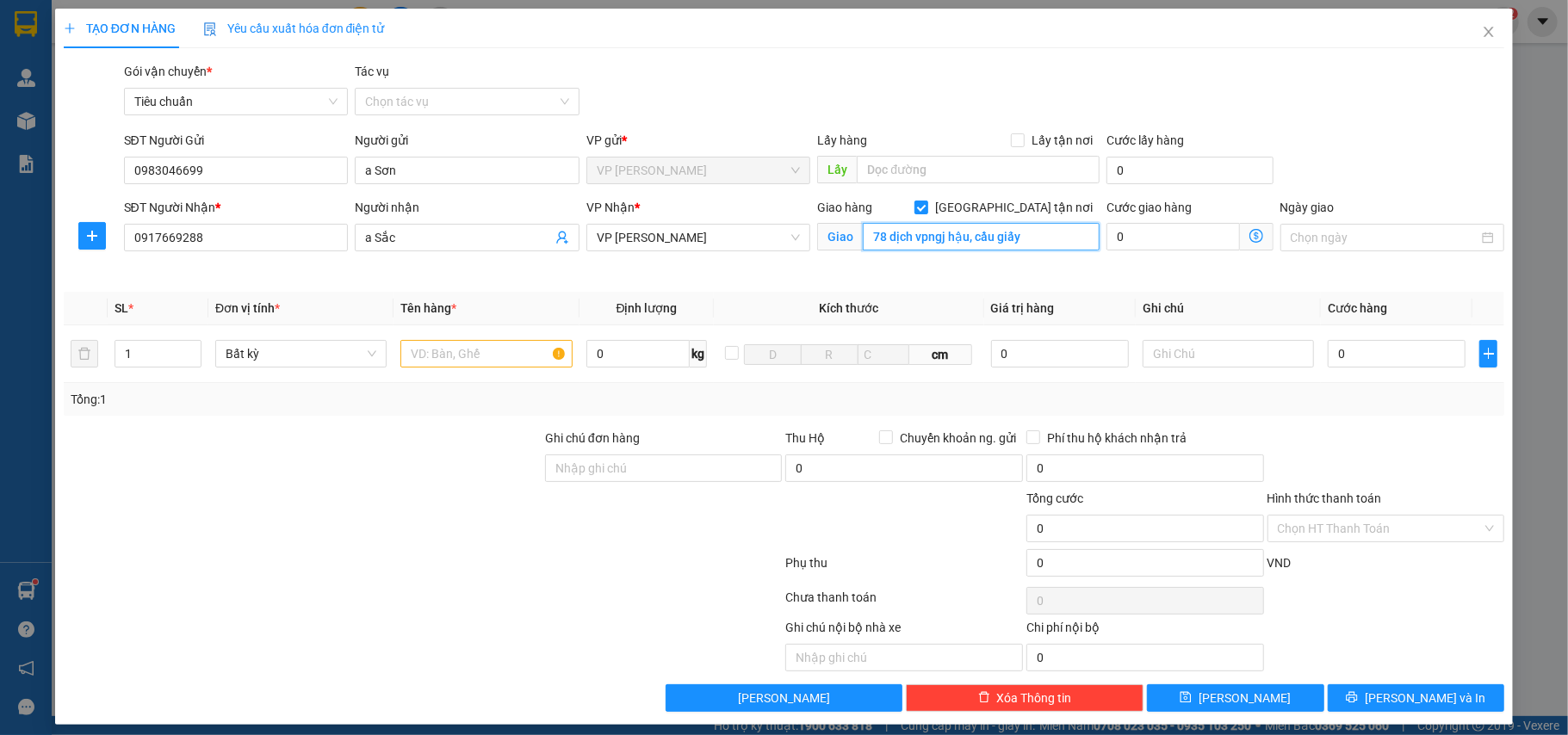
click at [938, 243] on input "78 dịch vpngj hậu, cầu giấy" at bounding box center [981, 236] width 237 height 27
type input "78 dịch vọng hậu, cầu giấy"
click at [1151, 237] on input "0" at bounding box center [1173, 236] width 132 height 27
type input "3"
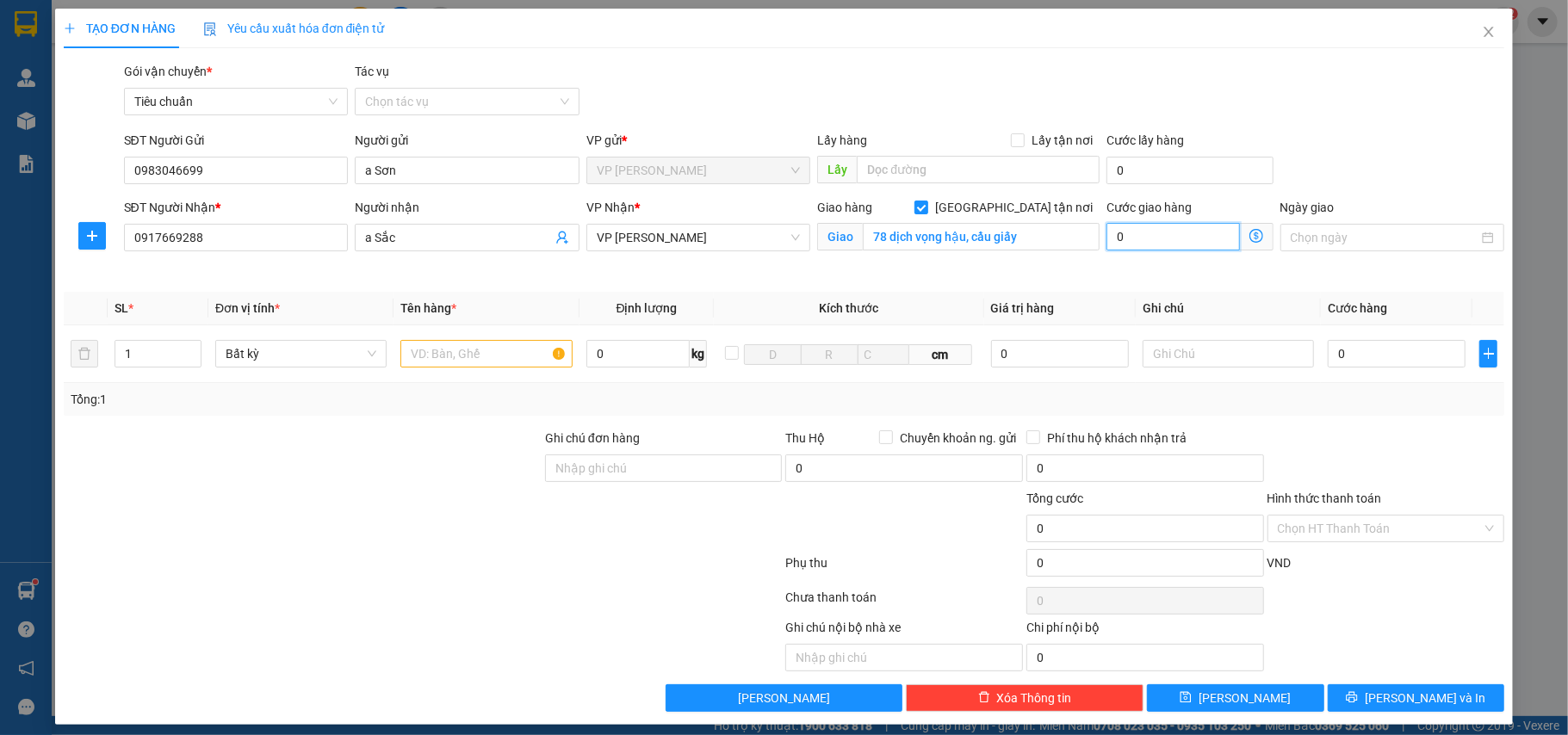
type input "3"
drag, startPoint x: 1161, startPoint y: 241, endPoint x: 1100, endPoint y: 241, distance: 61.0
click at [1107, 241] on input "30" at bounding box center [1173, 236] width 132 height 27
click at [493, 349] on input "text" at bounding box center [486, 353] width 172 height 27
click at [1249, 235] on icon "dollar-circle" at bounding box center [1256, 236] width 14 height 14
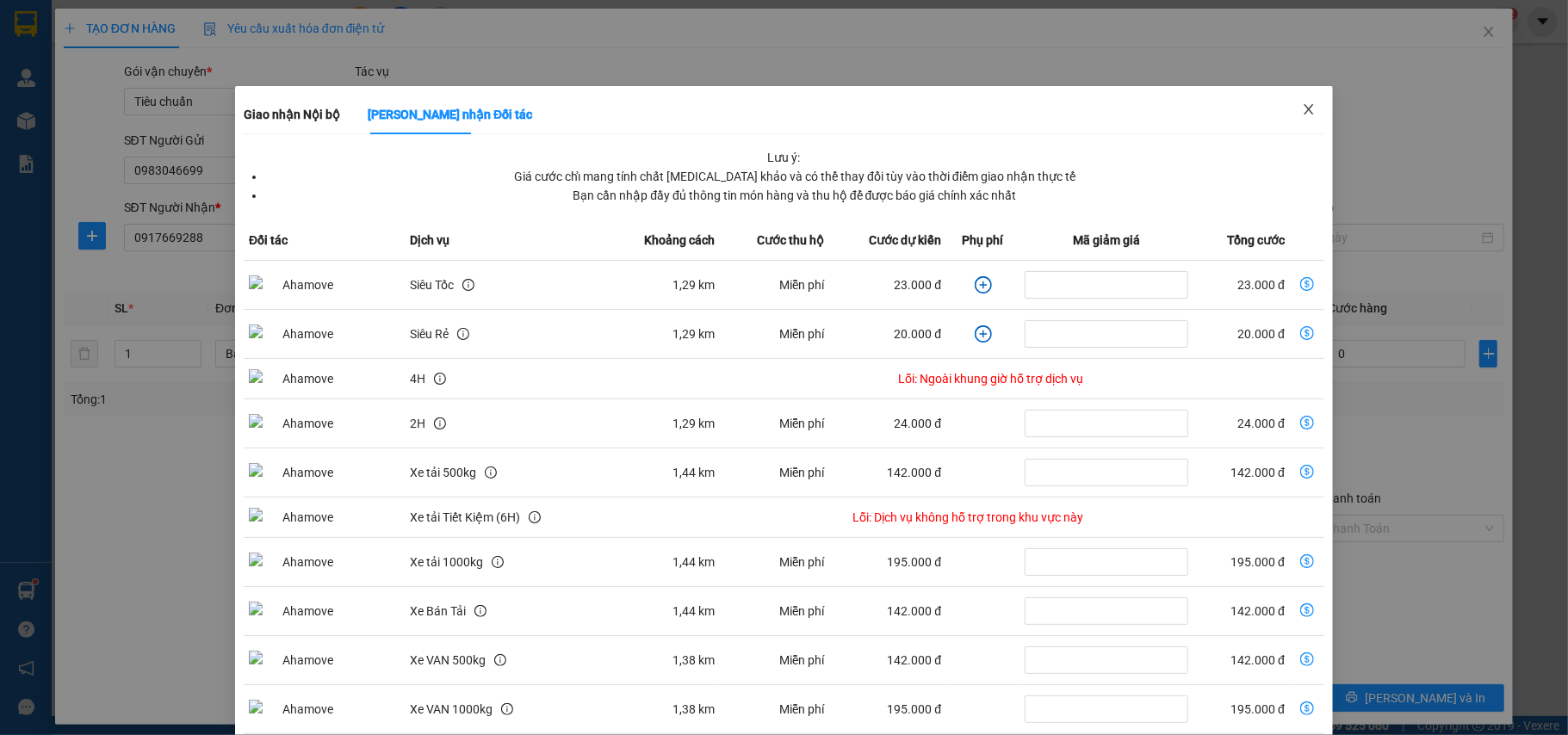
click at [1302, 113] on icon "close" at bounding box center [1309, 109] width 14 height 14
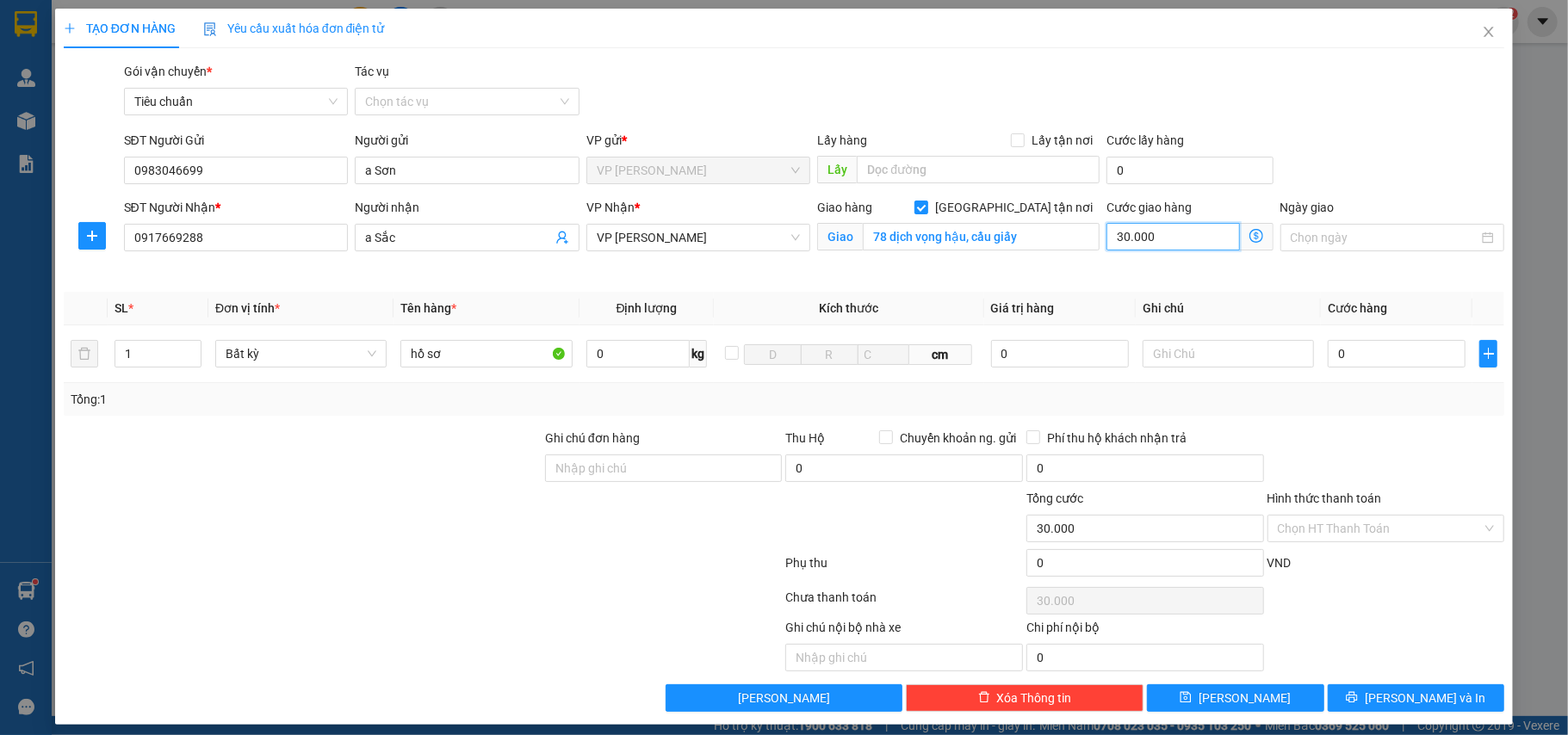
click at [1134, 243] on input "30.000" at bounding box center [1173, 236] width 132 height 27
click at [1217, 297] on th "Ghi chú" at bounding box center [1228, 309] width 185 height 34
click at [1333, 355] on input "0" at bounding box center [1396, 353] width 138 height 27
click at [1323, 541] on input "Hình thức thanh toán" at bounding box center [1380, 529] width 205 height 26
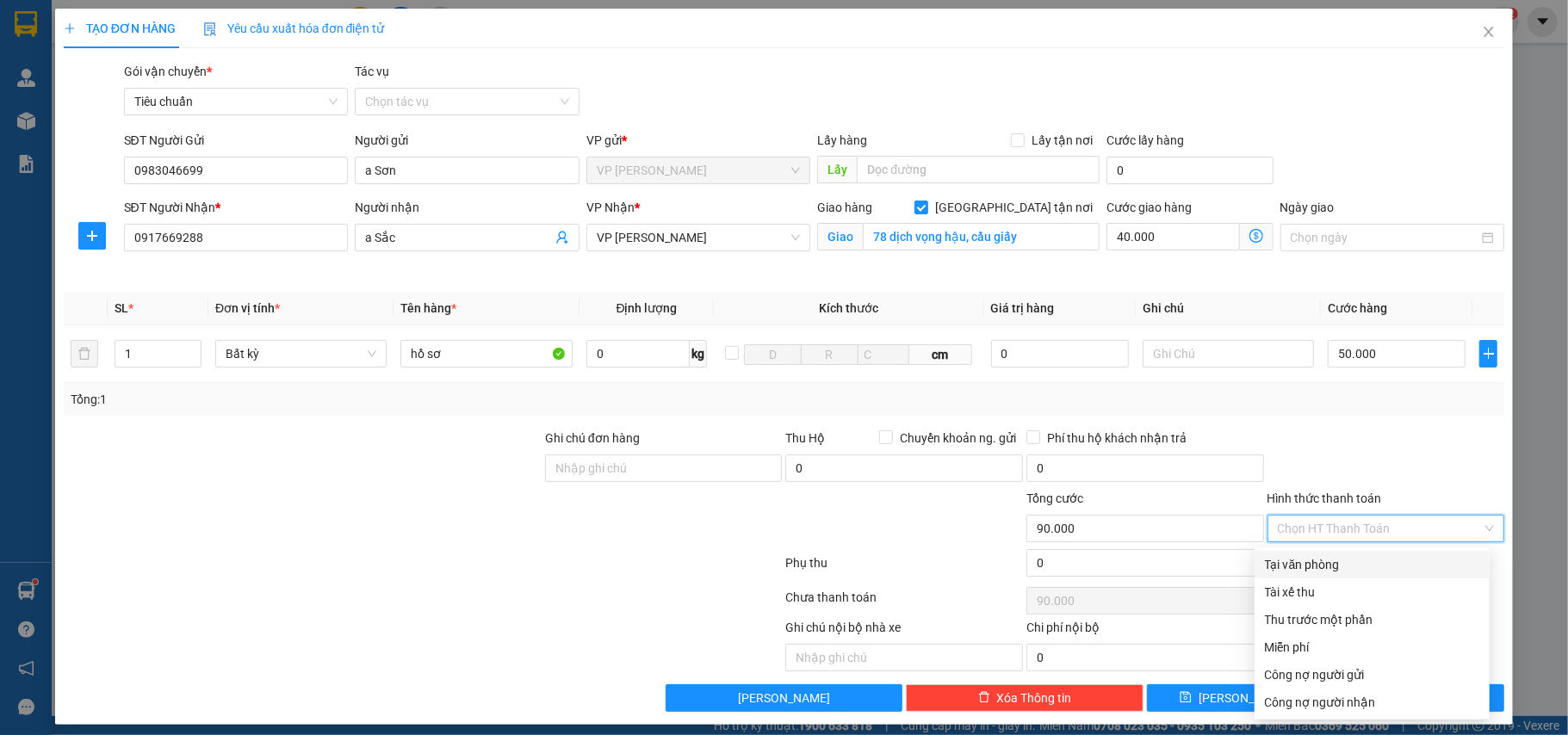
click at [1316, 555] on div "Tại văn phòng" at bounding box center [1372, 564] width 215 height 19
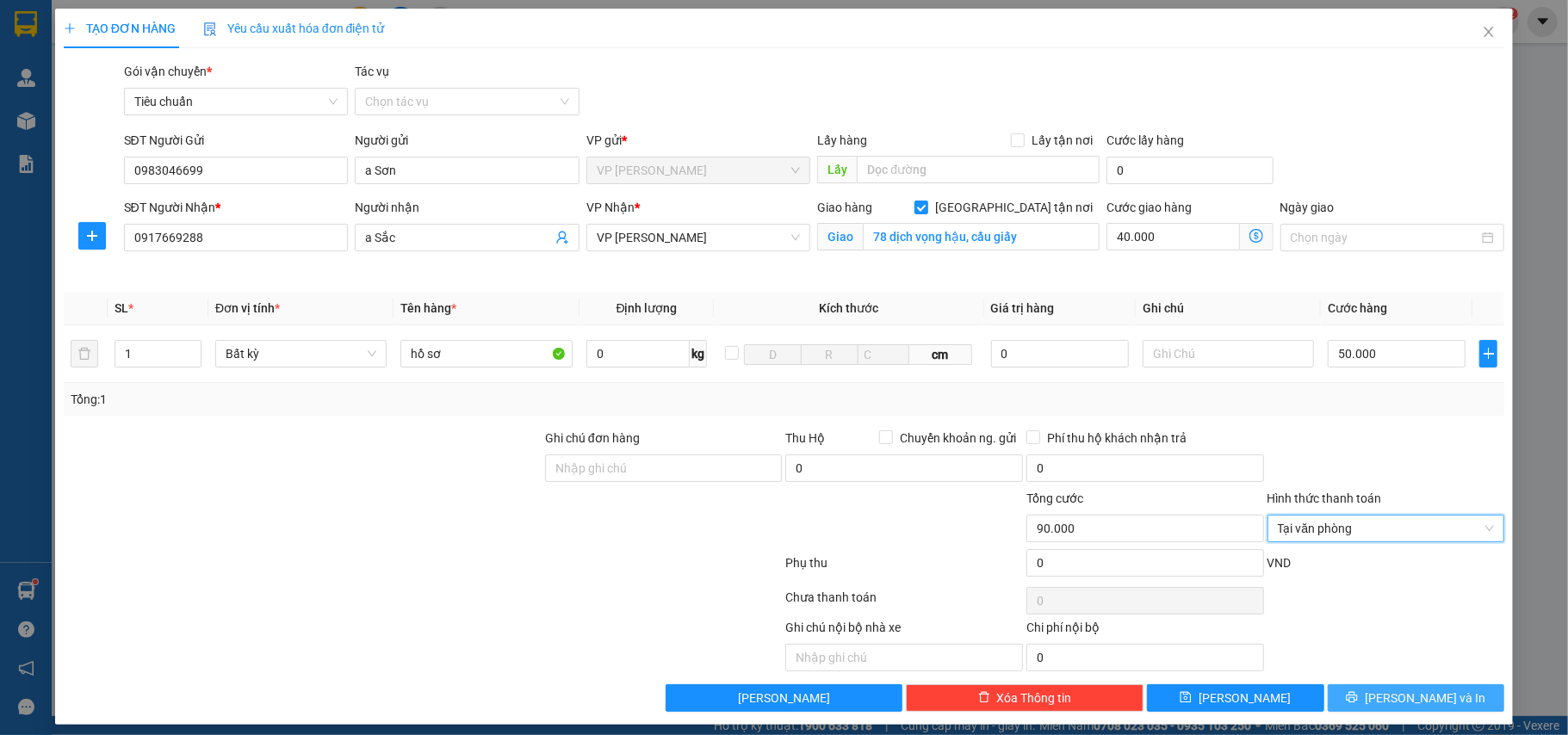
click at [1334, 702] on button "[PERSON_NAME] và In" at bounding box center [1416, 698] width 177 height 27
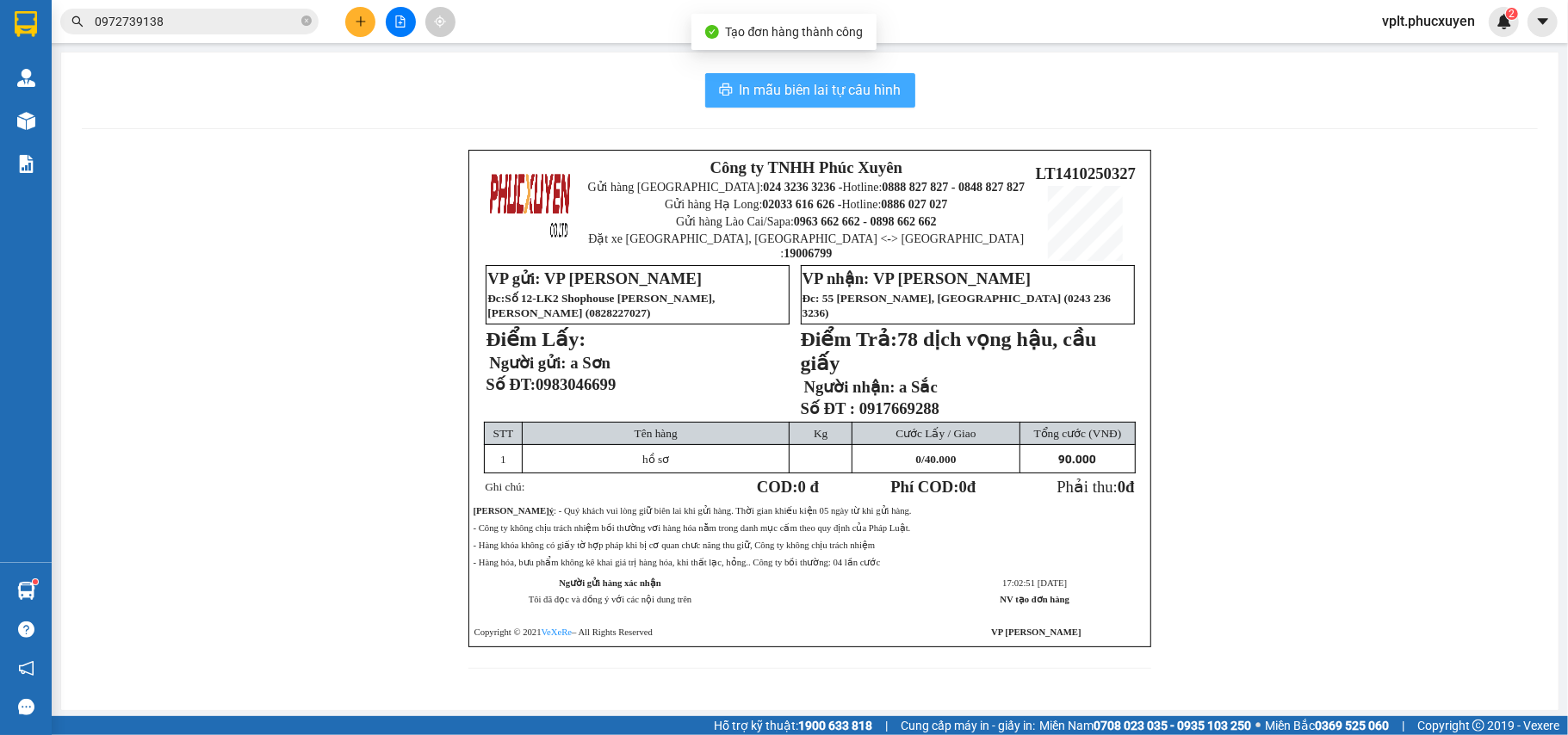
click at [766, 89] on span "In mẫu biên lai tự cấu hình" at bounding box center [820, 90] width 162 height 22
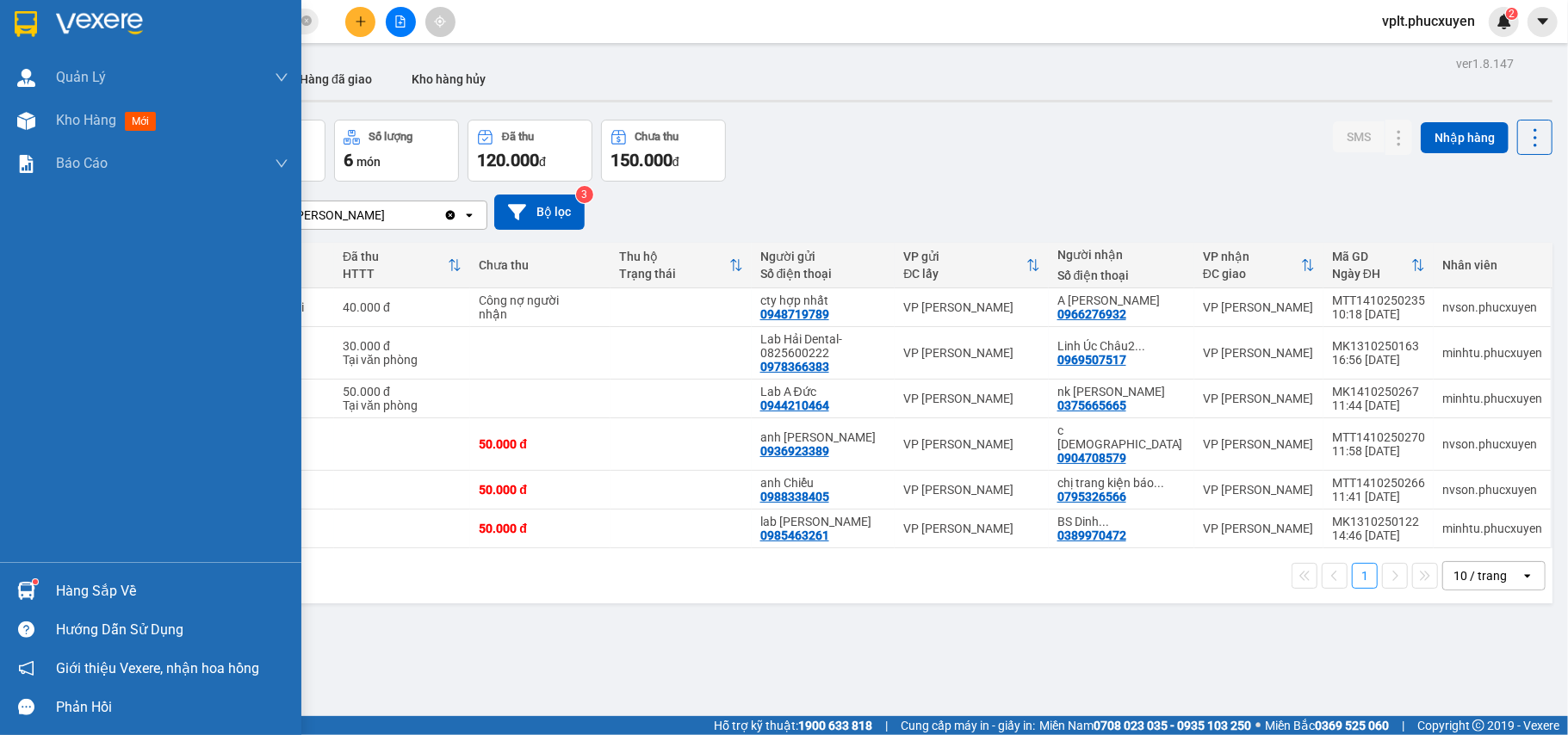
click at [180, 583] on div "Hàng sắp về" at bounding box center [172, 592] width 233 height 26
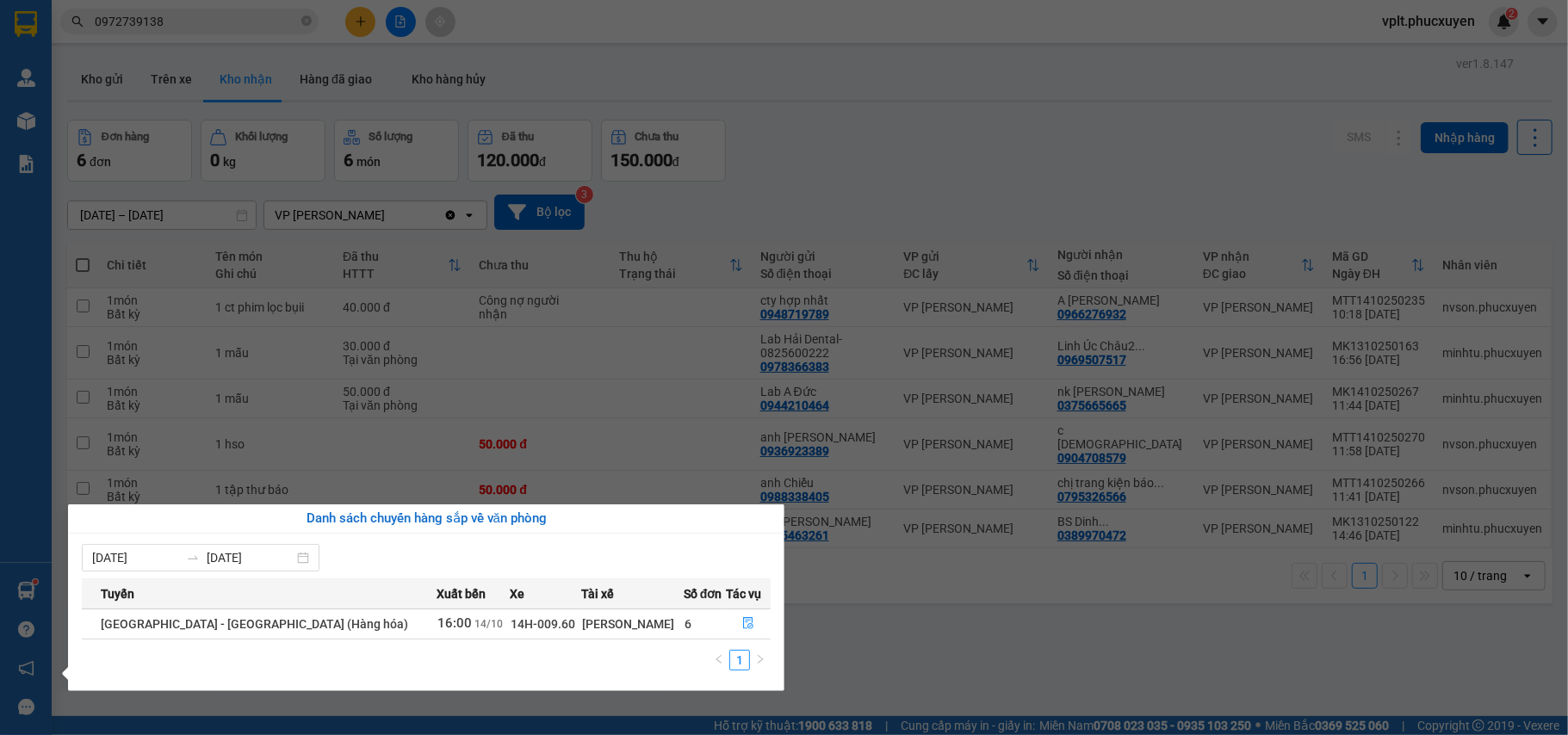
click at [1014, 238] on section "Kết quả tìm kiếm ( 2 ) Bộ lọc Mã ĐH Trạng thái Món hàng Thu hộ Tổng cước Chưa c…" at bounding box center [784, 367] width 1568 height 735
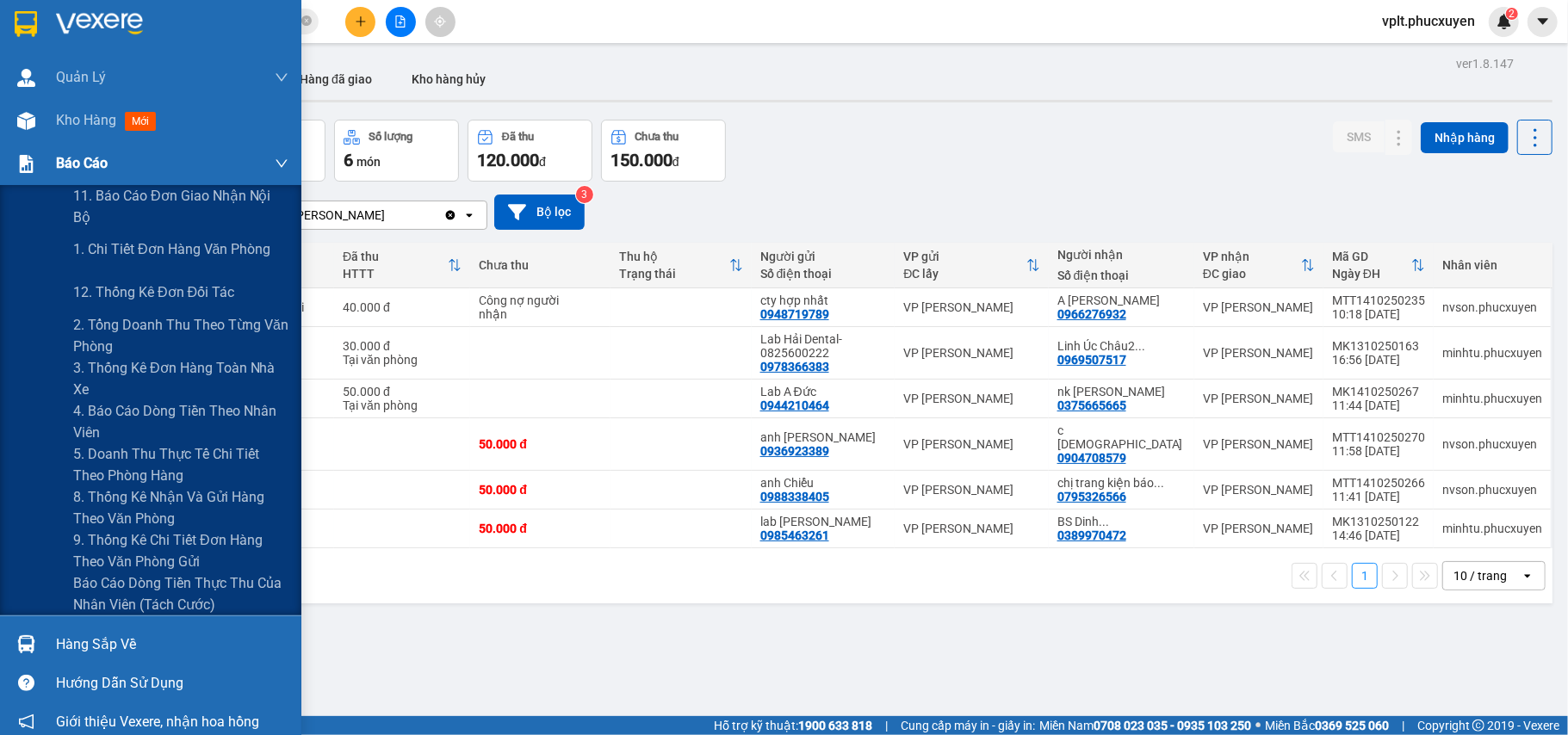
click at [132, 173] on div "Báo cáo" at bounding box center [172, 163] width 233 height 43
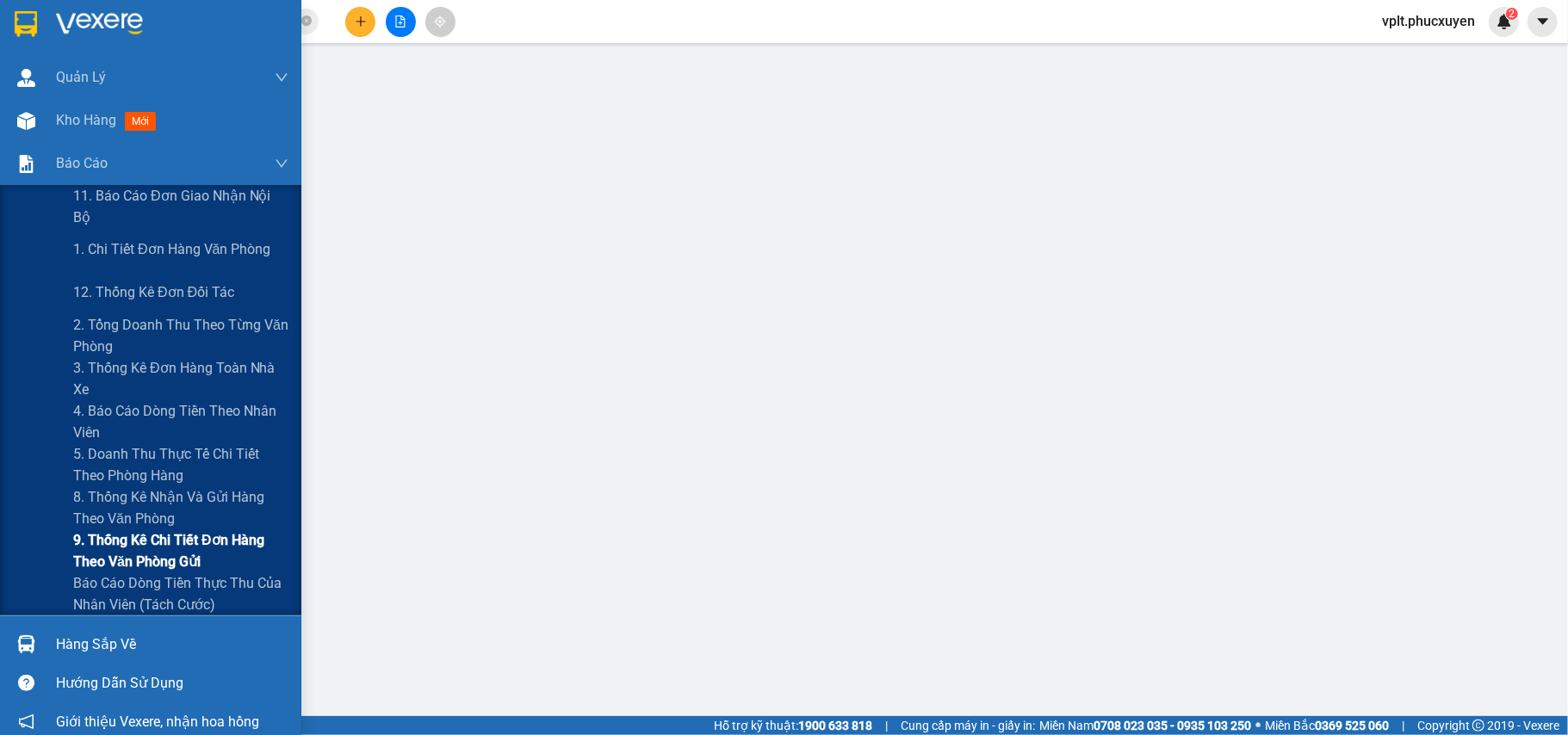
click at [113, 535] on span "9. Thống kê chi tiết đơn hàng theo văn phòng gửi" at bounding box center [181, 551] width 216 height 43
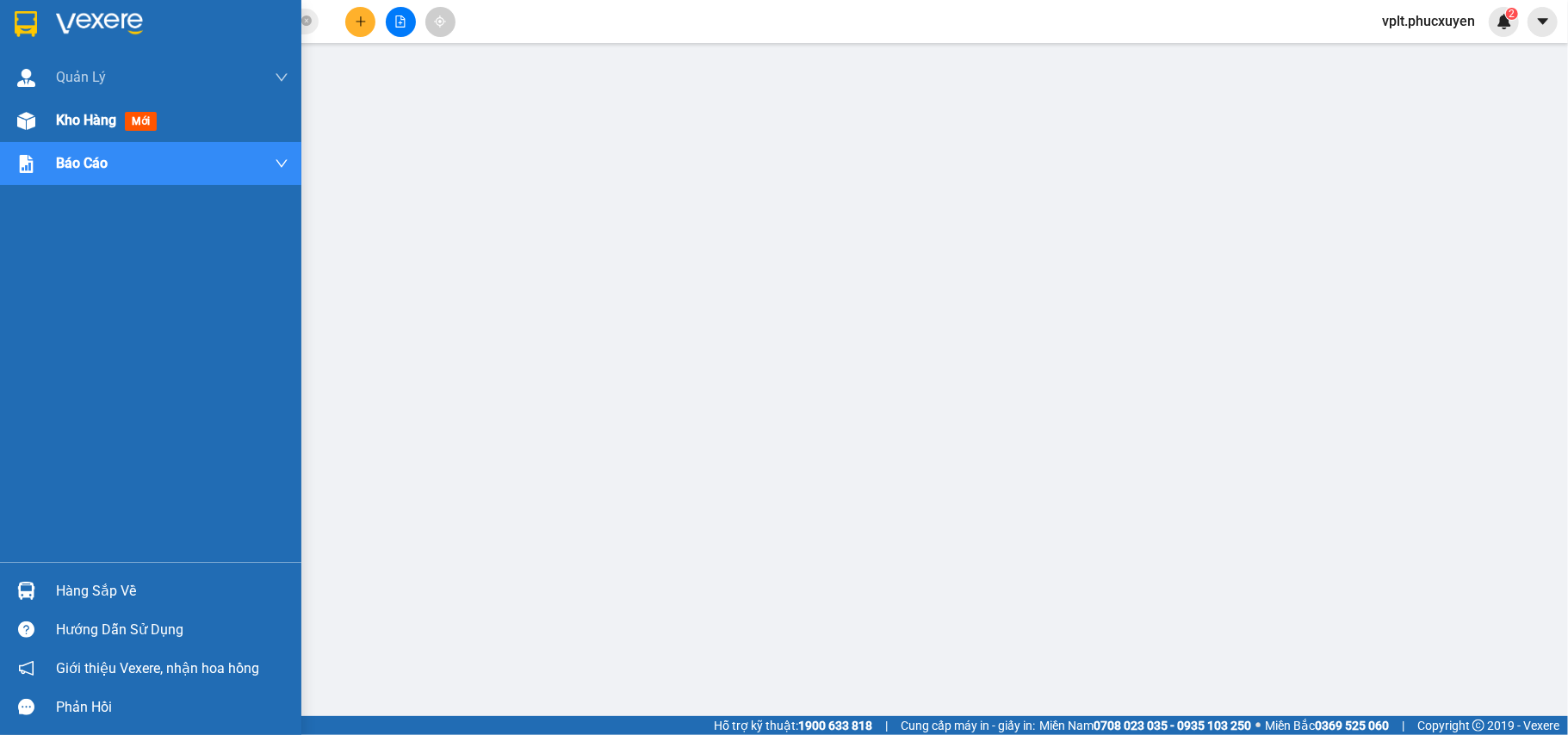
click at [79, 104] on div "Kho hàng mới" at bounding box center [172, 120] width 233 height 43
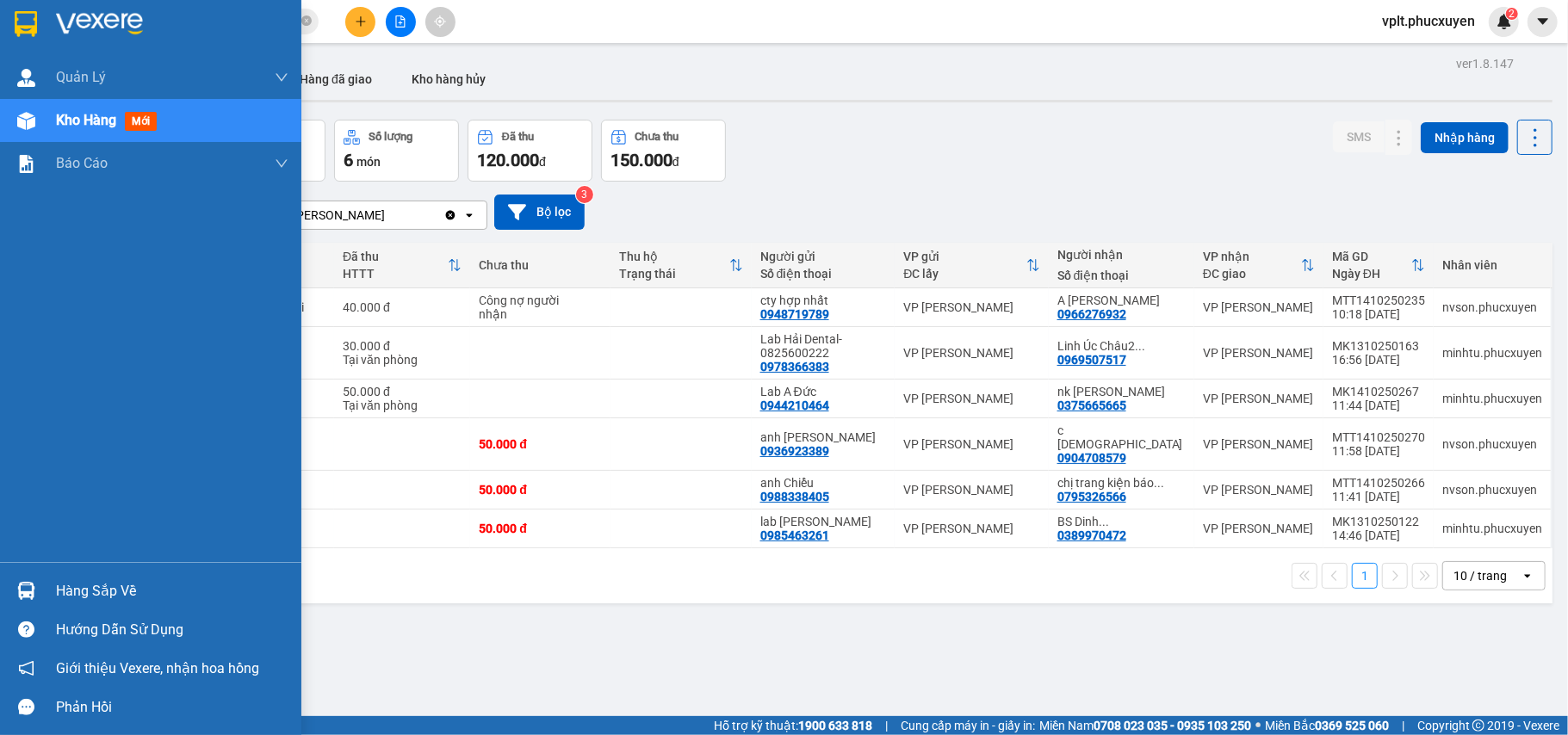
click at [89, 580] on div "Hàng sắp về" at bounding box center [172, 592] width 233 height 26
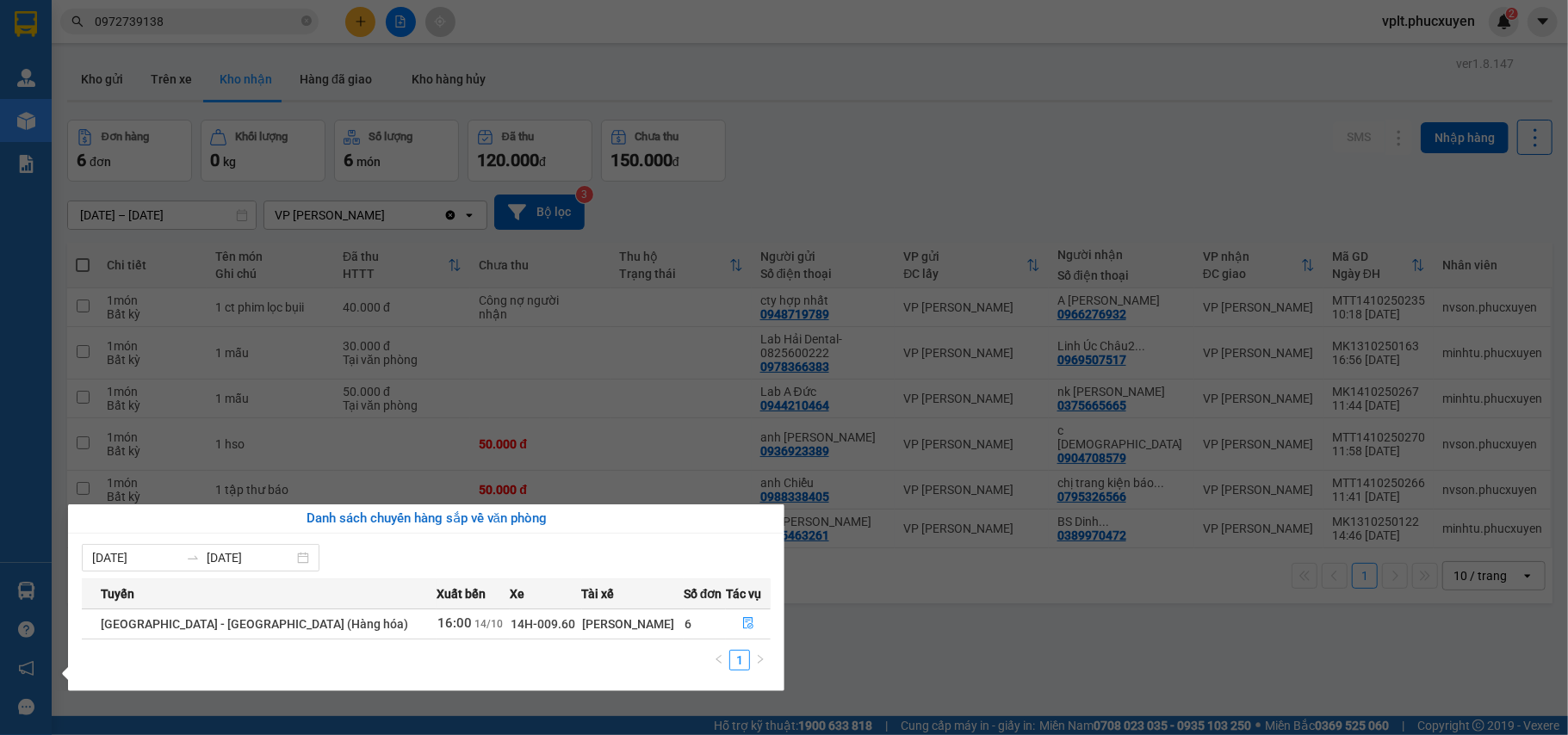
click at [941, 670] on section "Kết quả tìm kiếm ( 2 ) Bộ lọc Mã ĐH Trạng thái Món hàng Thu hộ Tổng cước Chưa c…" at bounding box center [784, 367] width 1568 height 735
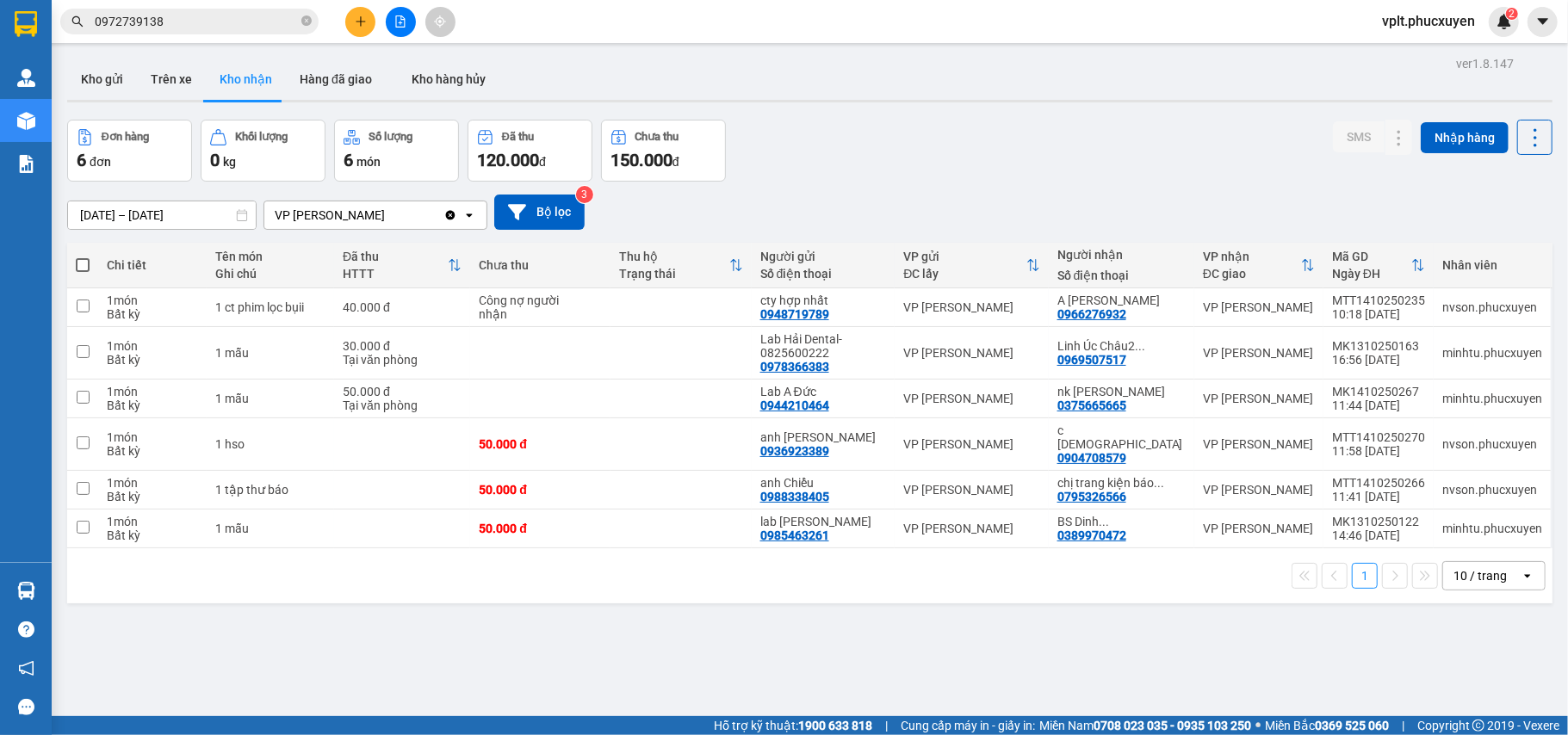
click at [363, 11] on button at bounding box center [360, 22] width 30 height 30
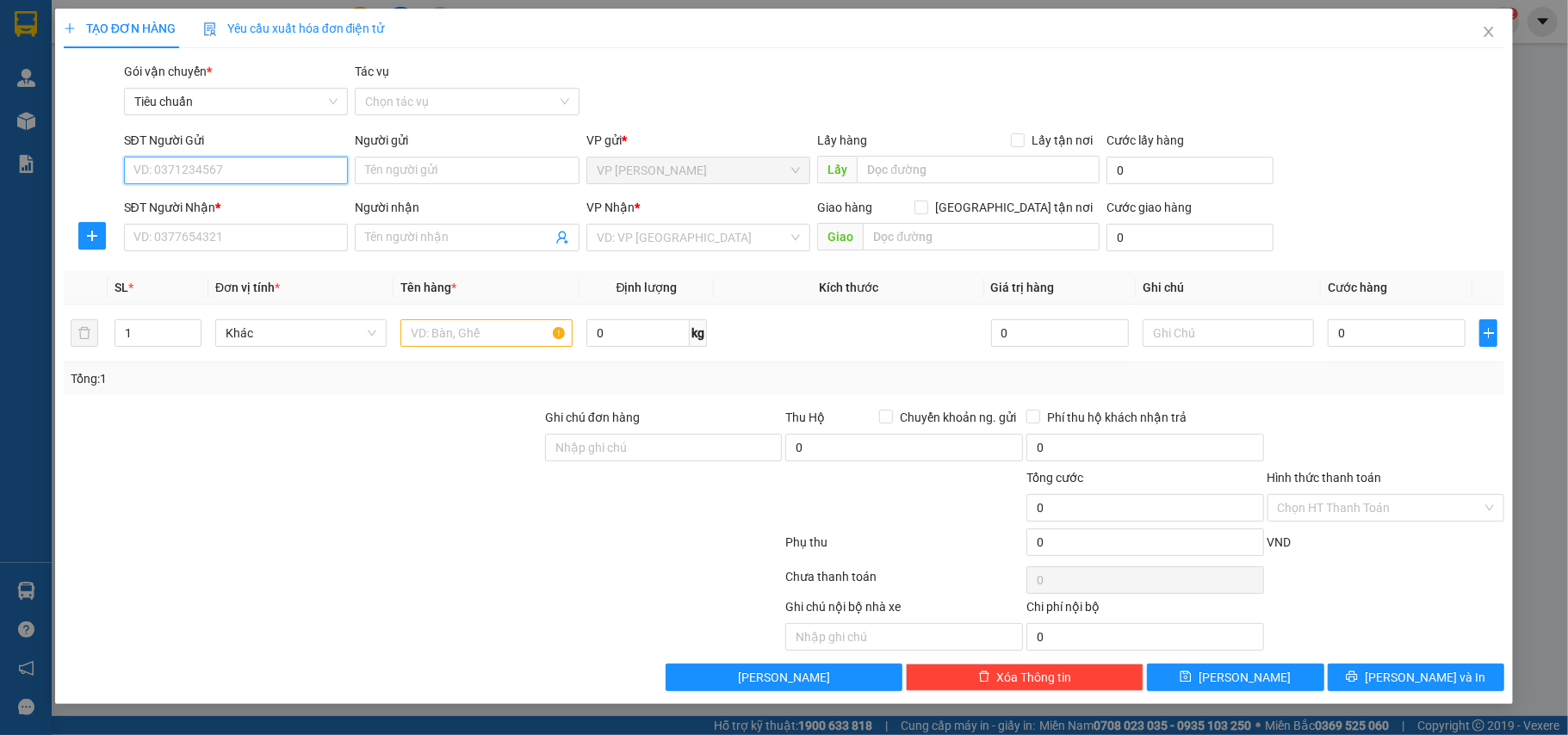
click at [202, 179] on input "SĐT Người Gửi" at bounding box center [237, 171] width 225 height 27
click at [426, 166] on input "Người gửi" at bounding box center [467, 171] width 225 height 27
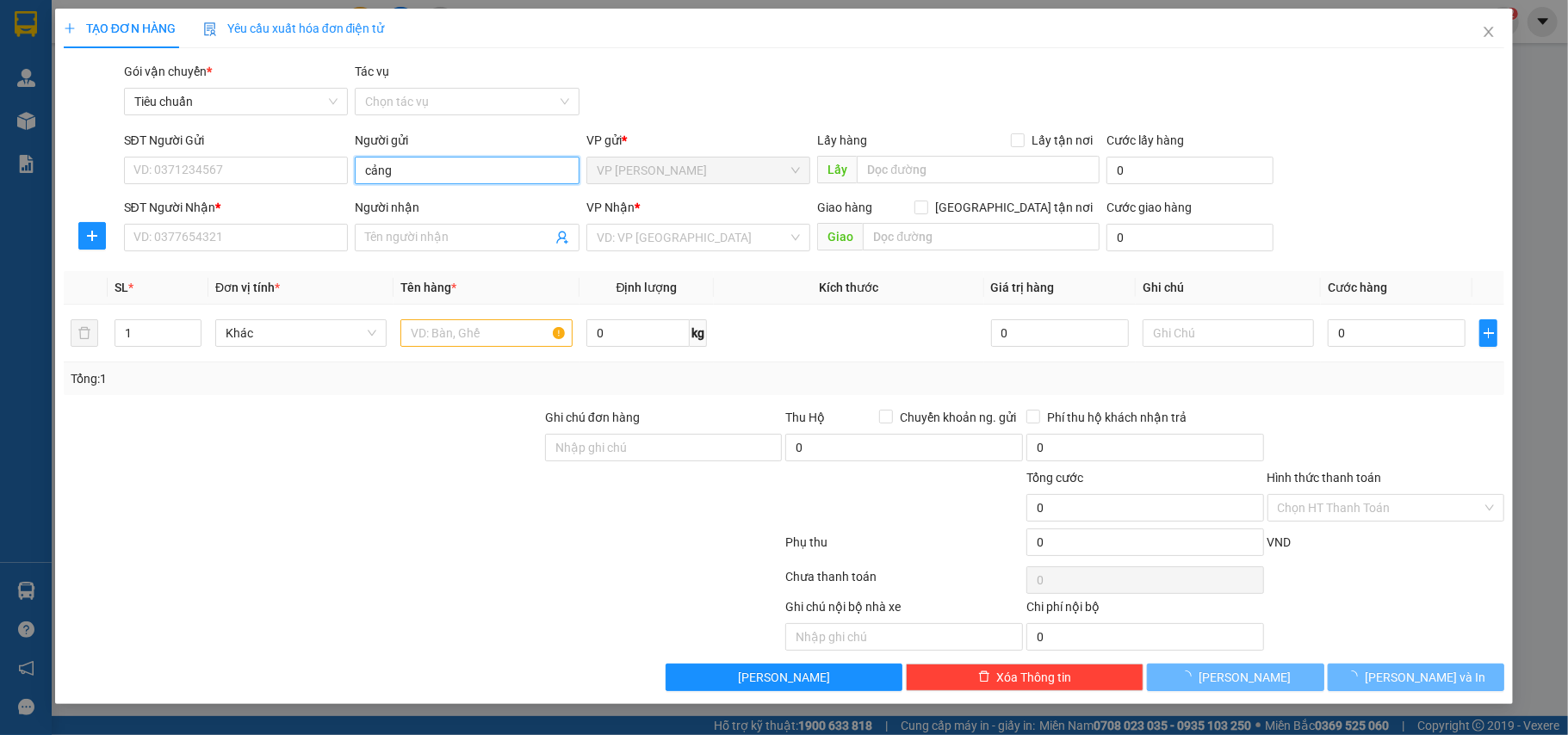
type input "cảng h"
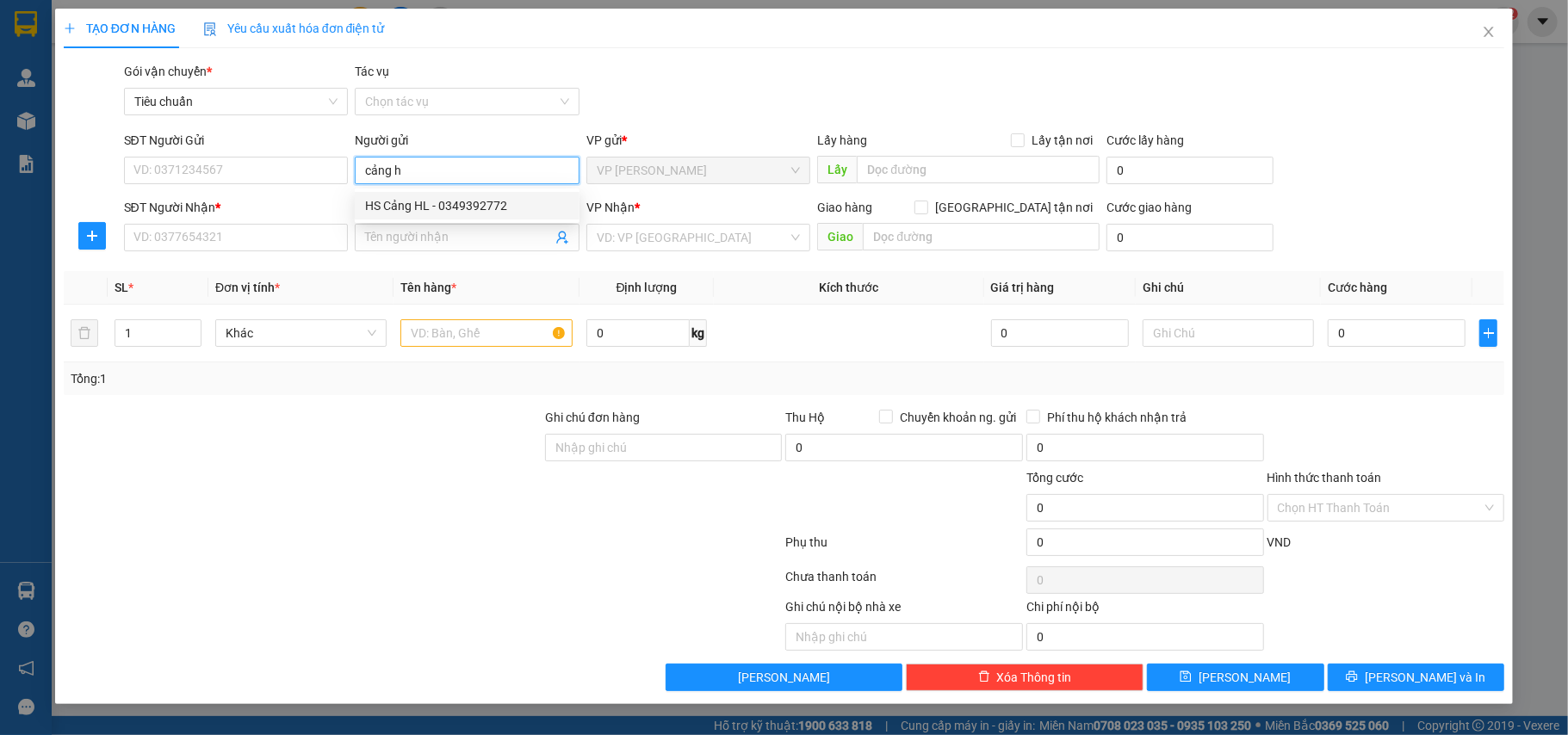
click at [468, 205] on div "HS Cảng HL - 0349392772" at bounding box center [467, 205] width 204 height 19
type input "0349392772"
type input "HS Cảng HL"
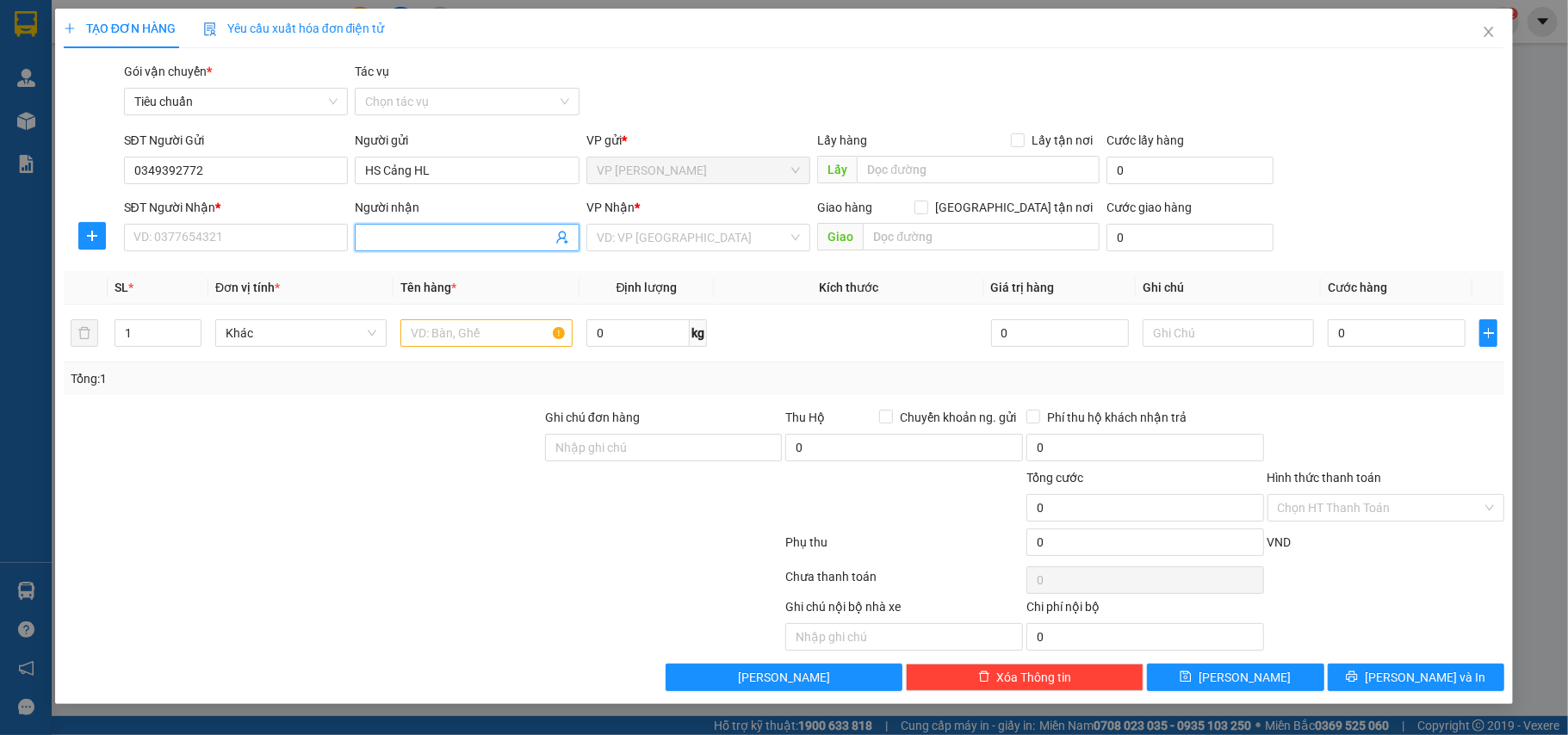
click at [531, 242] on input "Người nhận" at bounding box center [458, 237] width 187 height 19
click at [551, 245] on input "Người nhận" at bounding box center [458, 237] width 187 height 19
click at [563, 241] on icon "user-add" at bounding box center [562, 237] width 14 height 14
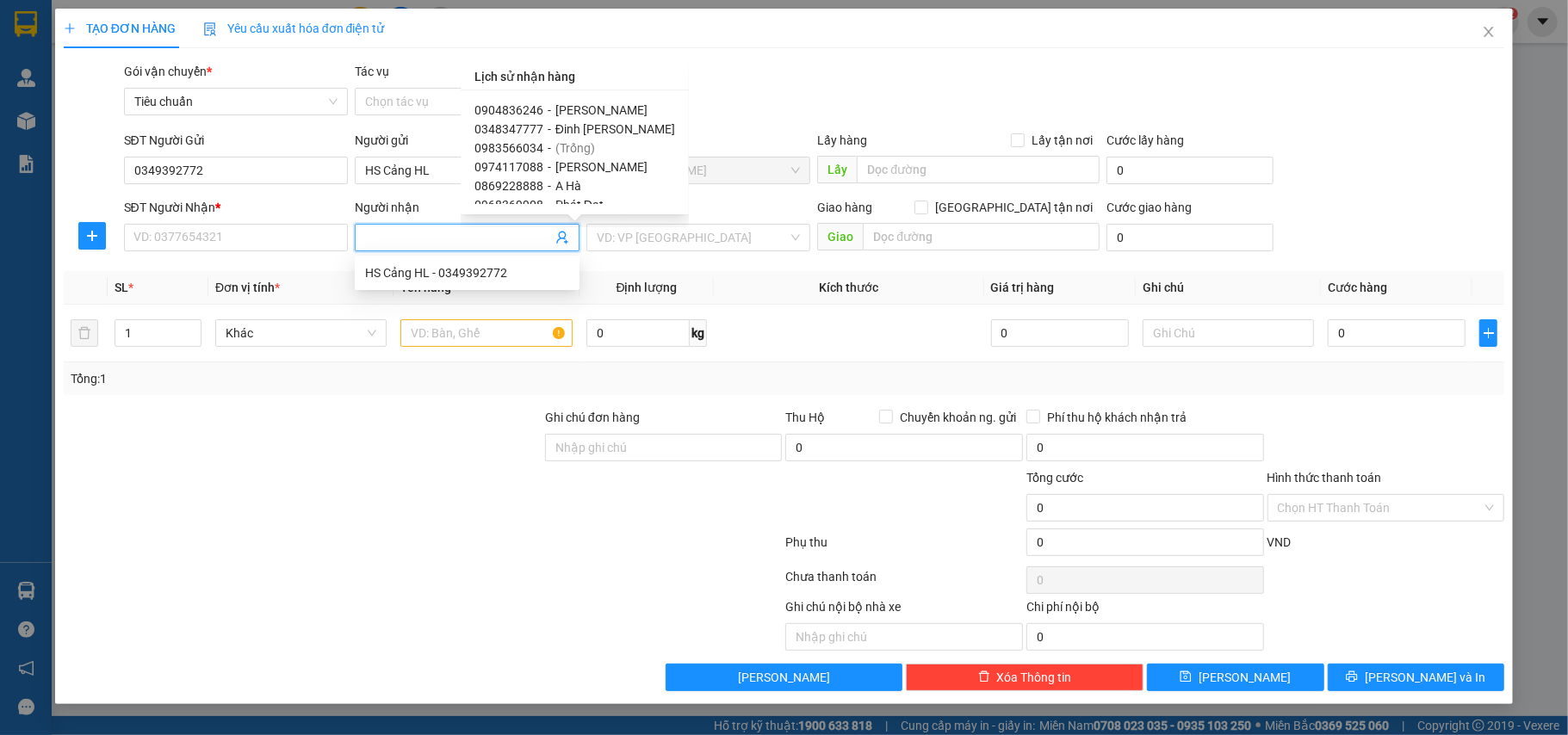
click at [586, 128] on span "Đinh [PERSON_NAME]" at bounding box center [615, 129] width 120 height 14
type input "0348347777"
type input "Đinh [PERSON_NAME]"
type input "12 hoàng hoa thám, ba đình (sảnh s2b [GEOGRAPHIC_DATA])"
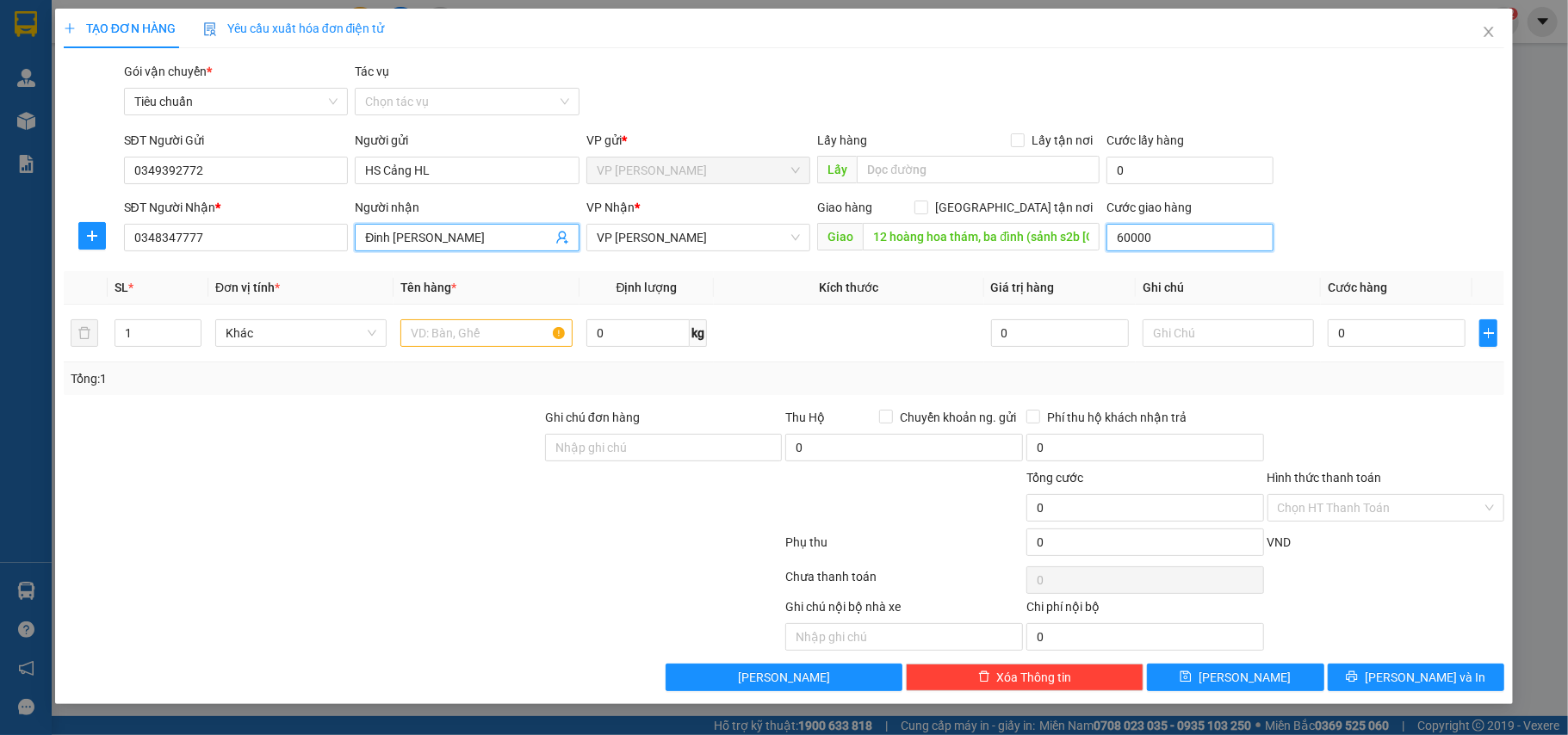
click at [1142, 231] on input "60000" at bounding box center [1190, 237] width 166 height 27
type input "5"
type input "50"
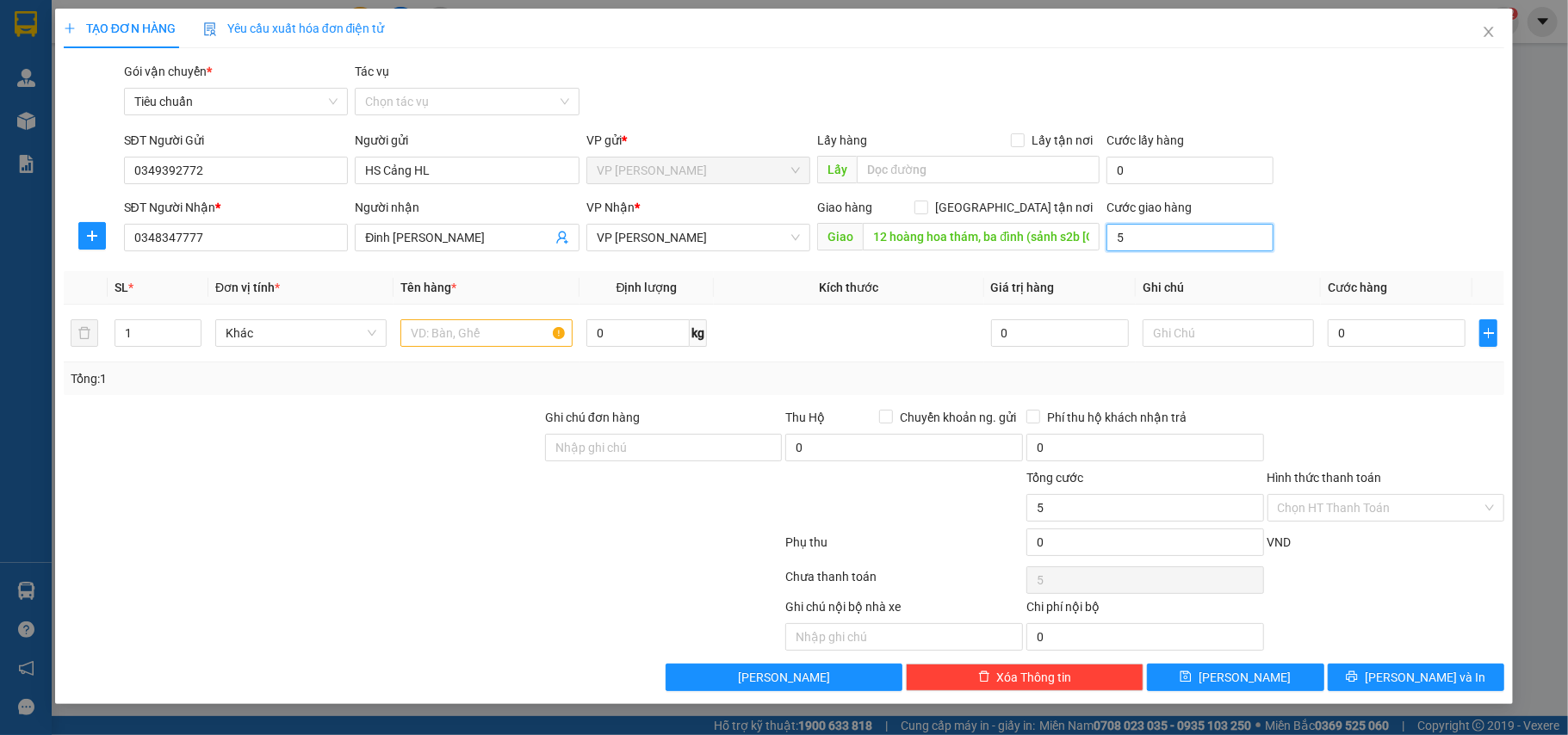
type input "50"
type input "50.000"
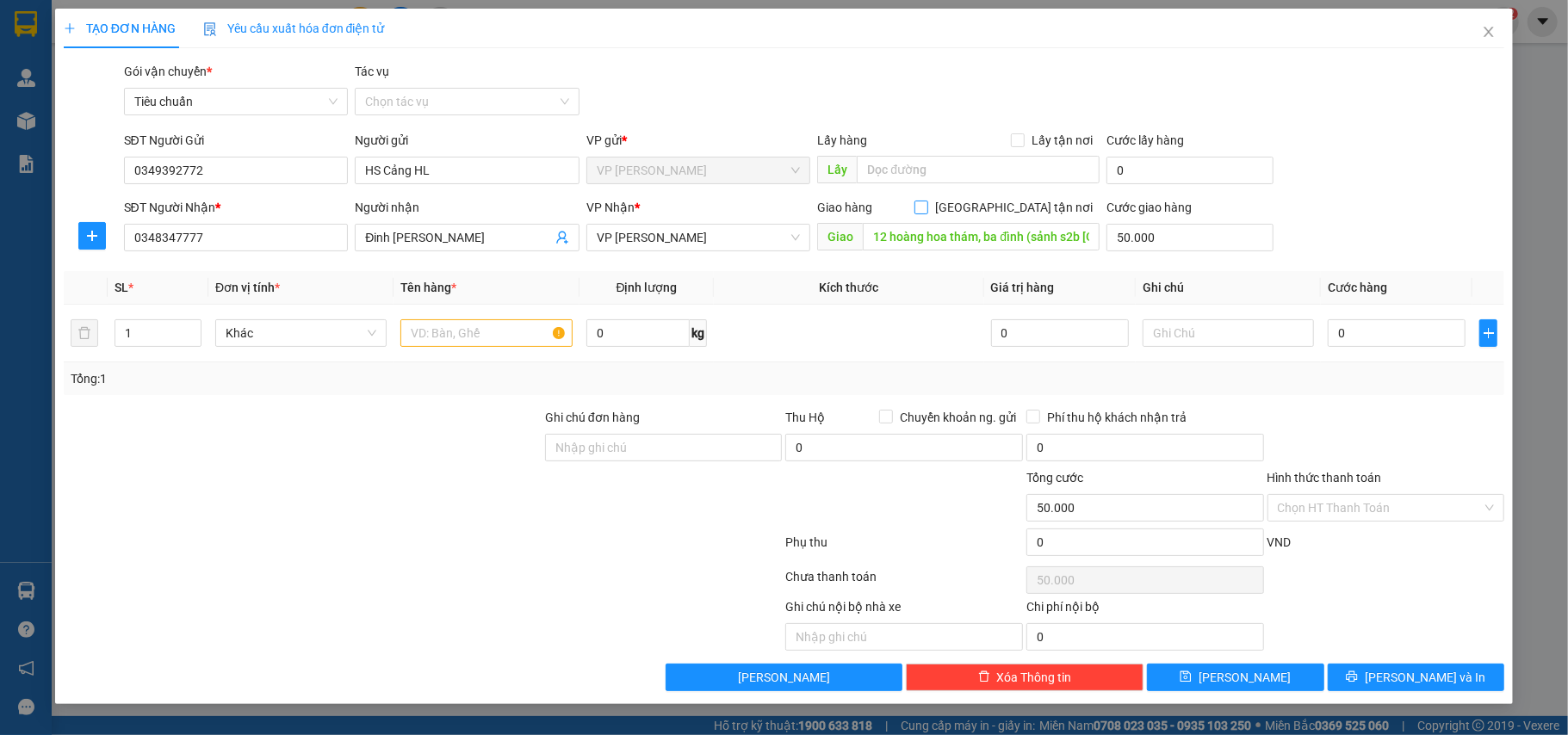
click at [926, 211] on input "[GEOGRAPHIC_DATA] tận nơi" at bounding box center [920, 206] width 12 height 12
checkbox input "true"
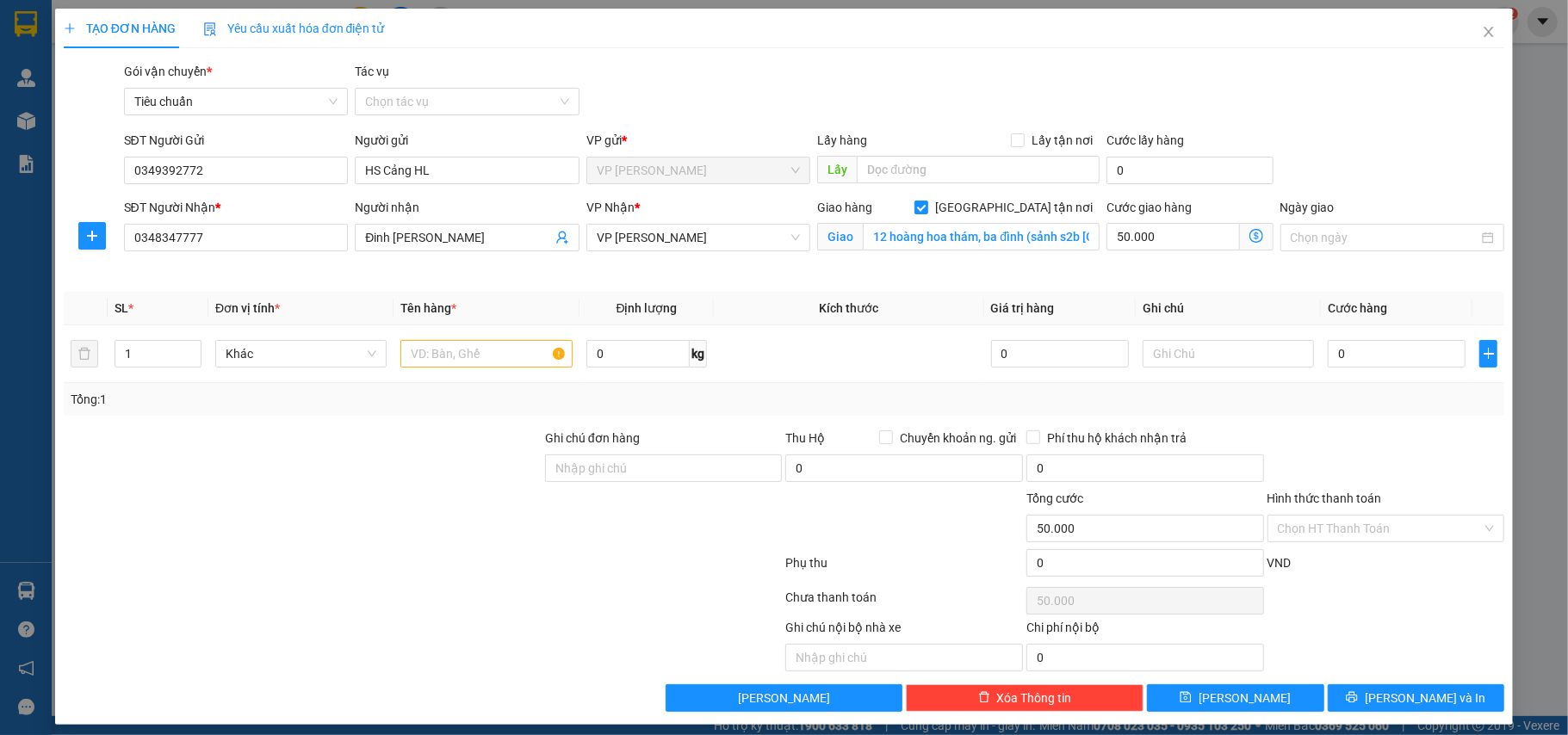
click at [1249, 242] on icon "dollar-circle" at bounding box center [1256, 236] width 14 height 14
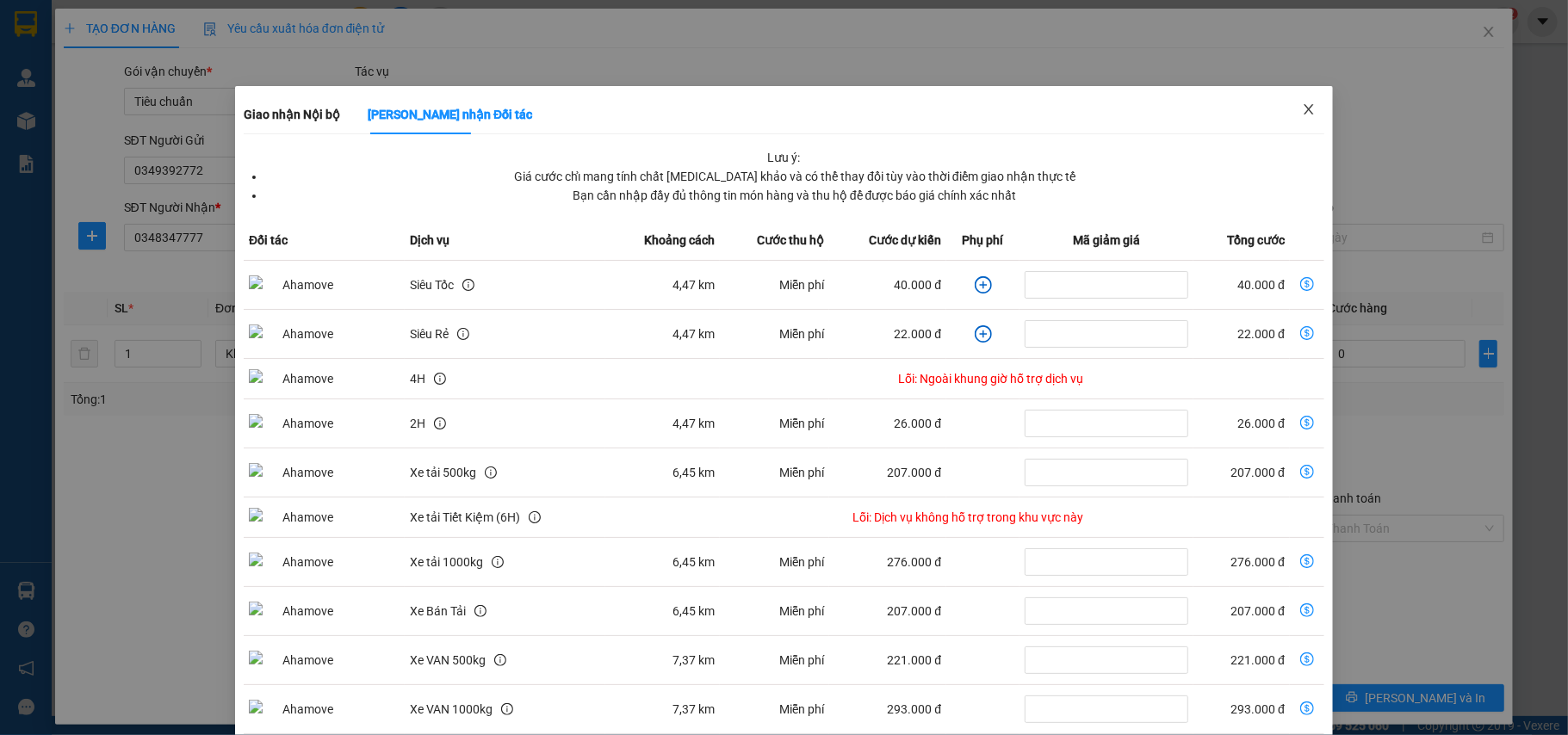
click at [1302, 105] on icon "close" at bounding box center [1309, 109] width 14 height 14
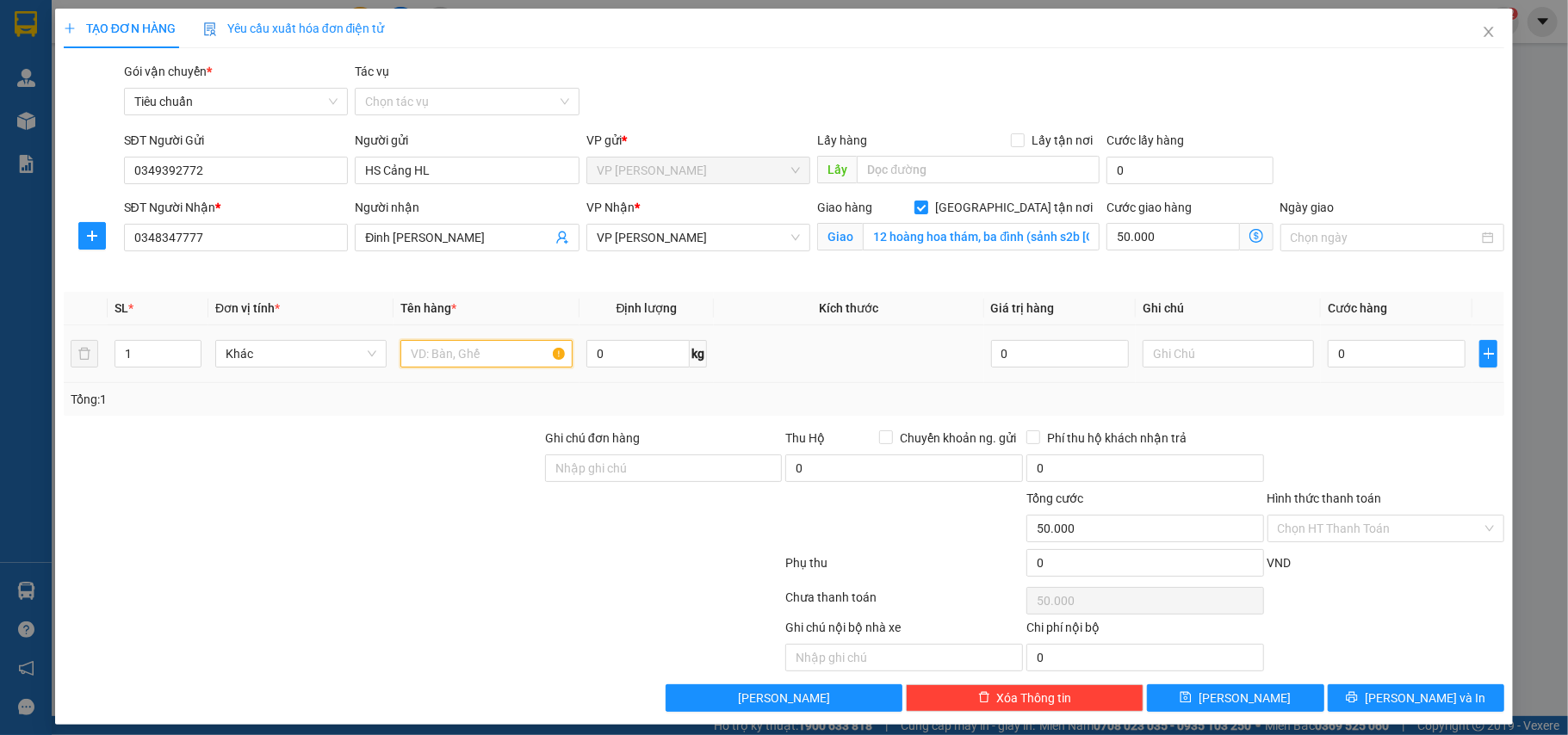
click at [484, 358] on input "text" at bounding box center [486, 353] width 172 height 27
type input "xốp"
click at [1344, 352] on input "0" at bounding box center [1396, 353] width 138 height 27
type input "1"
type input "50.001"
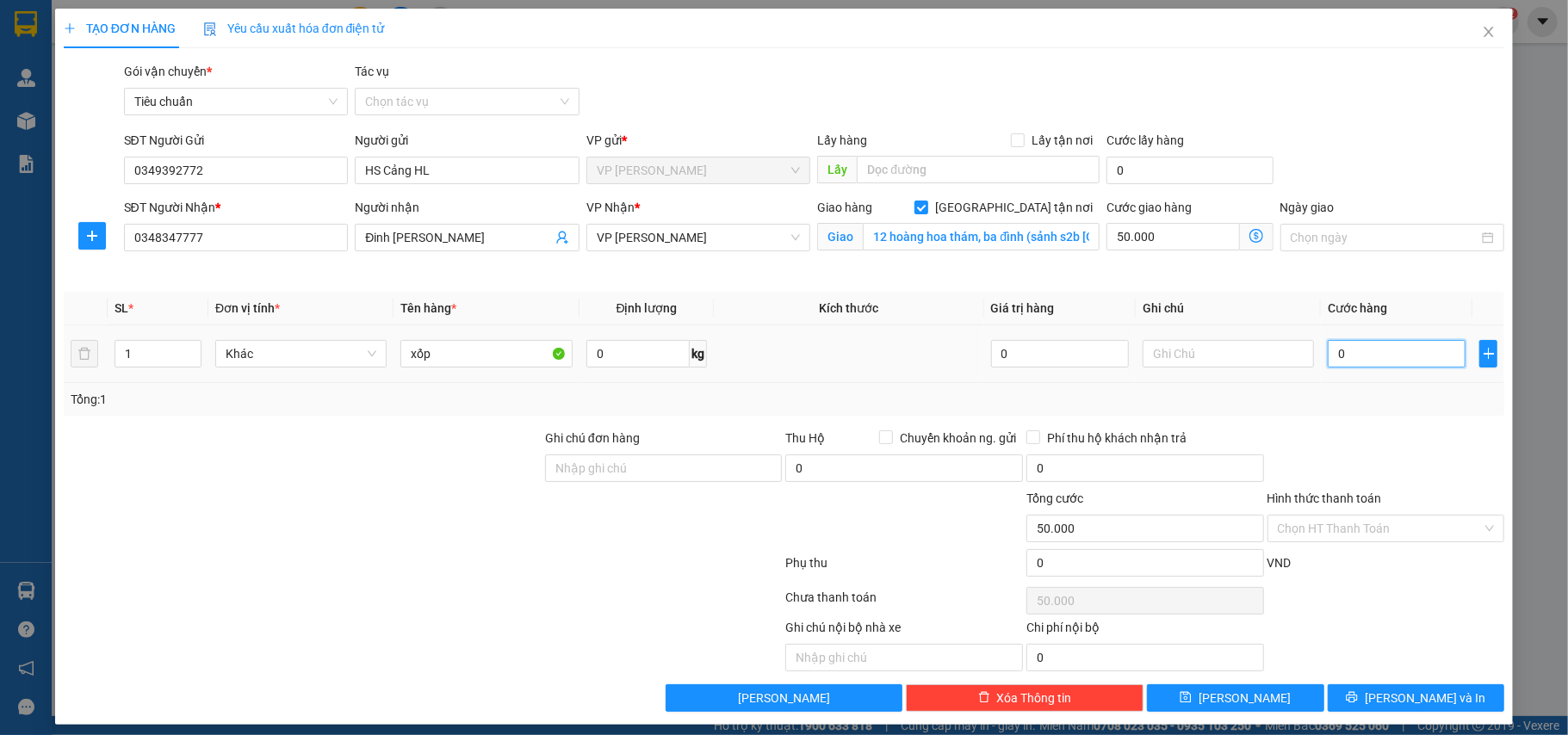
type input "50.001"
type input "10"
type input "50.010"
type input "100"
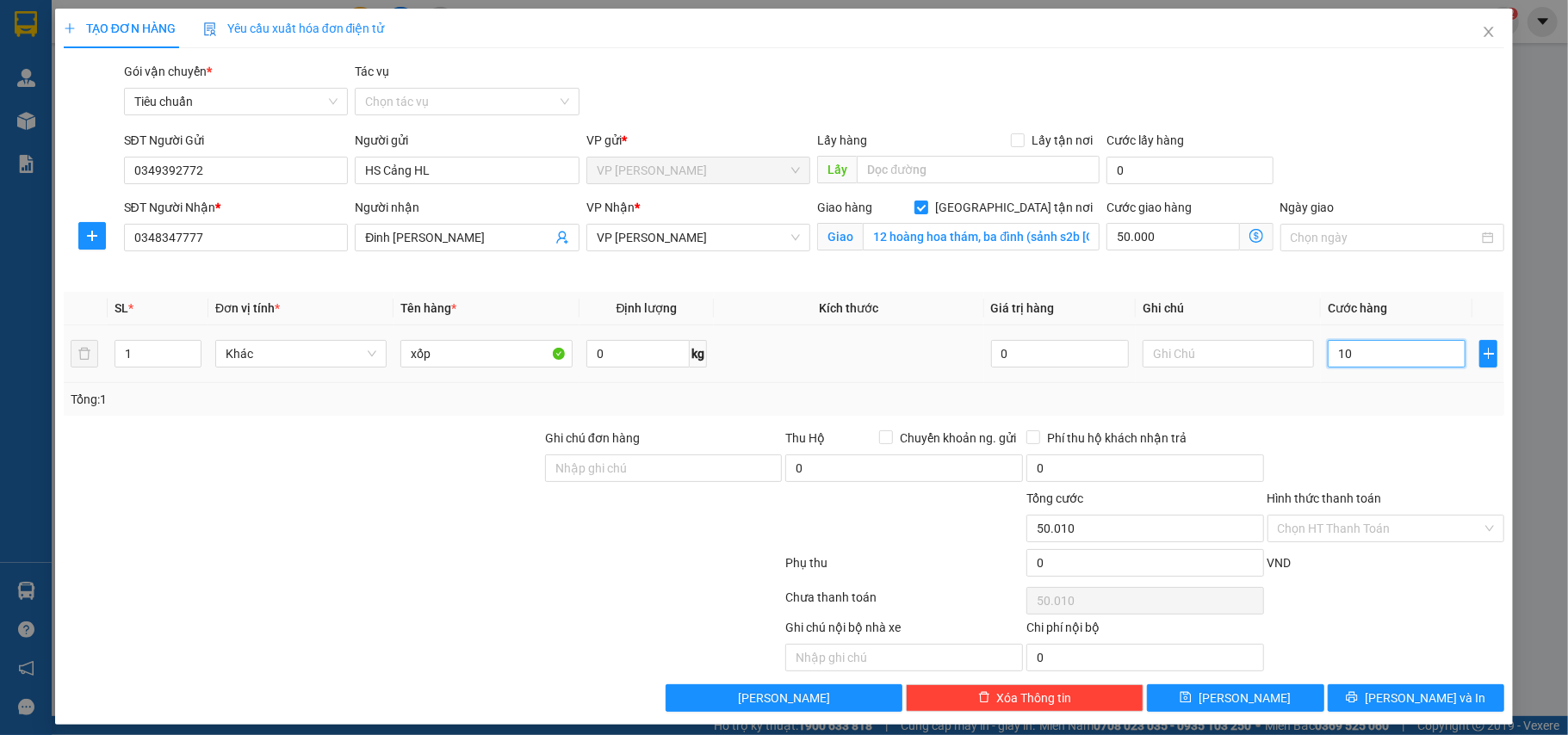
type input "50.100"
type input "100.000"
type input "150.000"
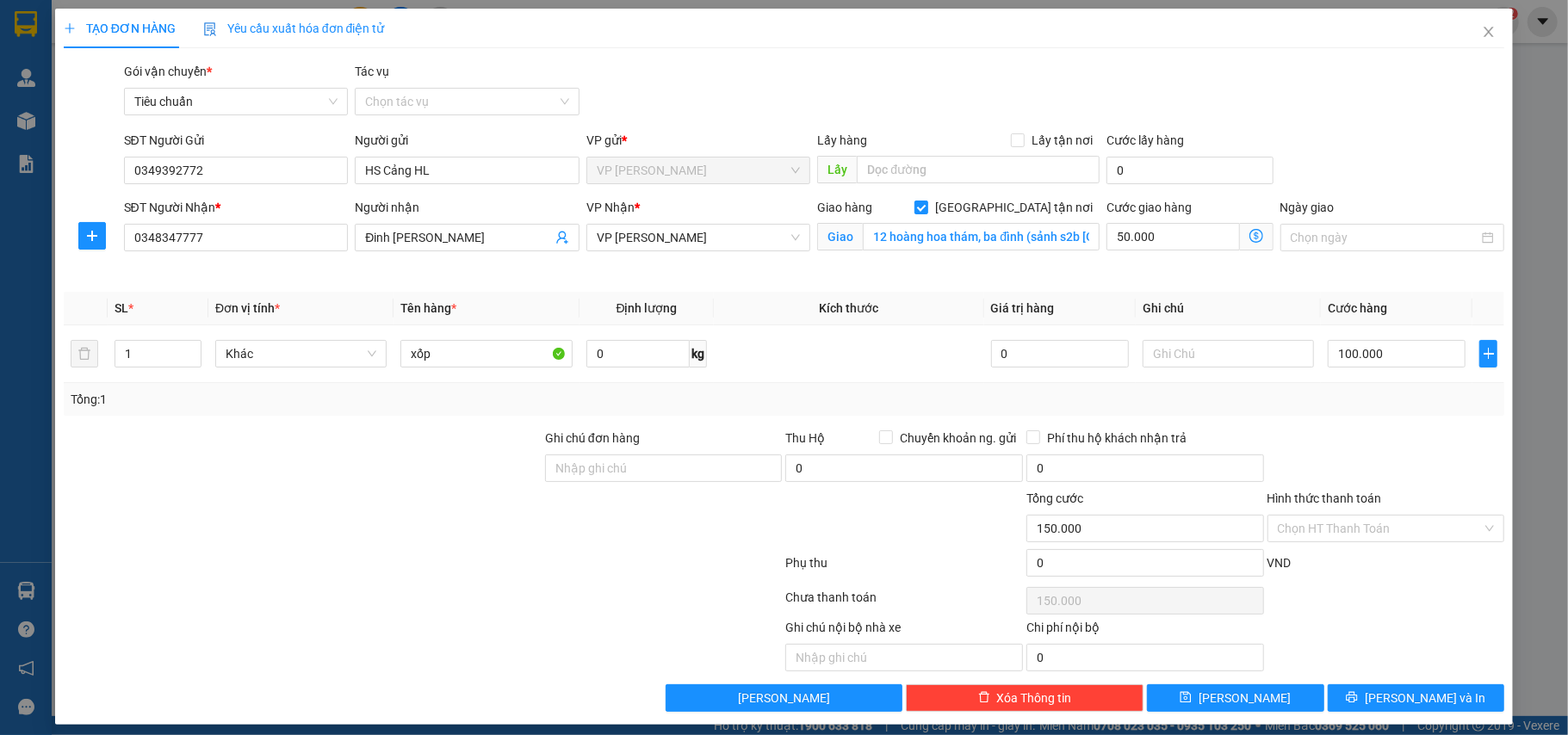
click at [1365, 436] on div at bounding box center [1386, 459] width 241 height 60
click at [1396, 690] on button "[PERSON_NAME] và In" at bounding box center [1416, 698] width 177 height 27
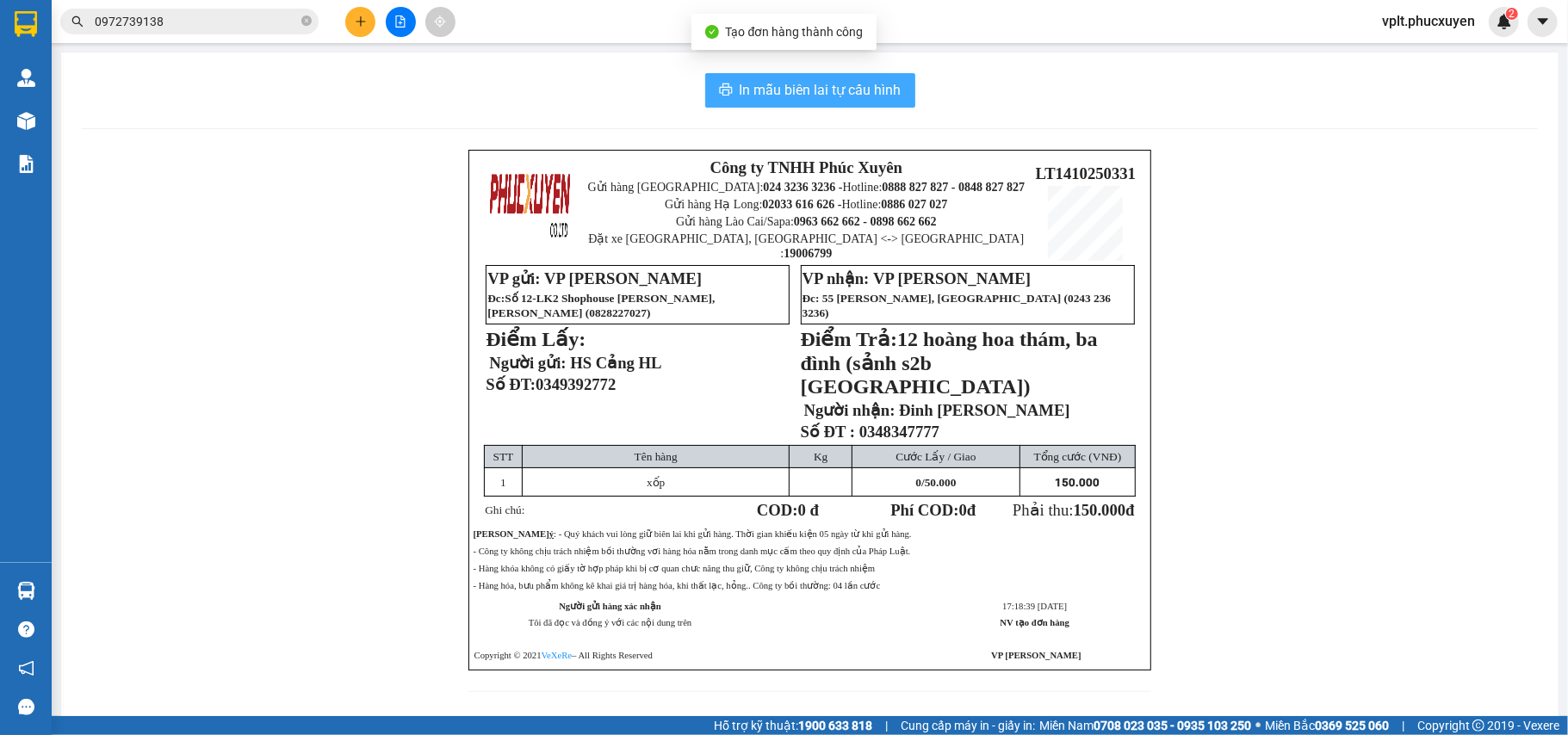
click at [813, 97] on span "In mẫu biên lai tự cấu hình" at bounding box center [820, 90] width 162 height 22
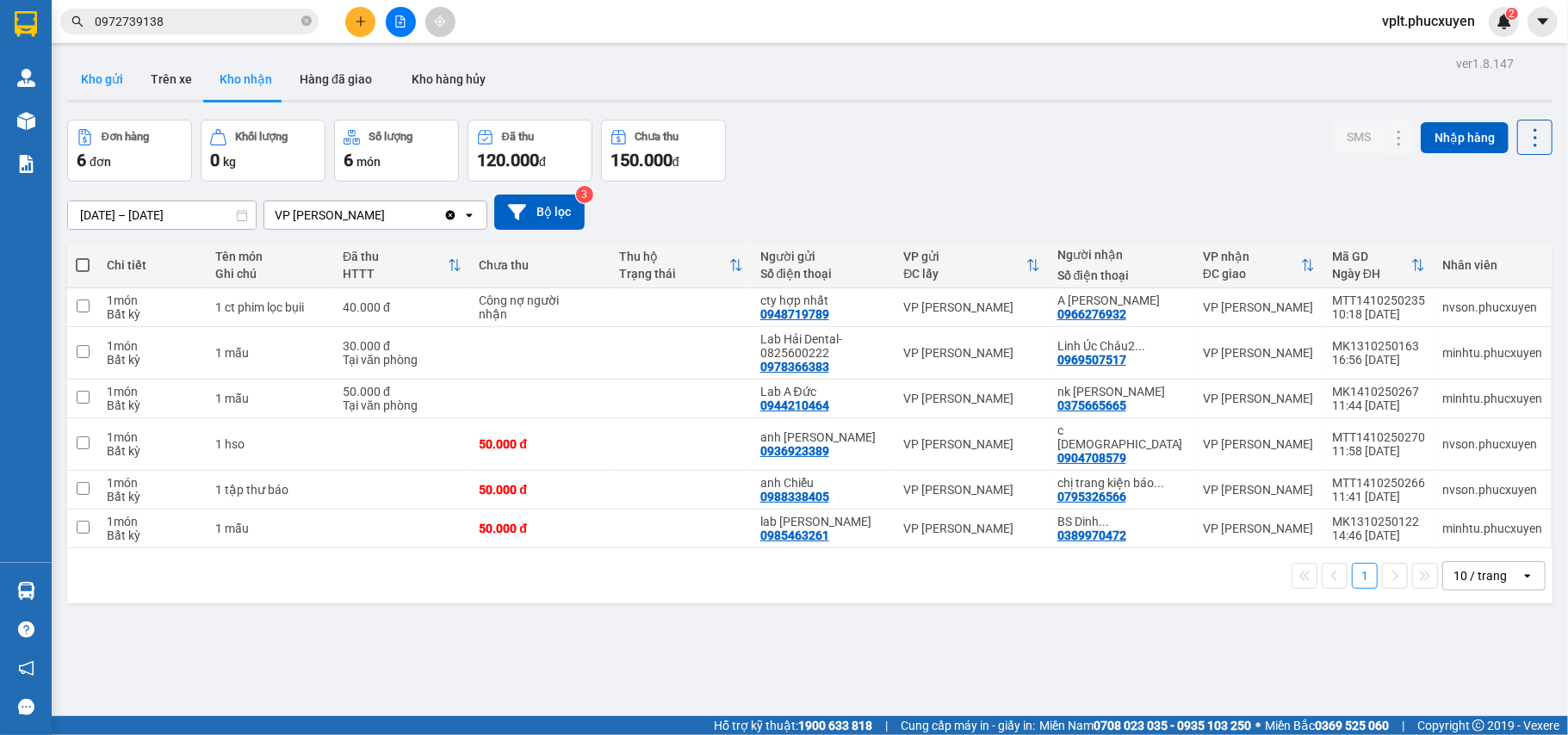
click at [74, 83] on button "Kho gửi" at bounding box center [102, 79] width 69 height 41
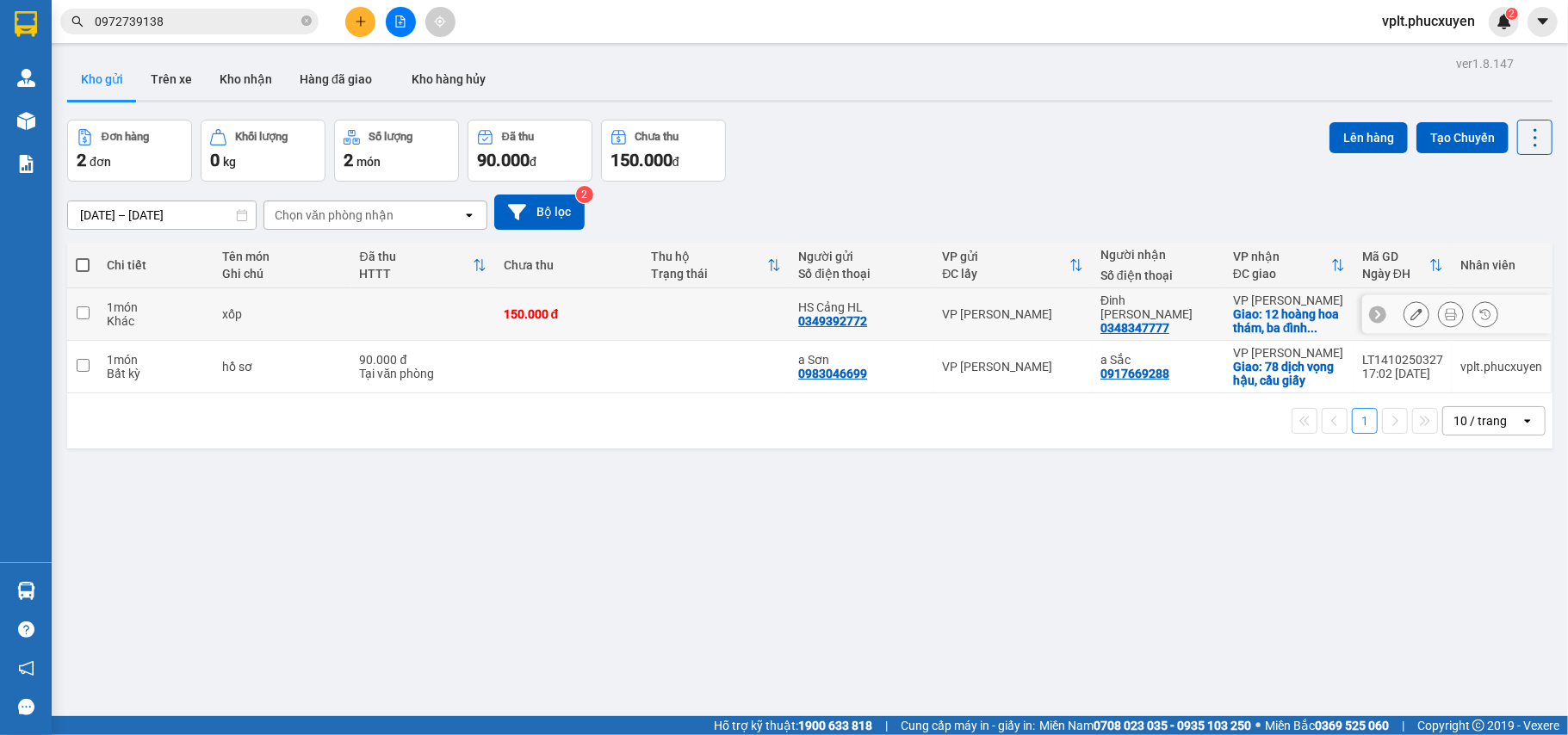
click at [848, 328] on div "0349392772" at bounding box center [832, 320] width 68 height 14
copy div "0349392772"
click at [367, 26] on button at bounding box center [360, 22] width 30 height 30
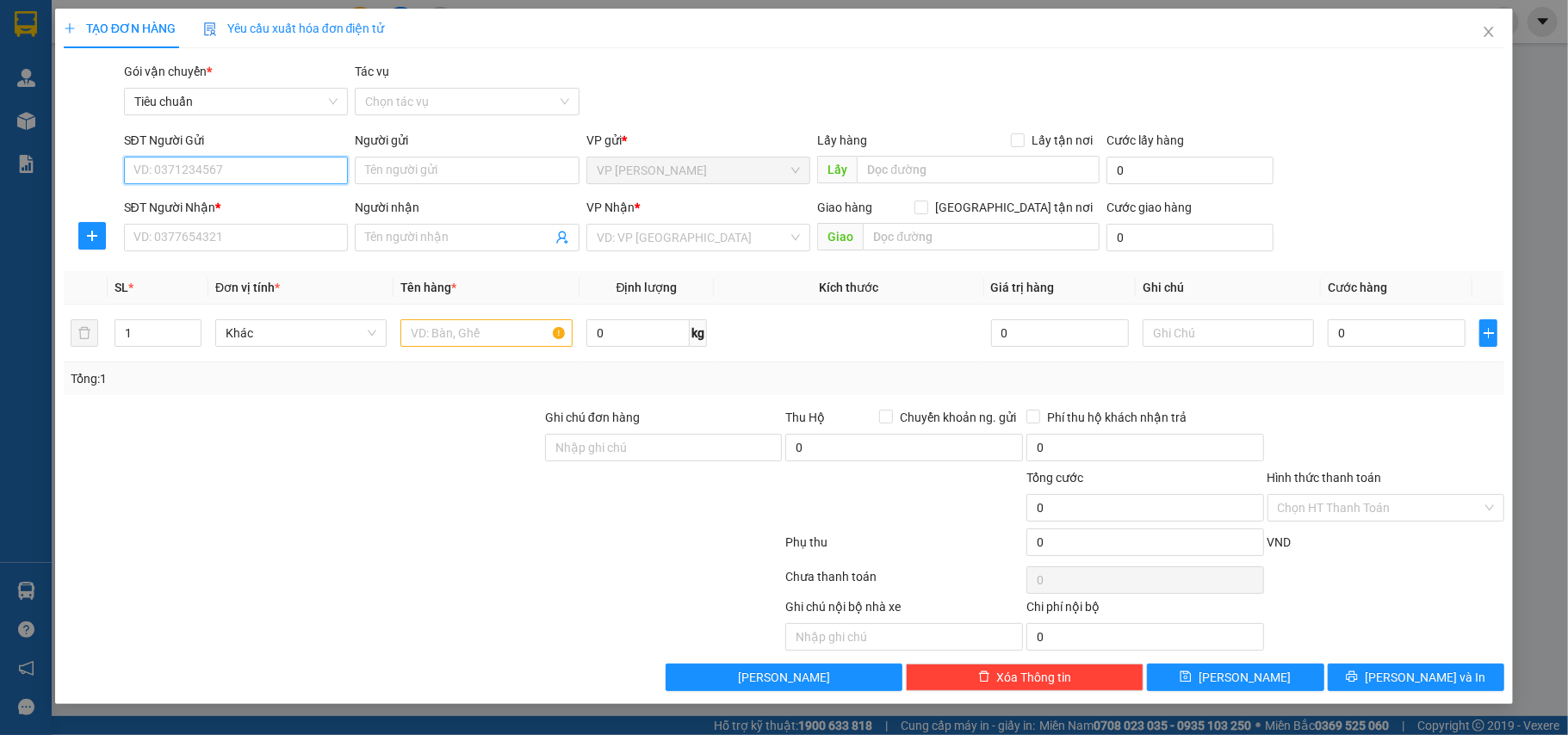
click at [265, 167] on input "SĐT Người Gửi" at bounding box center [237, 171] width 225 height 27
paste input "0349392772"
type input "0349392772"
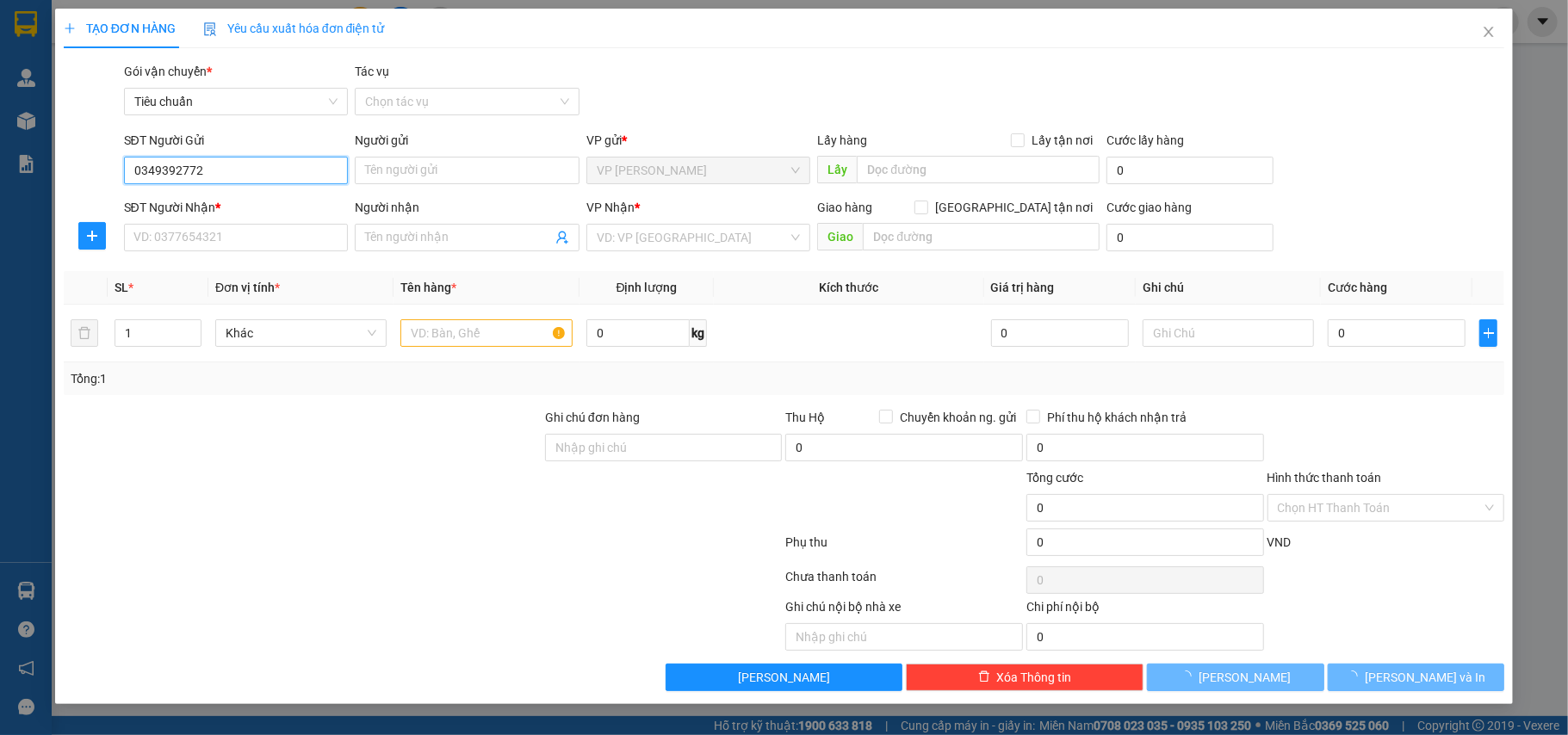
click at [252, 170] on input "0349392772" at bounding box center [237, 171] width 225 height 27
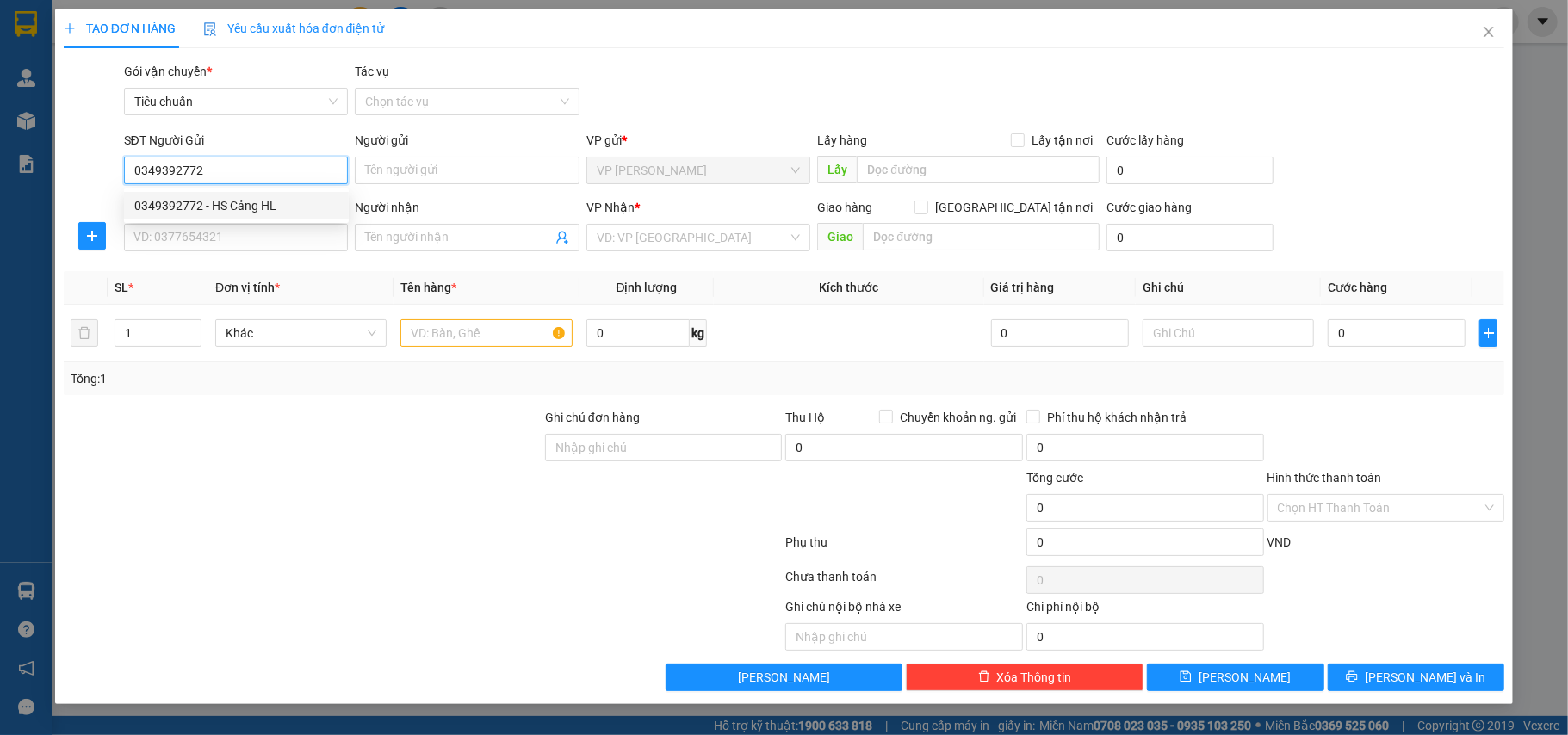
click at [252, 215] on div "0349392772 - HS Cảng HL" at bounding box center [236, 205] width 204 height 19
type input "HS Cảng HL"
type input "0349392772"
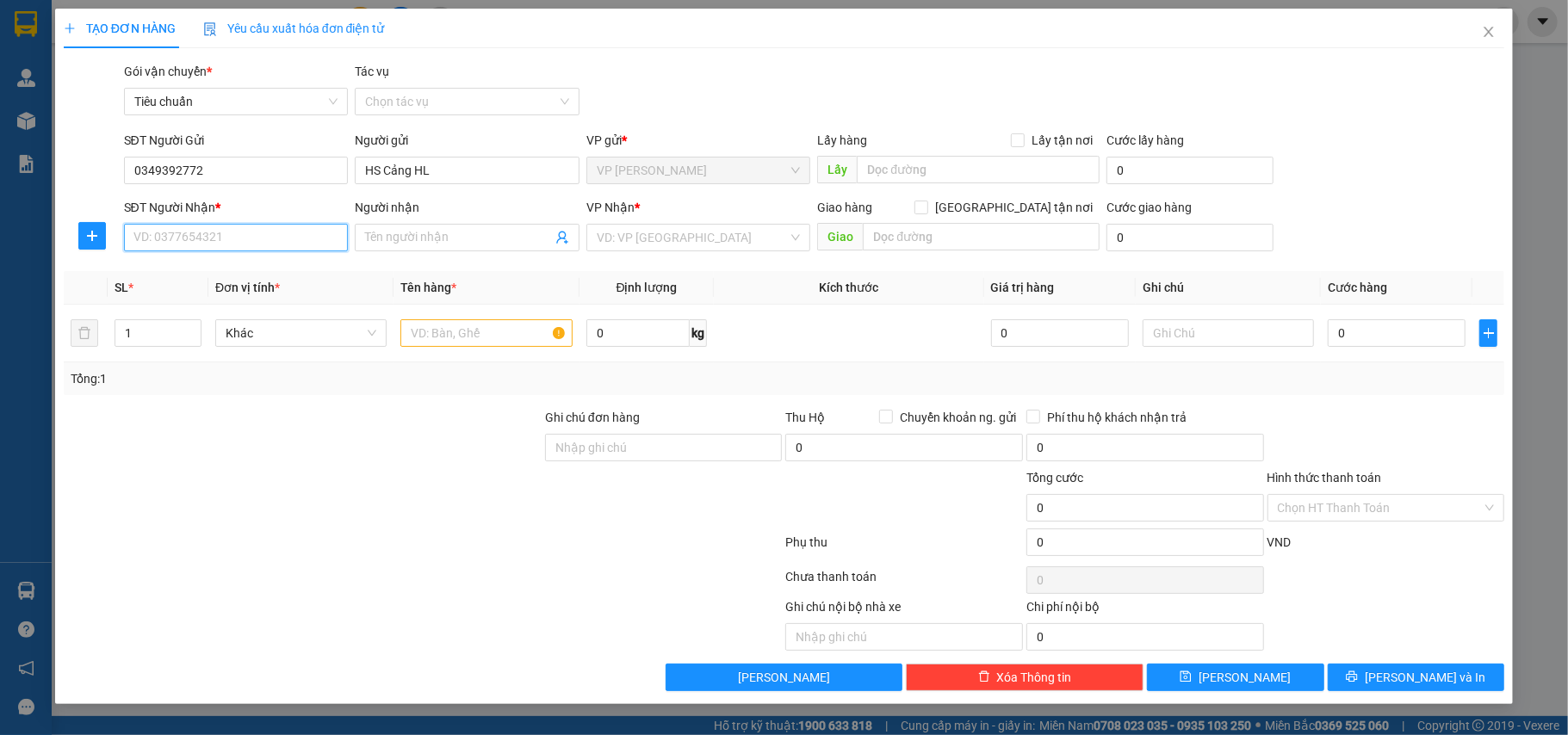
click at [282, 233] on input "SĐT Người Nhận *" at bounding box center [237, 237] width 225 height 27
type input "0357665598"
click at [466, 241] on input "Người nhận" at bounding box center [458, 237] width 187 height 19
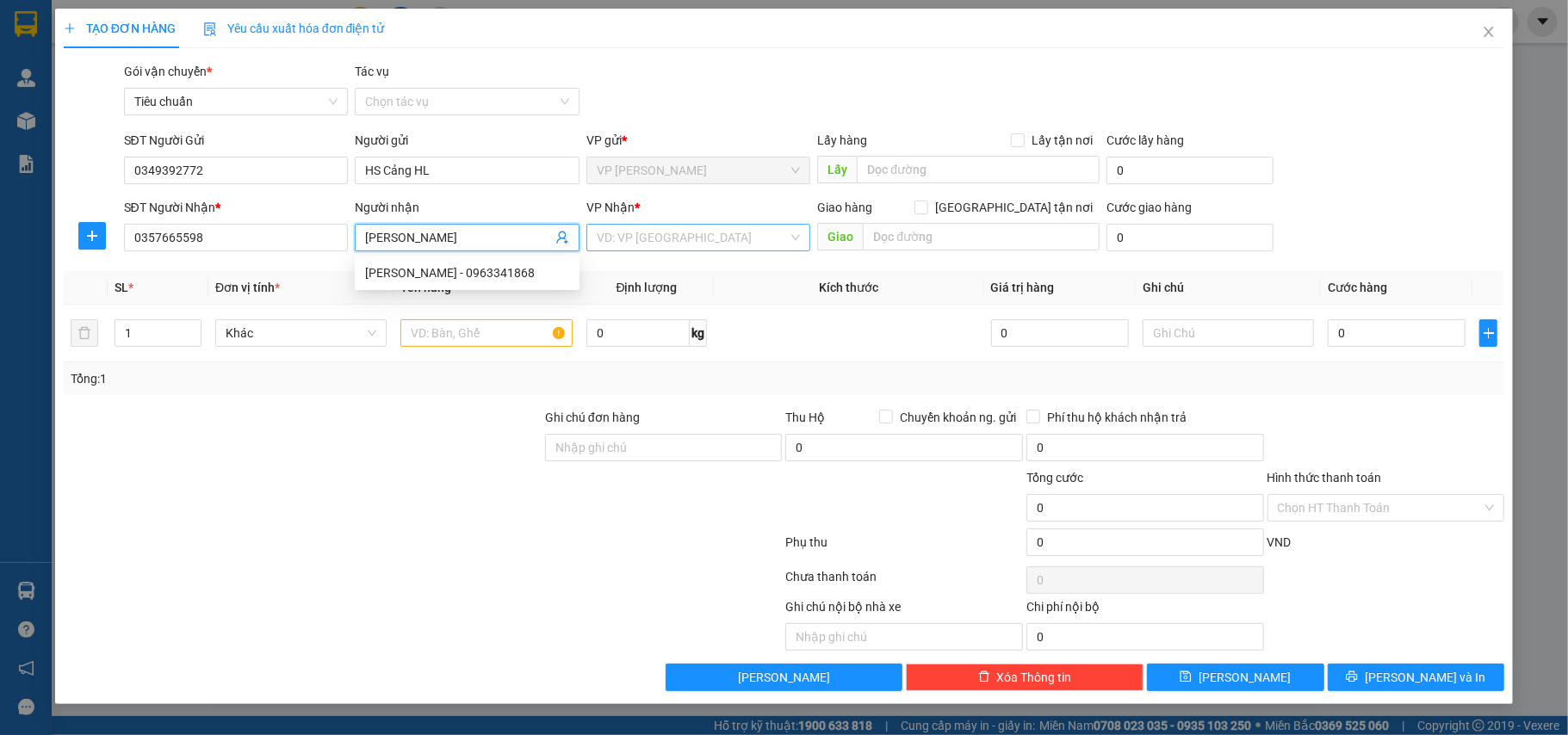
type input "[PERSON_NAME]"
click at [634, 236] on input "search" at bounding box center [692, 237] width 192 height 26
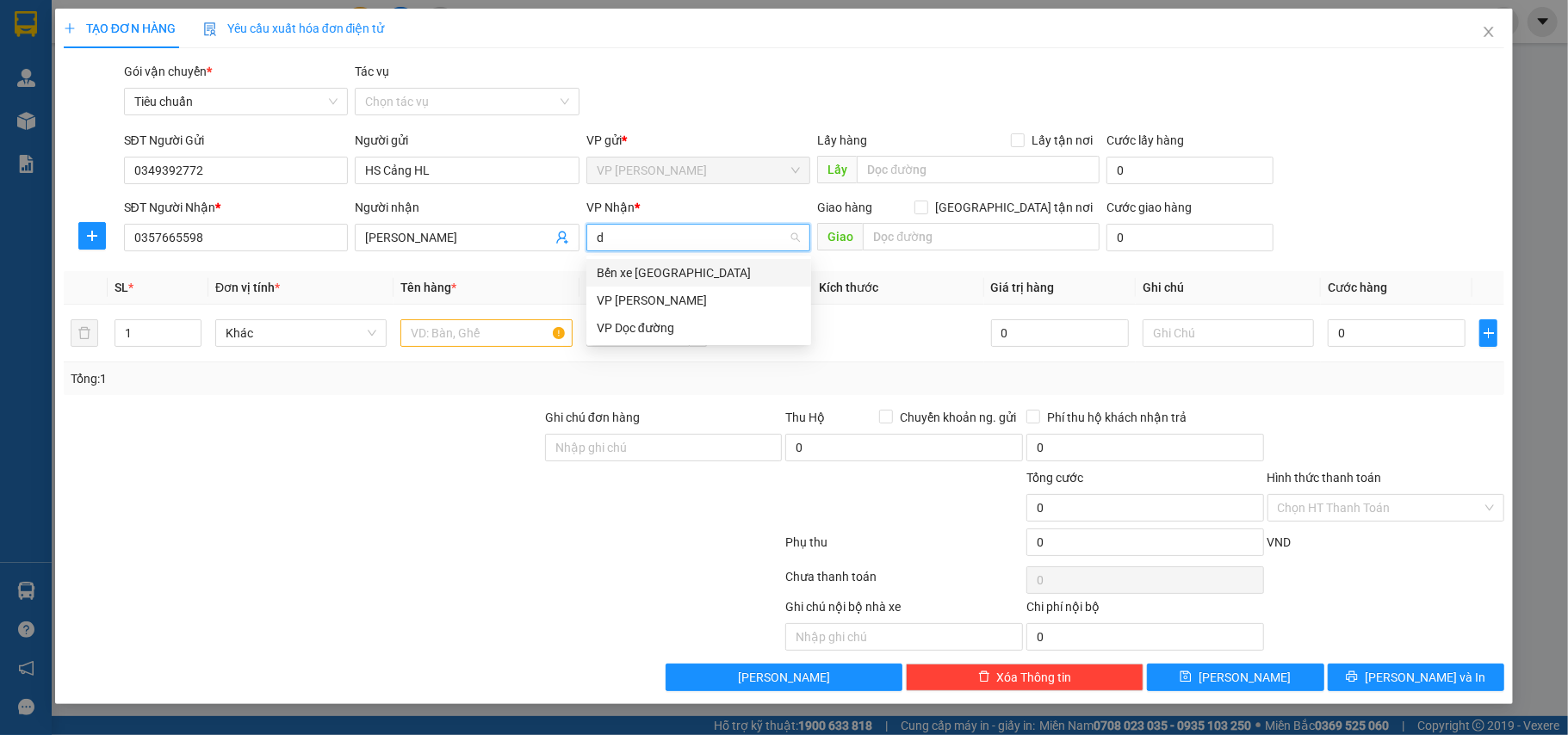
type input "du"
click at [658, 270] on div "VP [PERSON_NAME]" at bounding box center [698, 273] width 204 height 19
click at [482, 341] on input "text" at bounding box center [486, 333] width 172 height 27
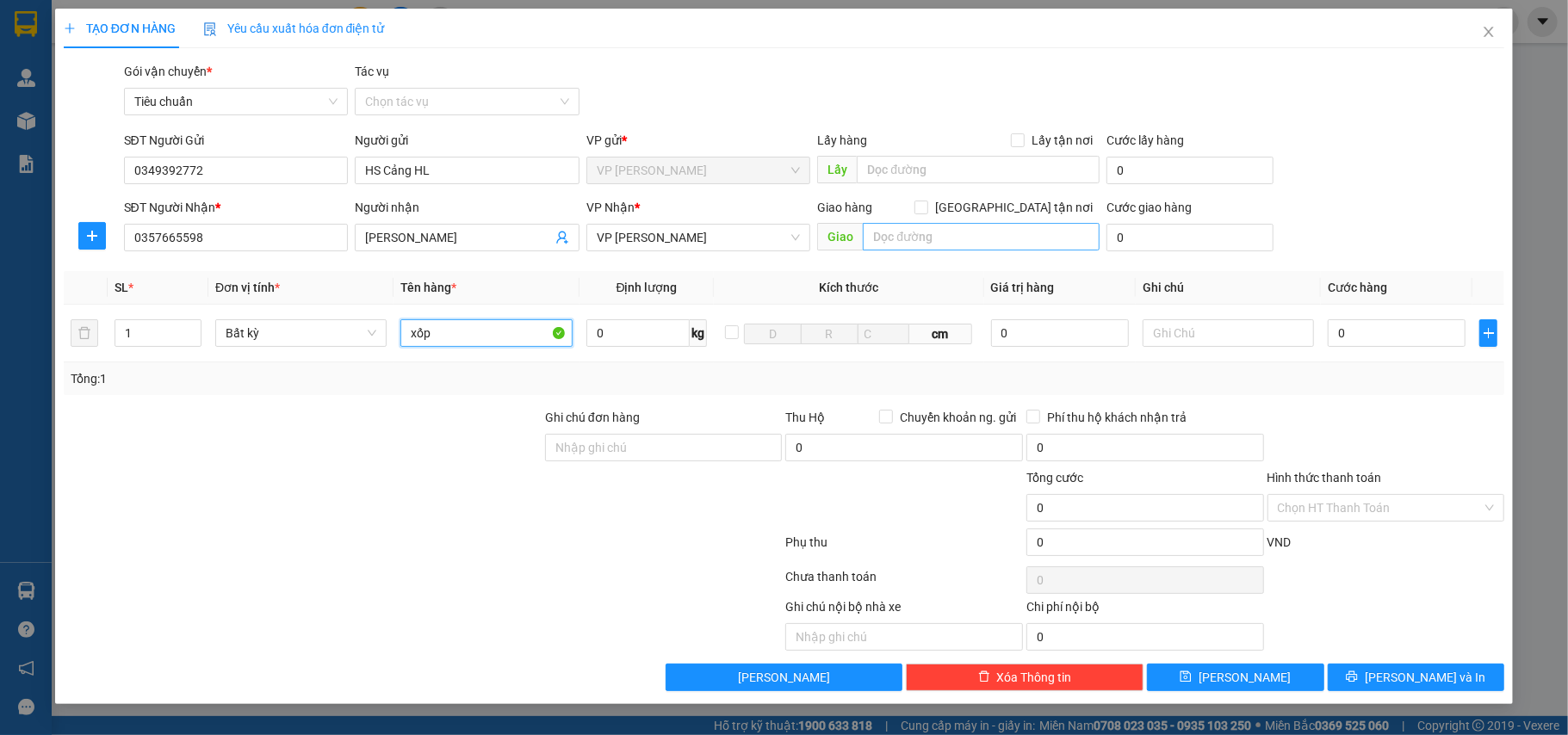
type input "xốp"
click at [926, 243] on input "text" at bounding box center [981, 236] width 237 height 27
type input "3"
type input "76/191 [PERSON_NAME], đống đa"
click at [926, 207] on input "[GEOGRAPHIC_DATA] tận nơi" at bounding box center [920, 206] width 12 height 12
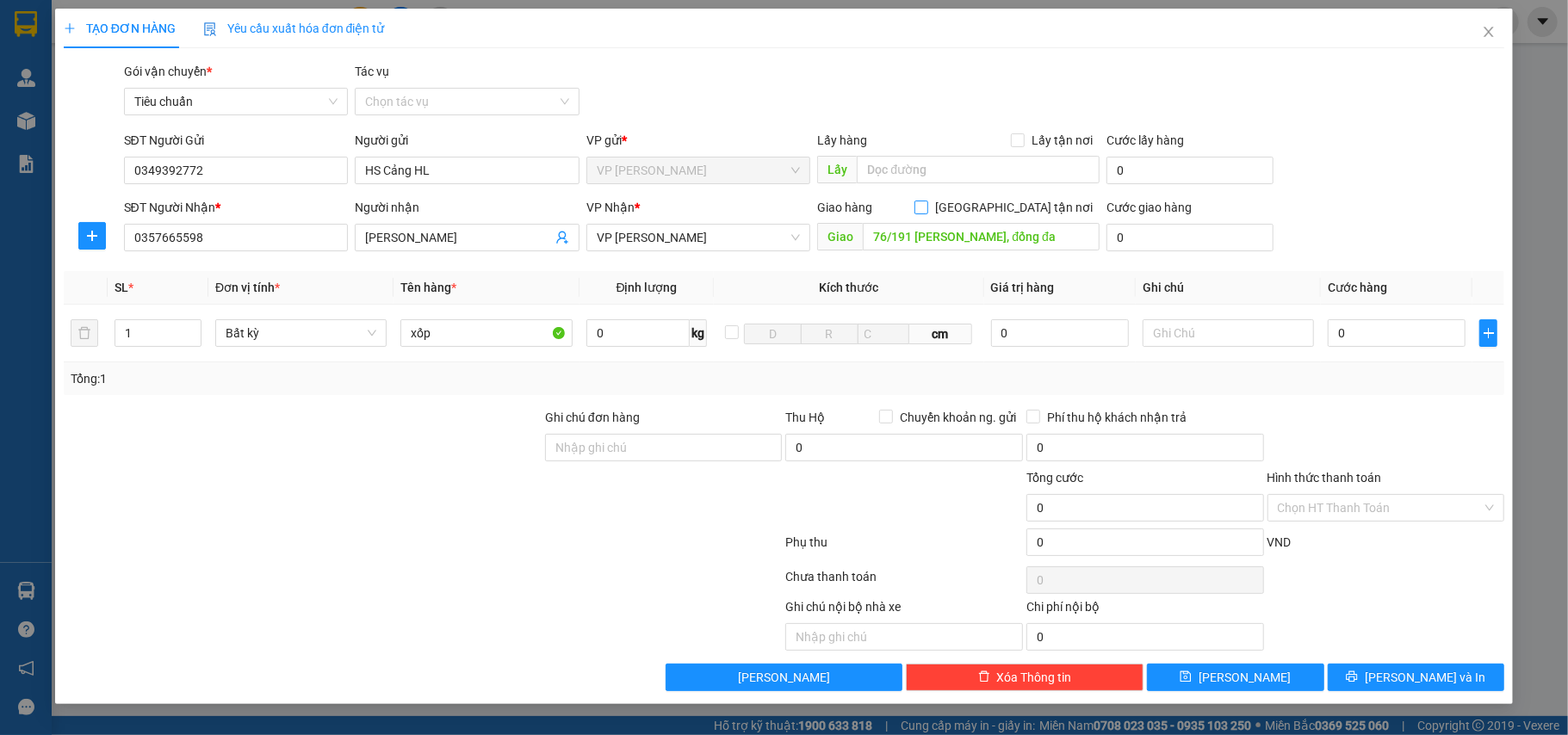
checkbox input "true"
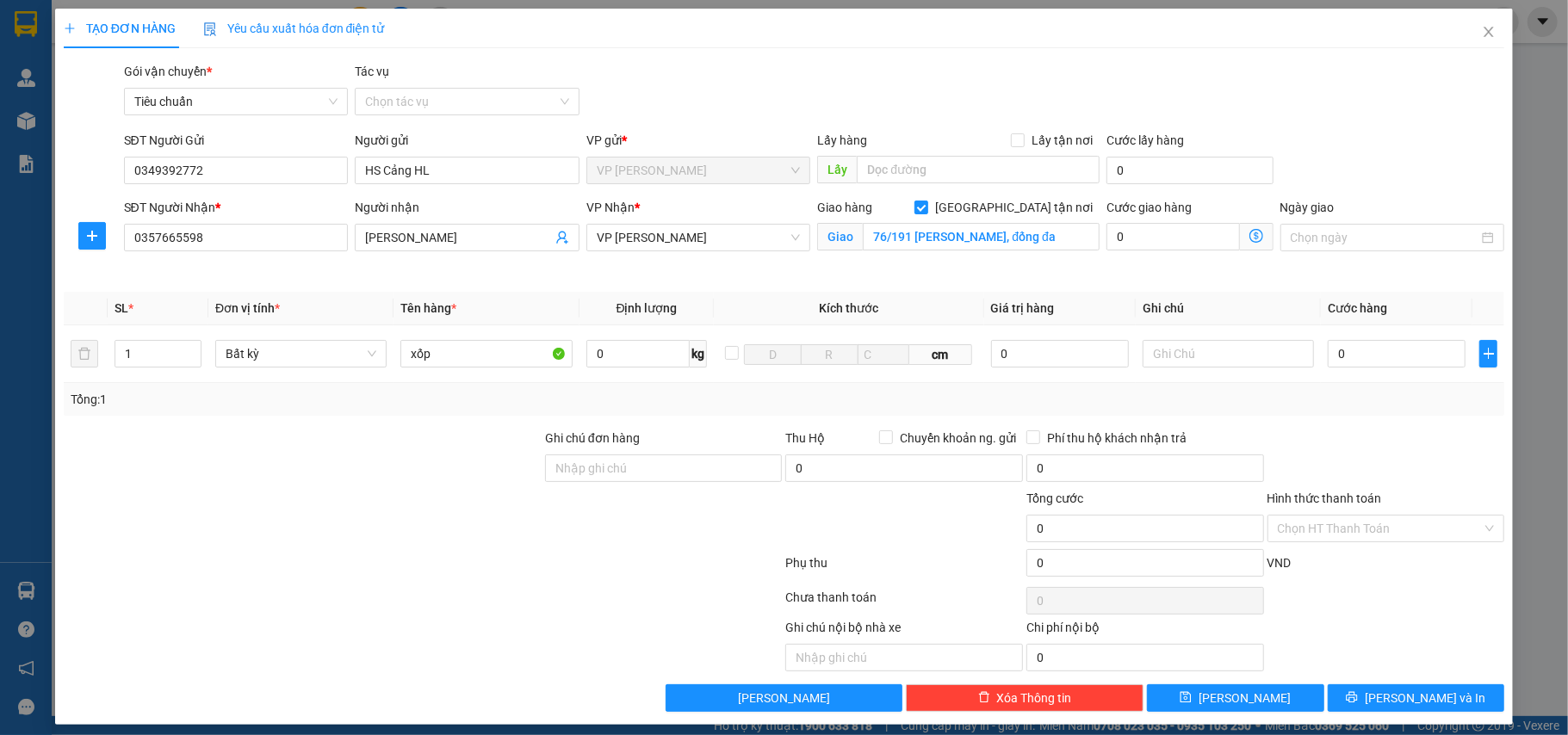
click at [1249, 235] on icon "dollar-circle" at bounding box center [1256, 236] width 14 height 14
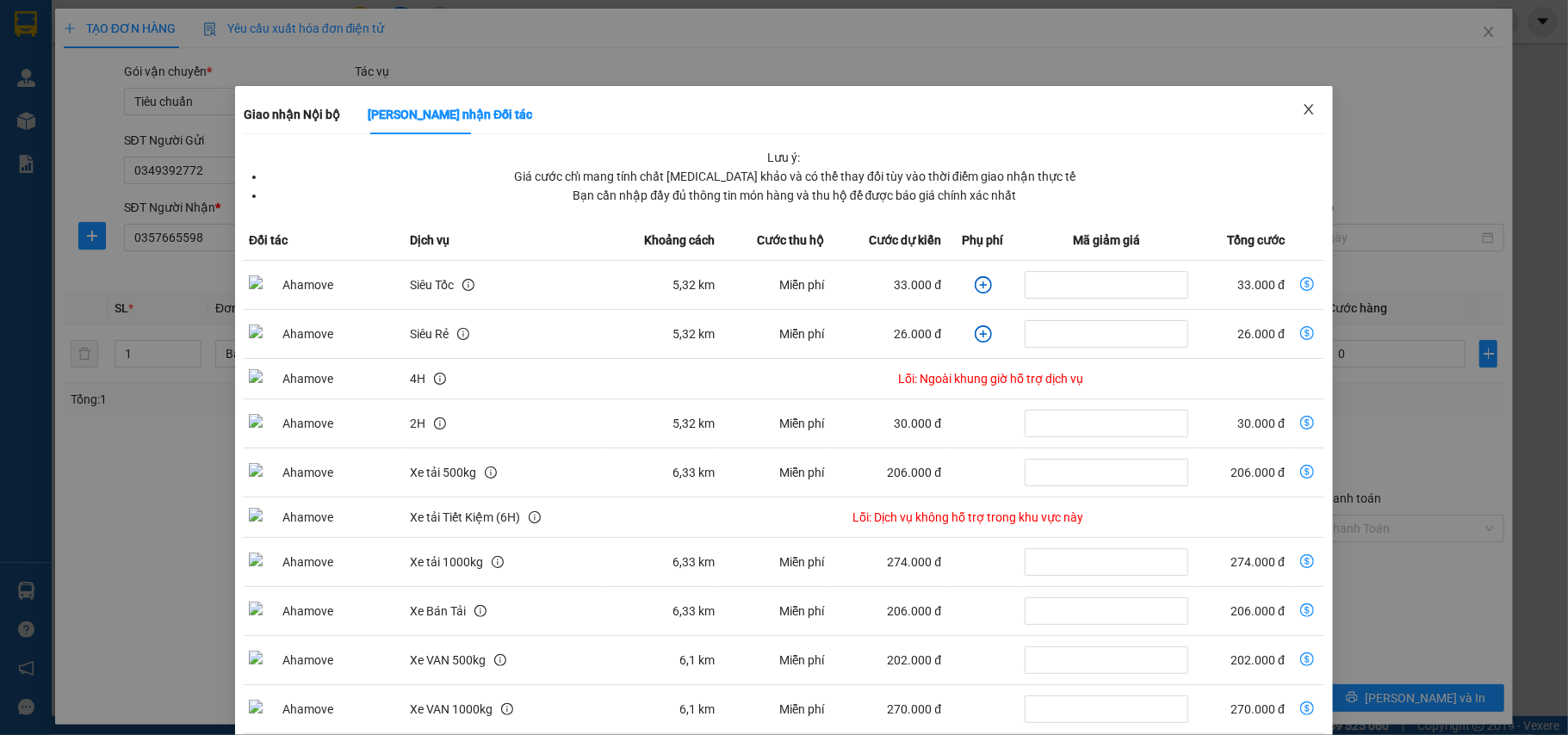
click at [1317, 103] on span "Close" at bounding box center [1309, 110] width 48 height 48
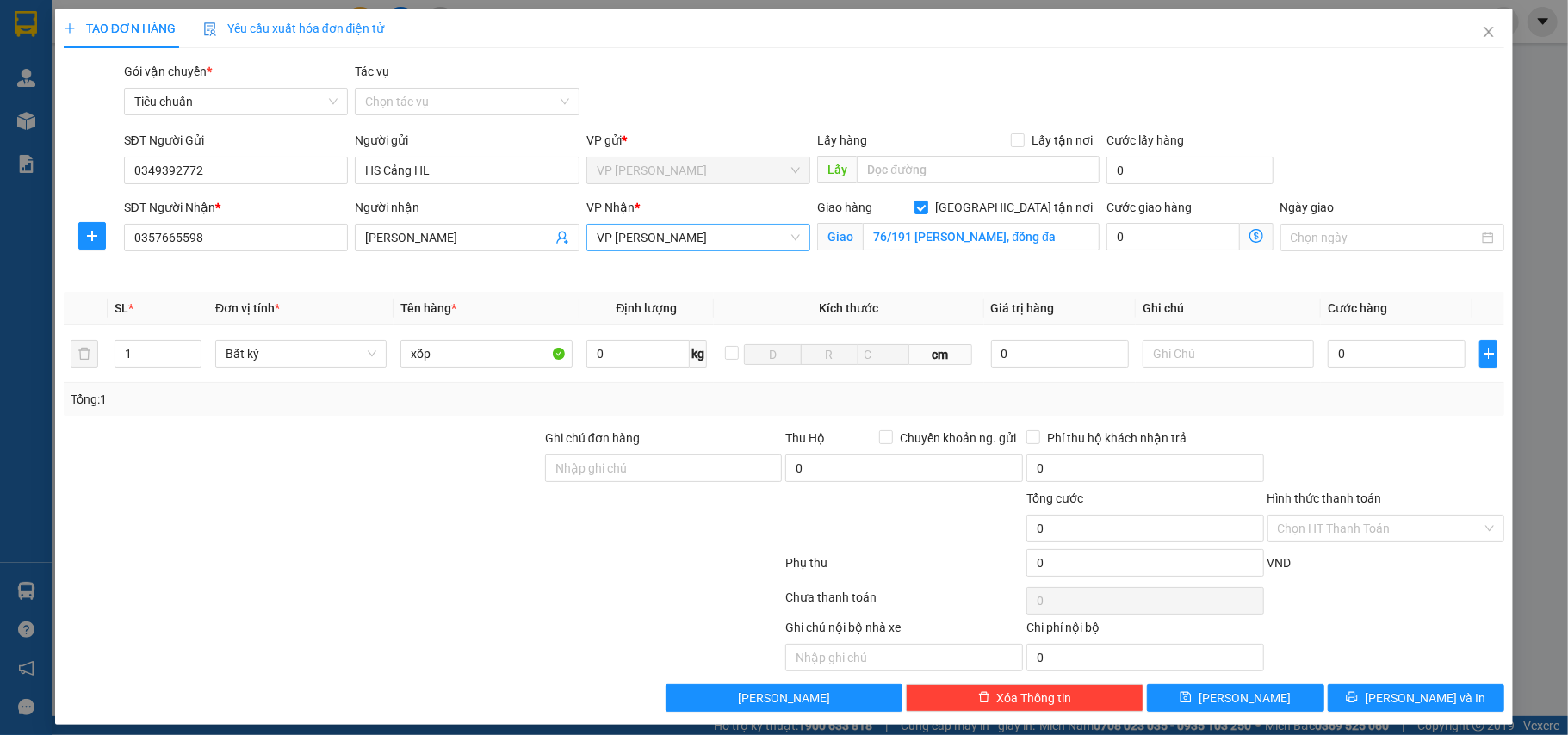
click at [716, 226] on span "VP [PERSON_NAME]" at bounding box center [698, 237] width 204 height 26
type input "minh"
click at [706, 282] on div "VP [PERSON_NAME]" at bounding box center [690, 273] width 222 height 27
click at [1249, 239] on icon "dollar-circle" at bounding box center [1256, 236] width 14 height 14
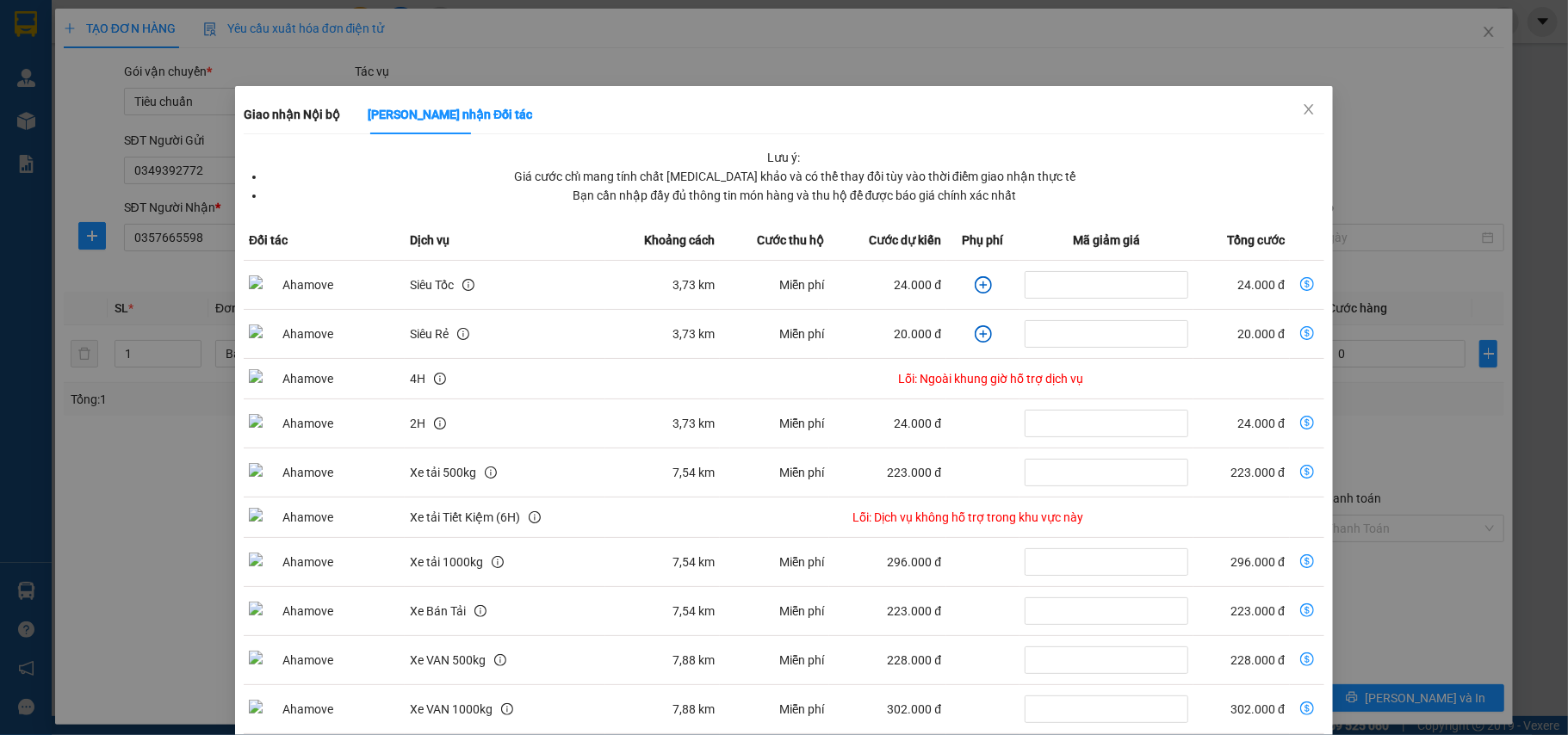
click at [1256, 69] on div "Giao nhận Nội bộ Giao nhận Đối tác Lưu ý: Giá cước chỉ mang tính chất [MEDICAL_…" at bounding box center [784, 367] width 1568 height 735
click at [1303, 111] on icon "close" at bounding box center [1308, 109] width 9 height 10
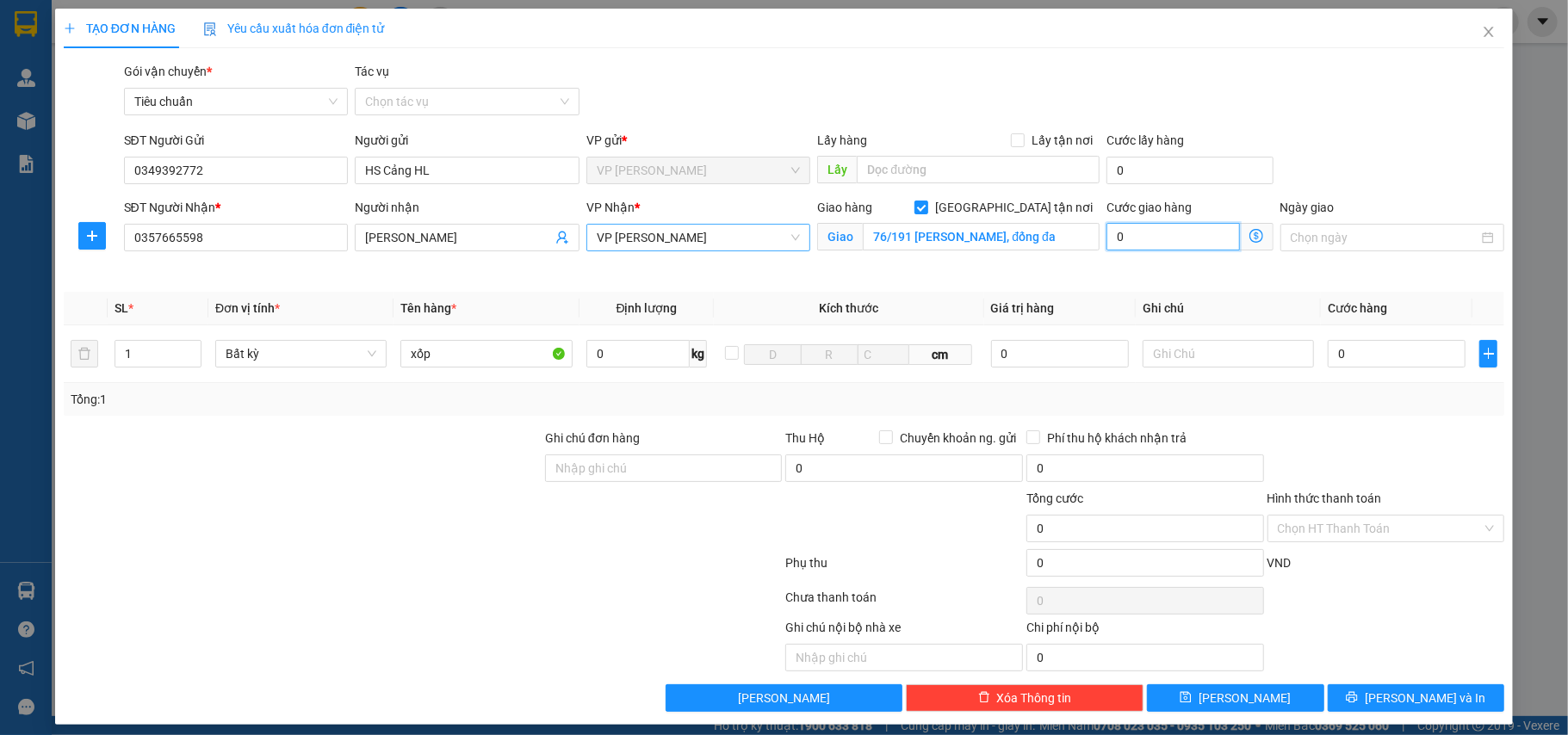
click at [1183, 235] on input "0" at bounding box center [1173, 236] width 132 height 27
type input "4"
type input "40"
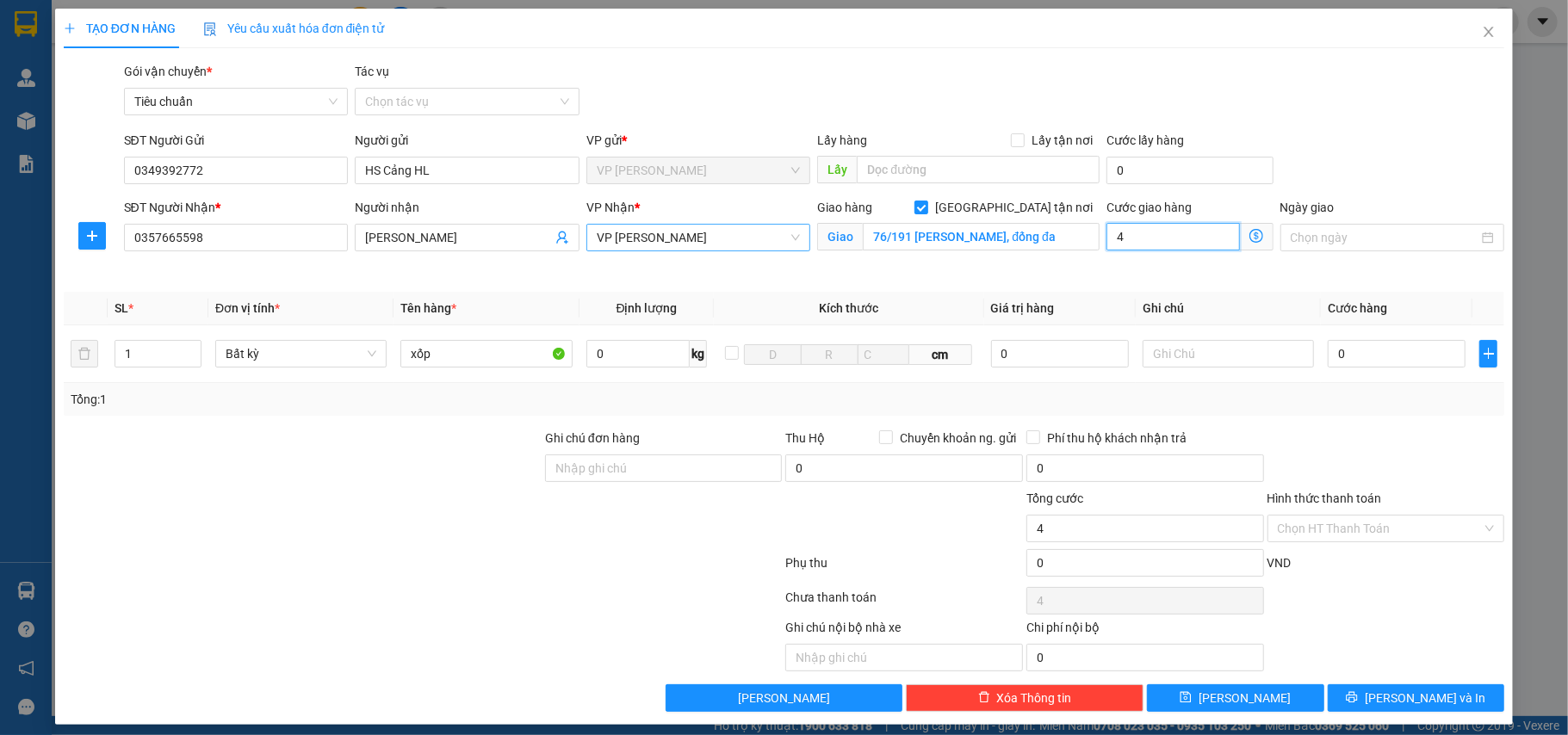
type input "40"
type input "40.000"
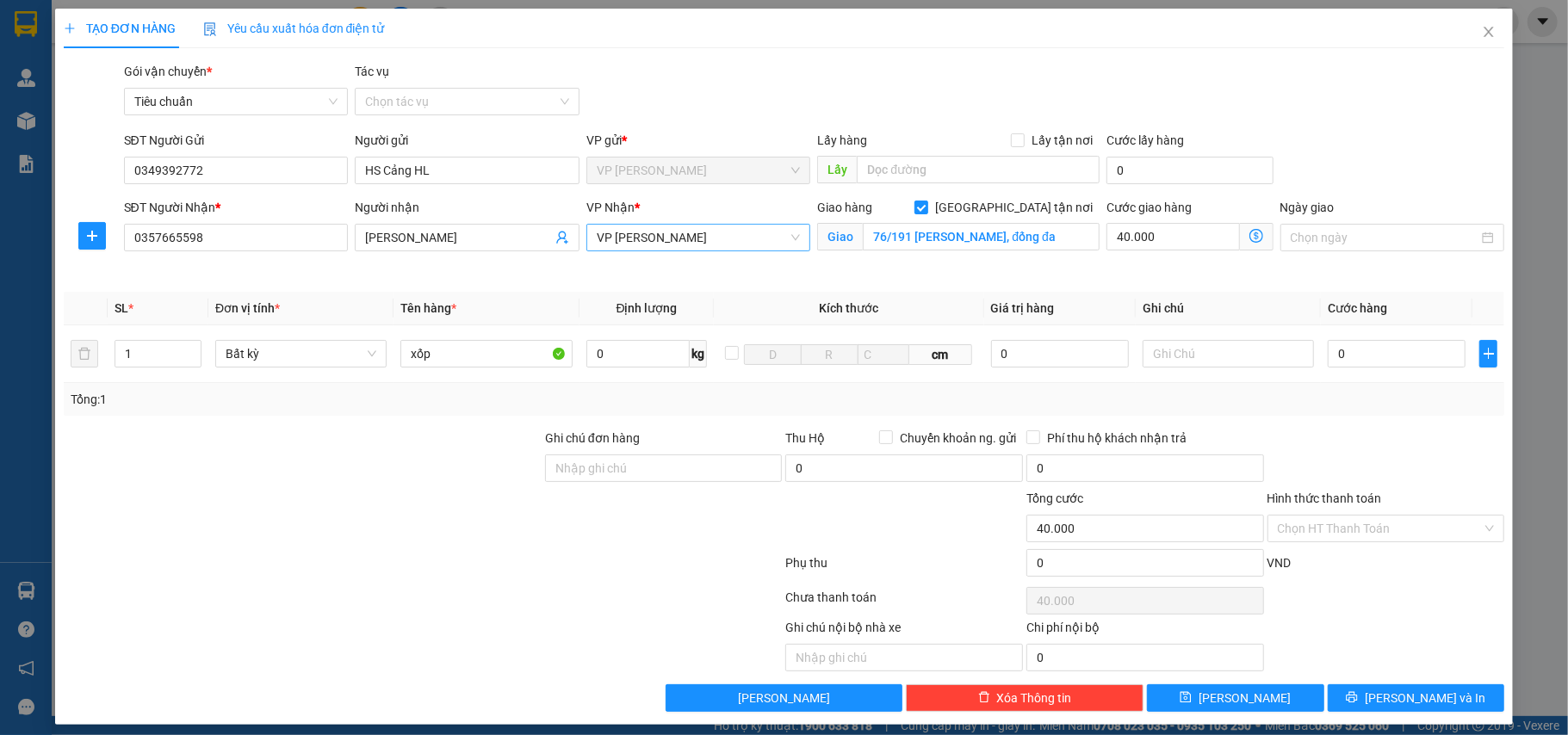
click at [1249, 239] on icon "dollar-circle" at bounding box center [1256, 236] width 14 height 14
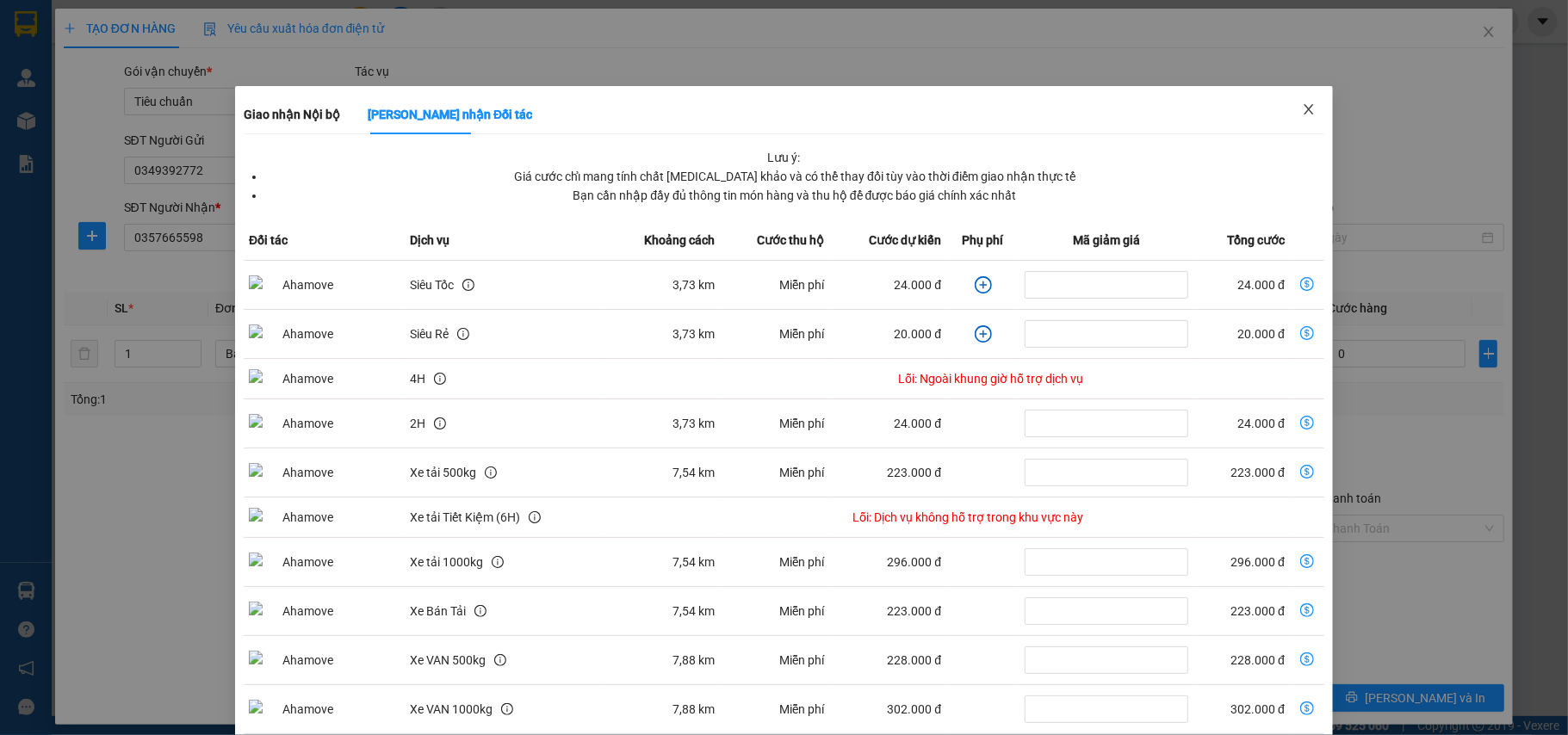
click at [1302, 105] on icon "close" at bounding box center [1309, 109] width 14 height 14
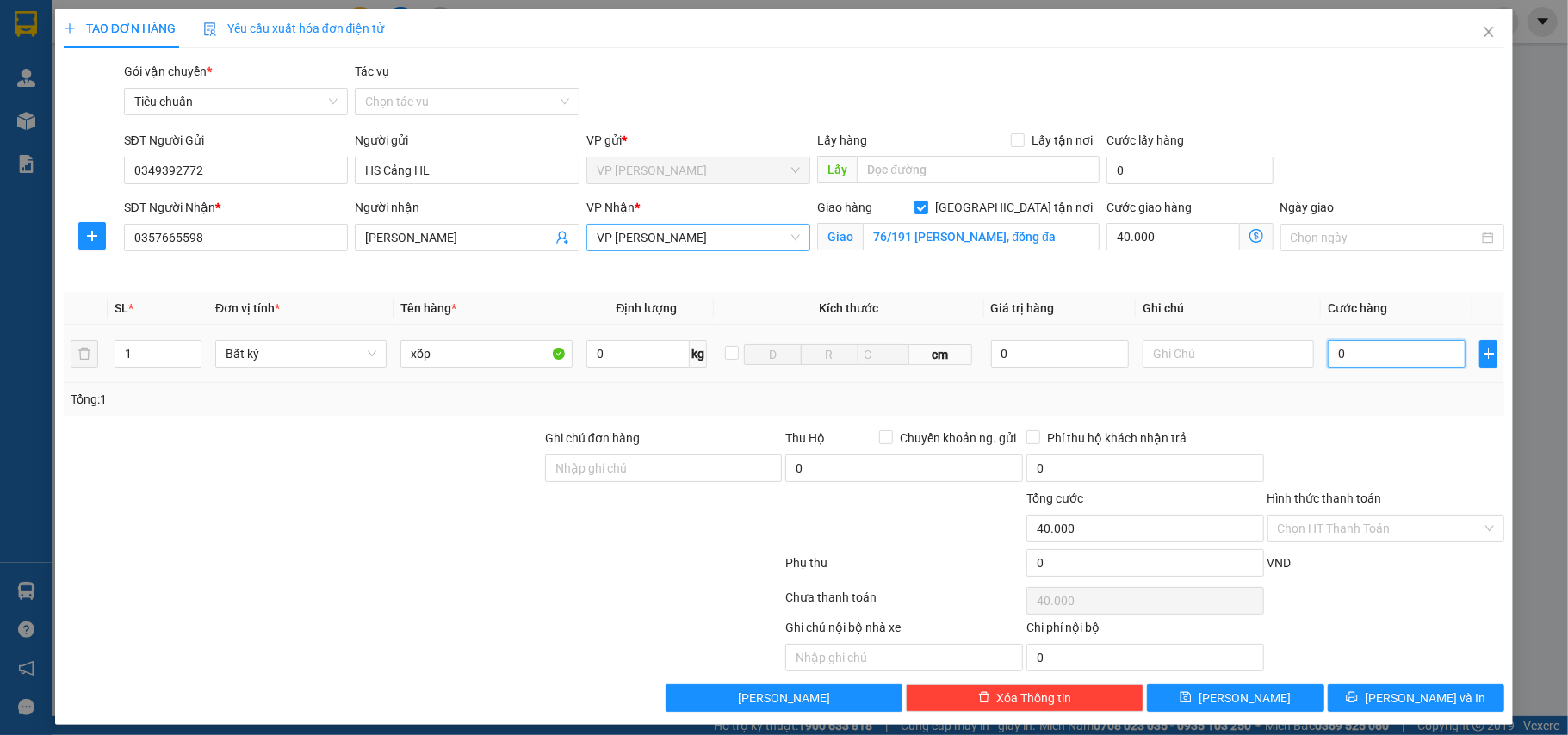
click at [1407, 348] on input "0" at bounding box center [1396, 353] width 138 height 27
type input "8"
type input "40.008"
type input "80"
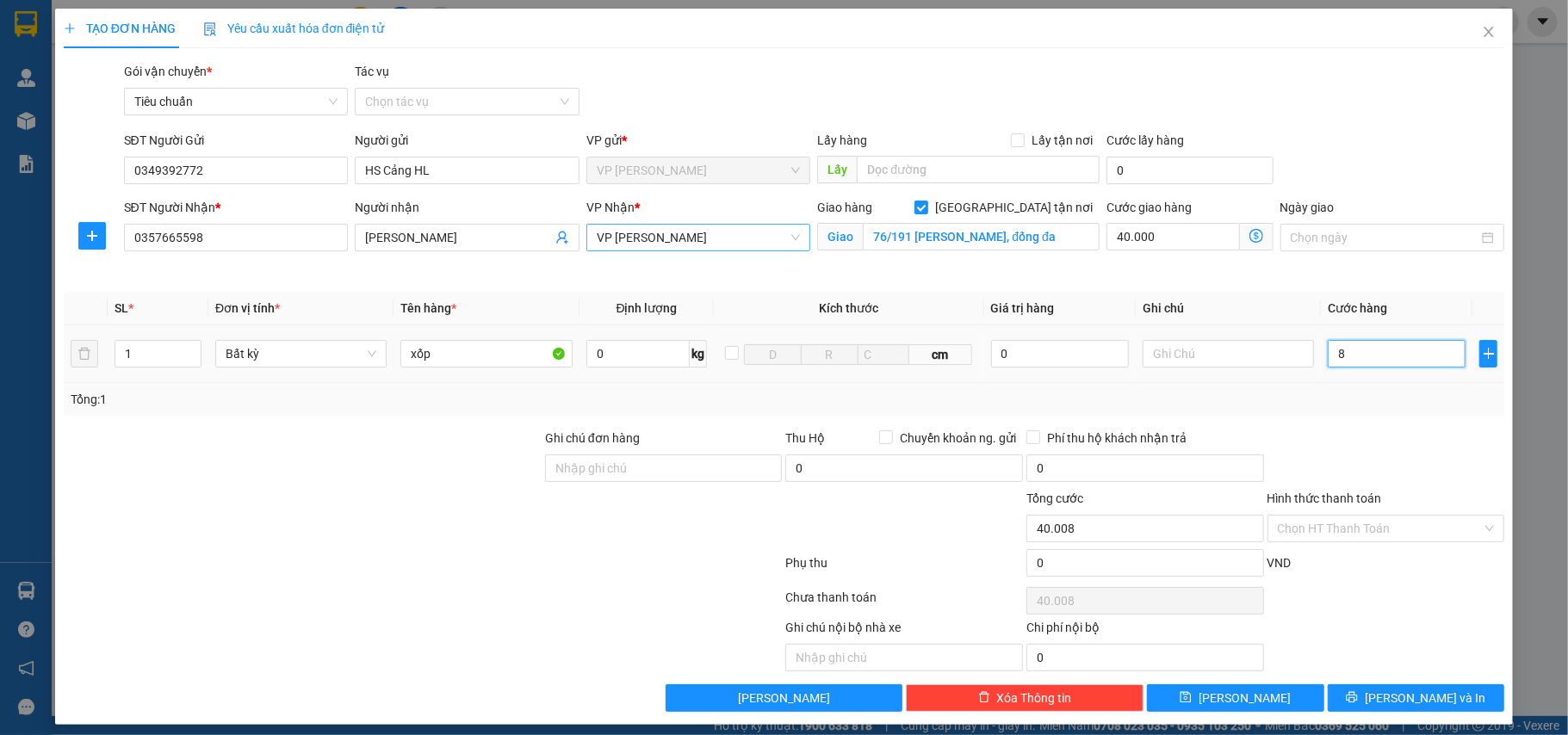
type input "40.080"
type input "80.000"
type input "120.000"
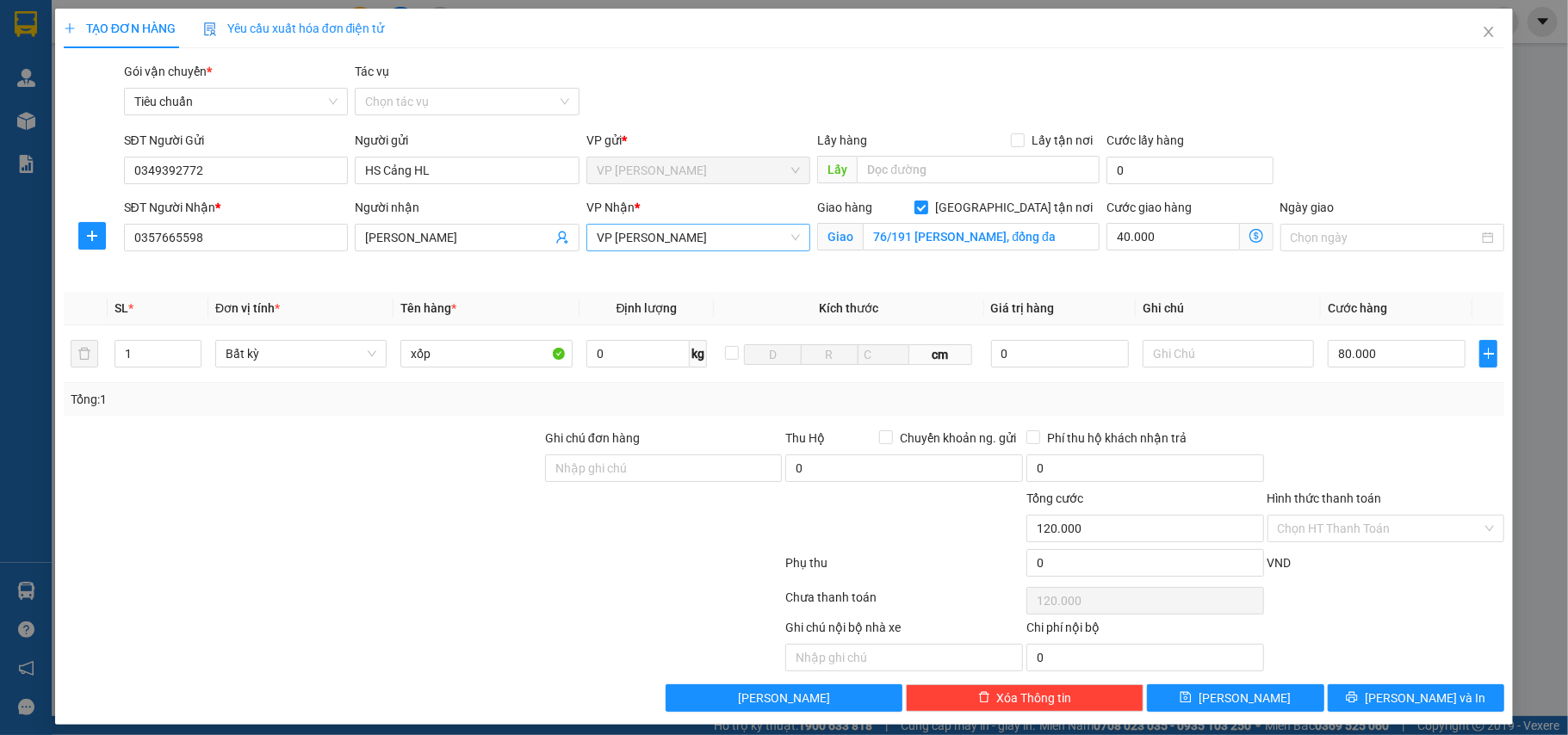
click at [1412, 390] on div "Tổng: 1" at bounding box center [784, 399] width 1427 height 19
click at [1364, 352] on input "80.000" at bounding box center [1396, 353] width 138 height 27
type input "1"
type input "40.001"
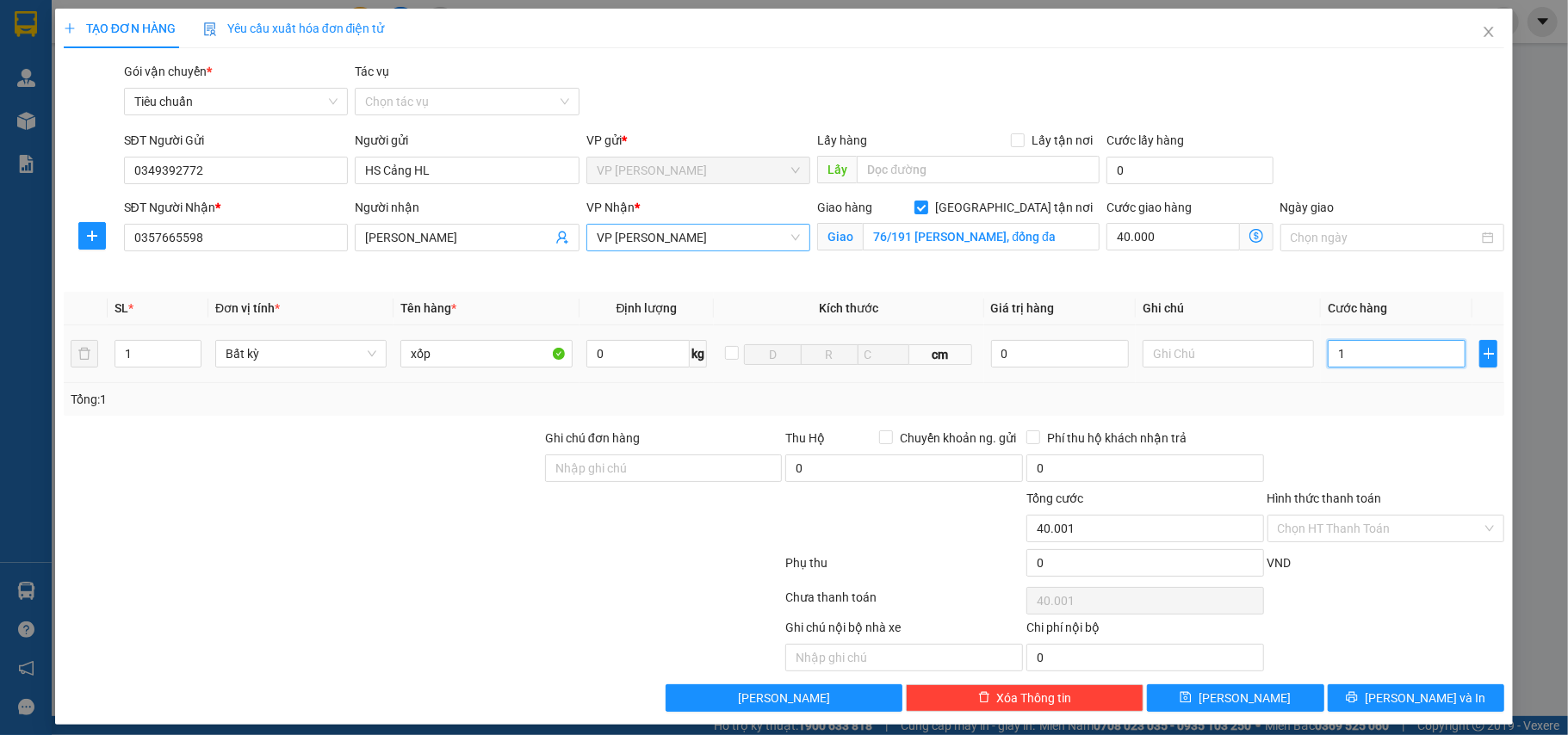
type input "10"
type input "40.010"
type input "100"
type input "40.100"
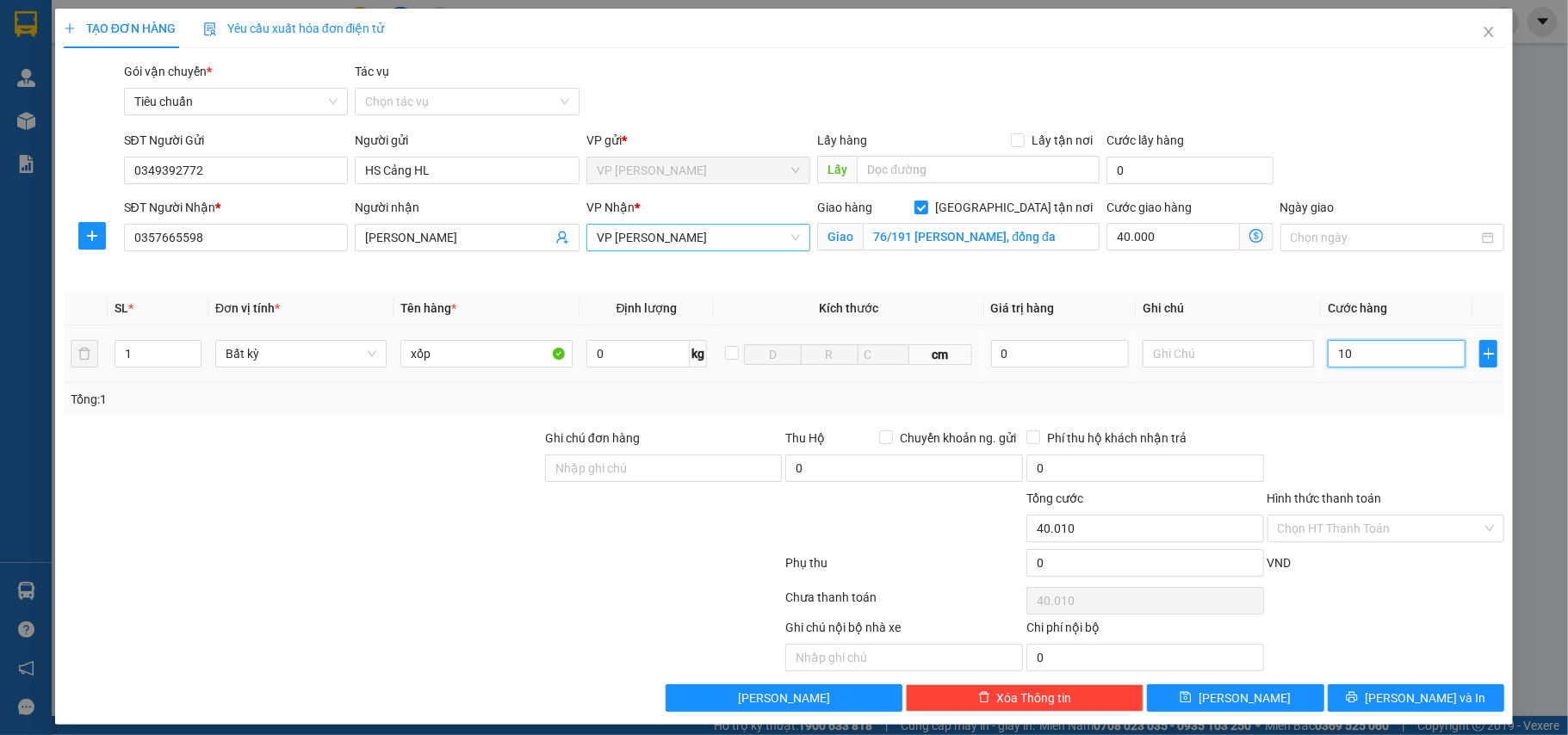
type input "40.100"
type input "100.000"
type input "140.000"
click at [1384, 435] on div at bounding box center [1386, 459] width 241 height 60
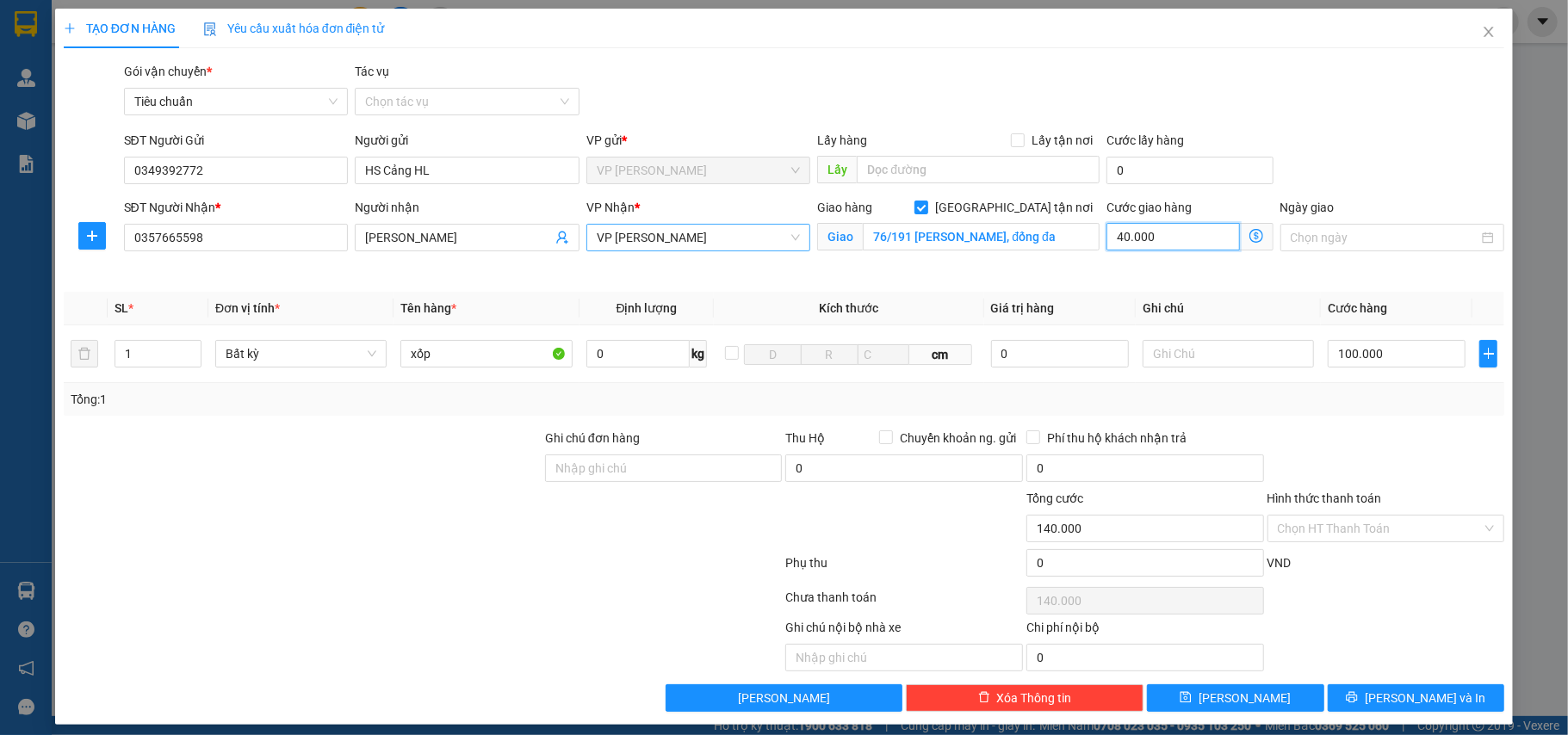
click at [1167, 248] on input "40.000" at bounding box center [1173, 236] width 132 height 27
type input "100.005"
type input "5"
type input "100.050"
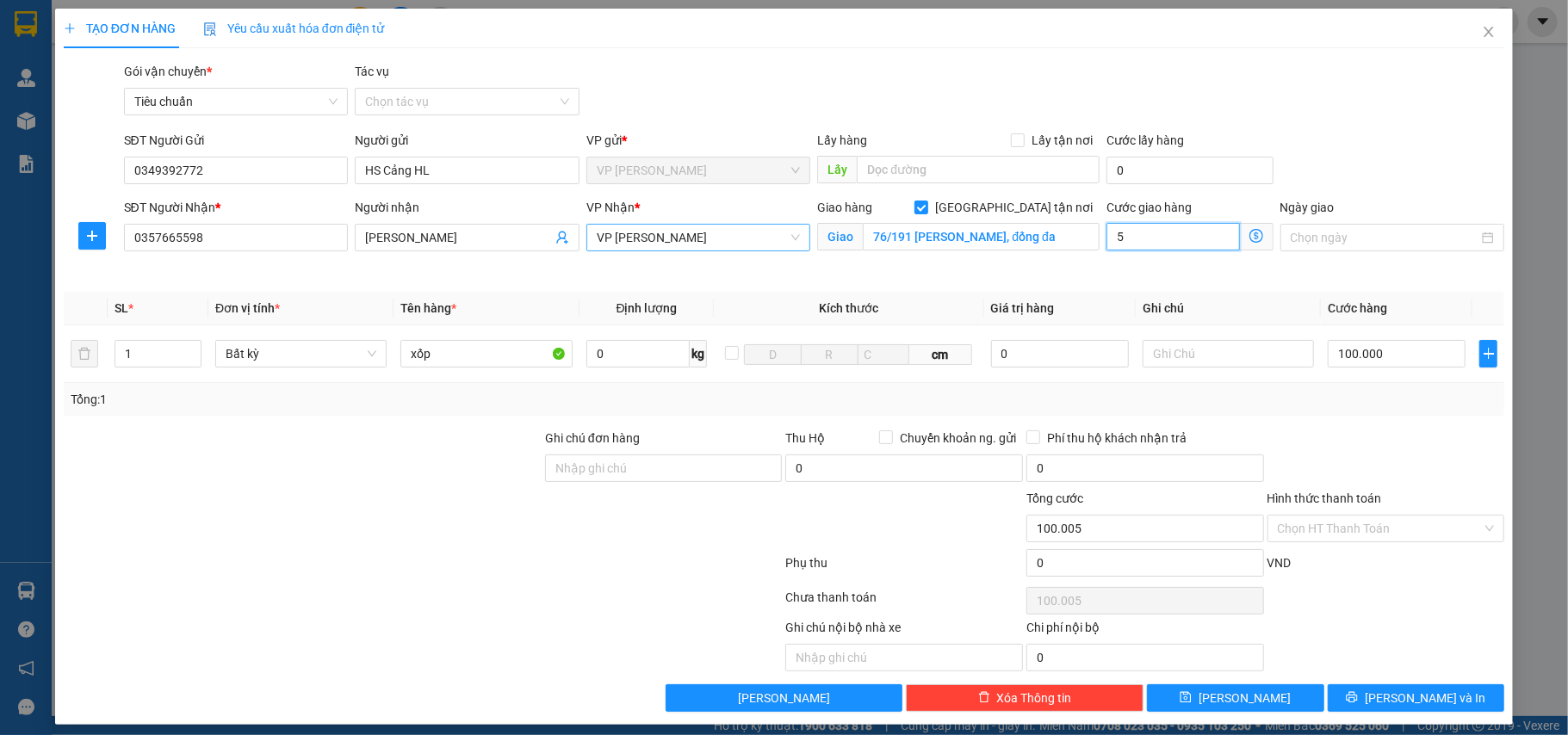
type input "100.050"
type input "50.000"
type input "150.000"
click at [1406, 696] on span "[PERSON_NAME] và In" at bounding box center [1425, 698] width 121 height 19
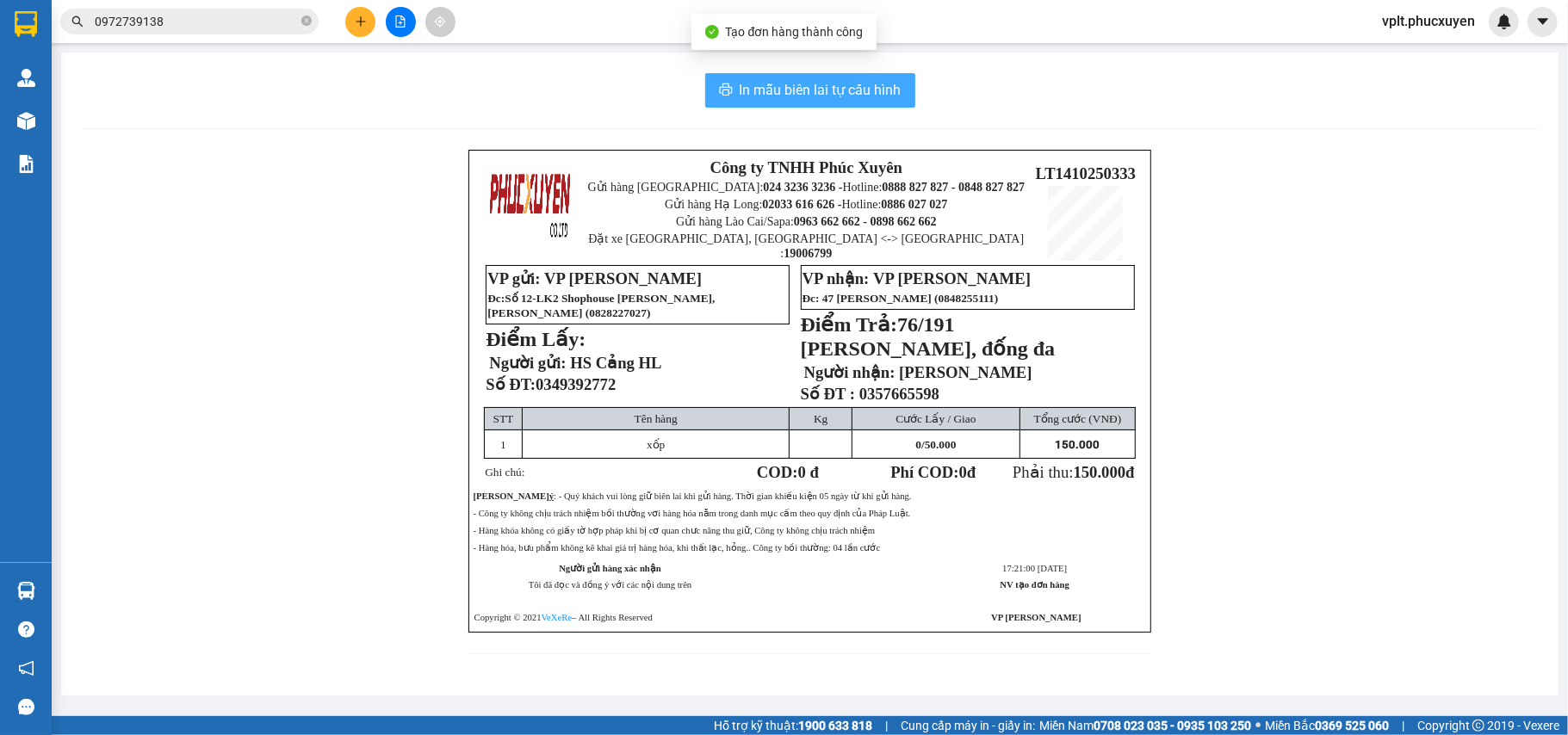
click at [818, 86] on span "In mẫu biên lai tự cấu hình" at bounding box center [820, 90] width 162 height 22
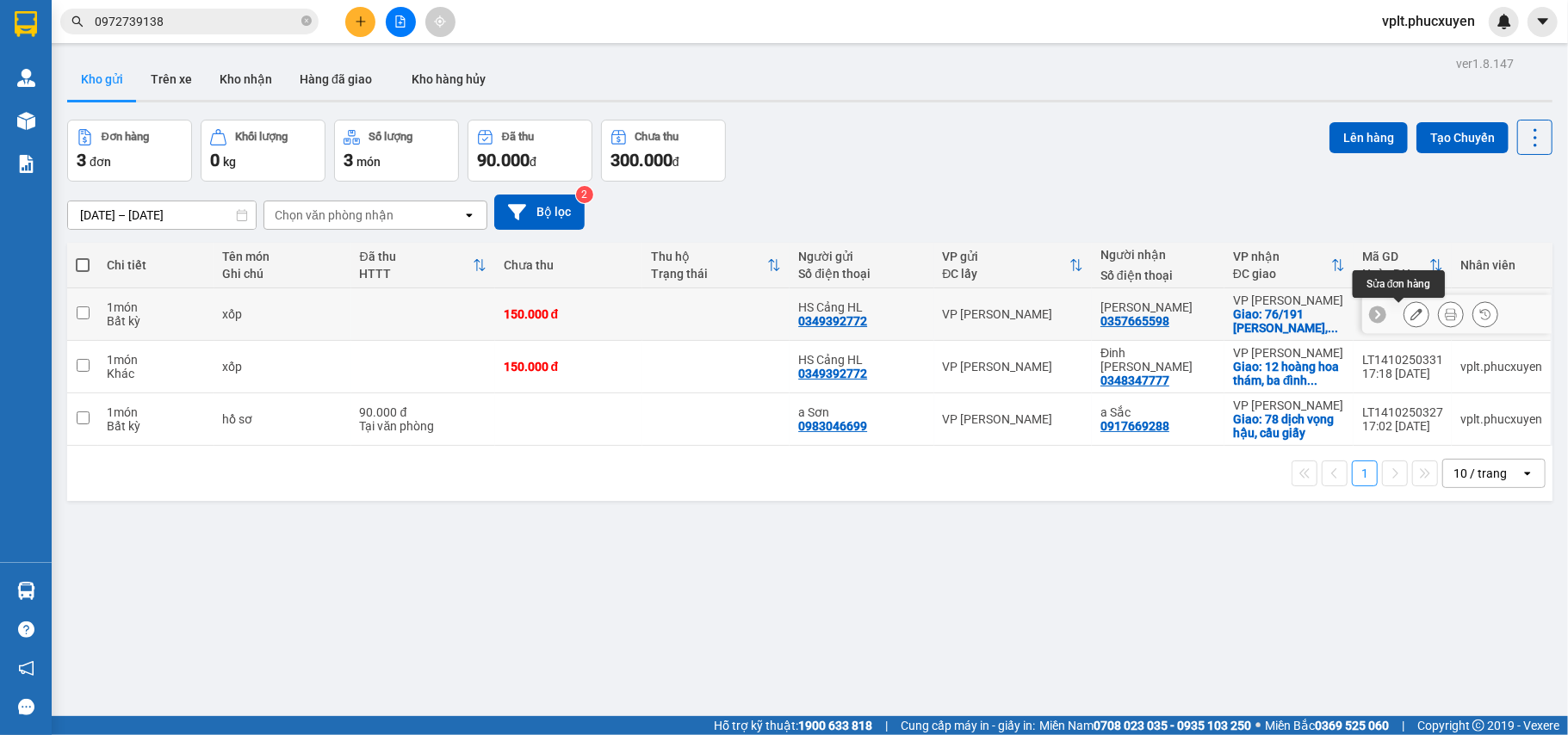
click at [1410, 314] on icon at bounding box center [1415, 314] width 12 height 12
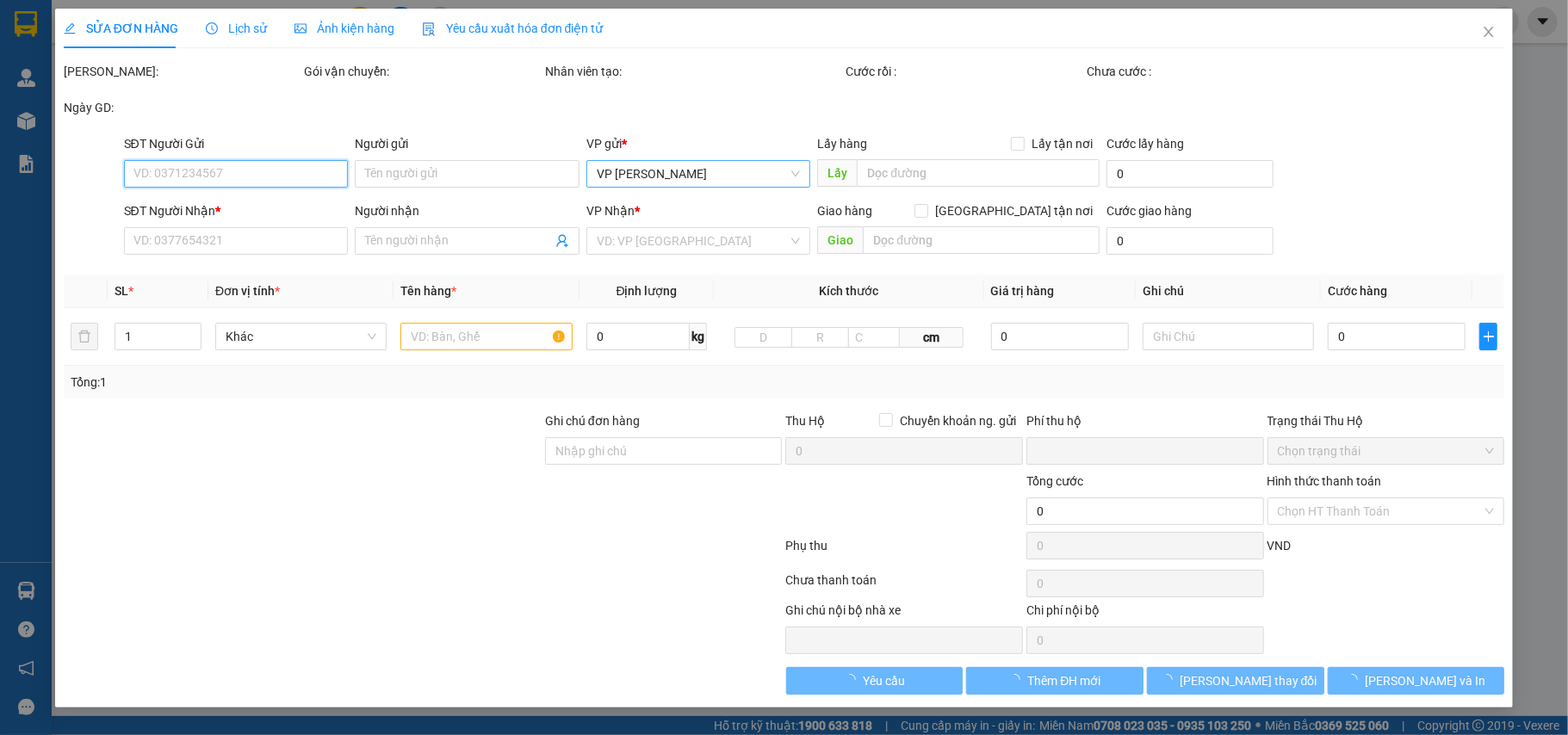
type input "0349392772"
type input "HS Cảng HL"
type input "0357665598"
type input "[PERSON_NAME]"
checkbox input "true"
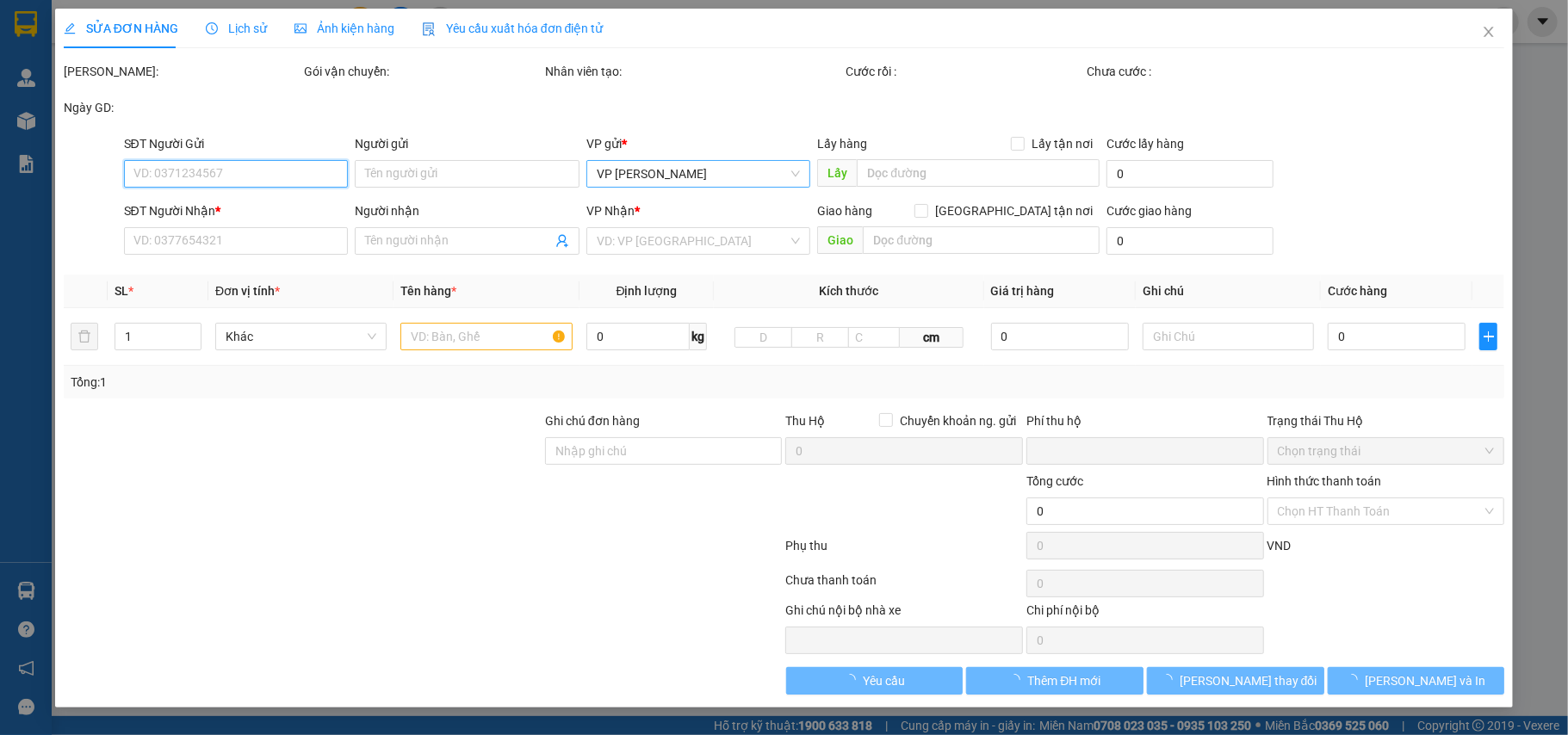
type input "76/191 [PERSON_NAME], đống đa"
type input "0"
type input "150.000"
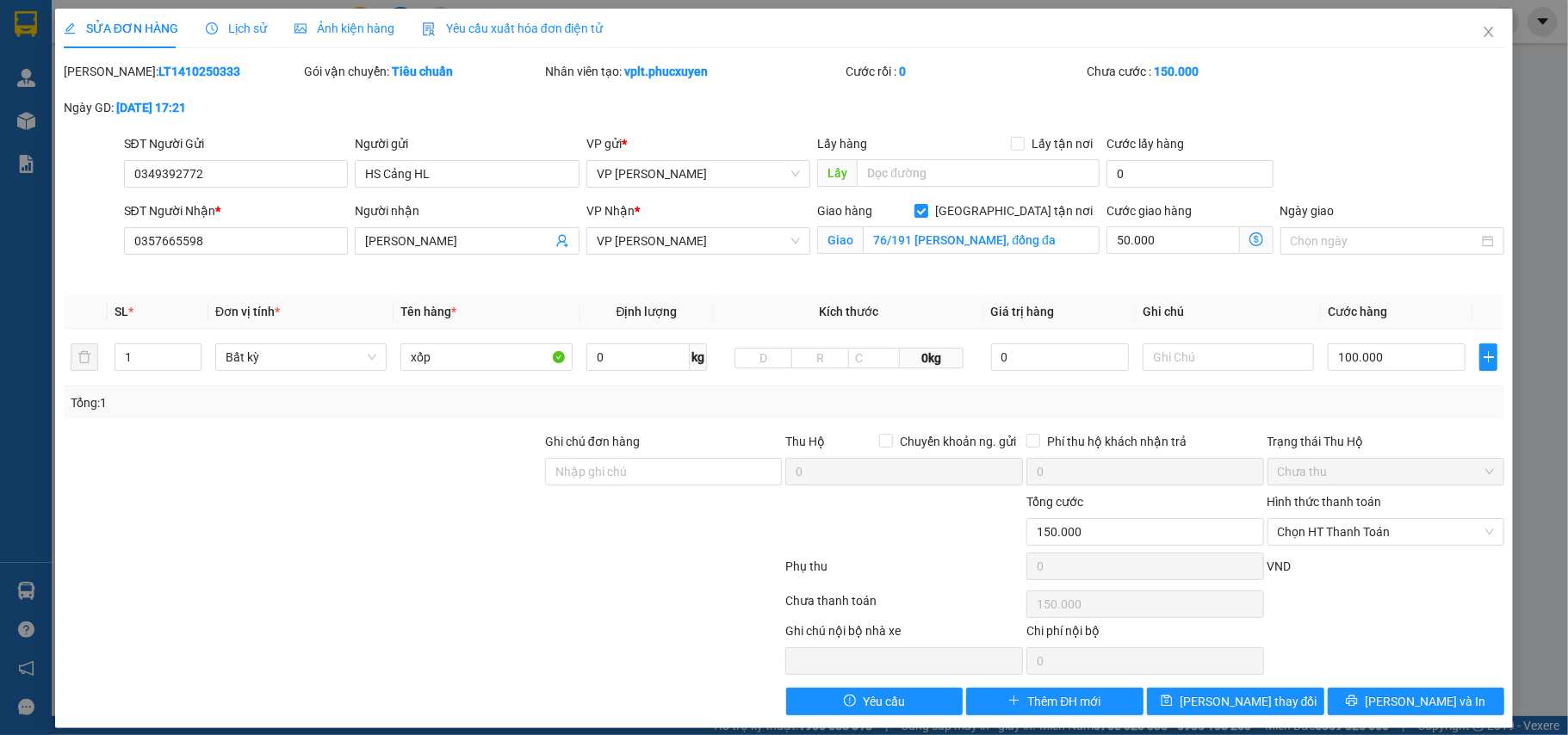
click at [1249, 238] on icon "dollar-circle" at bounding box center [1256, 239] width 14 height 14
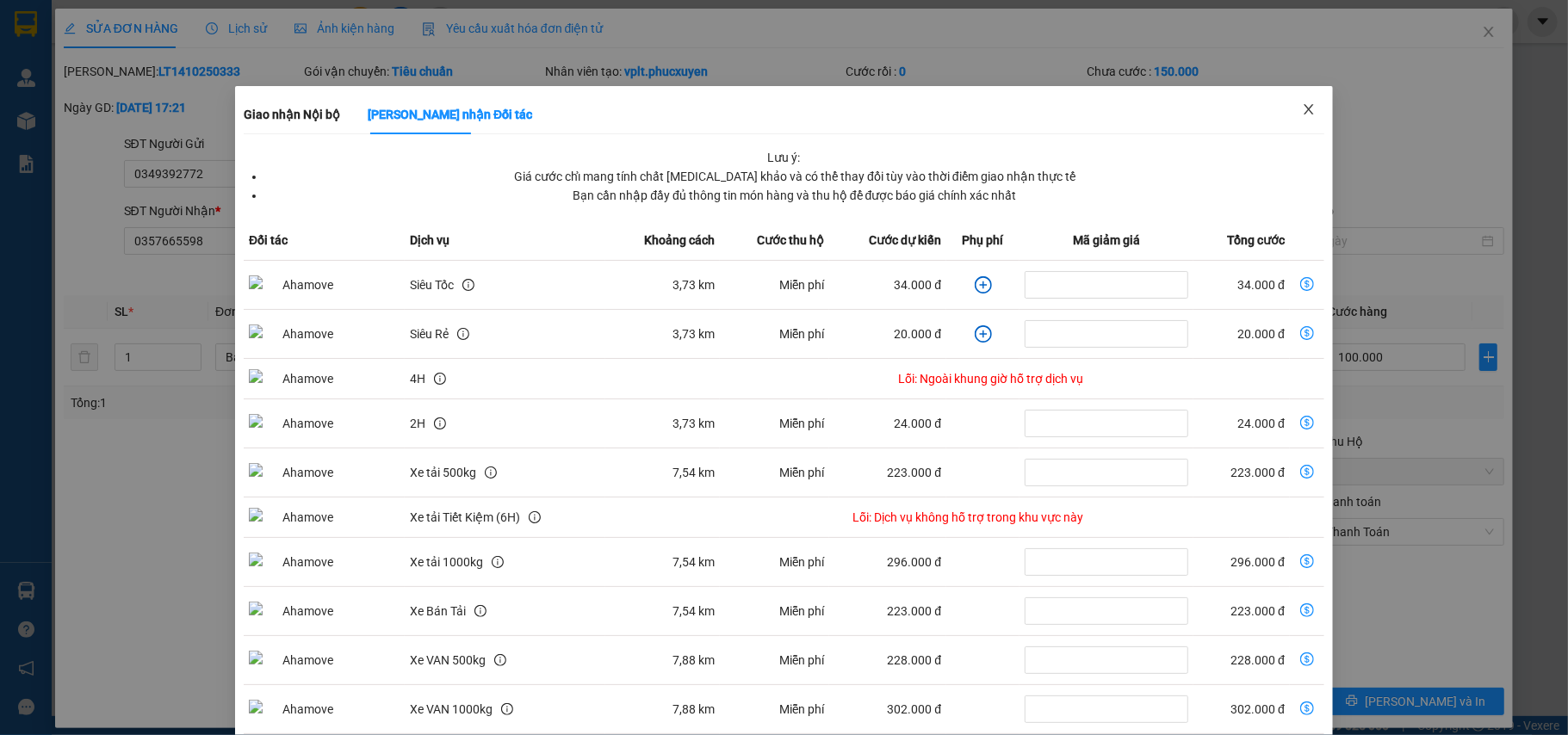
click at [1302, 105] on icon "close" at bounding box center [1309, 109] width 14 height 14
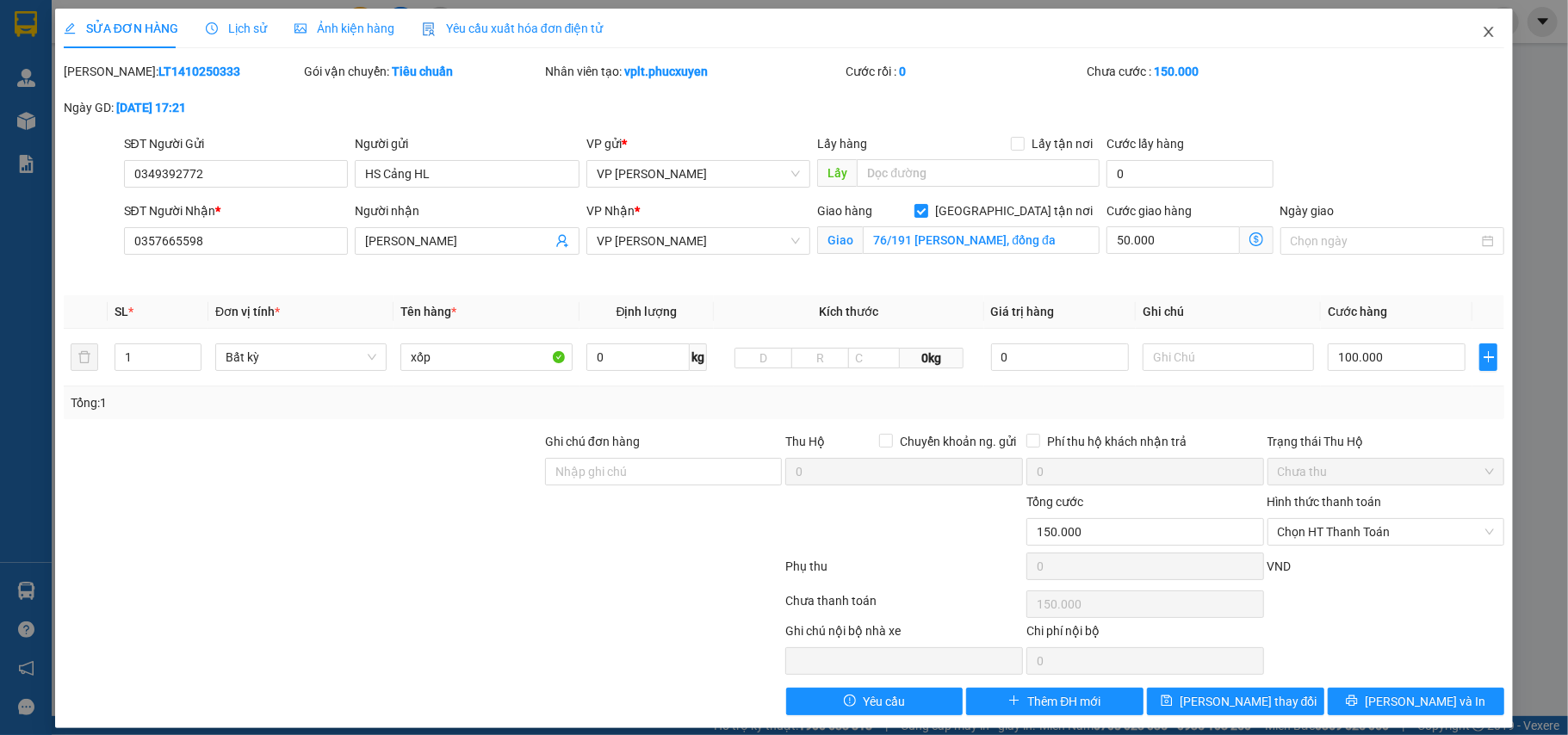
click at [1479, 31] on span "Close" at bounding box center [1489, 32] width 48 height 48
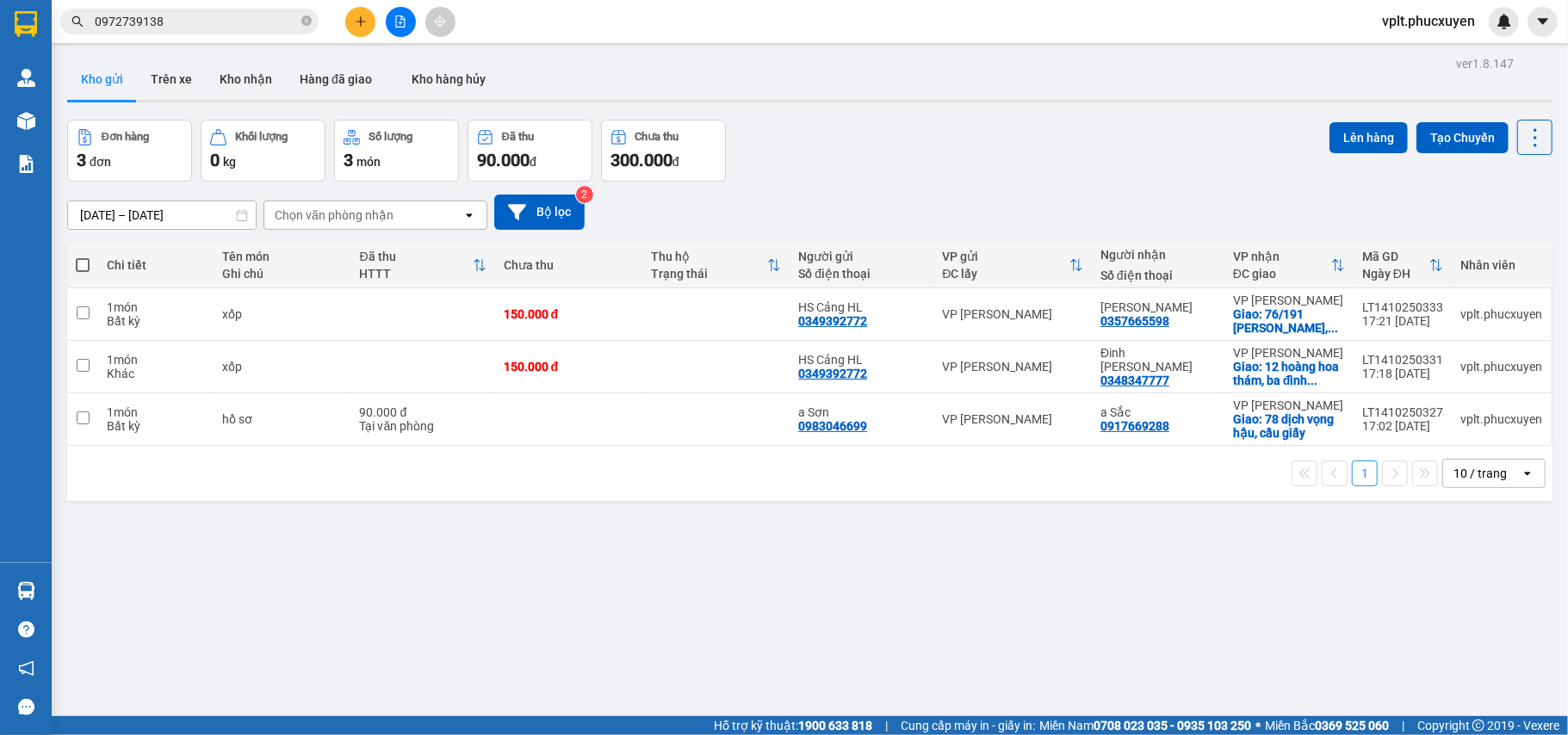
click at [81, 259] on span at bounding box center [82, 265] width 14 height 14
click at [83, 257] on input "checkbox" at bounding box center [83, 257] width 0 height 0
checkbox input "true"
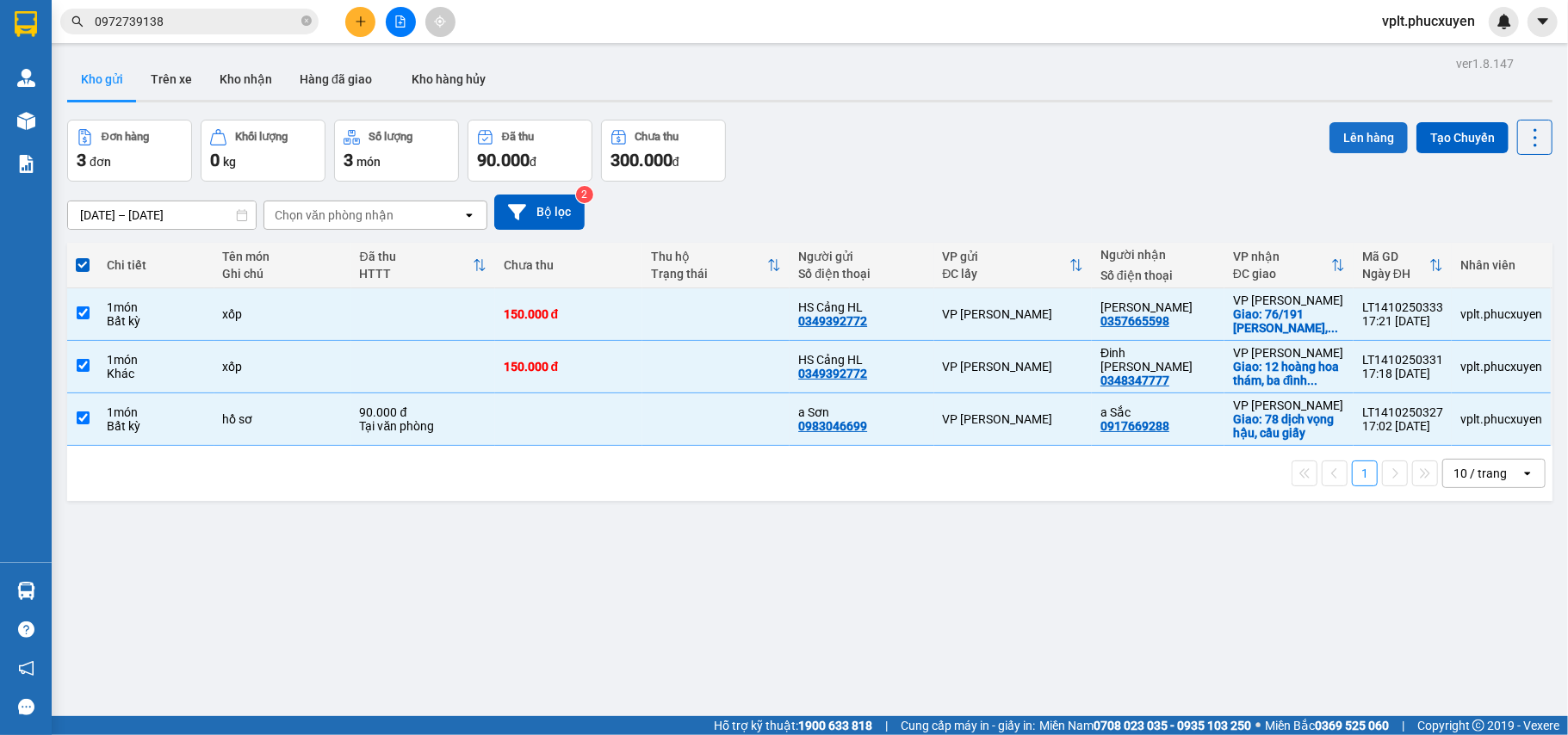
click at [1342, 131] on button "Lên hàng" at bounding box center [1369, 138] width 79 height 31
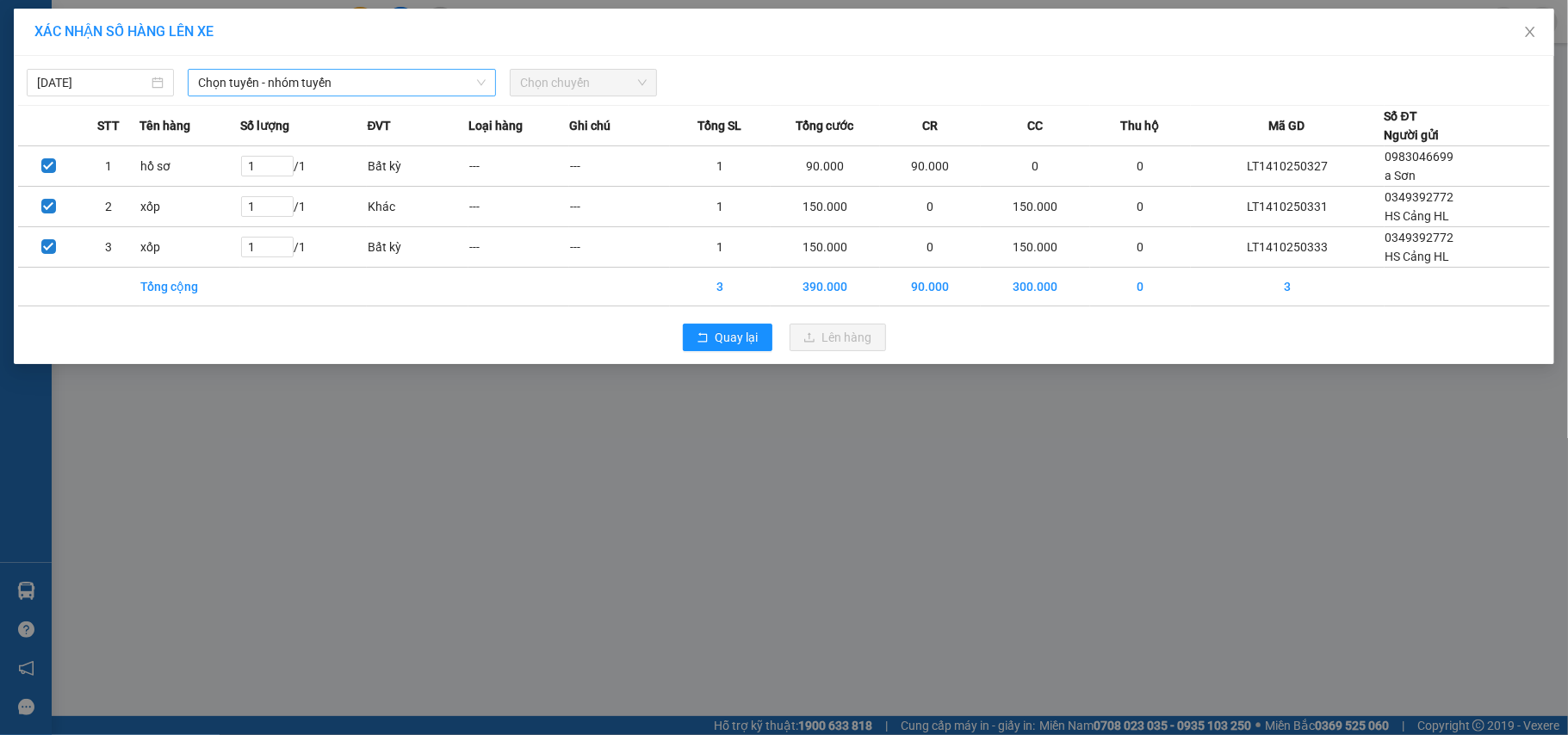
click at [282, 84] on span "Chọn tuyến - nhóm tuyến" at bounding box center [342, 82] width 288 height 26
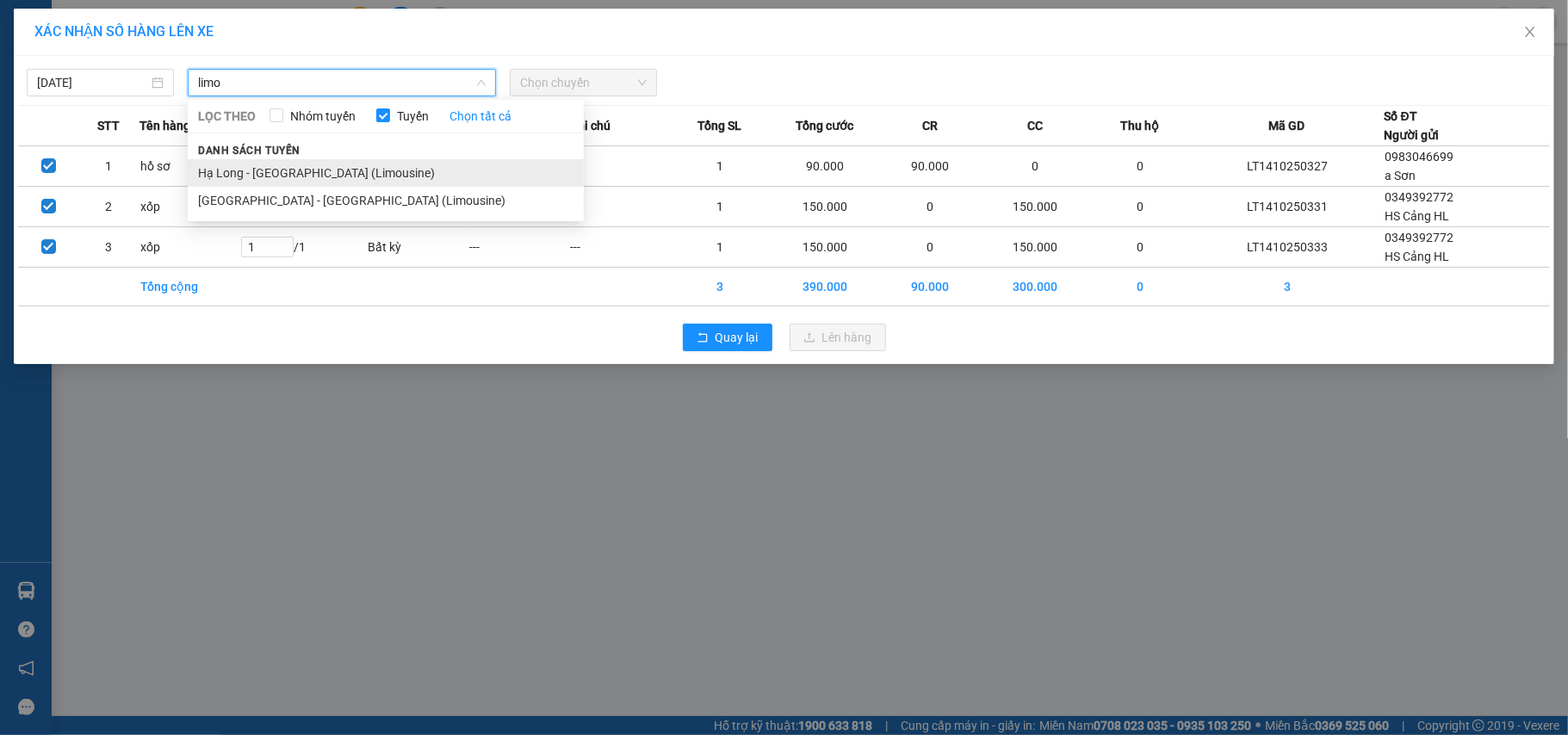
type input "limo"
click at [309, 175] on li "Hạ Long - [GEOGRAPHIC_DATA] (Limousine)" at bounding box center [386, 173] width 396 height 27
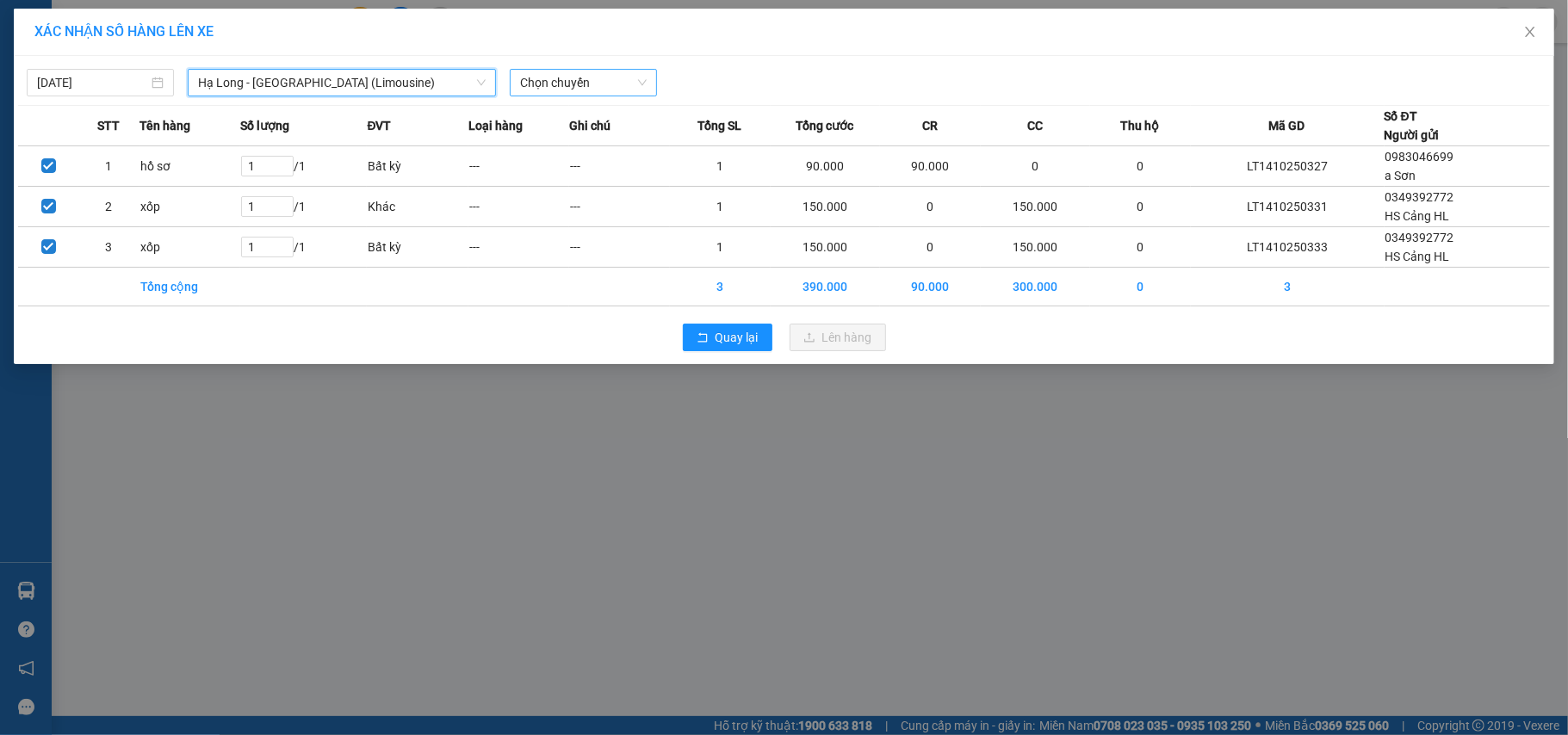
click at [572, 84] on span "Chọn chuyến" at bounding box center [583, 82] width 127 height 26
click at [568, 87] on span "Chọn chuyến" at bounding box center [583, 82] width 127 height 26
type input "977"
drag, startPoint x: 574, startPoint y: 110, endPoint x: 731, endPoint y: 311, distance: 255.0
click at [574, 111] on div "18:00 - 14F-009.77" at bounding box center [586, 117] width 134 height 19
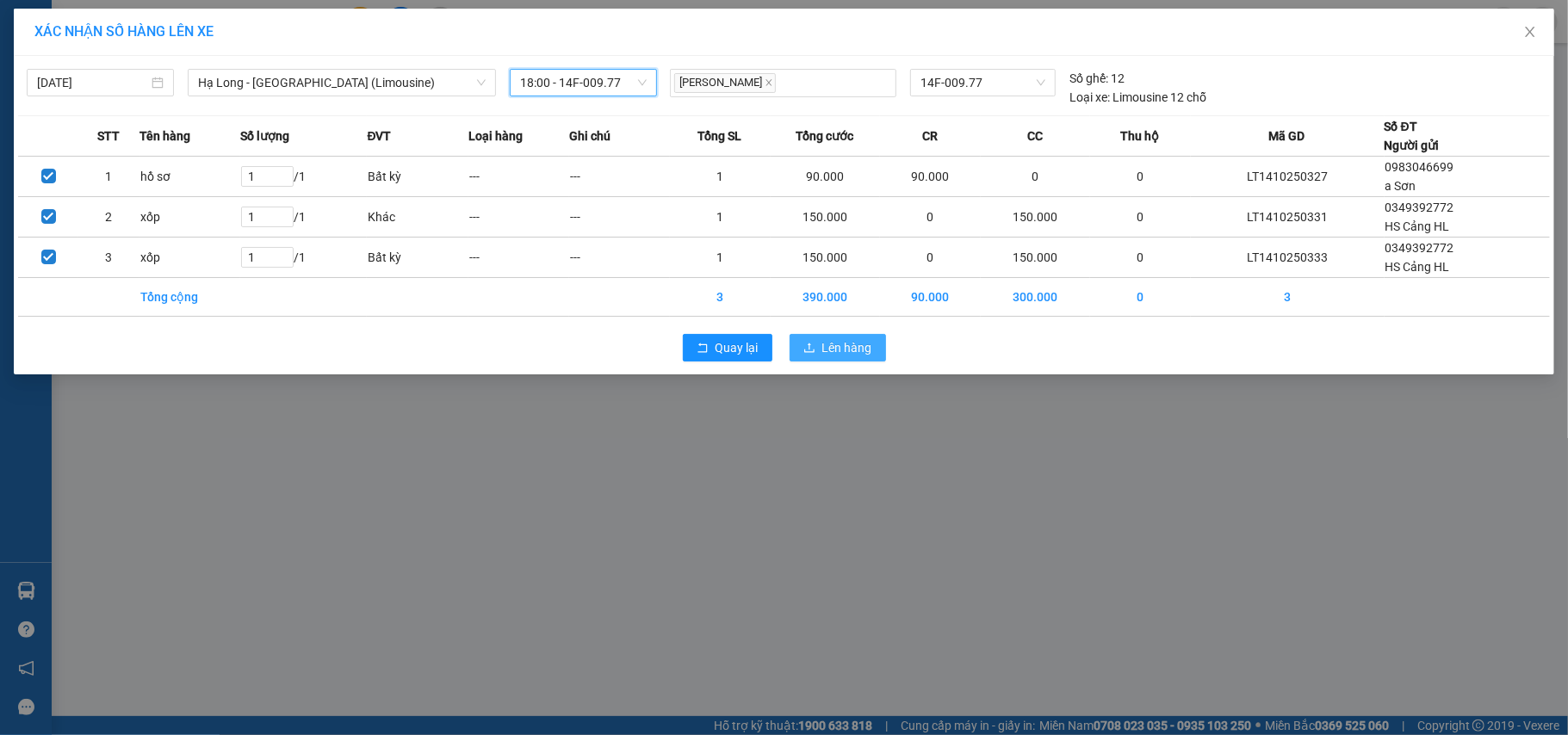
click at [844, 341] on span "Lên hàng" at bounding box center [847, 348] width 50 height 19
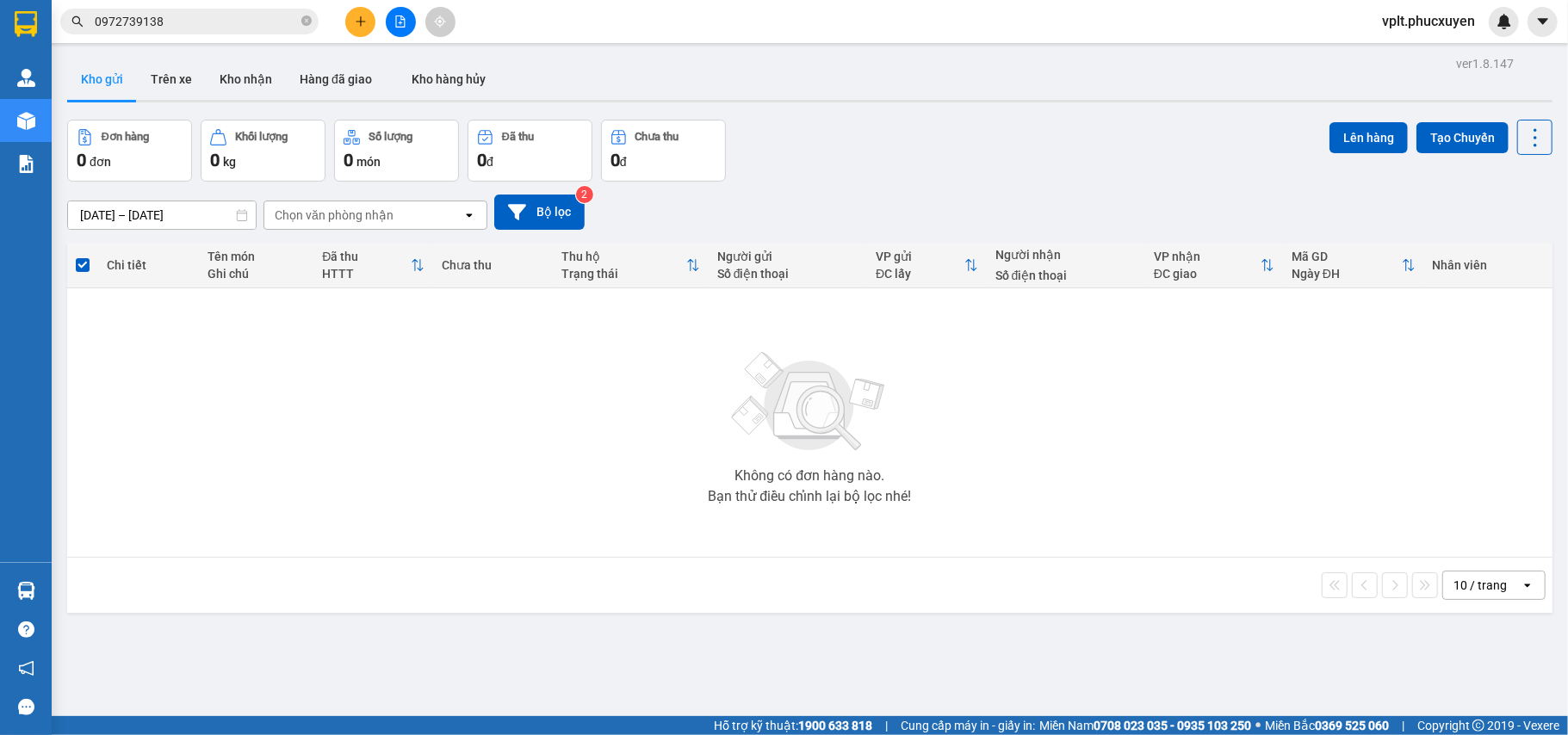
click at [354, 36] on button at bounding box center [360, 22] width 30 height 30
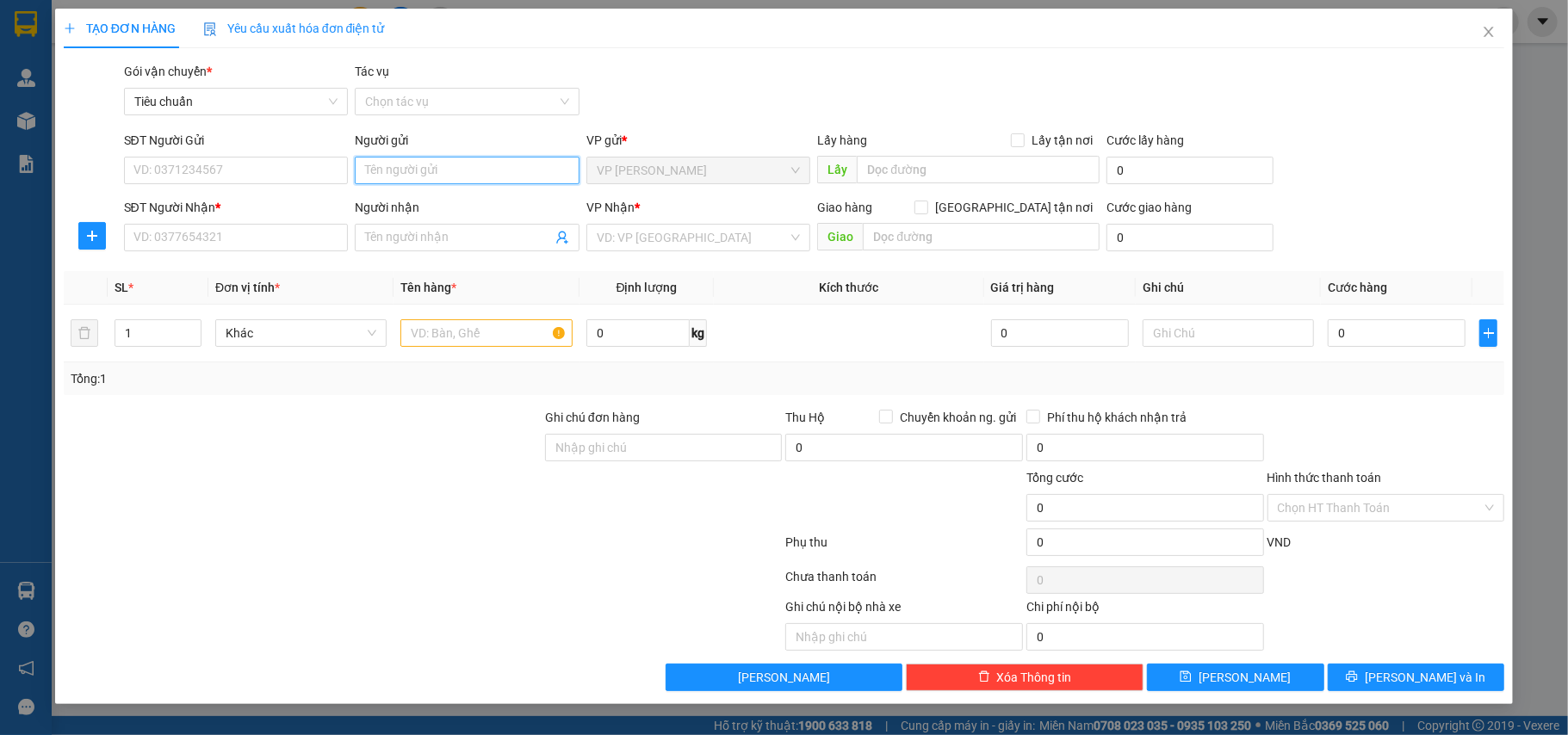
click at [405, 166] on input "Người gửi" at bounding box center [467, 171] width 225 height 27
type input "linh úc châu"
click at [469, 176] on input "linh úc châu" at bounding box center [467, 171] width 225 height 27
click at [470, 202] on div "Linh Úc Châu2 nhận LT - 0969507517" at bounding box center [467, 205] width 204 height 19
type input "0969507517"
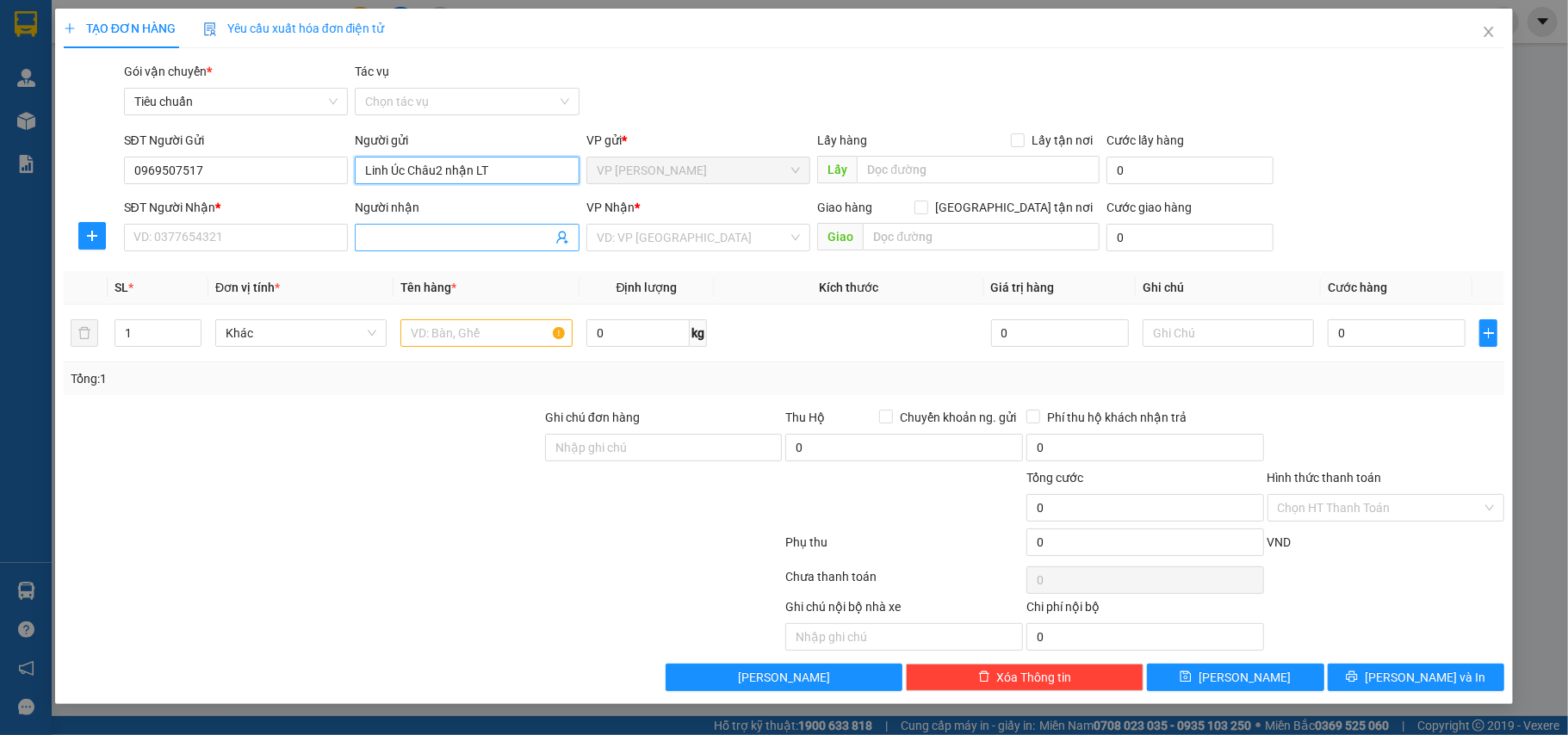
type input "Linh Úc Châu2 nhận LT"
click at [559, 238] on icon "user-add" at bounding box center [562, 237] width 14 height 14
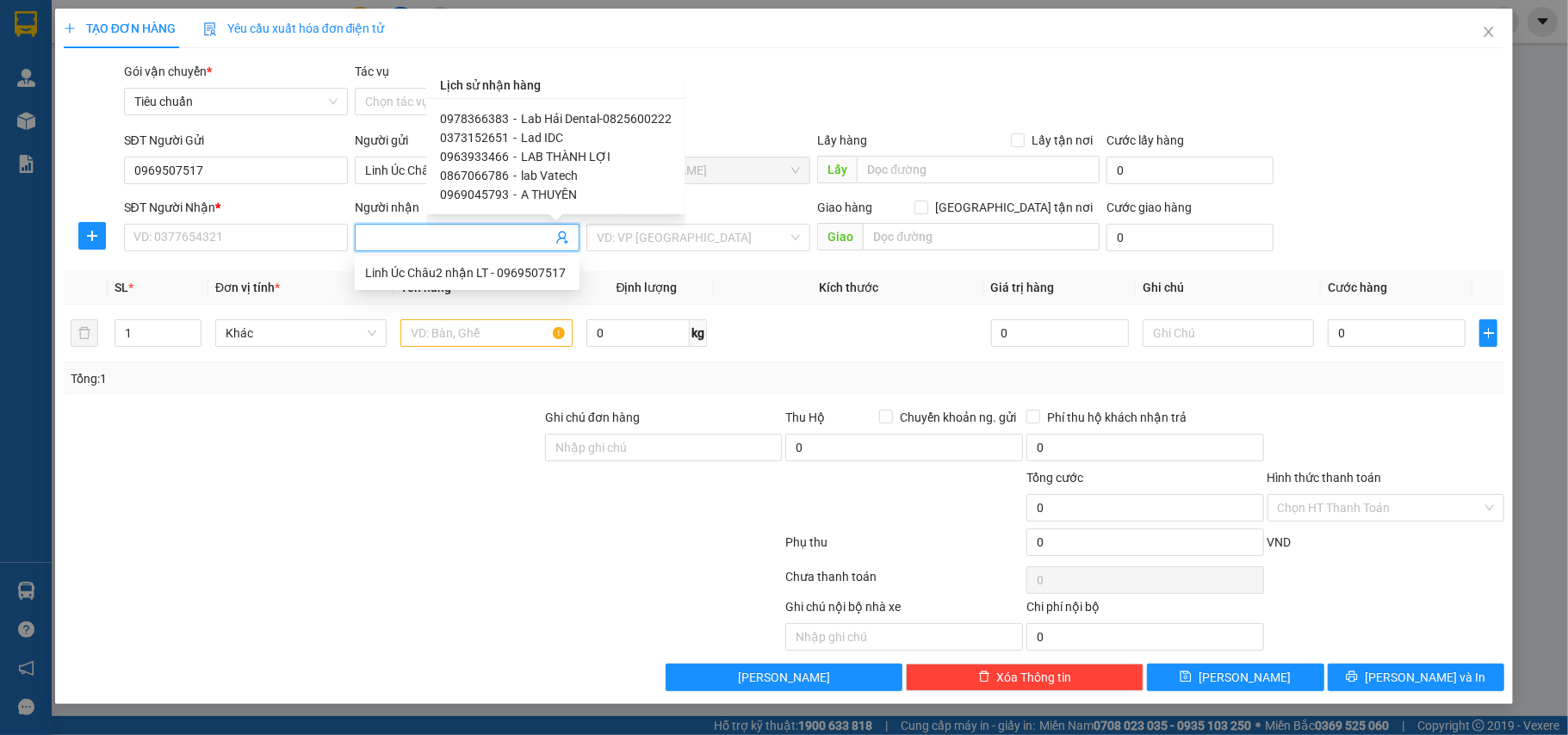
click at [572, 121] on span "Lab Hải Dental-0825600222" at bounding box center [595, 119] width 151 height 14
type input "0978366383"
type input "Lab Hải Dental-0825600222"
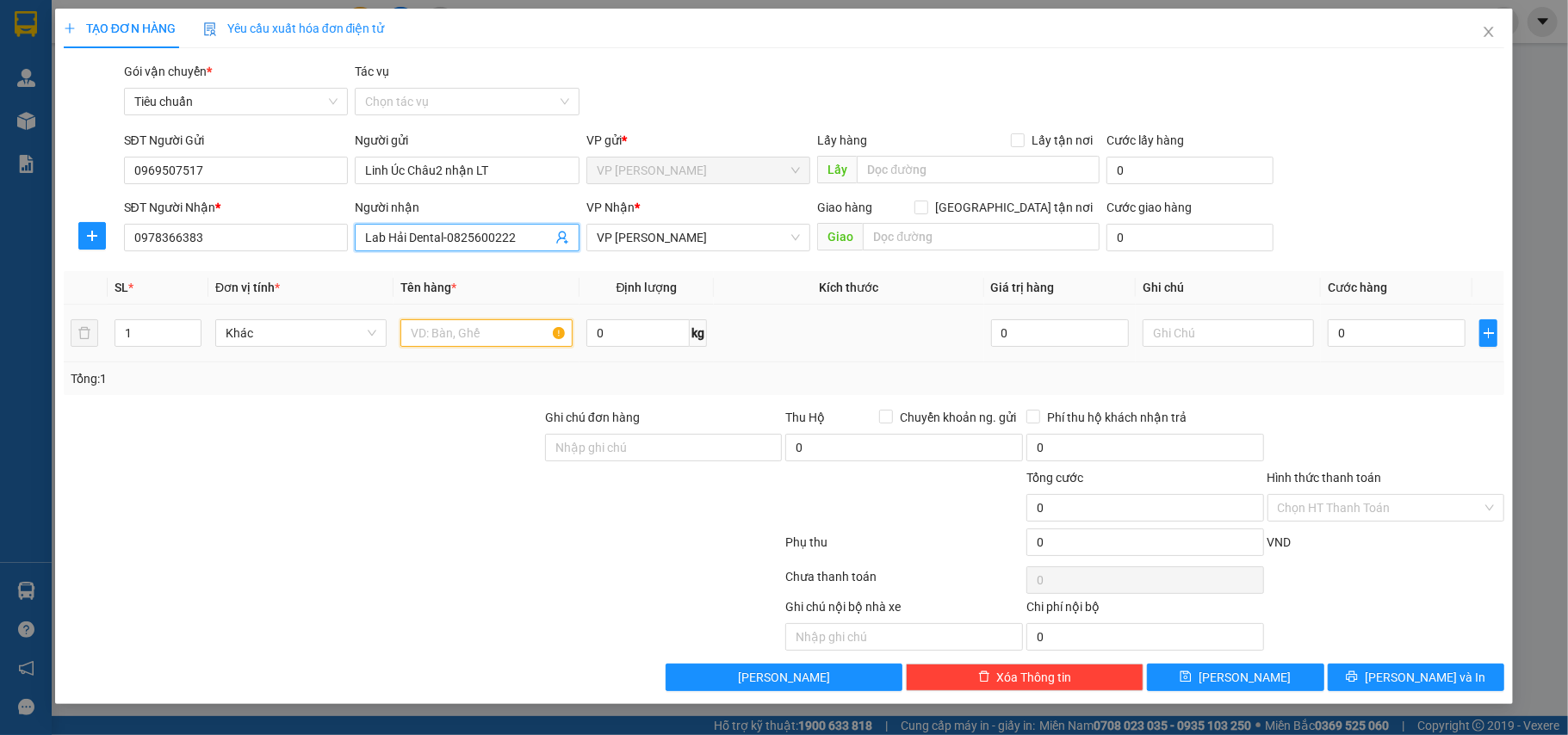
click at [494, 327] on input "text" at bounding box center [486, 333] width 172 height 27
type input "mẫu"
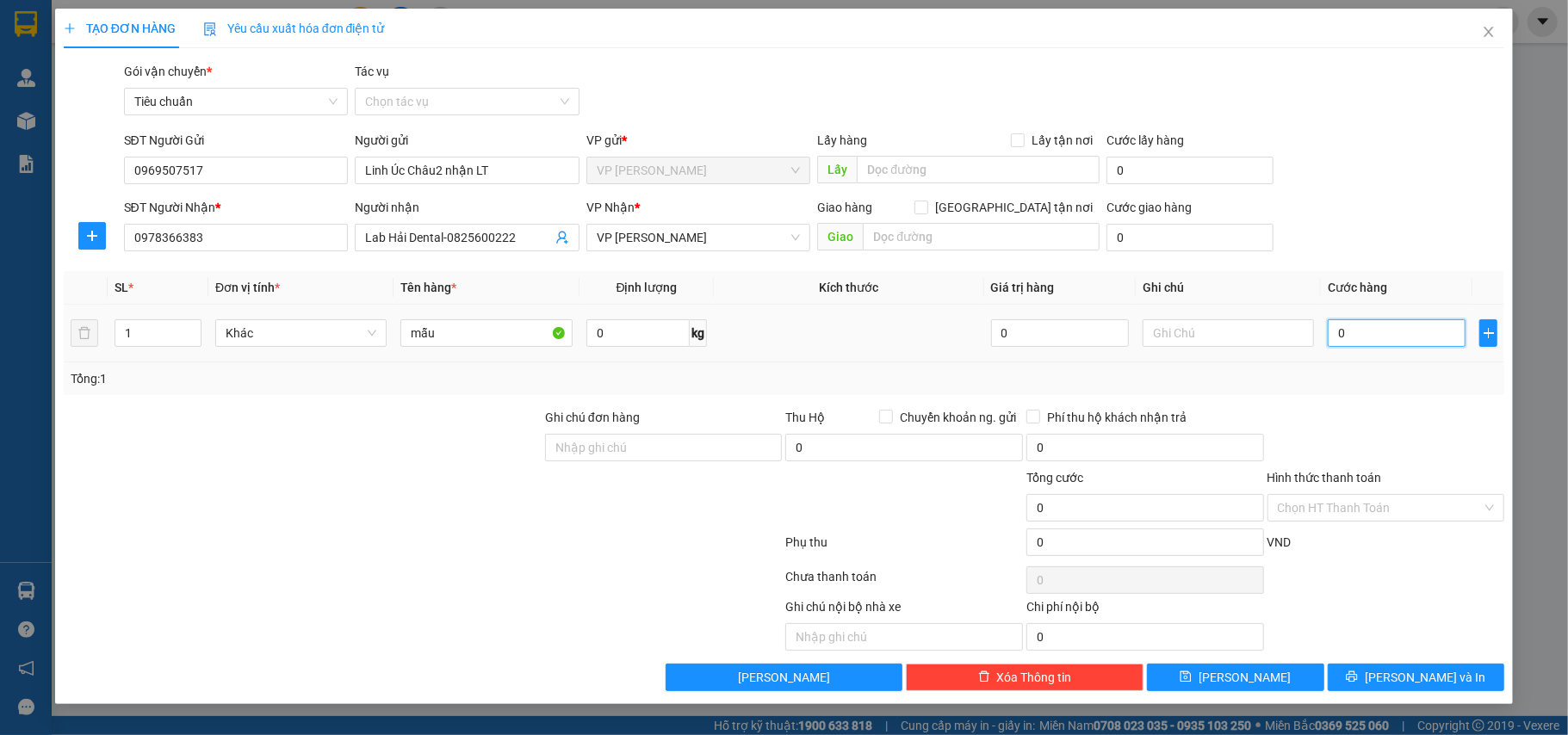
click at [1352, 324] on input "0" at bounding box center [1396, 333] width 138 height 27
type input "3"
type input "30"
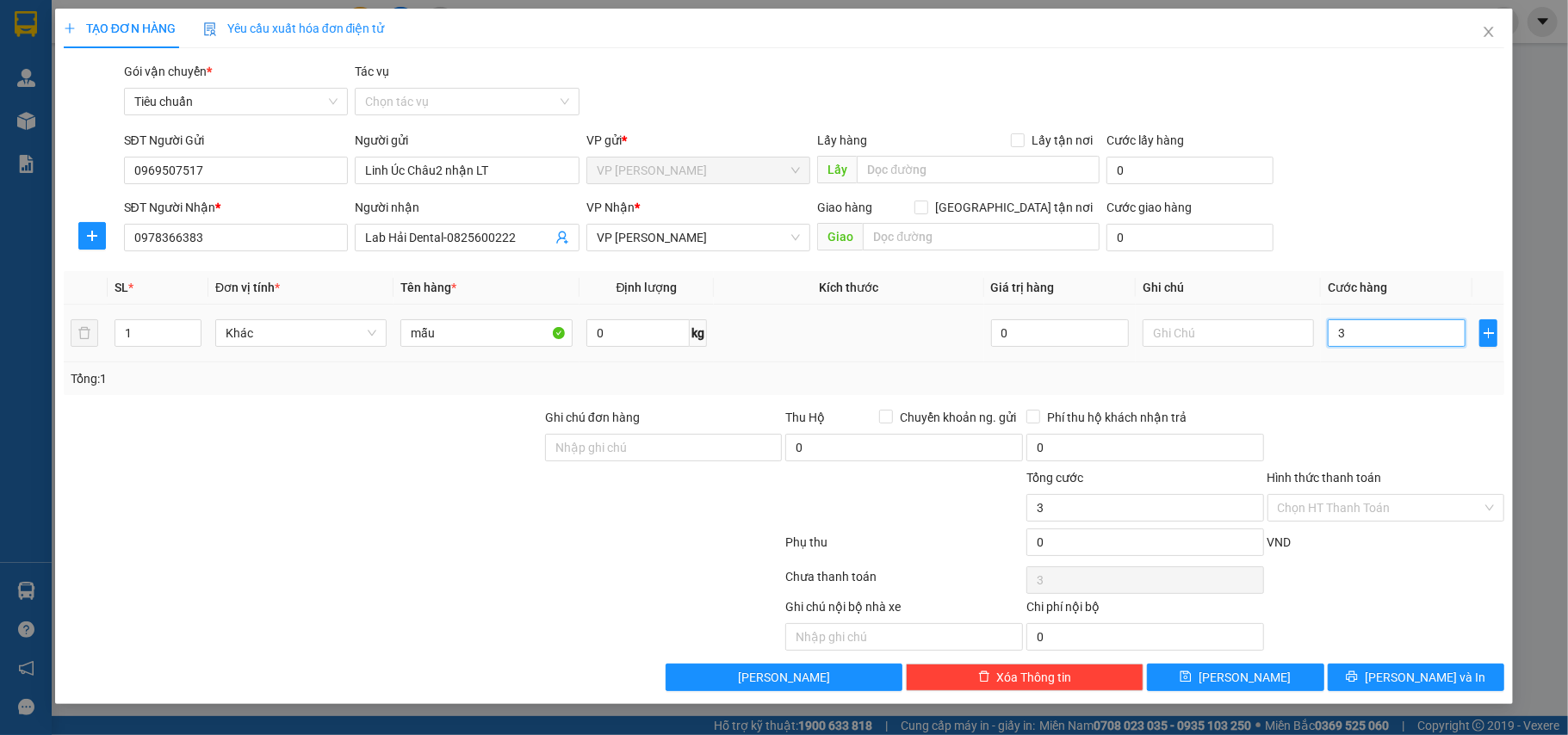
type input "30"
type input "30.000"
click at [1358, 411] on div "Transit Pickup Surcharge Ids Transit Deliver Surcharge Ids Transit Deliver Surc…" at bounding box center [784, 376] width 1441 height 629
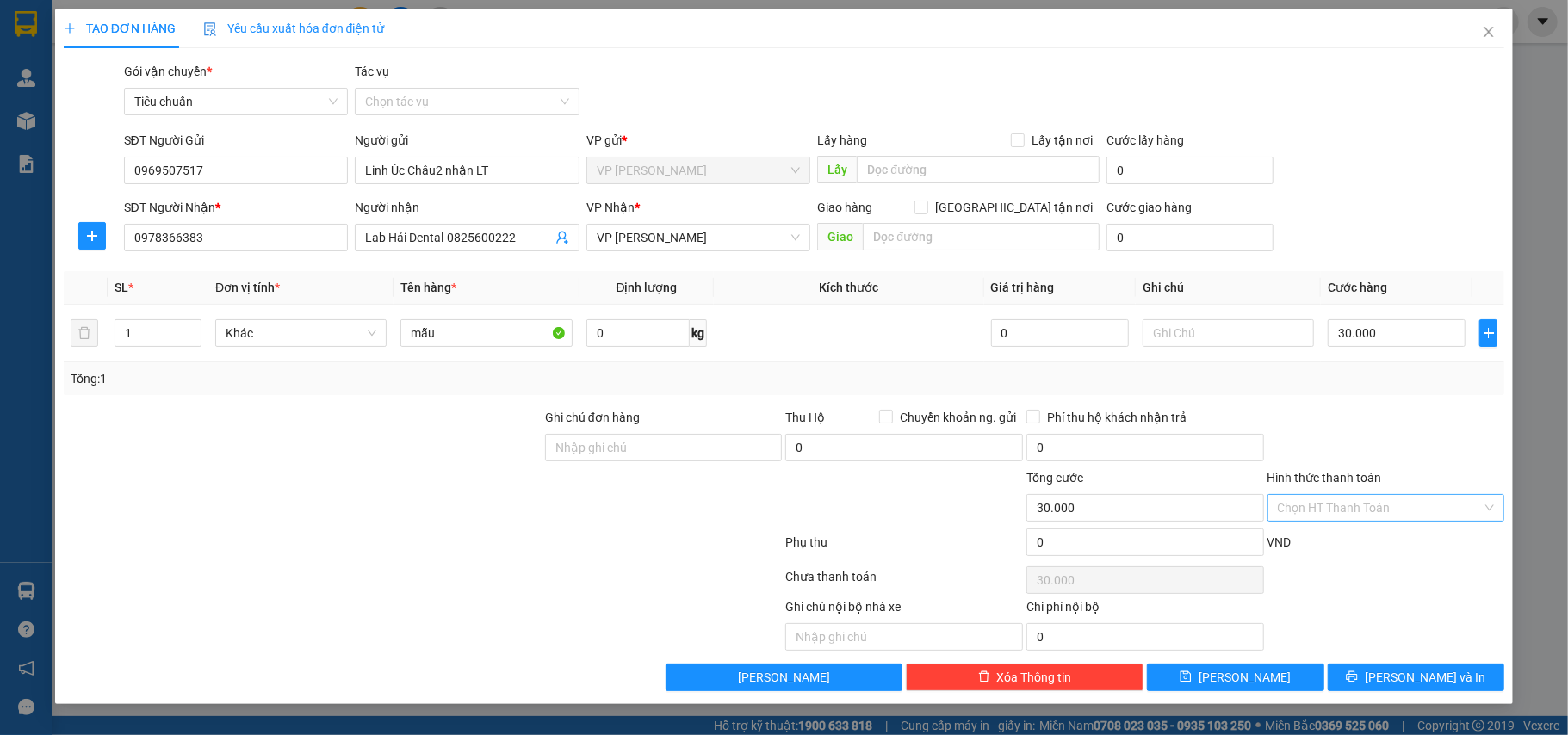
click at [1362, 517] on input "Hình thức thanh toán" at bounding box center [1380, 508] width 205 height 26
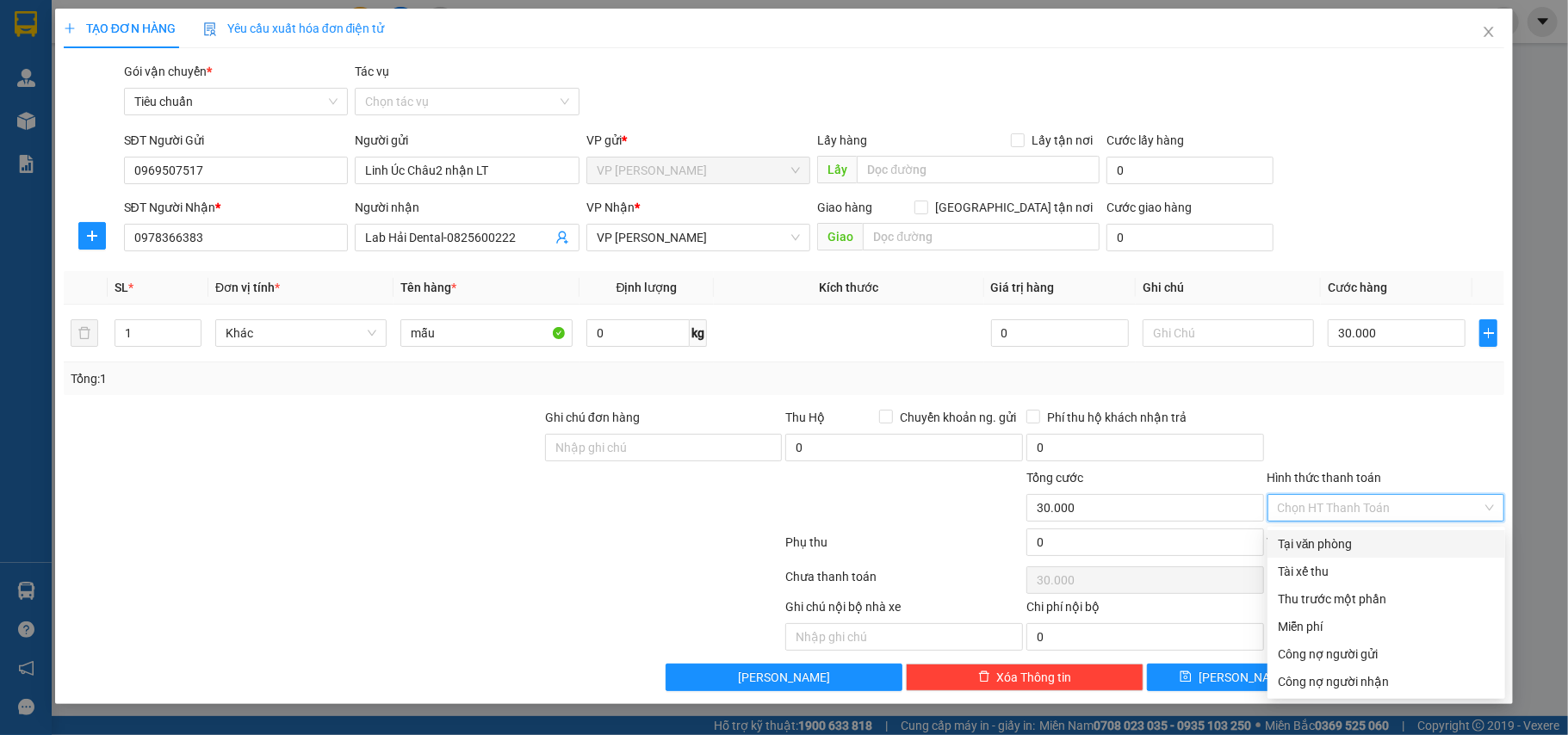
click at [1354, 546] on div "Tại văn phòng" at bounding box center [1386, 544] width 217 height 19
type input "0"
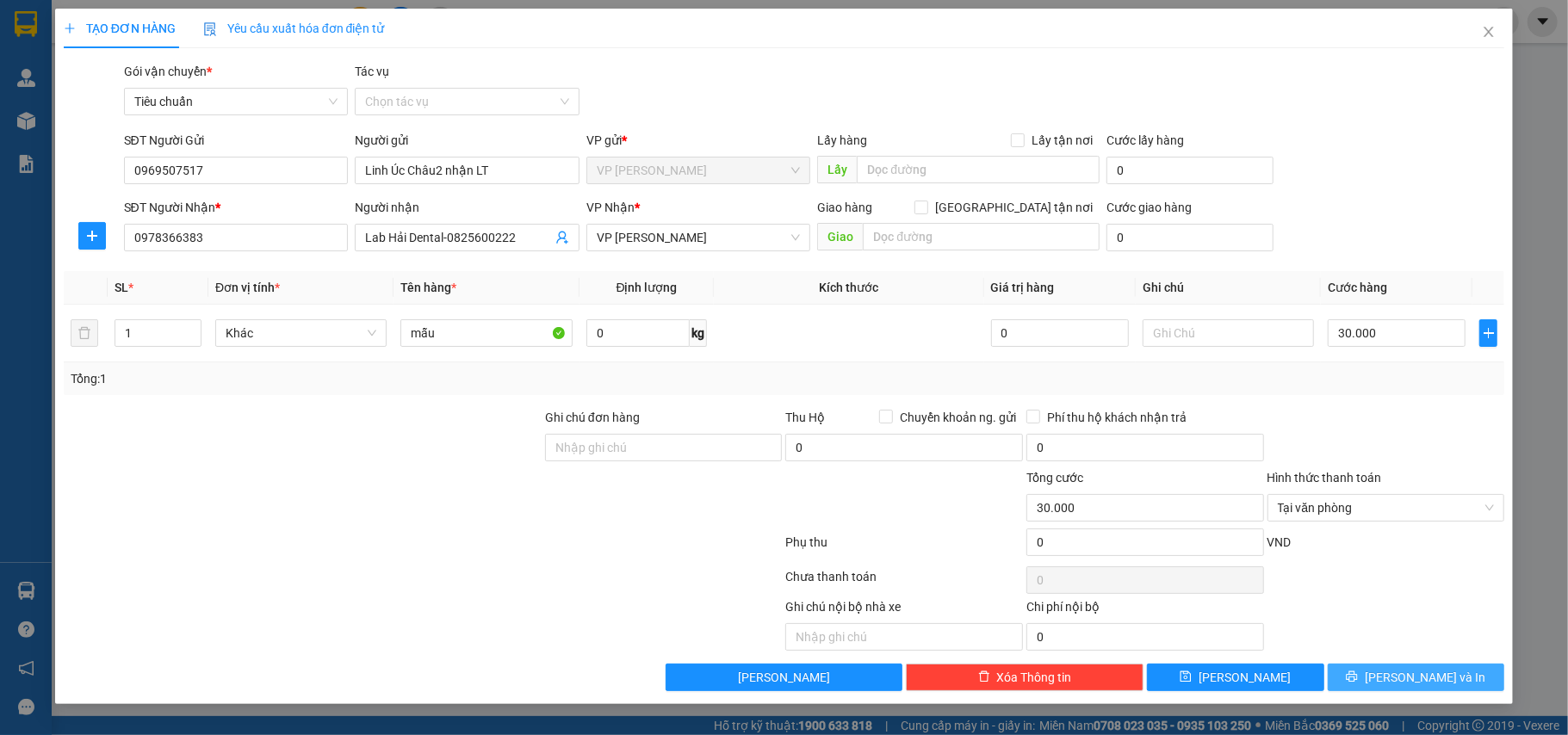
click at [1358, 679] on icon "printer" at bounding box center [1352, 677] width 11 height 11
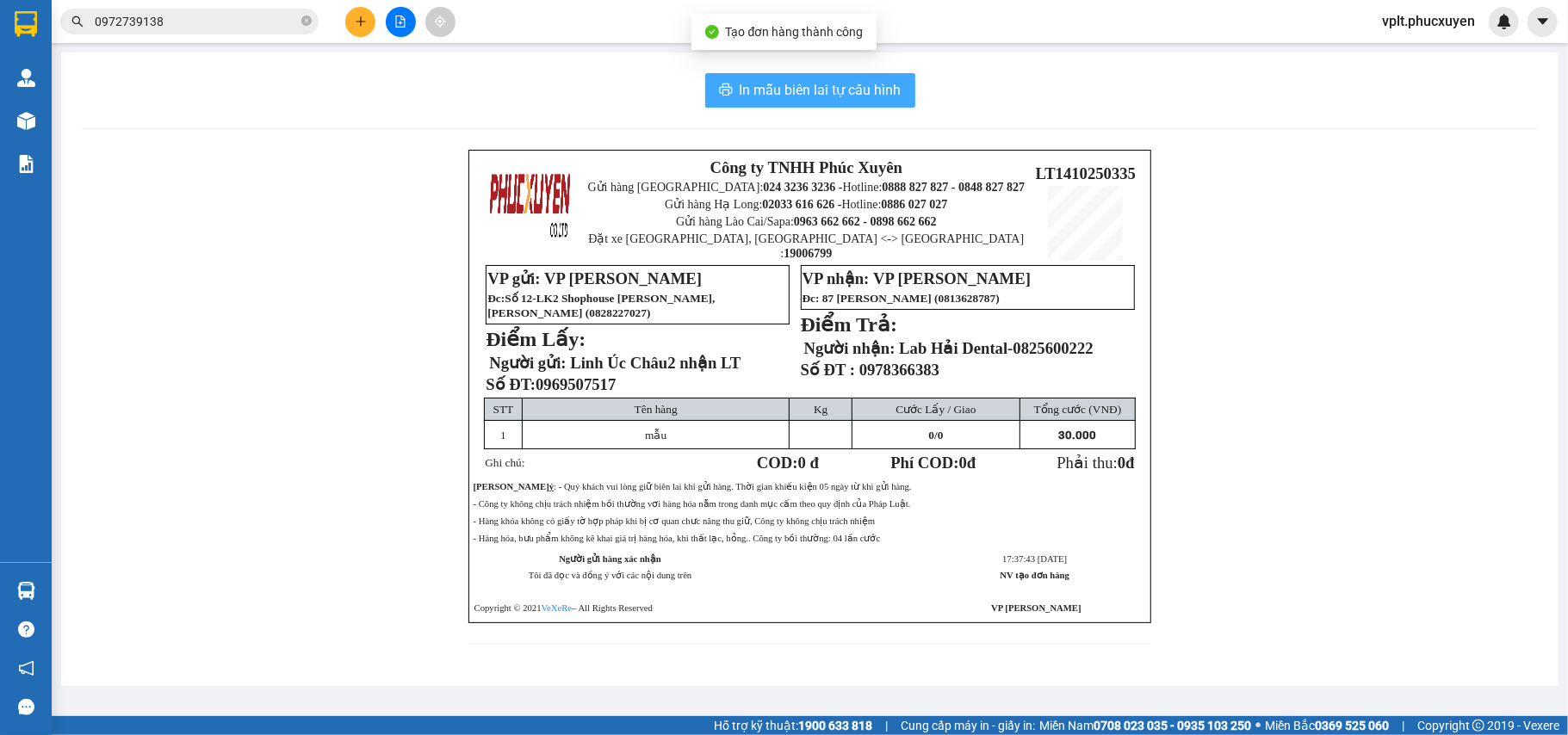
click at [826, 83] on span "In mẫu biên lai tự cấu hình" at bounding box center [820, 90] width 162 height 22
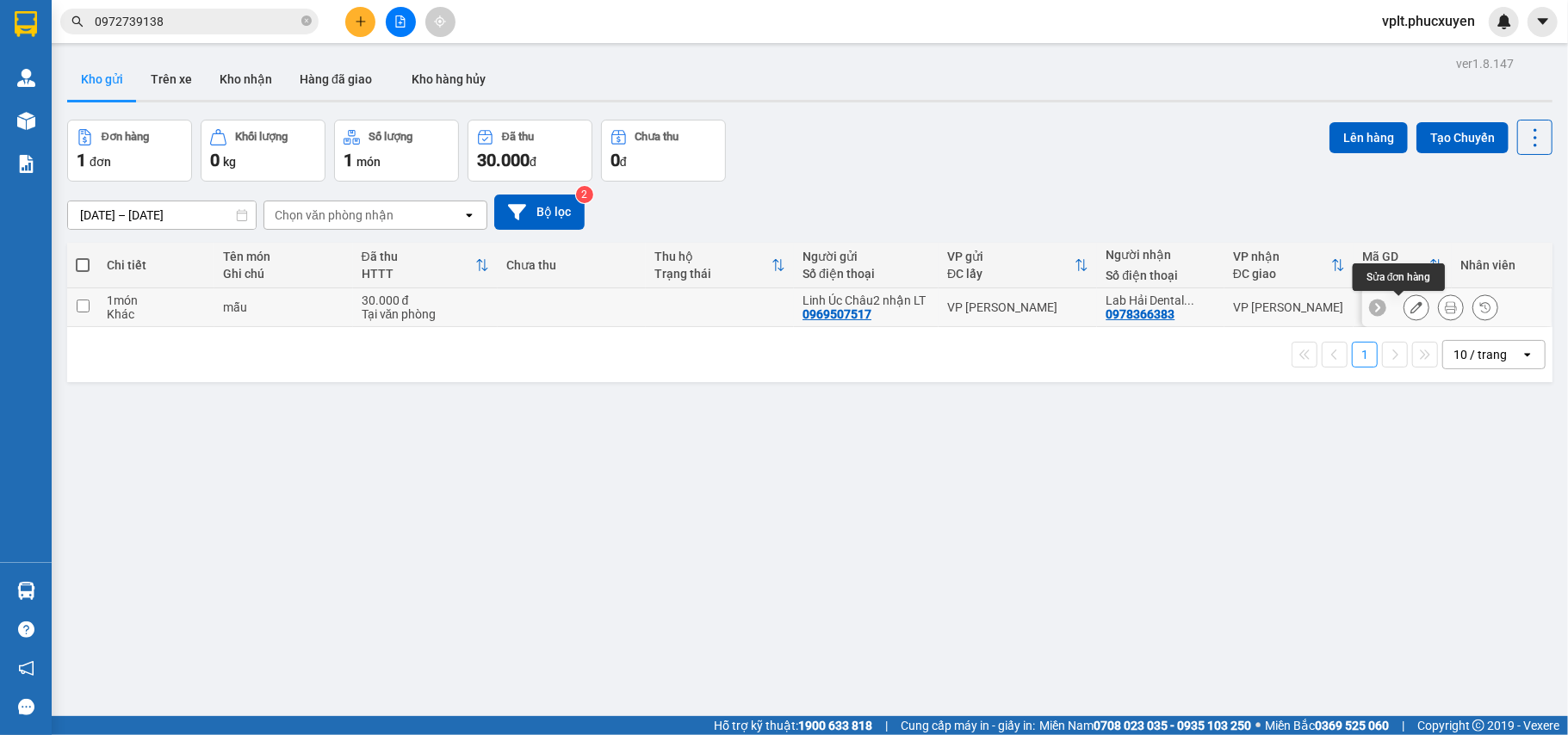
click at [1410, 309] on icon at bounding box center [1415, 307] width 12 height 12
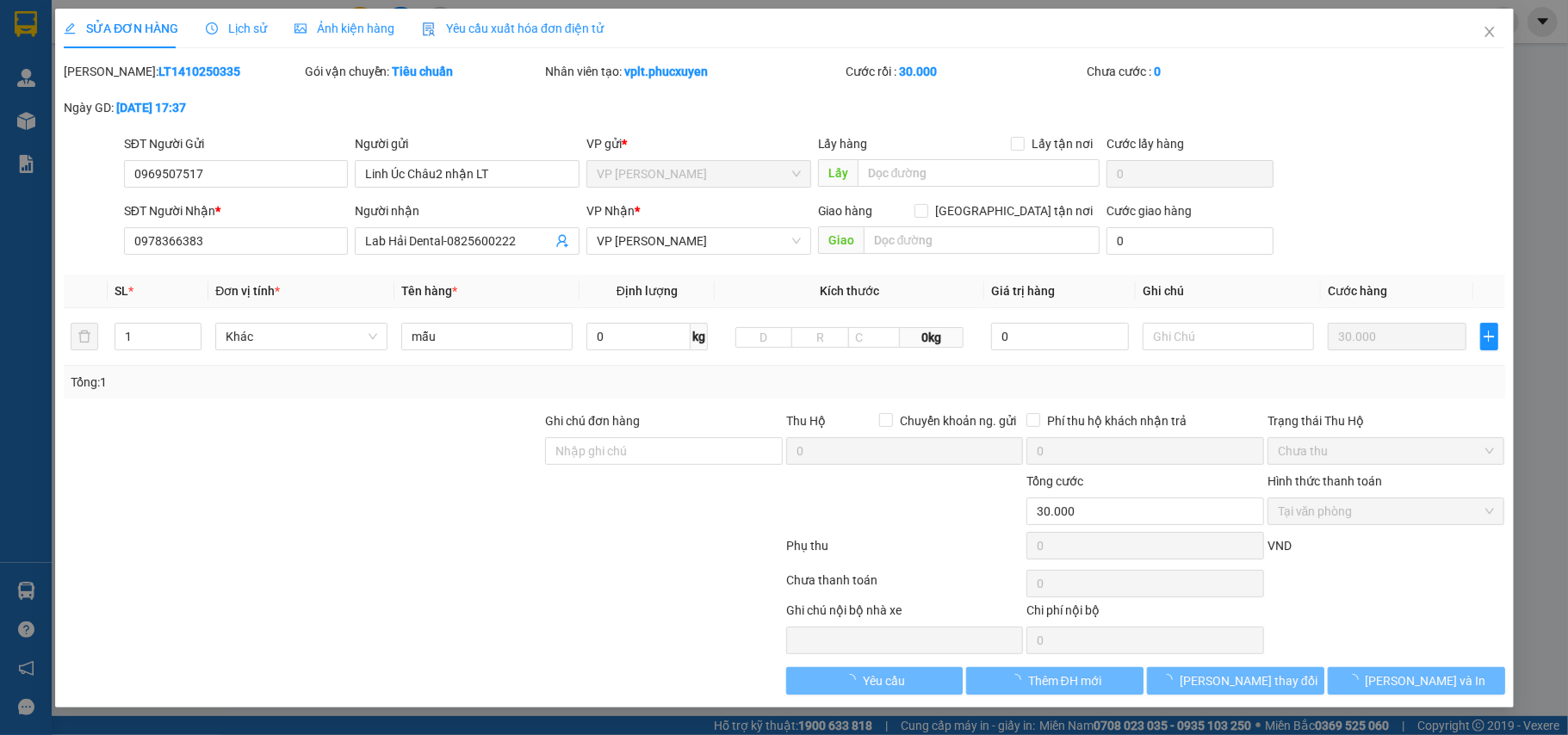
type input "0969507517"
type input "Linh Úc Châu2 nhận LT"
type input "0978366383"
type input "Lab Hải Dental-0825600222"
type input "0"
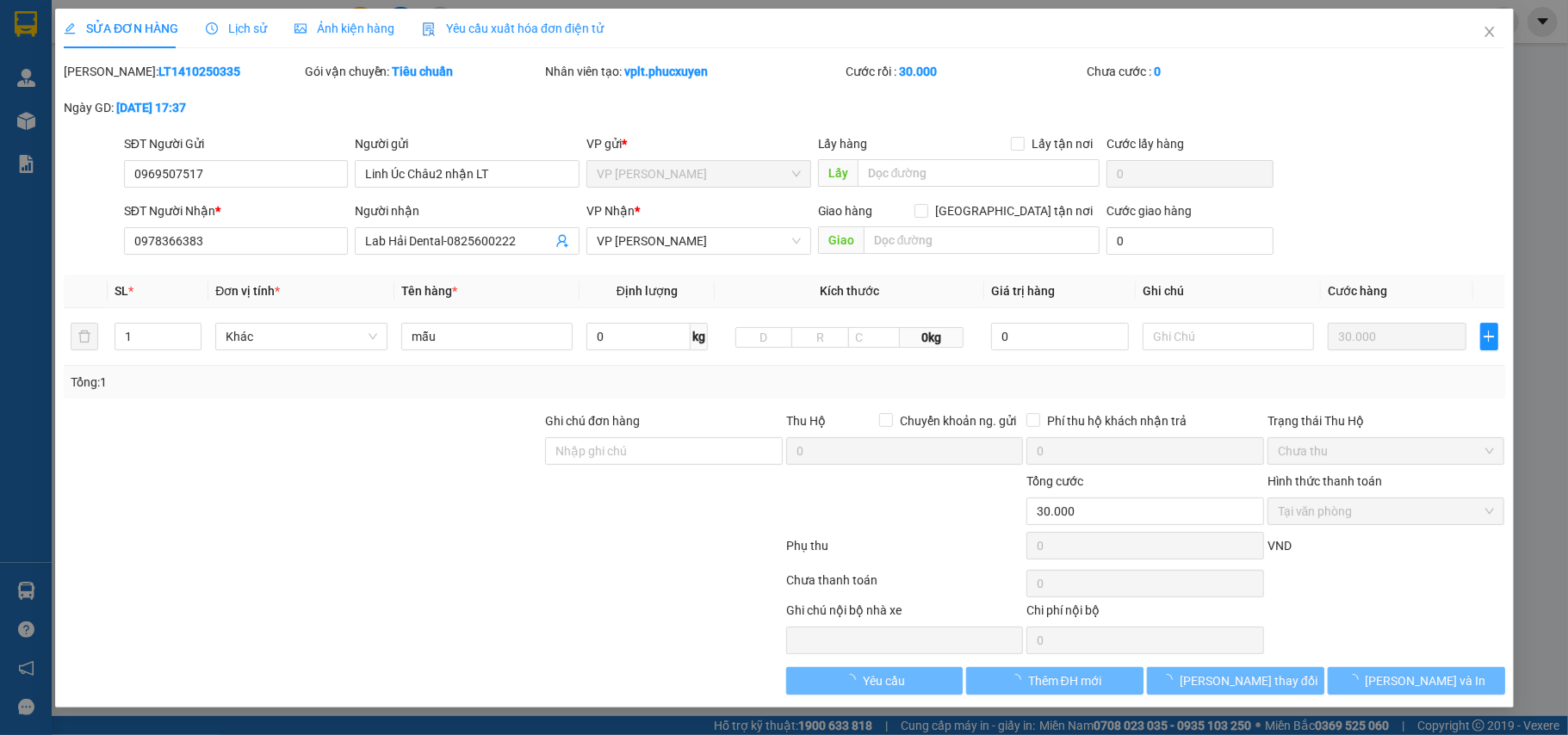
type input "30.000"
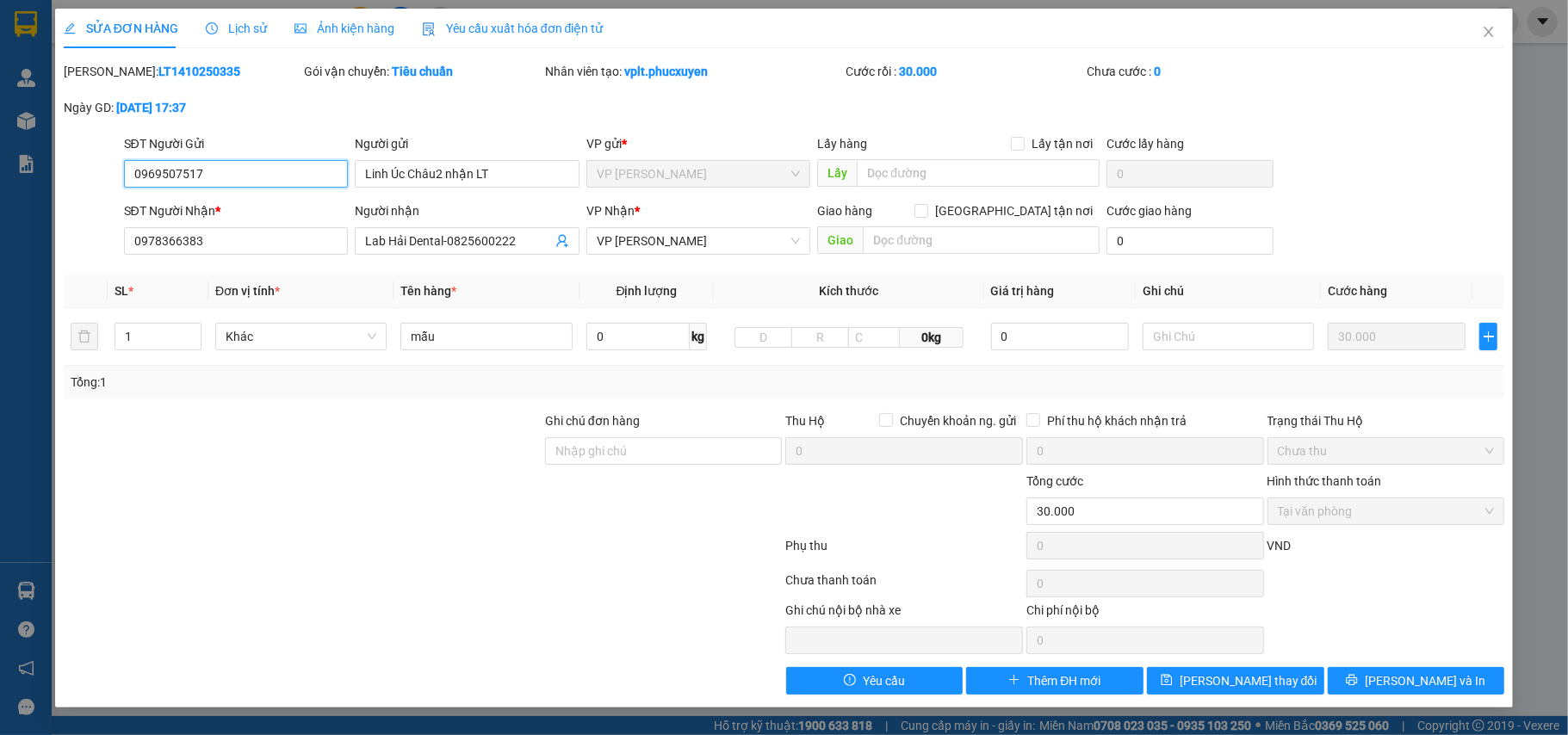
drag, startPoint x: 274, startPoint y: 169, endPoint x: 107, endPoint y: 160, distance: 167.2
click at [107, 160] on div "SĐT Người Gửi 0969507517 0969507517 Người gửi Linh Úc Châu2 nhận LT VP gửi * VP…" at bounding box center [784, 164] width 1445 height 60
click at [246, 170] on input "0354664442" at bounding box center [237, 173] width 225 height 27
click at [258, 175] on input "0354664443" at bounding box center [237, 173] width 225 height 27
type input "0354664443"
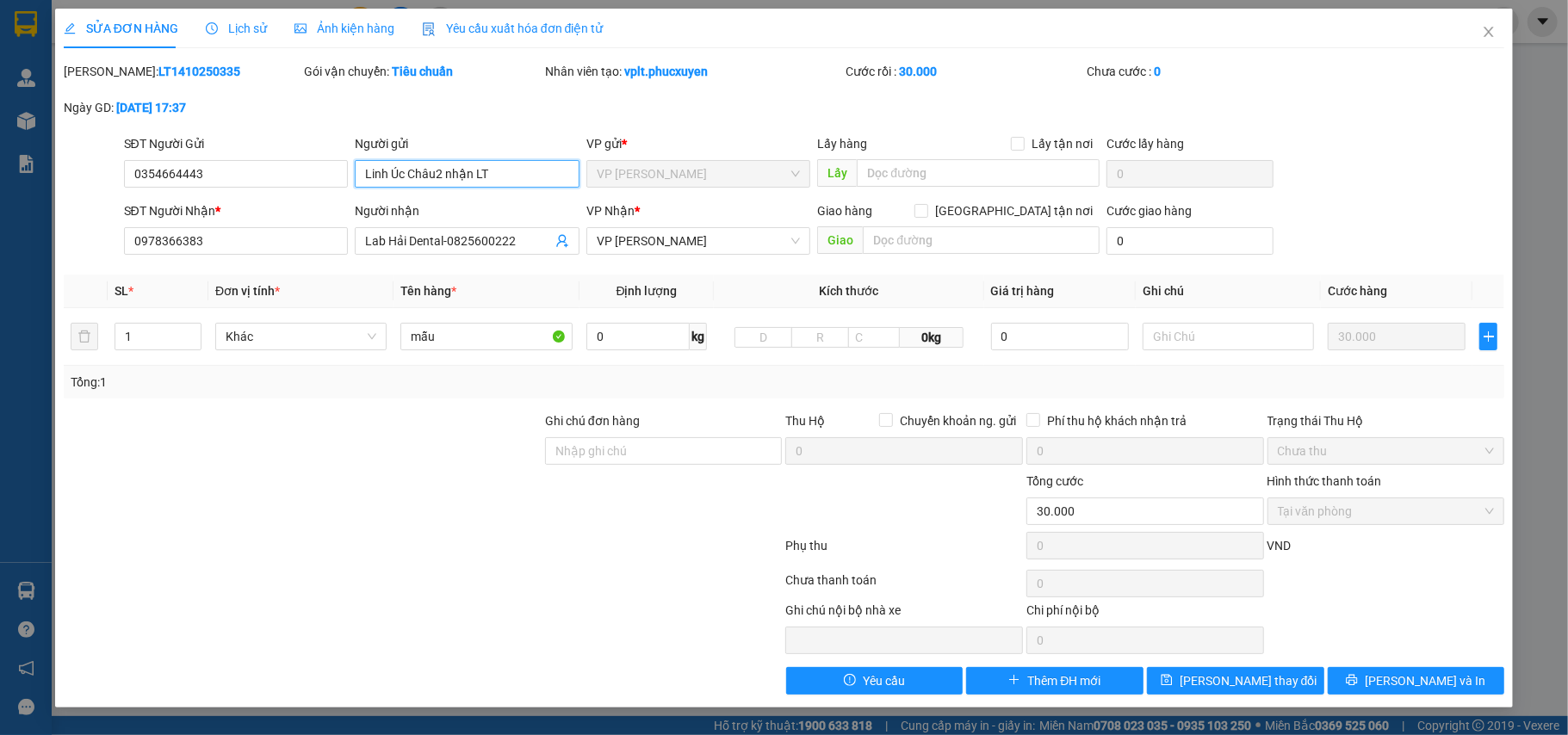
click at [504, 175] on input "Linh Úc Châu2 nhận LT" at bounding box center [467, 173] width 225 height 27
drag, startPoint x: 520, startPoint y: 177, endPoint x: 338, endPoint y: 181, distance: 182.0
click at [338, 181] on div "SĐT Người Gửi 0354664443 Người gửi Linh Úc Châu2 nhận LT VP gửi * VP Loong Toòn…" at bounding box center [815, 164] width 1388 height 60
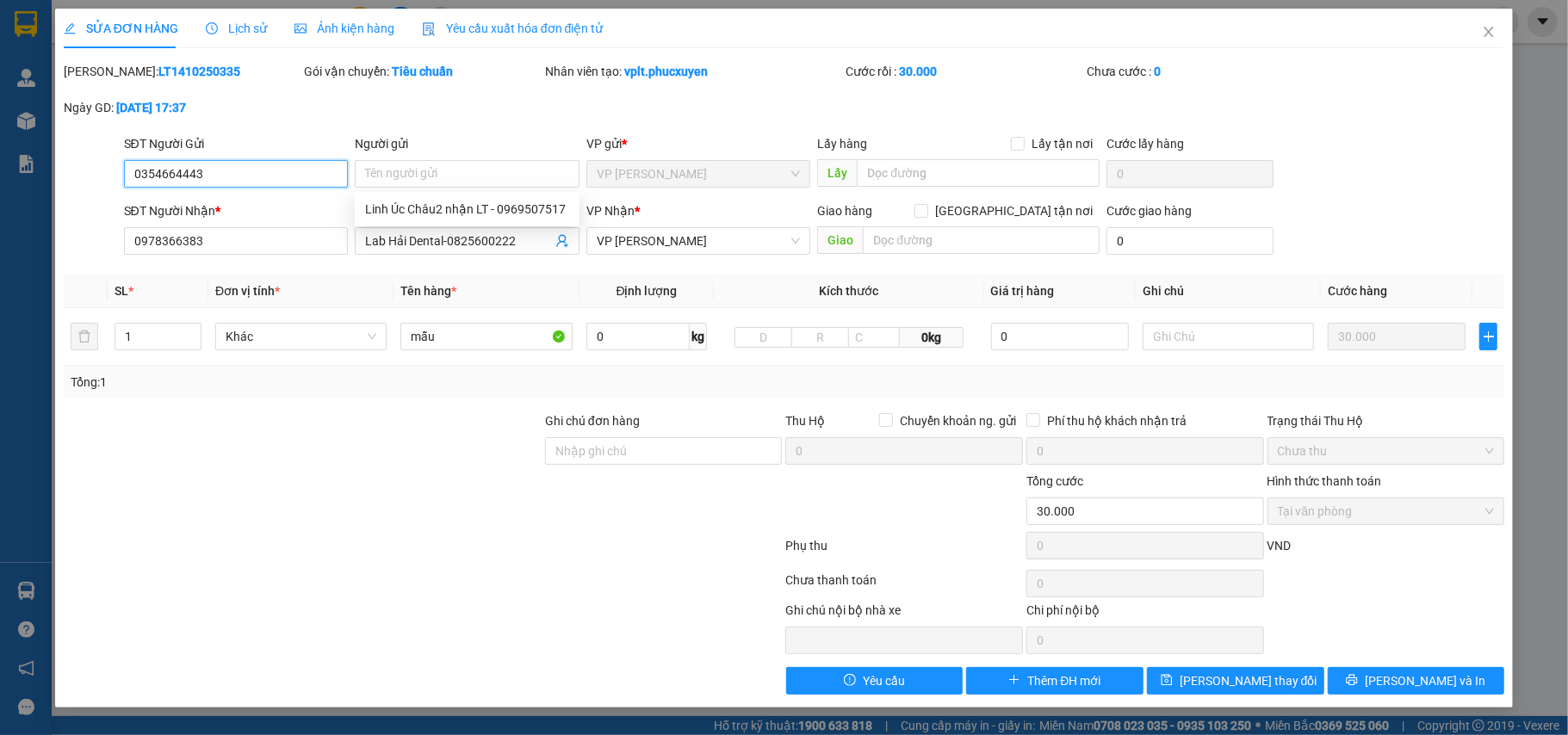
click at [234, 173] on input "0354664443" at bounding box center [237, 173] width 225 height 27
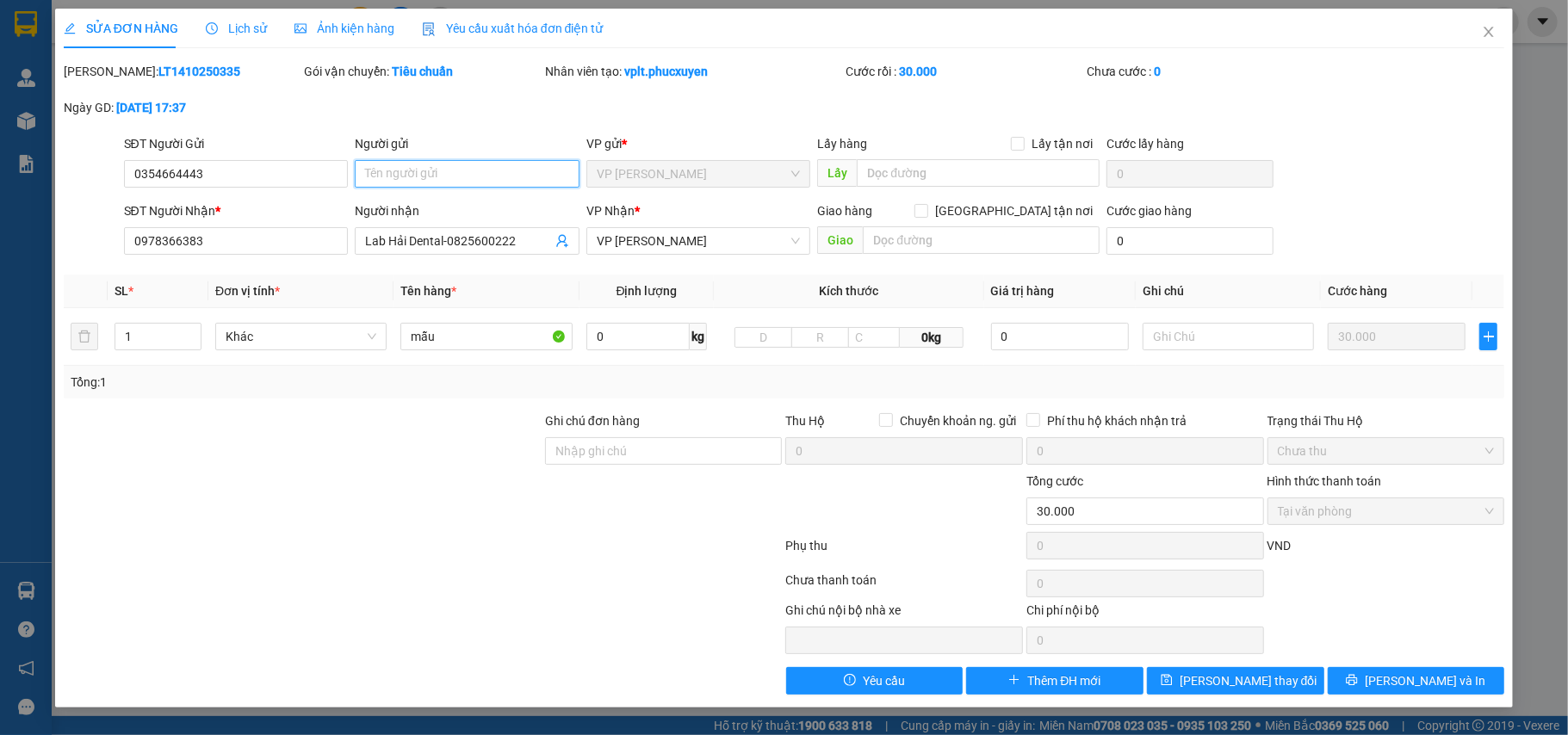
click at [372, 173] on input "Người gửi" at bounding box center [467, 173] width 225 height 27
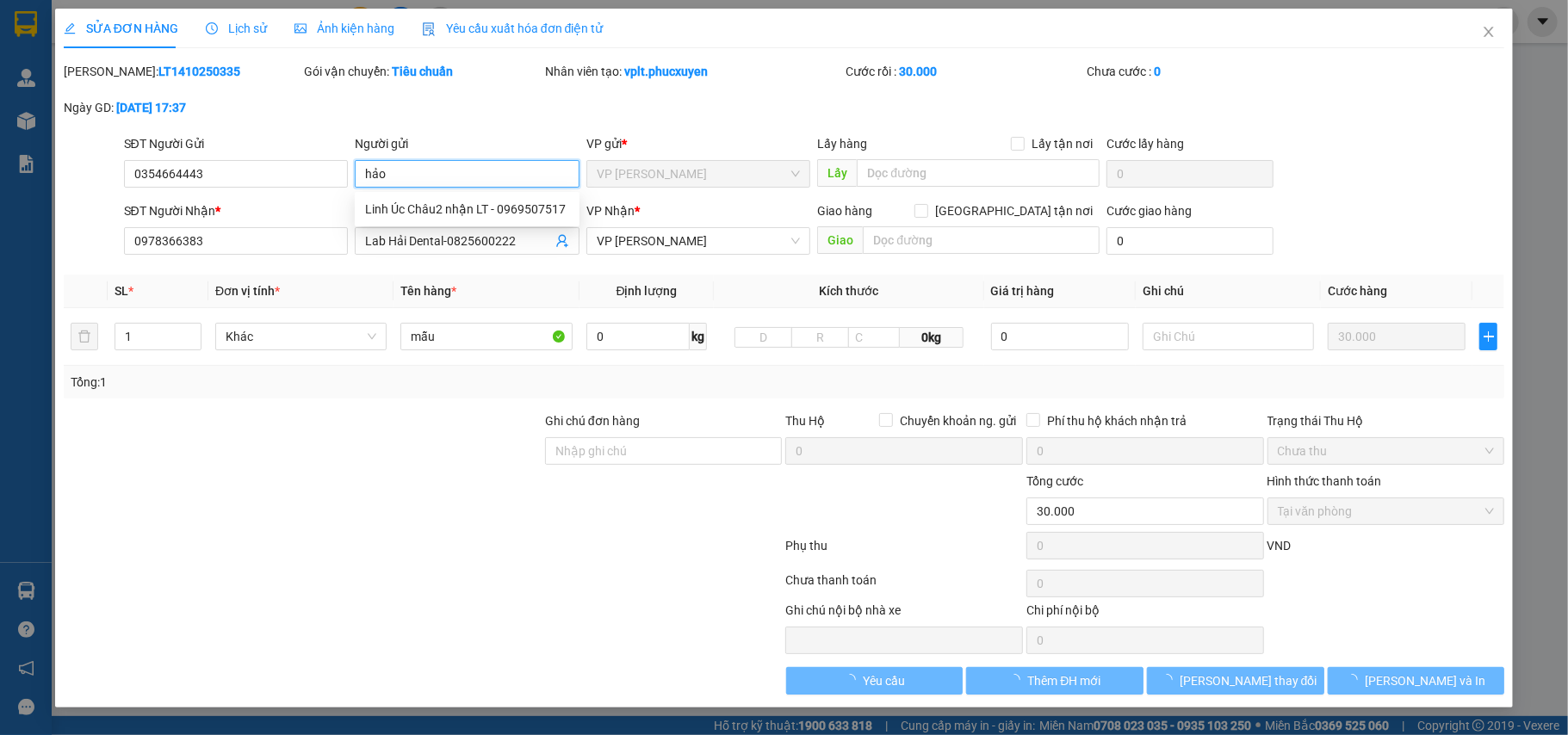
click at [405, 173] on input "hảo" at bounding box center [467, 173] width 225 height 27
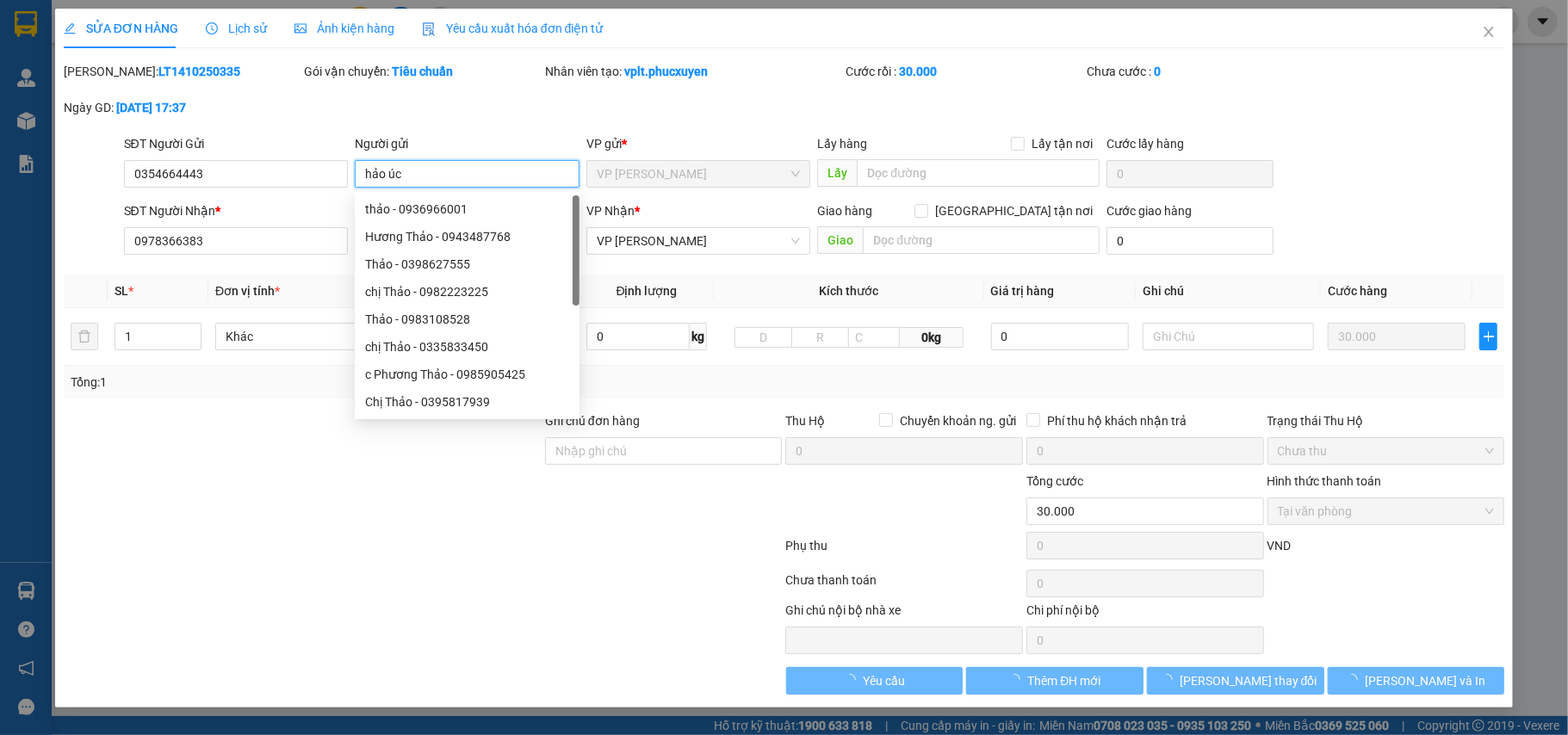
click at [467, 173] on input "hảo úc" at bounding box center [467, 173] width 225 height 27
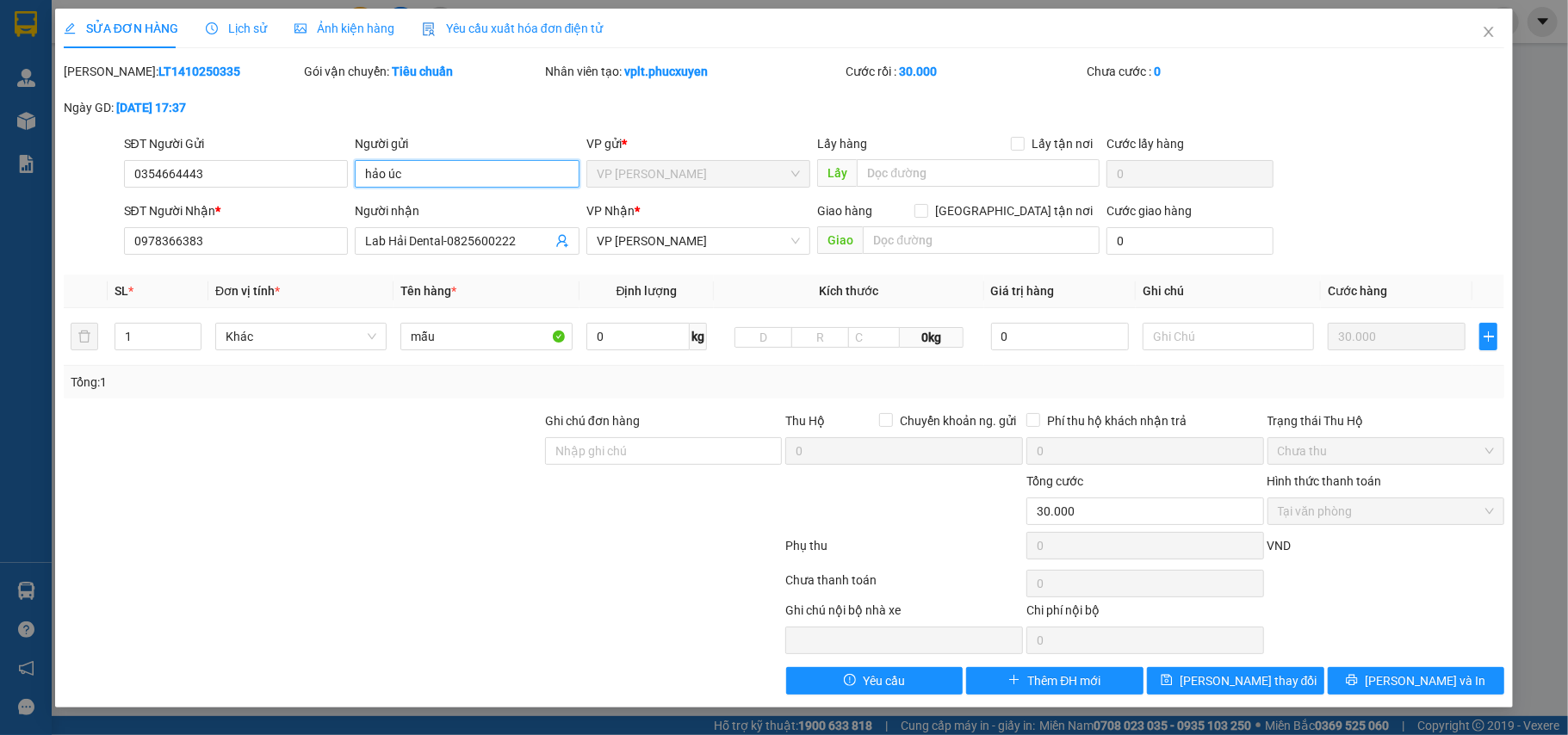
click at [467, 173] on input "hảo úc" at bounding box center [467, 173] width 225 height 27
type input "hảo úc"
click at [234, 179] on input "0354664443" at bounding box center [237, 173] width 225 height 27
click at [562, 184] on input "hảo úc" at bounding box center [467, 173] width 225 height 27
drag, startPoint x: 483, startPoint y: 183, endPoint x: 339, endPoint y: 181, distance: 144.0
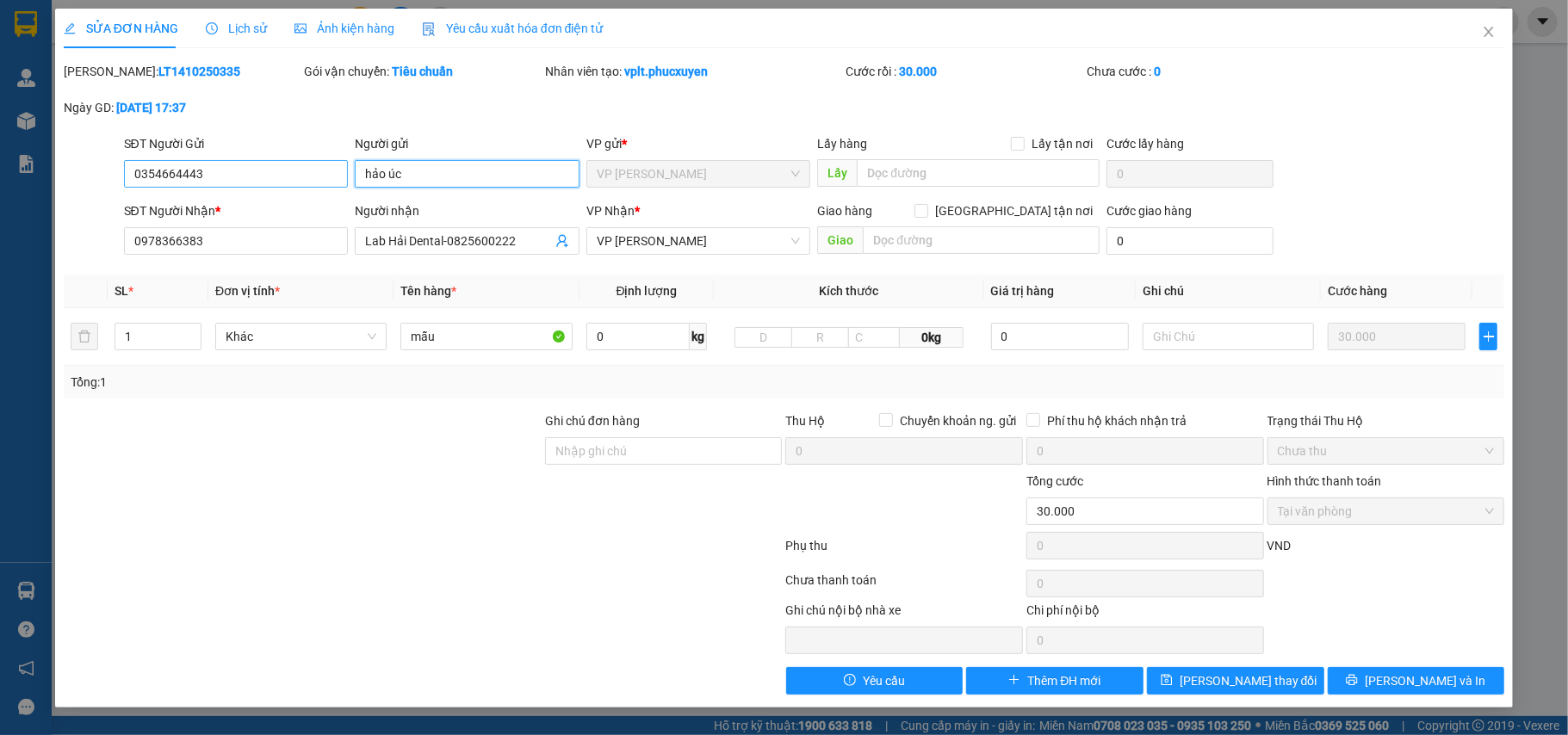
click at [339, 181] on div "SĐT Người Gửi 0354664443 Người gửi hảo úc hảo úc VP gửi * VP Loong Toòng Lấy hà…" at bounding box center [815, 164] width 1388 height 60
click at [415, 173] on input "Người gửi" at bounding box center [467, 173] width 225 height 27
click at [426, 167] on input "hảo úc" at bounding box center [467, 173] width 225 height 27
click at [430, 173] on input "hảo úc" at bounding box center [467, 173] width 225 height 27
click at [422, 171] on input "hảo úc" at bounding box center [467, 173] width 225 height 27
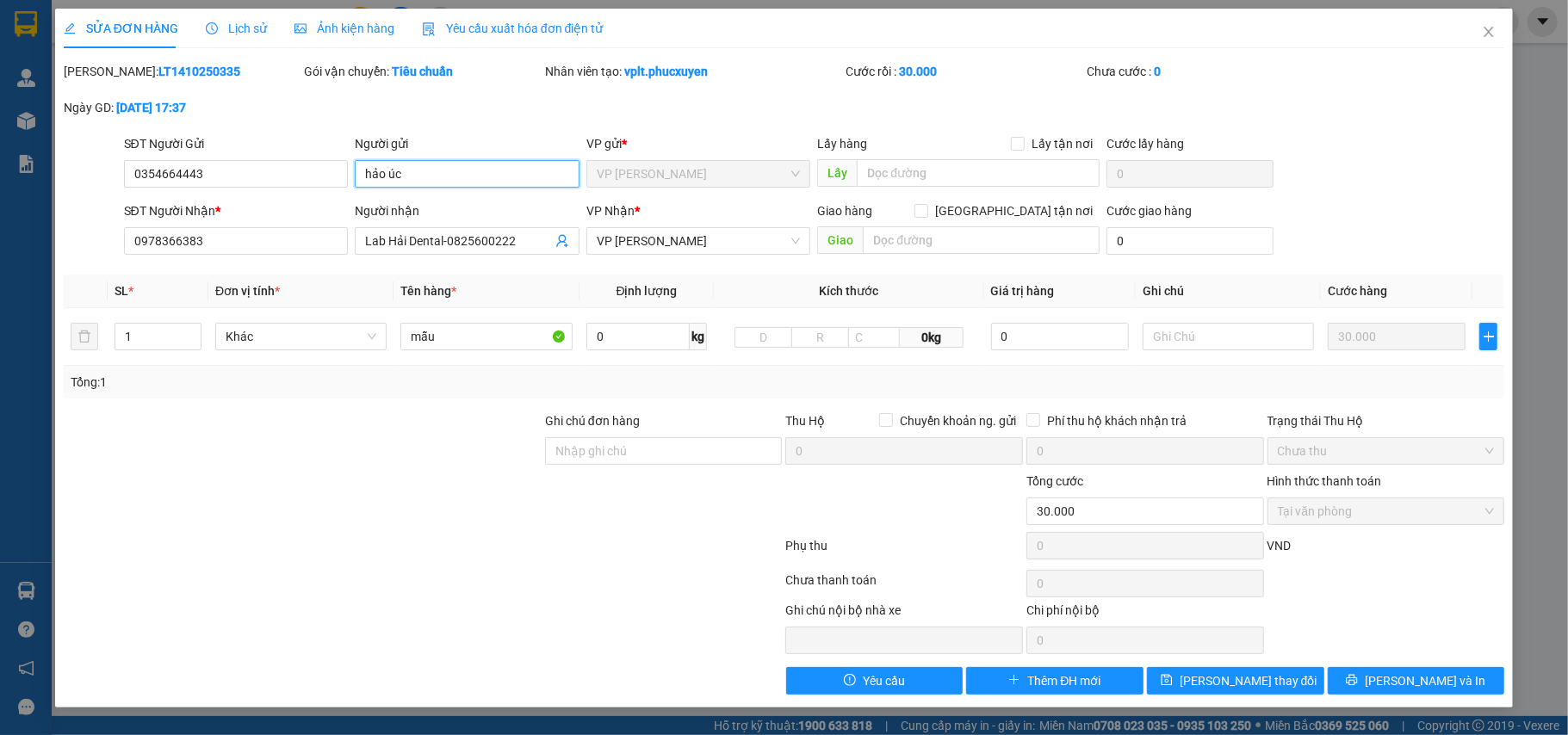
click at [427, 171] on input "hảo úc" at bounding box center [467, 173] width 225 height 27
click at [421, 163] on input "hảo úc1" at bounding box center [467, 173] width 225 height 27
click at [445, 202] on div "Hảo UC1 - 0354664443" at bounding box center [467, 209] width 204 height 19
type input "Hảo UC1"
click at [1434, 690] on span "[PERSON_NAME] và In" at bounding box center [1425, 680] width 121 height 19
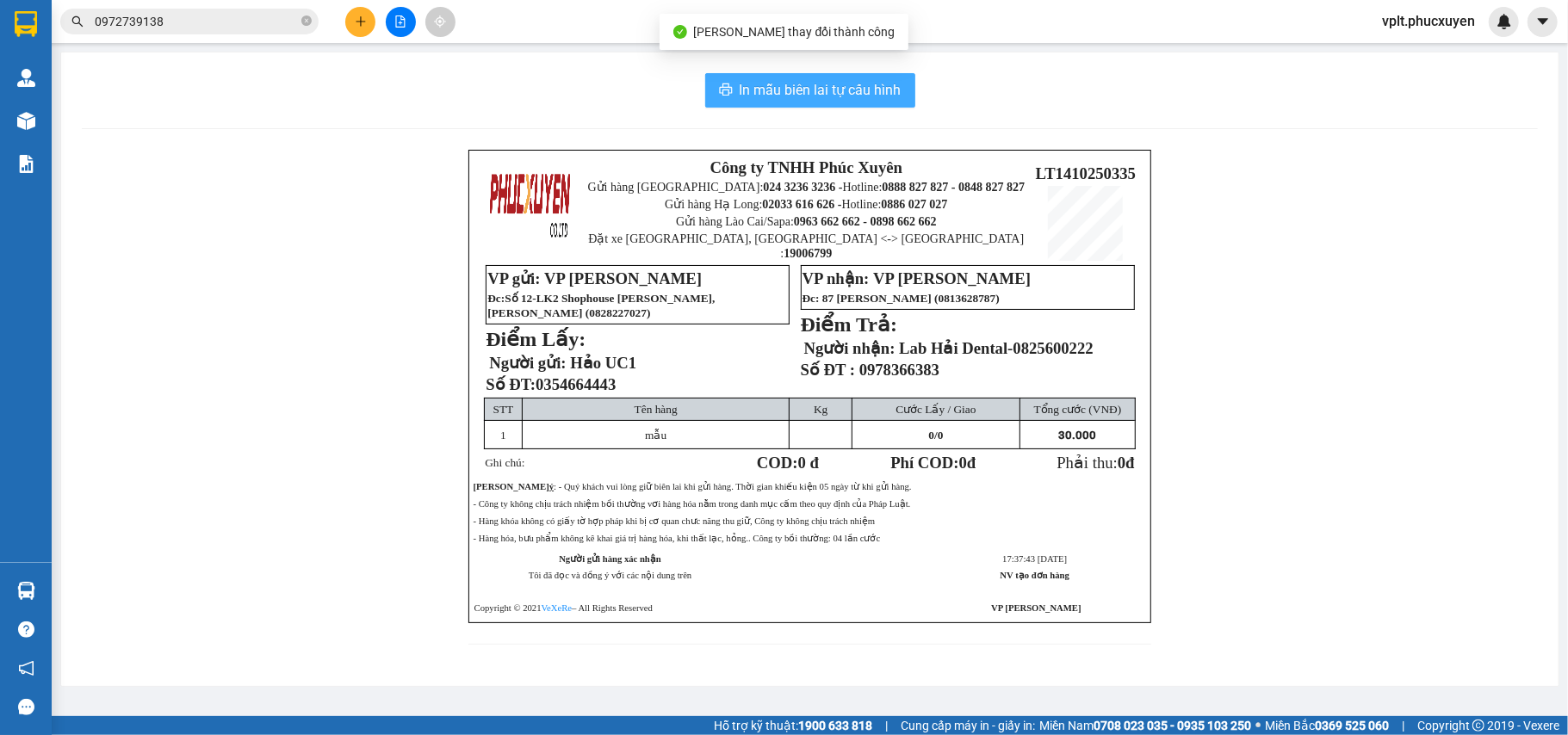
click at [795, 100] on span "In mẫu biên lai tự cấu hình" at bounding box center [820, 90] width 162 height 22
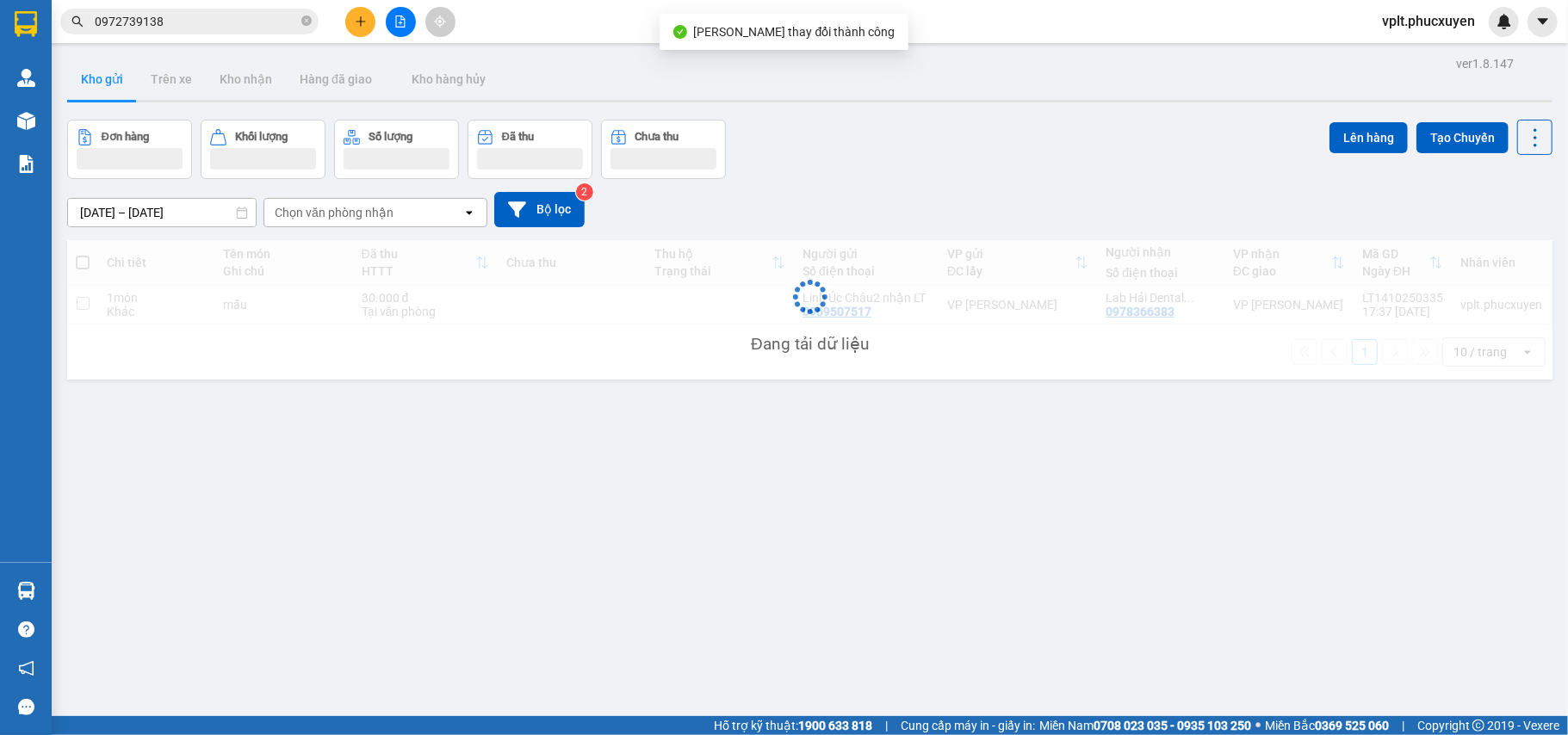
click at [821, 87] on div "Kho gửi Trên xe Kho nhận Hàng đã giao Kho hàng hủy" at bounding box center [810, 81] width 1485 height 46
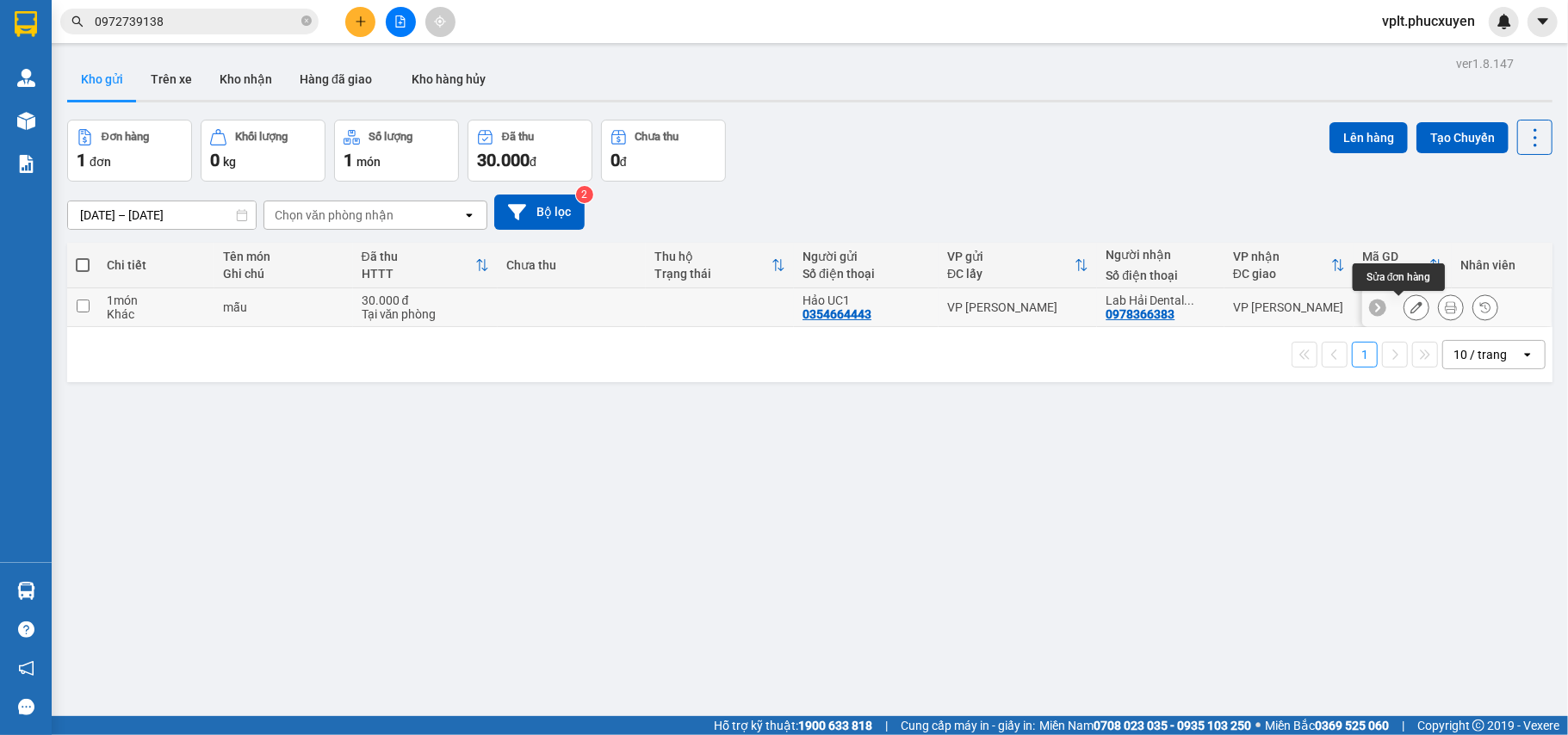
click at [1405, 301] on button at bounding box center [1416, 308] width 24 height 30
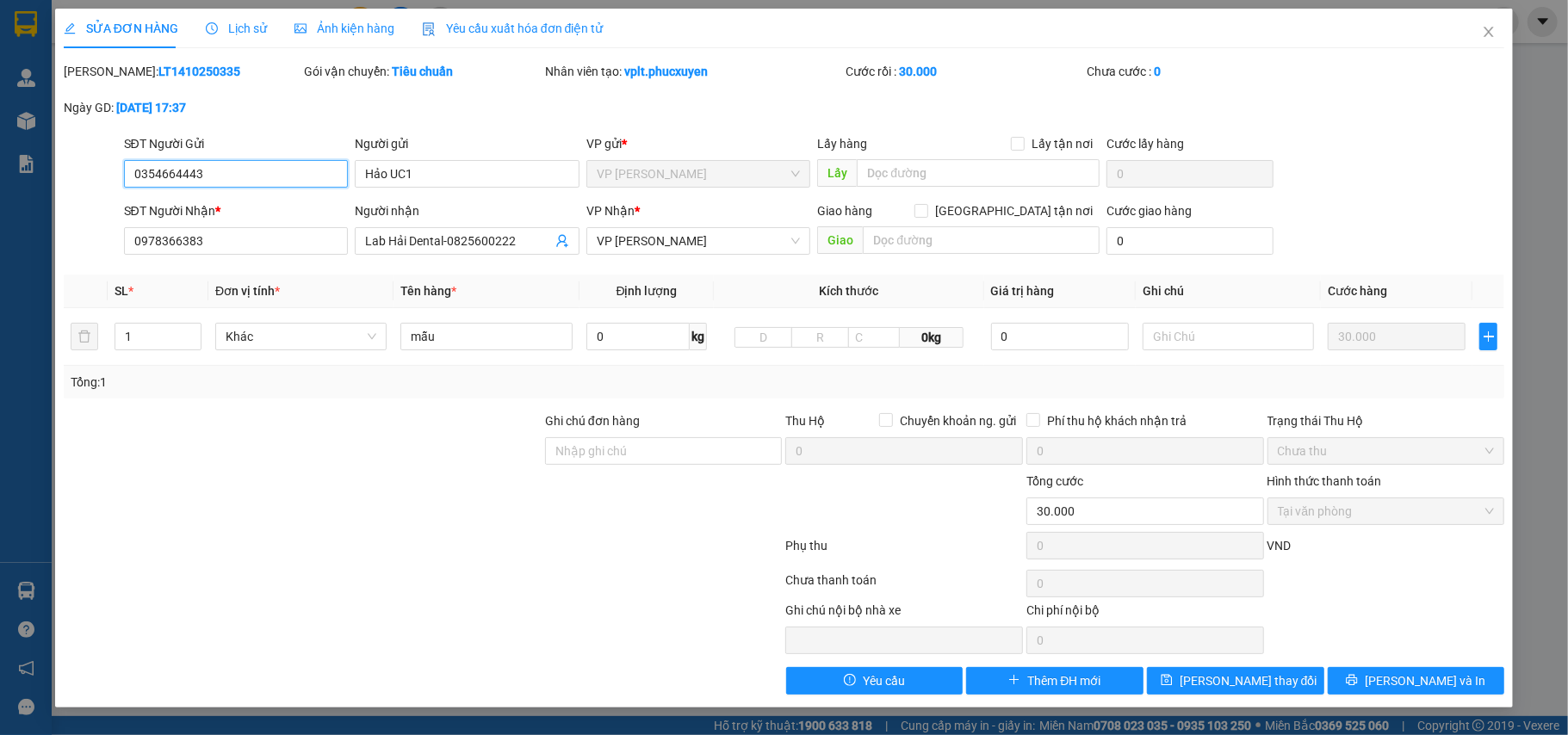
type input "0354664443"
type input "Hảo UC1"
type input "0978366383"
type input "Lab Hải Dental-0825600222"
type input "0"
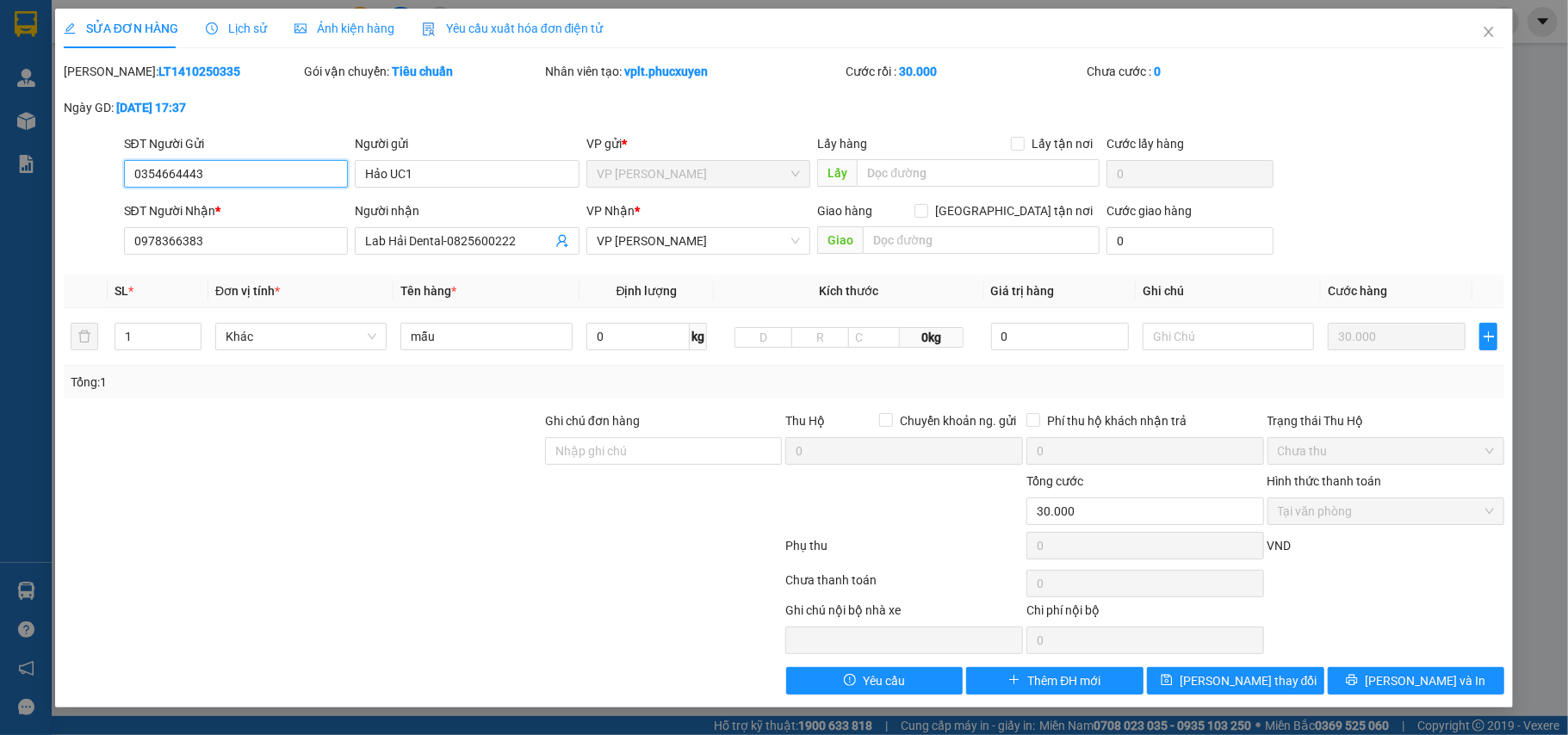
type input "30.000"
click at [1359, 678] on button "[PERSON_NAME] và In" at bounding box center [1416, 681] width 177 height 27
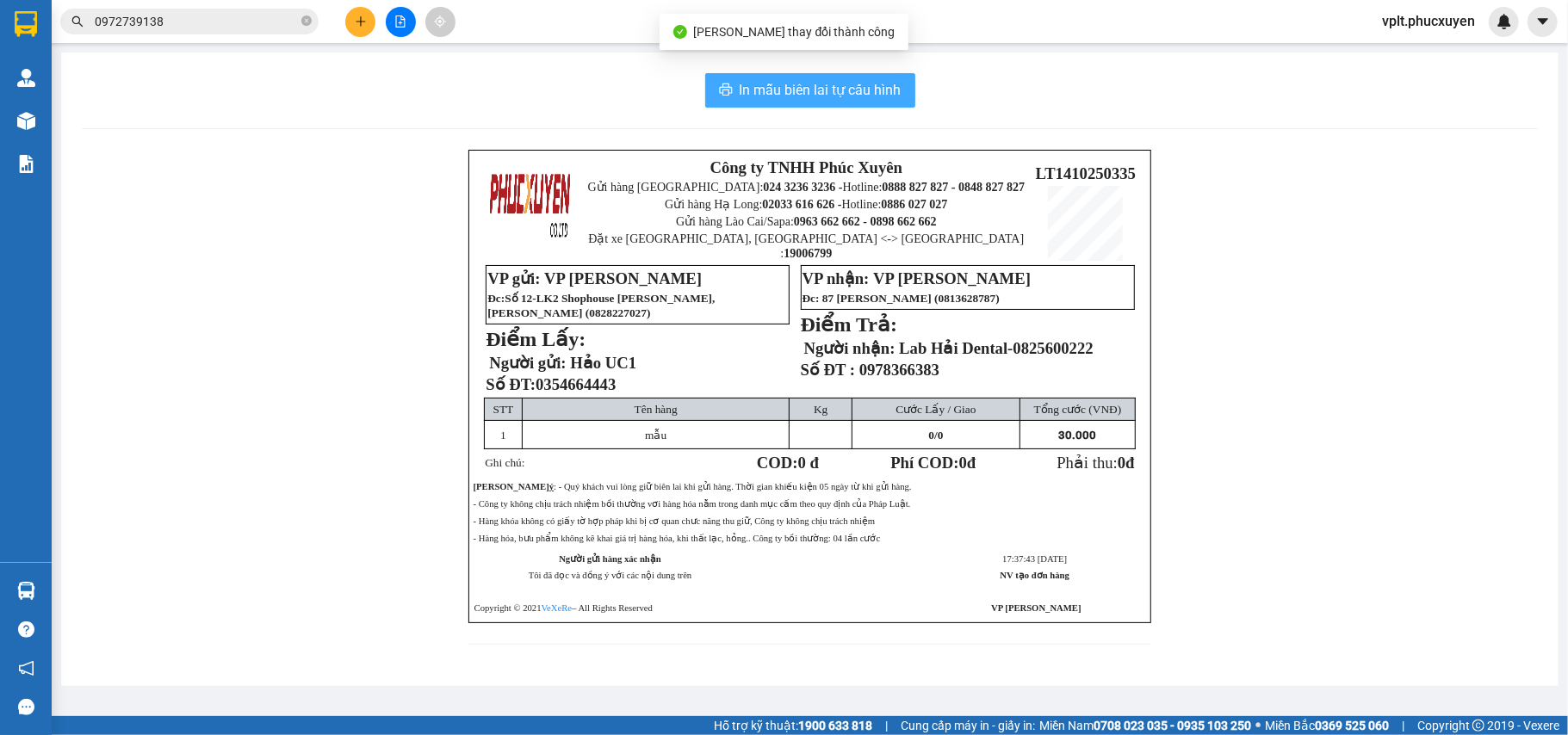
click at [824, 88] on span "In mẫu biên lai tự cấu hình" at bounding box center [820, 90] width 162 height 22
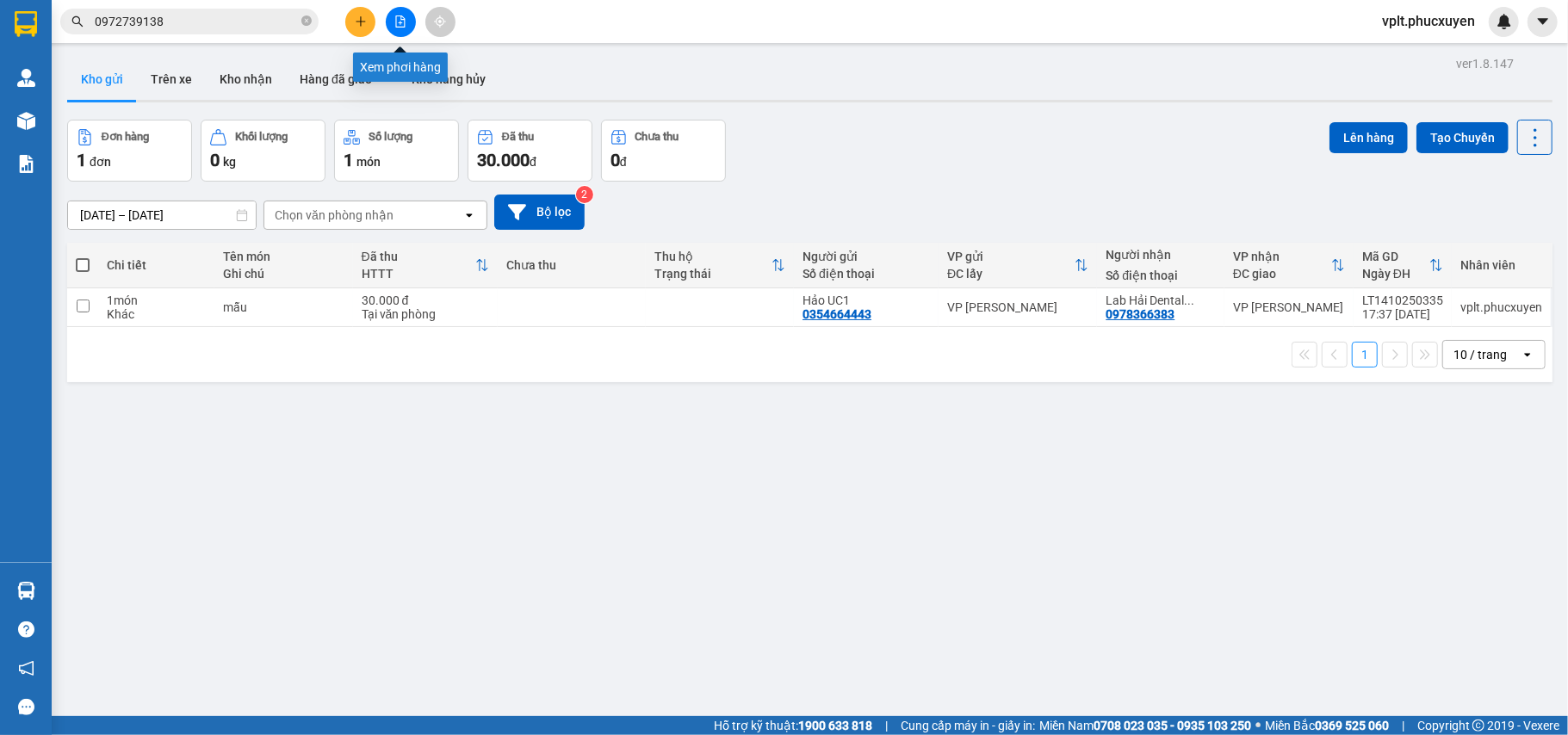
click at [395, 21] on icon "file-add" at bounding box center [400, 21] width 12 height 12
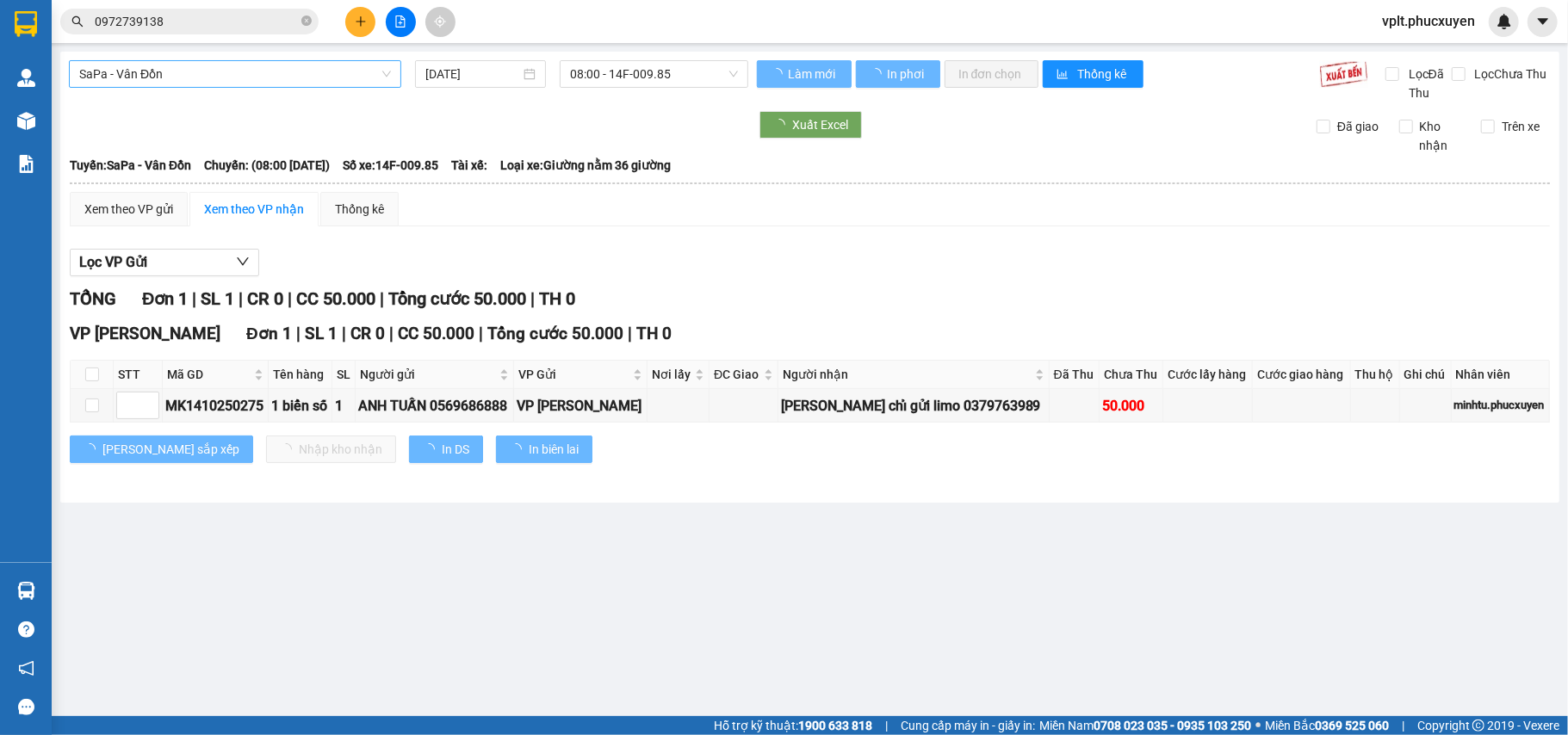
click at [324, 68] on span "SaPa - Vân Đồn" at bounding box center [235, 74] width 311 height 26
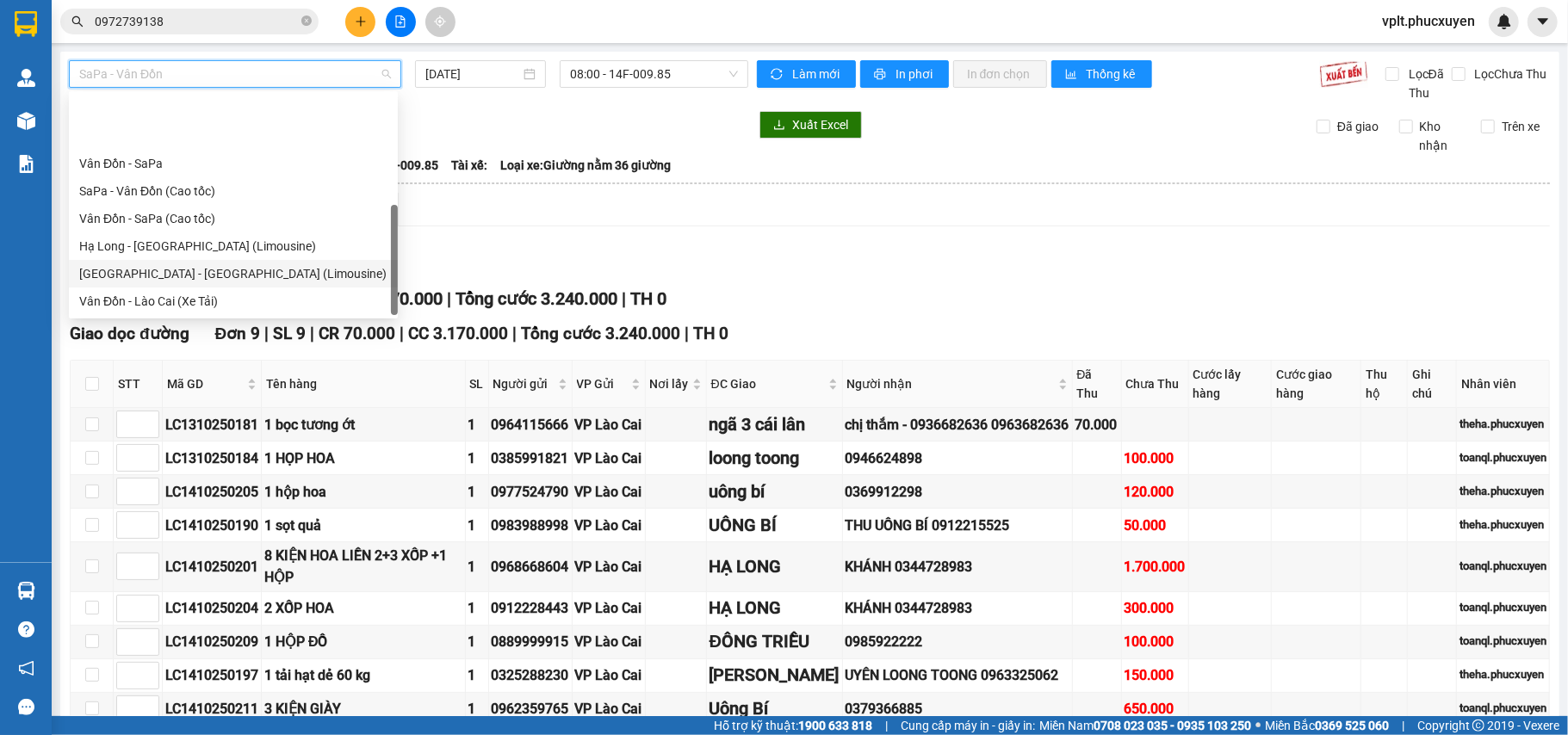
scroll to position [83, 0]
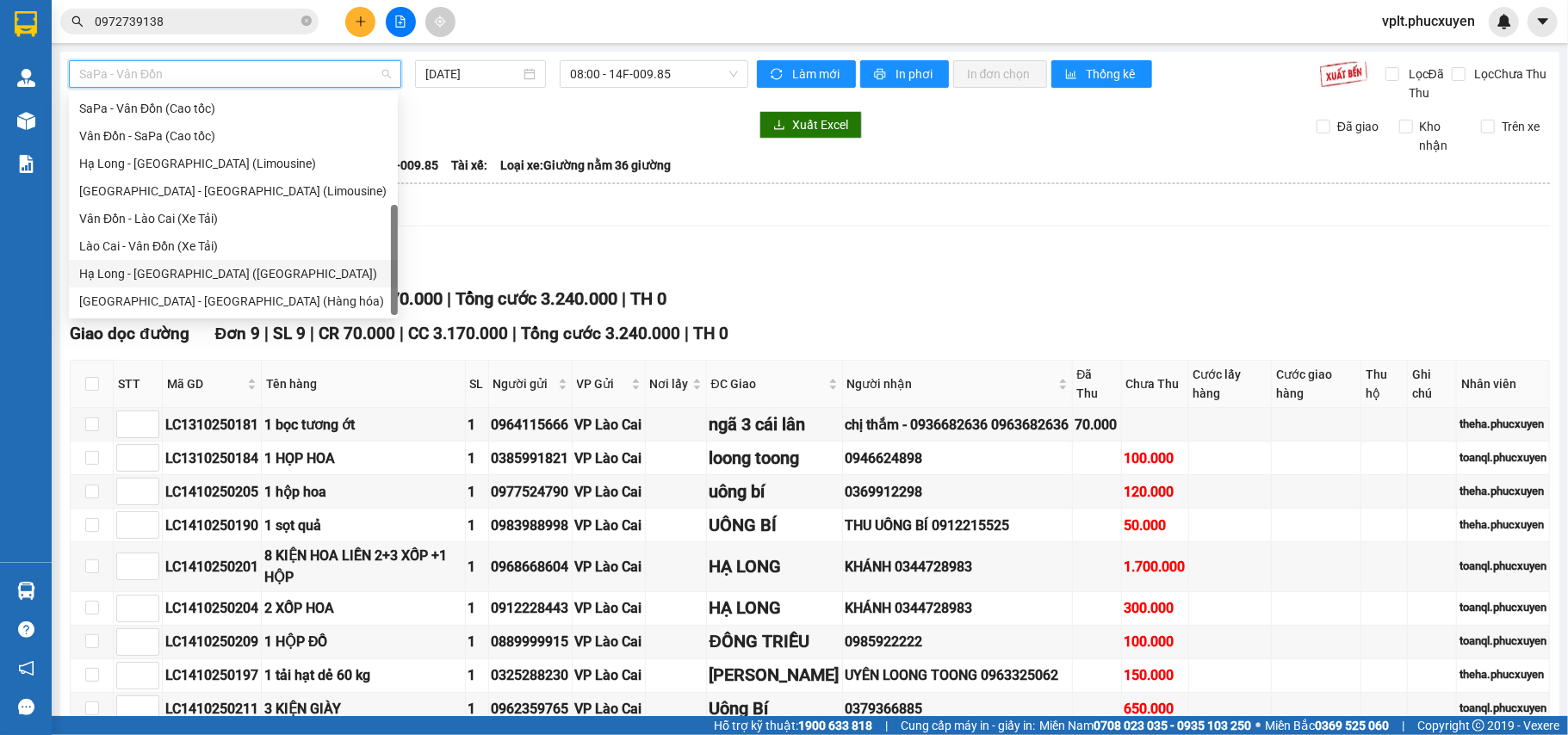
click at [229, 266] on div "Hạ Long - [GEOGRAPHIC_DATA] ([GEOGRAPHIC_DATA])" at bounding box center [234, 273] width 309 height 19
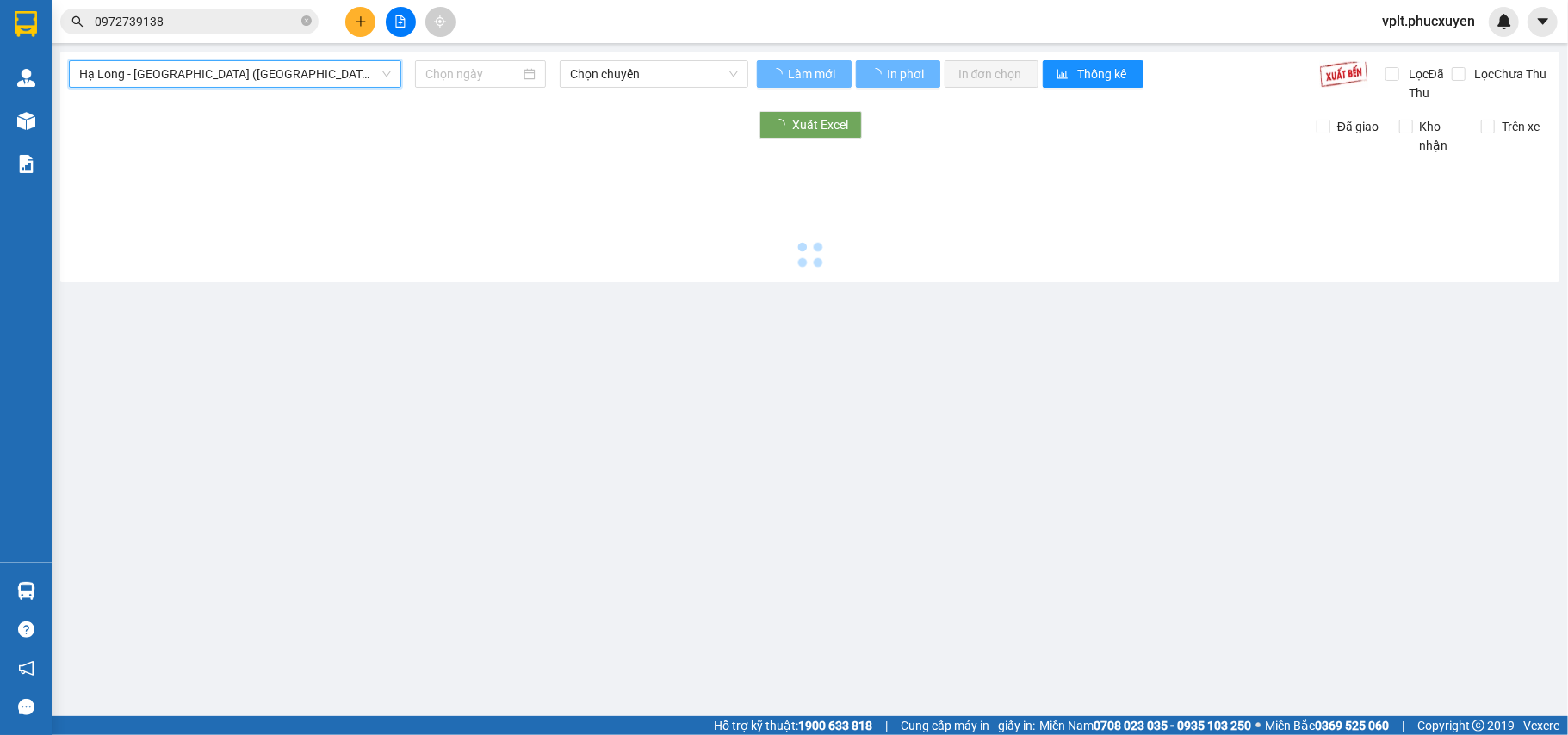
type input "[DATE]"
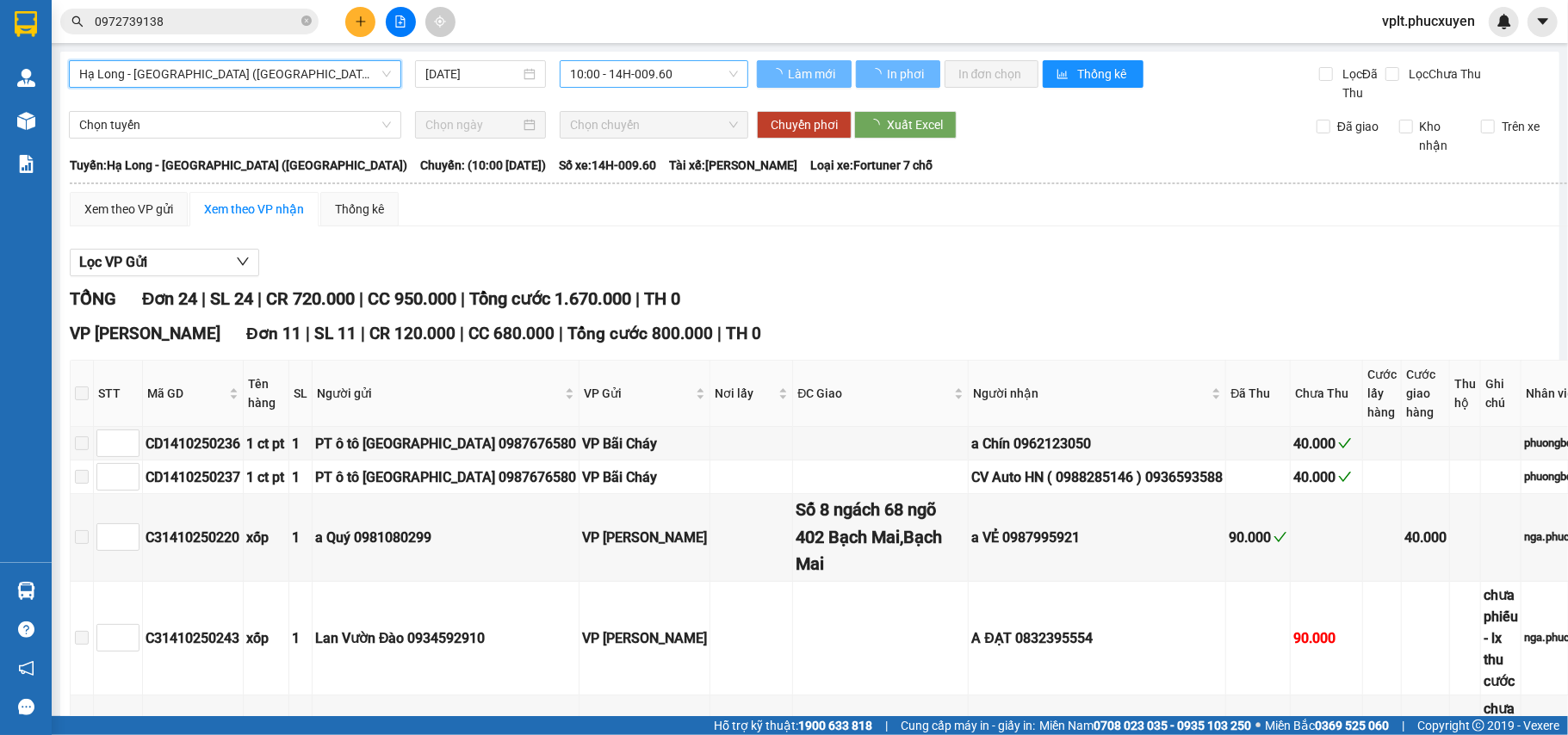
click at [605, 72] on span "10:00 - 14H-009.60" at bounding box center [654, 74] width 168 height 26
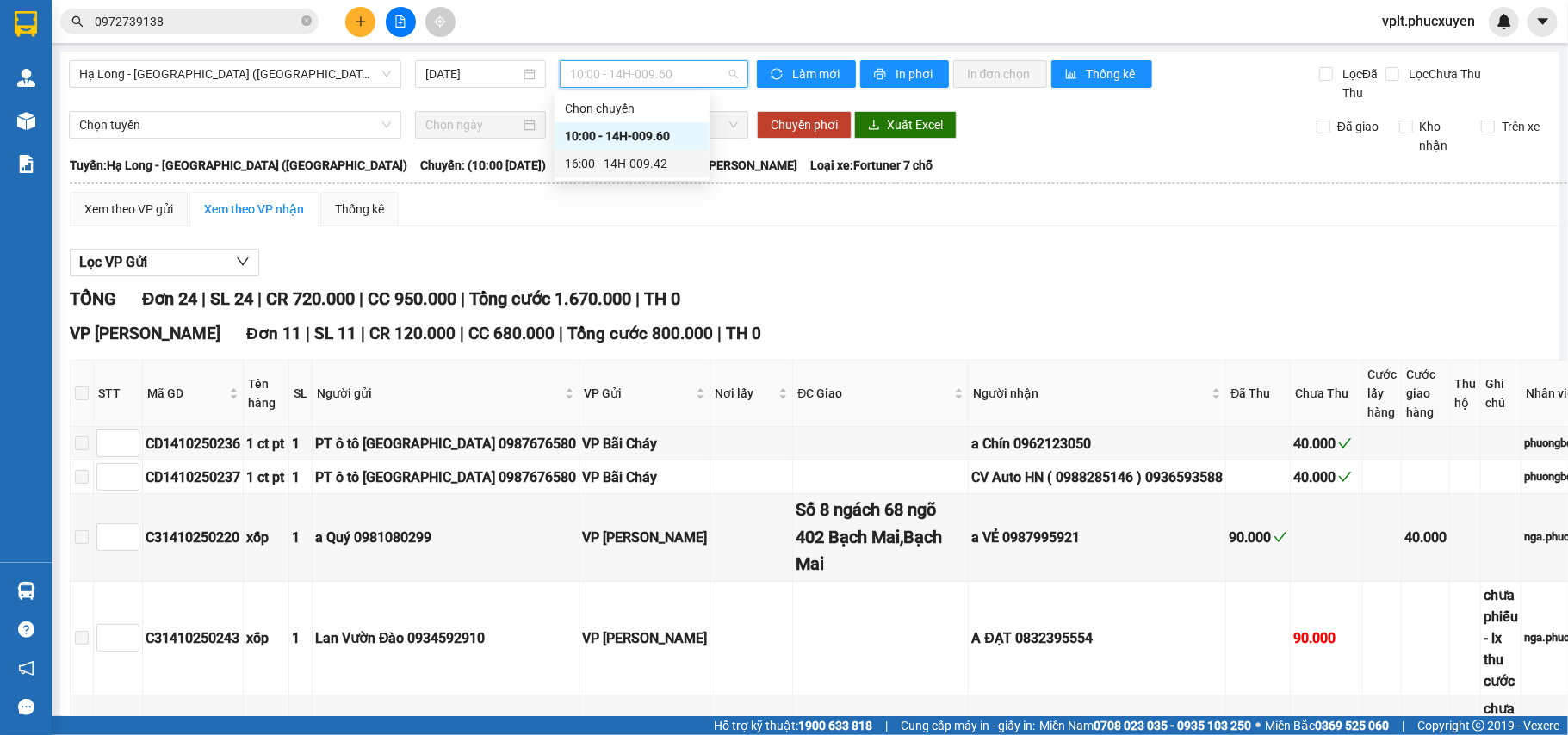
click at [610, 159] on div "16:00 - 14H-009.42" at bounding box center [632, 163] width 134 height 19
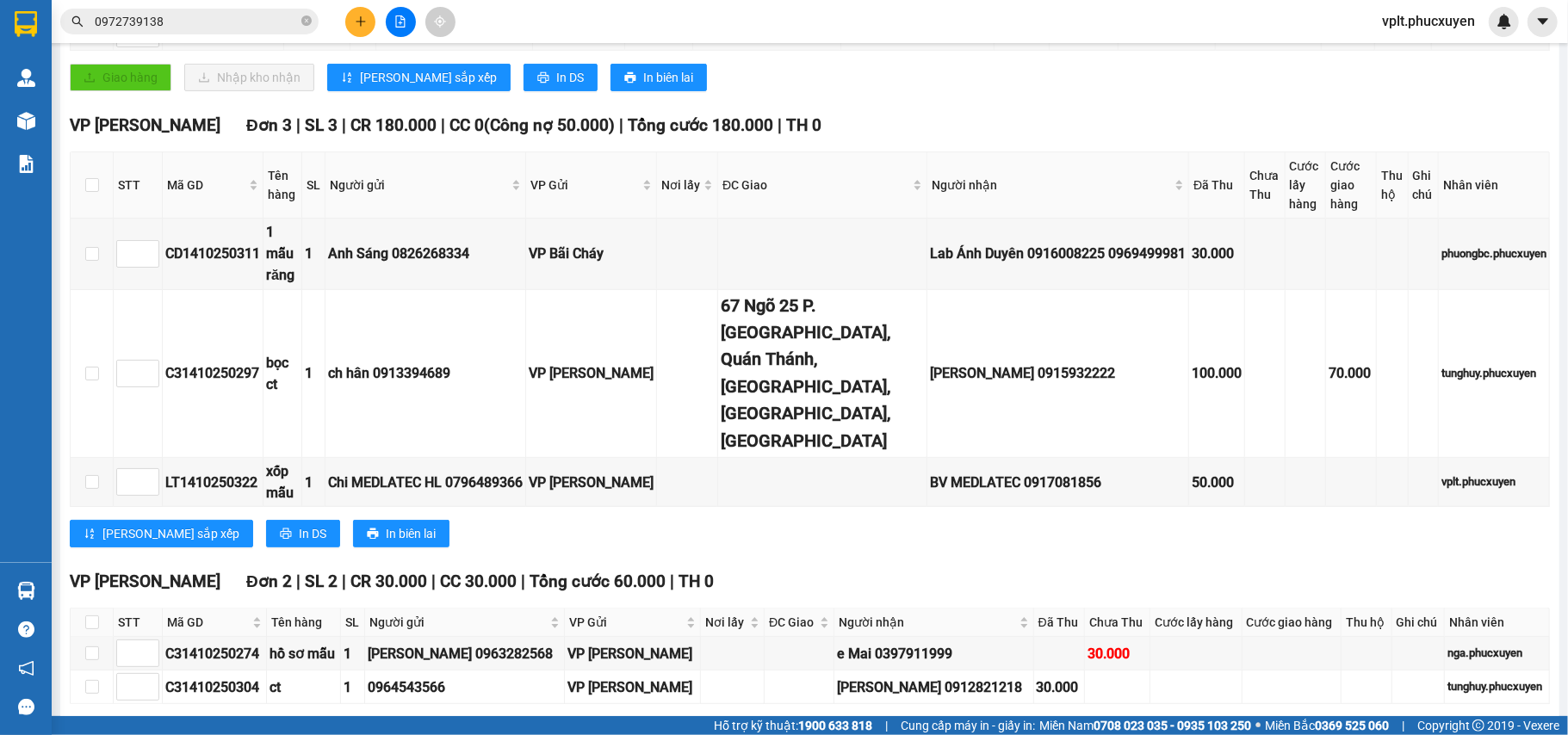
scroll to position [730, 0]
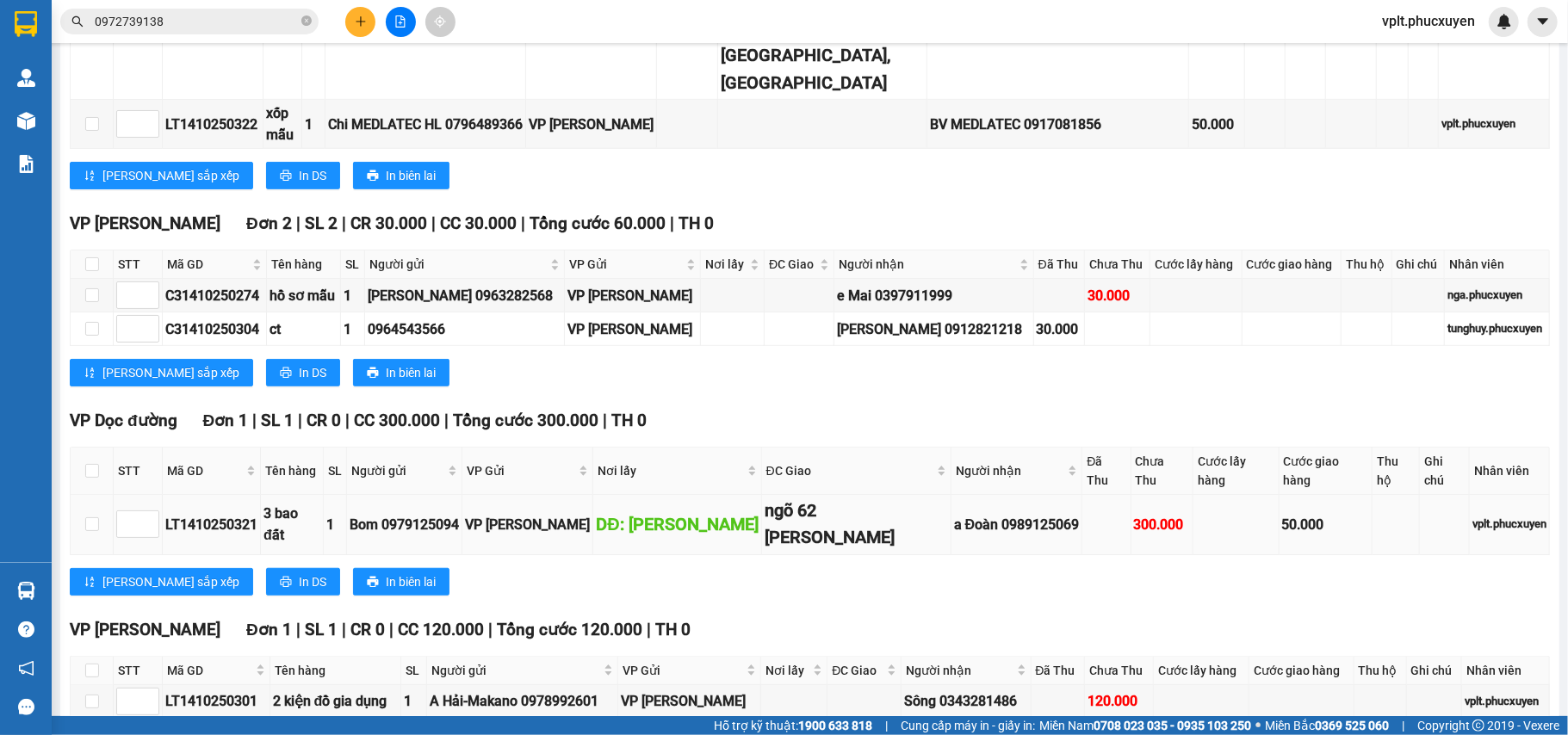
click at [214, 514] on div "LT1410250321" at bounding box center [211, 525] width 92 height 22
copy div "LT1410250321"
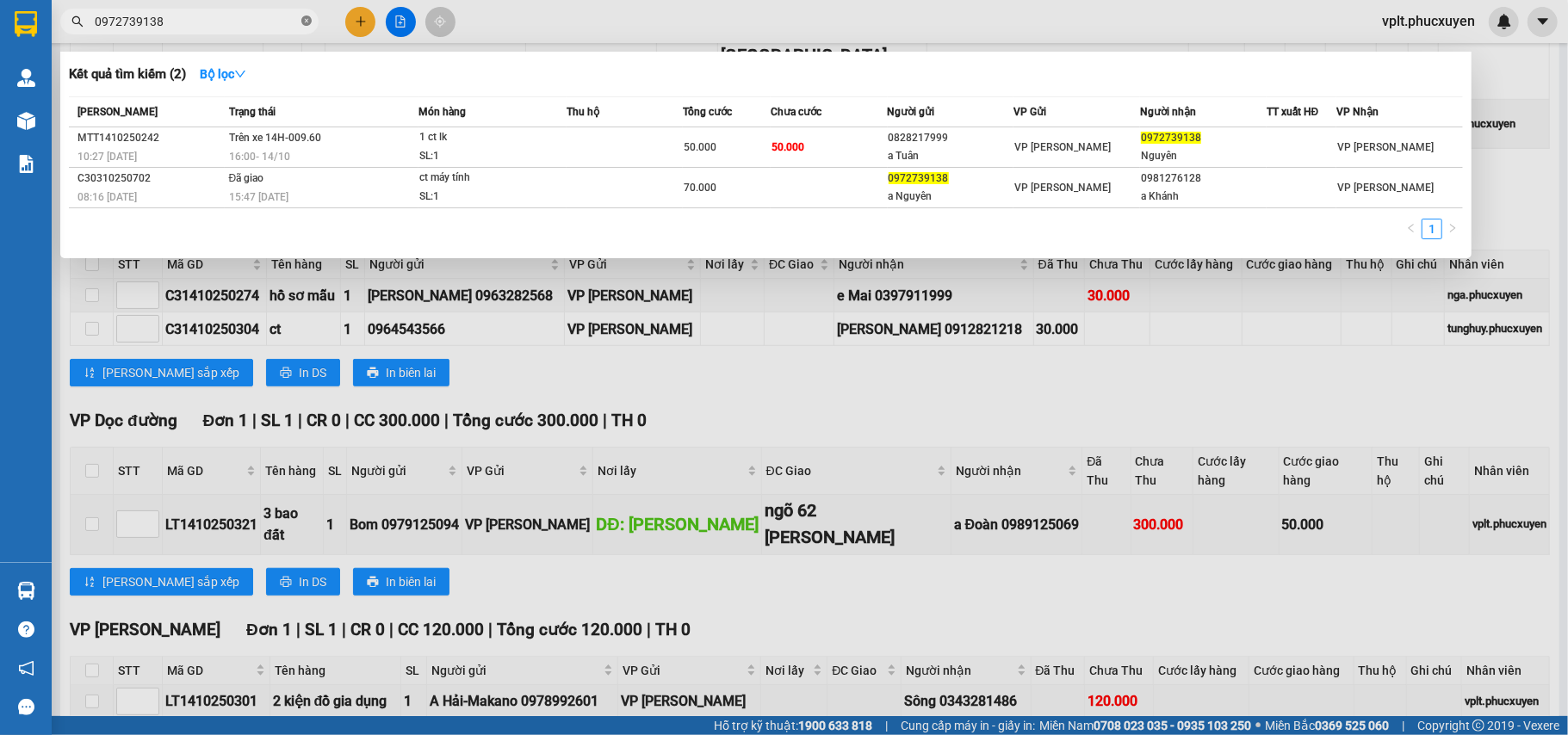
click at [301, 22] on icon "close-circle" at bounding box center [306, 20] width 10 height 10
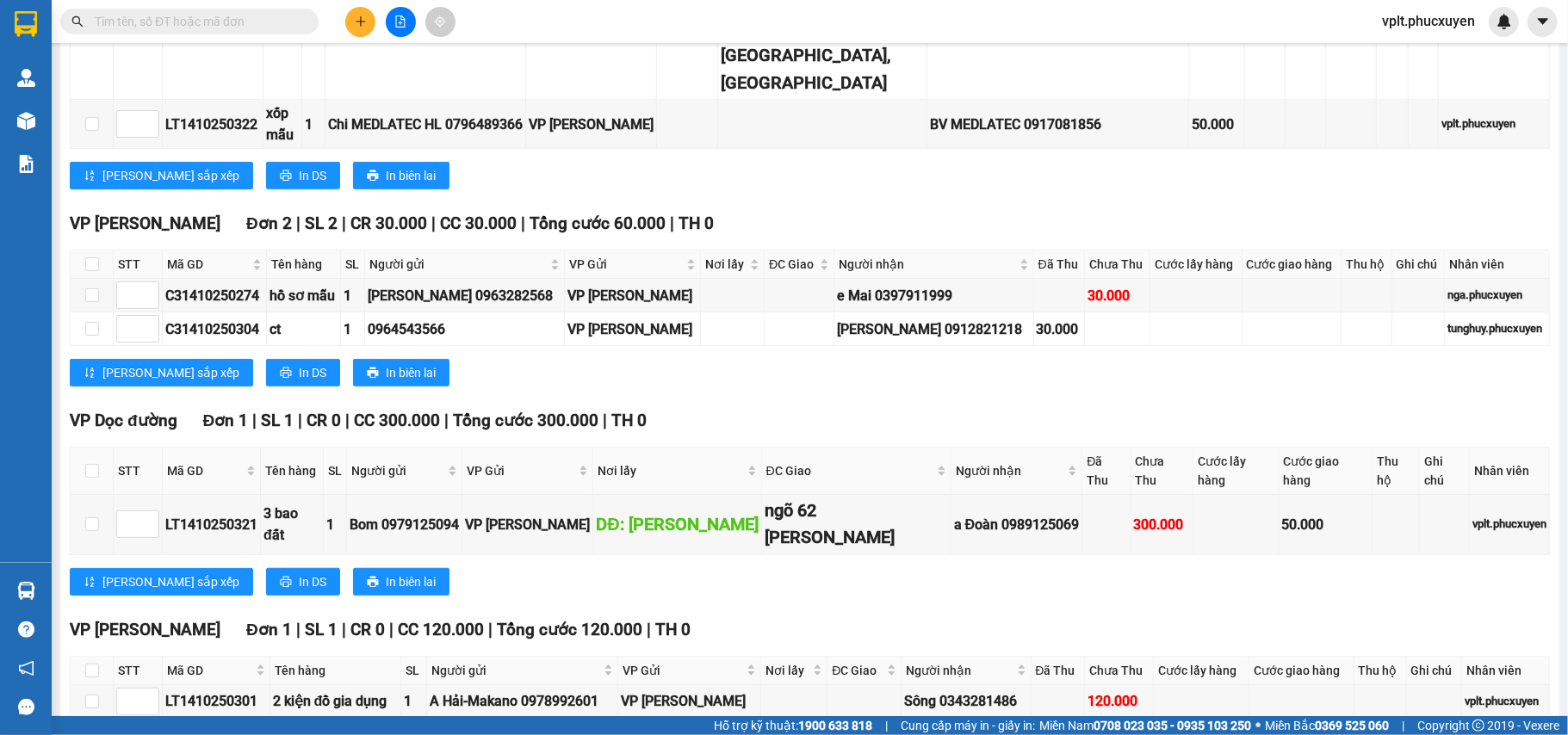
click at [263, 22] on input "text" at bounding box center [196, 21] width 204 height 19
paste input "LT1410250321"
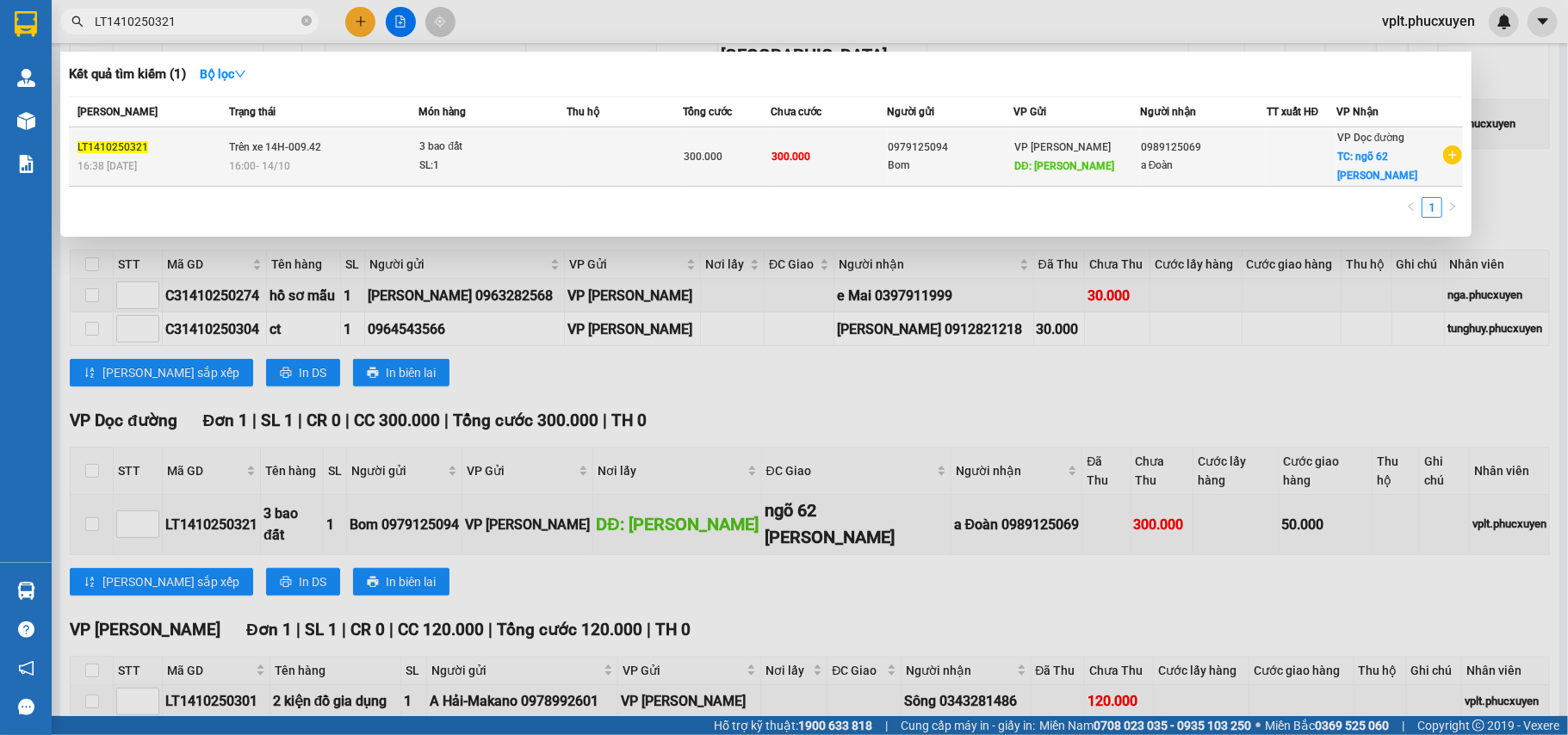
type input "LT1410250321"
click at [391, 157] on div "16:00 [DATE]" at bounding box center [323, 166] width 189 height 19
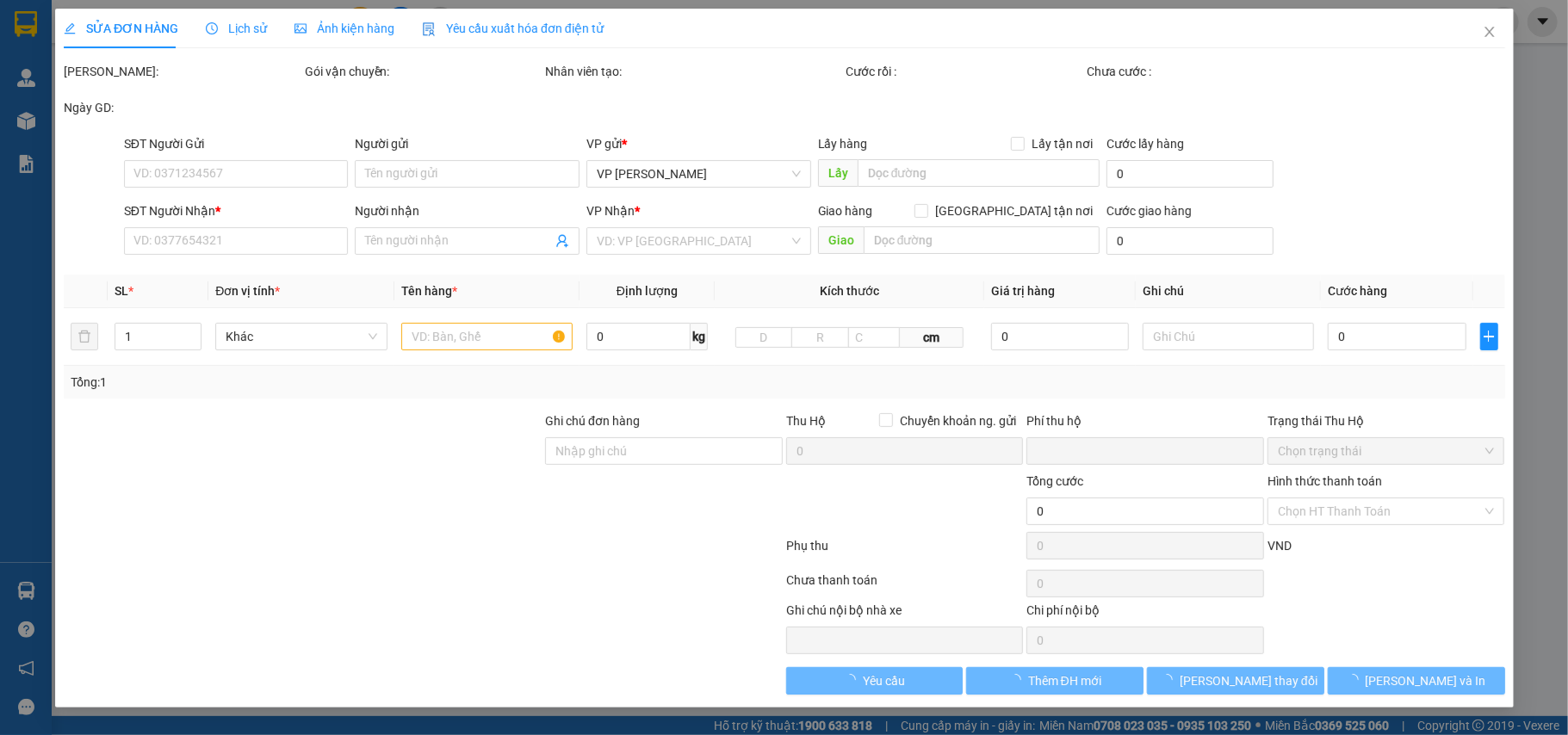
click at [391, 152] on div "Người gửi" at bounding box center [467, 143] width 225 height 19
click at [391, 160] on input "Người gửi" at bounding box center [467, 173] width 225 height 27
type input "0979125094"
type input "Bom"
type input "[PERSON_NAME]"
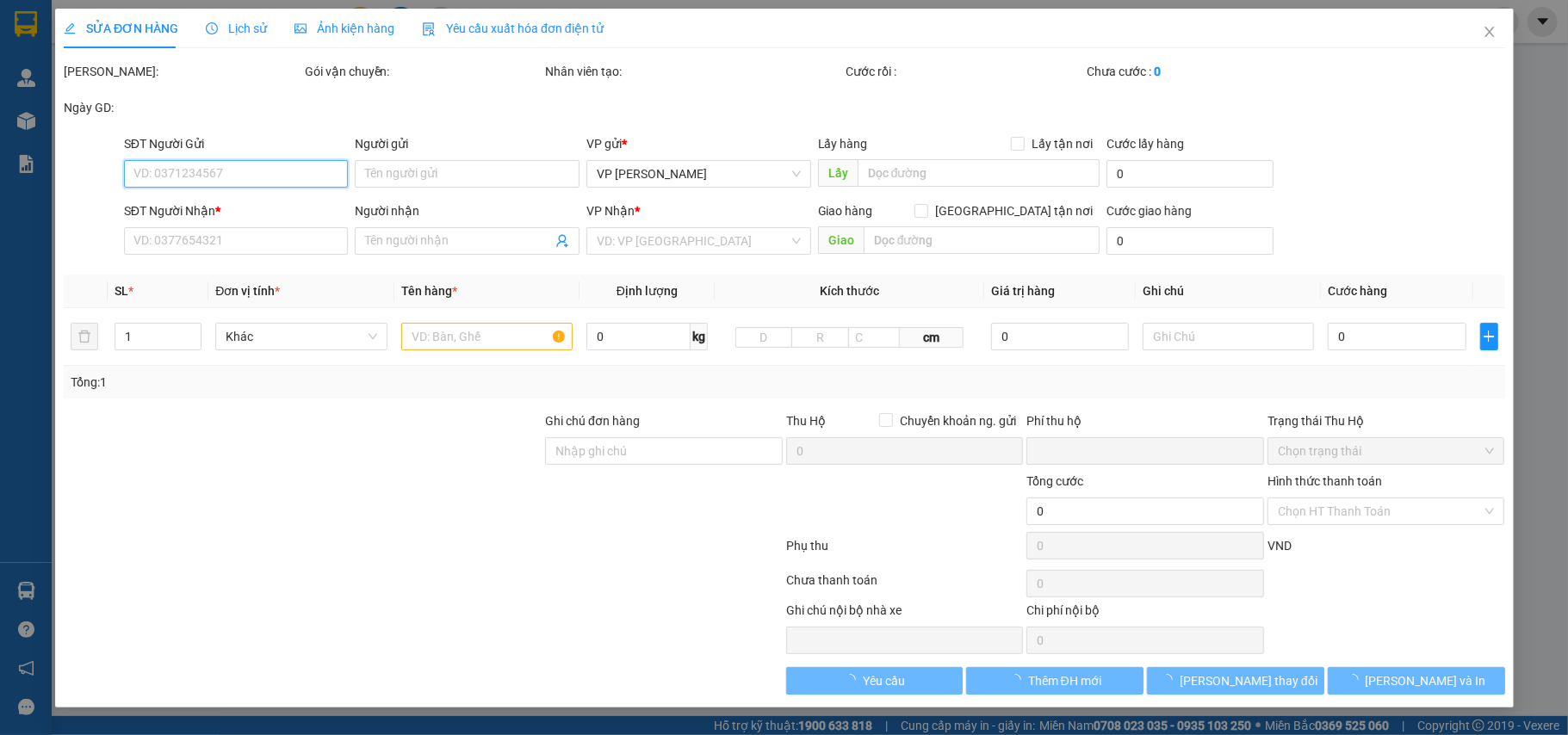
type input "0989125069"
type input "a Đoàn"
checkbox input "true"
type input "ngõ 62 [PERSON_NAME]"
type input "0"
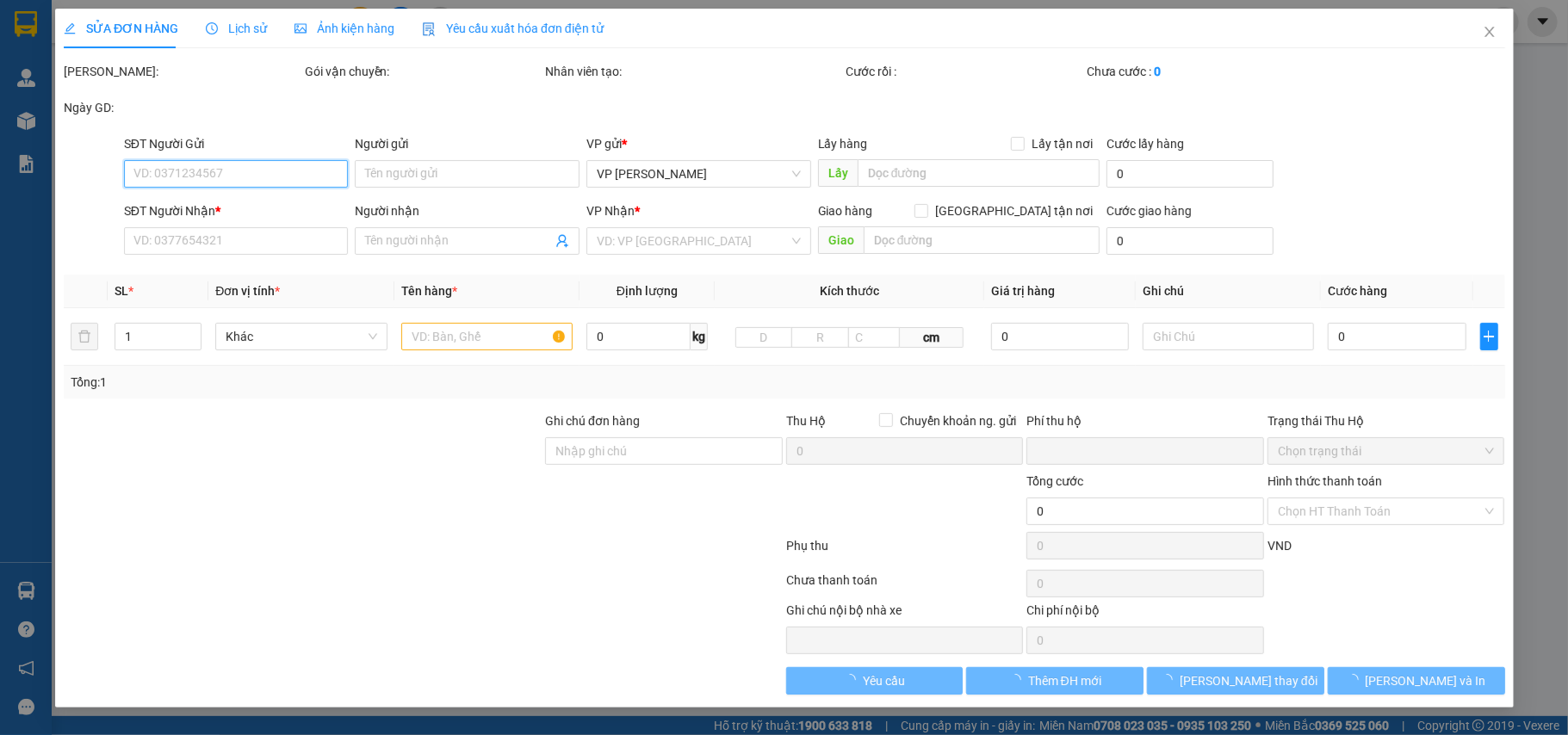
type input "300.000"
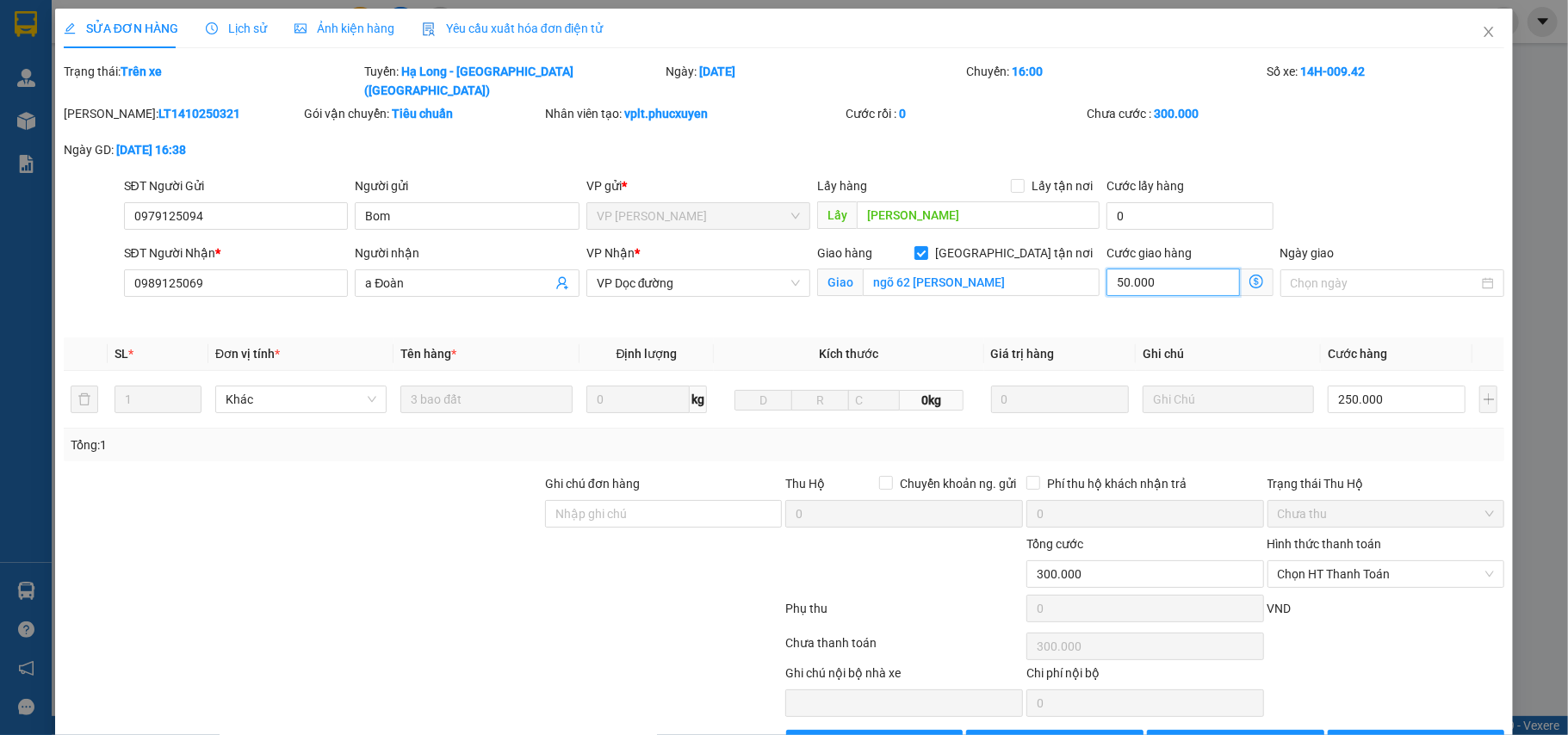
click at [1147, 268] on input "50.000" at bounding box center [1173, 282] width 132 height 27
type input "250.000"
type input "0"
click at [926, 247] on input "[GEOGRAPHIC_DATA] tận nơi" at bounding box center [920, 252] width 12 height 12
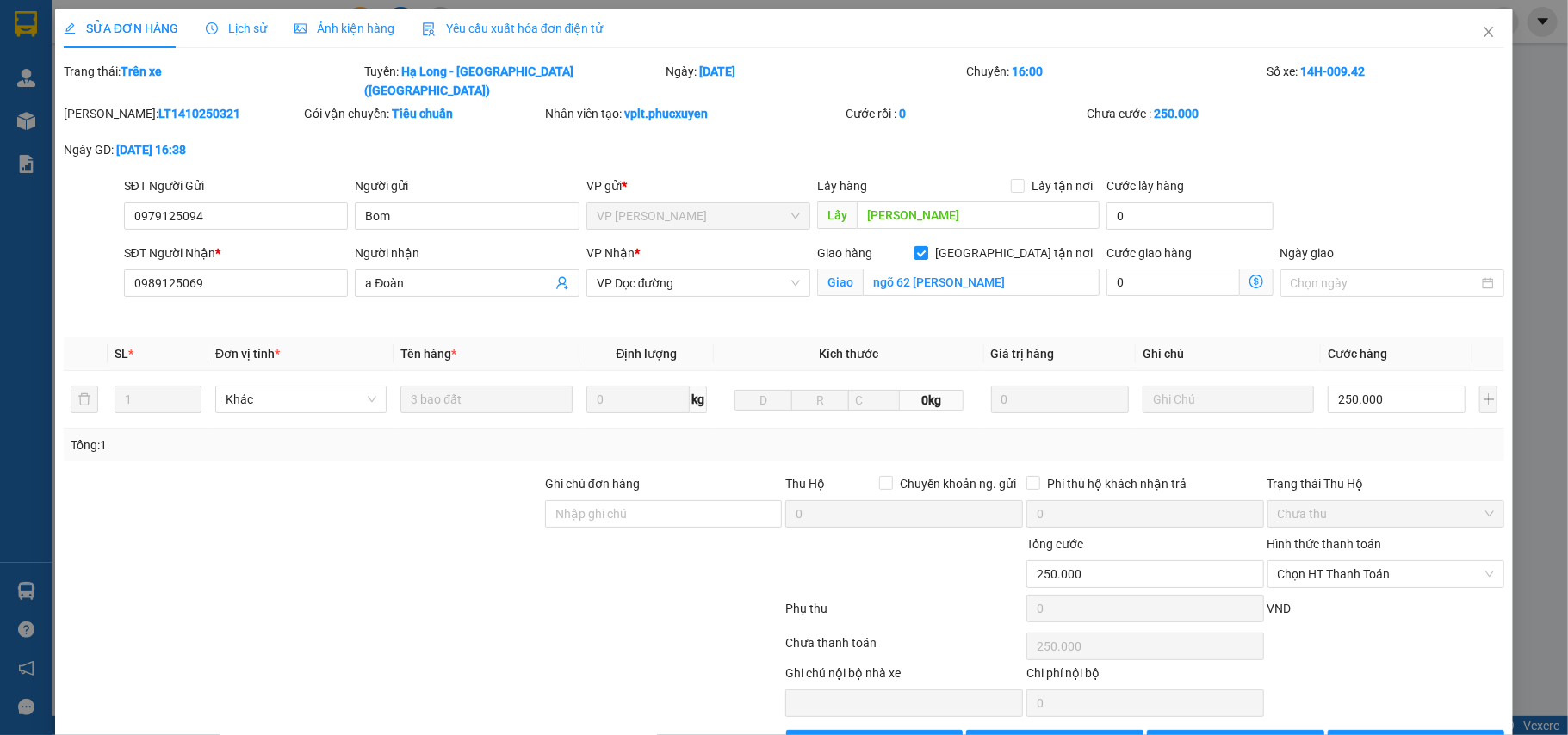
checkbox input "false"
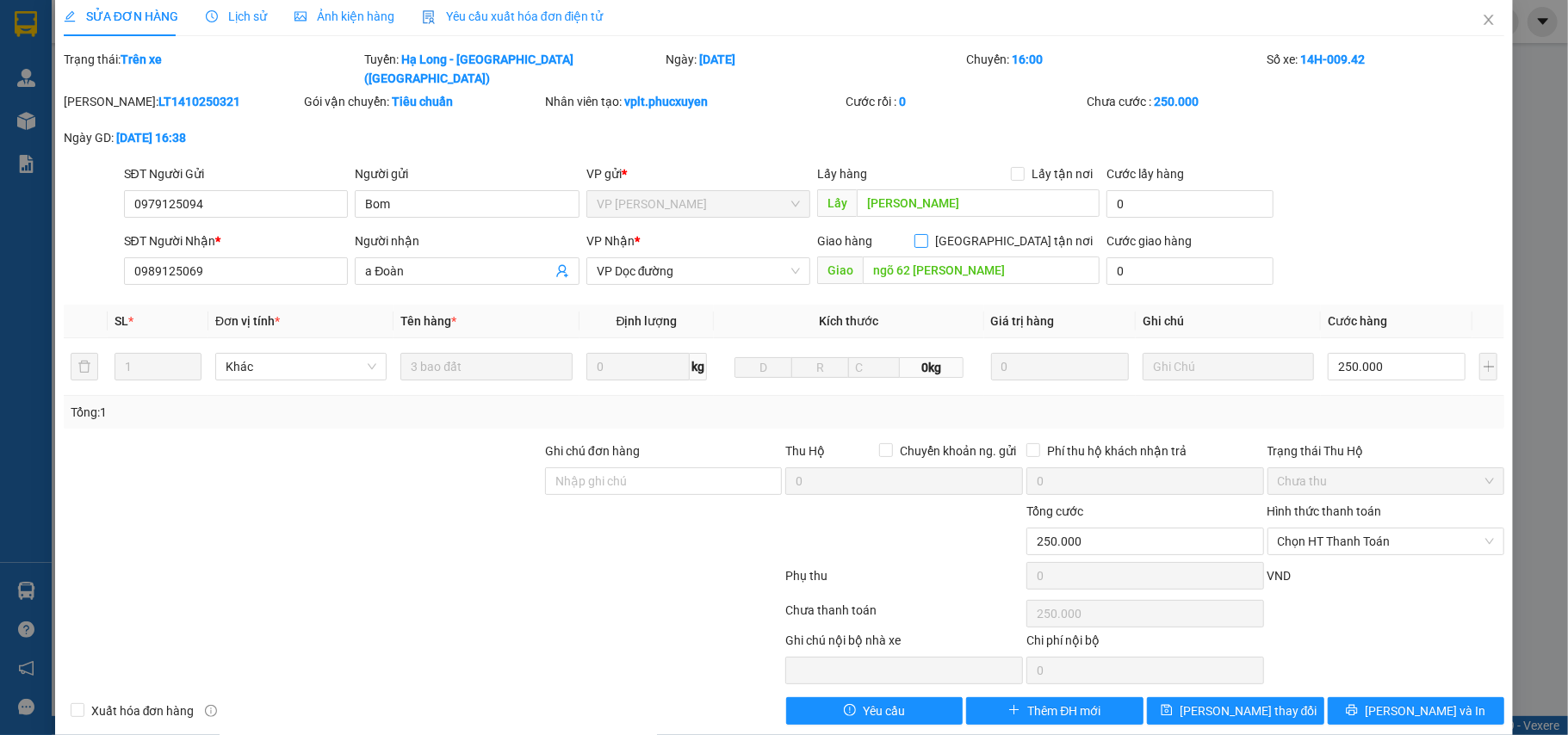
scroll to position [19, 0]
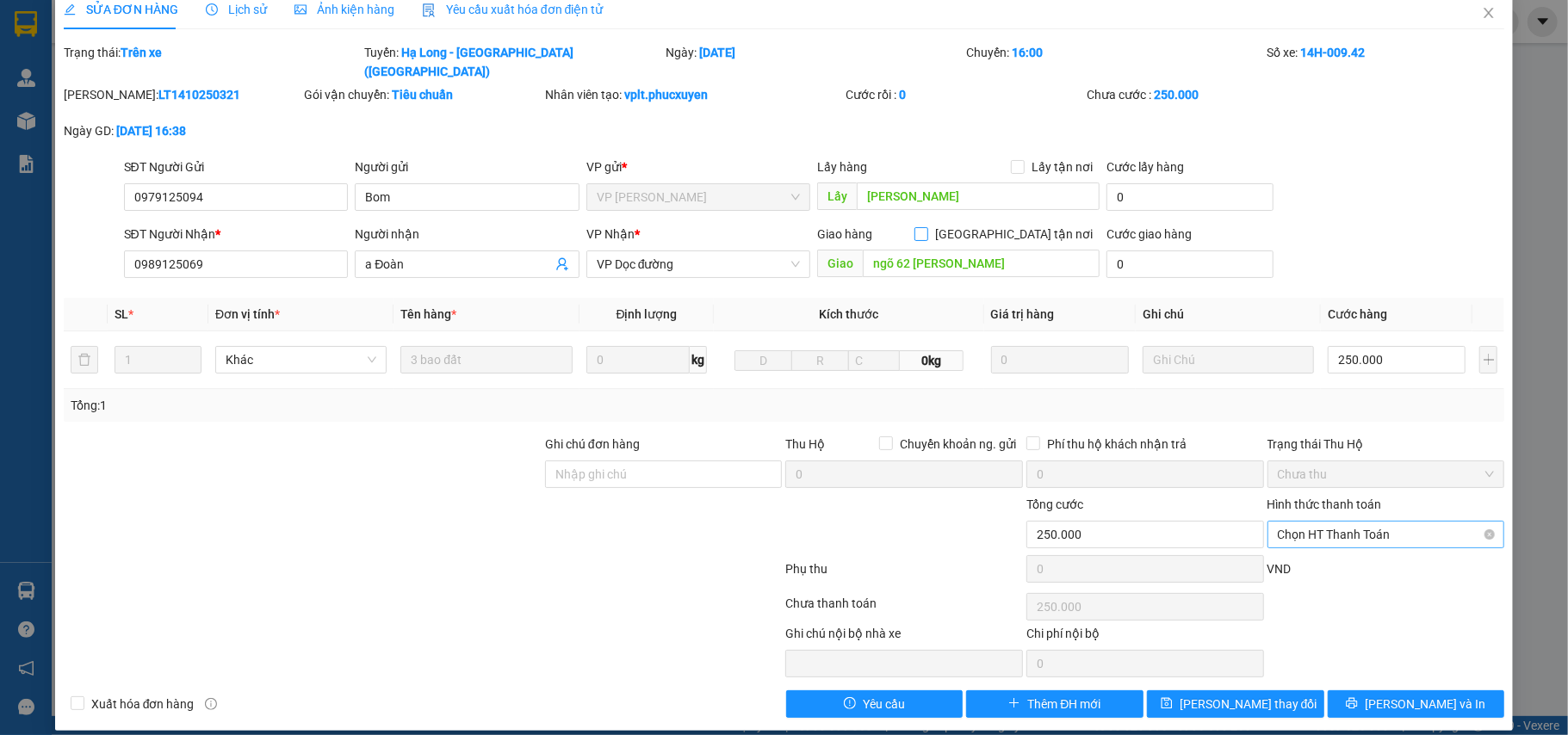
click at [1341, 523] on span "Chọn HT Thanh Toán" at bounding box center [1386, 534] width 217 height 26
click at [1338, 546] on div "Tại văn phòng" at bounding box center [1372, 552] width 215 height 19
type input "0"
click at [1221, 695] on span "[PERSON_NAME] thay đổi" at bounding box center [1248, 704] width 138 height 19
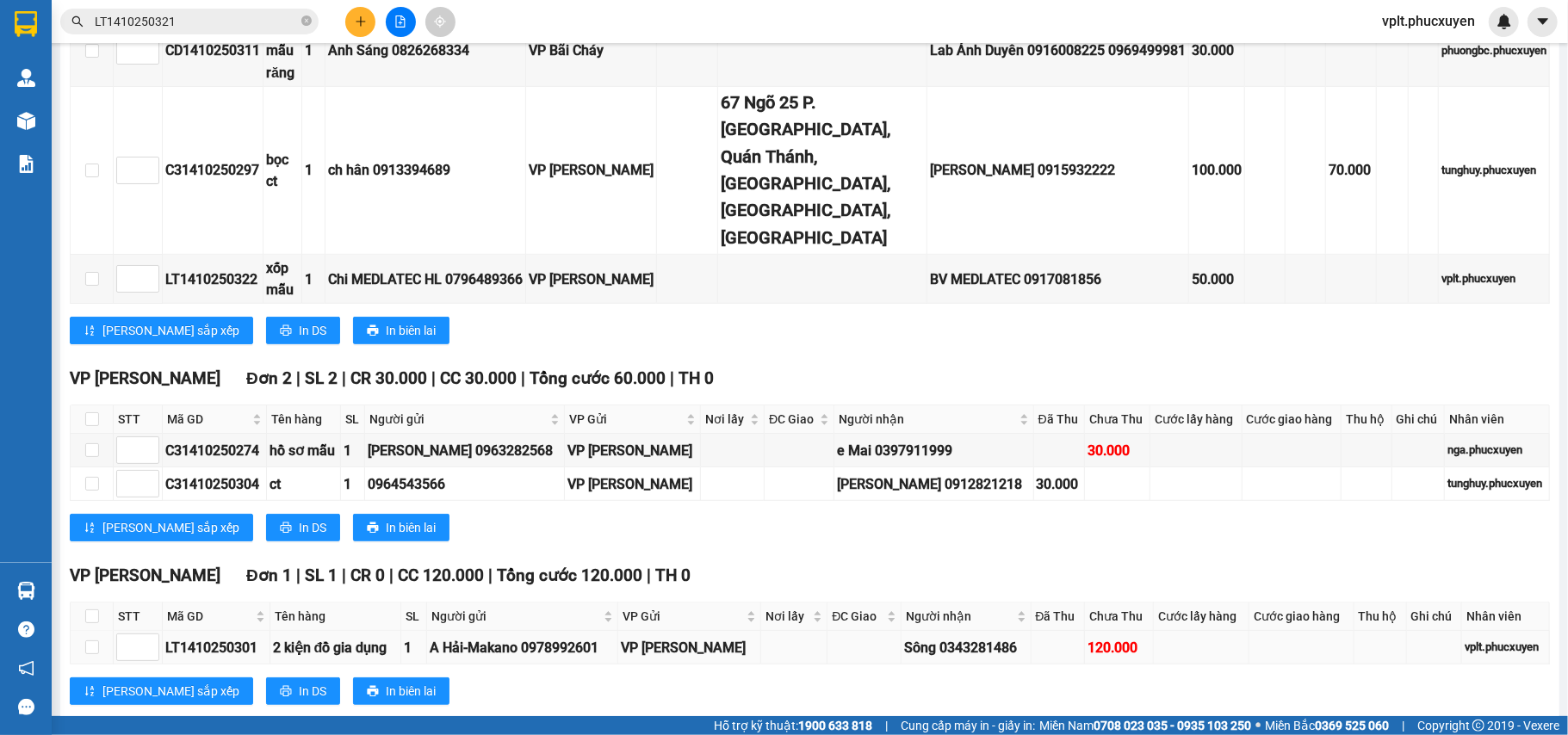
scroll to position [211, 0]
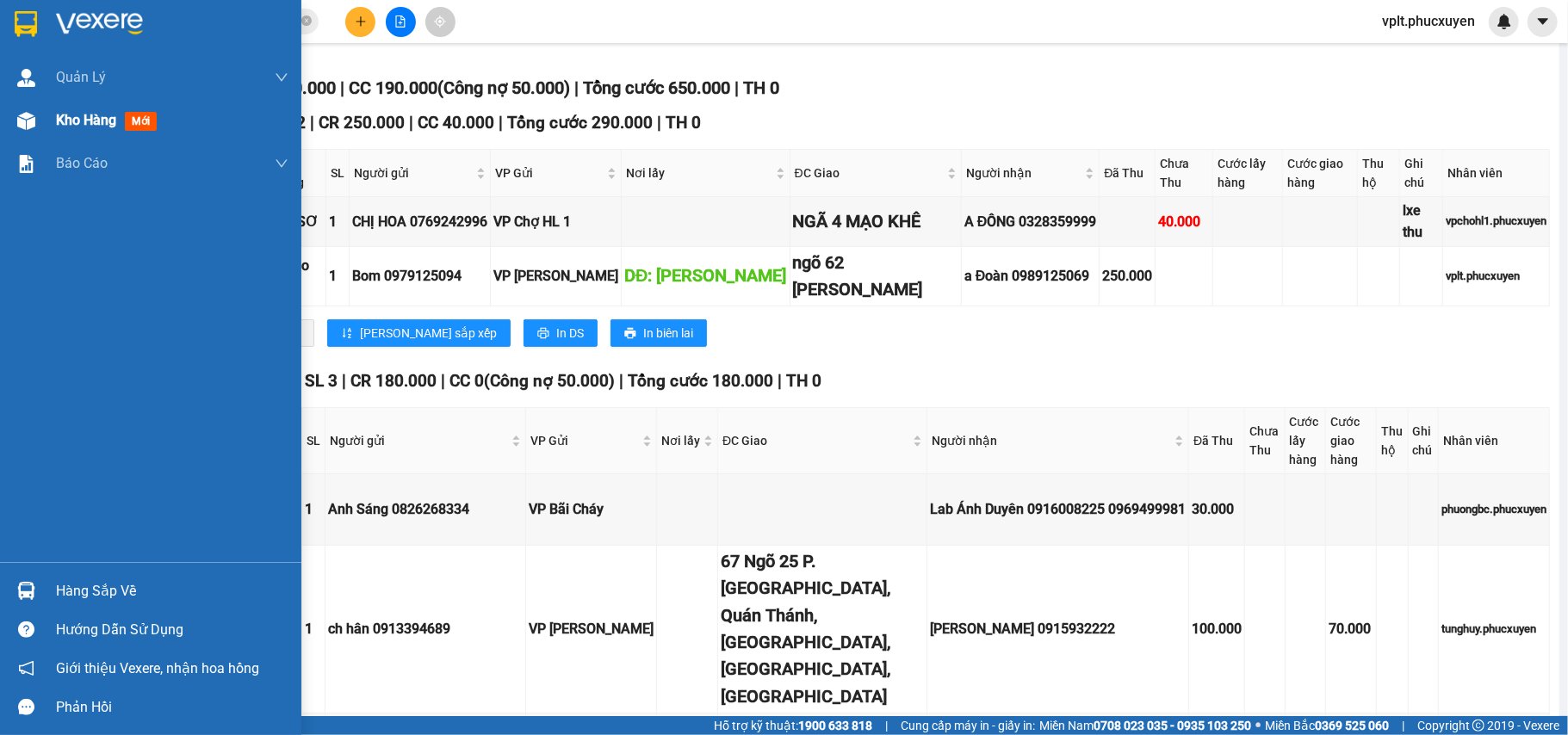
click at [80, 121] on span "Kho hàng" at bounding box center [86, 121] width 60 height 16
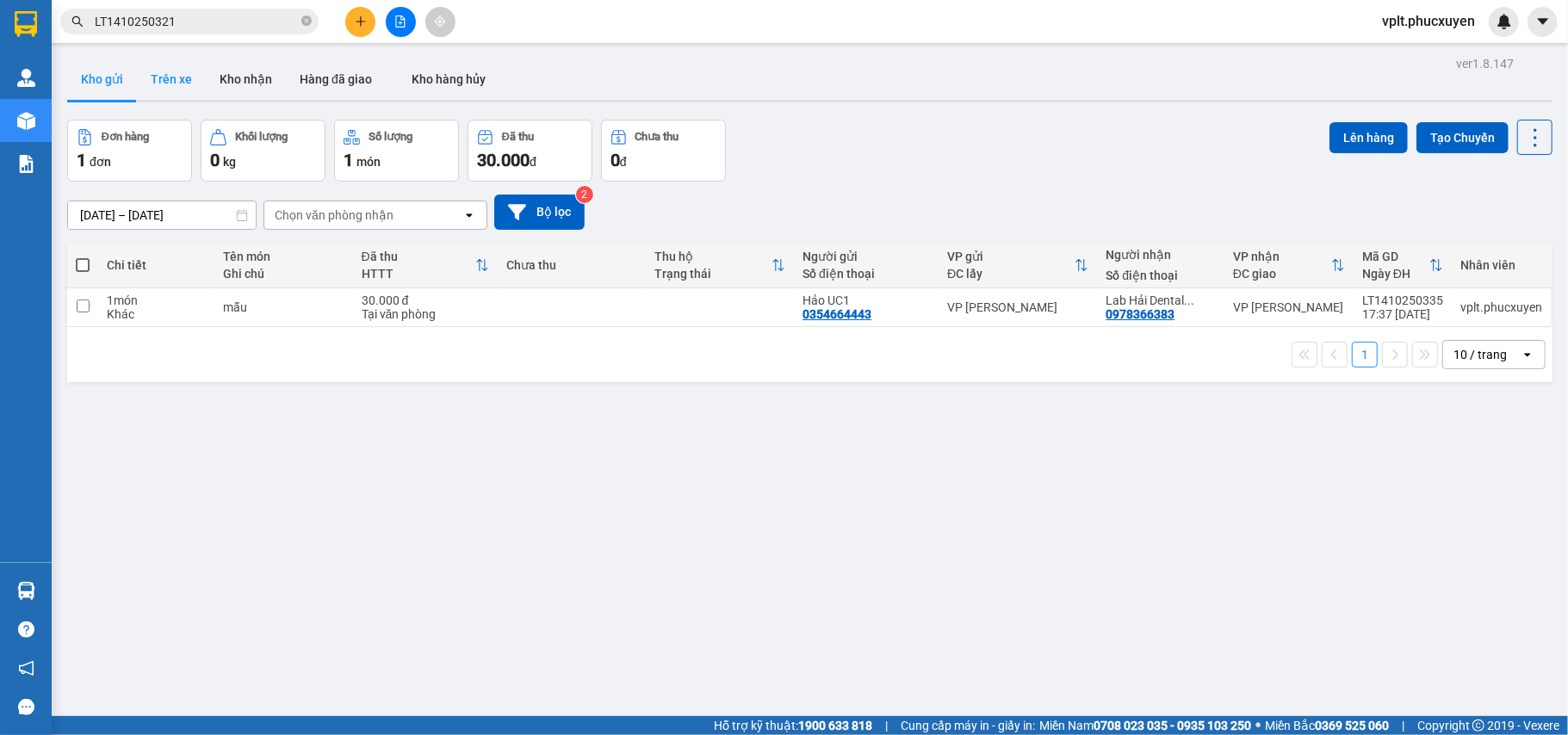
click at [176, 74] on button "Trên xe" at bounding box center [171, 79] width 68 height 41
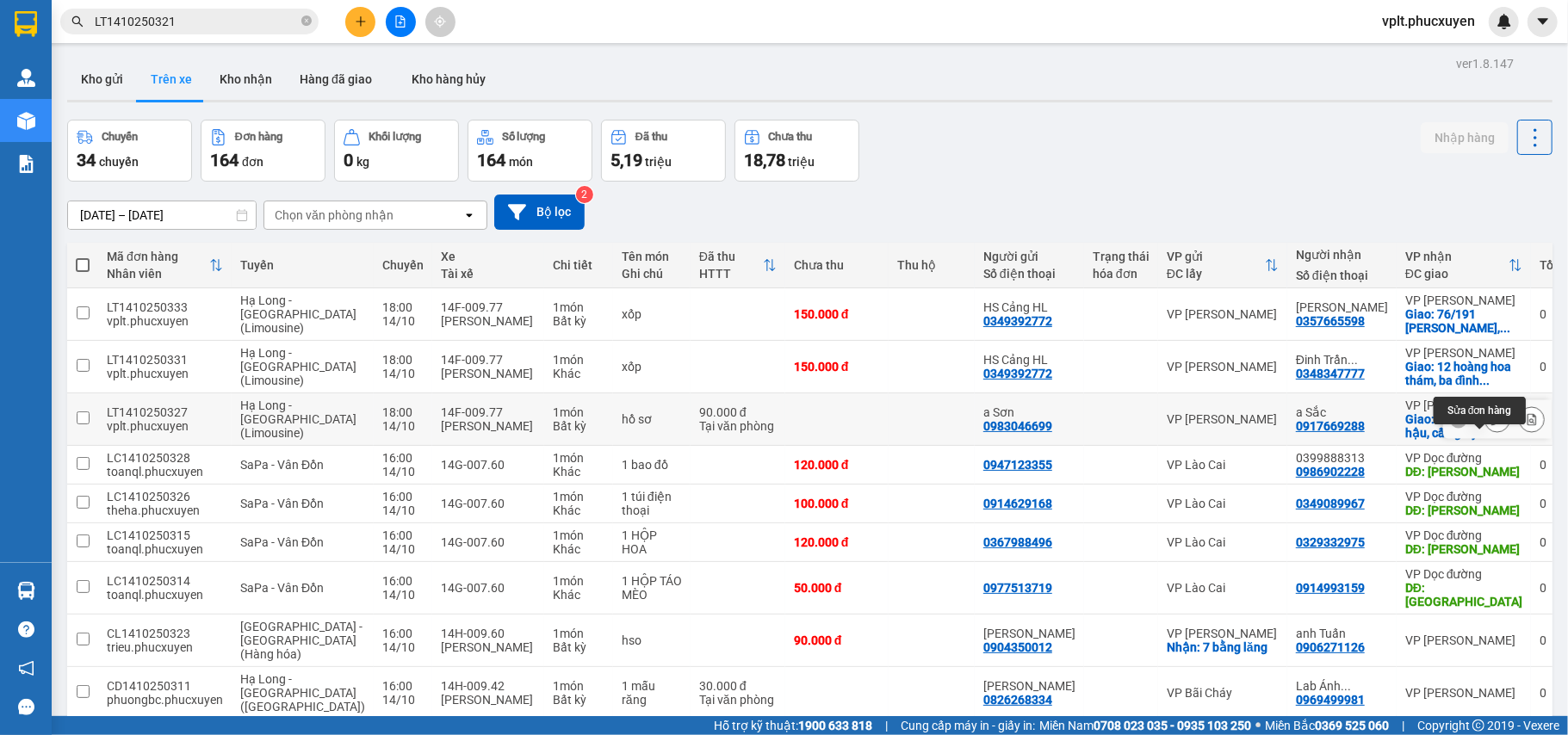
click at [1485, 435] on button at bounding box center [1497, 419] width 24 height 30
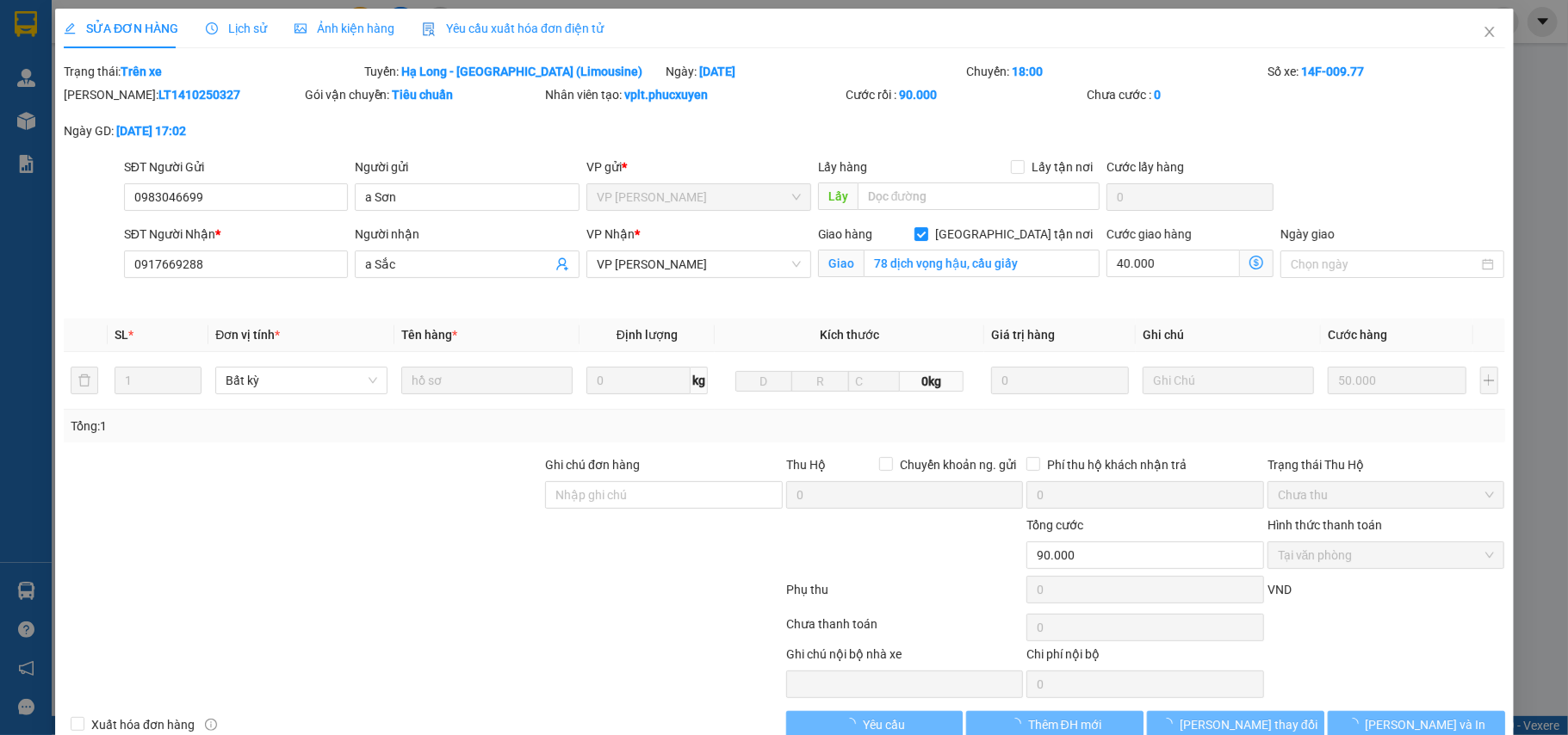
type input "0983046699"
type input "a Sơn"
type input "0917669288"
type input "a Sắc"
checkbox input "true"
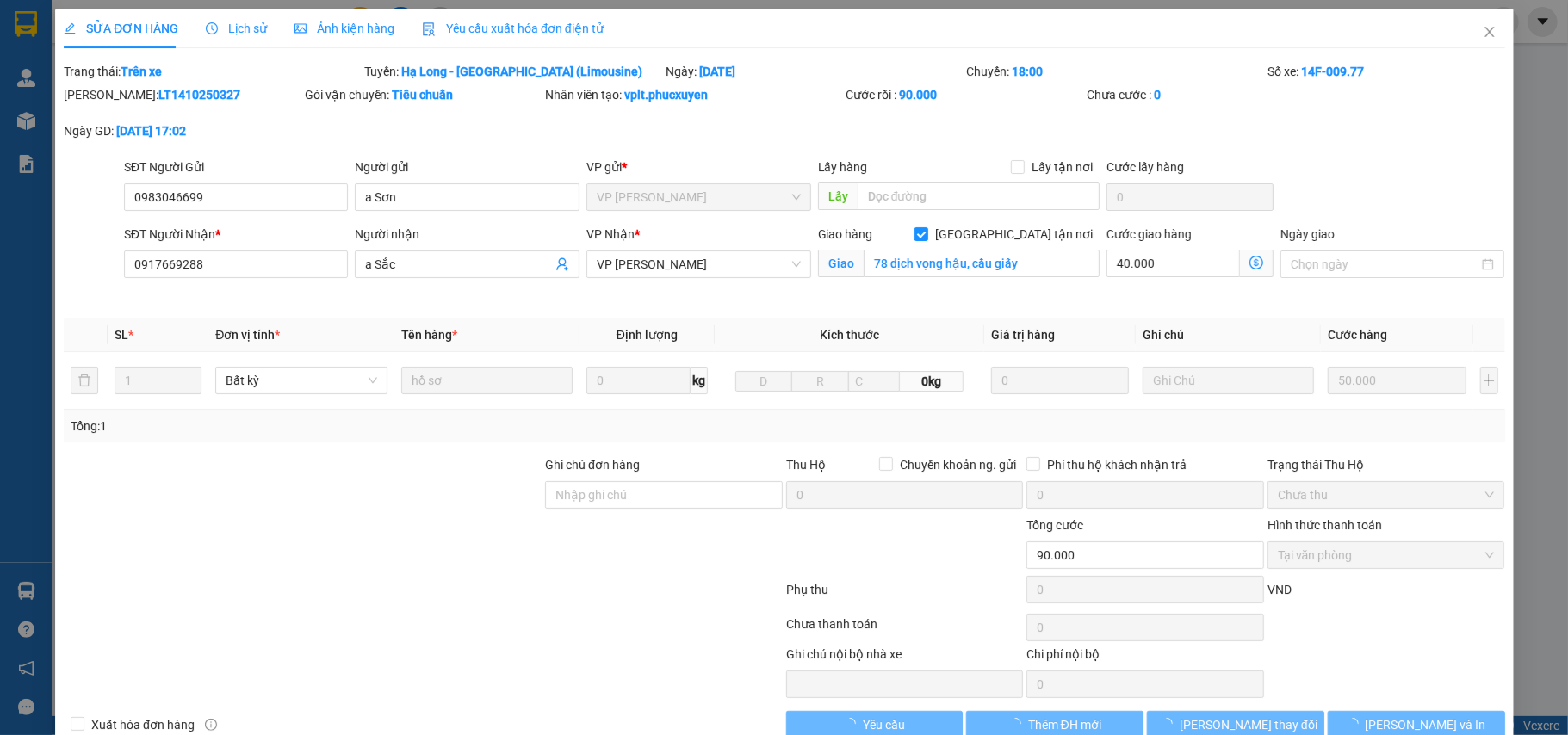
type input "78 dịch vọng hậu, cầu giấy"
type input "0"
type input "90.000"
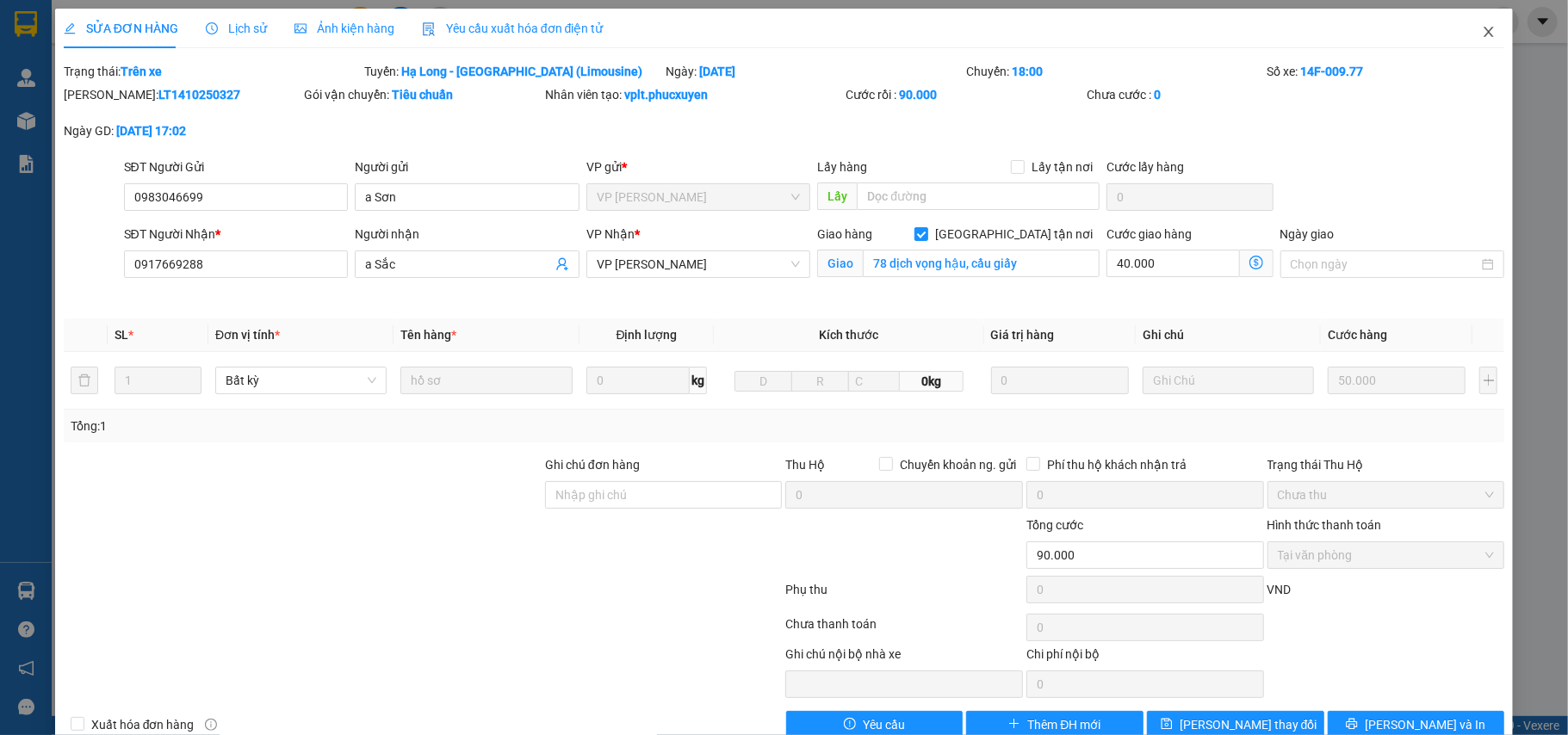
click at [1482, 32] on icon "close" at bounding box center [1489, 31] width 14 height 14
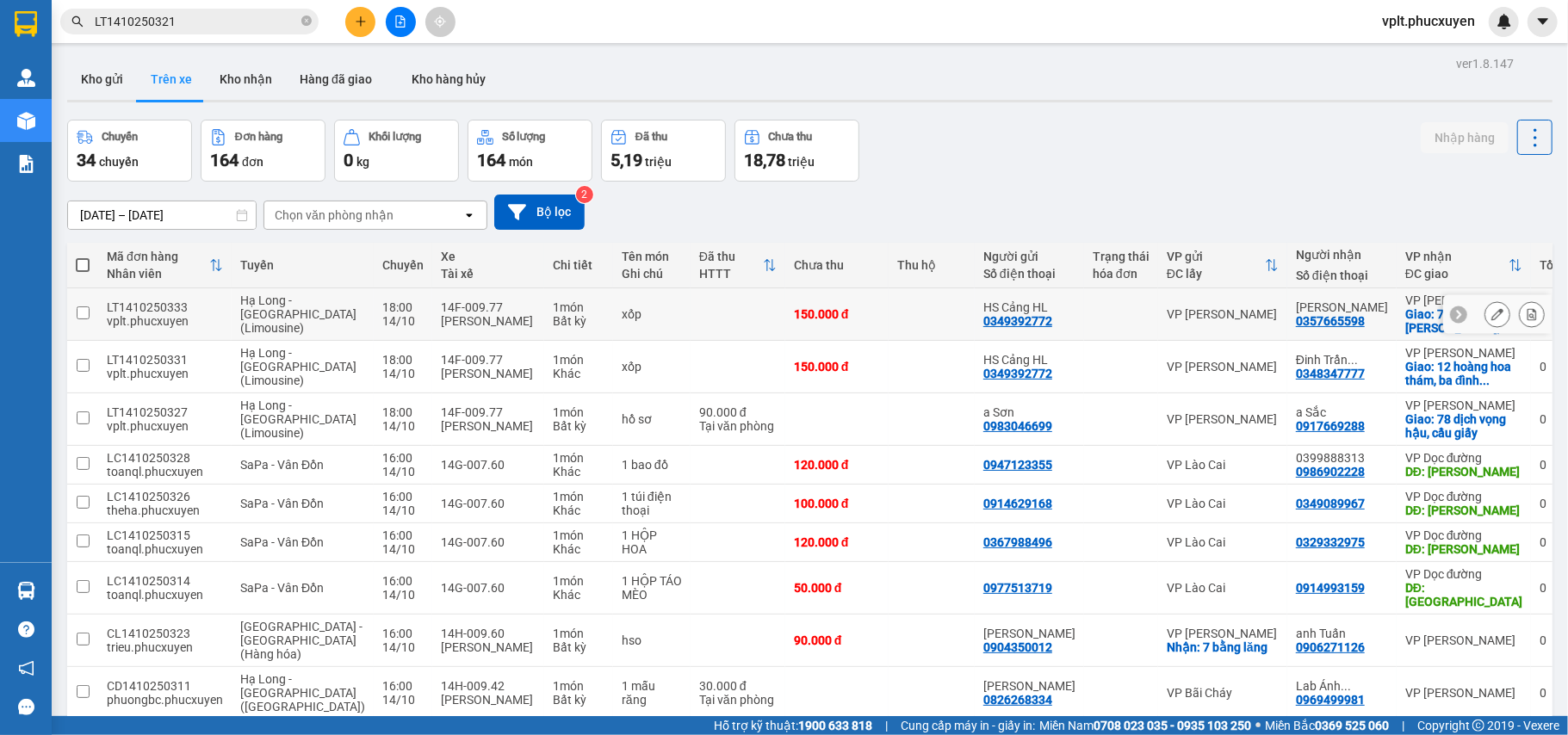
click at [1491, 317] on icon at bounding box center [1497, 314] width 12 height 12
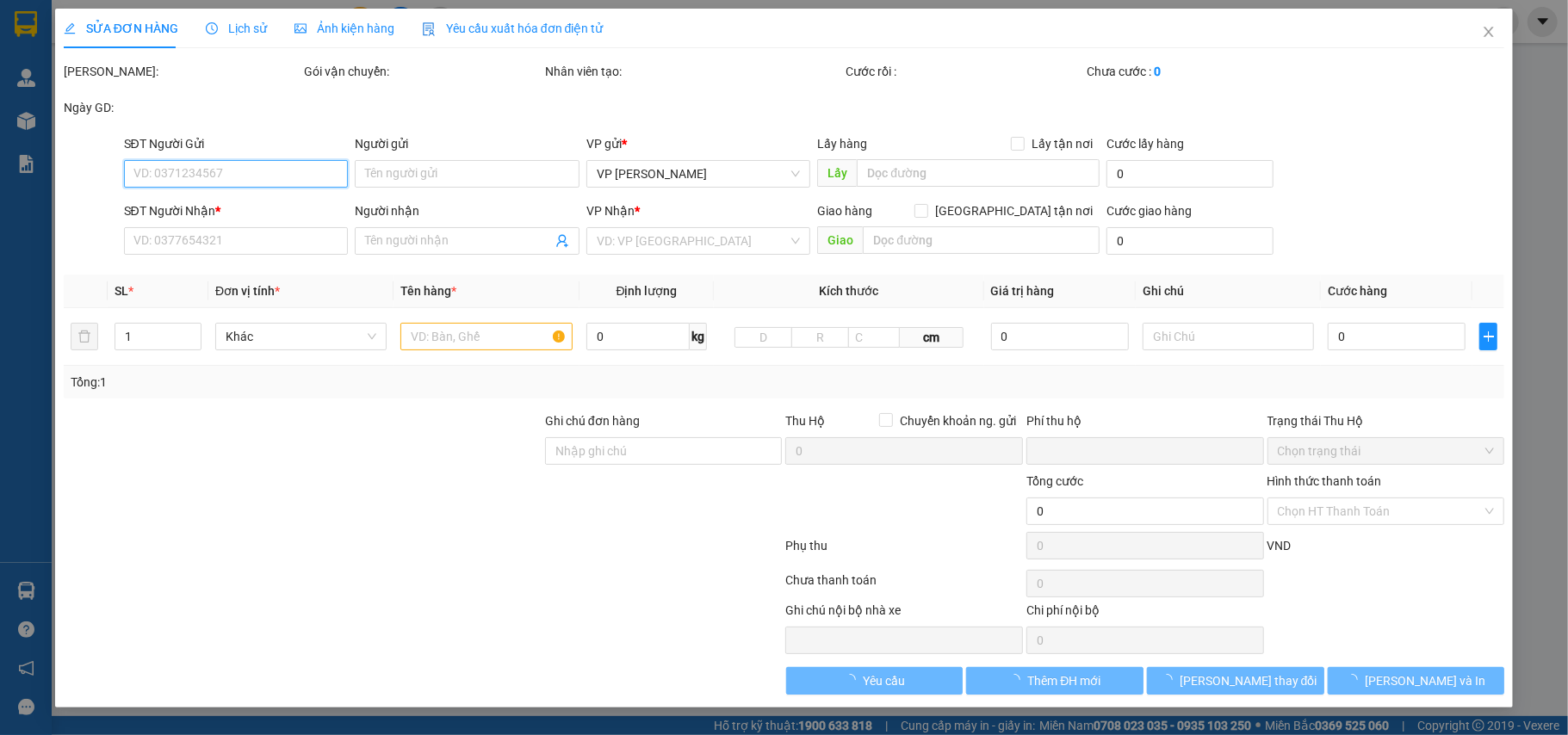
type input "0349392772"
type input "HS Cảng HL"
type input "0357665598"
type input "[PERSON_NAME]"
checkbox input "true"
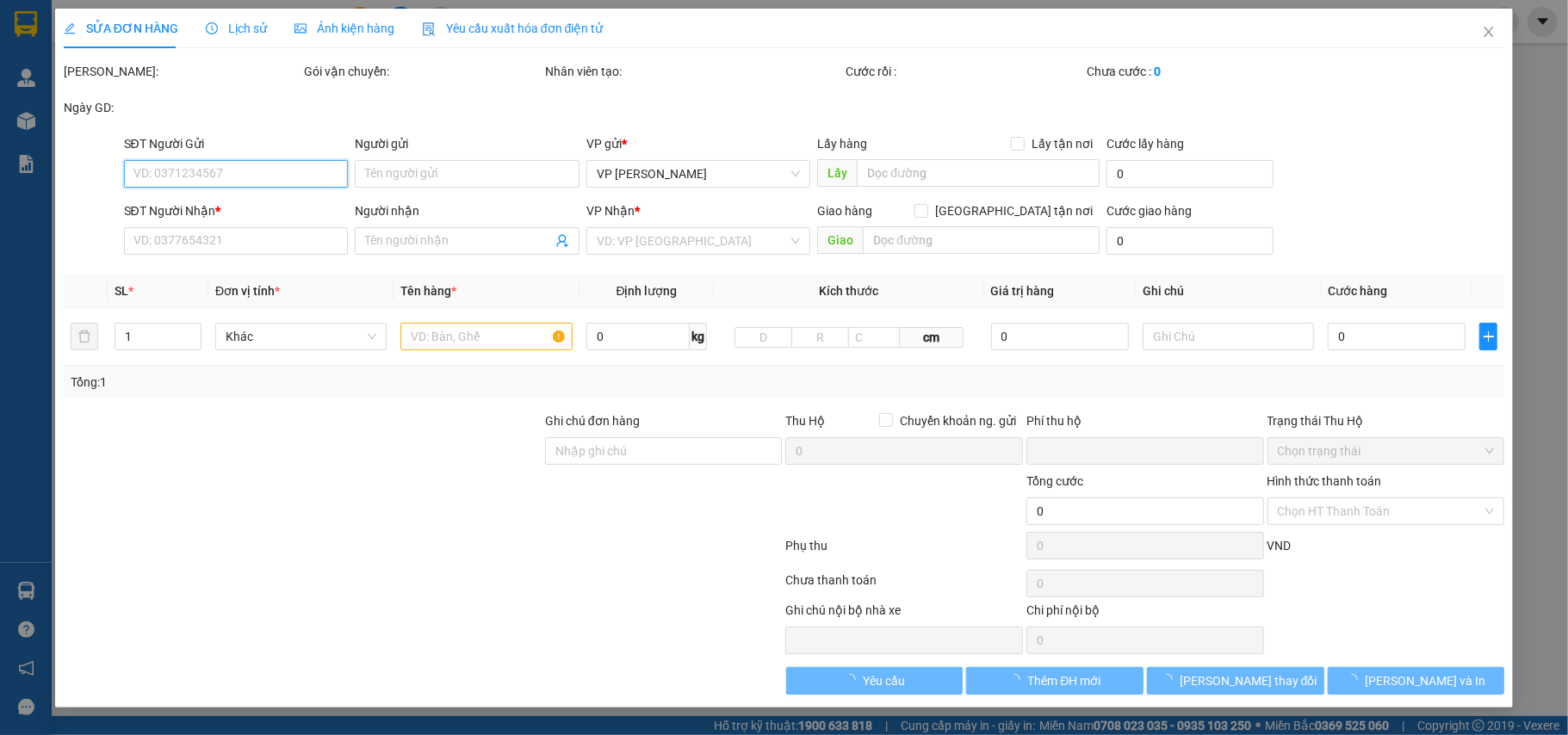
type input "76/191 [PERSON_NAME], đống đa"
type input "0"
type input "150.000"
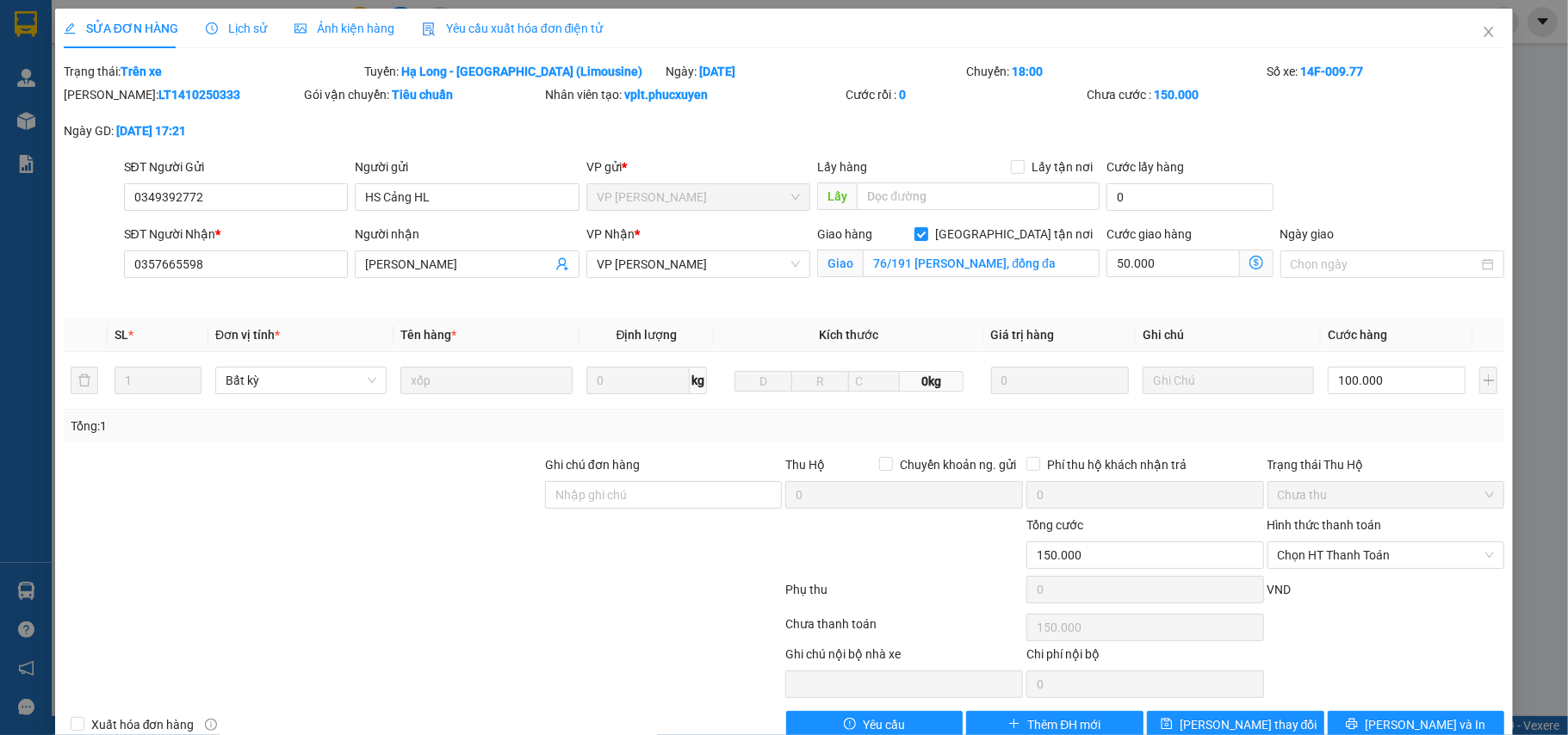
click at [1249, 263] on icon "dollar-circle" at bounding box center [1256, 262] width 14 height 14
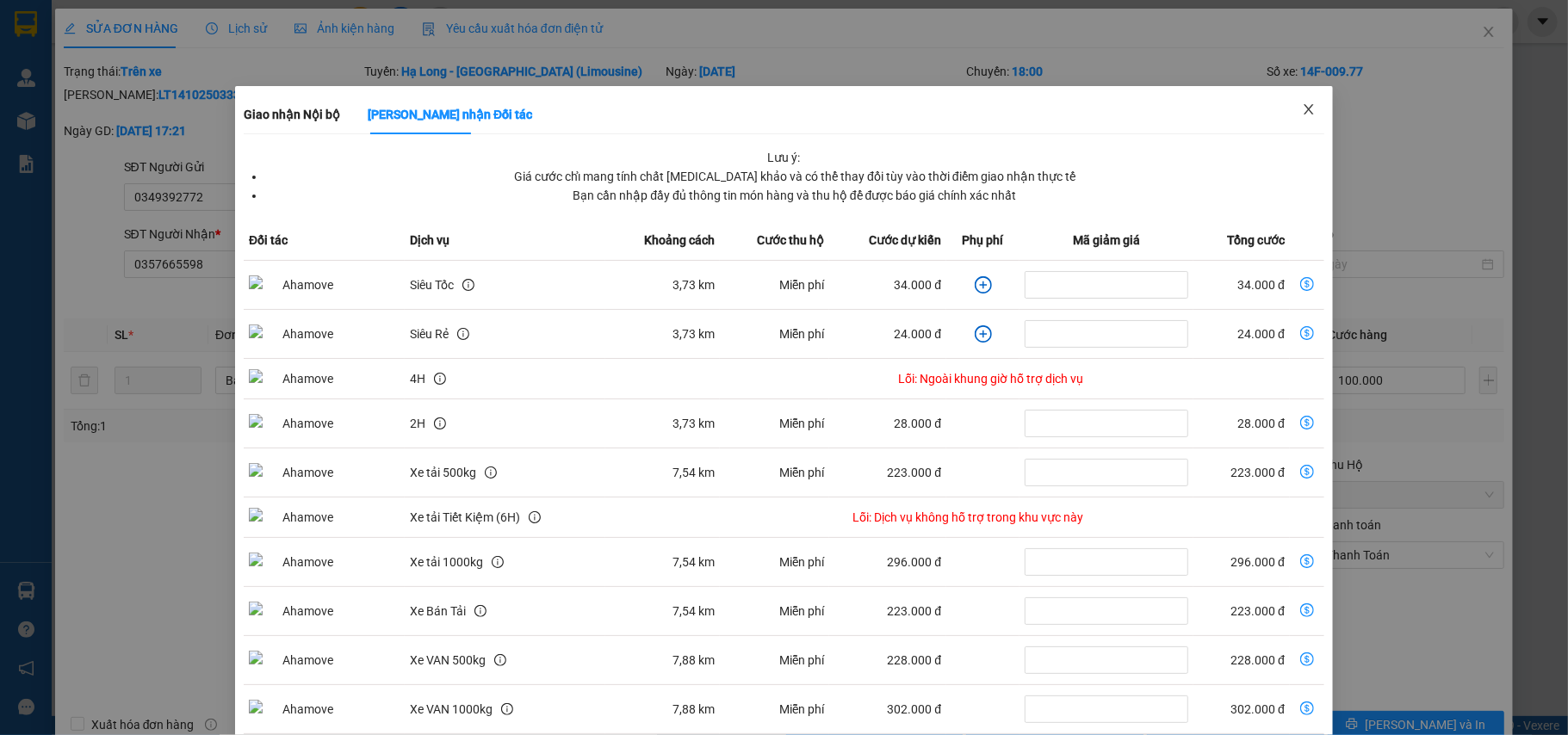
click at [1303, 110] on span "Close" at bounding box center [1309, 110] width 48 height 48
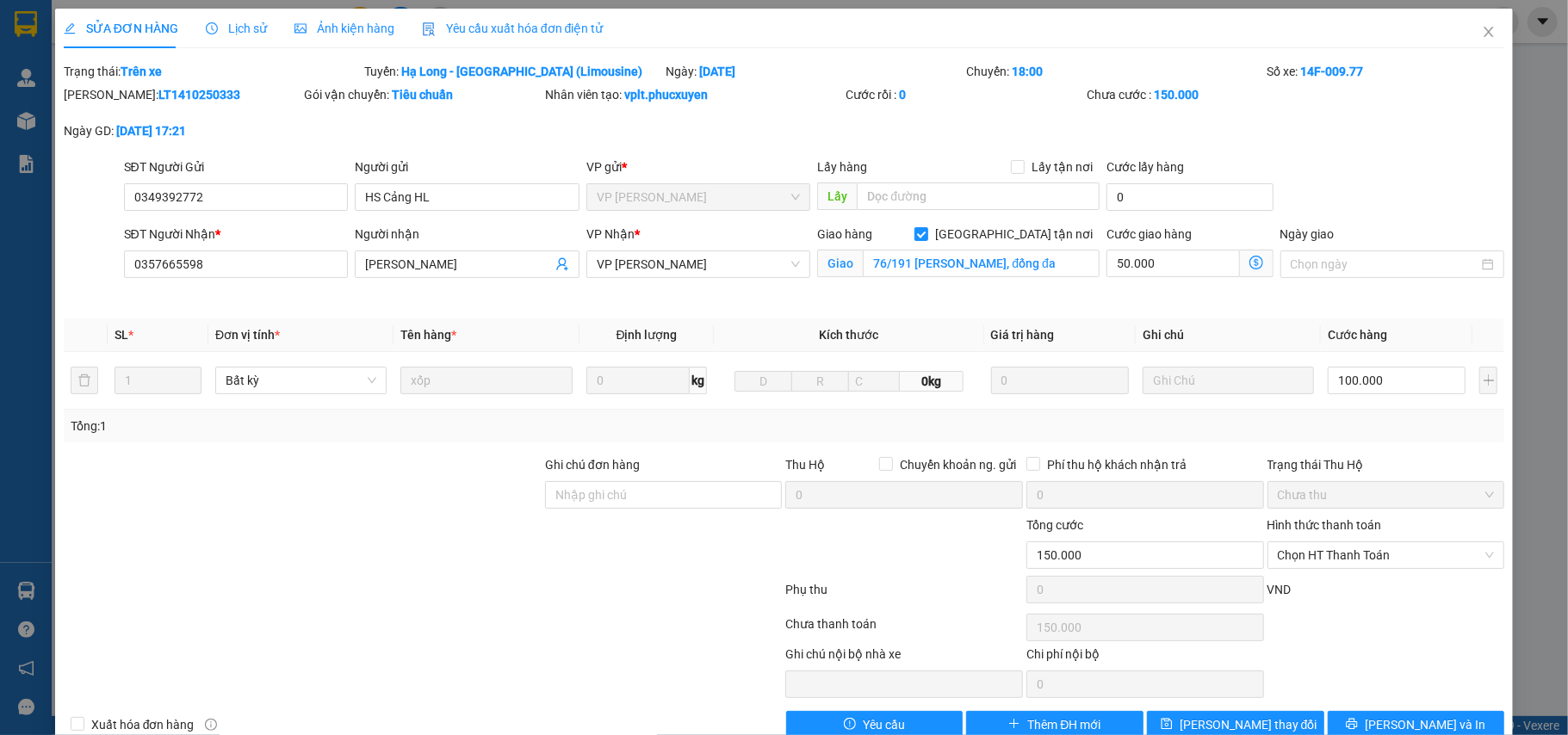
click at [1249, 264] on icon "dollar-circle" at bounding box center [1256, 262] width 14 height 14
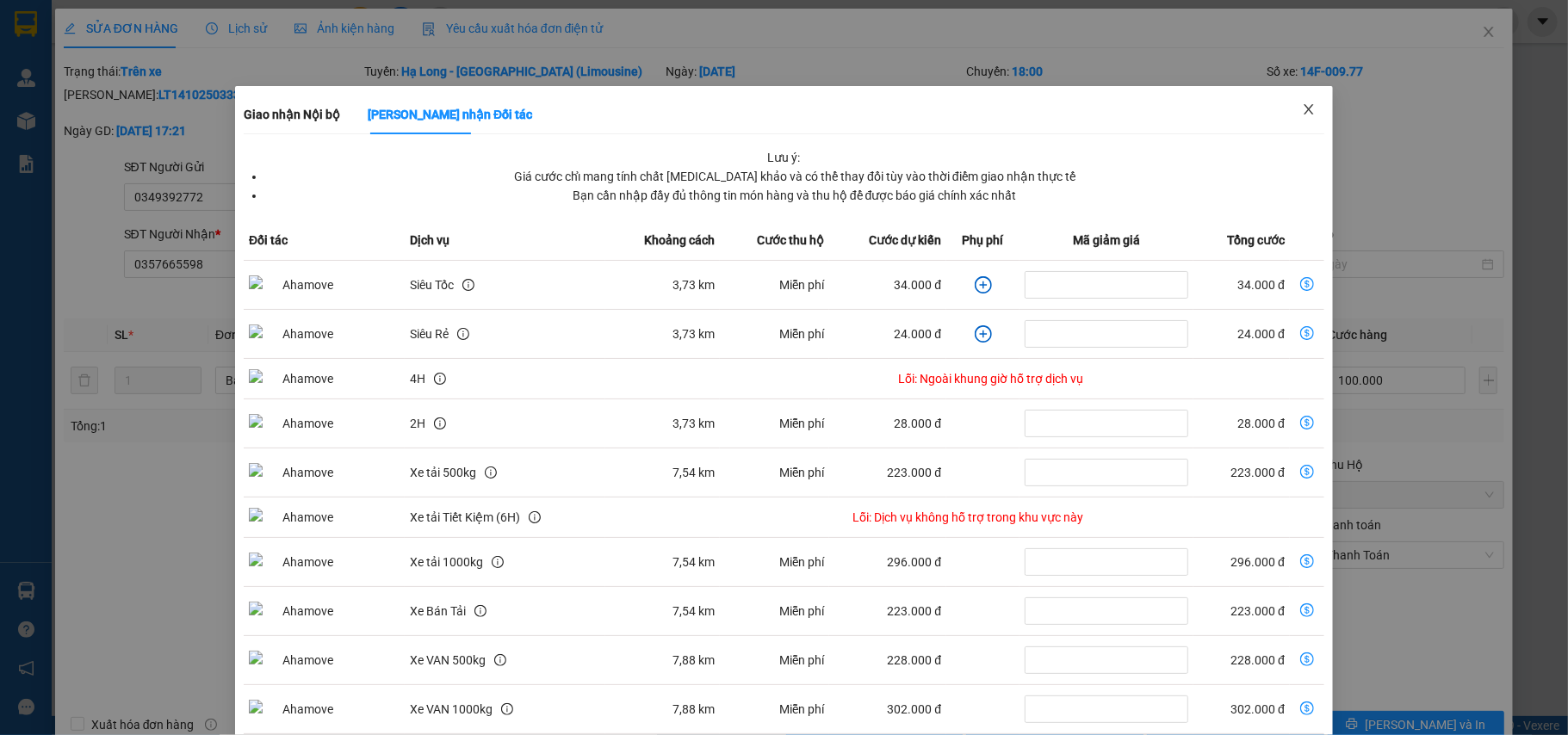
click at [1302, 109] on icon "close" at bounding box center [1309, 109] width 14 height 14
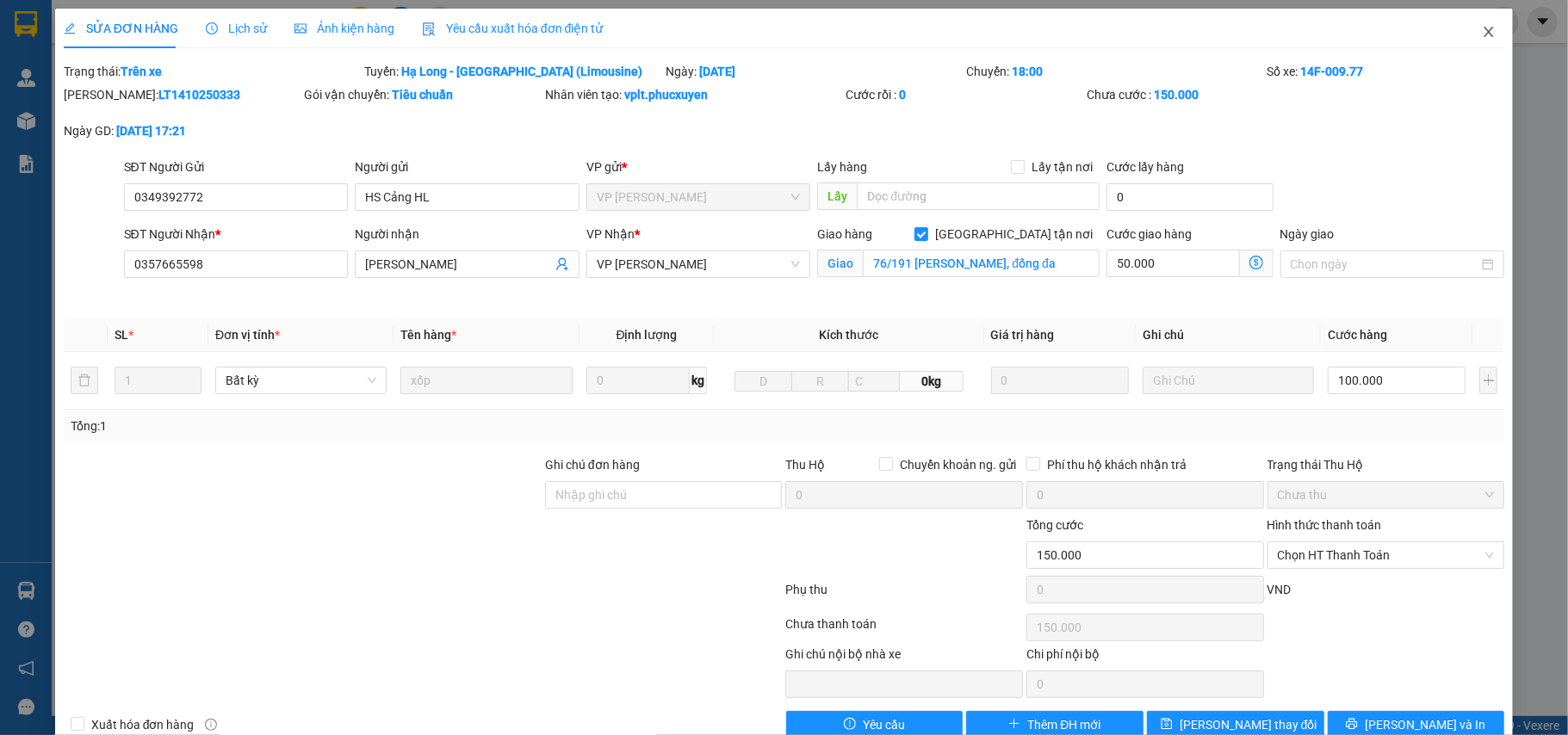
click at [1482, 31] on icon "close" at bounding box center [1489, 31] width 14 height 14
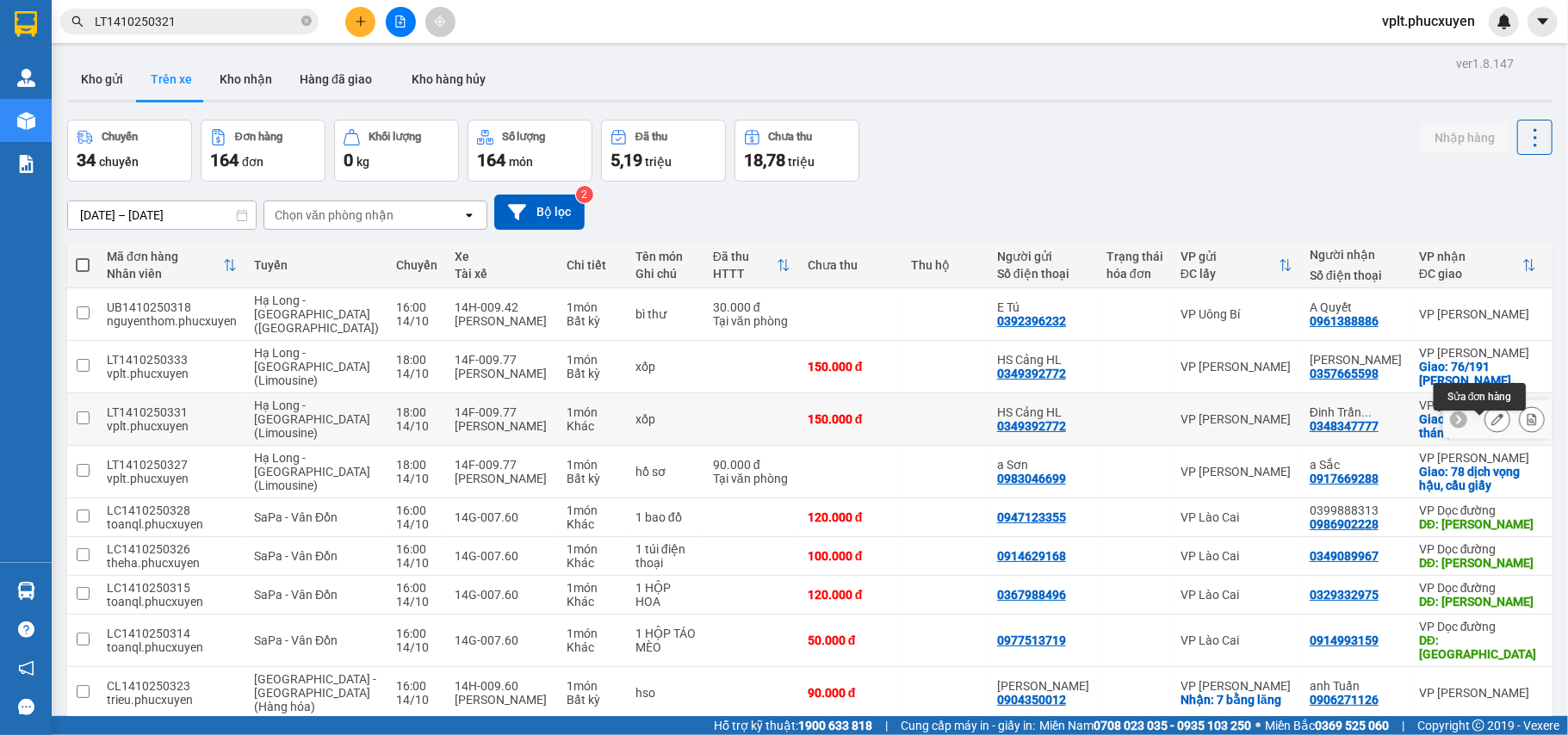
click at [1491, 425] on icon at bounding box center [1497, 419] width 12 height 12
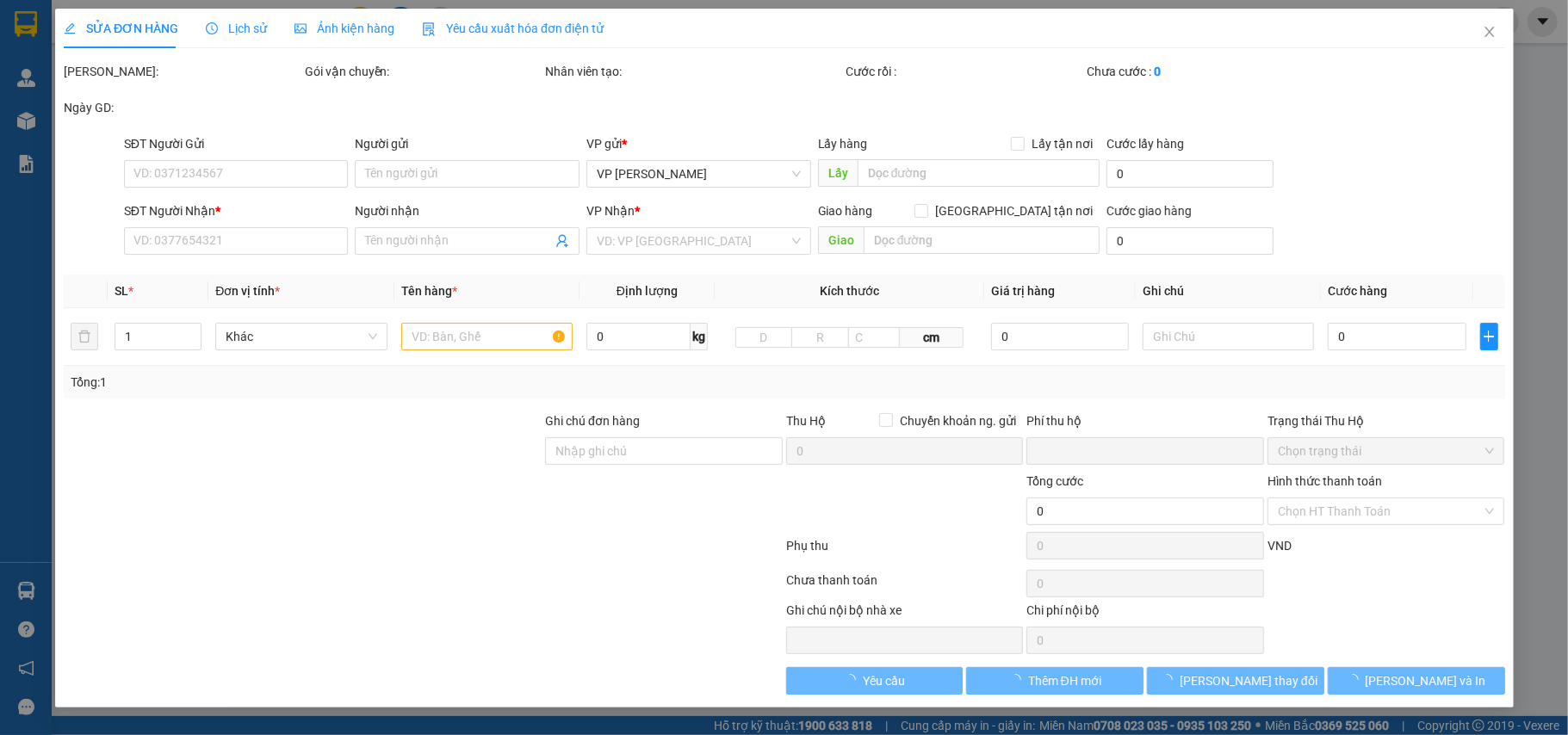
type input "0349392772"
type input "HS Cảng HL"
type input "0348347777"
type input "Đinh [PERSON_NAME]"
checkbox input "true"
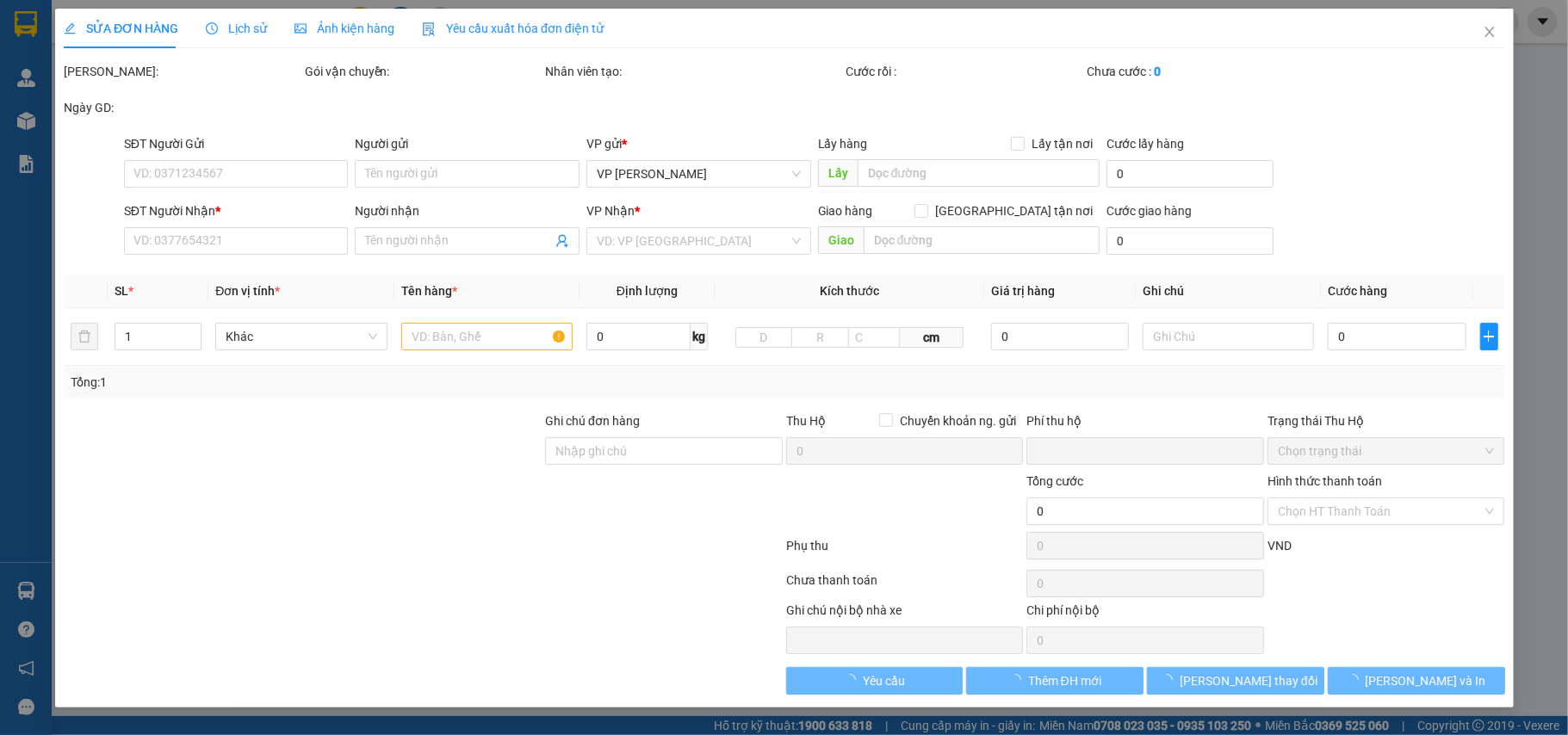
type input "12 hoàng hoa thám, ba đình (sảnh s2b [GEOGRAPHIC_DATA])"
type input "0"
type input "150.000"
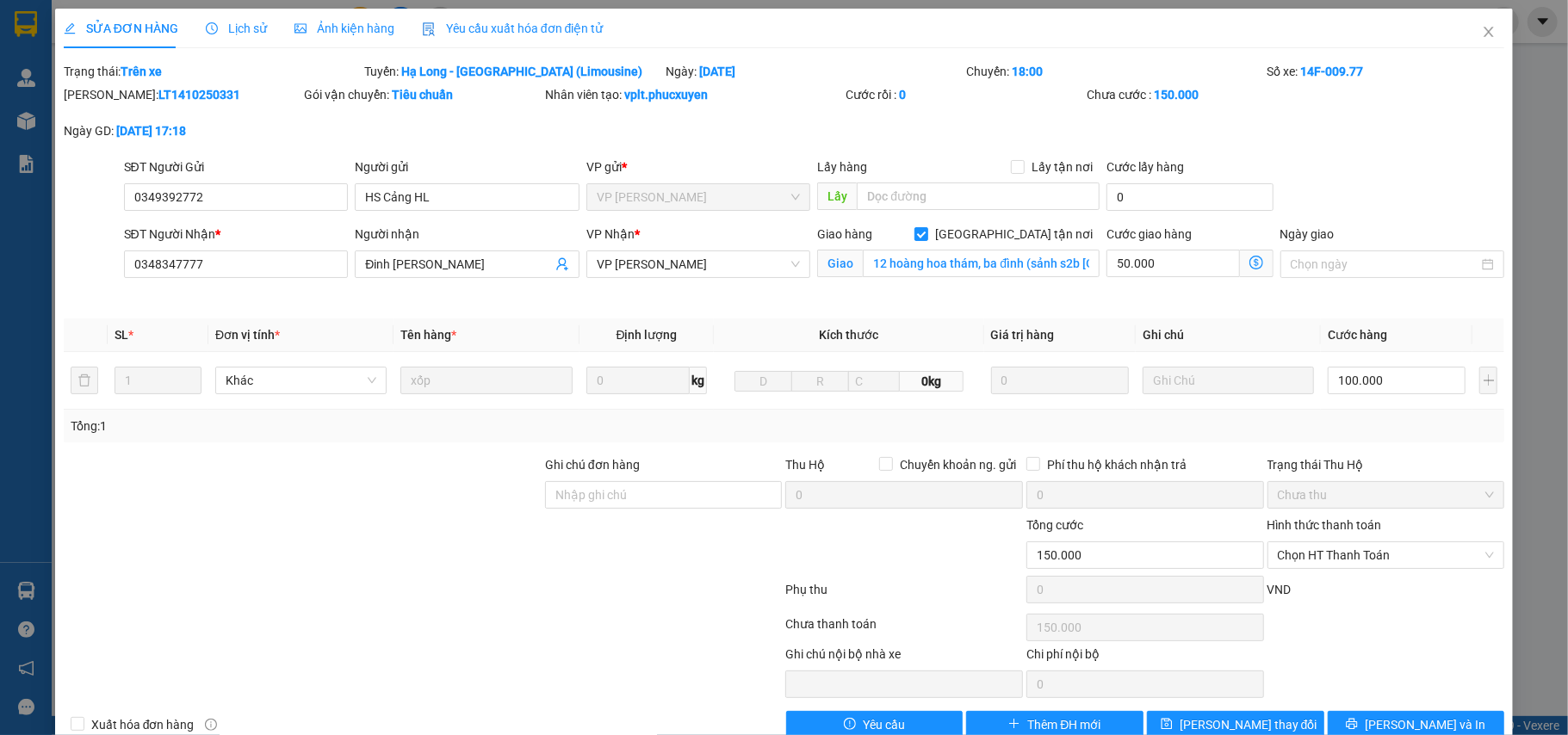
click at [1249, 268] on icon "dollar-circle" at bounding box center [1256, 262] width 14 height 14
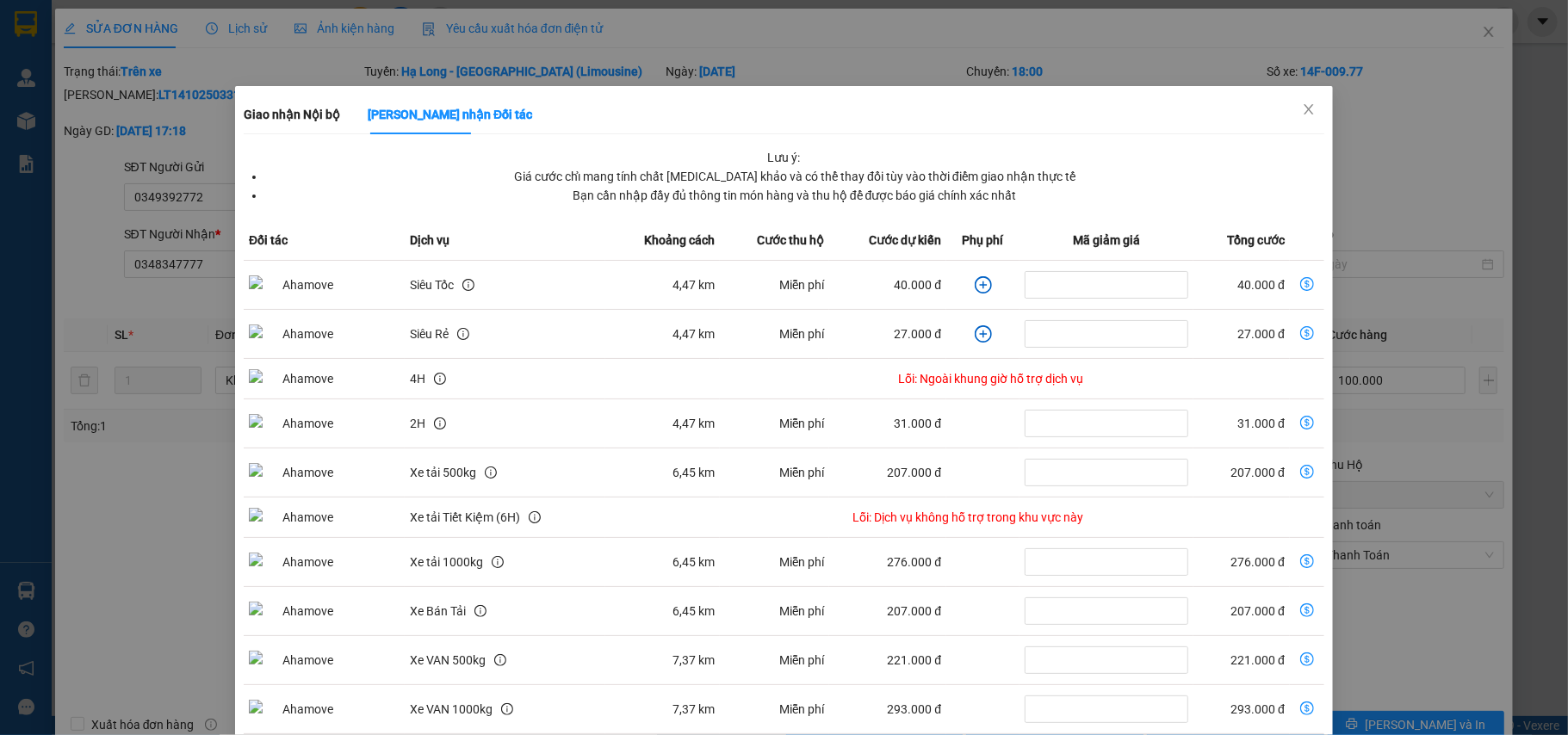
click at [1537, 109] on div "Giao nhận Nội bộ Giao nhận Đối tác Lưu ý: Giá cước chỉ mang tính chất [MEDICAL_…" at bounding box center [784, 367] width 1568 height 735
click at [1544, 73] on div "Giao nhận Nội bộ Giao nhận Đối tác Lưu ý: Giá cước chỉ mang tính chất [MEDICAL_…" at bounding box center [784, 367] width 1568 height 735
click at [1302, 108] on icon "close" at bounding box center [1309, 109] width 14 height 14
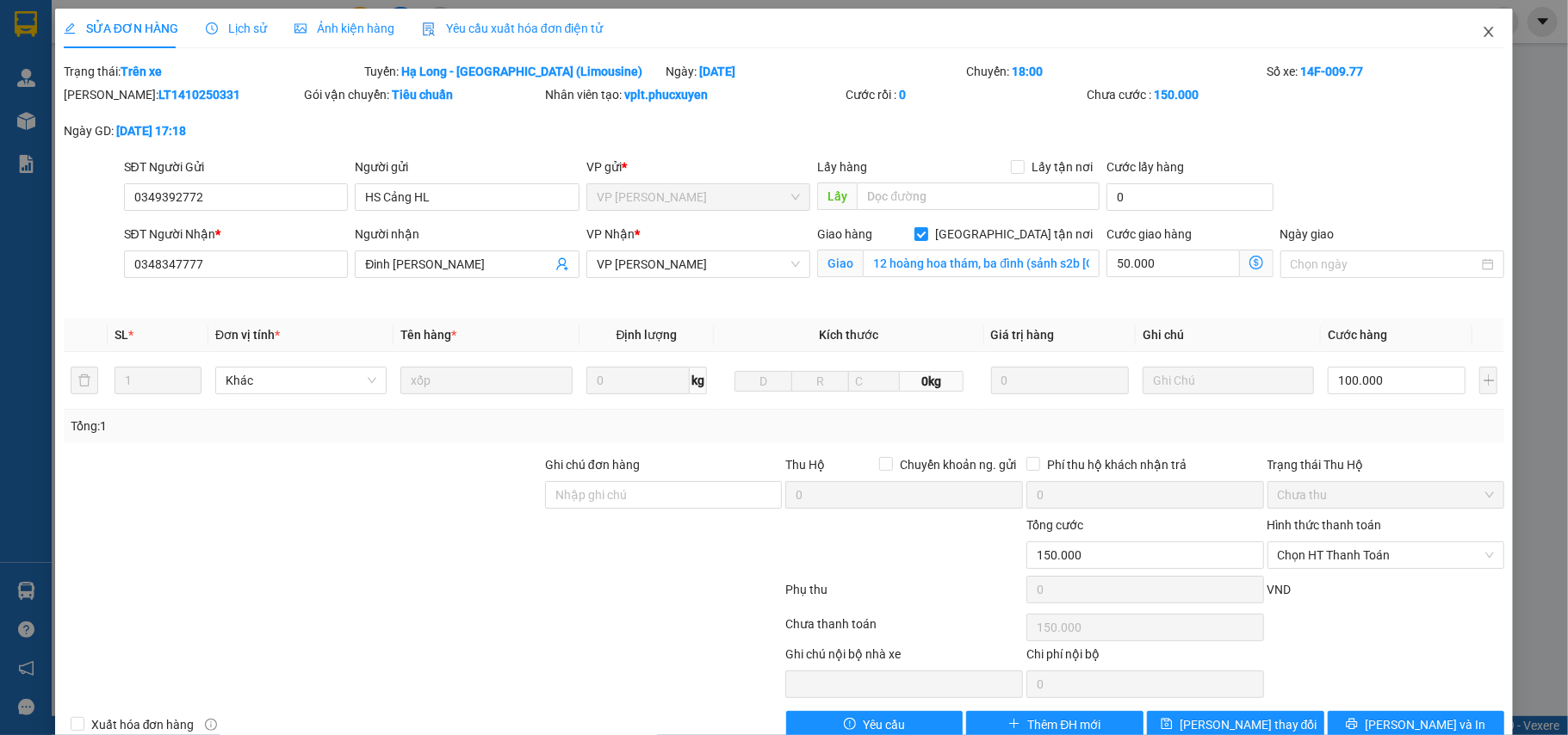
click at [1484, 35] on icon "close" at bounding box center [1489, 31] width 9 height 10
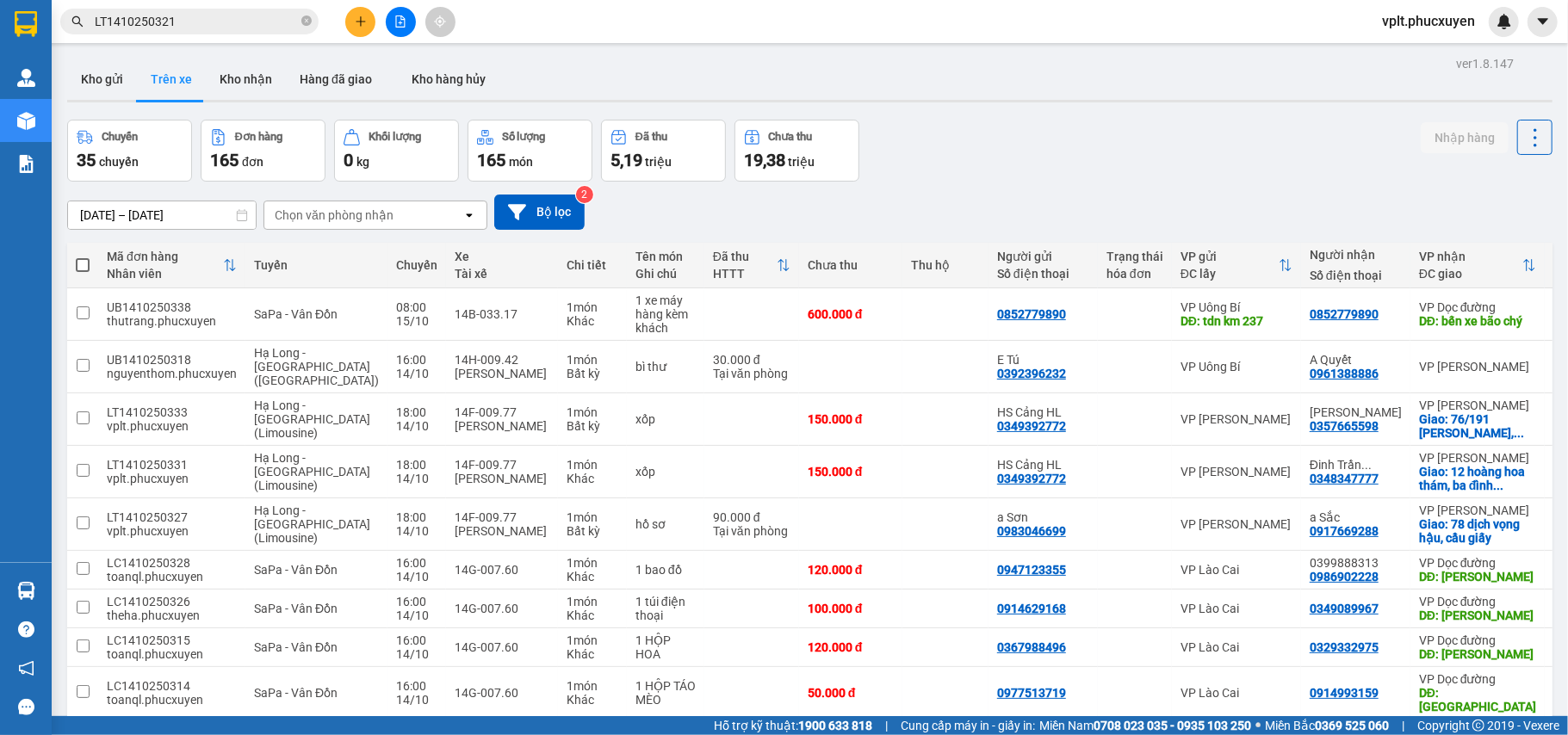
drag, startPoint x: 245, startPoint y: 90, endPoint x: 286, endPoint y: 126, distance: 54.6
click at [245, 90] on button "Kho nhận" at bounding box center [246, 79] width 80 height 41
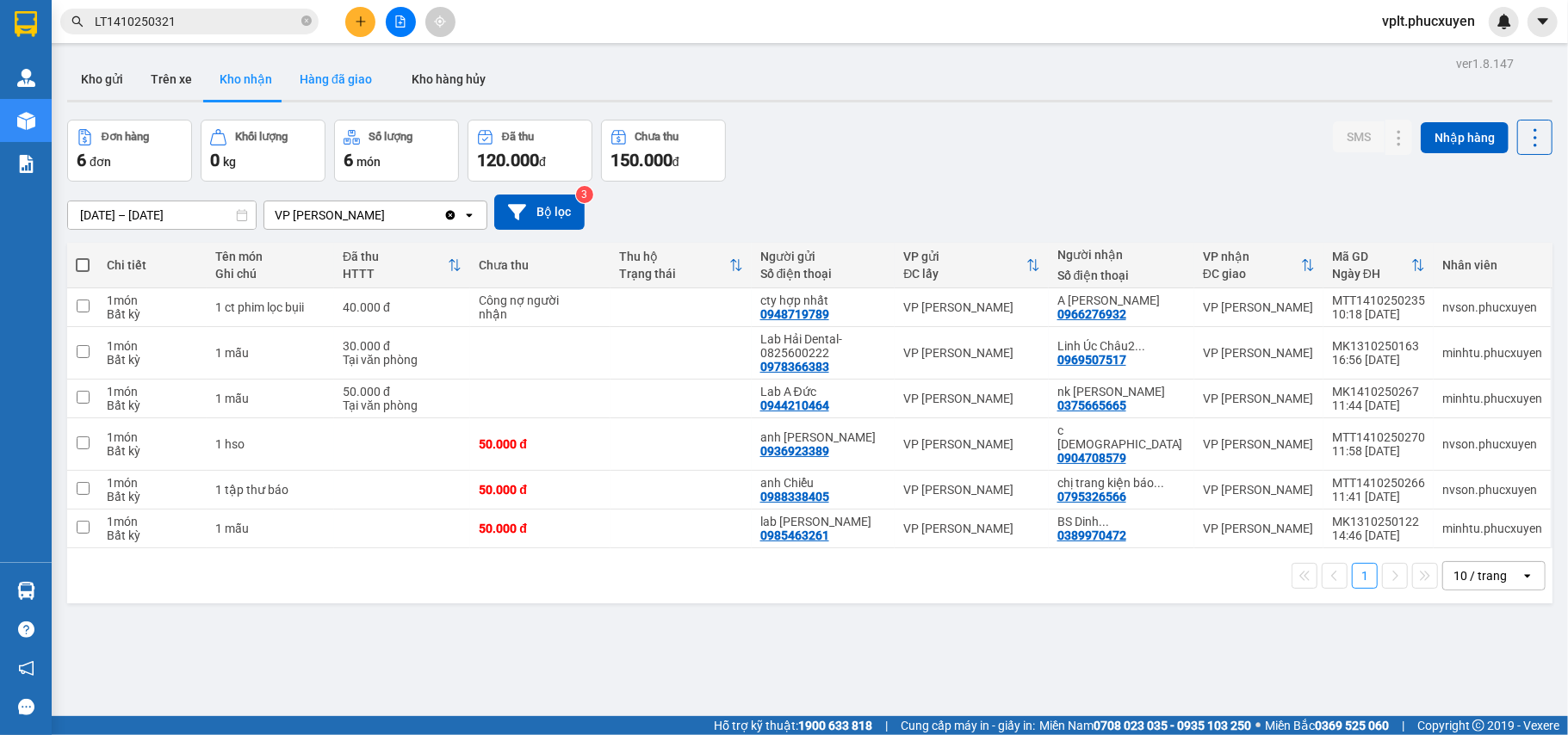
click at [366, 68] on button "Hàng đã giao" at bounding box center [335, 79] width 100 height 41
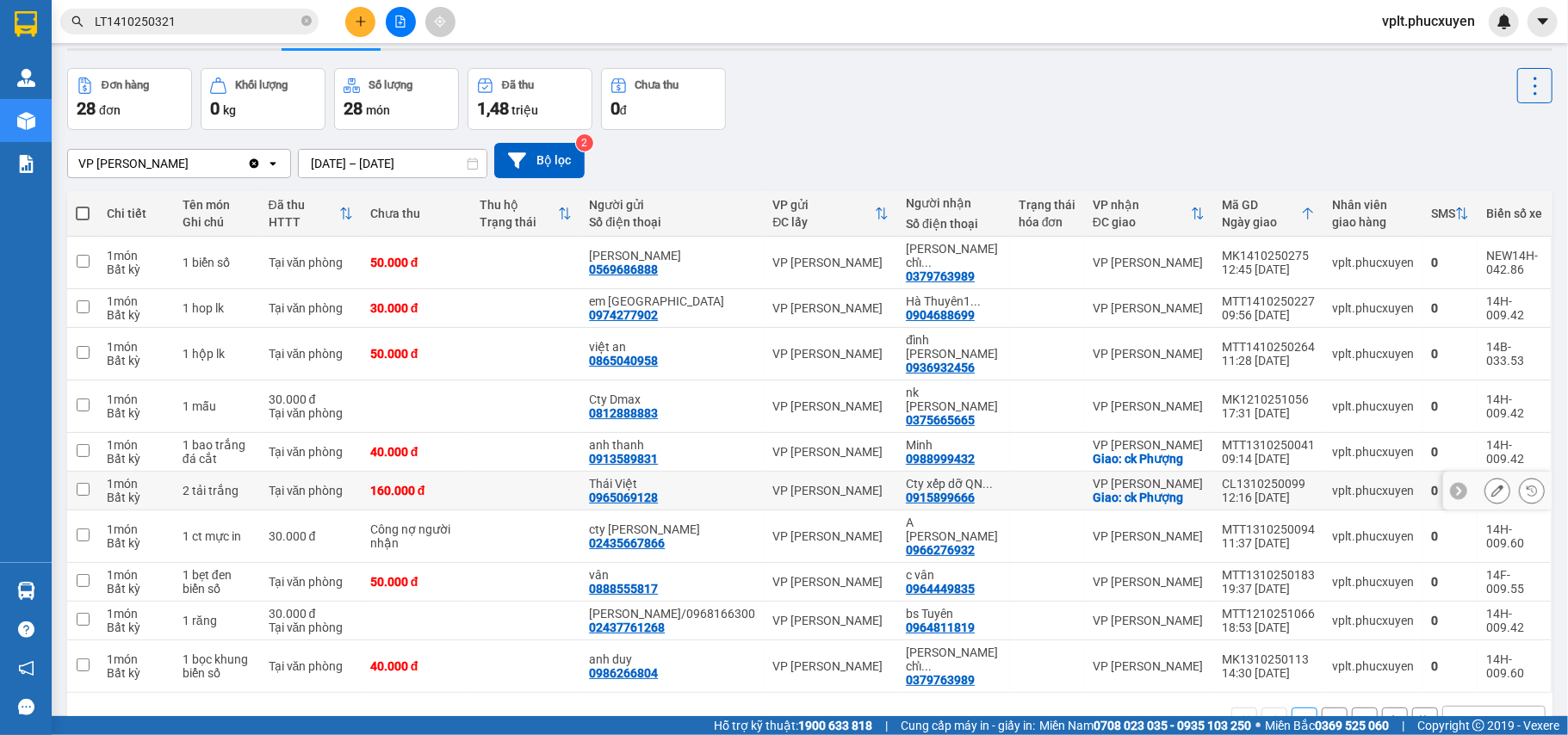
scroll to position [79, 0]
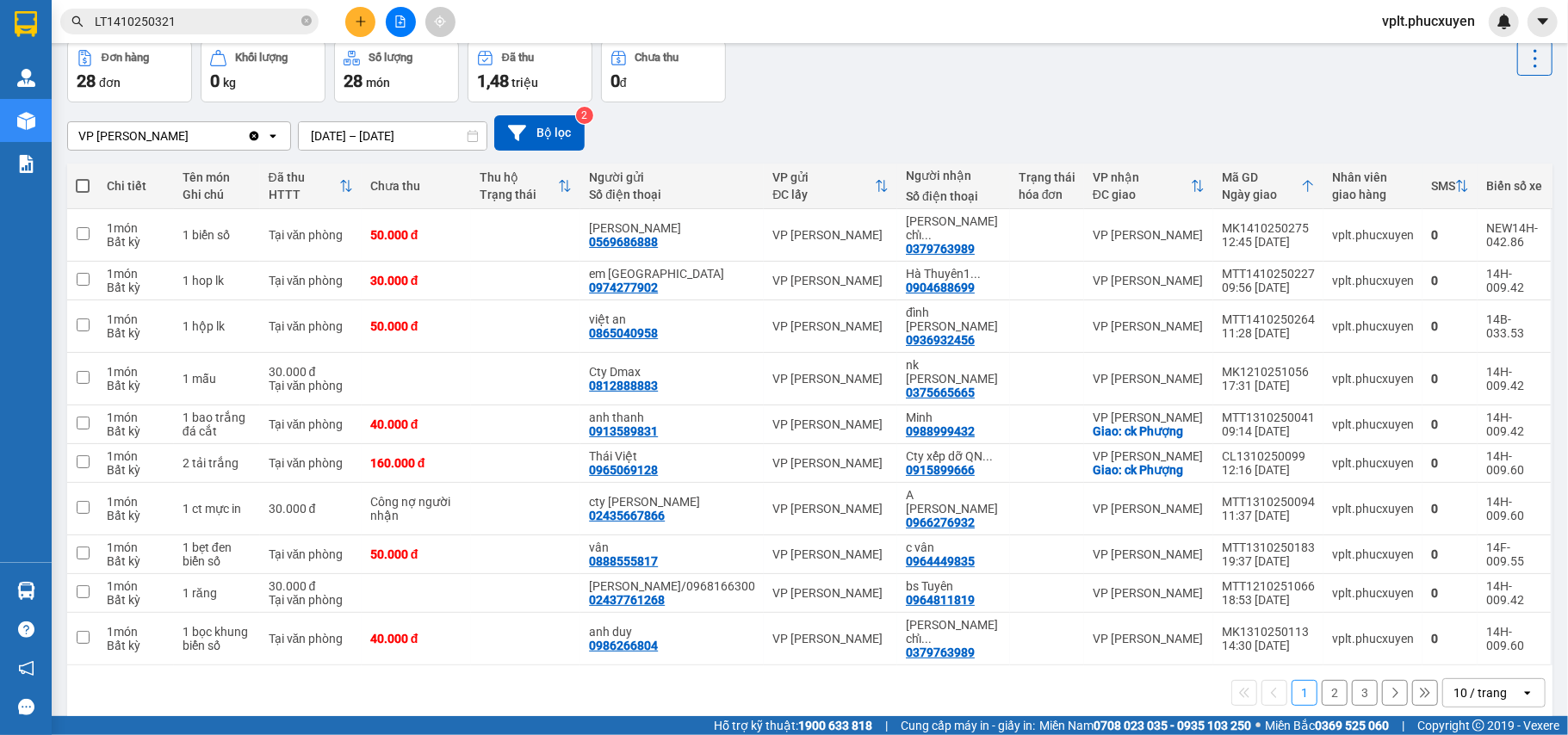
click at [1321, 680] on button "2" at bounding box center [1334, 693] width 26 height 26
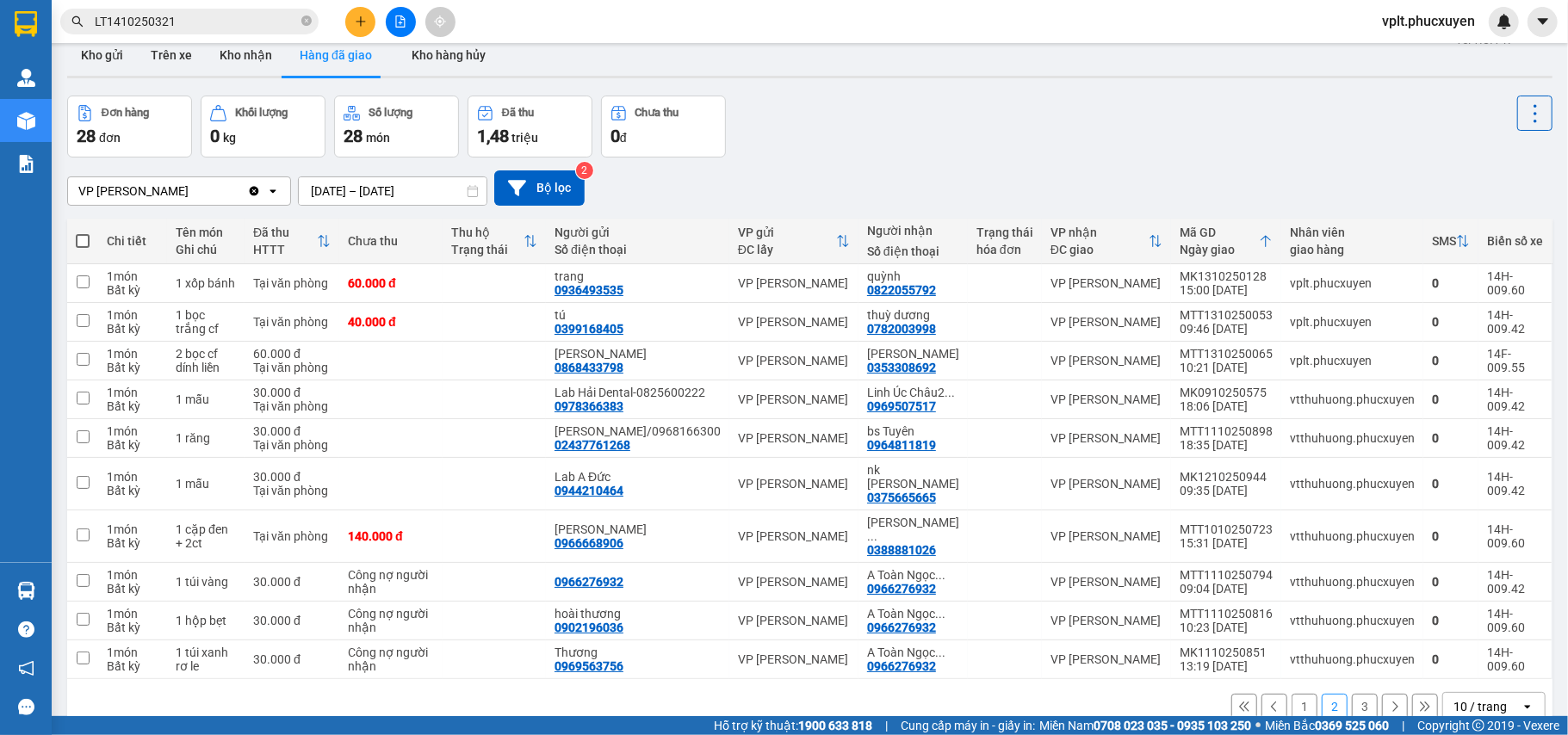
scroll to position [0, 0]
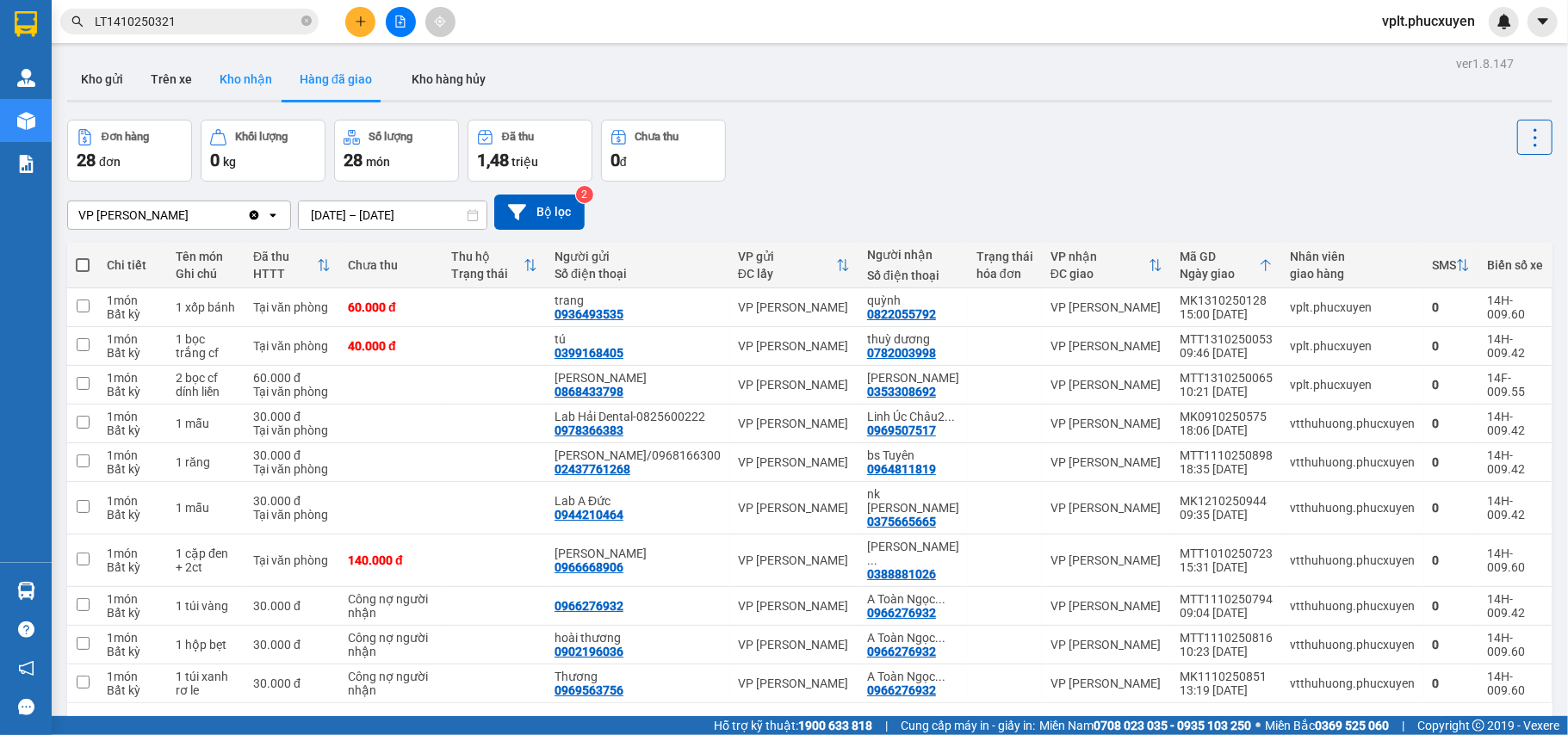
click at [252, 95] on button "Kho nhận" at bounding box center [246, 79] width 80 height 41
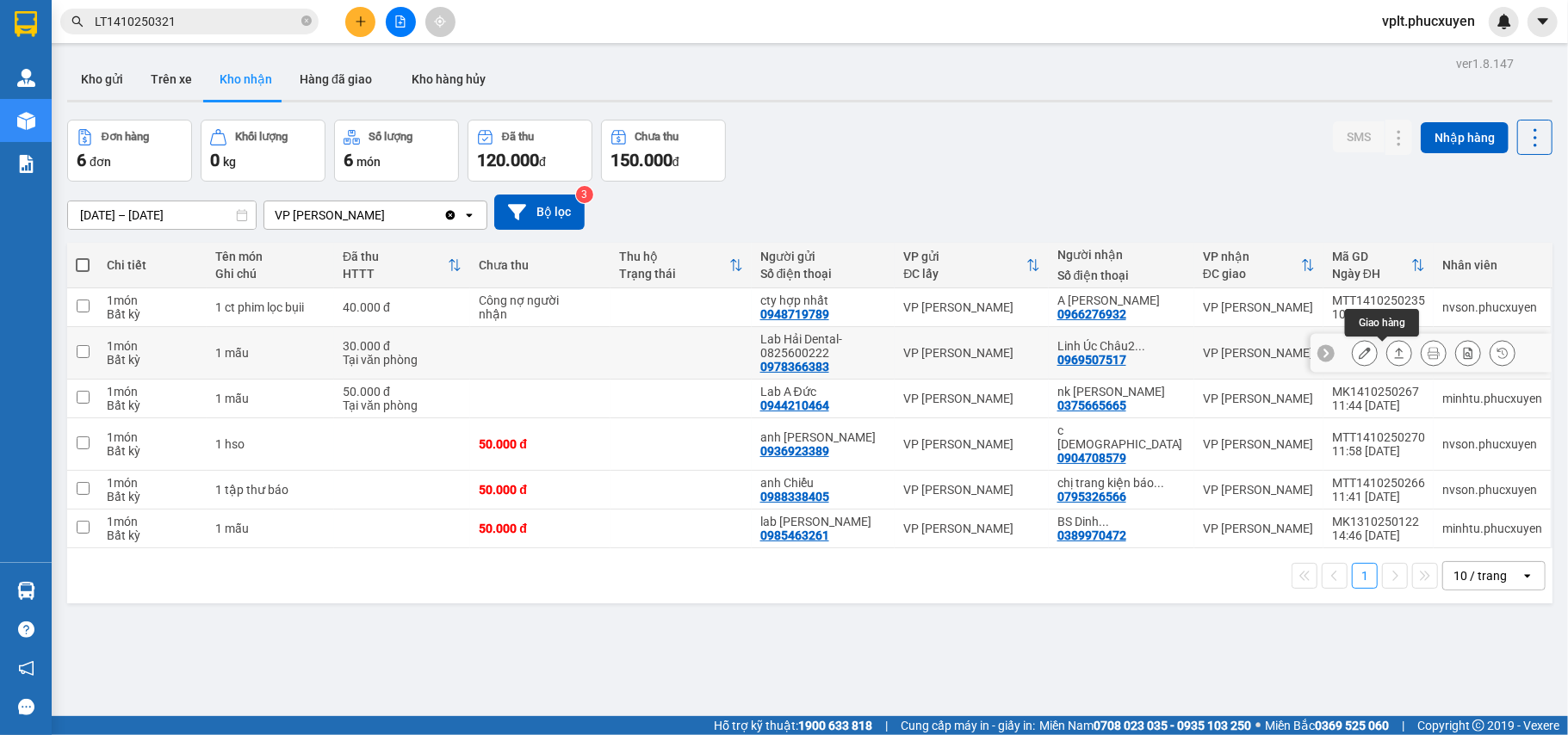
click at [1394, 359] on icon at bounding box center [1399, 352] width 12 height 12
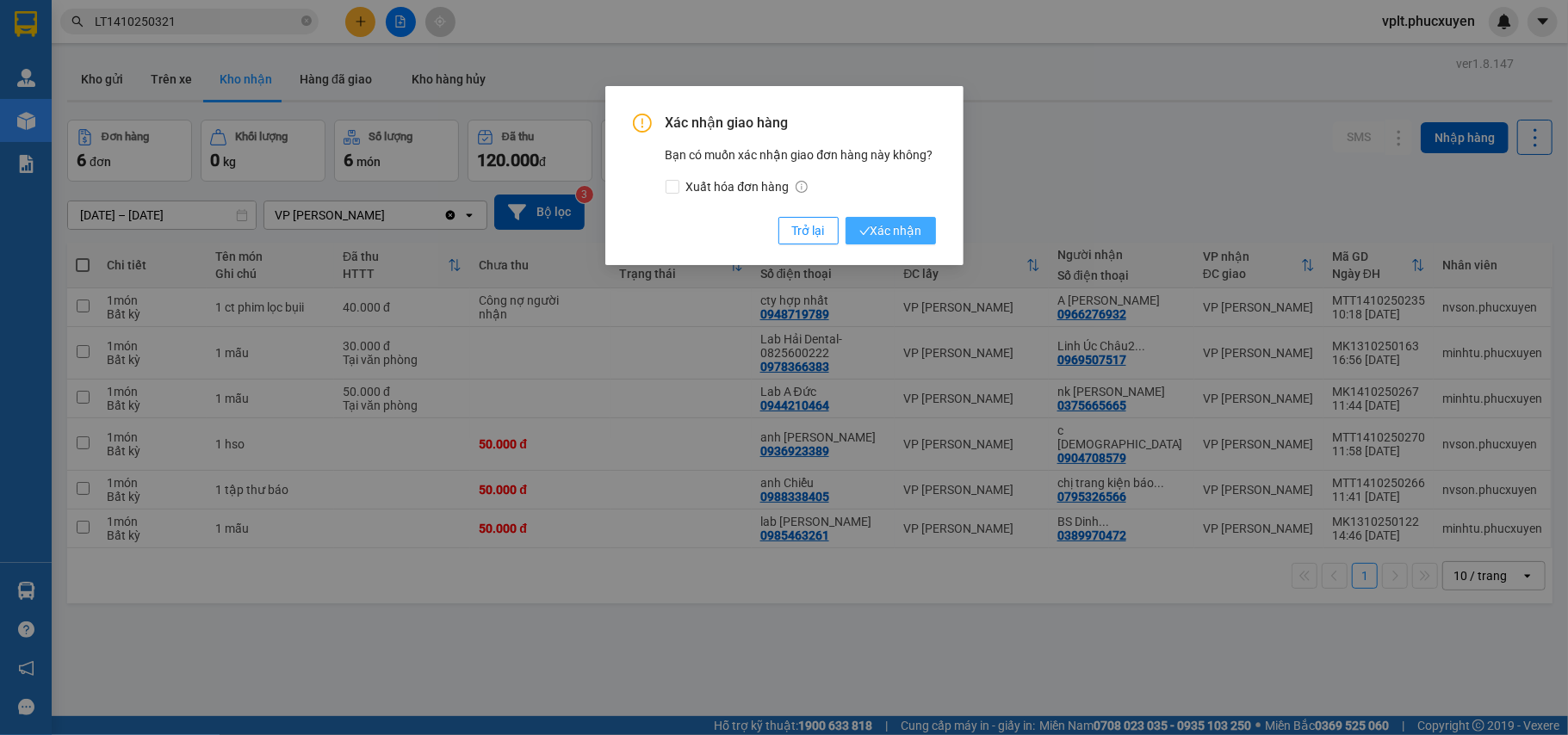
click at [890, 234] on span "Xác nhận" at bounding box center [890, 230] width 63 height 19
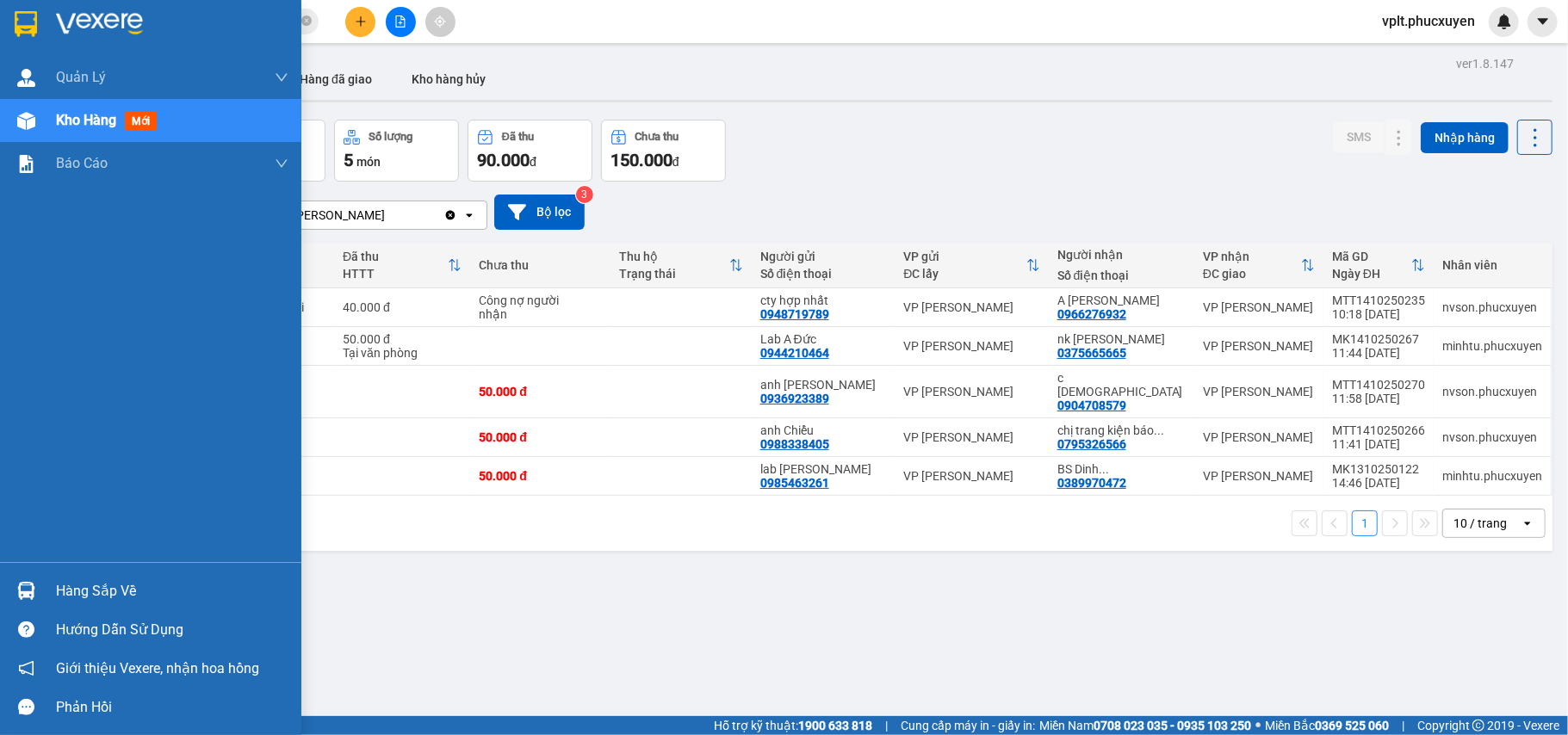
click at [142, 583] on div "Hàng sắp về" at bounding box center [172, 592] width 233 height 26
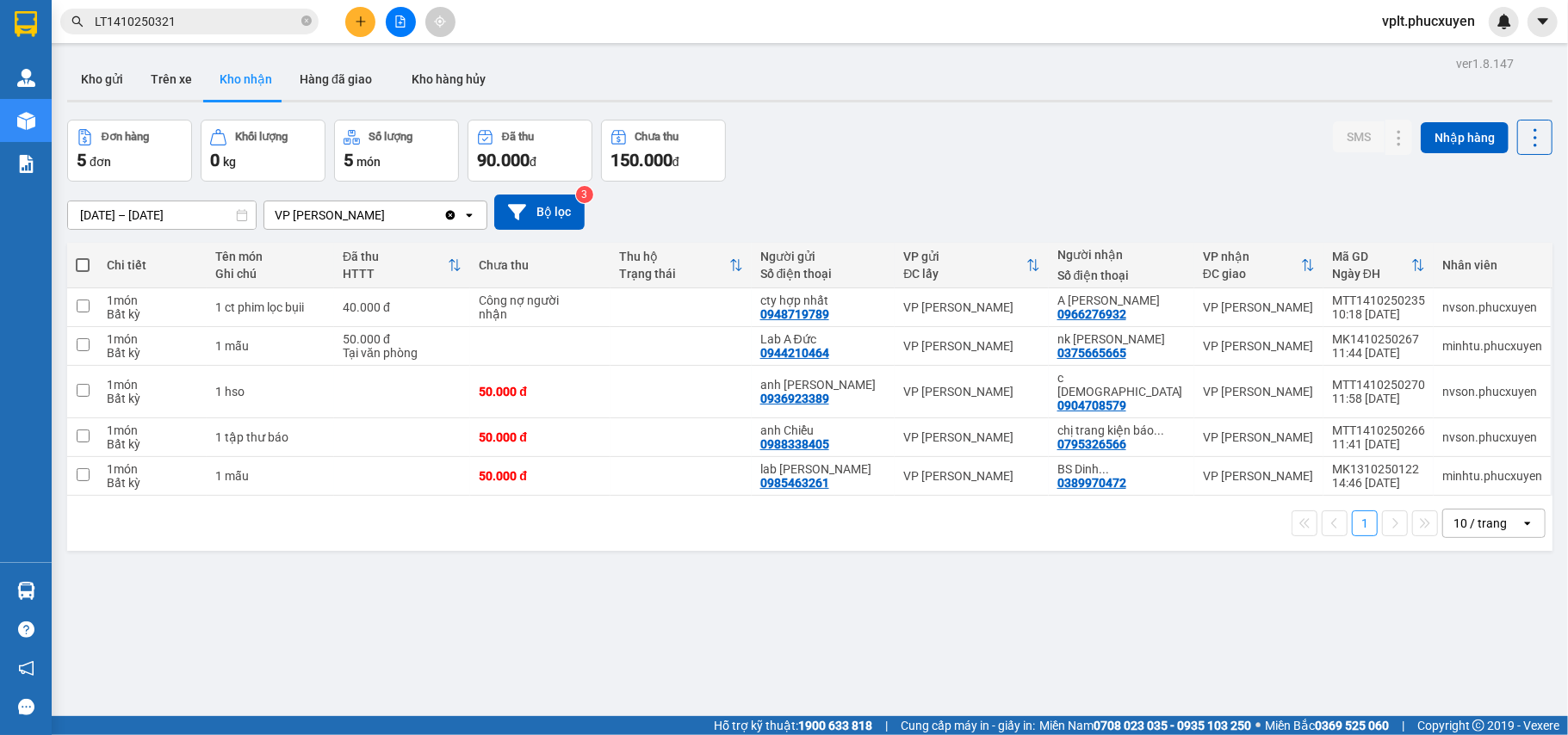
click at [879, 586] on section "Kết quả tìm kiếm ( 1 ) Bộ lọc Mã ĐH Trạng thái Món hàng Thu hộ Tổng cước Chưa c…" at bounding box center [784, 367] width 1568 height 735
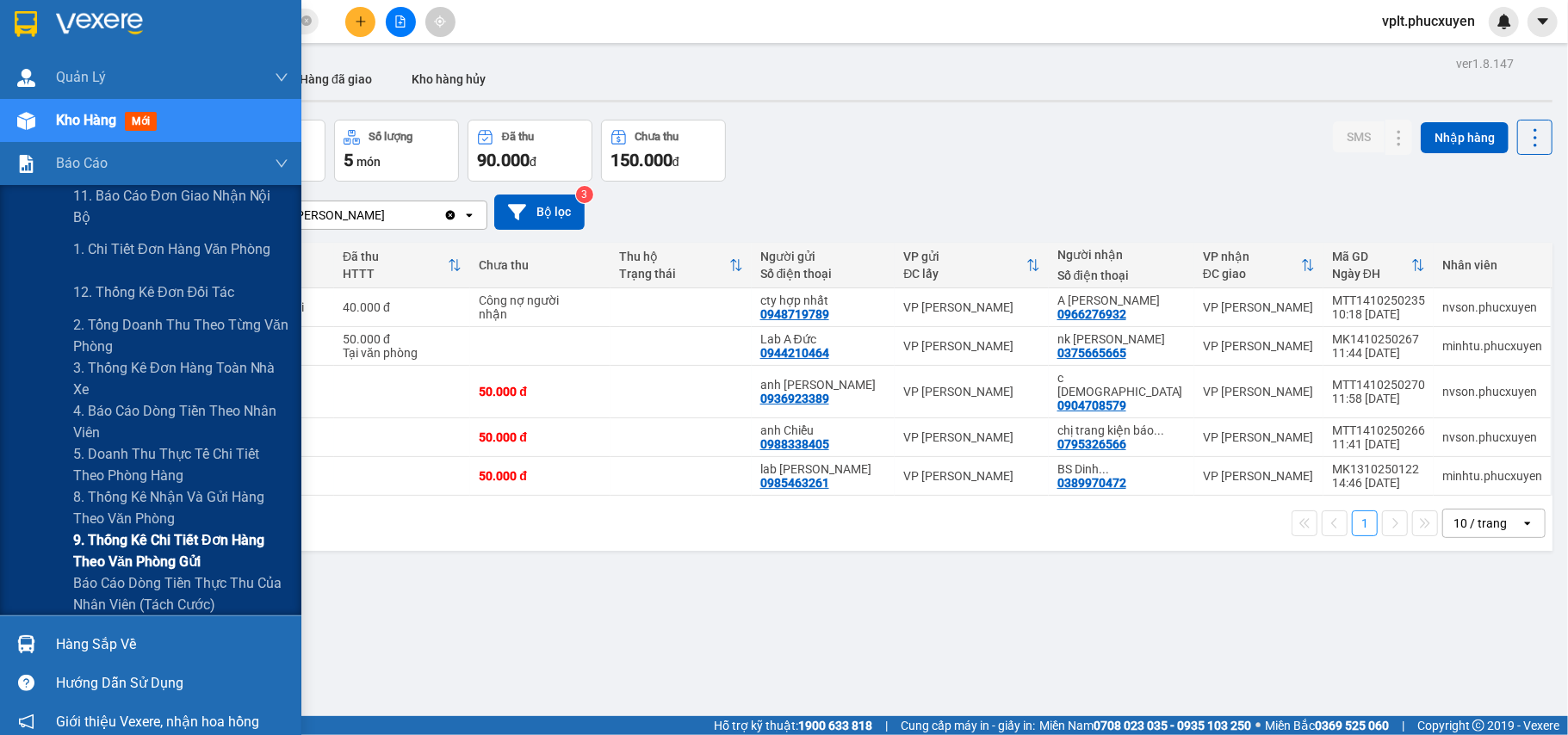
click at [138, 545] on span "9. Thống kê chi tiết đơn hàng theo văn phòng gửi" at bounding box center [181, 551] width 216 height 43
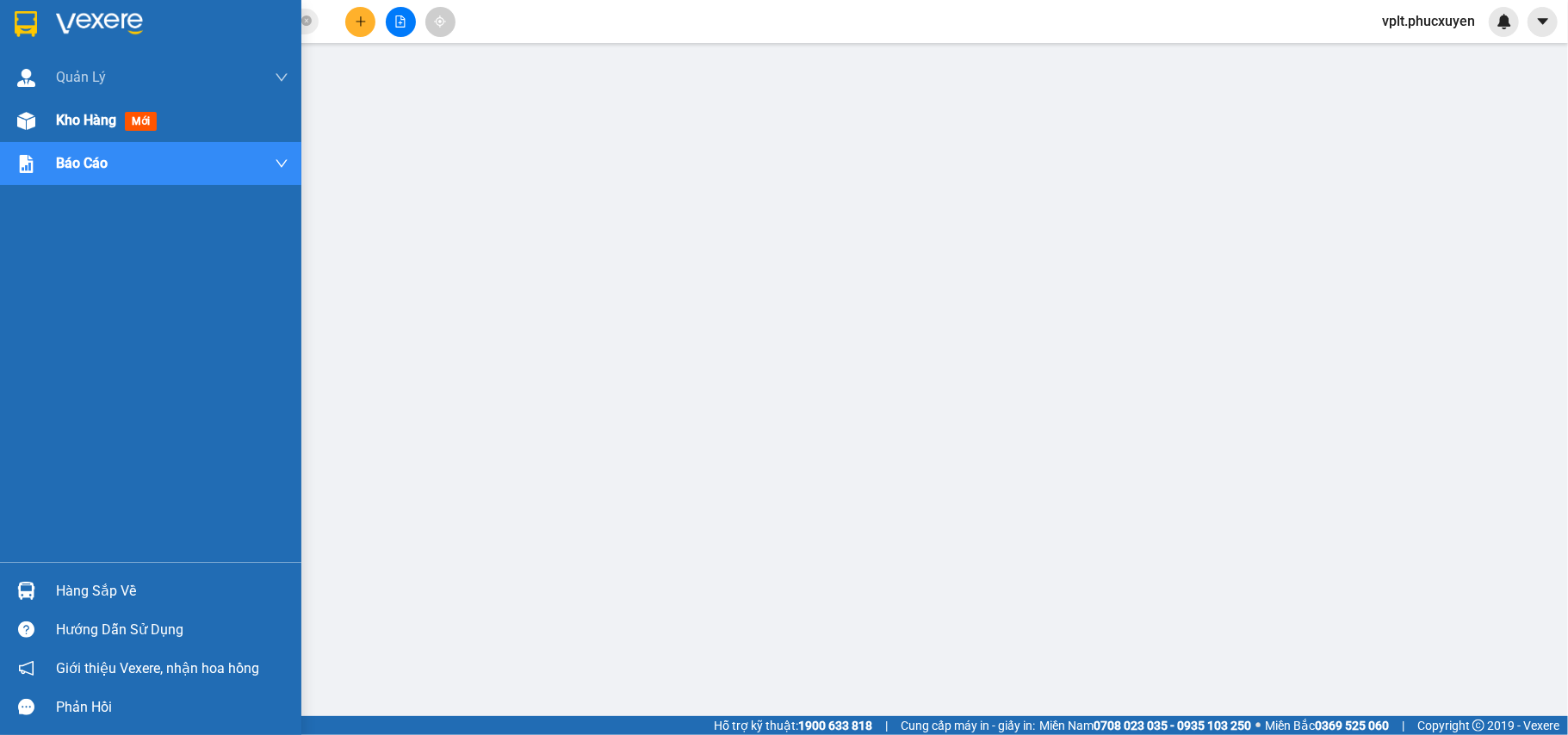
click at [52, 121] on div "Kho hàng mới" at bounding box center [151, 120] width 301 height 43
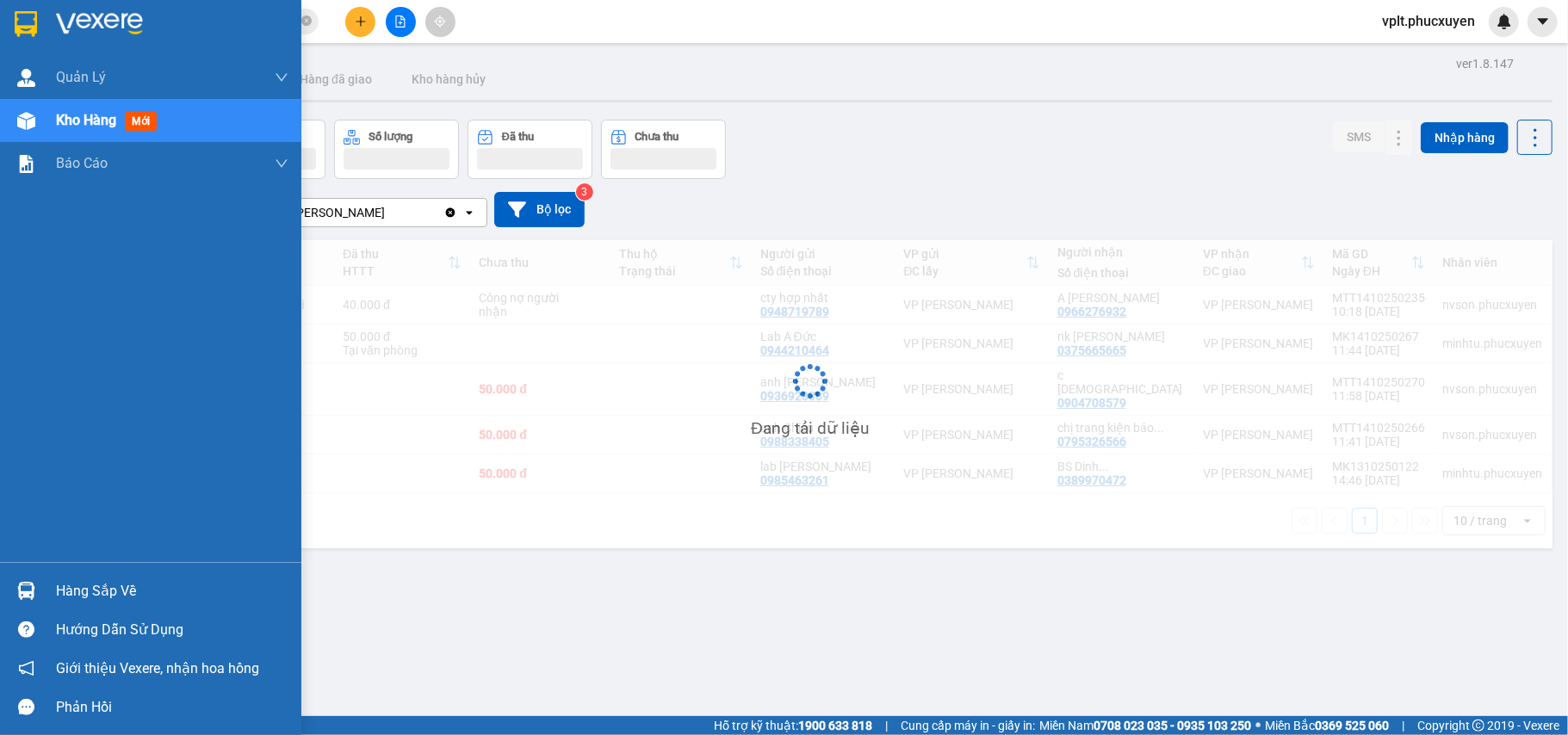
click at [100, 112] on span "Kho hàng" at bounding box center [86, 121] width 60 height 16
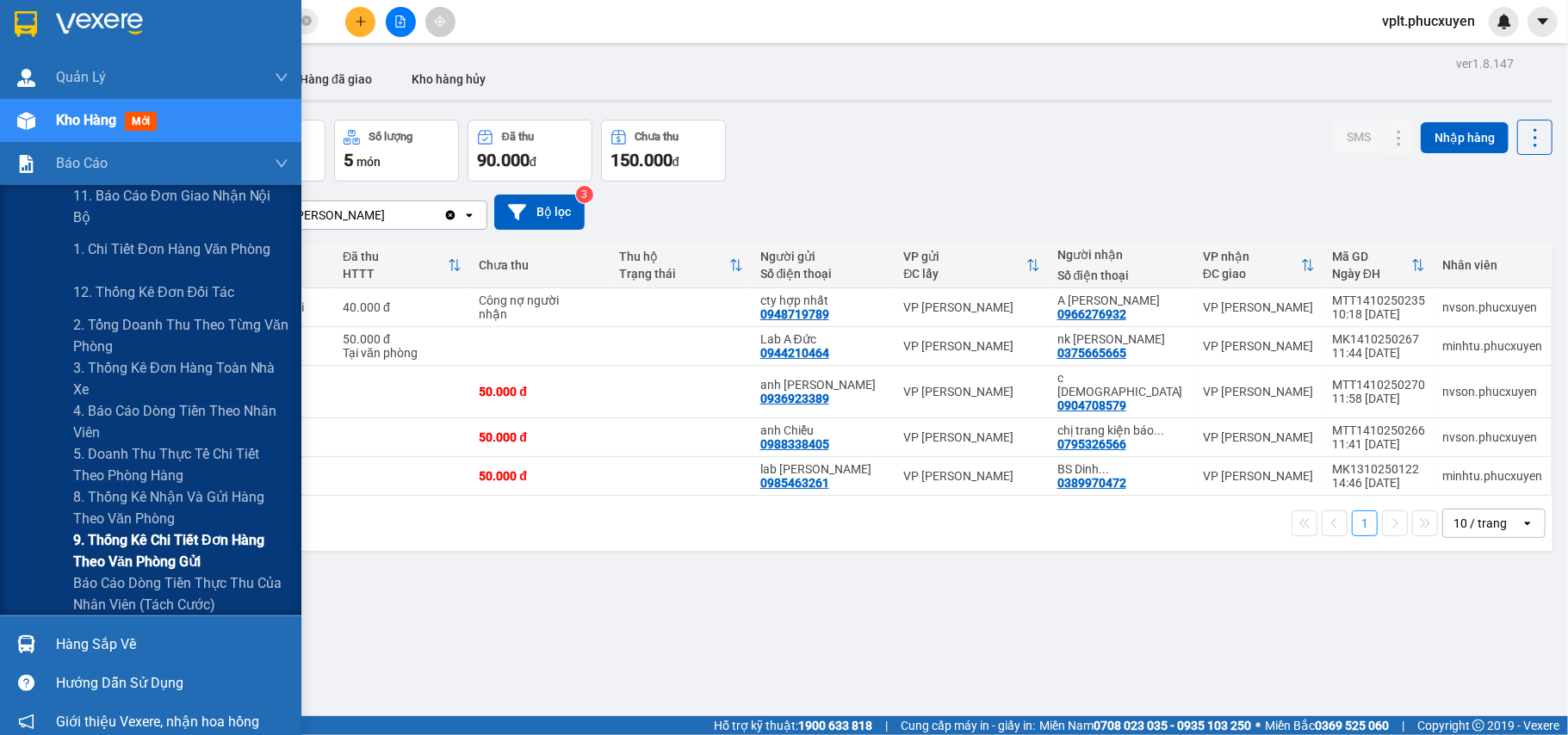
click at [100, 541] on span "9. Thống kê chi tiết đơn hàng theo văn phòng gửi" at bounding box center [181, 551] width 216 height 43
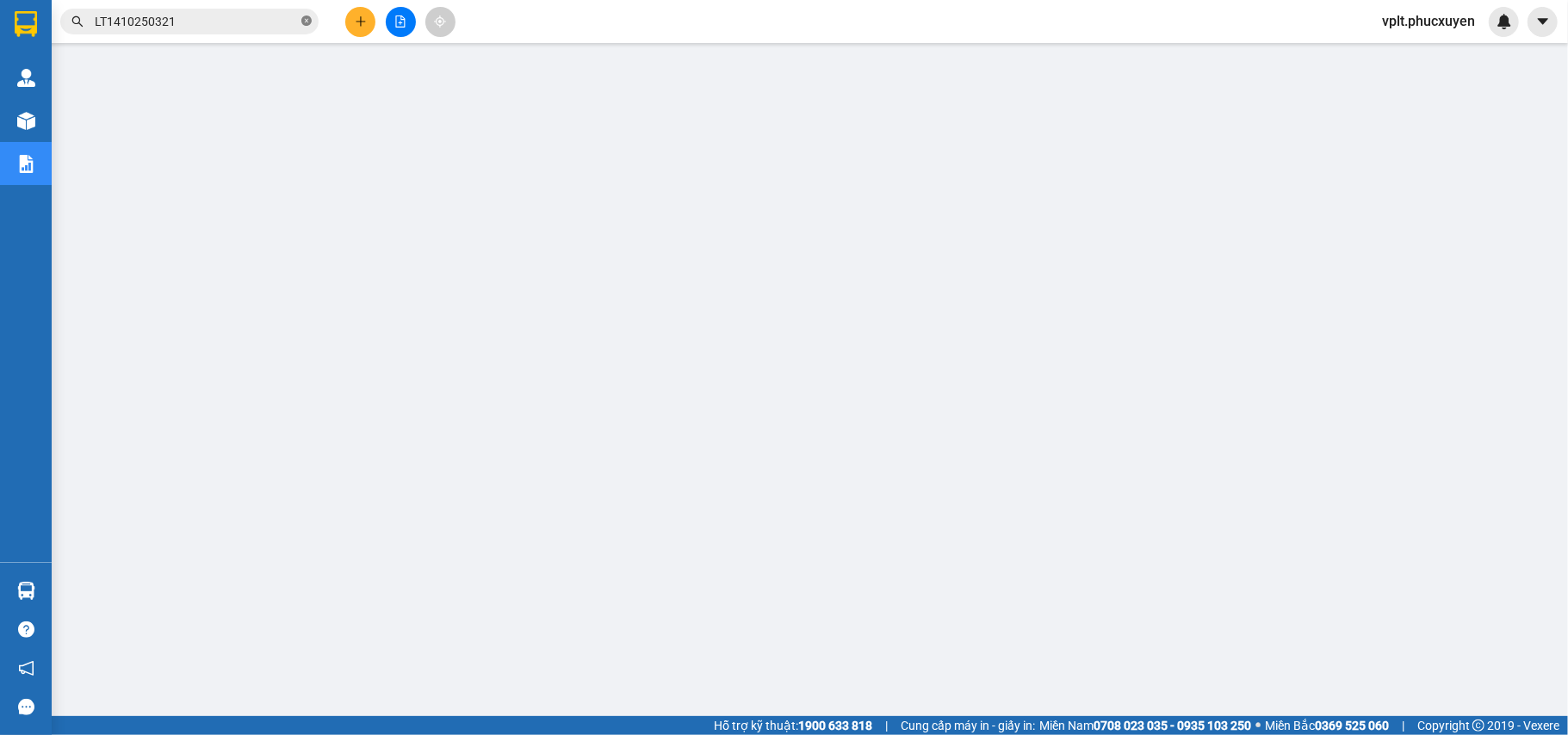
click at [305, 19] on icon "close-circle" at bounding box center [306, 20] width 10 height 10
click at [152, 19] on input "text" at bounding box center [196, 21] width 204 height 19
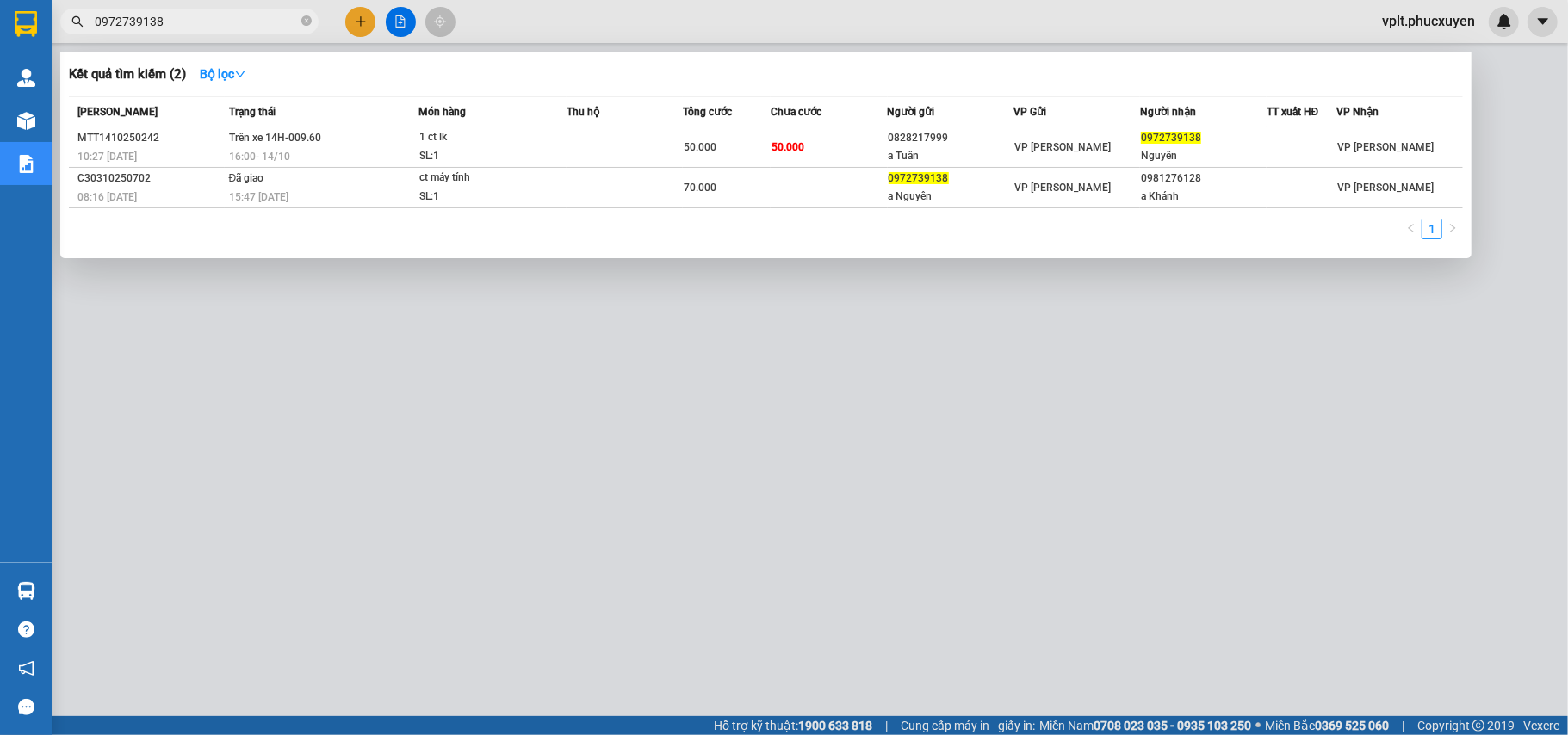
type input "0972739138"
click at [369, 678] on div at bounding box center [784, 367] width 1568 height 735
